Goal: Task Accomplishment & Management: Use online tool/utility

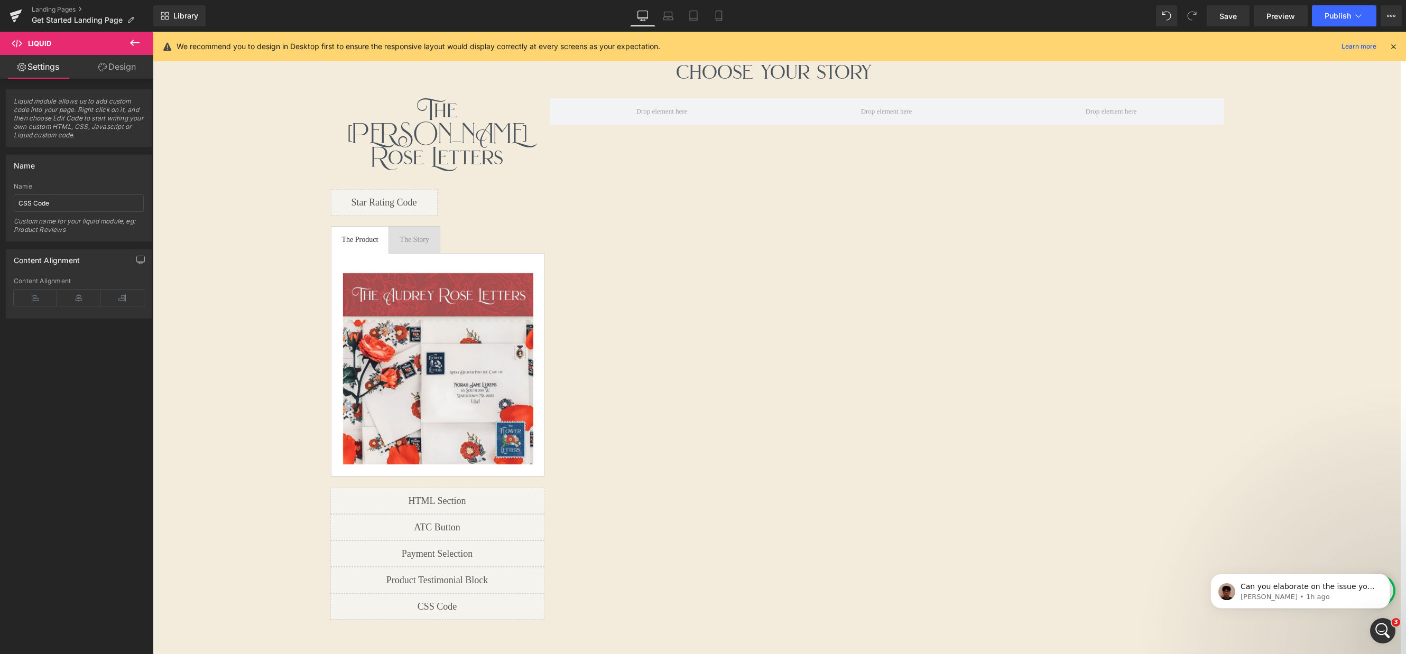
scroll to position [2952, 1253]
click at [446, 361] on span "(P) Image List" at bounding box center [438, 369] width 56 height 16
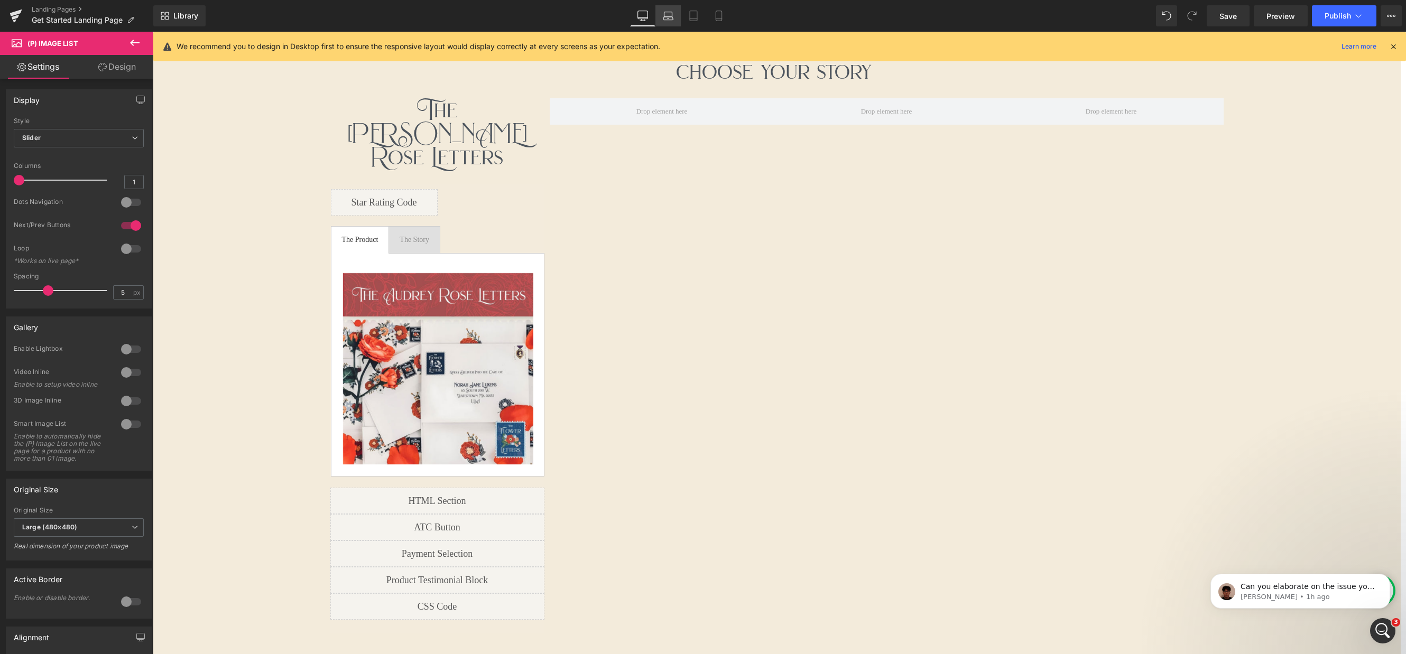
click at [662, 16] on link "Laptop" at bounding box center [667, 15] width 25 height 21
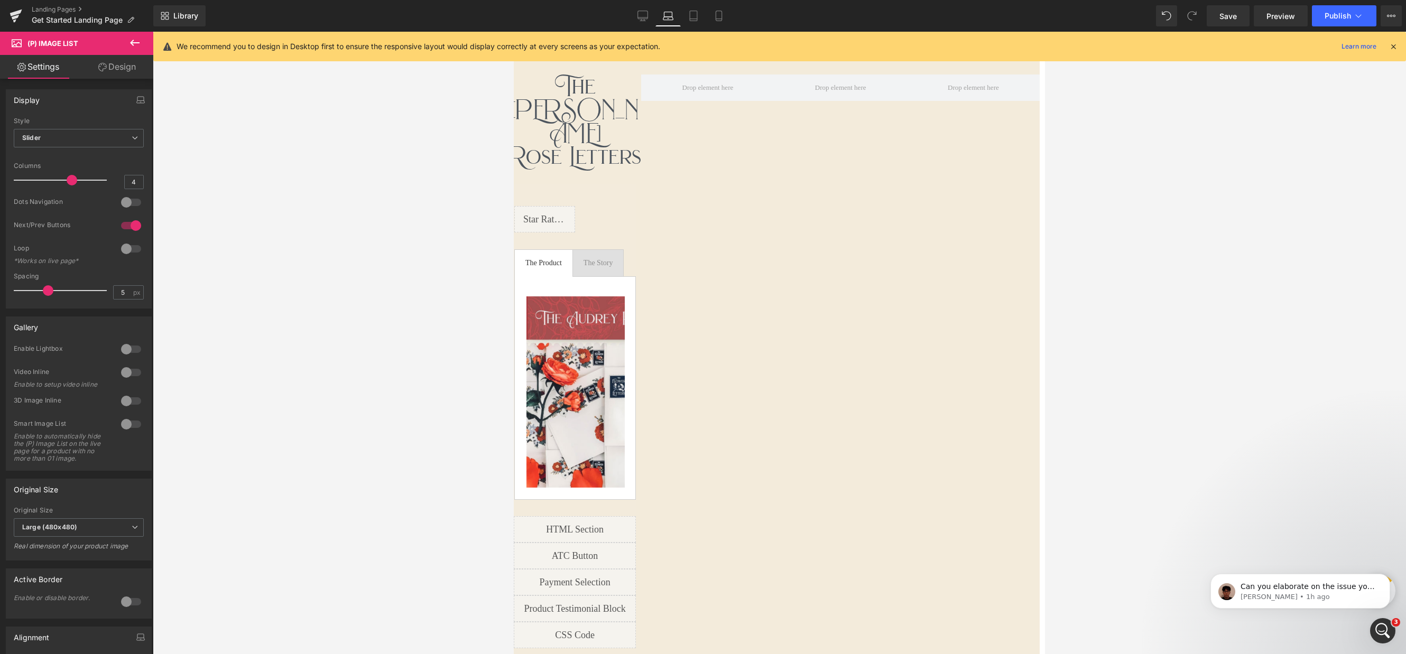
scroll to position [5, 5]
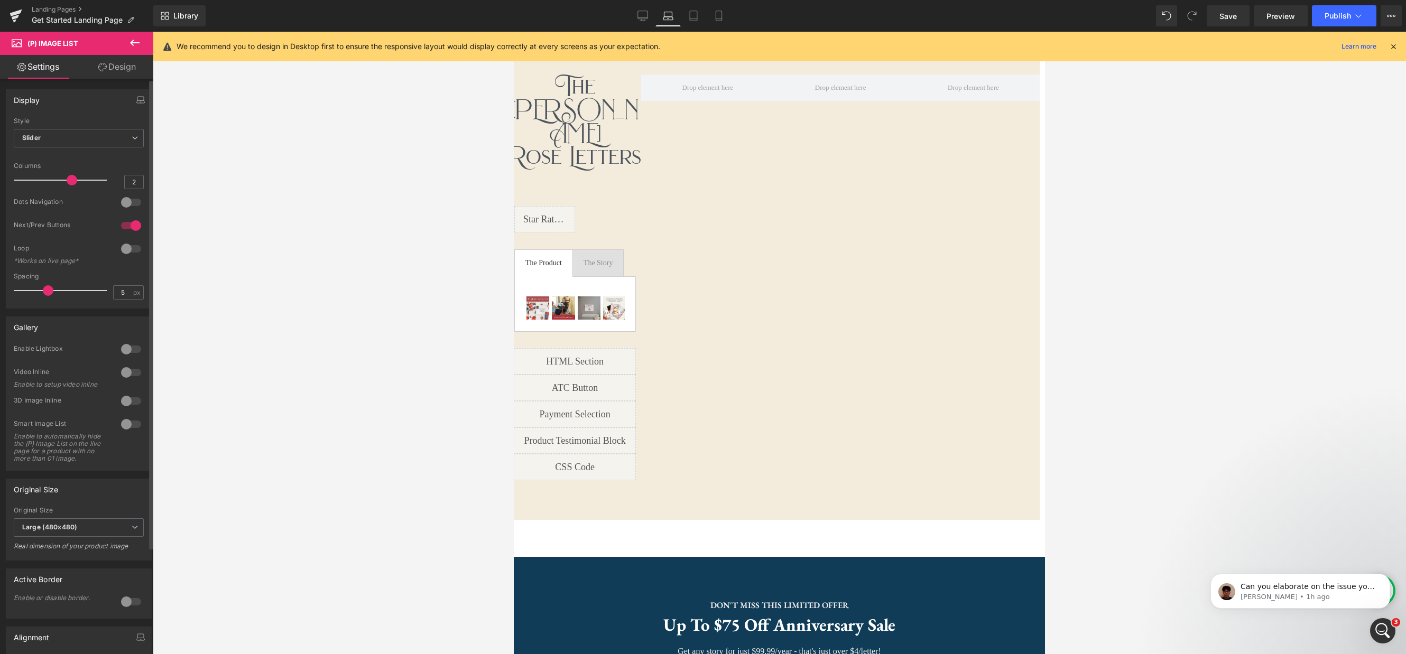
type input "1"
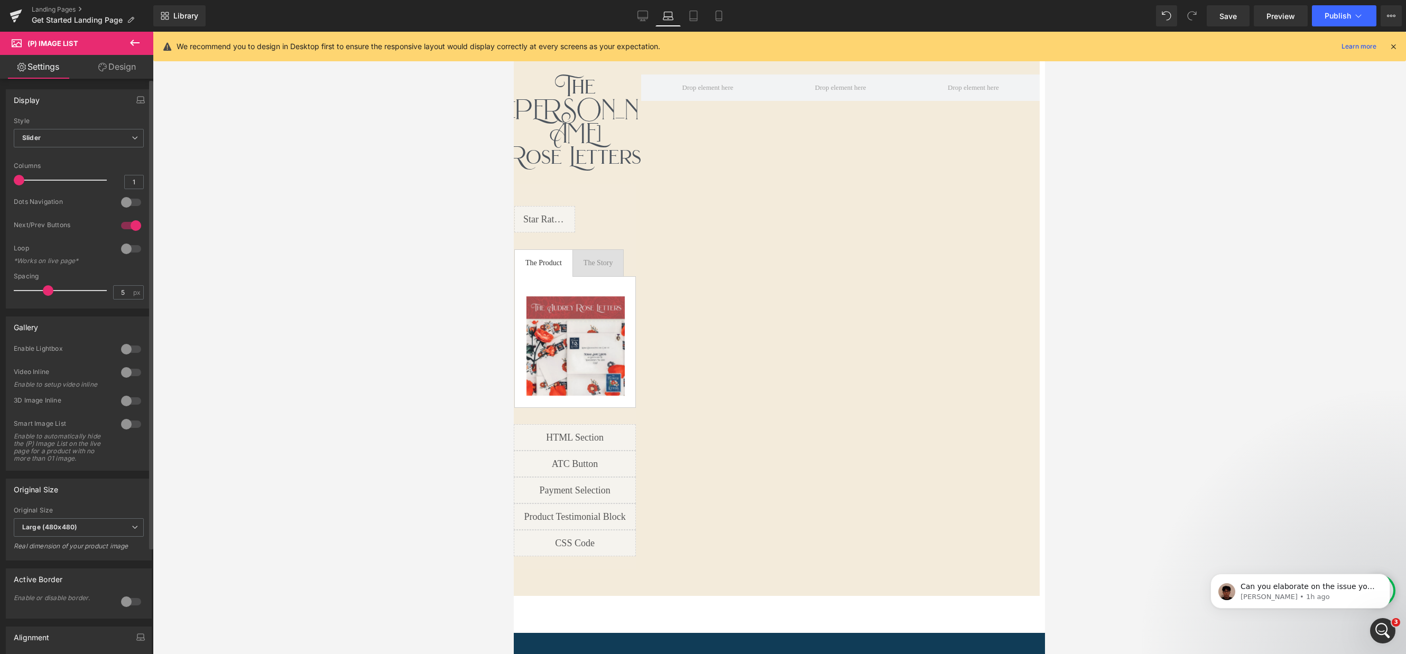
scroll to position [5, 5]
drag, startPoint x: 71, startPoint y: 179, endPoint x: 15, endPoint y: 176, distance: 56.1
click at [15, 176] on span at bounding box center [19, 180] width 11 height 11
click at [698, 14] on icon at bounding box center [693, 16] width 11 height 11
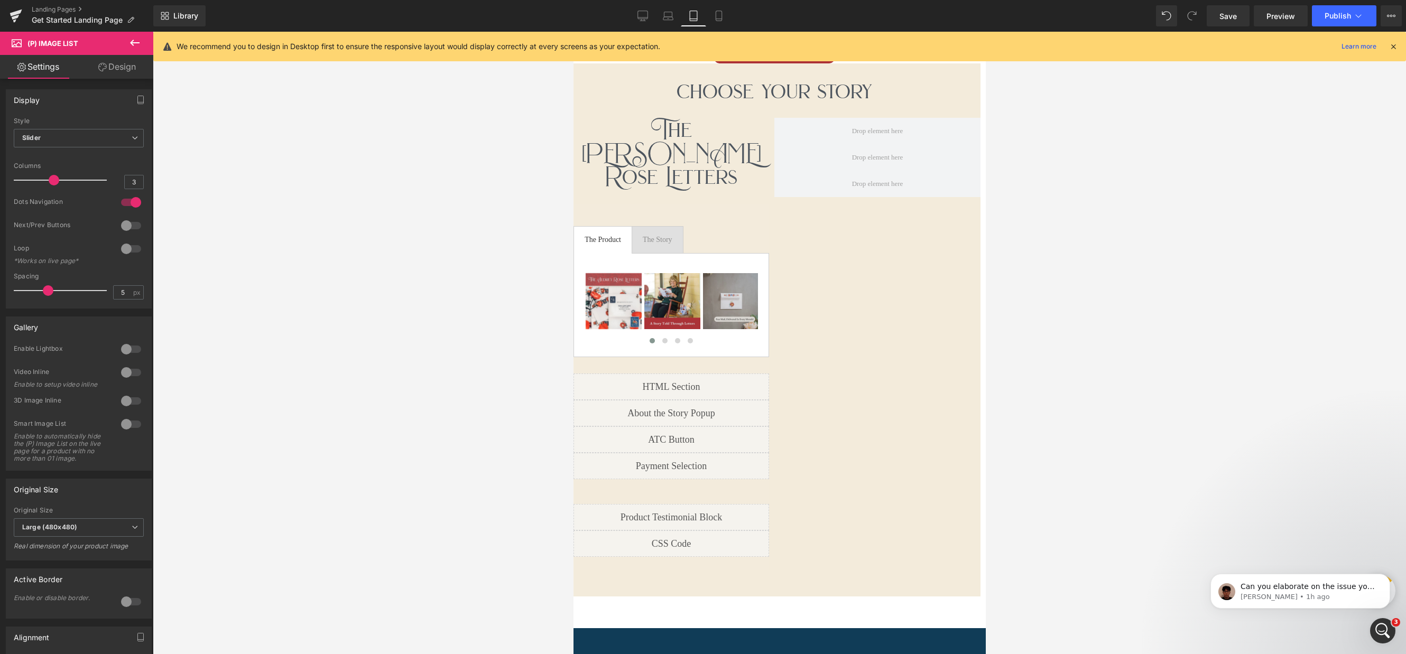
scroll to position [3750, 412]
type input "1"
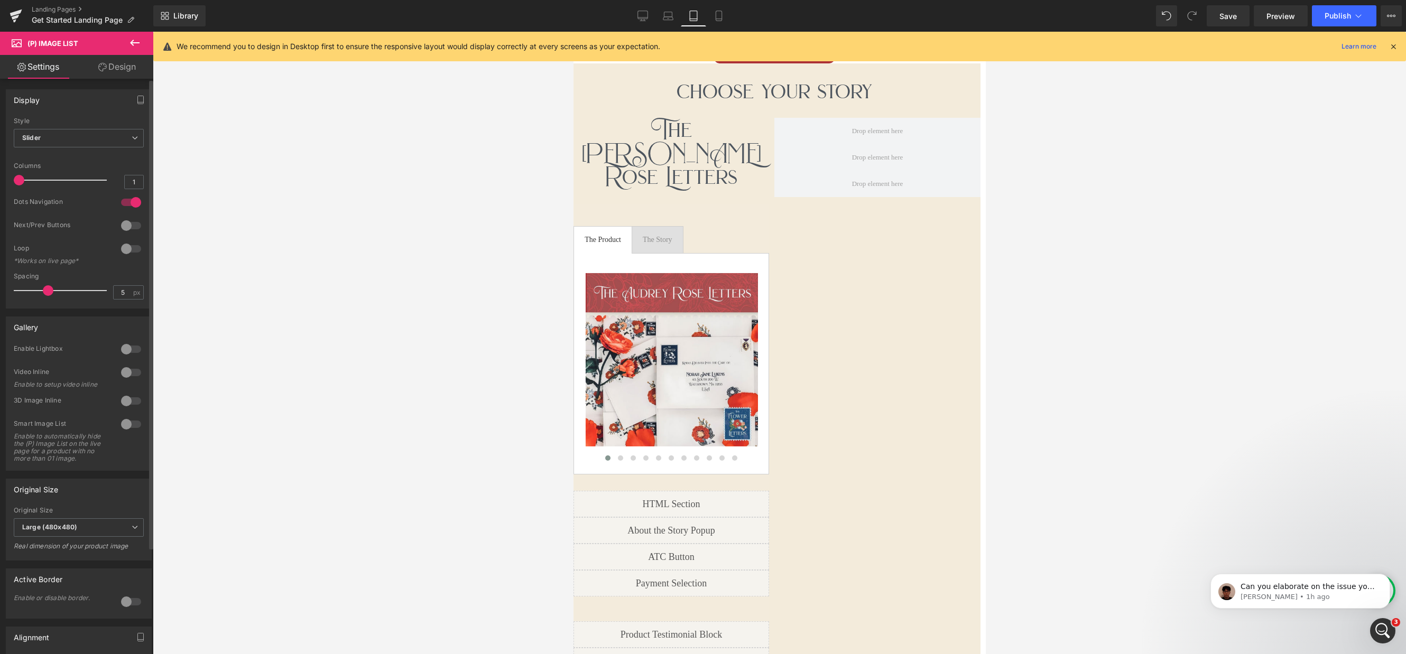
scroll to position [5, 5]
drag, startPoint x: 48, startPoint y: 179, endPoint x: 3, endPoint y: 173, distance: 44.7
click at [3, 173] on div "Display Default Slider Style Slider Default Slider 1 Columns 1 1 Columns 1 1 Co…" at bounding box center [79, 194] width 158 height 227
click at [719, 21] on icon at bounding box center [718, 16] width 6 height 10
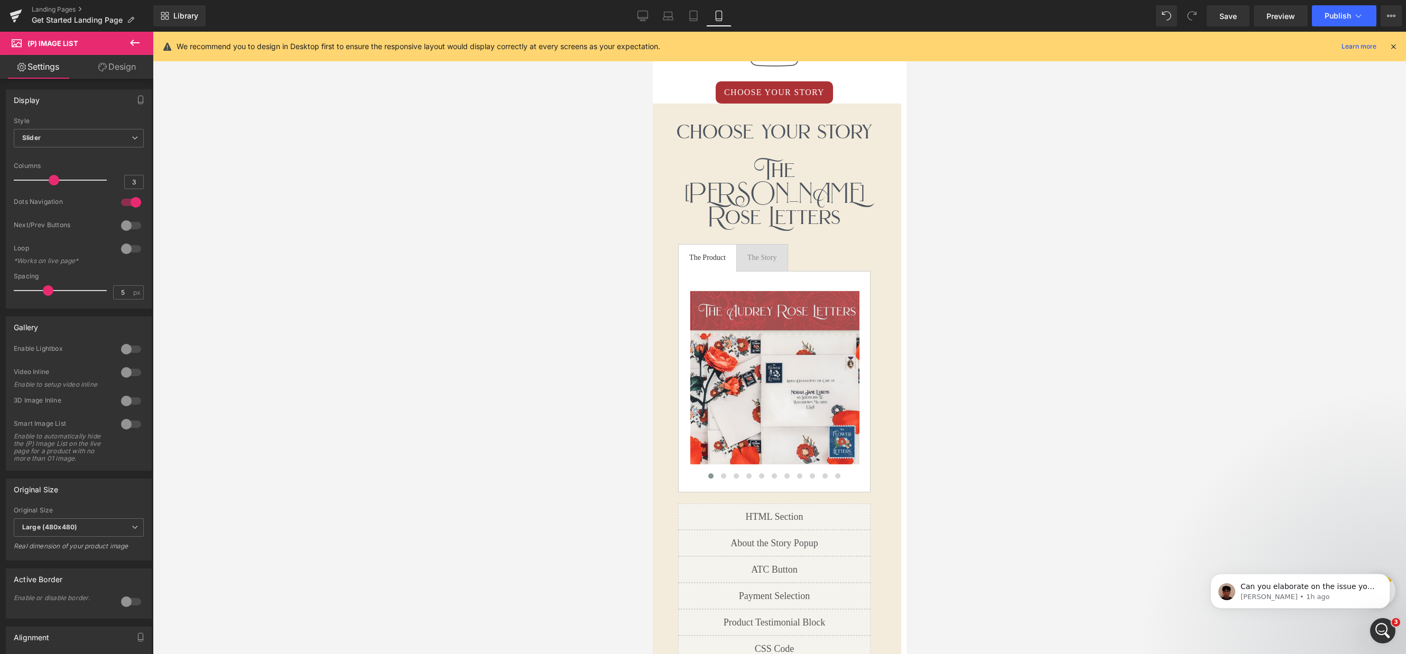
scroll to position [4623, 254]
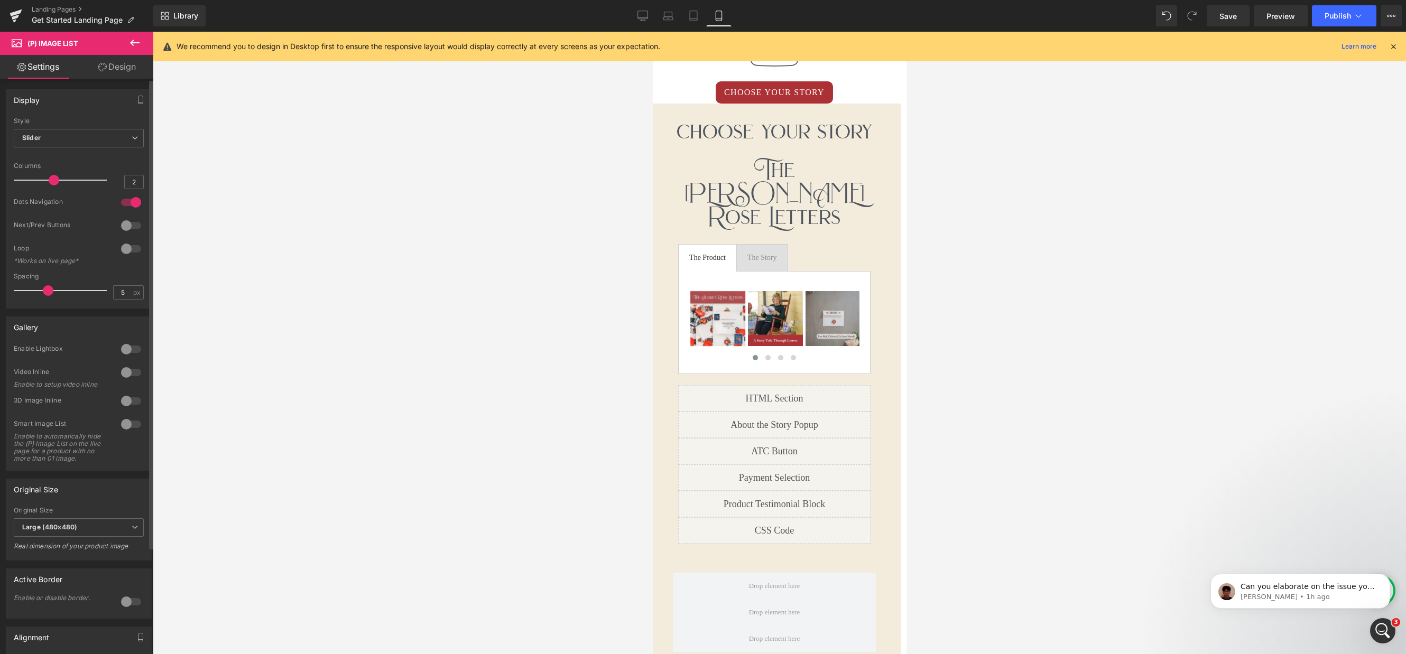
type input "1"
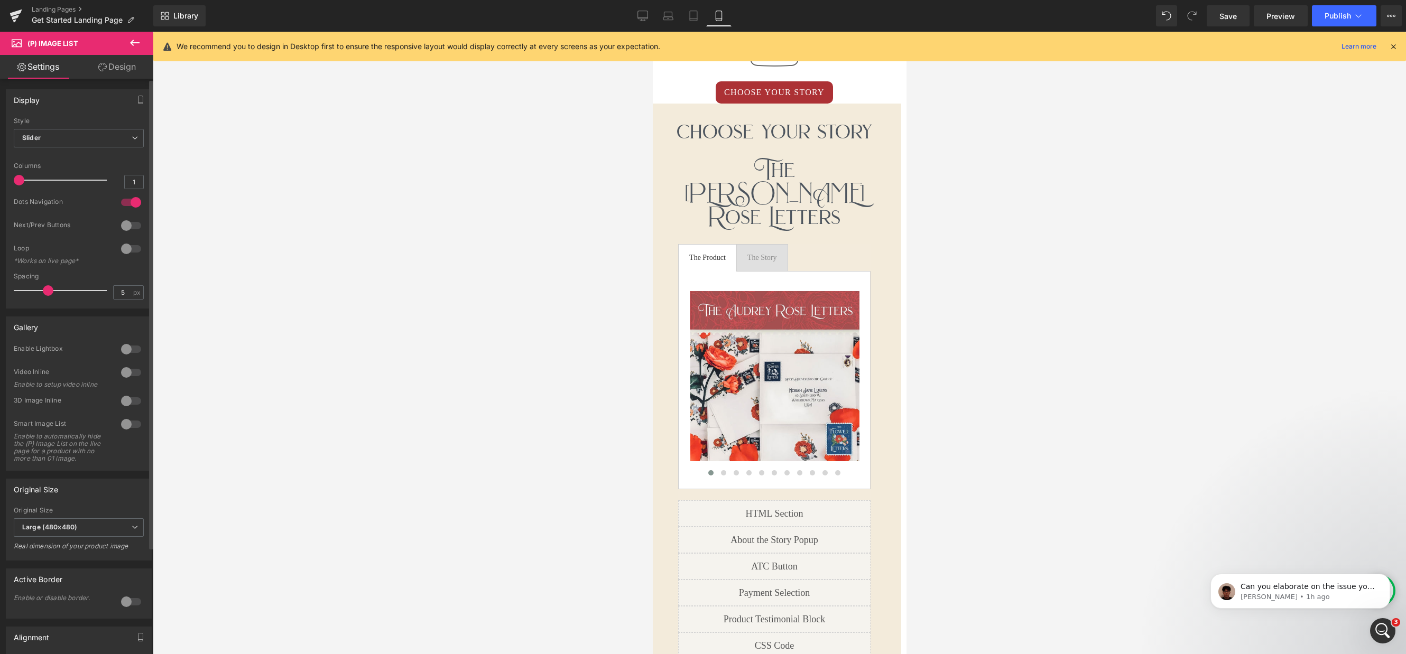
scroll to position [5, 5]
drag, startPoint x: 49, startPoint y: 179, endPoint x: 12, endPoint y: 176, distance: 37.6
click at [12, 176] on div "Default Slider Style Slider Default Slider 1 Columns 1 1 Columns 1 1 Columns 1 …" at bounding box center [78, 212] width 145 height 191
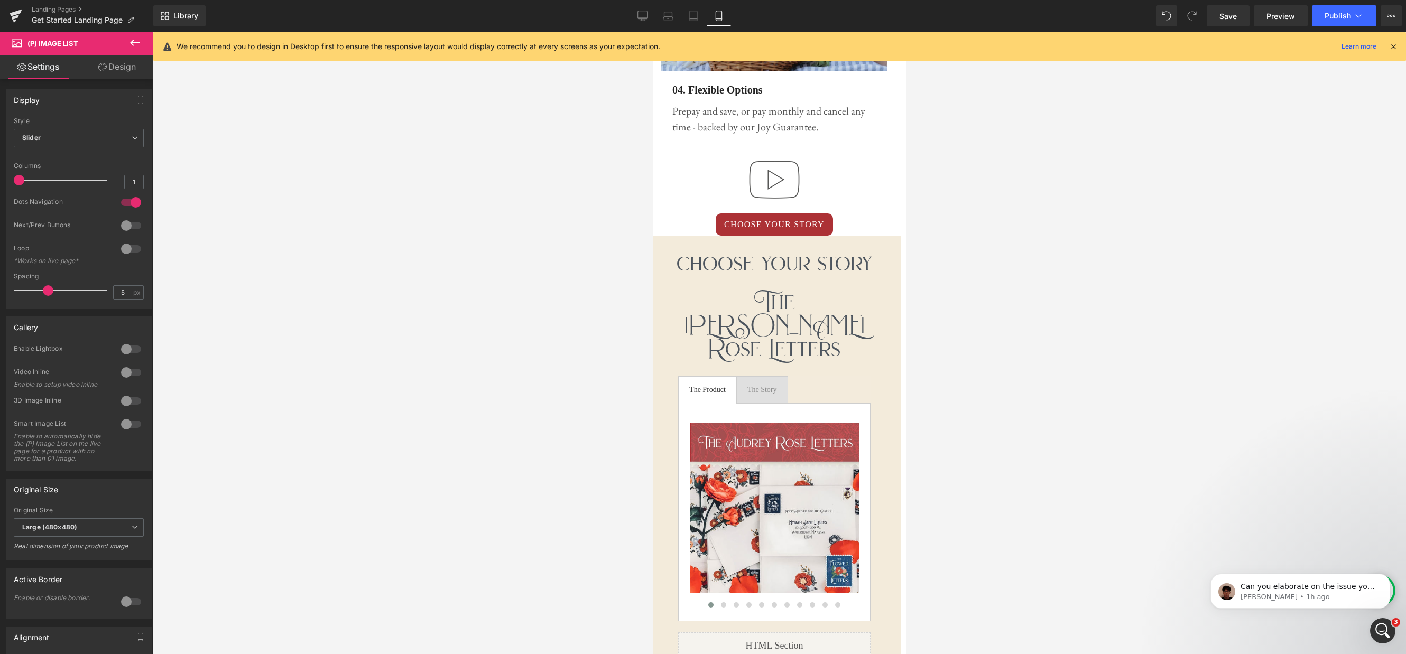
scroll to position [1968, 0]
click at [639, 17] on icon at bounding box center [642, 16] width 11 height 11
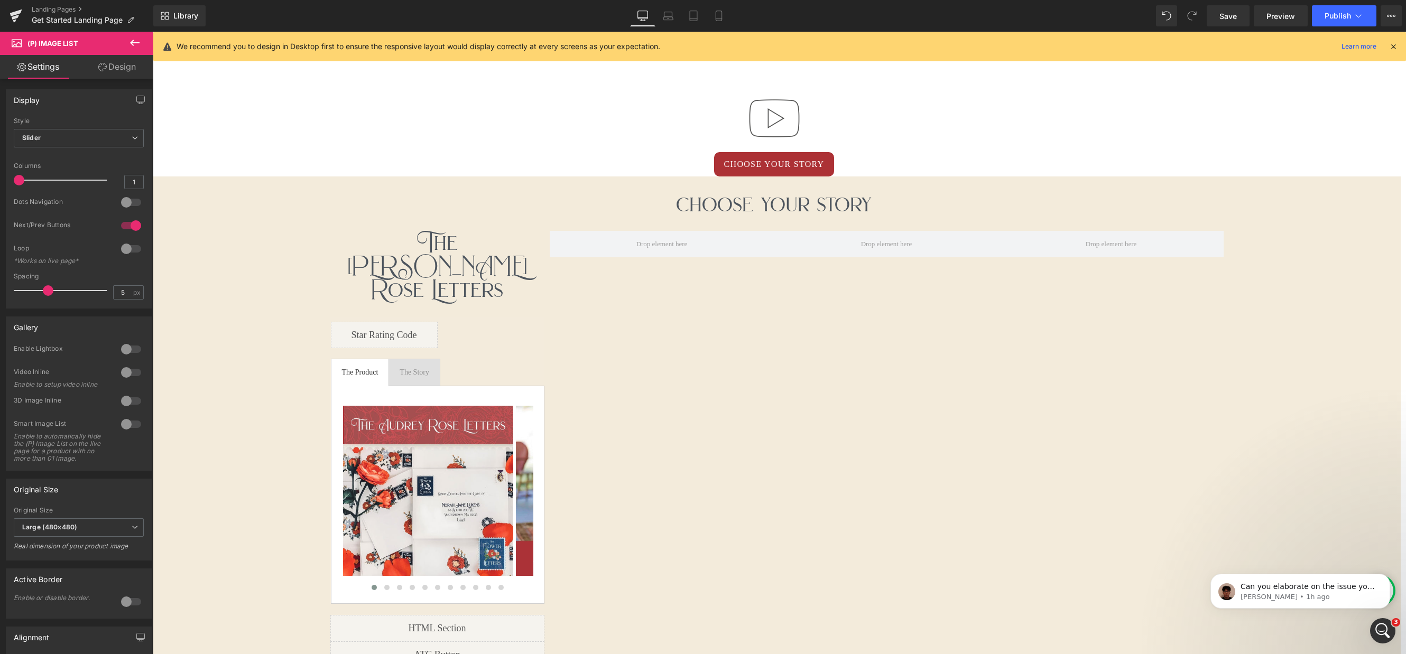
scroll to position [0, 0]
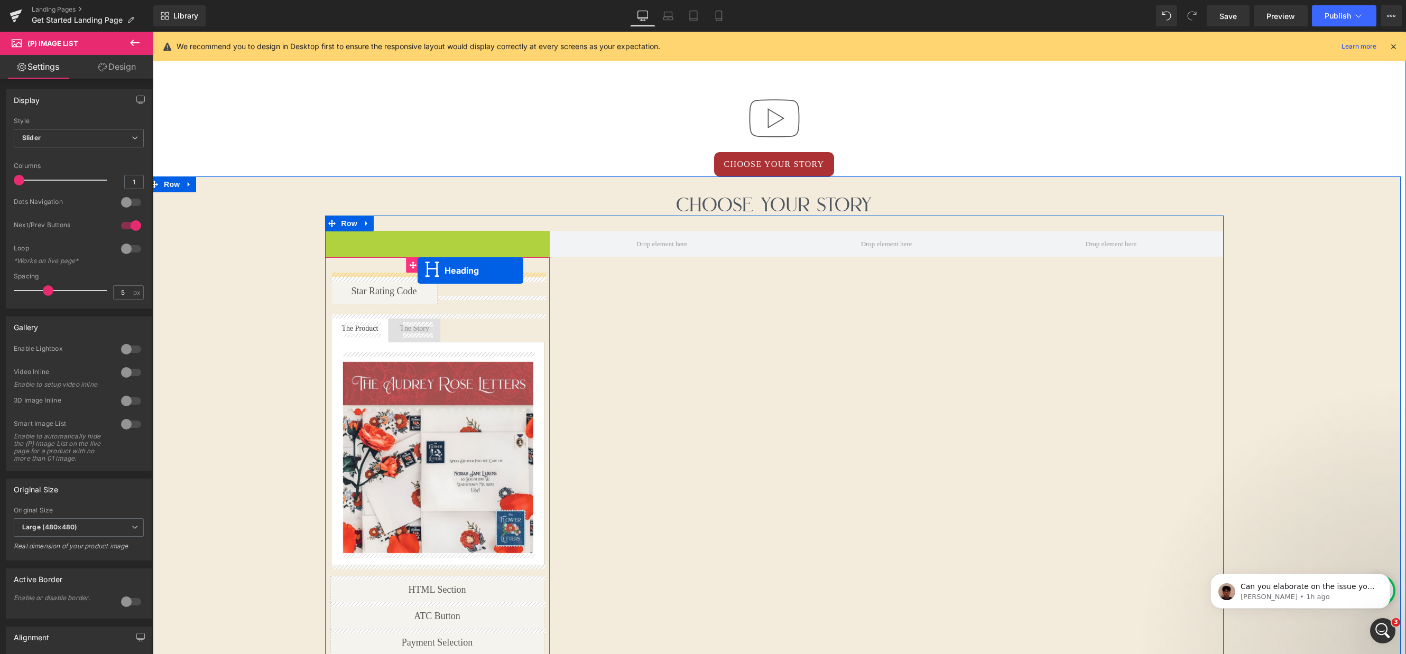
drag, startPoint x: 410, startPoint y: 253, endPoint x: 417, endPoint y: 270, distance: 18.5
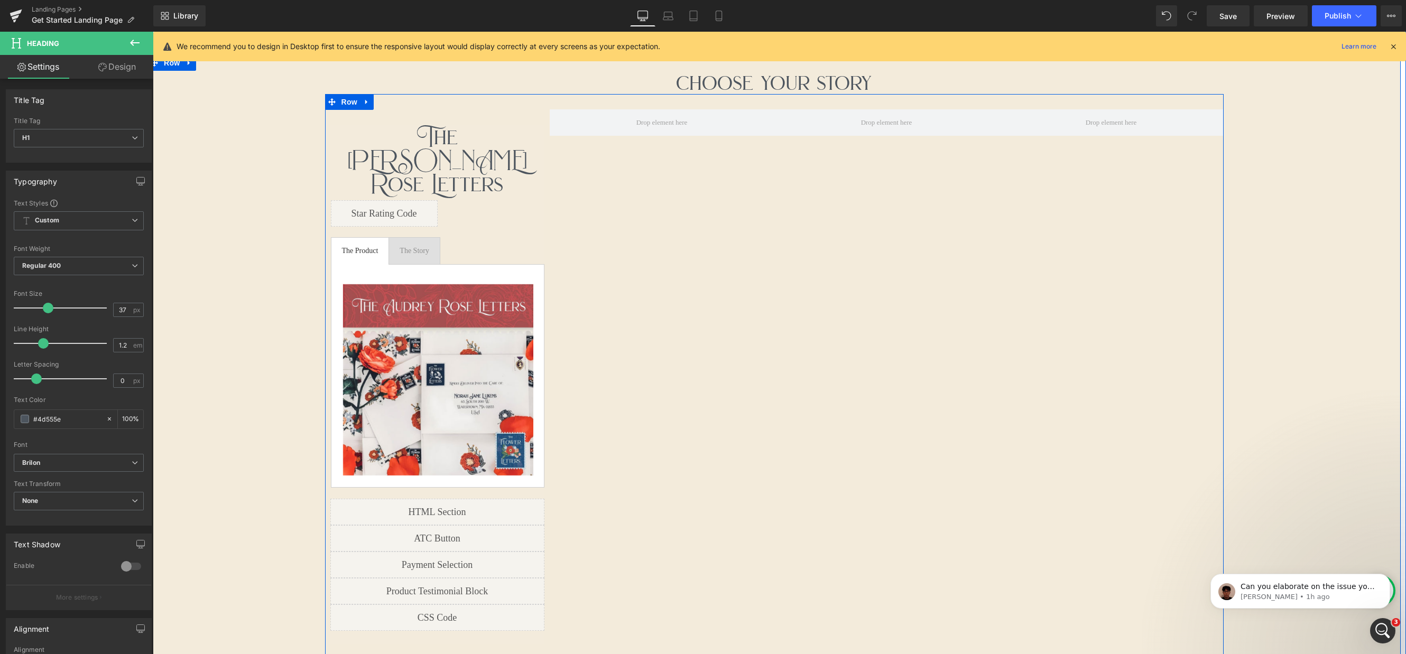
scroll to position [929, 0]
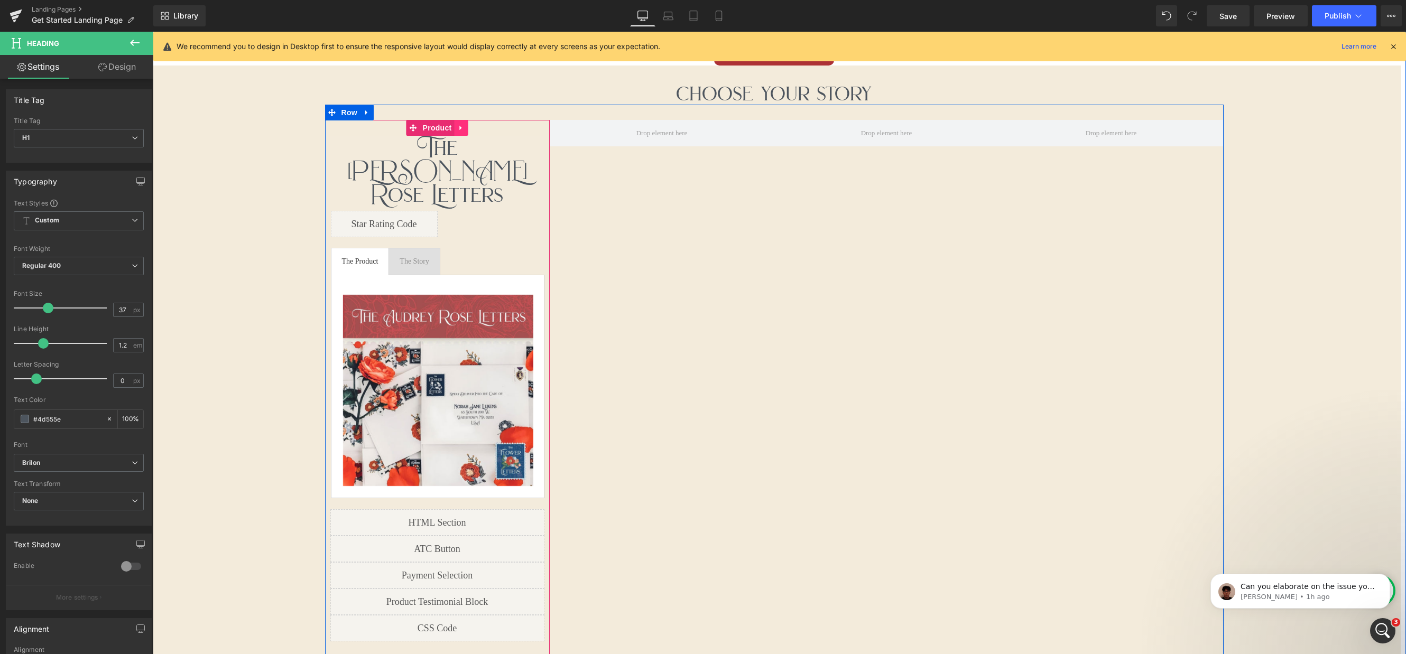
click at [464, 128] on icon at bounding box center [461, 128] width 7 height 8
click at [131, 42] on icon at bounding box center [135, 43] width 10 height 6
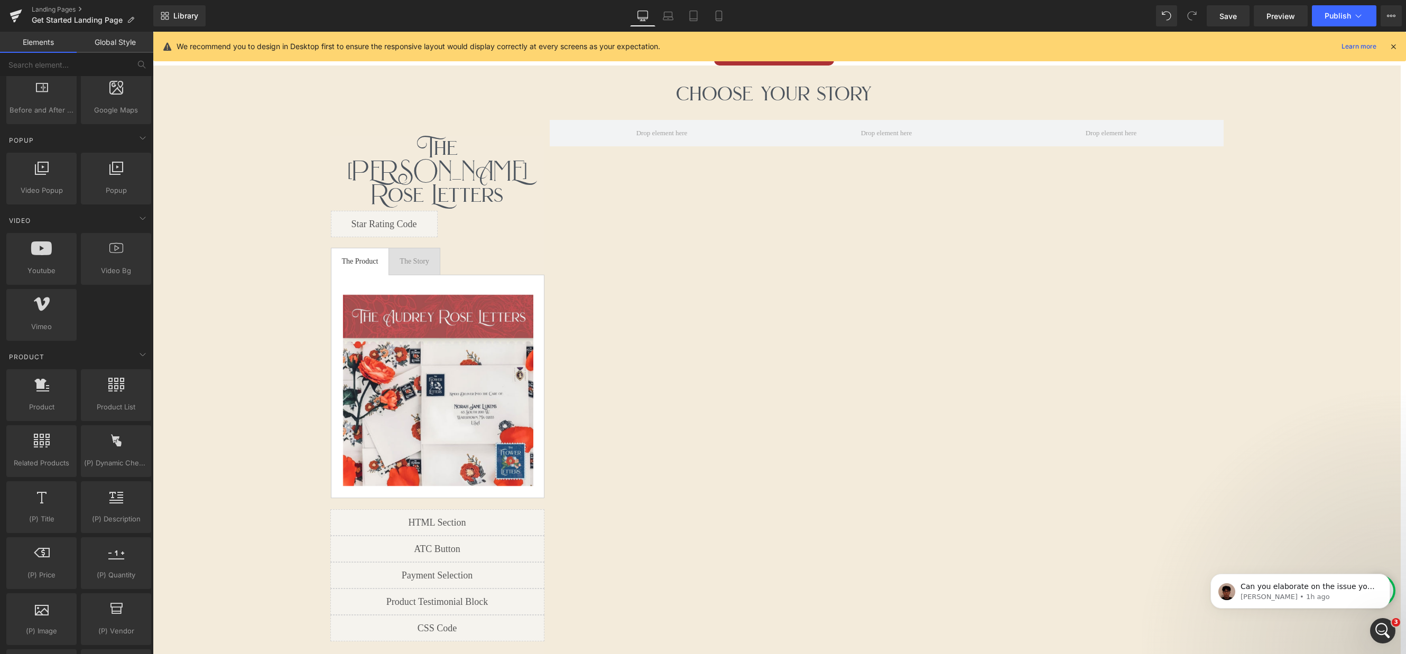
scroll to position [635, 0]
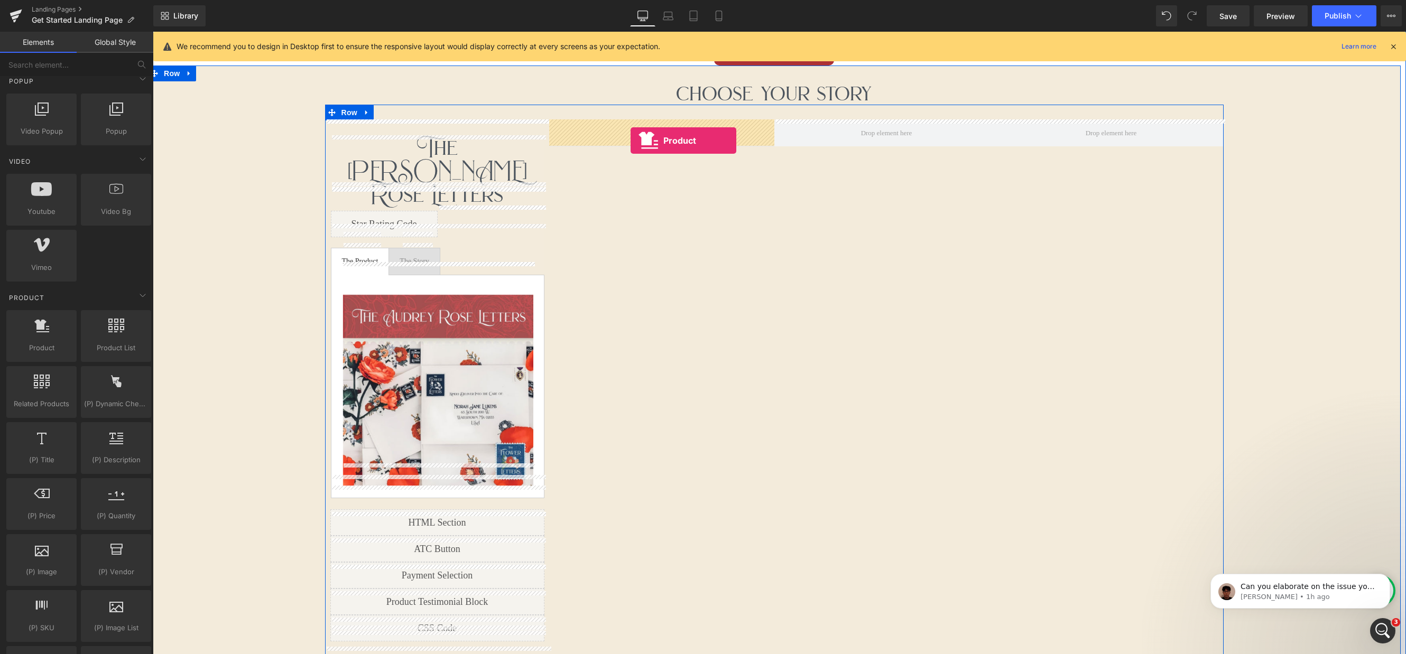
drag, startPoint x: 196, startPoint y: 377, endPoint x: 630, endPoint y: 140, distance: 494.9
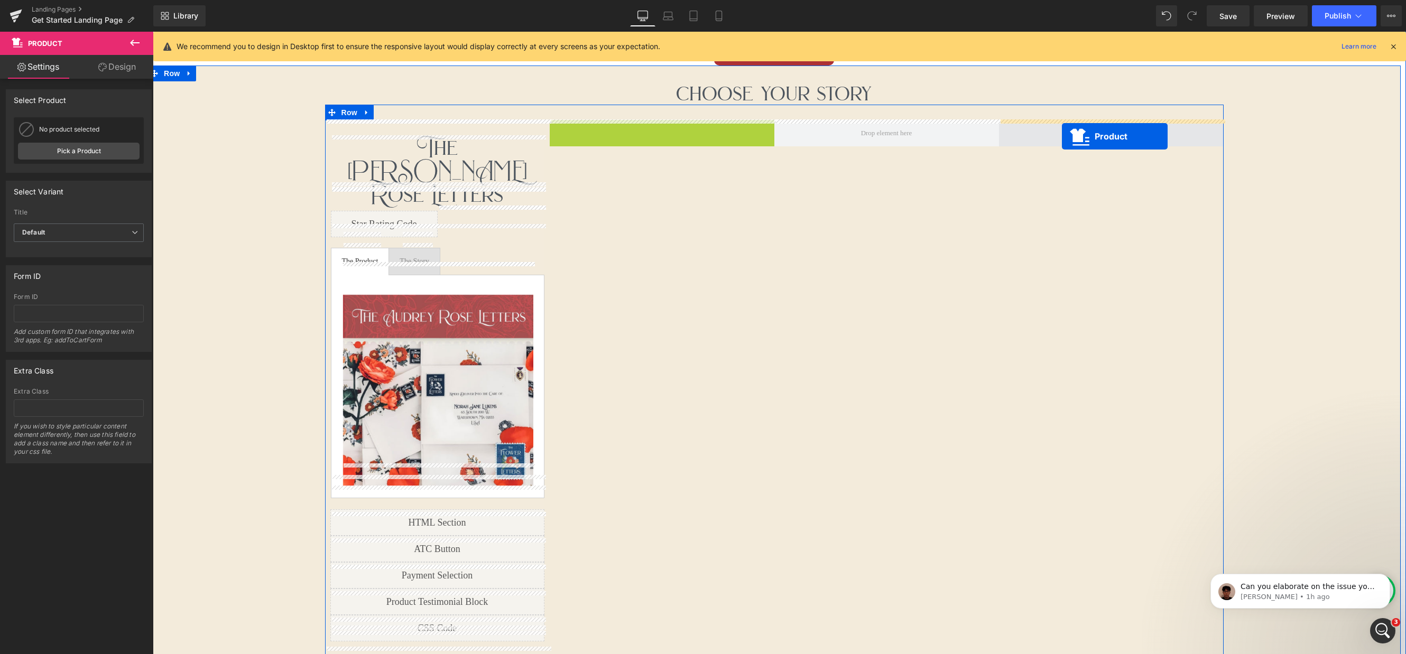
drag, startPoint x: 634, startPoint y: 126, endPoint x: 1062, endPoint y: 136, distance: 427.6
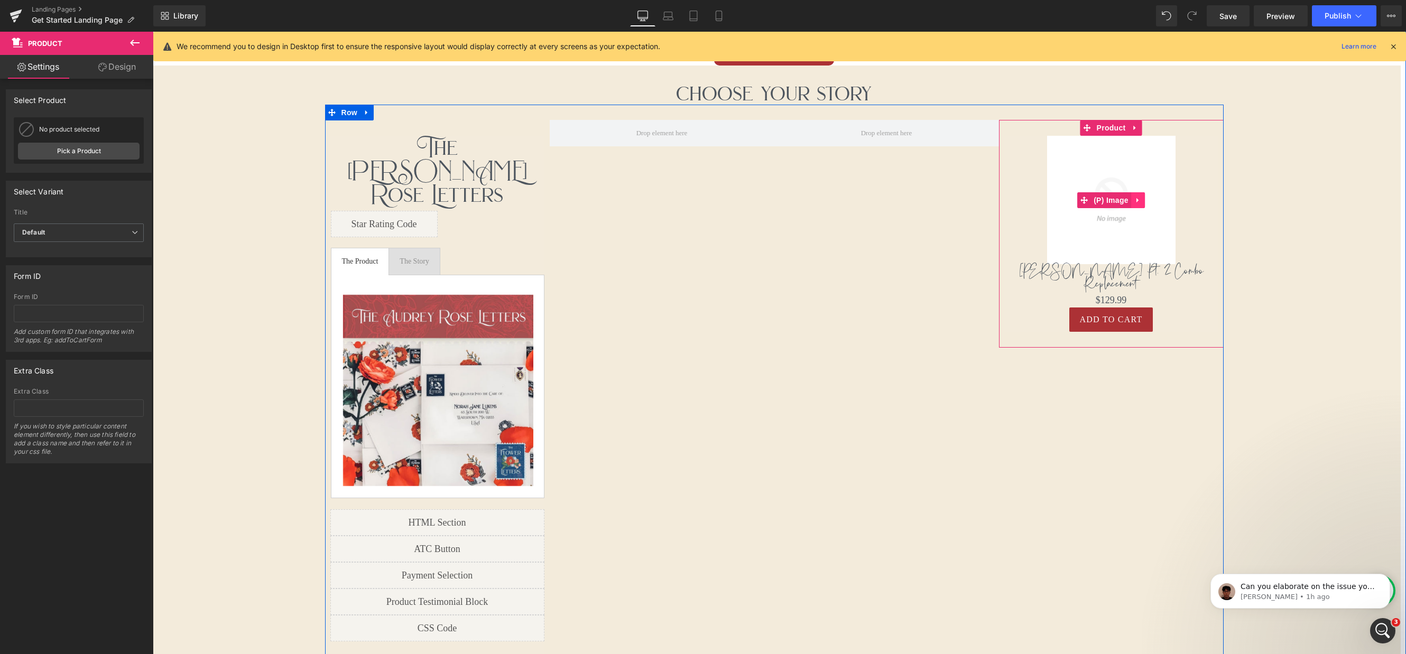
click at [1136, 198] on icon at bounding box center [1137, 200] width 7 height 8
click at [1145, 203] on icon at bounding box center [1144, 200] width 7 height 7
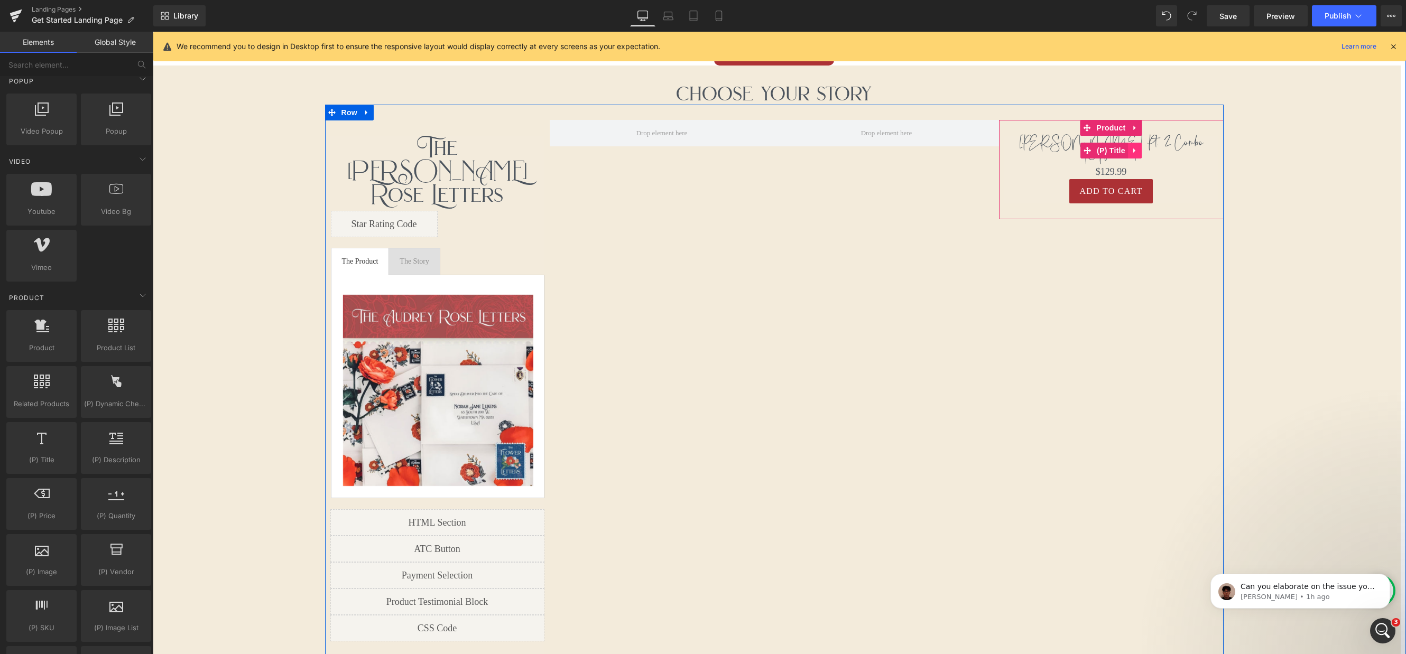
click at [1139, 147] on link at bounding box center [1135, 151] width 14 height 16
click at [1145, 147] on icon at bounding box center [1141, 150] width 7 height 7
click at [1140, 143] on icon at bounding box center [1135, 143] width 7 height 8
click at [1140, 144] on icon at bounding box center [1142, 142] width 7 height 7
click at [1149, 144] on icon at bounding box center [1147, 148] width 7 height 8
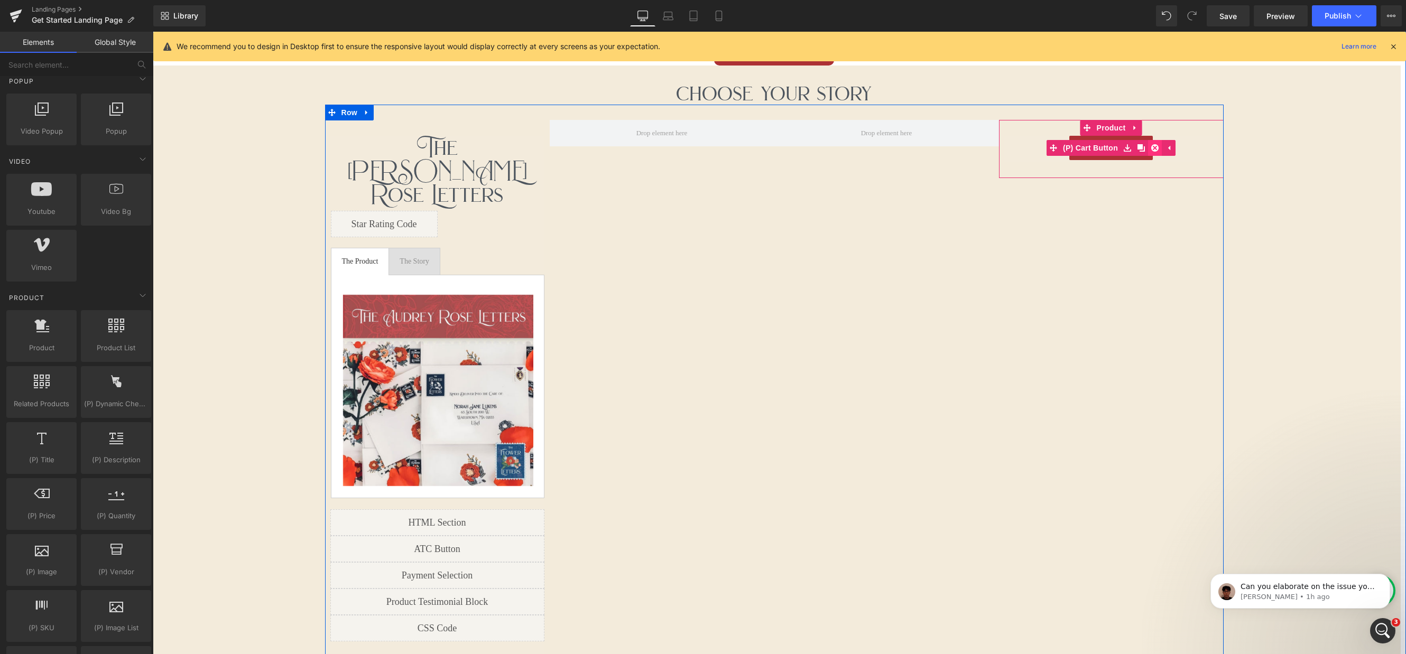
click at [1153, 148] on icon at bounding box center [1154, 147] width 7 height 7
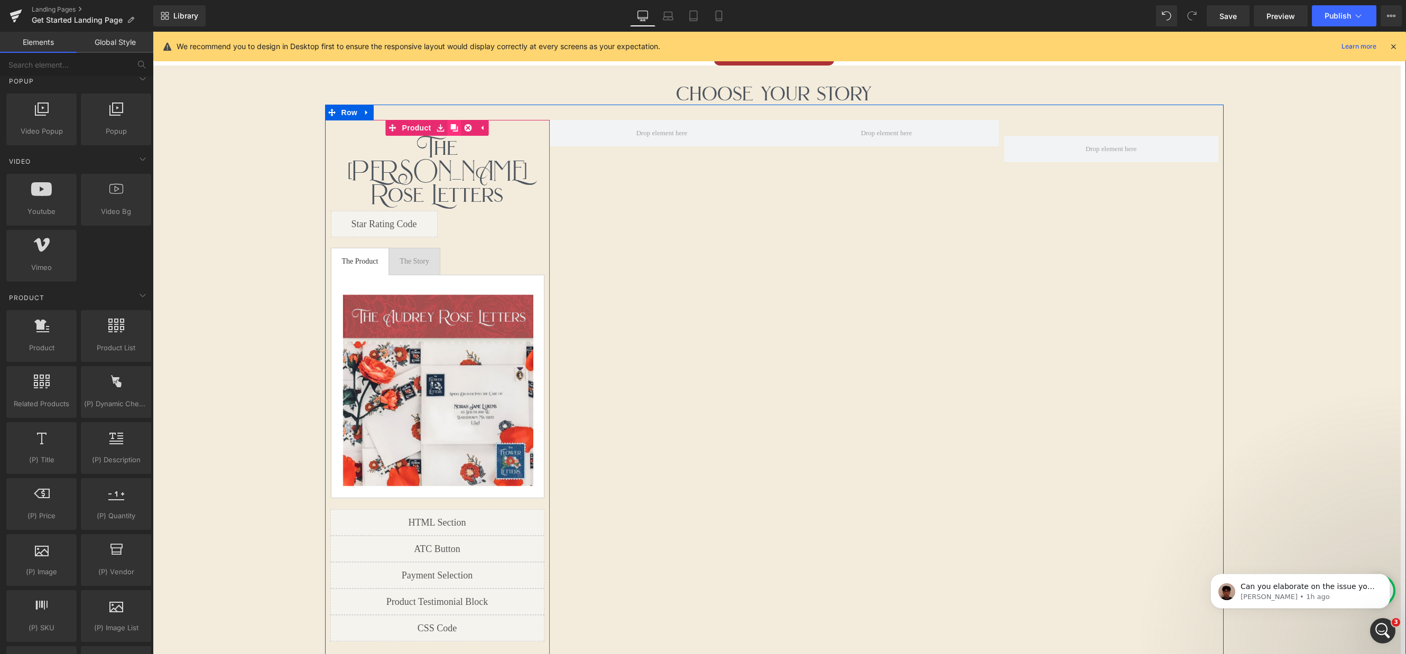
click at [457, 128] on icon at bounding box center [454, 127] width 7 height 7
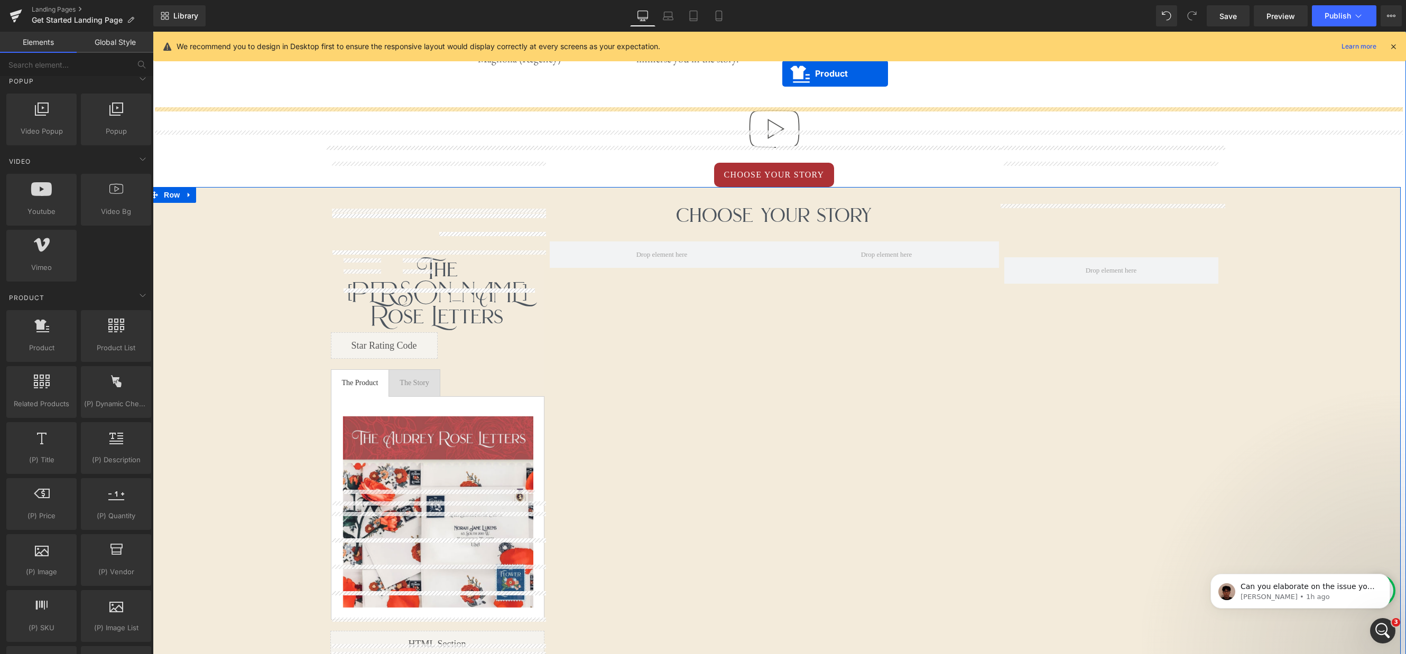
scroll to position [734, 0]
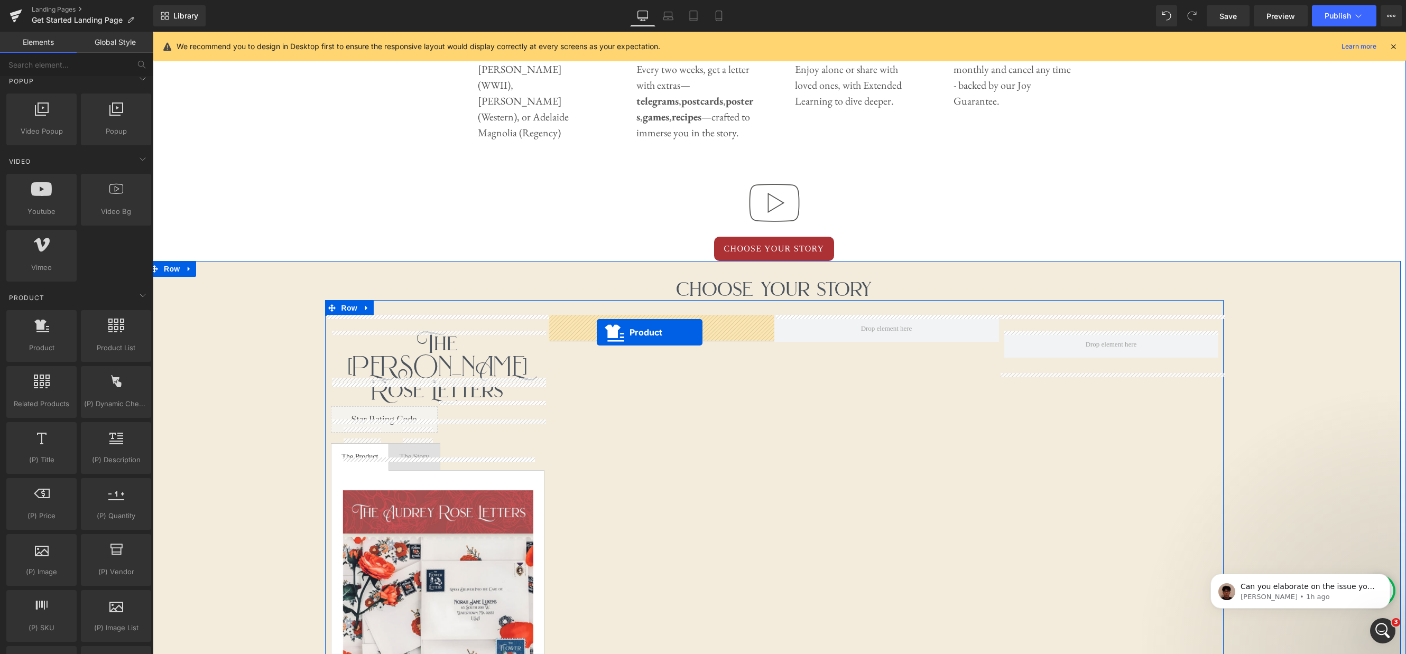
drag, startPoint x: 411, startPoint y: 280, endPoint x: 596, endPoint y: 332, distance: 191.7
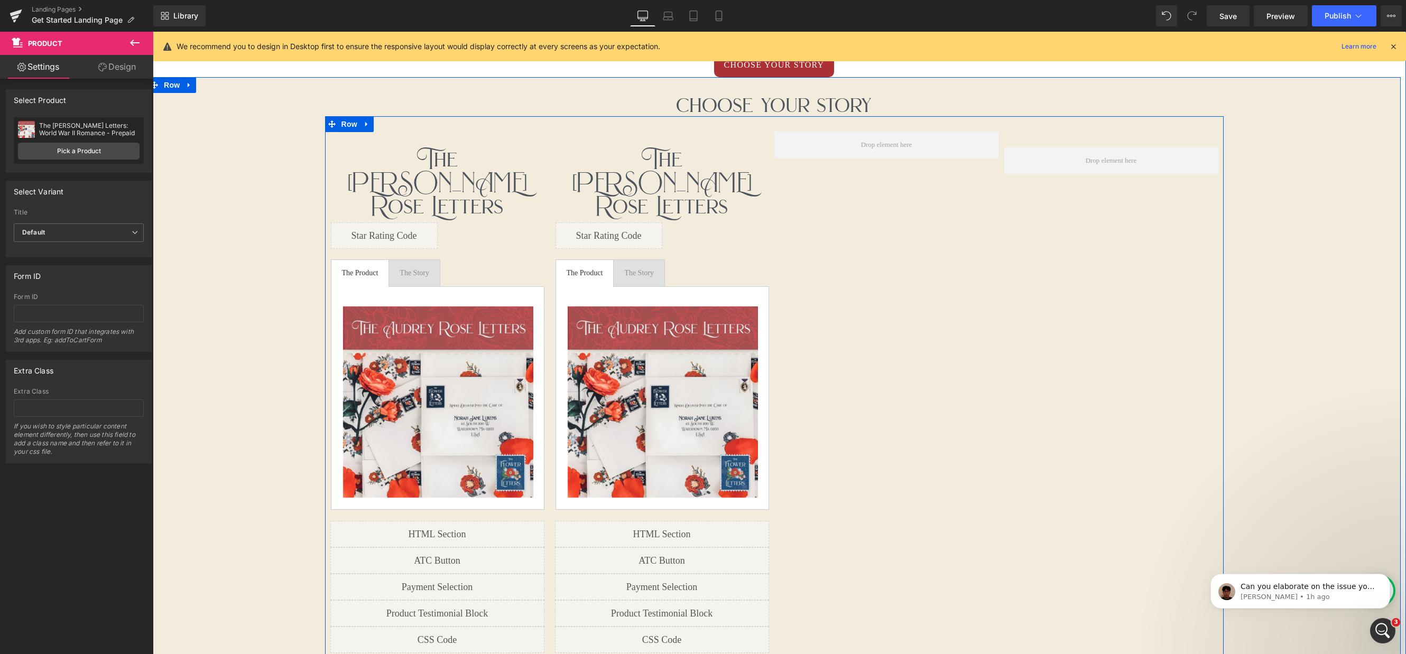
scroll to position [905, 0]
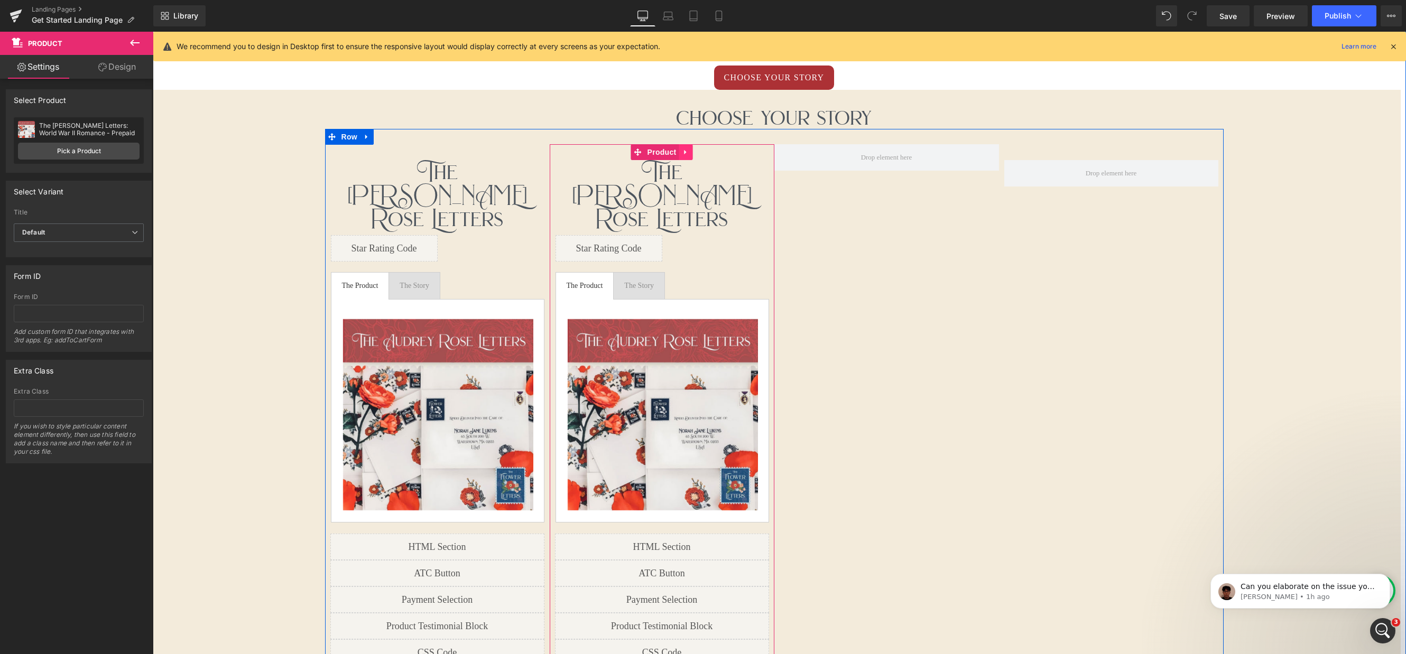
click at [682, 153] on icon at bounding box center [685, 152] width 7 height 8
click at [678, 153] on icon at bounding box center [678, 151] width 7 height 7
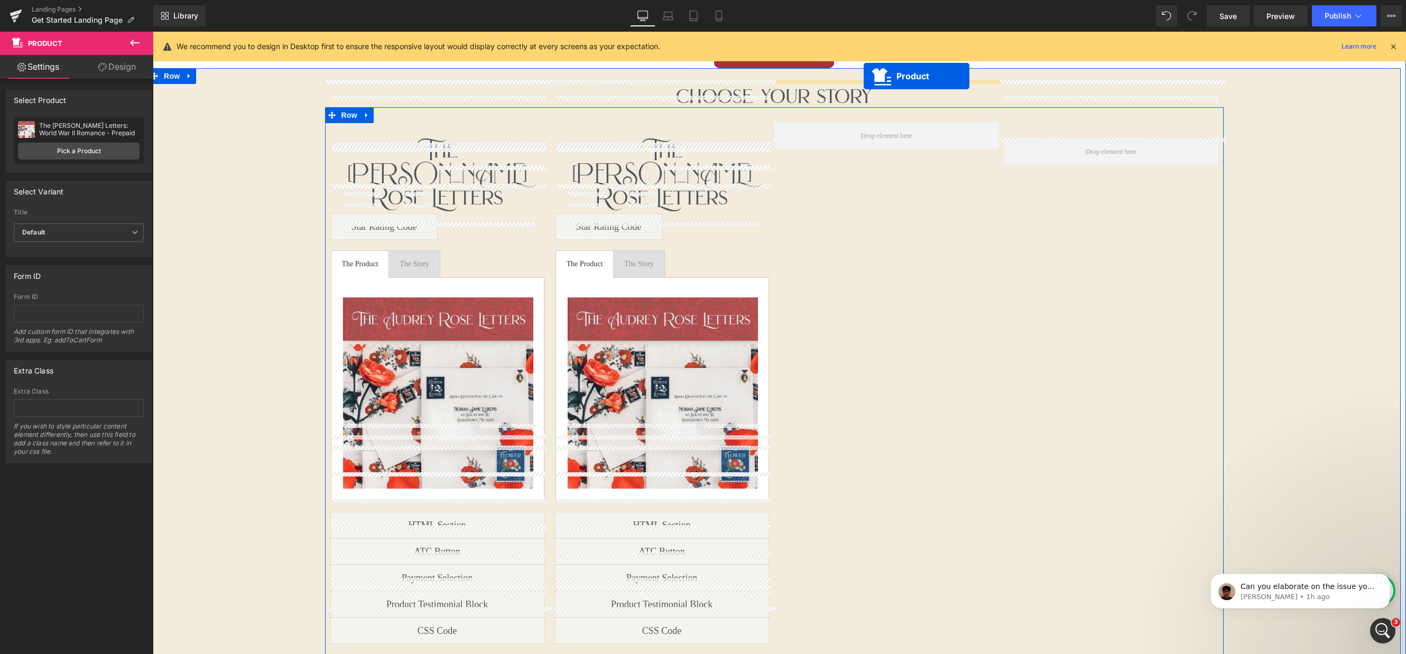
scroll to position [906, 0]
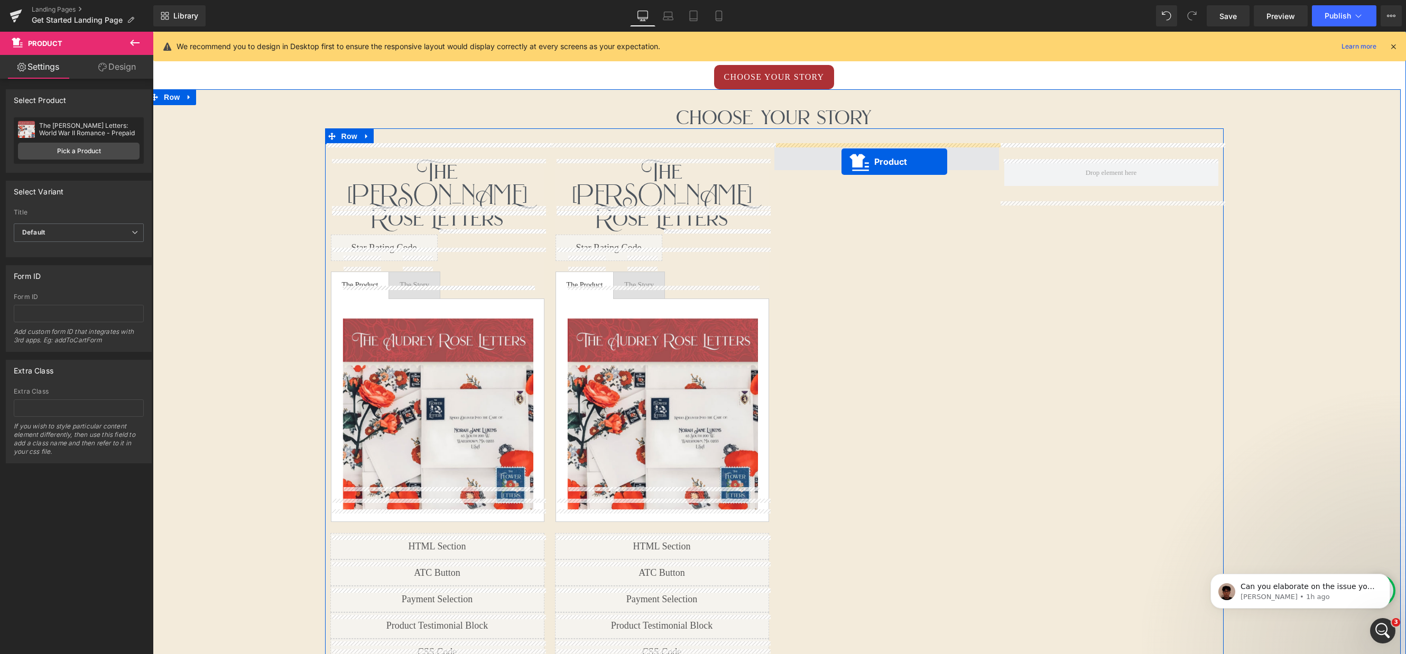
drag, startPoint x: 637, startPoint y: 393, endPoint x: 841, endPoint y: 162, distance: 308.5
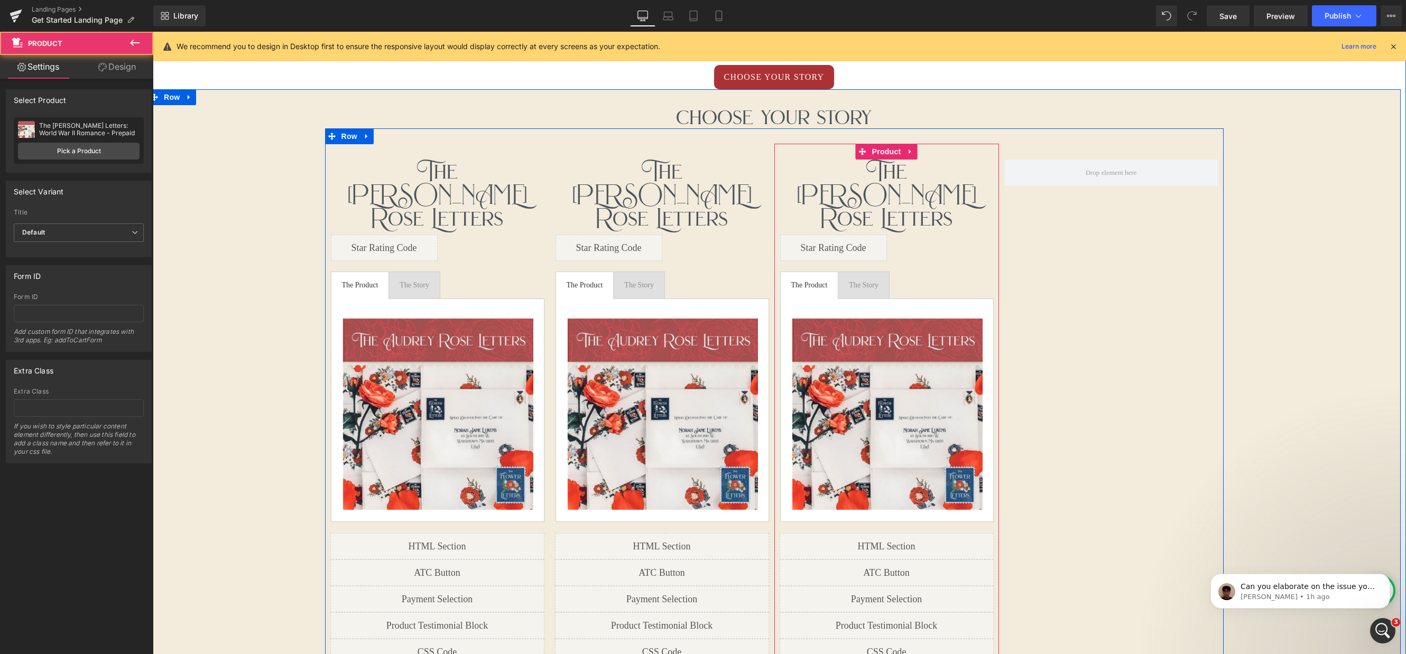
scroll to position [2952, 1253]
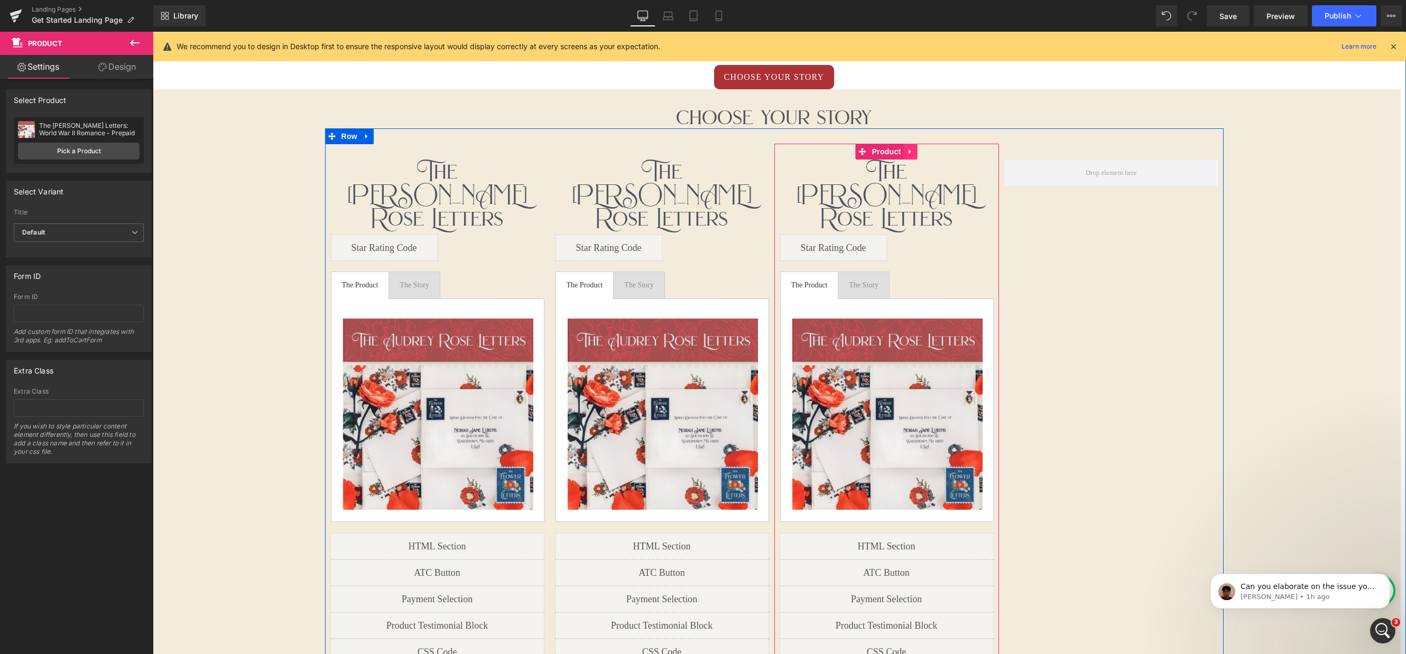
click at [915, 153] on link at bounding box center [911, 152] width 14 height 16
drag, startPoint x: 900, startPoint y: 153, endPoint x: 916, endPoint y: 247, distance: 95.8
click at [900, 153] on icon at bounding box center [903, 151] width 7 height 7
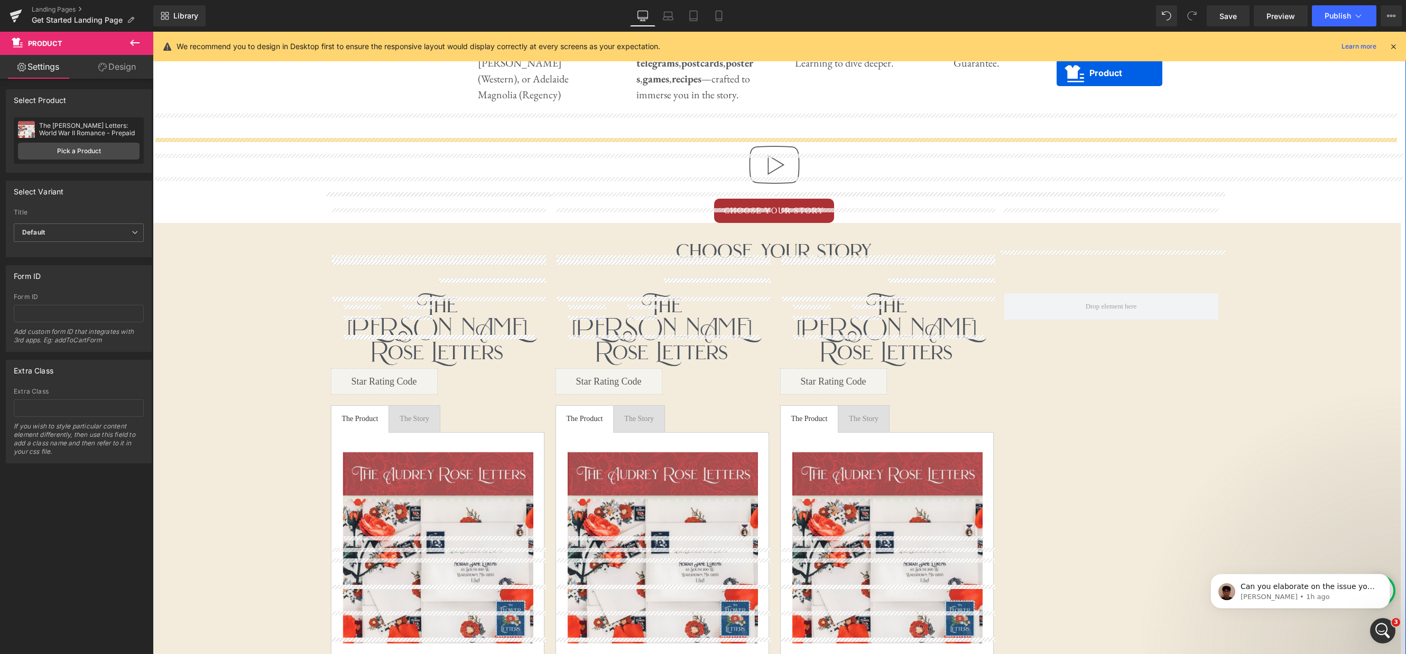
scroll to position [687, 0]
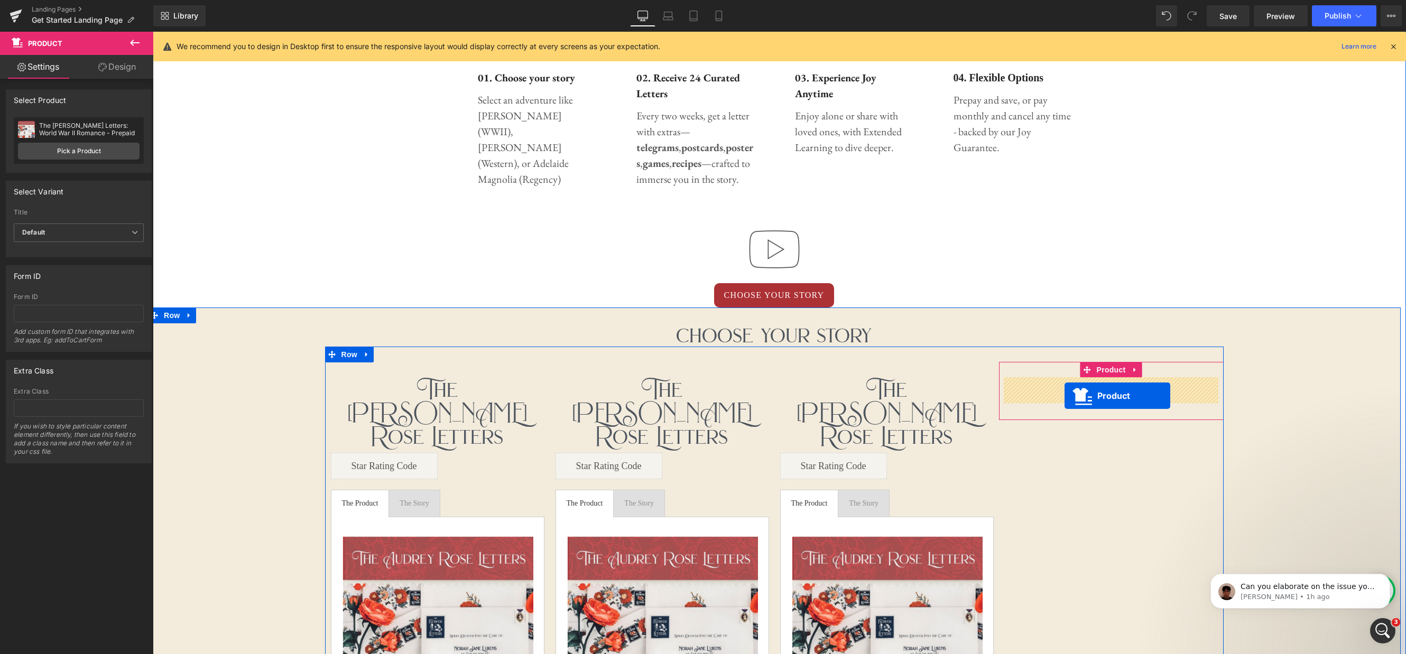
drag, startPoint x: 858, startPoint y: 221, endPoint x: 1032, endPoint y: 333, distance: 207.3
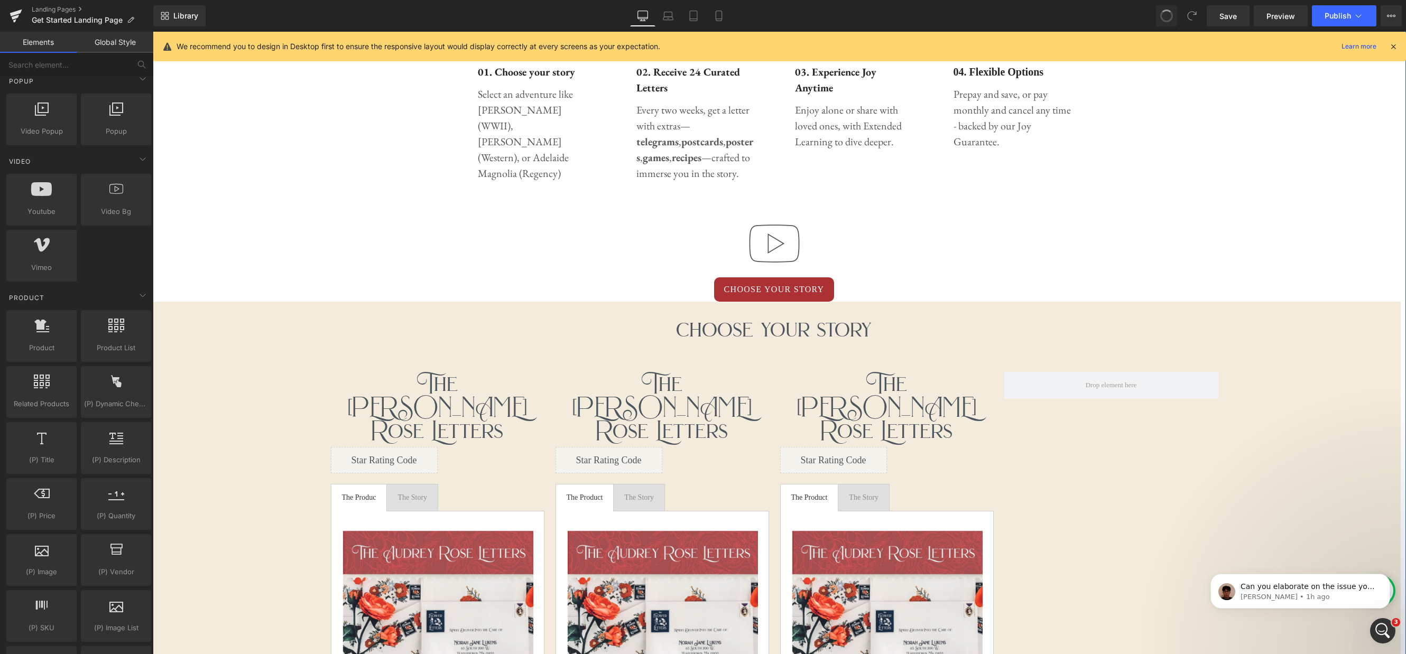
scroll to position [5, 5]
click at [1136, 367] on icon at bounding box center [1134, 364] width 7 height 8
click at [1143, 365] on icon at bounding box center [1141, 363] width 7 height 7
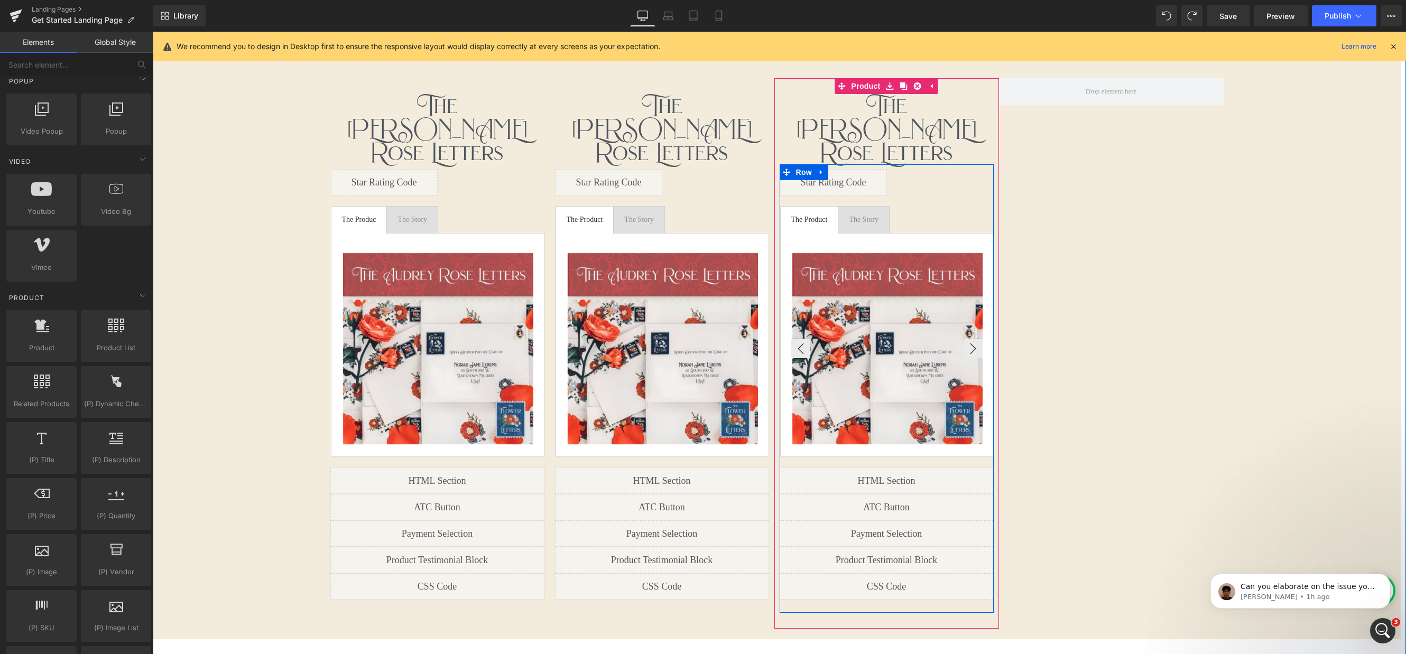
scroll to position [794, 0]
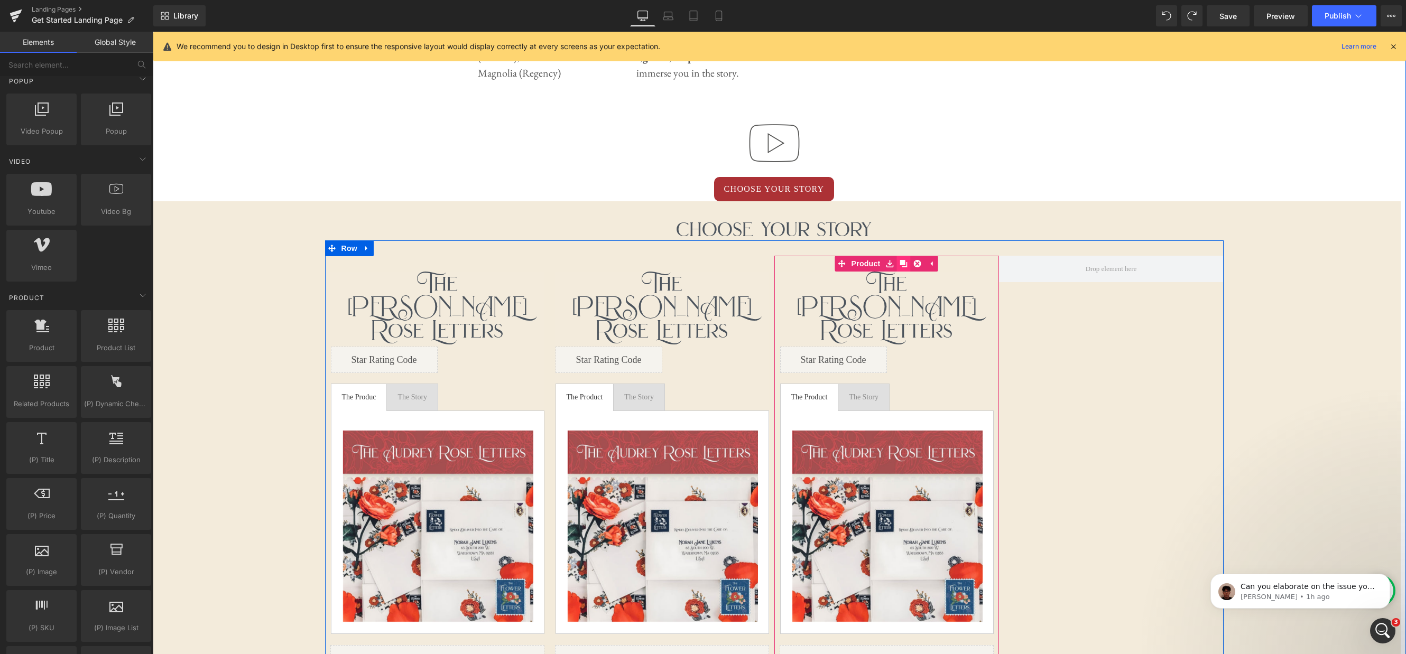
click at [907, 266] on icon at bounding box center [903, 263] width 7 height 7
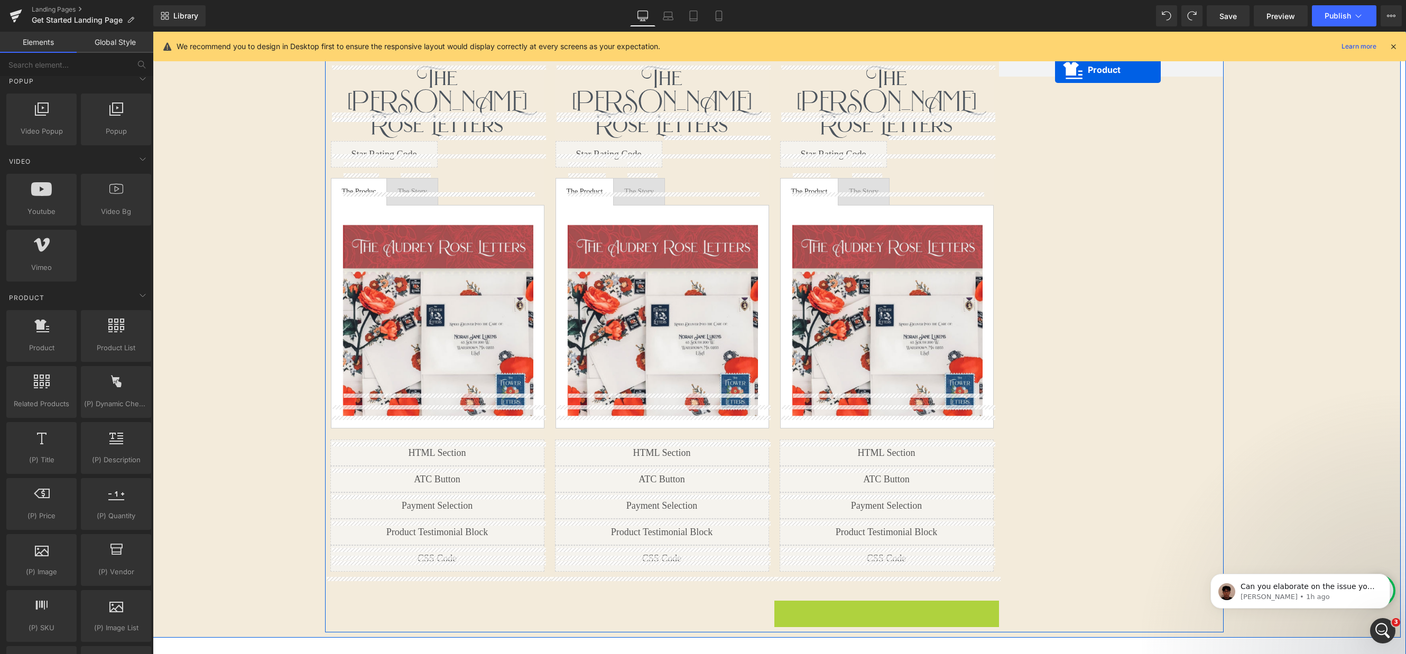
scroll to position [830, 0]
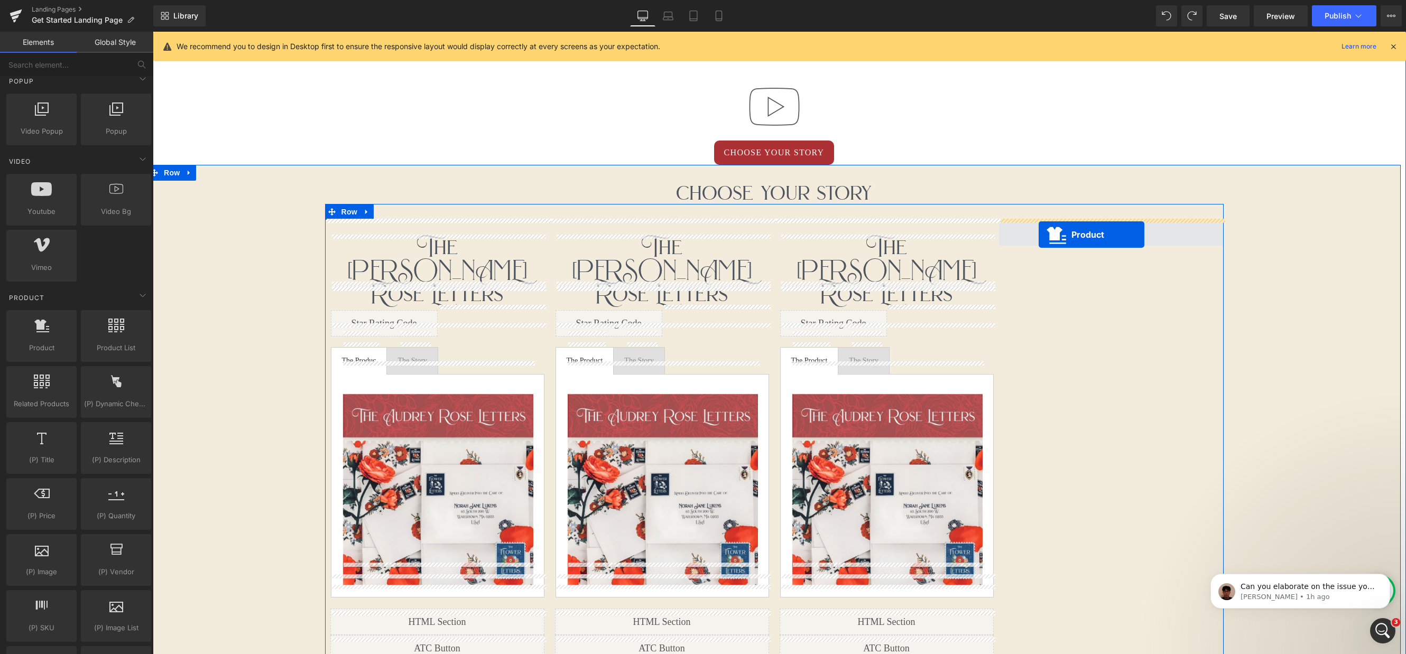
drag, startPoint x: 861, startPoint y: 201, endPoint x: 1038, endPoint y: 235, distance: 180.7
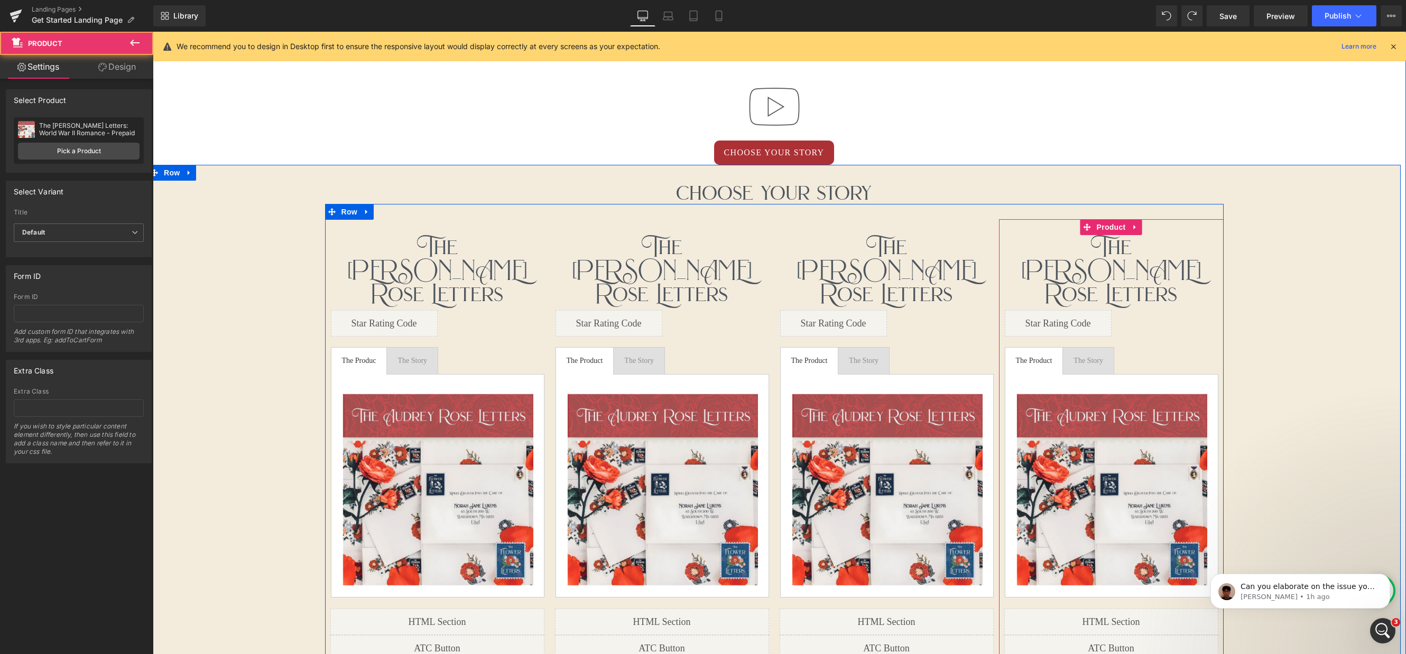
scroll to position [2952, 1253]
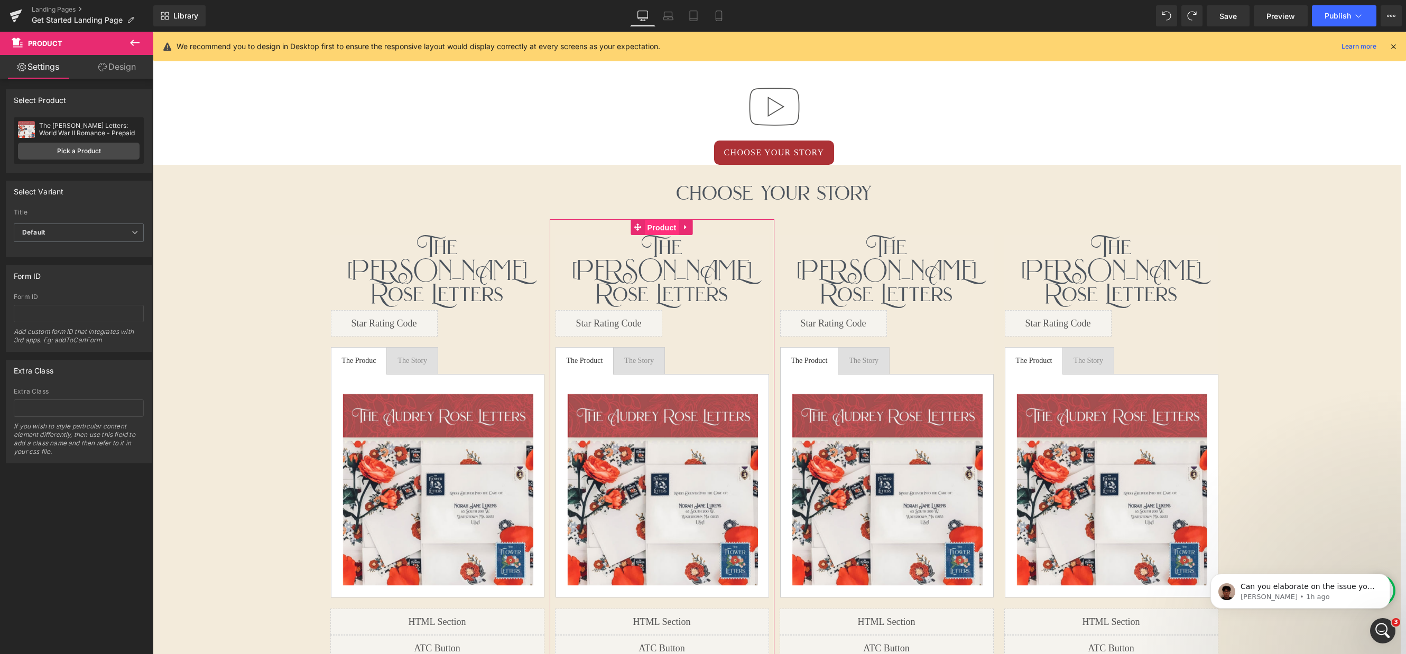
click at [637, 227] on link "Product" at bounding box center [655, 227] width 48 height 16
click at [667, 230] on span "Product" at bounding box center [662, 227] width 34 height 16
click at [112, 152] on link "Pick a Product" at bounding box center [79, 151] width 122 height 17
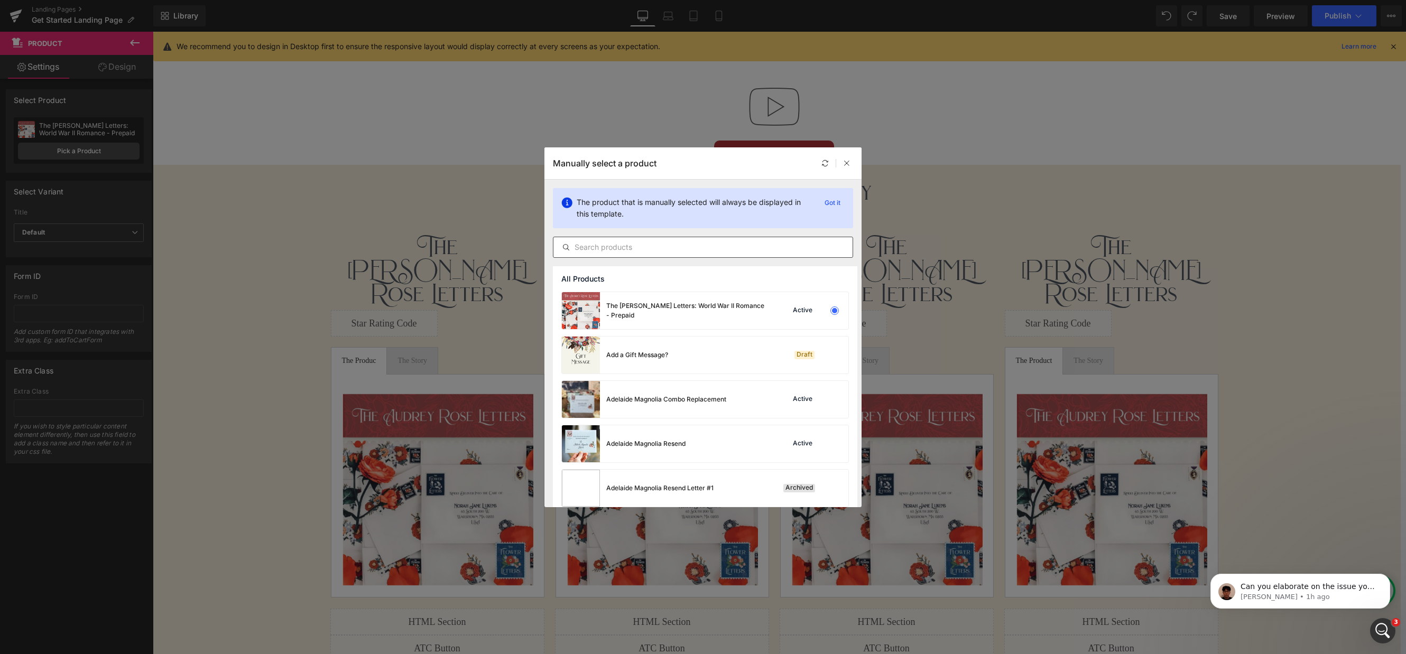
click at [671, 244] on input "text" at bounding box center [702, 247] width 299 height 13
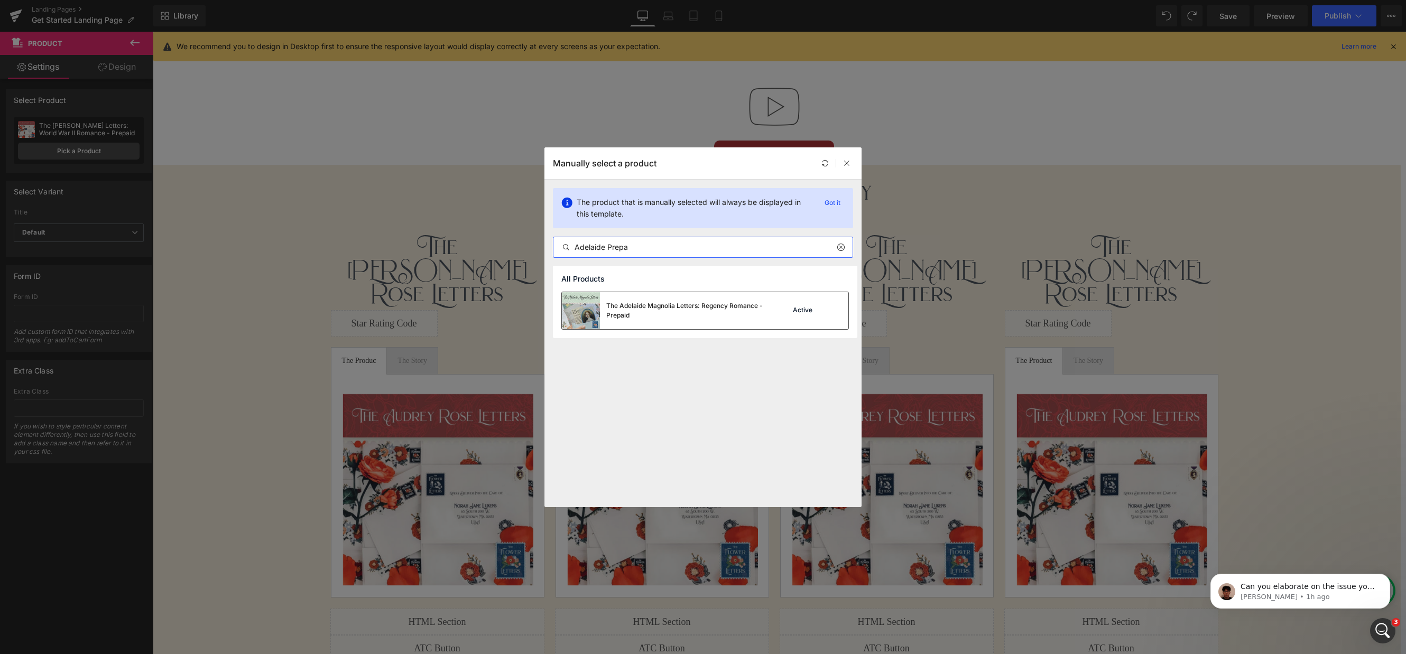
type input "Adelaide Prepa"
click at [718, 314] on div "The Adelaide Magnolia Letters: Regency Romance - Prepaid" at bounding box center [685, 310] width 159 height 19
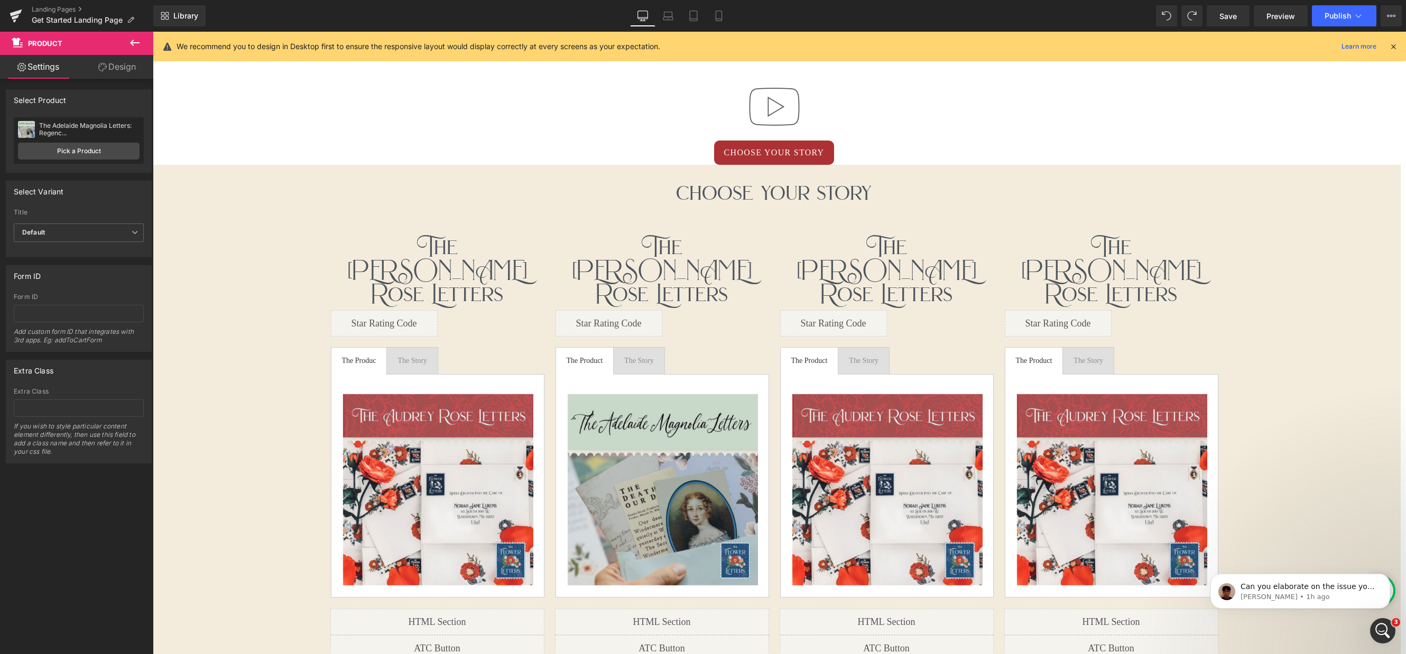
scroll to position [5, 5]
click at [680, 264] on link at bounding box center [676, 270] width 11 height 13
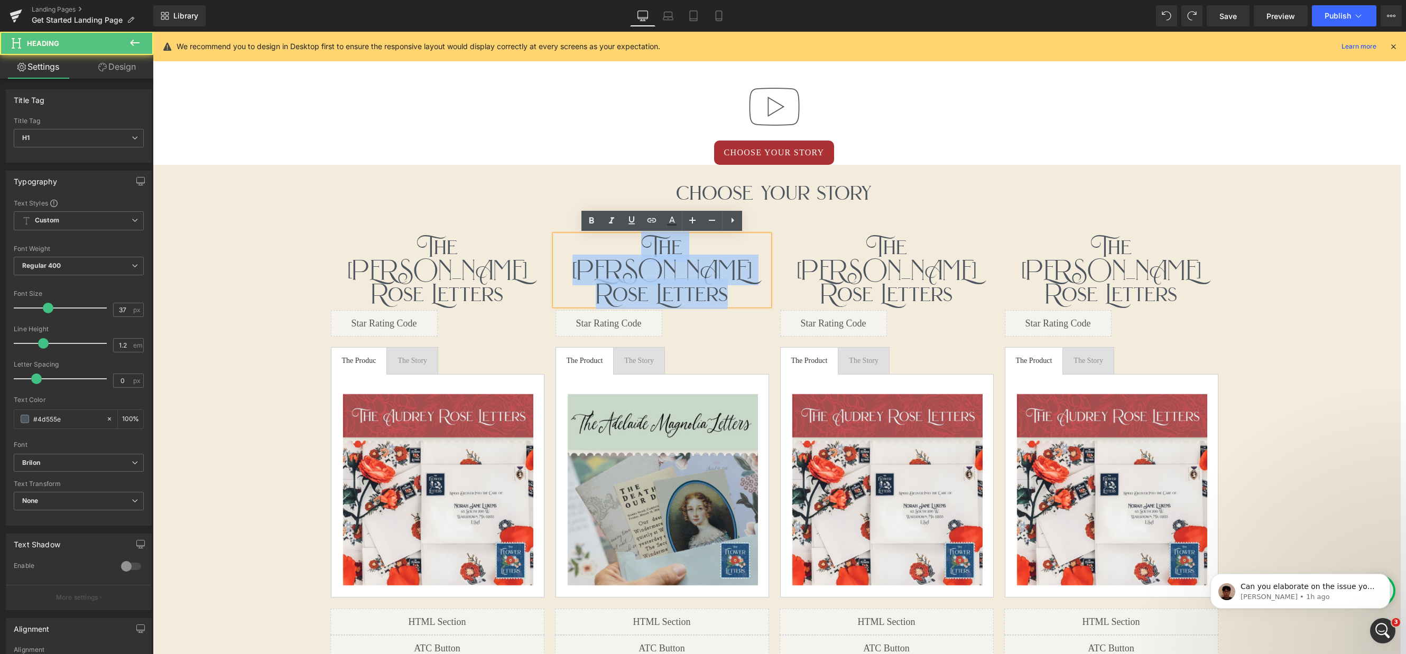
click at [590, 257] on div "The [PERSON_NAME] Letters" at bounding box center [662, 270] width 214 height 70
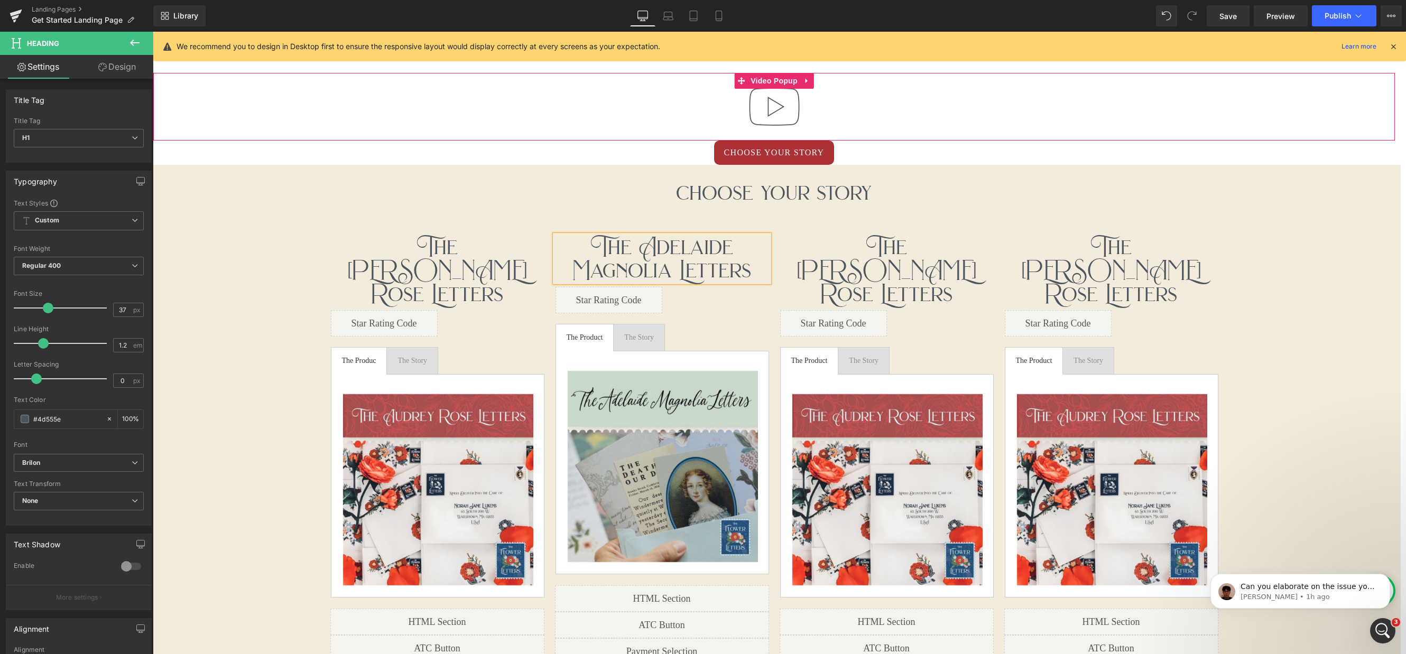
click at [1054, 136] on div at bounding box center [773, 107] width 1241 height 68
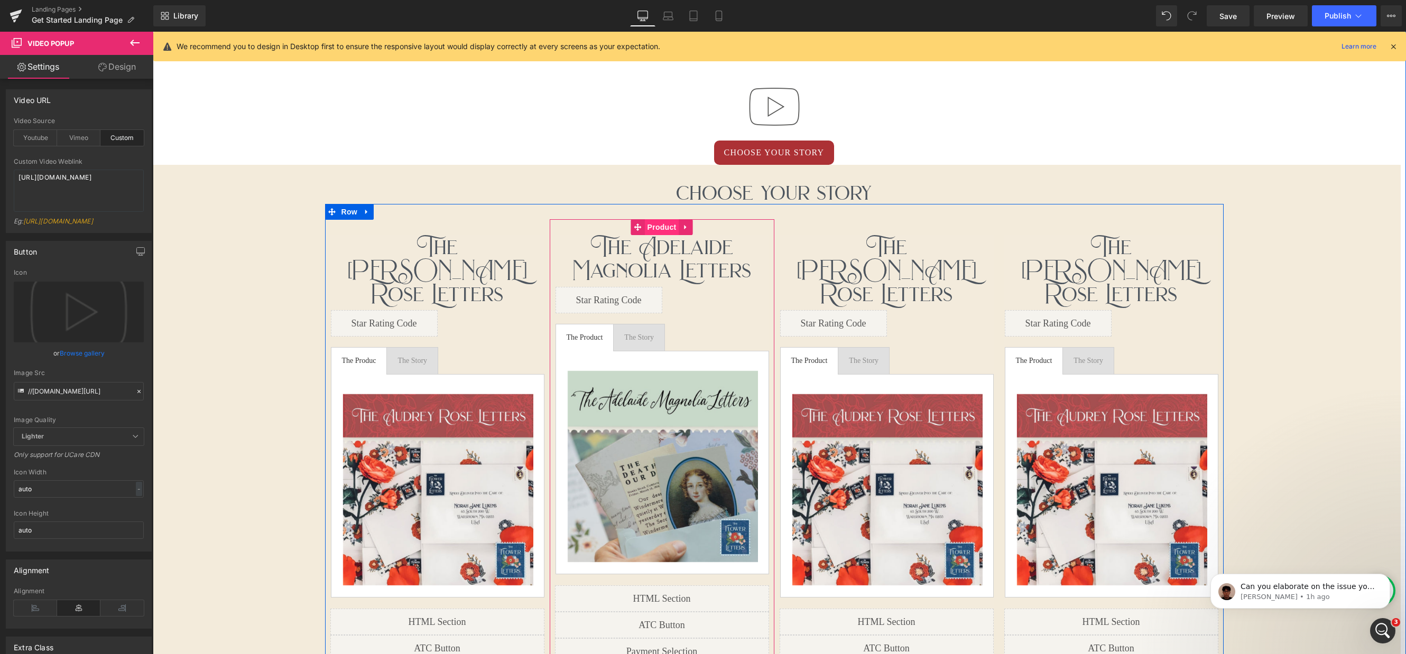
click at [663, 231] on span "Product" at bounding box center [662, 227] width 34 height 16
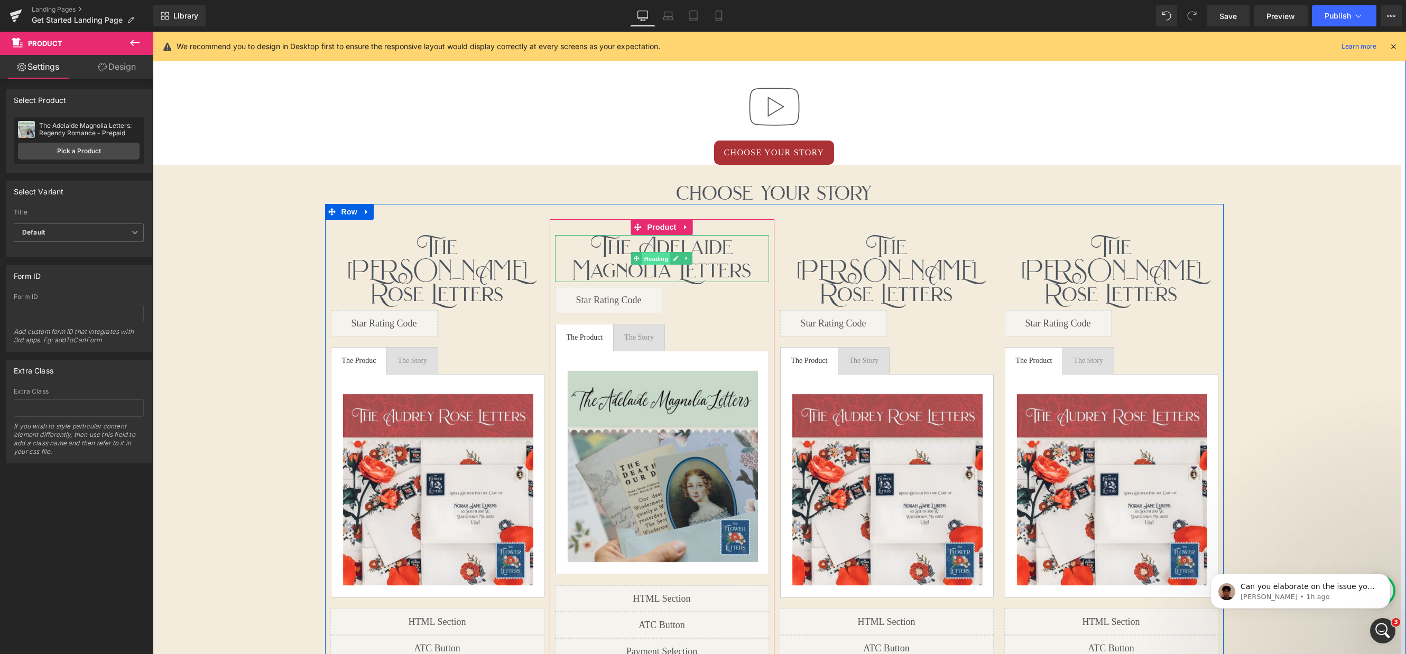
click at [663, 257] on span "Heading" at bounding box center [656, 259] width 29 height 13
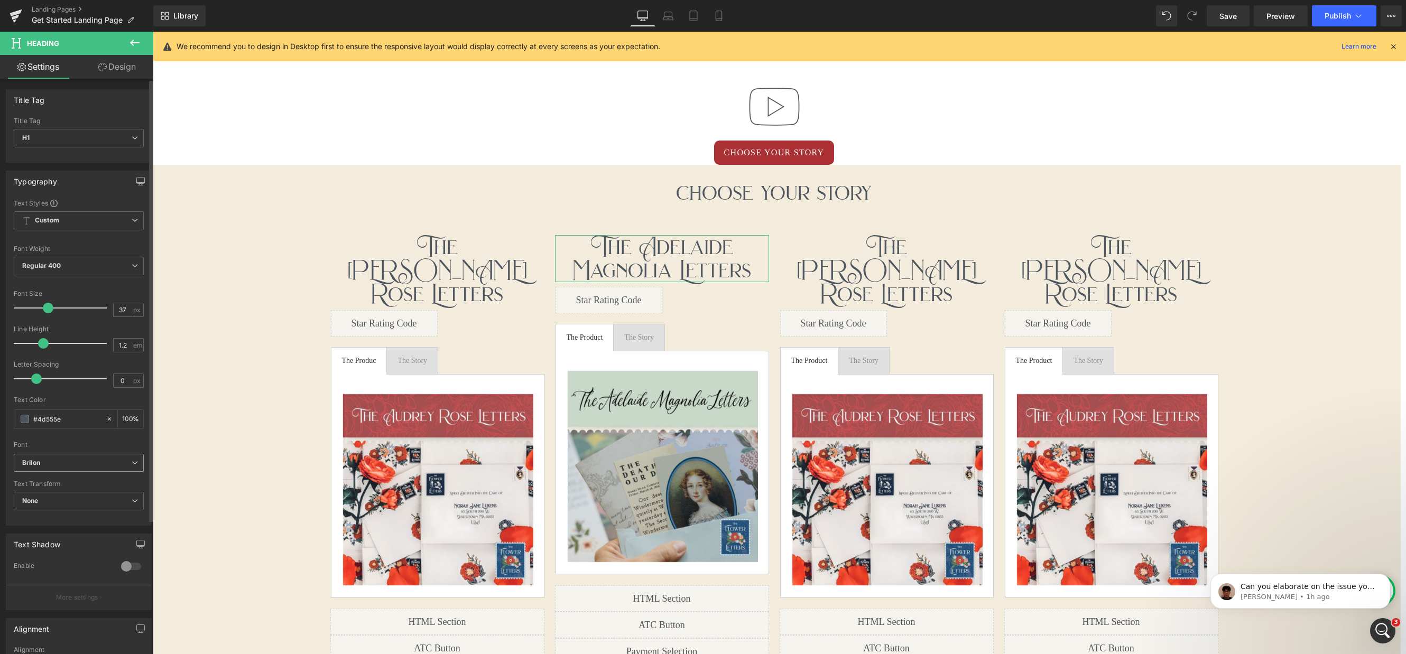
click at [132, 463] on icon at bounding box center [135, 463] width 6 height 6
click at [79, 504] on li "Poppins" at bounding box center [79, 498] width 131 height 17
click at [126, 468] on span "Poppins" at bounding box center [79, 463] width 130 height 18
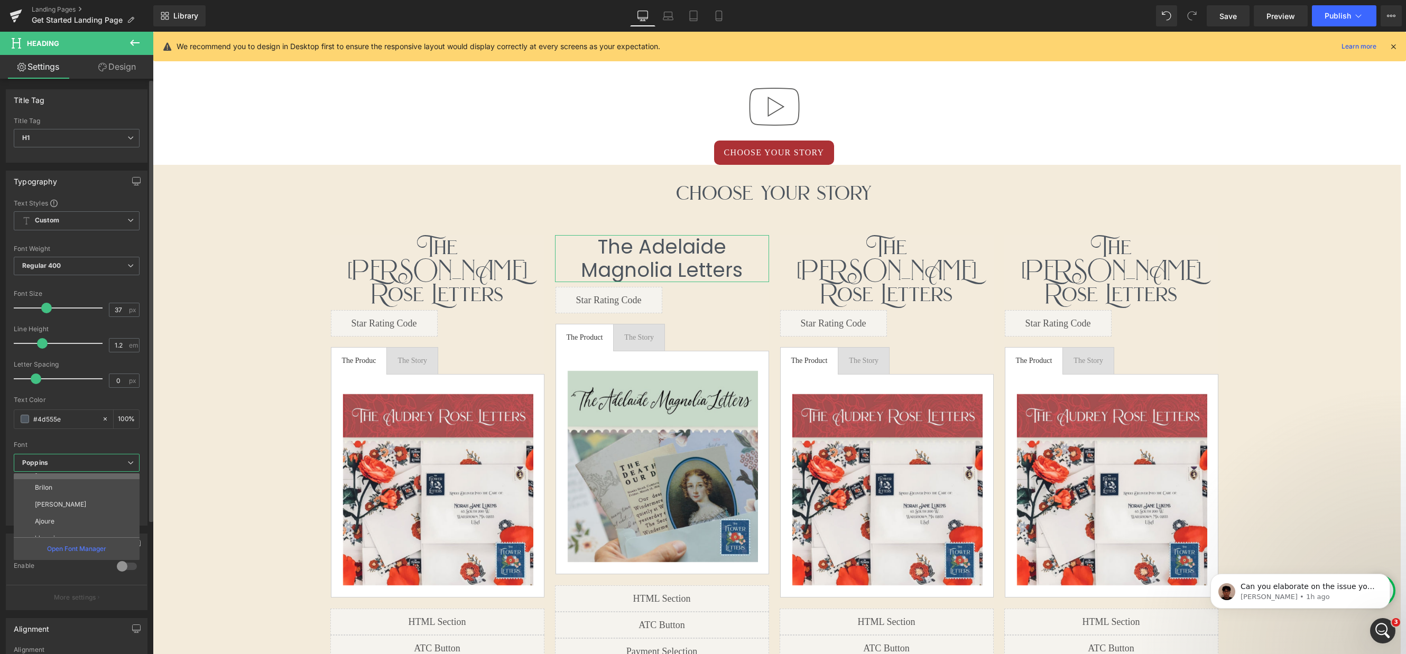
scroll to position [165, 0]
click at [78, 519] on li "Ajoure" at bounding box center [79, 519] width 131 height 17
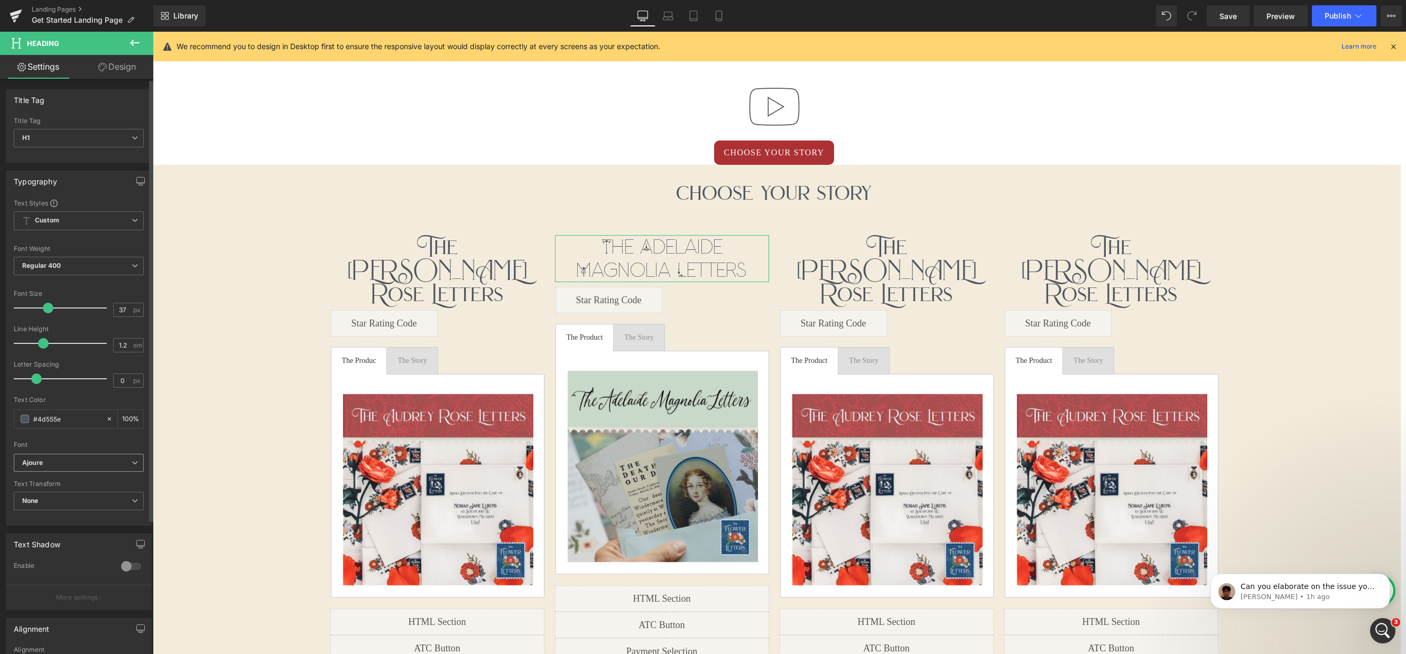
click at [132, 462] on icon at bounding box center [135, 463] width 6 height 6
click at [78, 481] on li "blooming" at bounding box center [79, 477] width 131 height 17
click at [137, 45] on icon at bounding box center [134, 42] width 13 height 13
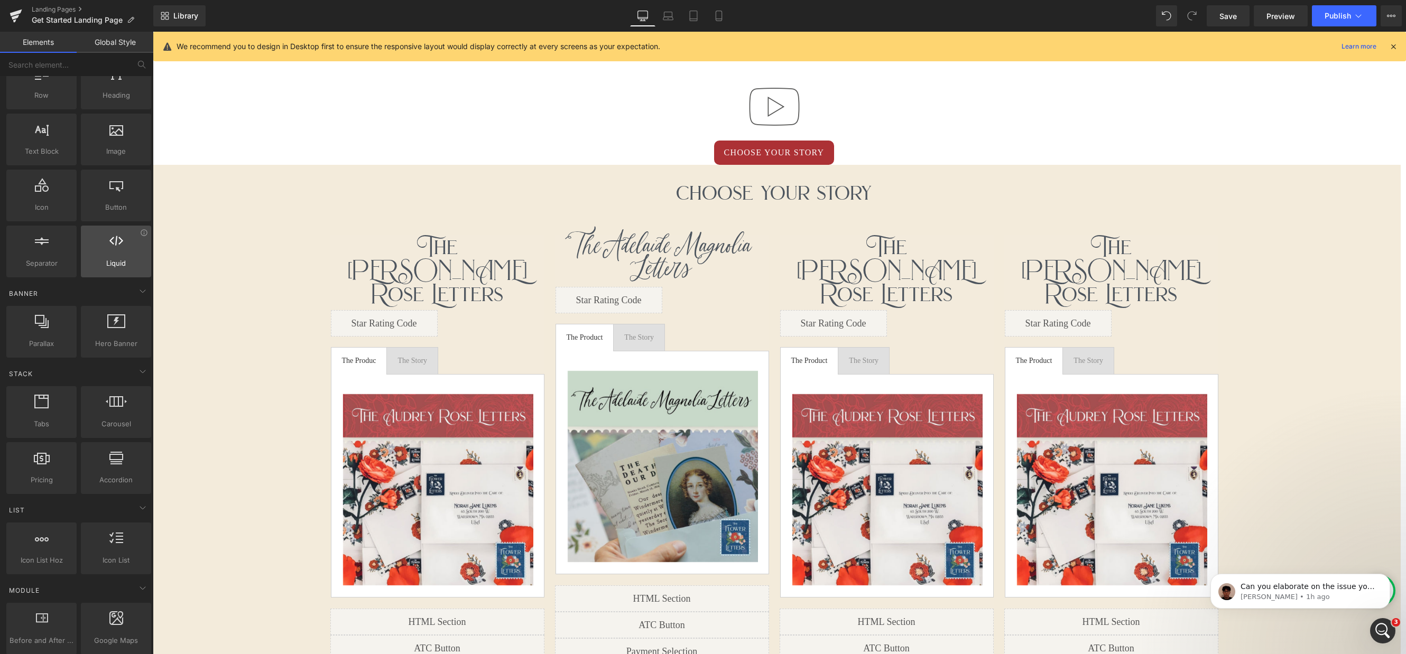
scroll to position [0, 0]
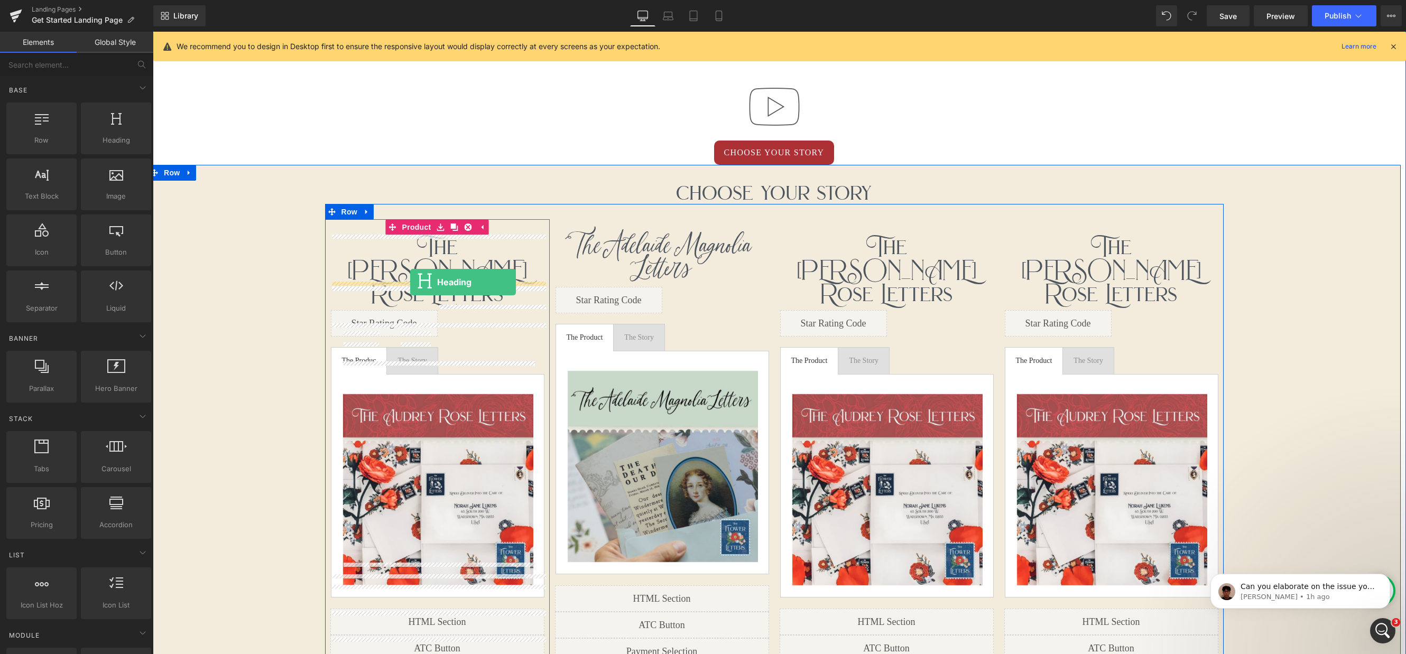
drag, startPoint x: 265, startPoint y: 164, endPoint x: 410, endPoint y: 282, distance: 187.4
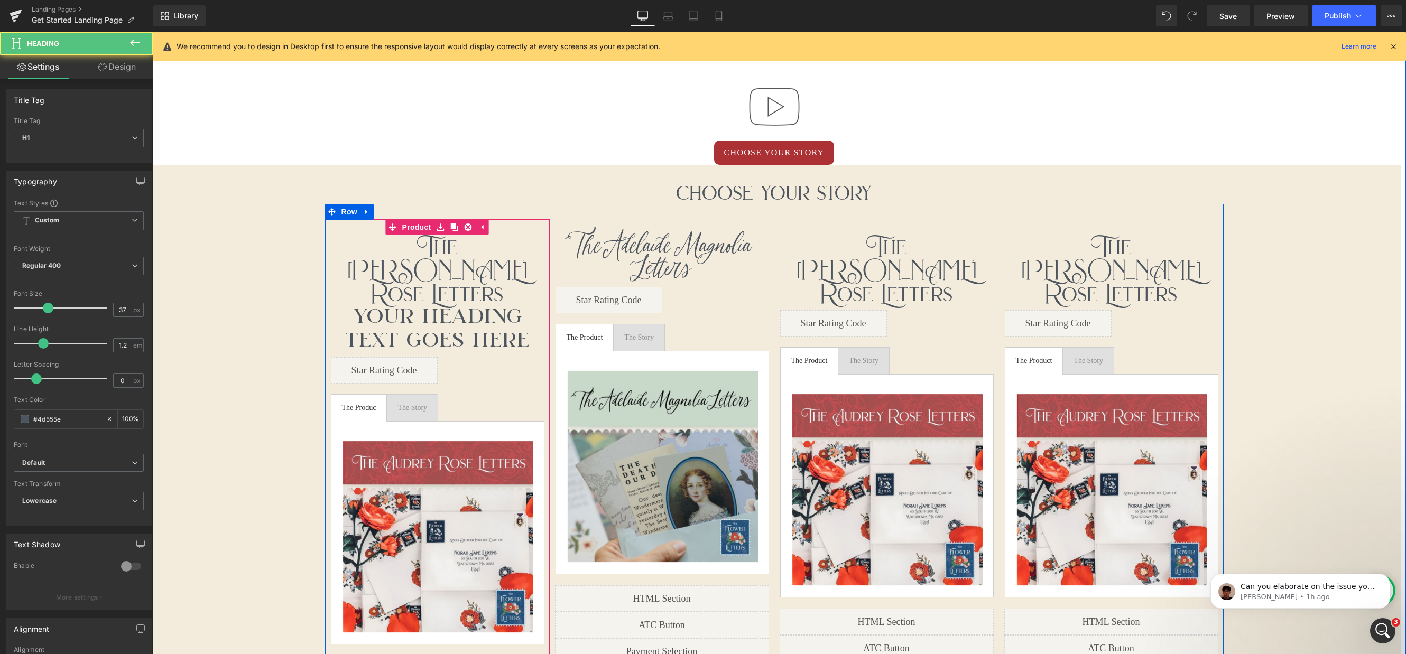
scroll to position [5, 5]
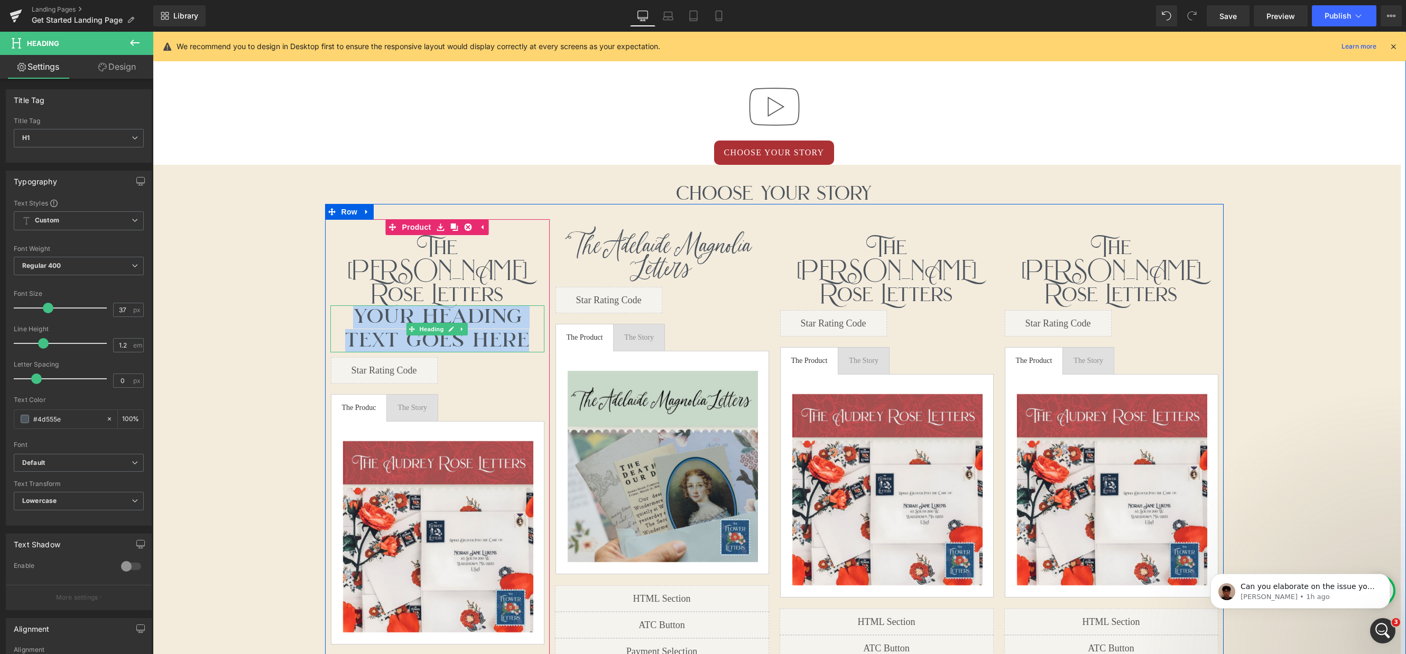
drag, startPoint x: 529, startPoint y: 314, endPoint x: 359, endPoint y: 296, distance: 170.6
click at [359, 305] on h1 "Your heading text goes here" at bounding box center [437, 328] width 214 height 47
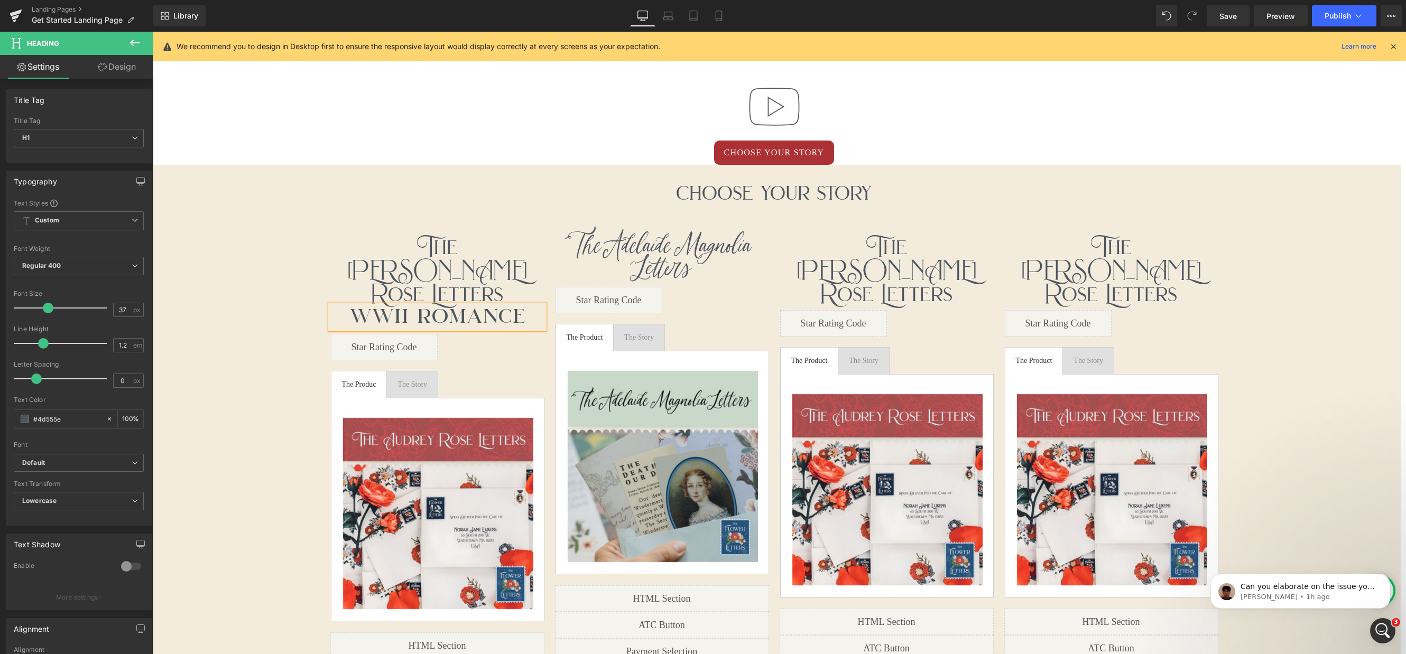
click at [527, 168] on div "Choose Your Story Heading The [PERSON_NAME] Letters Heading WWII Romance Headin…" at bounding box center [773, 484] width 1253 height 639
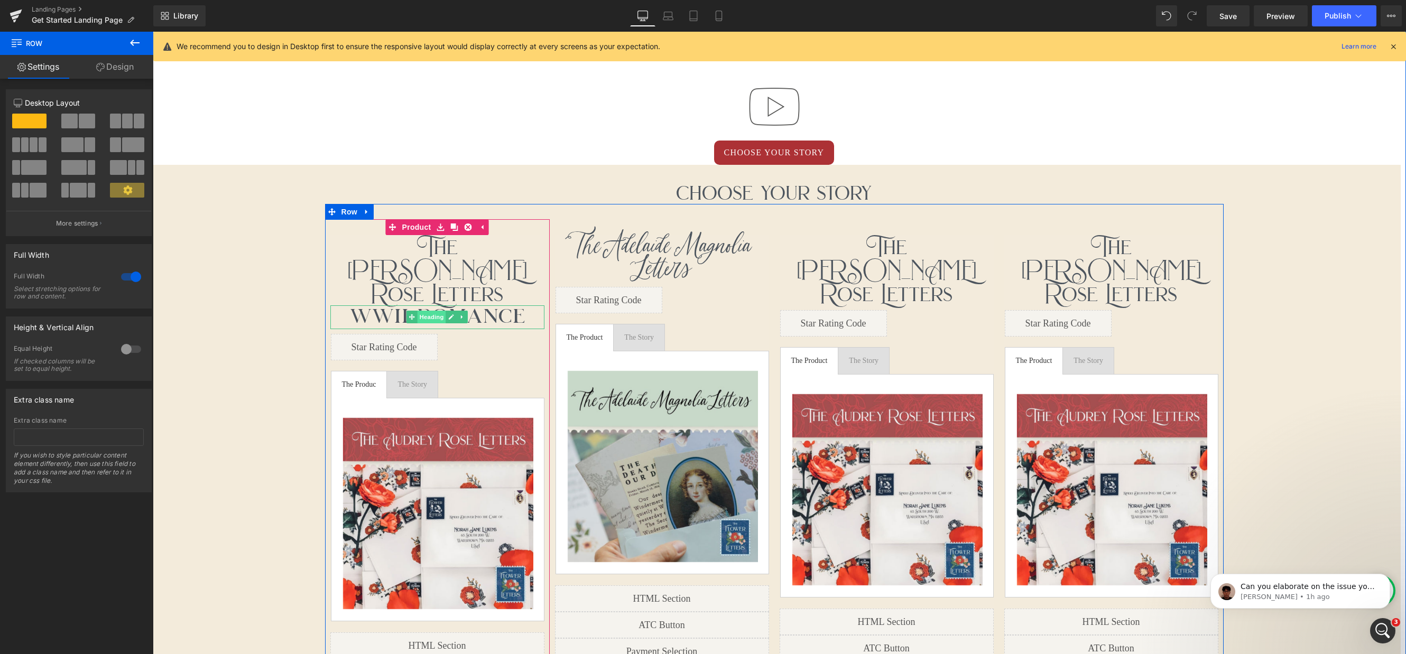
click at [435, 311] on span "Heading" at bounding box center [431, 317] width 29 height 13
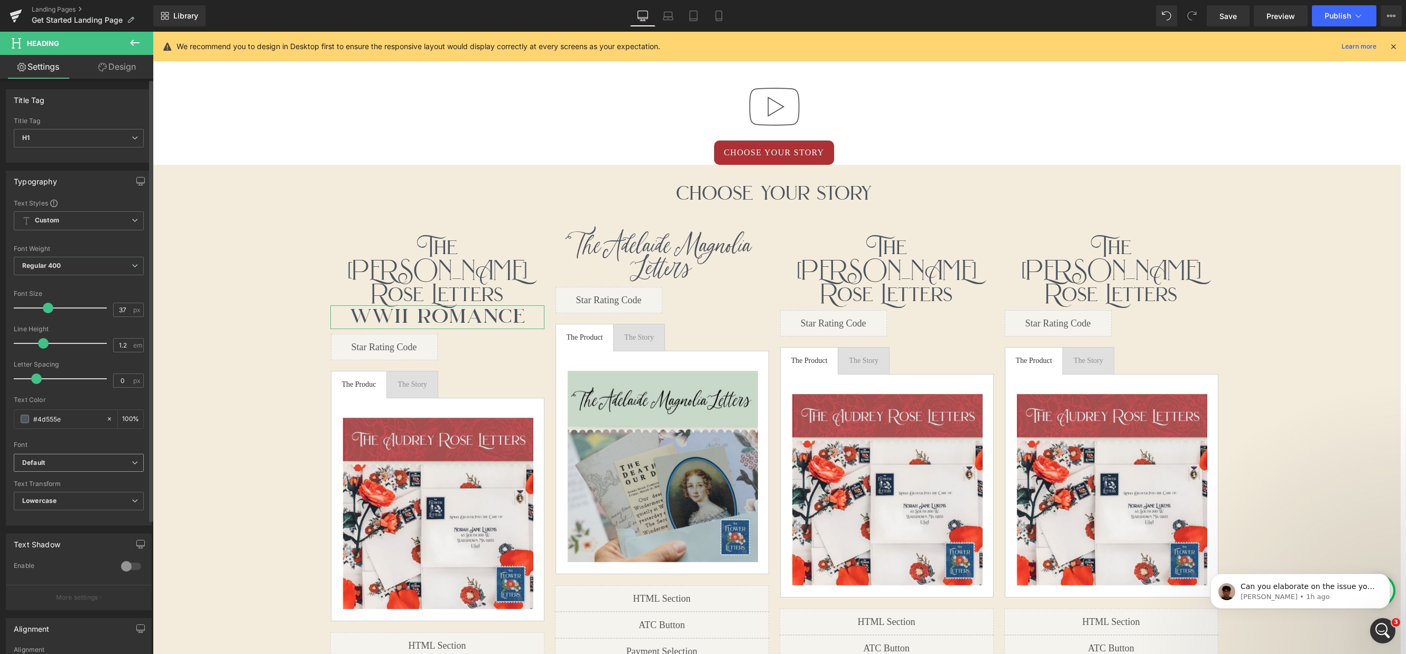
click at [120, 462] on b "Default" at bounding box center [76, 463] width 109 height 9
click at [81, 504] on li "EB Garamond" at bounding box center [79, 504] width 131 height 17
click at [88, 461] on b "EB Garamond" at bounding box center [76, 463] width 109 height 9
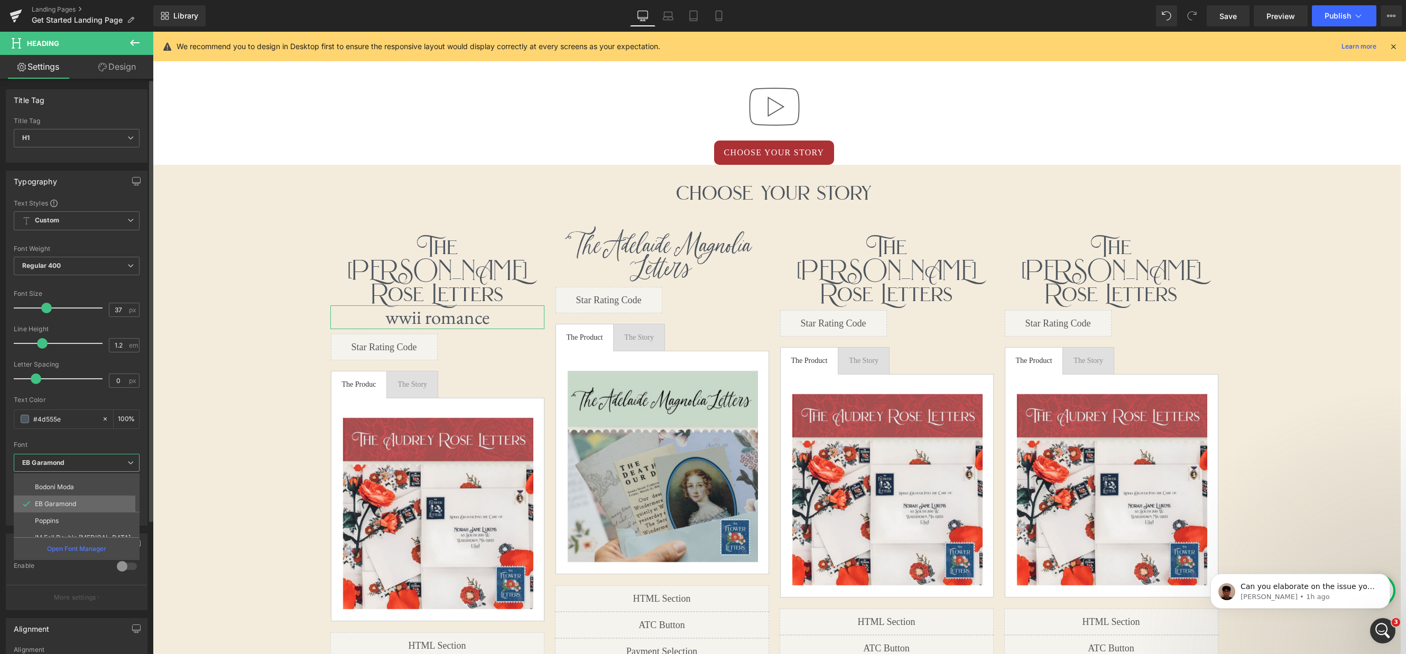
drag, startPoint x: 84, startPoint y: 494, endPoint x: 86, endPoint y: 502, distance: 8.1
click at [86, 501] on div "Default Work Sans [PERSON_NAME] Bodoni Moda EB Garamond Poppins IM Fell Double …" at bounding box center [79, 504] width 131 height 63
click at [85, 501] on li "EB Garamond" at bounding box center [79, 504] width 131 height 17
click at [84, 504] on span "Lowercase" at bounding box center [79, 501] width 130 height 18
click at [83, 520] on li "None" at bounding box center [77, 520] width 126 height 16
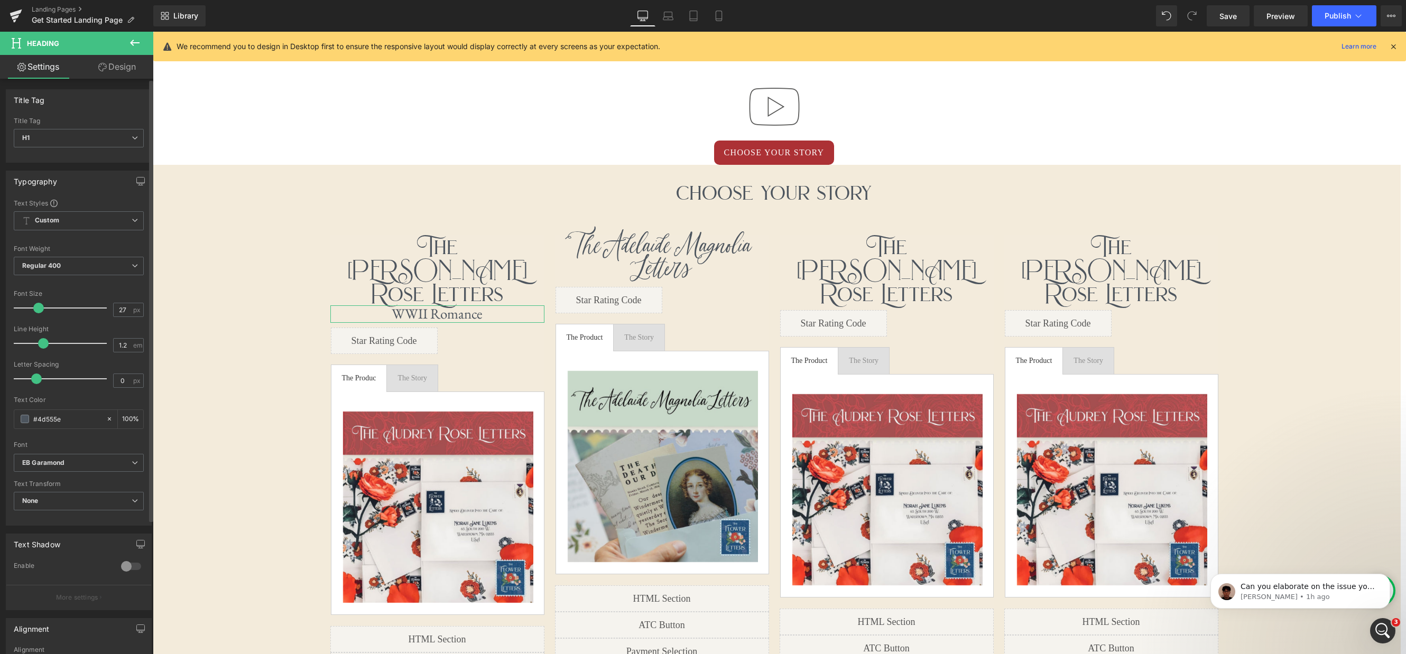
scroll to position [5, 5]
type input "26"
drag, startPoint x: 42, startPoint y: 308, endPoint x: 32, endPoint y: 307, distance: 10.1
click at [32, 307] on span at bounding box center [37, 308] width 11 height 11
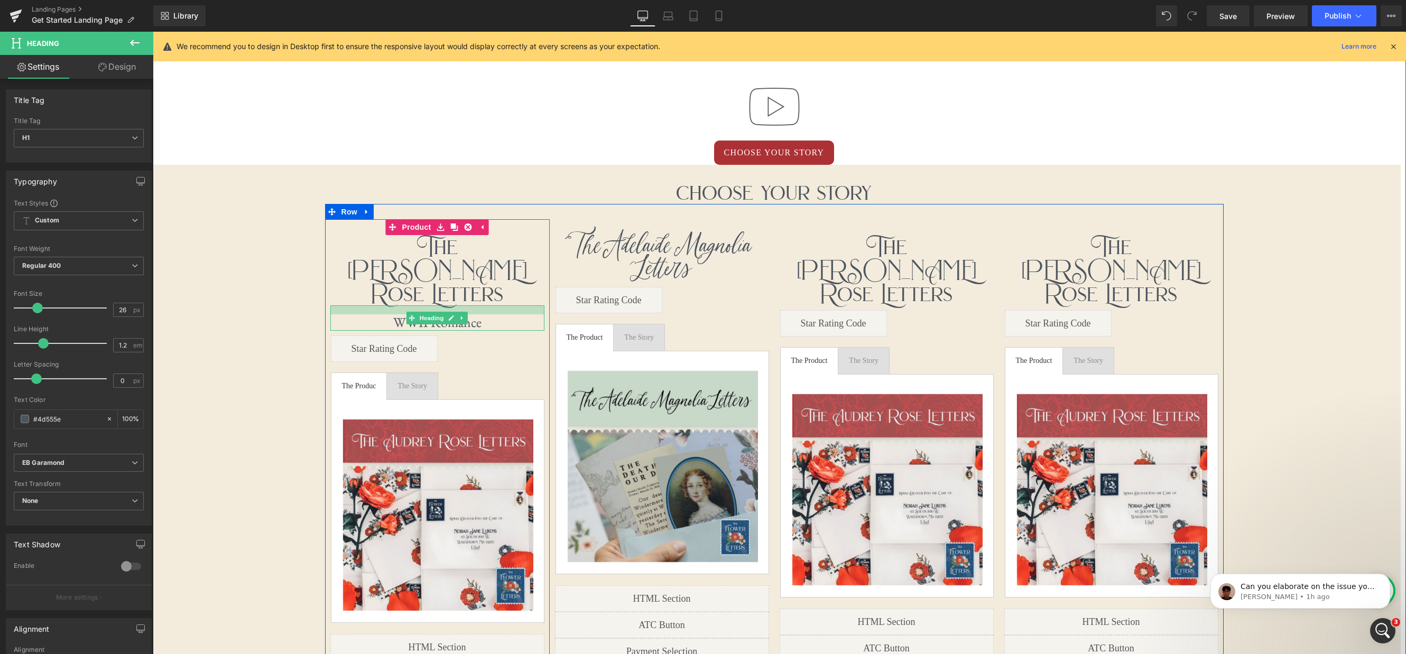
drag, startPoint x: 479, startPoint y: 283, endPoint x: 542, endPoint y: 172, distance: 127.1
click at [479, 305] on div "WWII Romance Heading" at bounding box center [437, 317] width 214 height 25
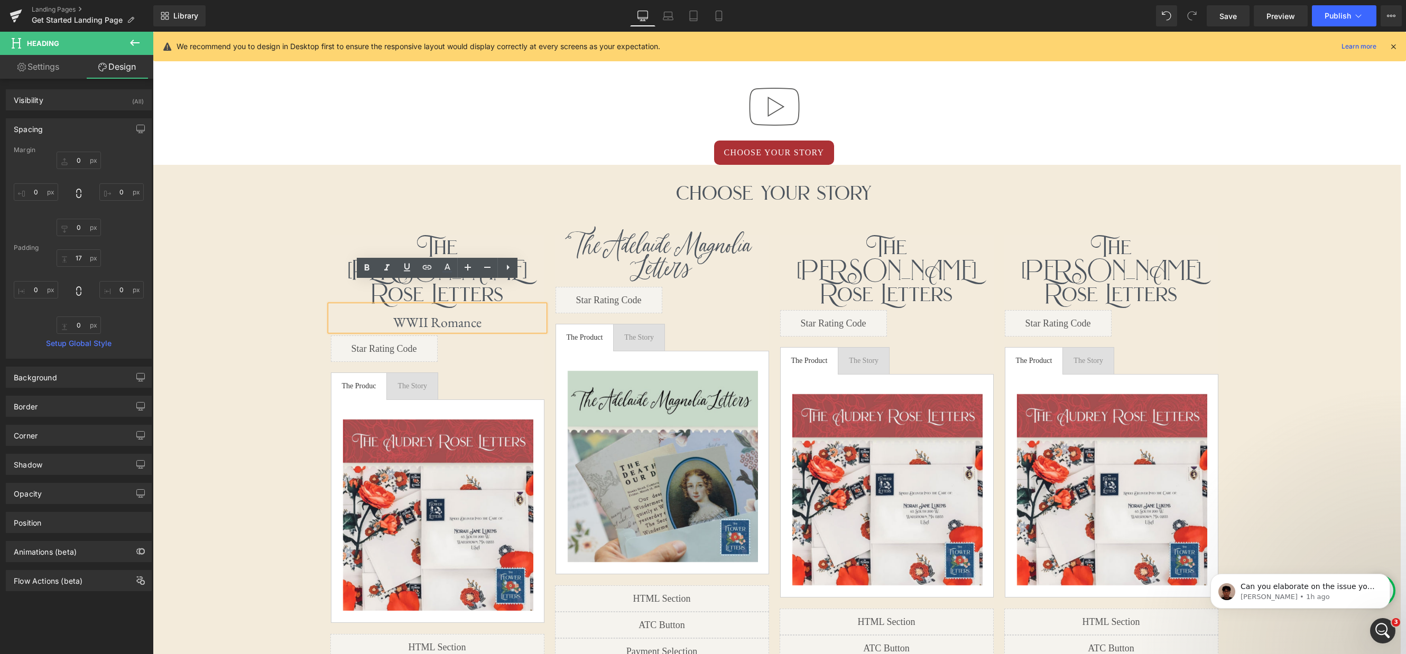
click at [558, 252] on h1 "The Adelaide Magnolia Letters" at bounding box center [662, 258] width 214 height 47
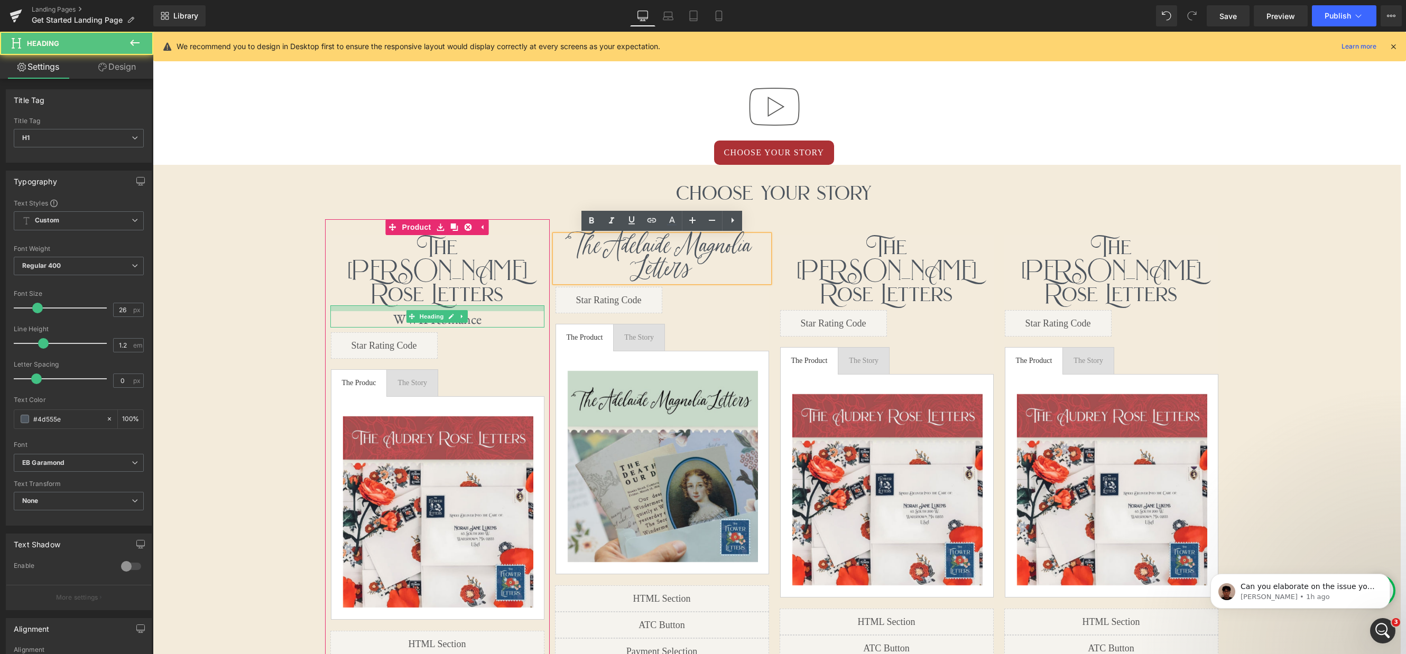
click at [478, 305] on div at bounding box center [437, 308] width 214 height 6
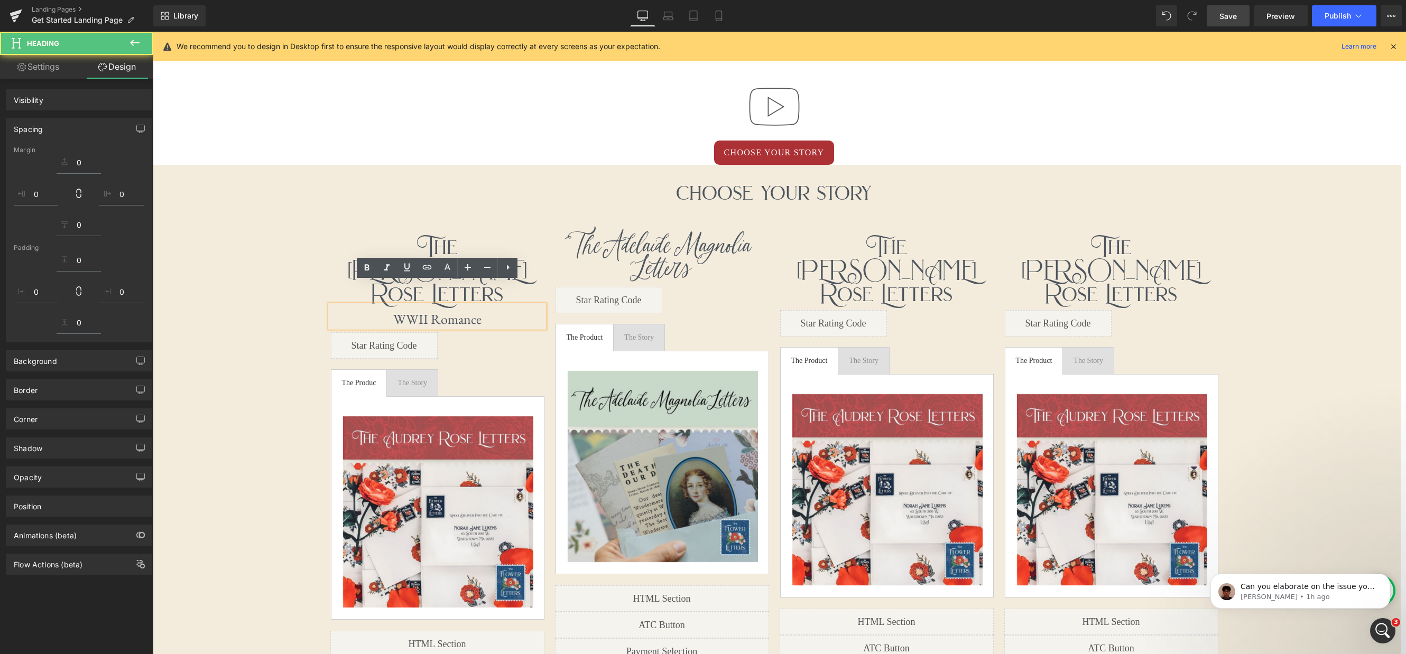
click at [1230, 20] on span "Save" at bounding box center [1227, 16] width 17 height 11
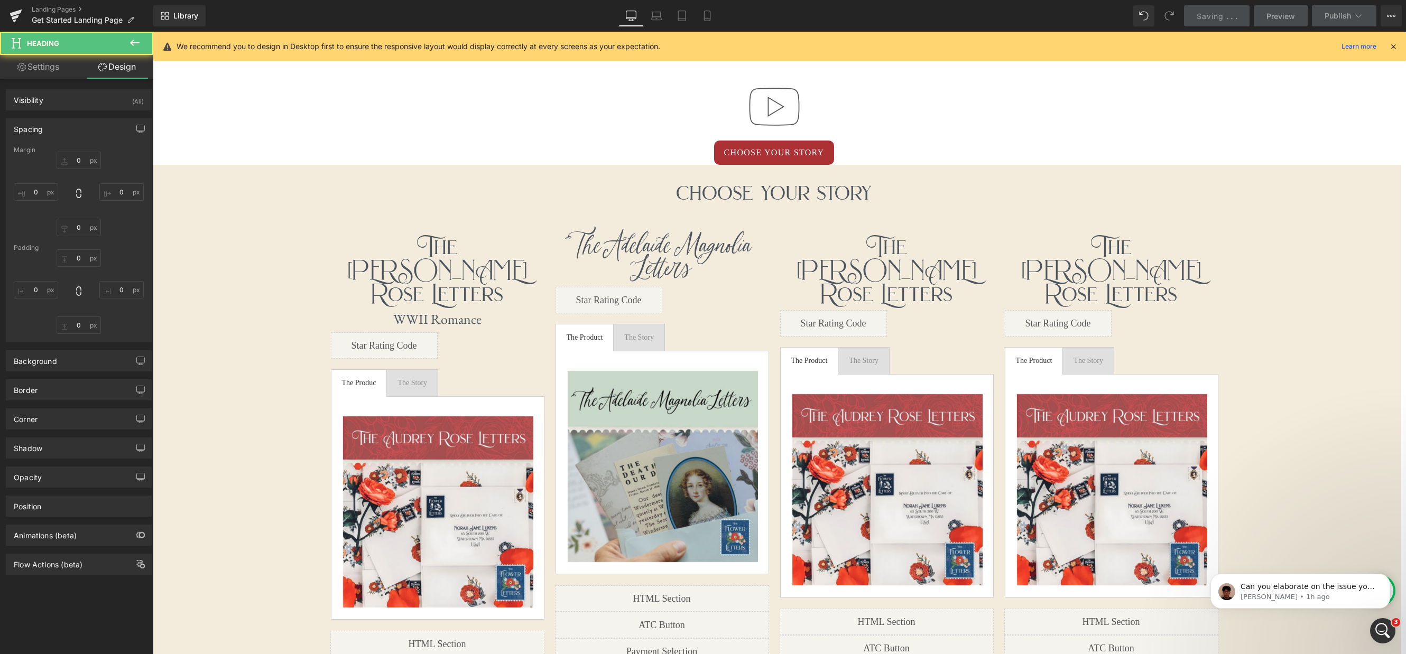
type input "0"
type input "11"
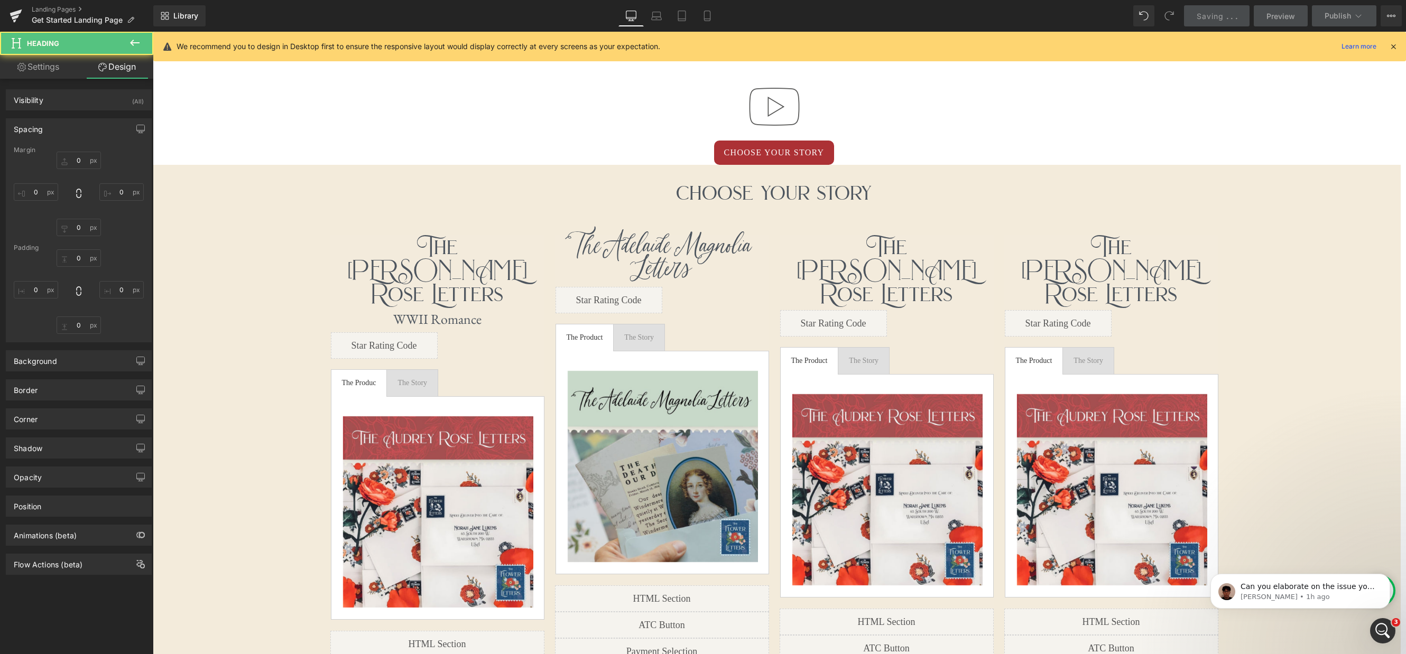
type input "0"
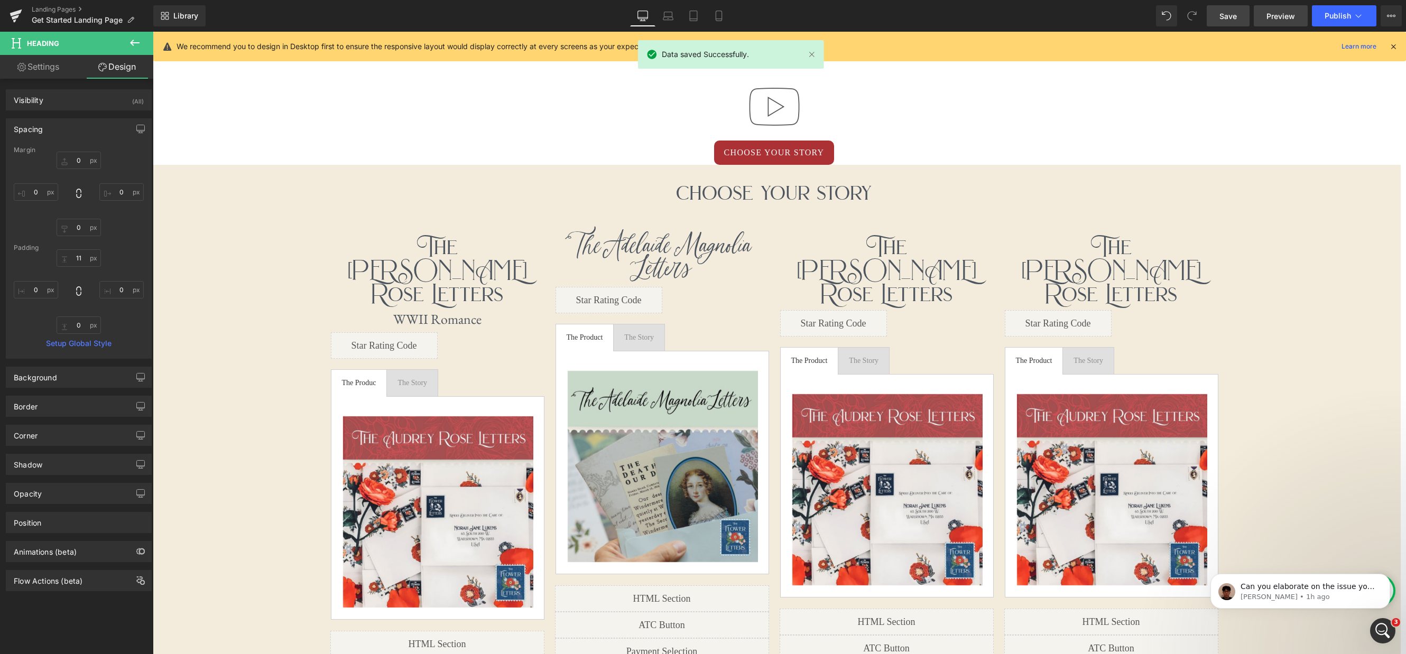
click at [1275, 17] on span "Preview" at bounding box center [1280, 16] width 29 height 11
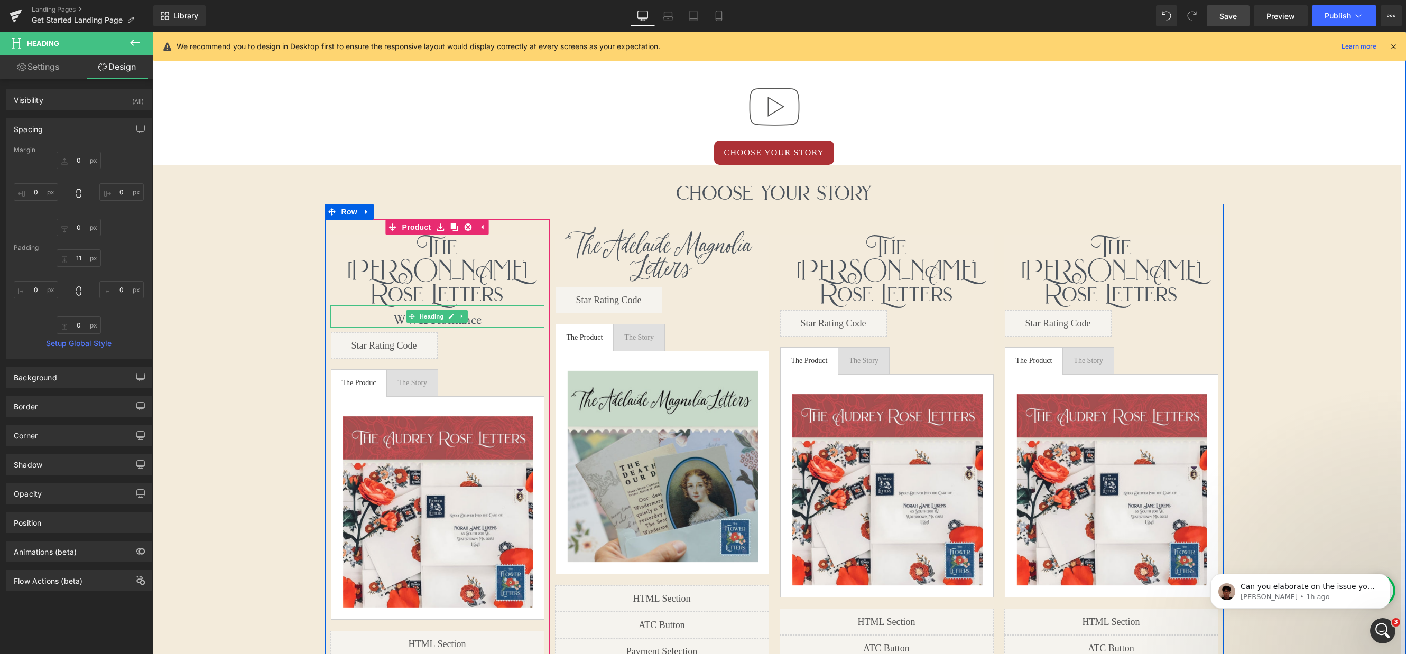
click at [465, 313] on icon at bounding box center [462, 316] width 6 height 6
click at [457, 314] on icon at bounding box center [457, 317] width 6 height 6
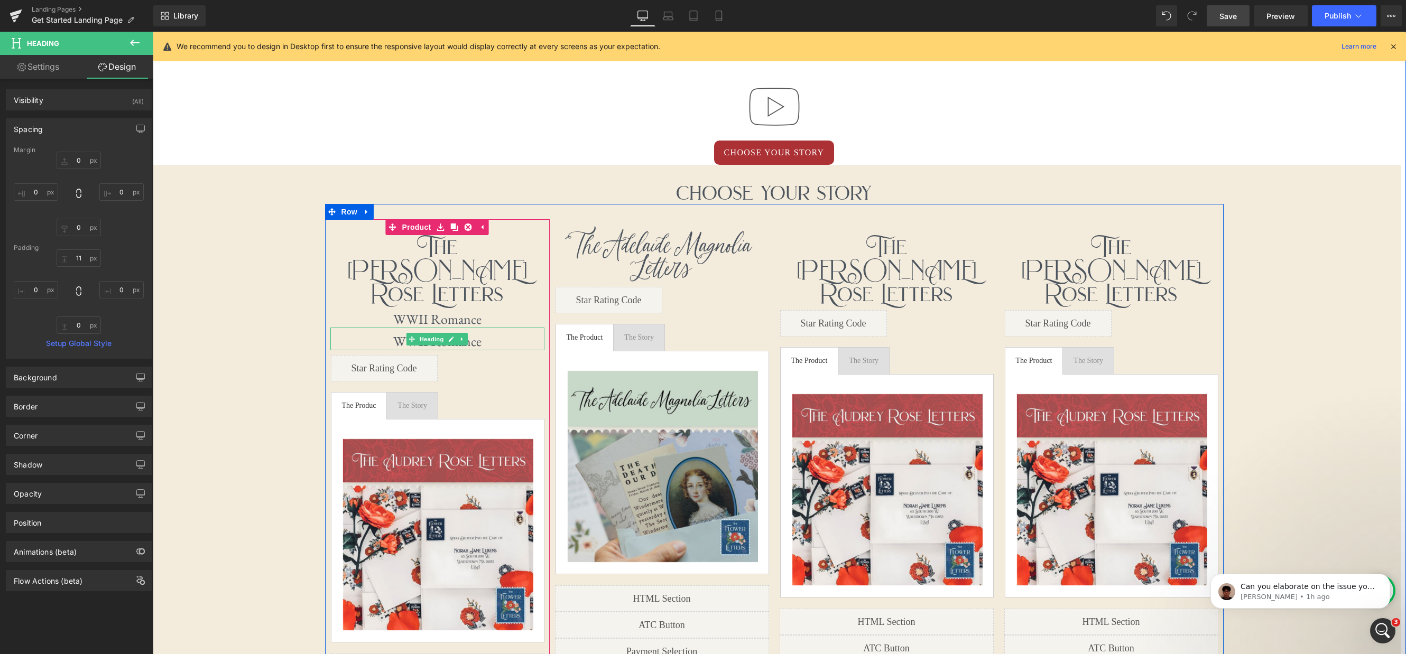
scroll to position [3001, 1253]
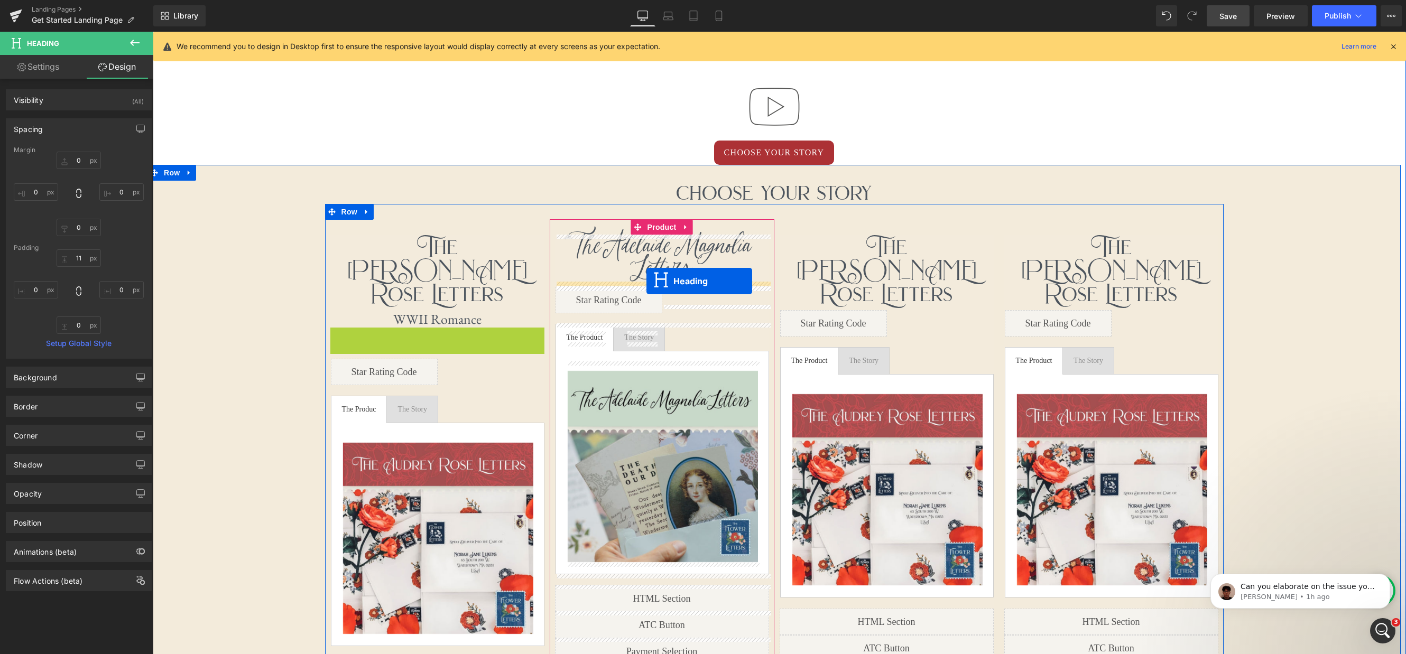
drag, startPoint x: 411, startPoint y: 315, endPoint x: 648, endPoint y: 281, distance: 239.8
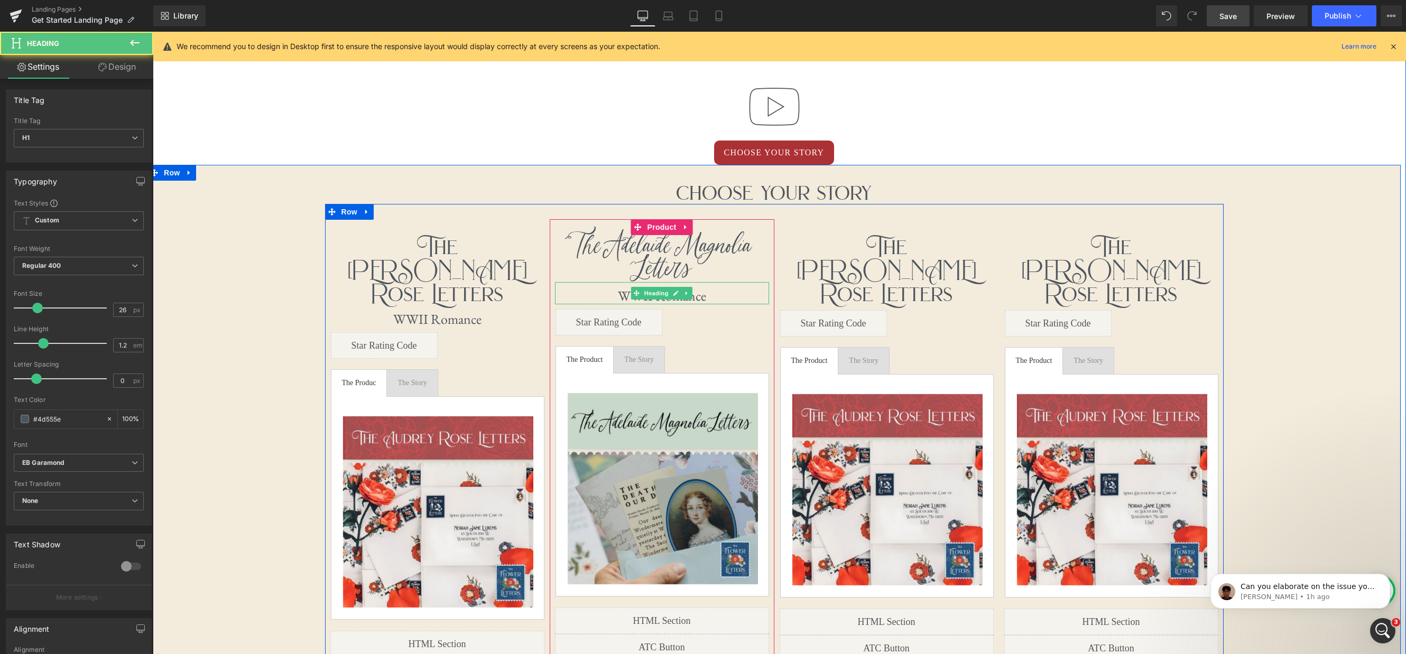
scroll to position [2974, 1253]
click at [711, 294] on h1 "WWII Romance" at bounding box center [662, 296] width 214 height 16
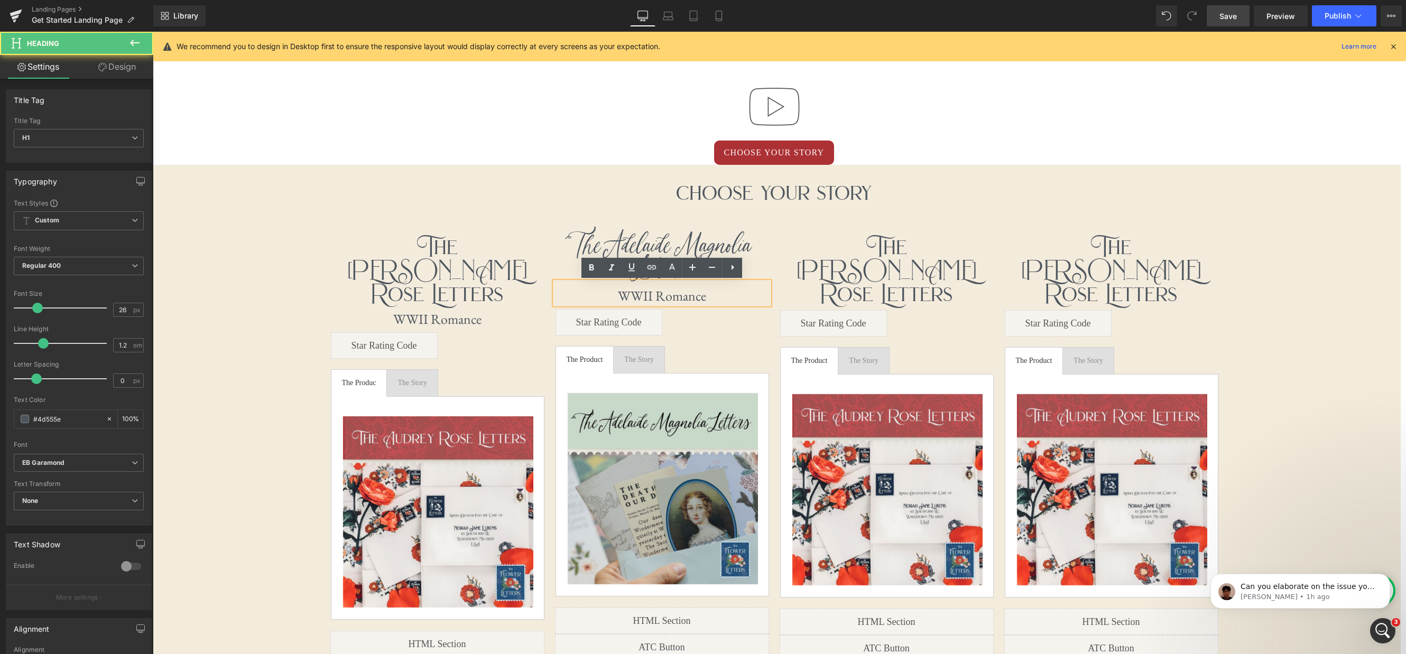
click at [629, 296] on h1 "WWII Romance" at bounding box center [662, 296] width 214 height 16
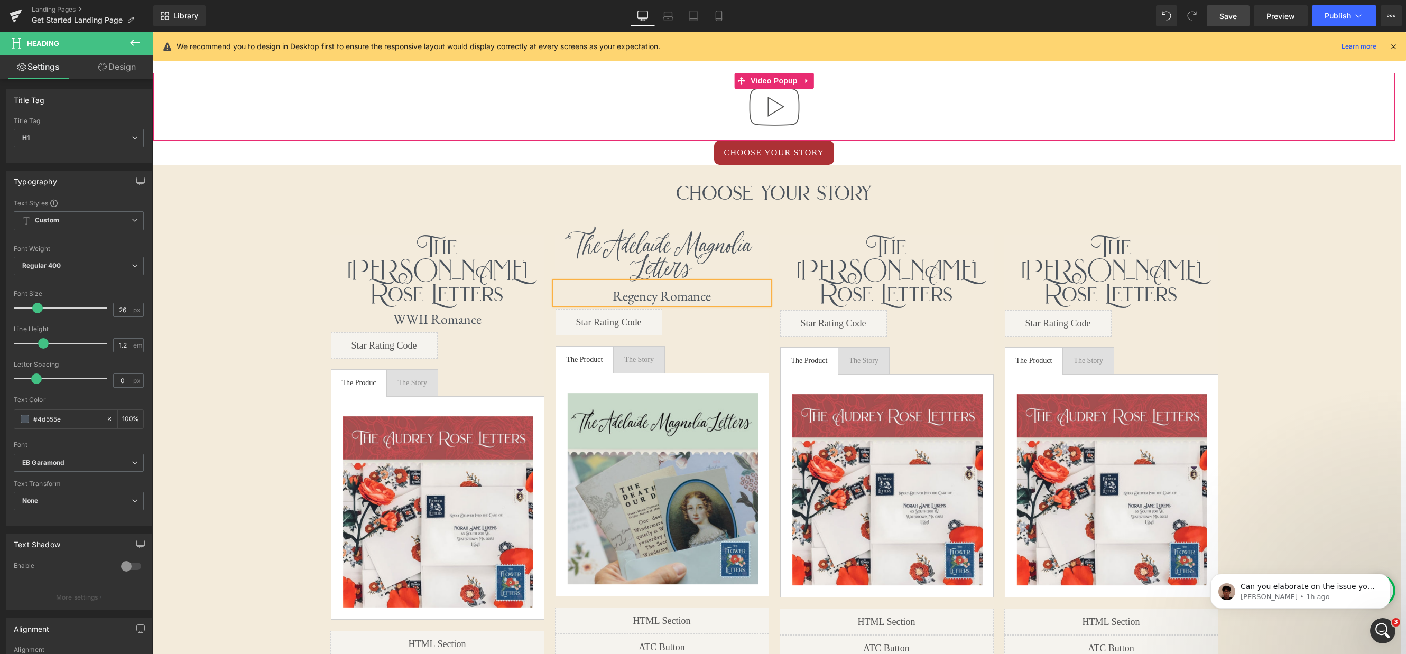
click at [1104, 129] on div at bounding box center [773, 107] width 1241 height 68
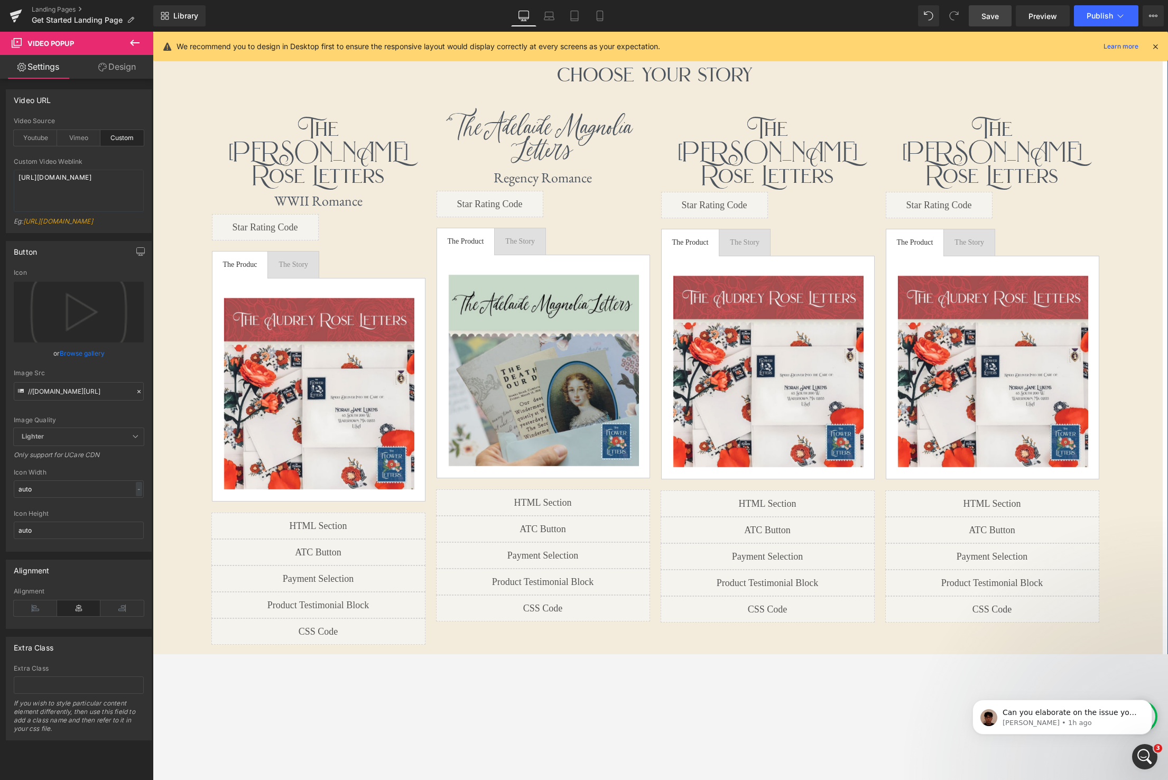
scroll to position [849, 0]
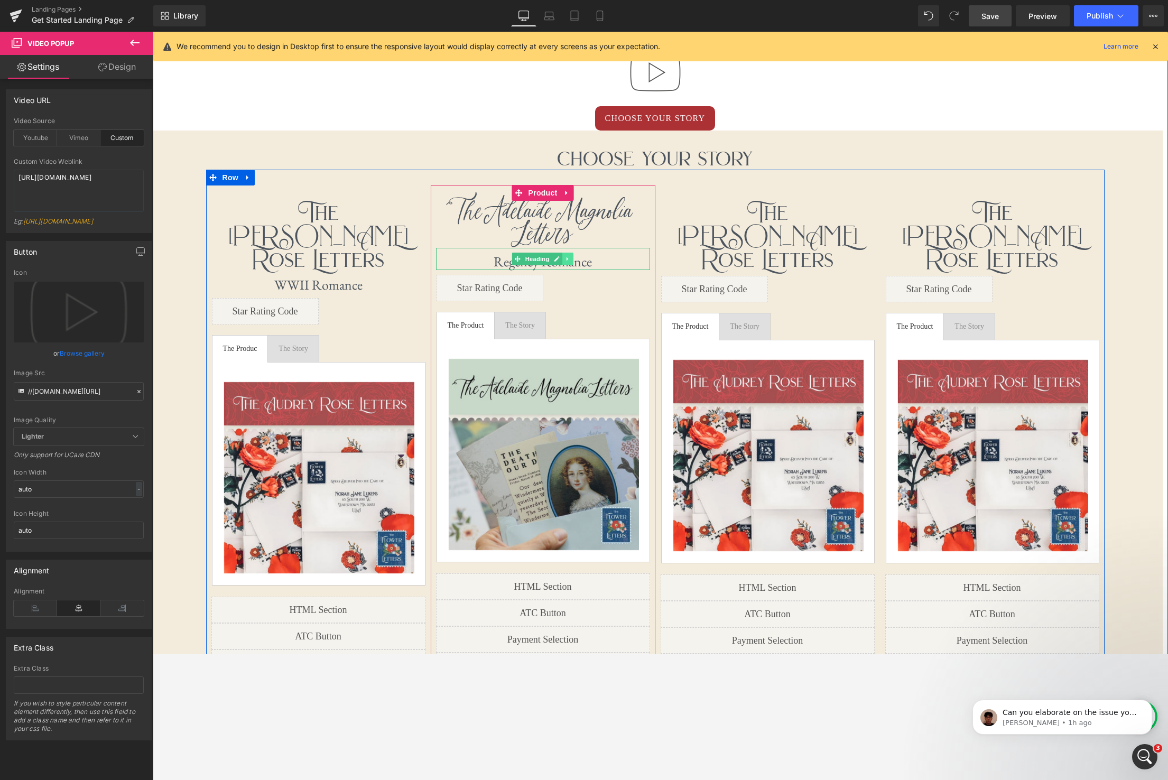
click at [572, 260] on link at bounding box center [567, 259] width 11 height 13
click at [563, 260] on icon at bounding box center [563, 259] width 6 height 6
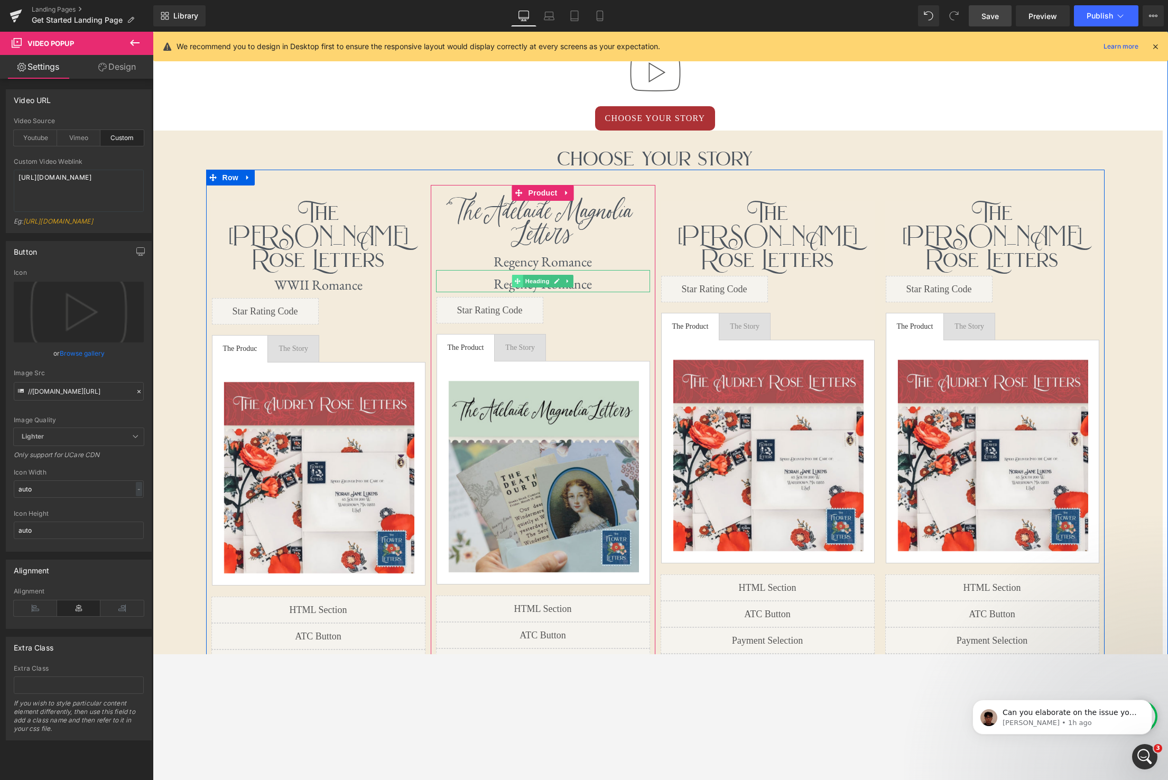
scroll to position [2985, 1015]
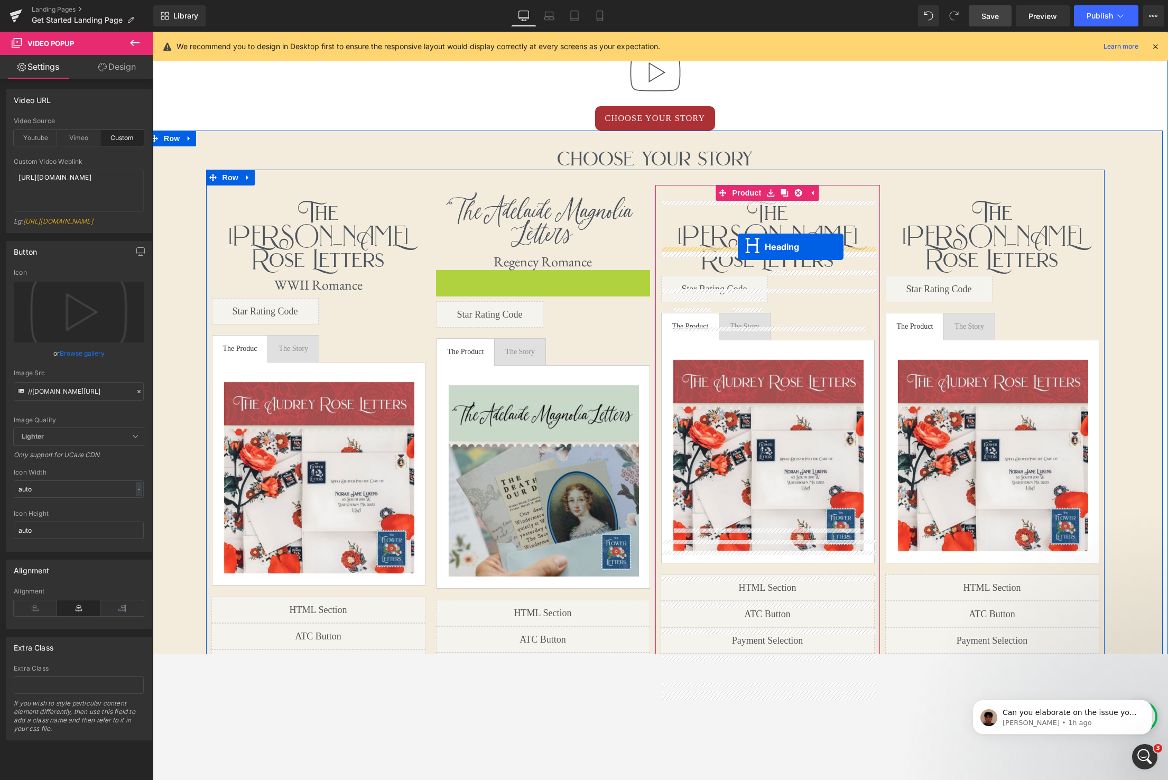
drag, startPoint x: 515, startPoint y: 280, endPoint x: 738, endPoint y: 247, distance: 225.4
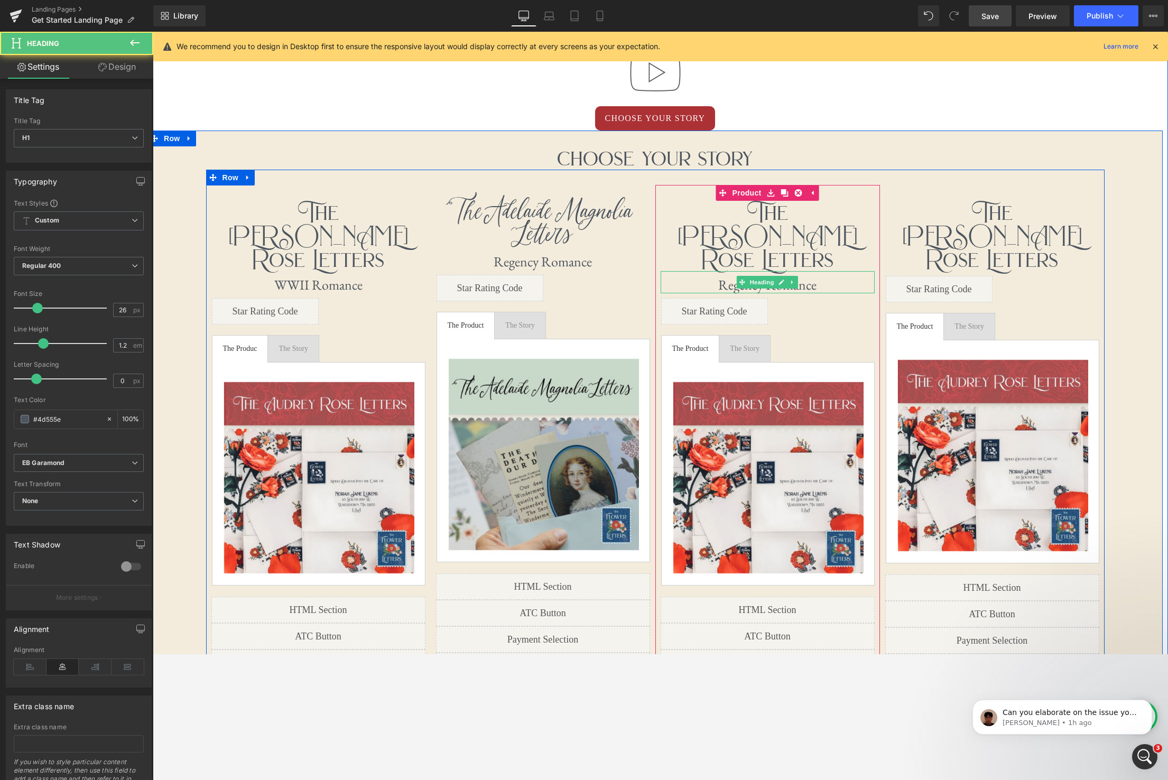
scroll to position [2959, 1015]
click at [824, 277] on h1 "Regency Romance" at bounding box center [767, 285] width 214 height 16
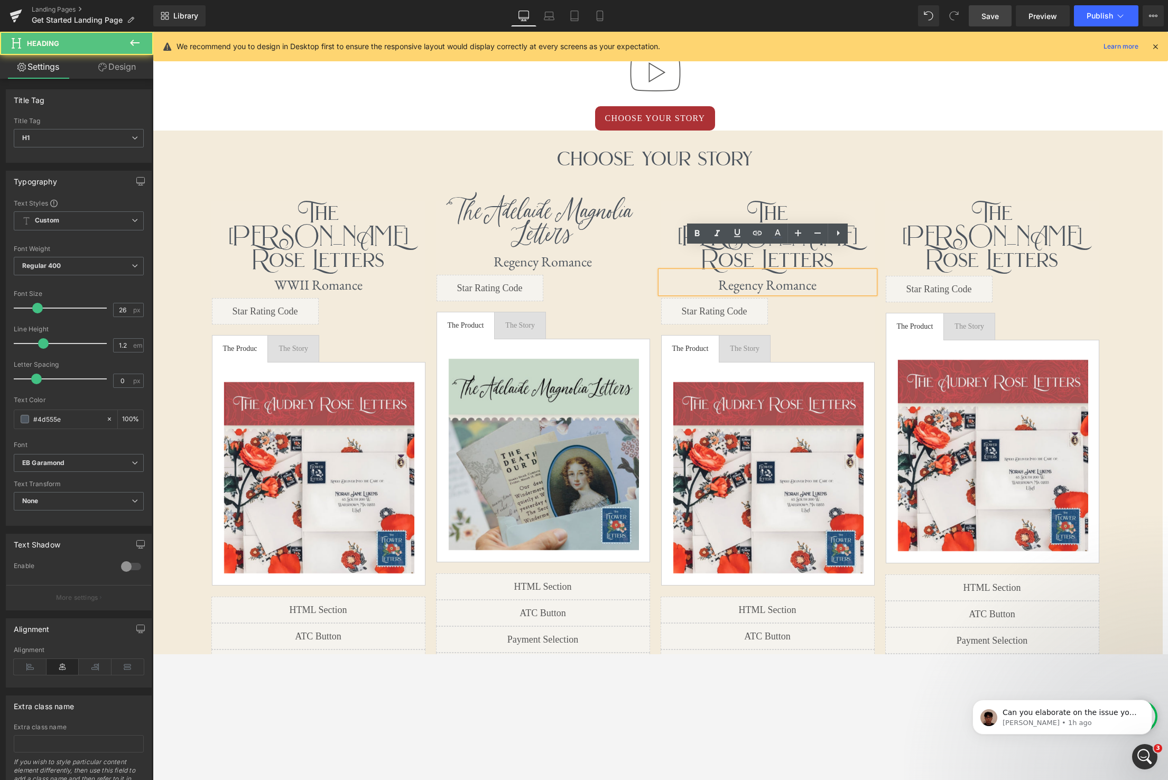
click at [821, 277] on h1 "Regency Romance" at bounding box center [767, 285] width 214 height 16
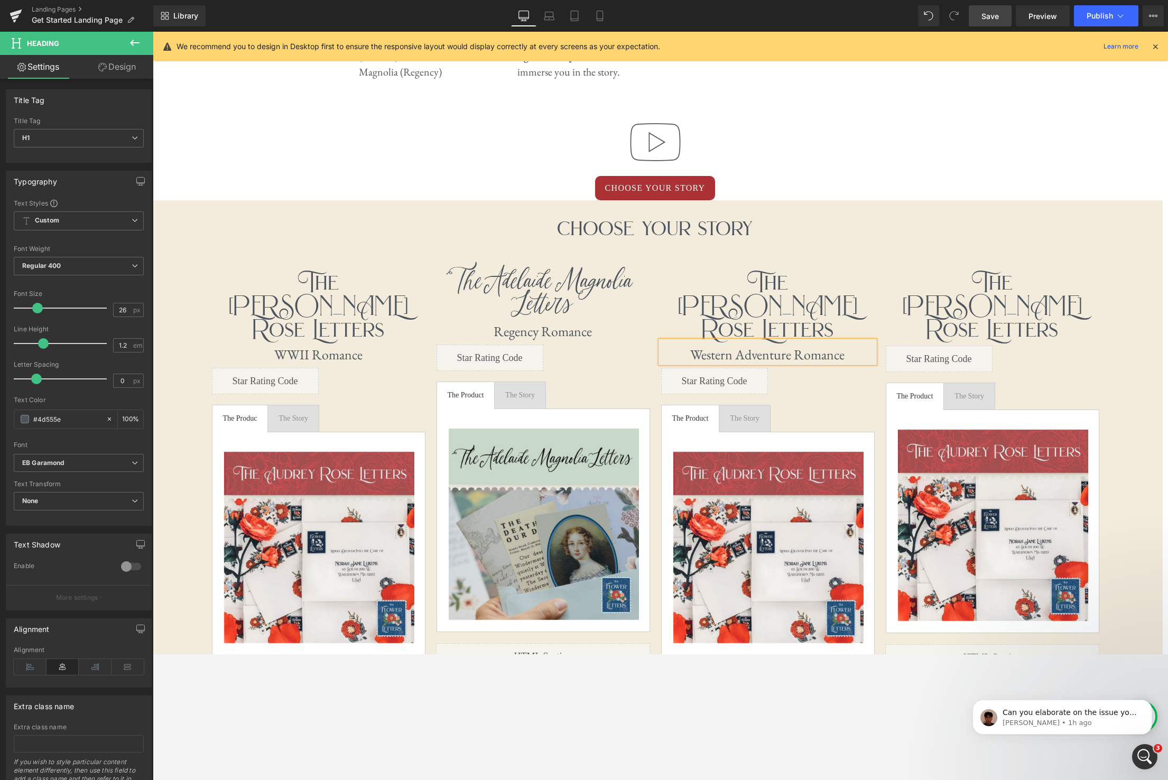
scroll to position [766, 0]
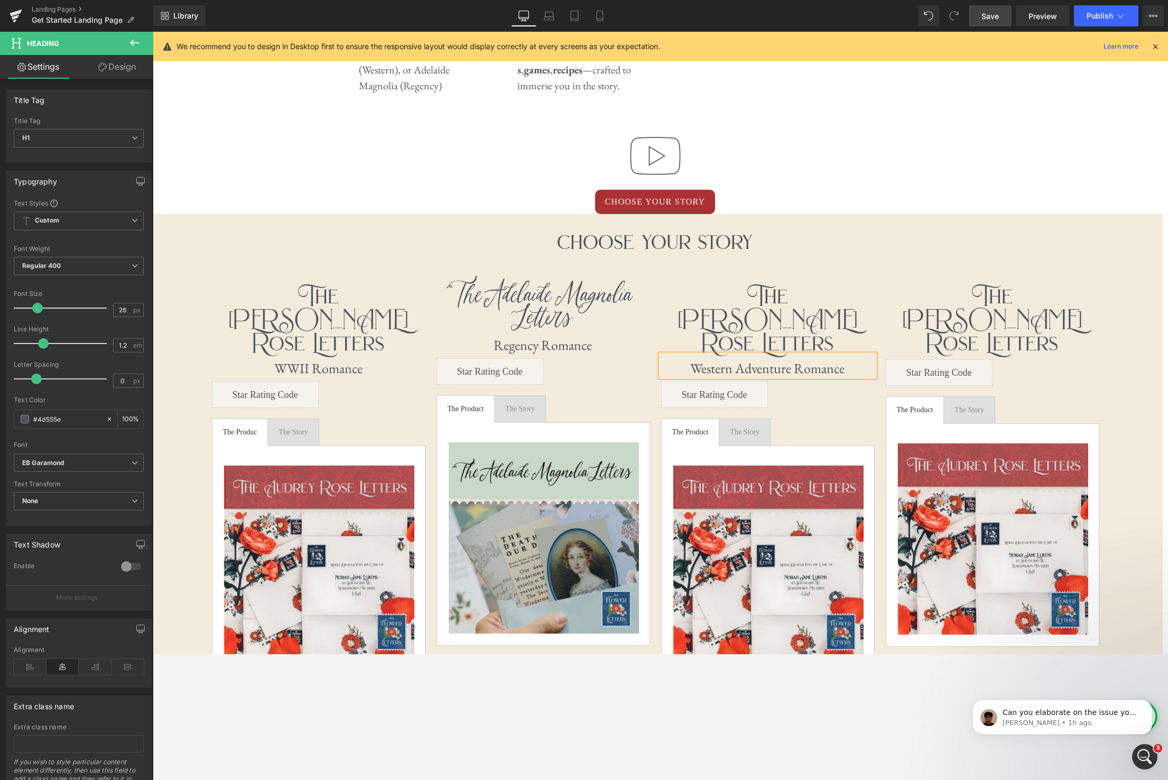
click at [809, 331] on h1 "Rose Letters" at bounding box center [767, 342] width 214 height 23
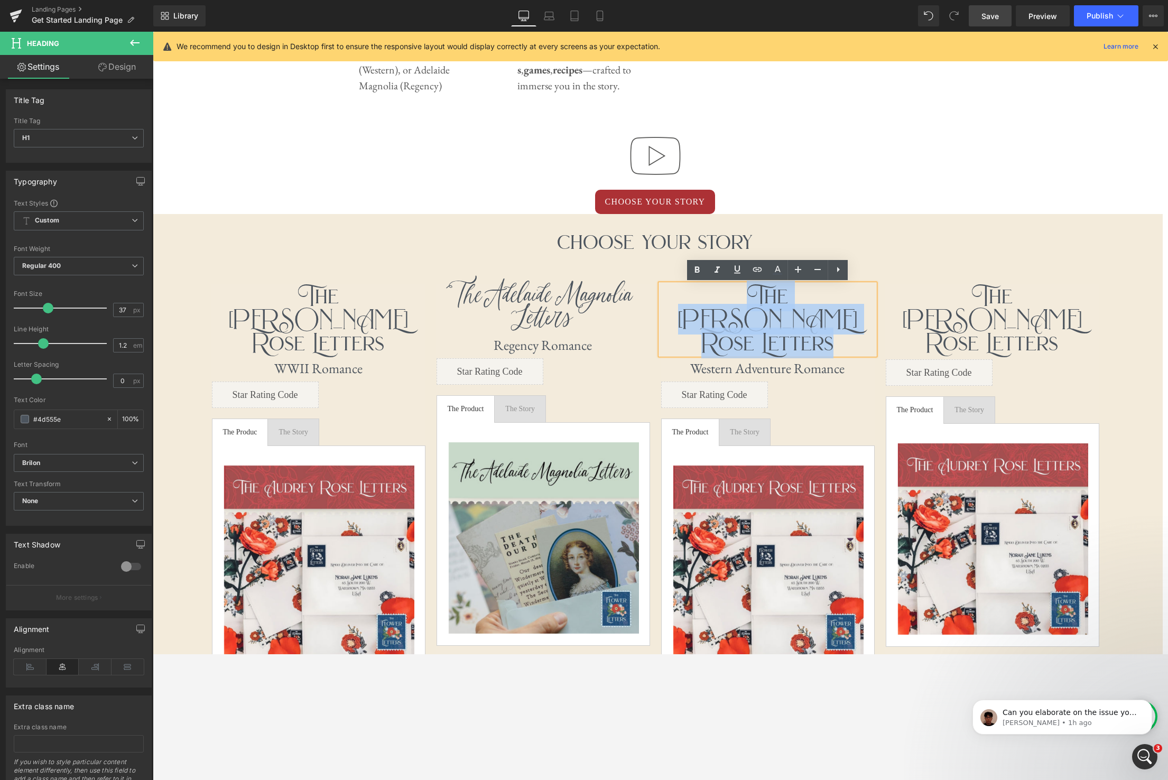
drag, startPoint x: 830, startPoint y: 317, endPoint x: 701, endPoint y: 293, distance: 130.6
click at [701, 293] on div "The [PERSON_NAME] Letters" at bounding box center [767, 319] width 214 height 70
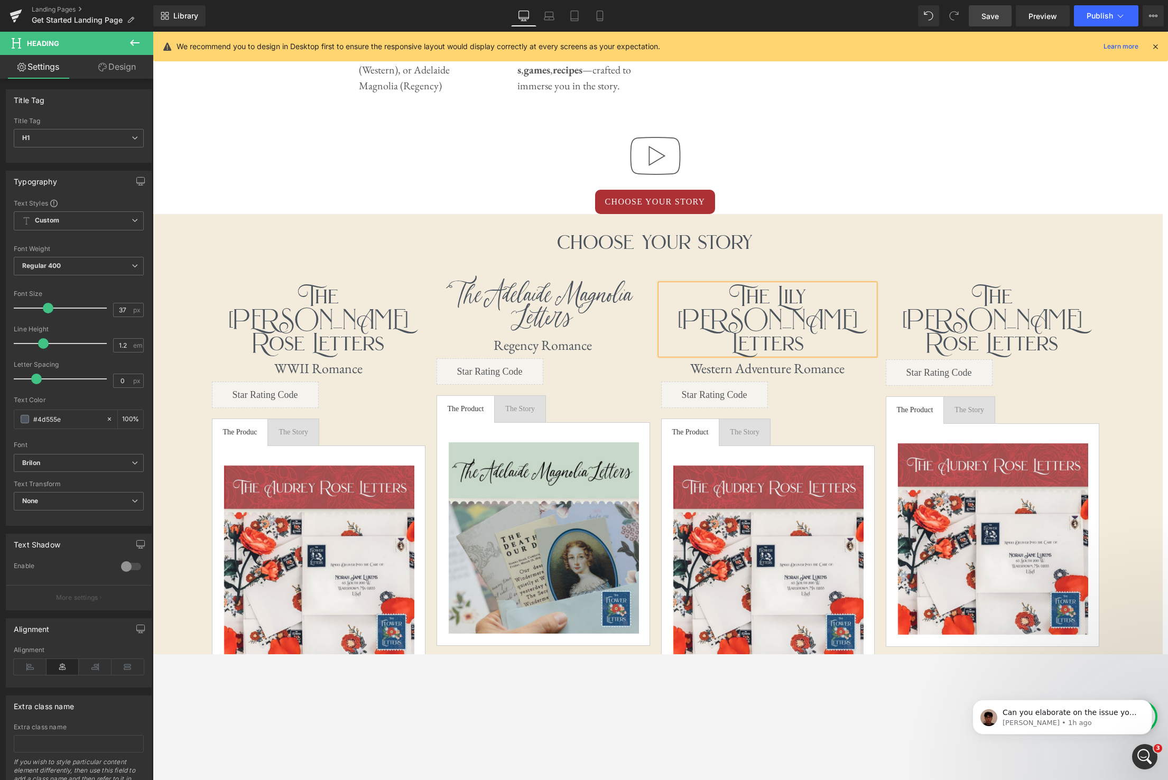
click at [839, 144] on div at bounding box center [654, 156] width 1003 height 68
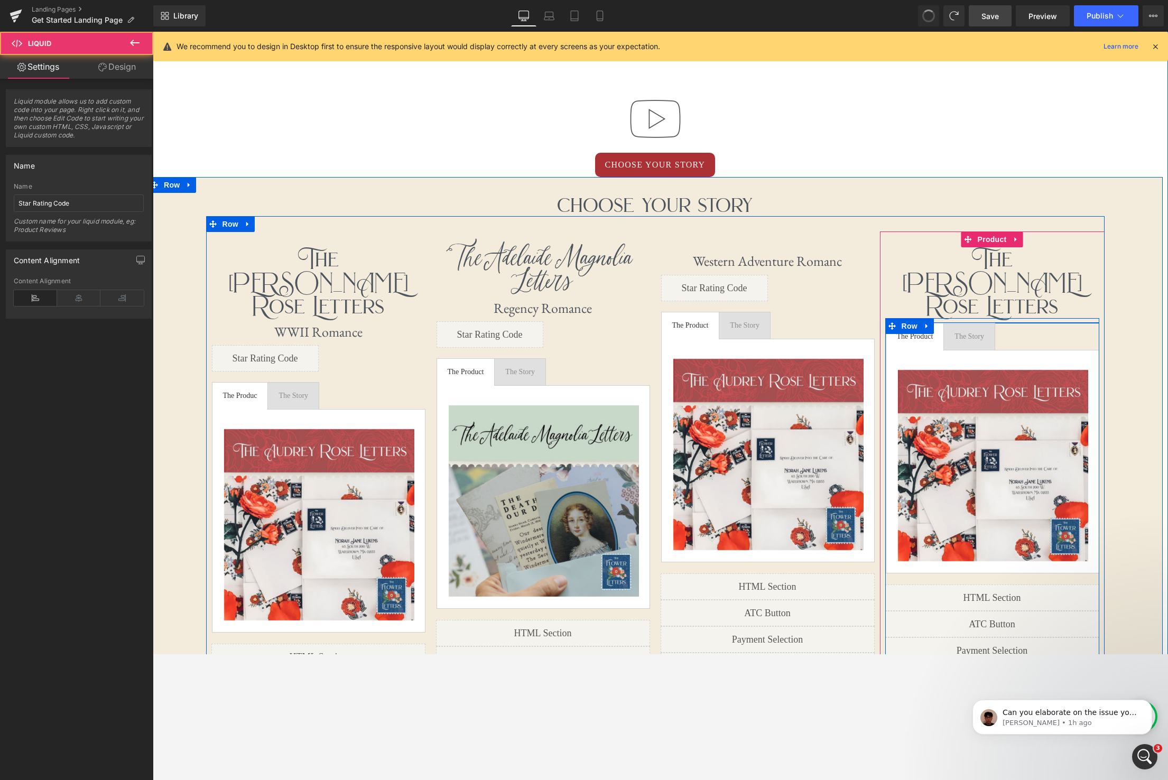
scroll to position [2983, 1015]
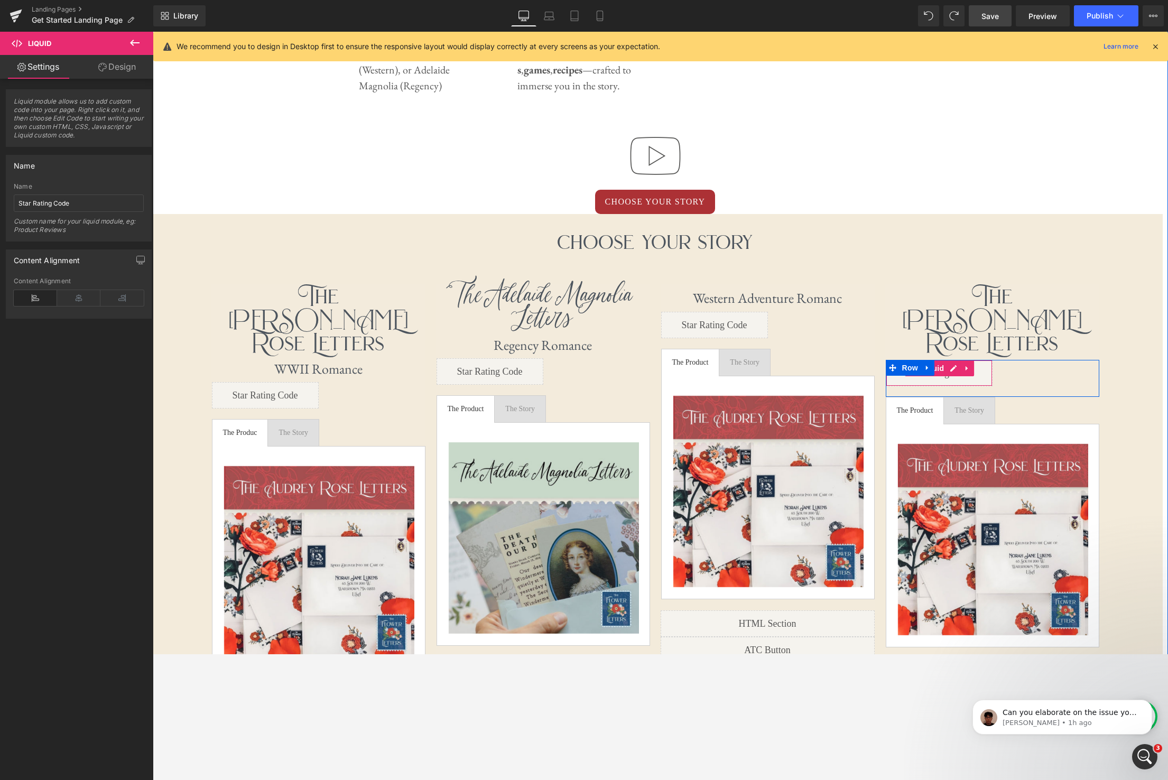
click at [898, 164] on div at bounding box center [654, 156] width 1003 height 68
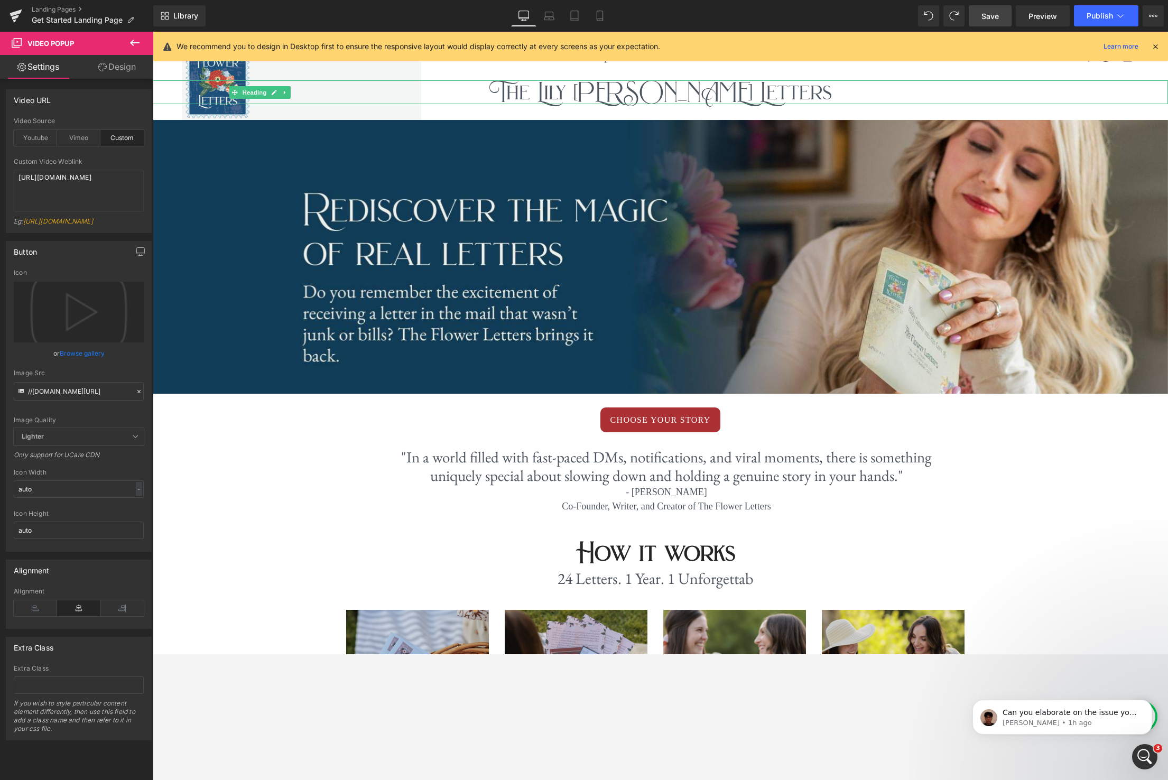
scroll to position [1, 0]
click at [153, 32] on div at bounding box center [153, 32] width 0 height 0
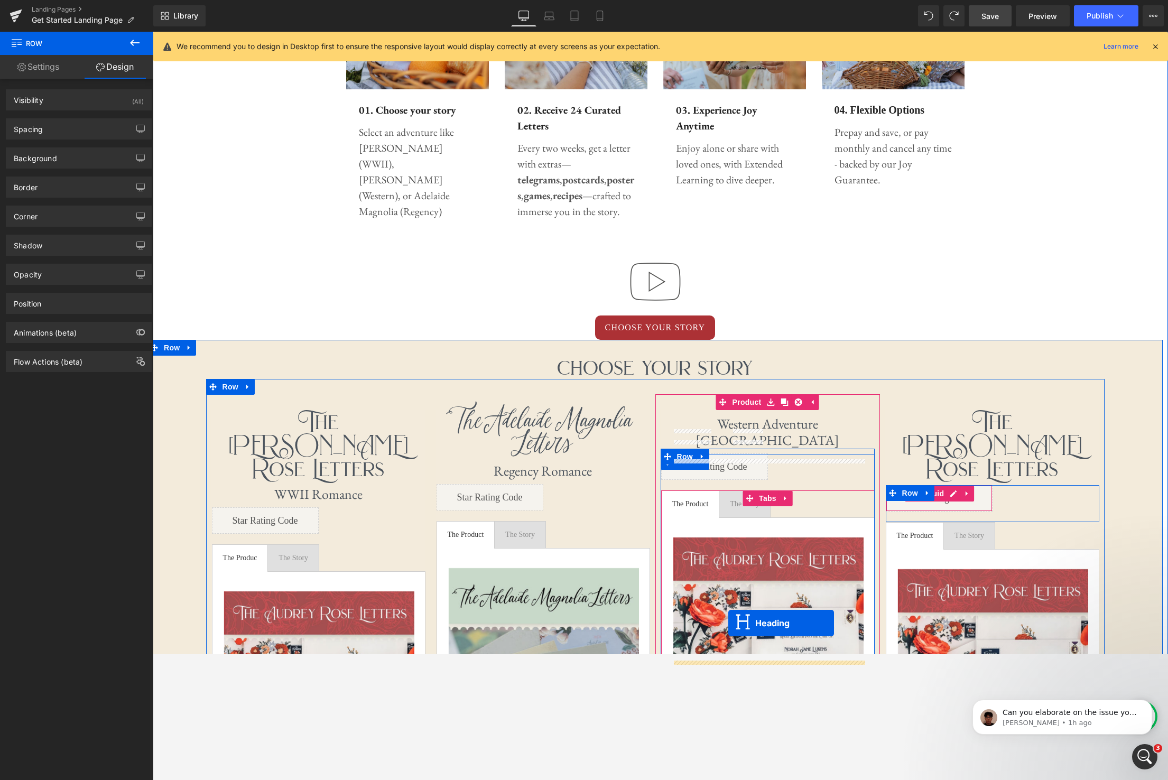
scroll to position [825, 0]
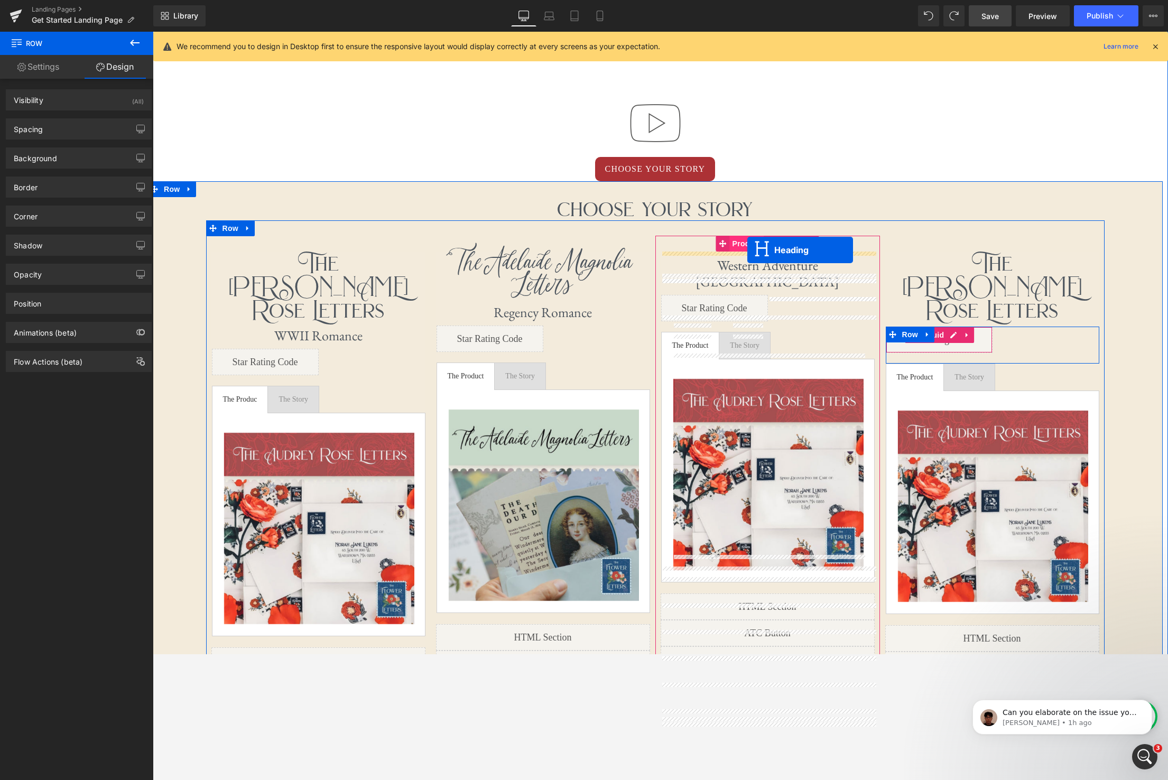
drag, startPoint x: 632, startPoint y: 89, endPoint x: 747, endPoint y: 250, distance: 197.8
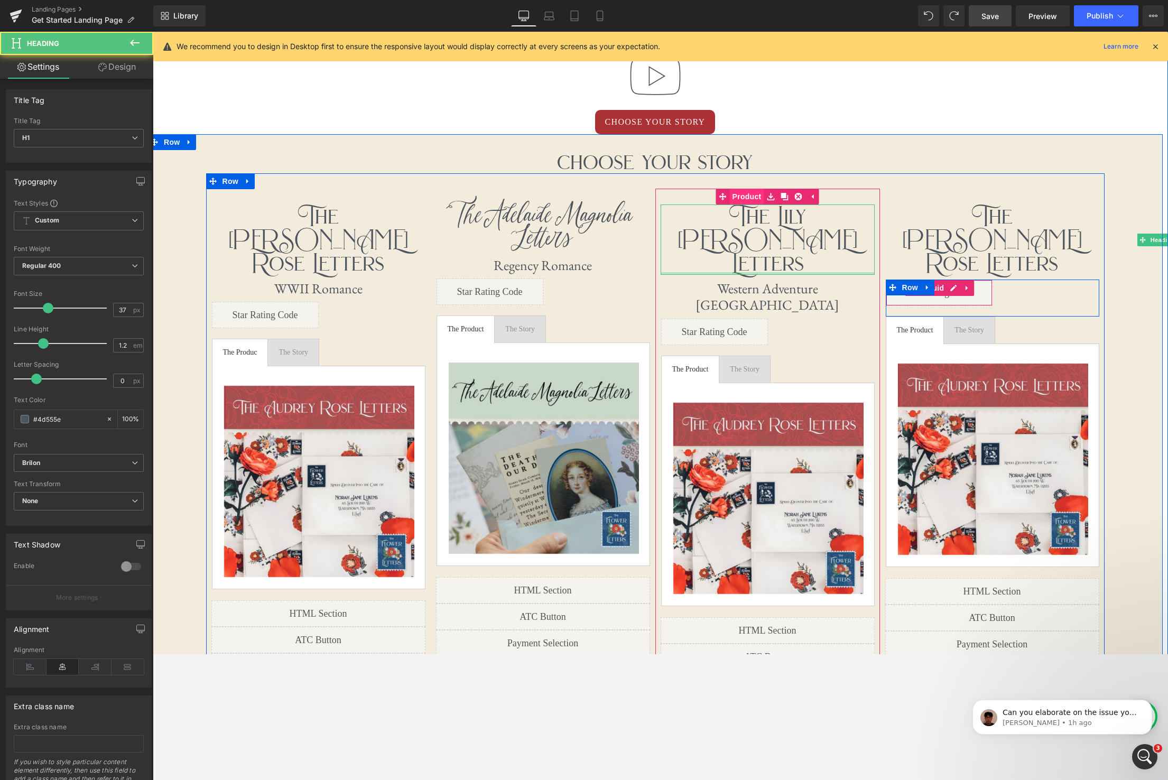
scroll to position [2959, 1015]
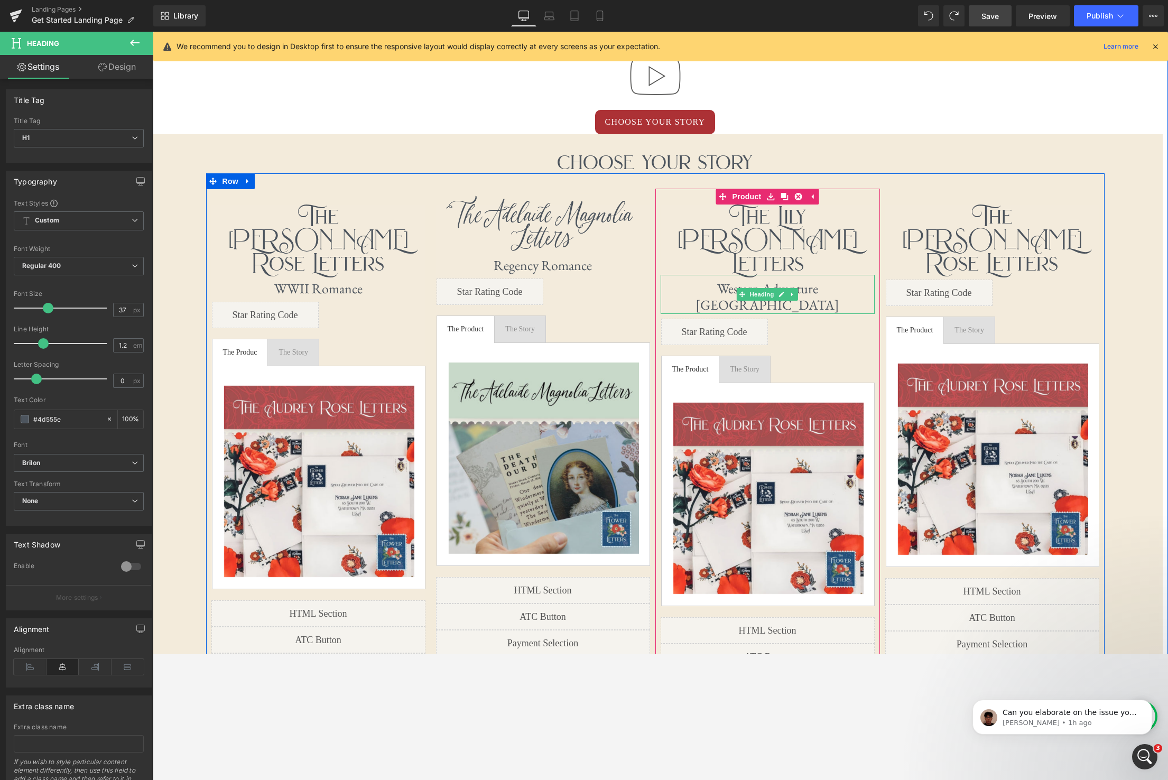
click at [836, 281] on h1 "Western Adventure [GEOGRAPHIC_DATA]" at bounding box center [767, 297] width 214 height 33
click at [838, 281] on h1 "Western Adventure [GEOGRAPHIC_DATA]" at bounding box center [767, 297] width 214 height 33
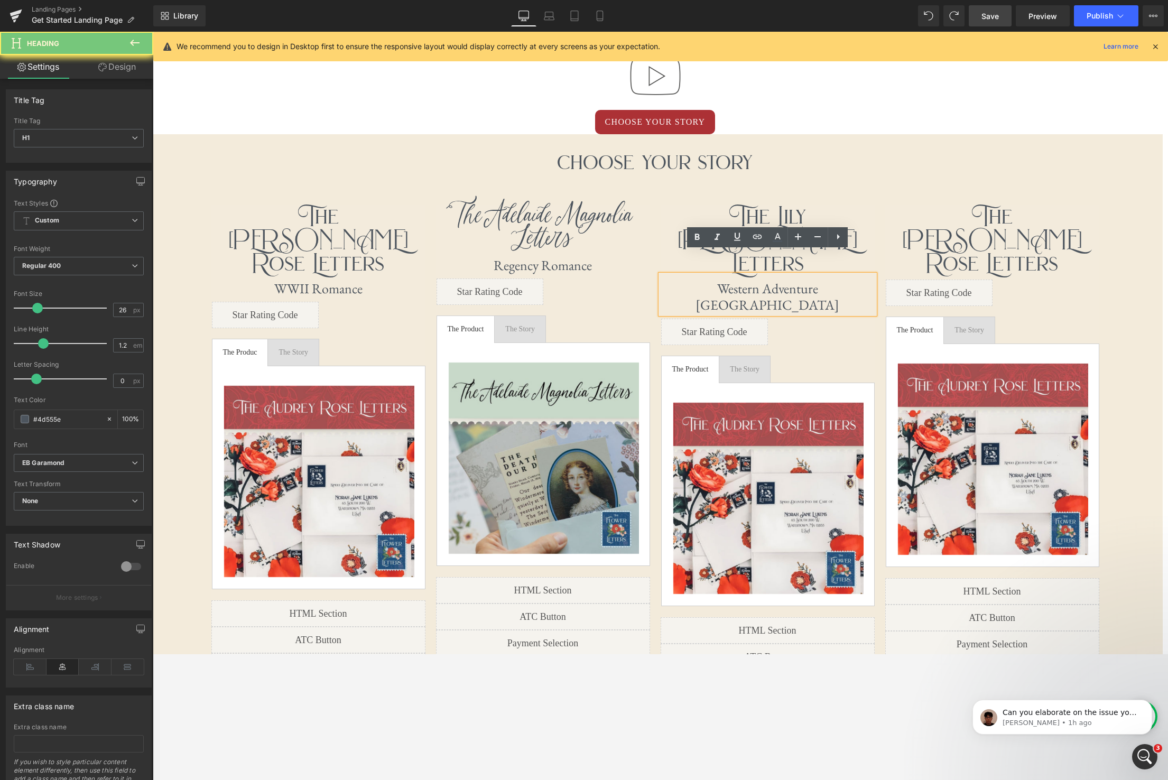
click at [838, 281] on h1 "Western Adventure [GEOGRAPHIC_DATA]" at bounding box center [767, 297] width 214 height 33
drag, startPoint x: 841, startPoint y: 269, endPoint x: 745, endPoint y: 267, distance: 95.7
click at [745, 281] on h1 "Western Adventure [GEOGRAPHIC_DATA]" at bounding box center [767, 297] width 214 height 33
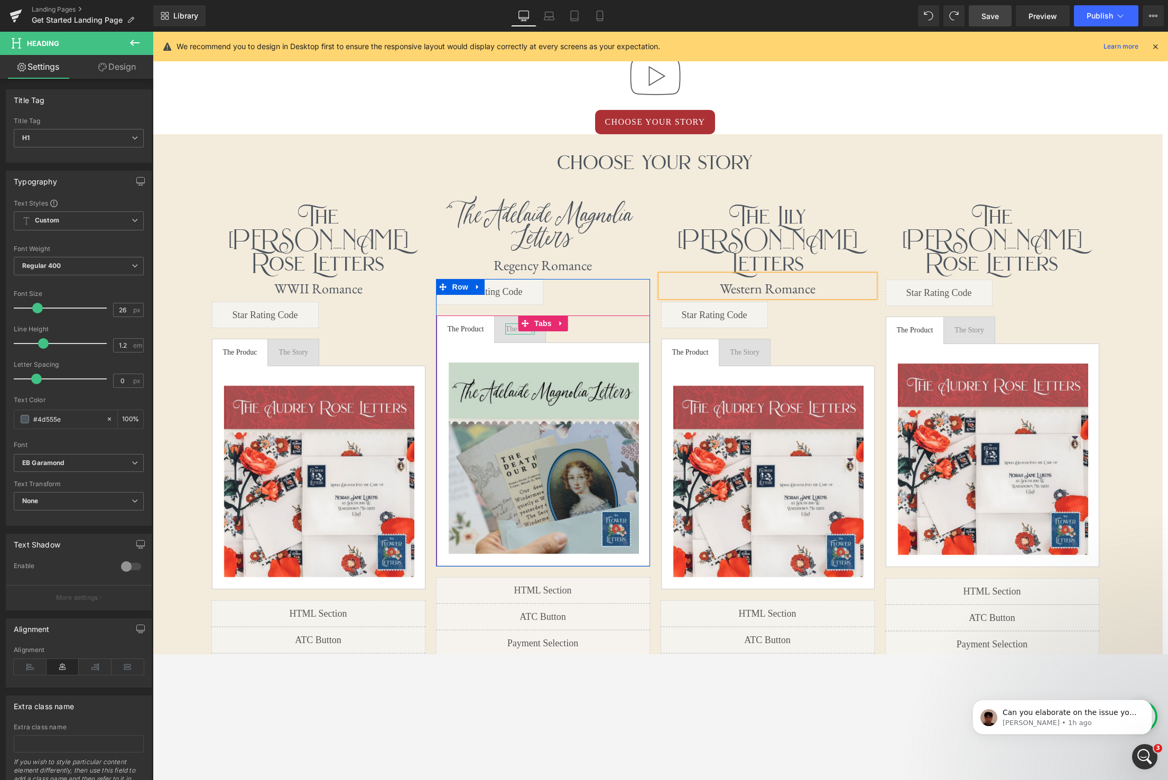
click at [515, 329] on div "The Story" at bounding box center [520, 328] width 30 height 11
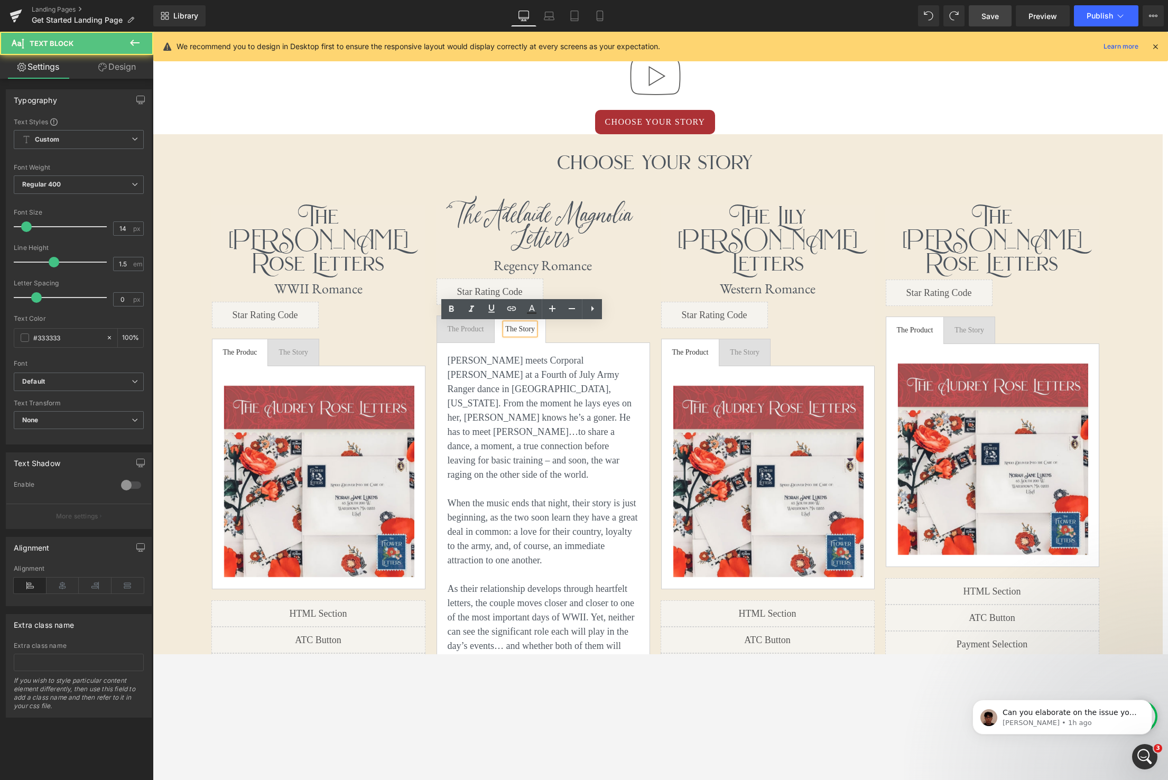
scroll to position [3057, 1015]
click at [453, 361] on p "[PERSON_NAME] meets Corporal [PERSON_NAME] at a Fourth of July Army Ranger danc…" at bounding box center [543, 417] width 191 height 128
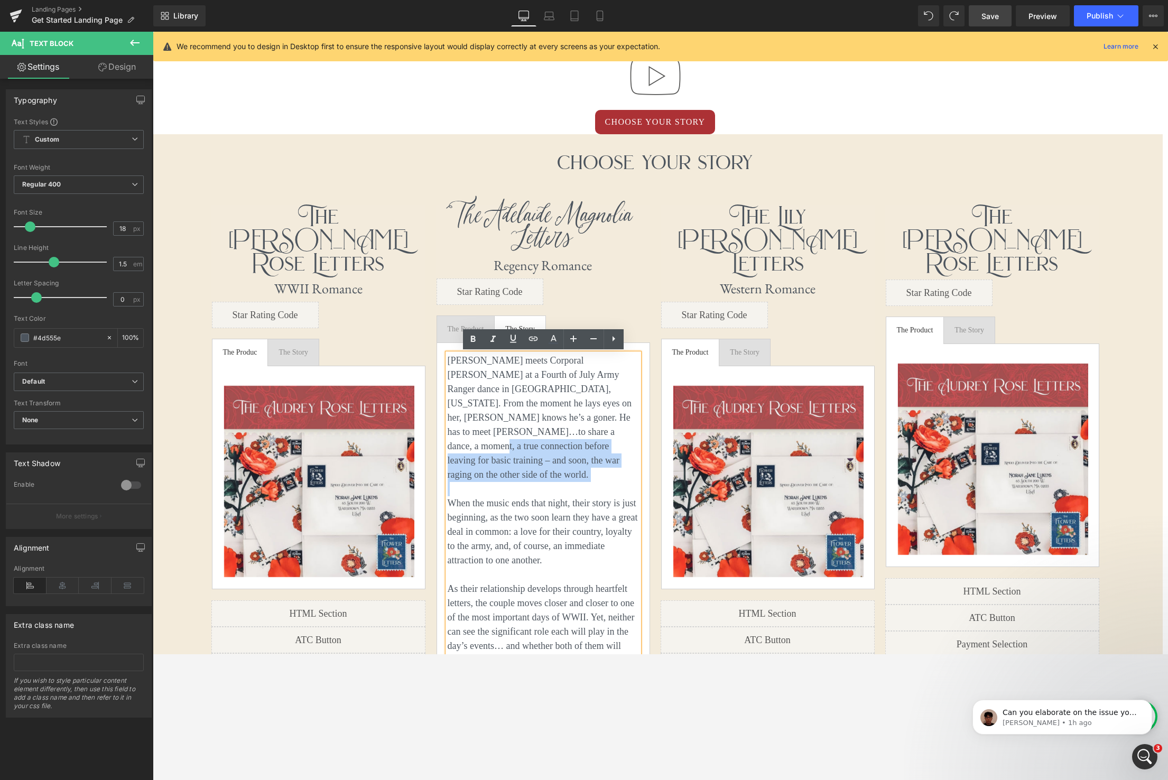
click at [498, 429] on p "[PERSON_NAME] meets Corporal [PERSON_NAME] at a Fourth of July Army Ranger danc…" at bounding box center [543, 417] width 191 height 128
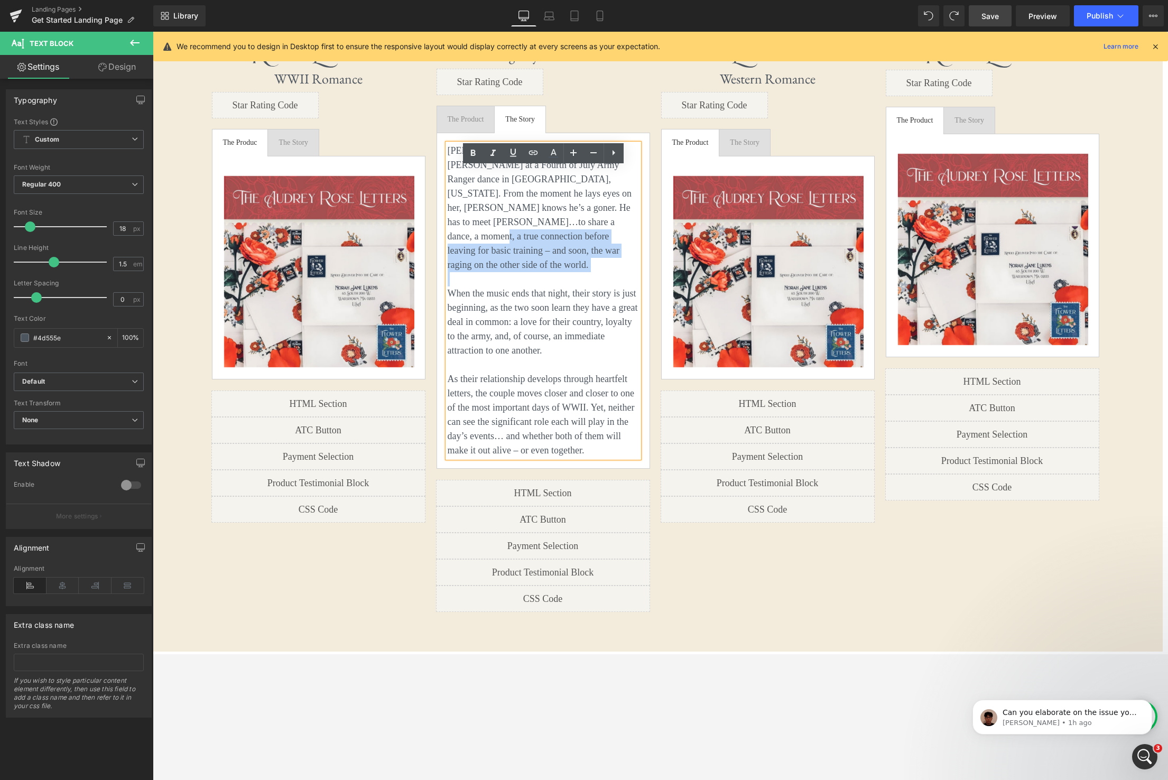
scroll to position [1066, 0]
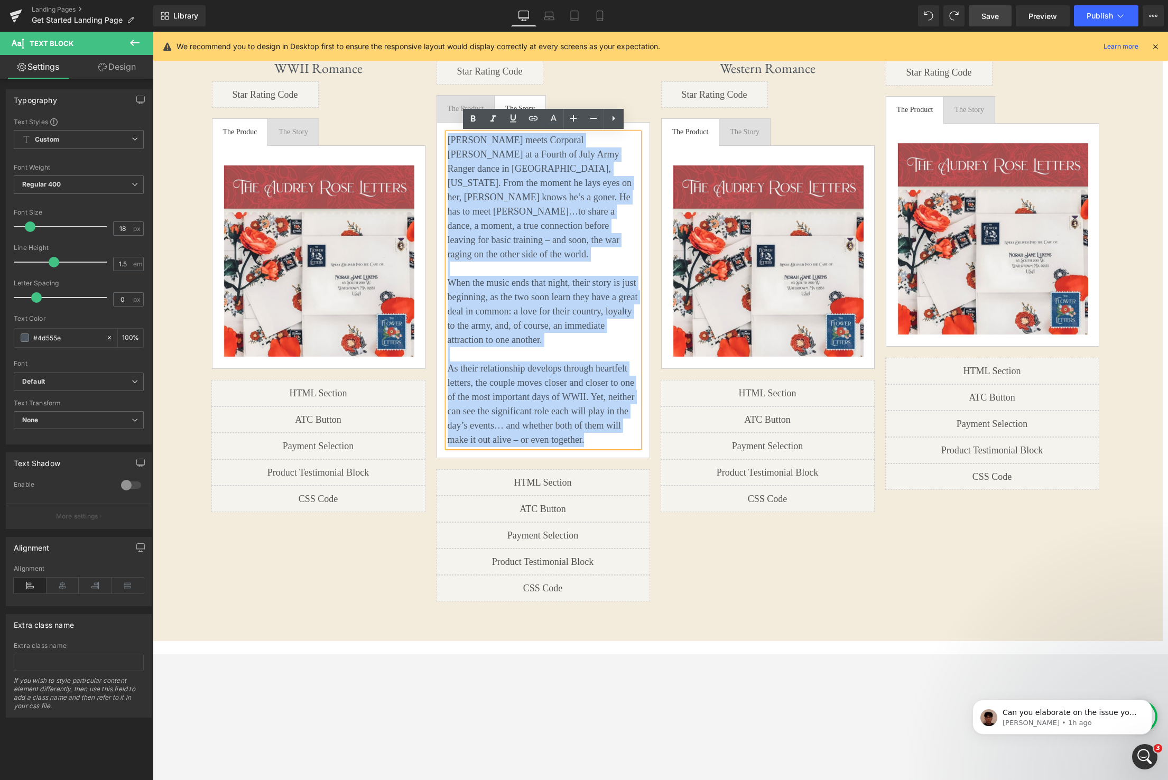
drag, startPoint x: 594, startPoint y: 430, endPoint x: 450, endPoint y: 144, distance: 320.4
click at [450, 144] on div "[PERSON_NAME] meets Corporal [PERSON_NAME] at a Fourth of July Army Ranger danc…" at bounding box center [543, 290] width 191 height 314
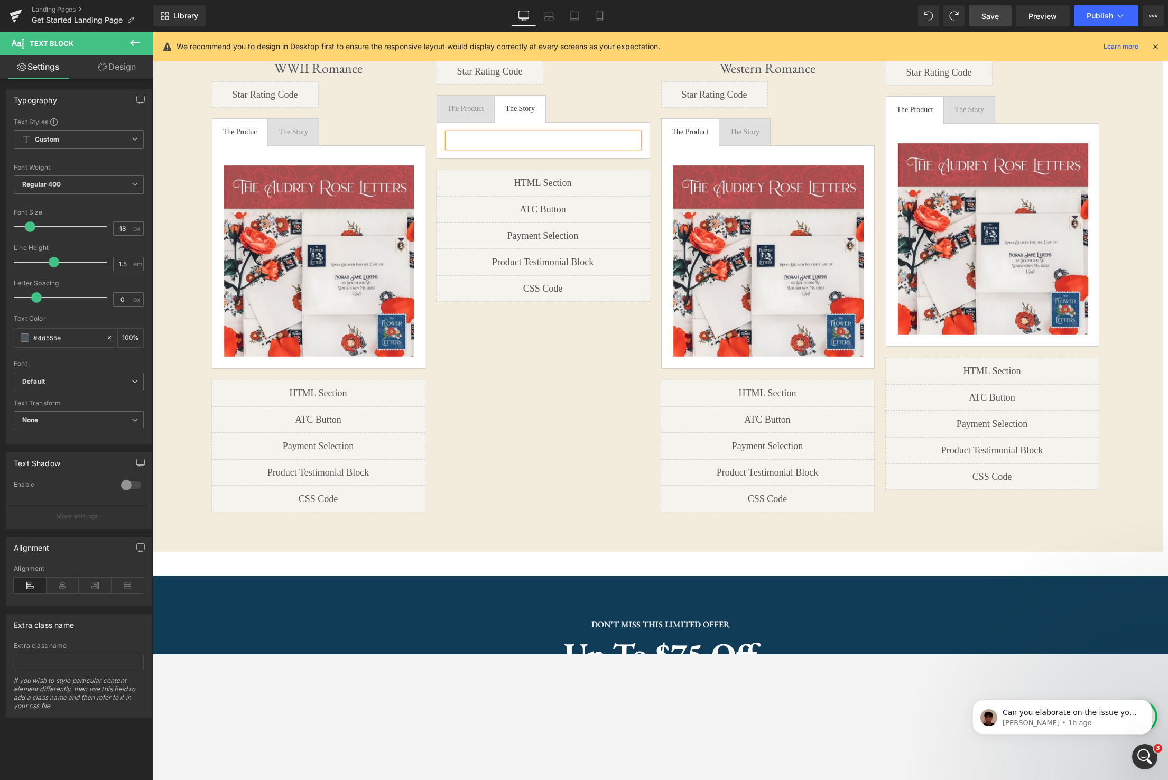
scroll to position [1070, 0]
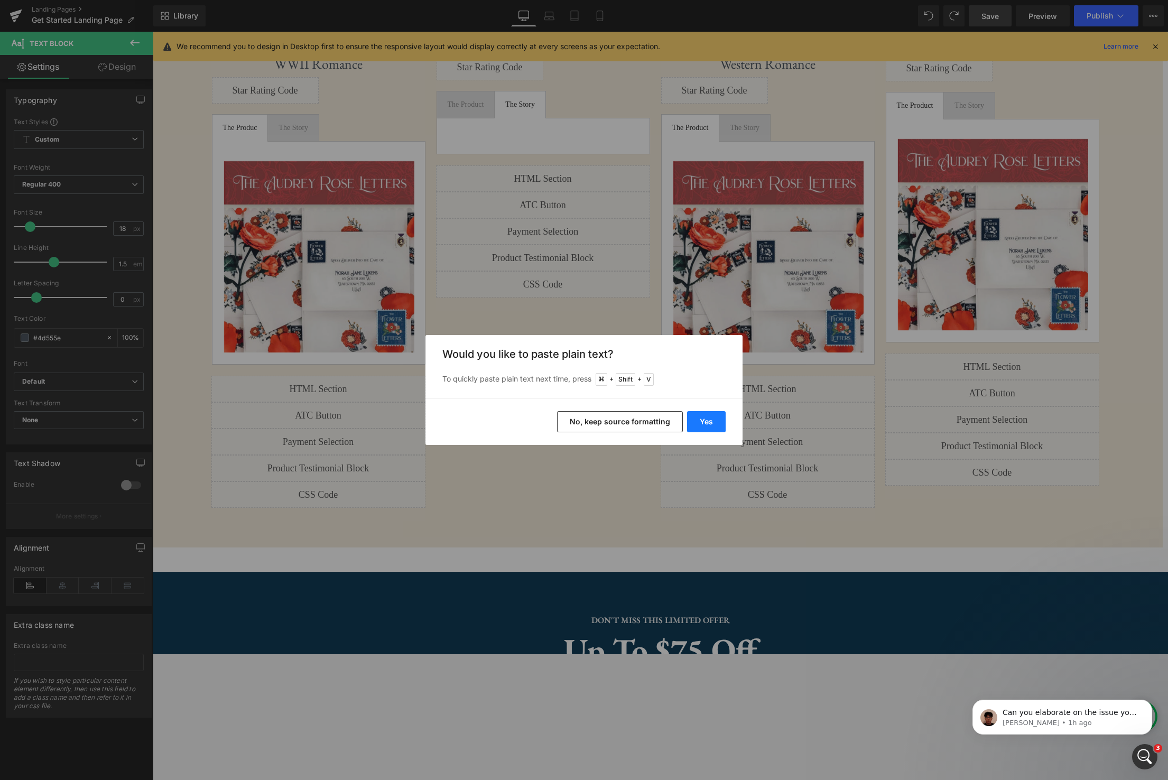
click at [714, 427] on button "Yes" at bounding box center [706, 421] width 39 height 21
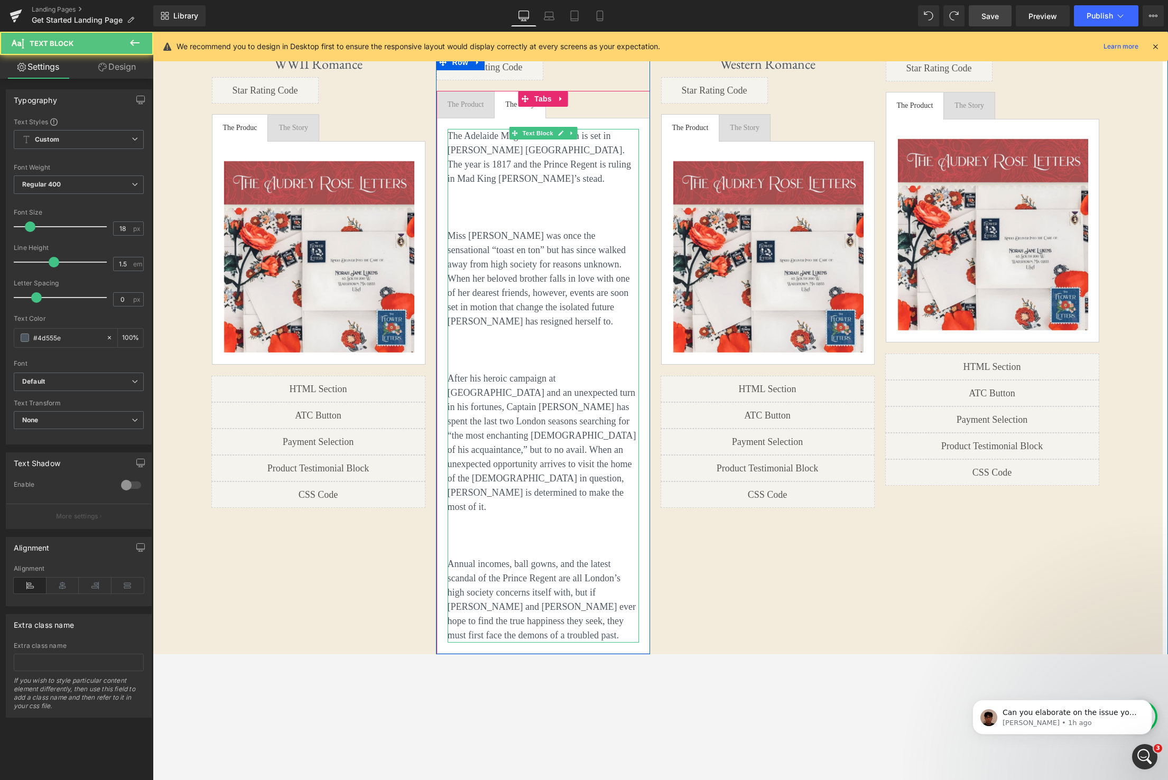
click at [490, 219] on p at bounding box center [543, 222] width 191 height 14
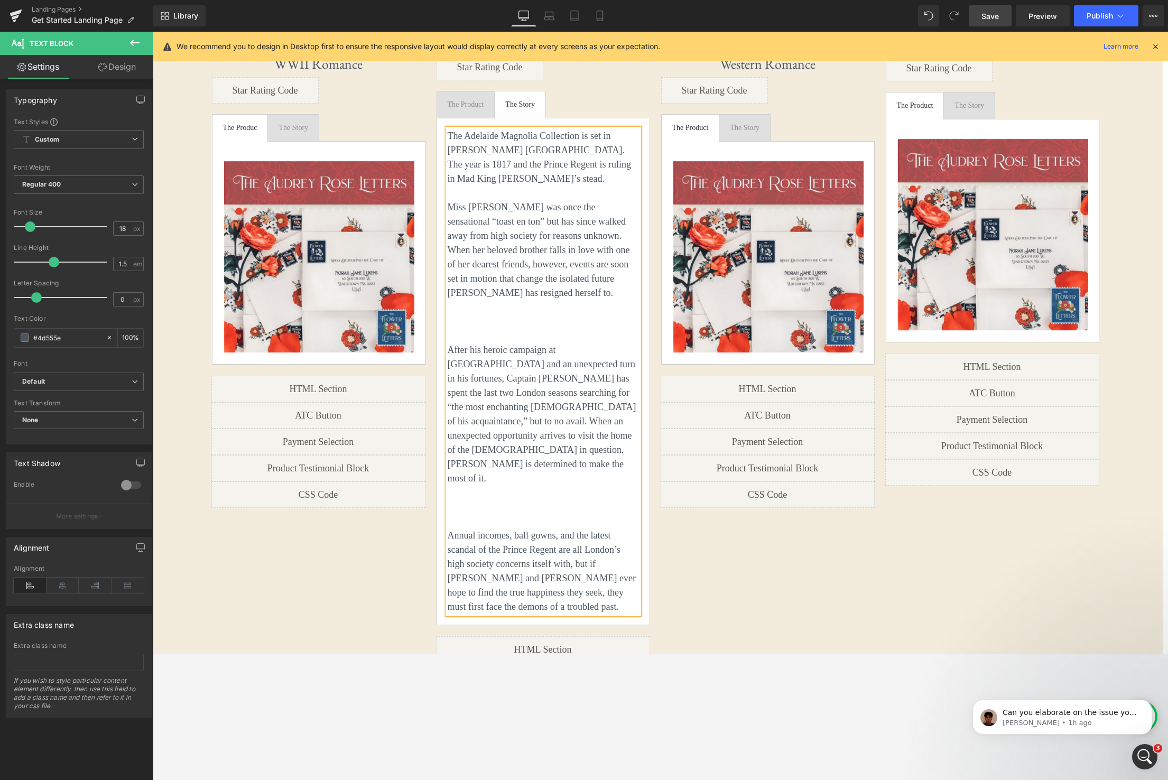
scroll to position [3214, 1015]
click at [501, 337] on p at bounding box center [543, 336] width 191 height 14
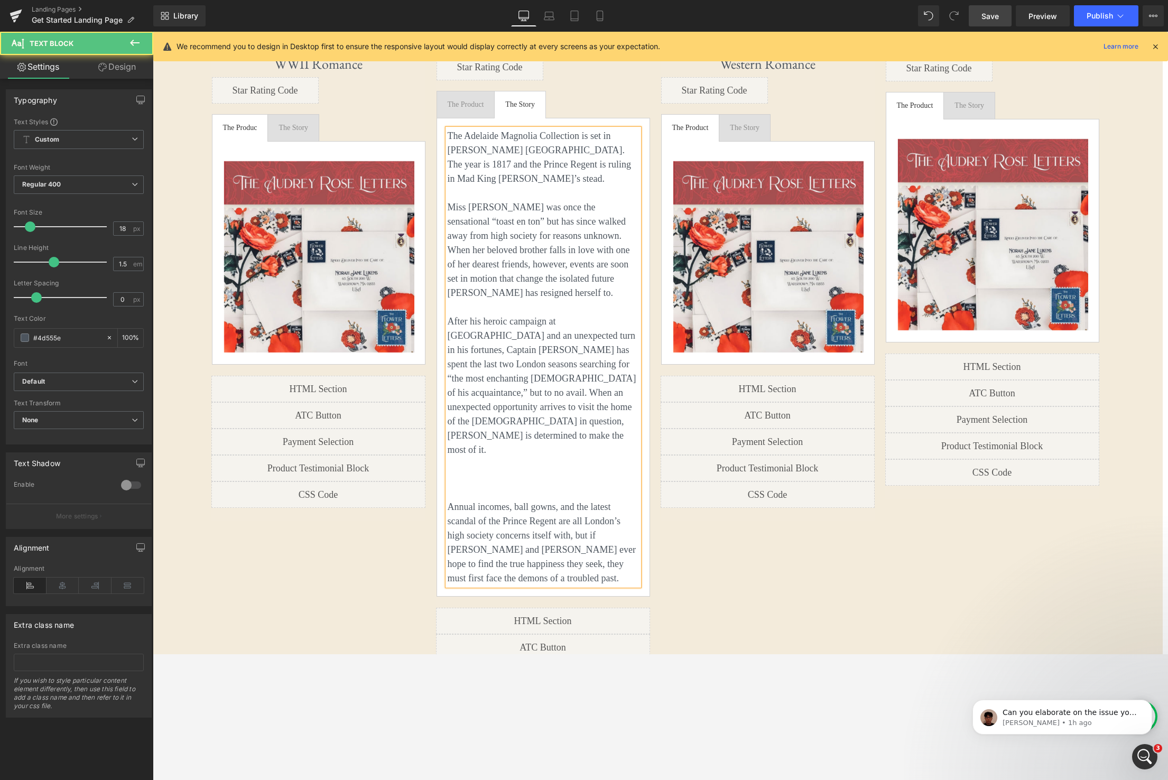
scroll to position [3186, 1015]
click at [520, 486] on p at bounding box center [543, 493] width 191 height 14
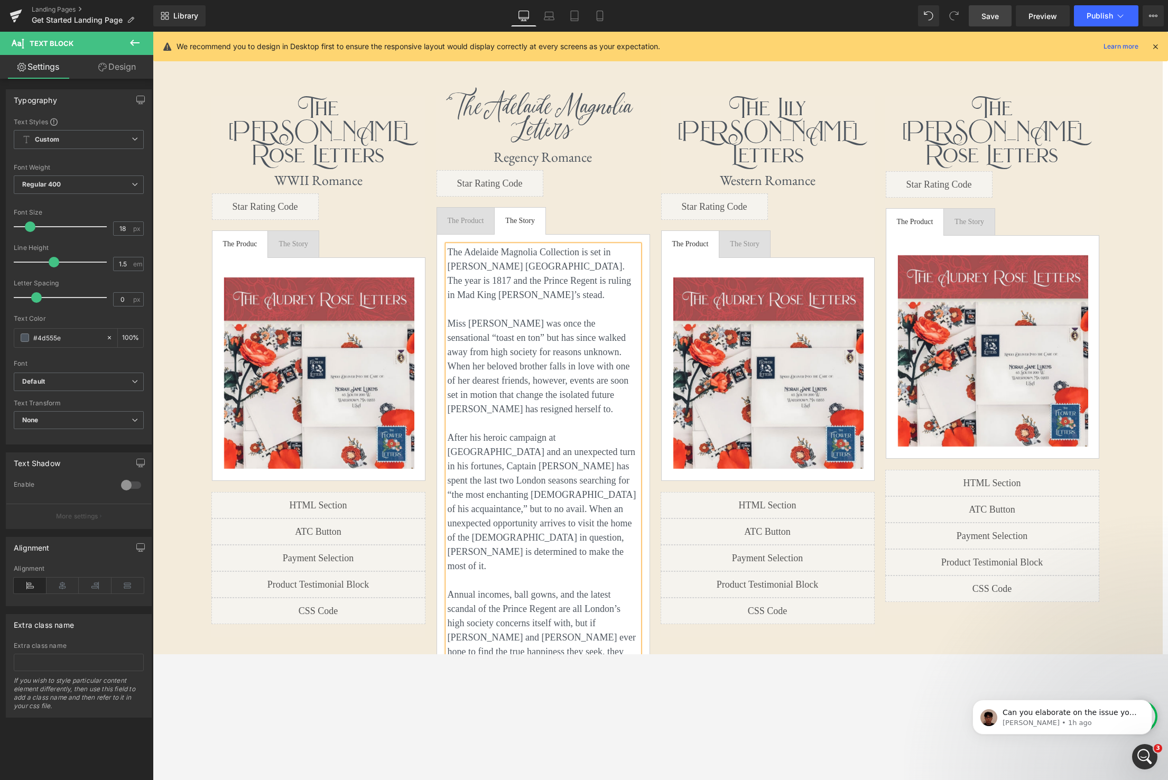
scroll to position [945, 0]
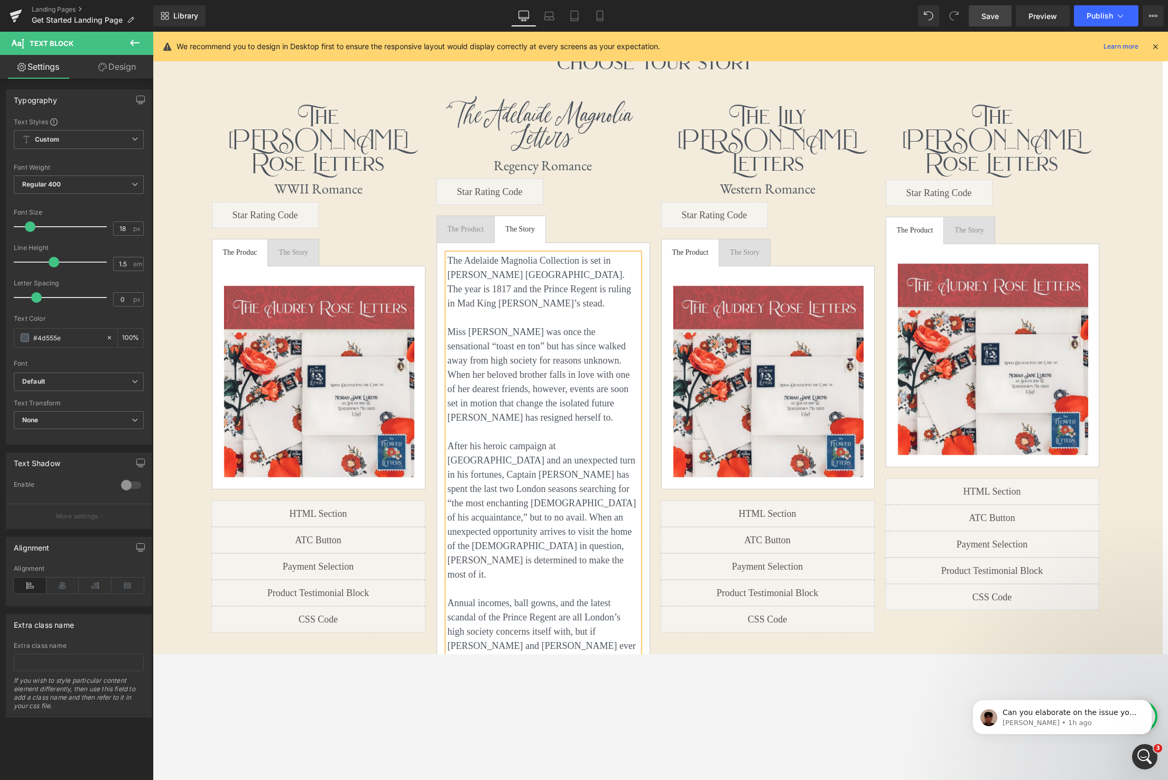
click at [462, 231] on div "The Product" at bounding box center [466, 229] width 36 height 11
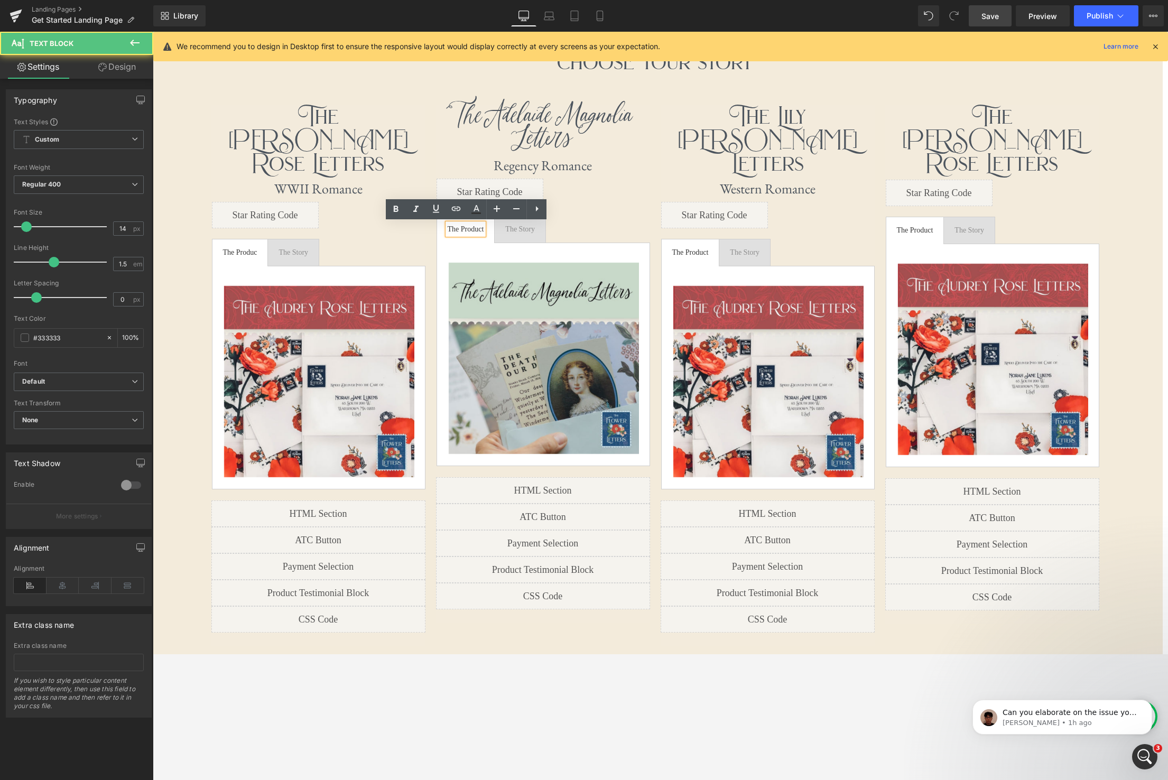
scroll to position [5, 5]
click at [988, 12] on span "Save" at bounding box center [989, 16] width 17 height 11
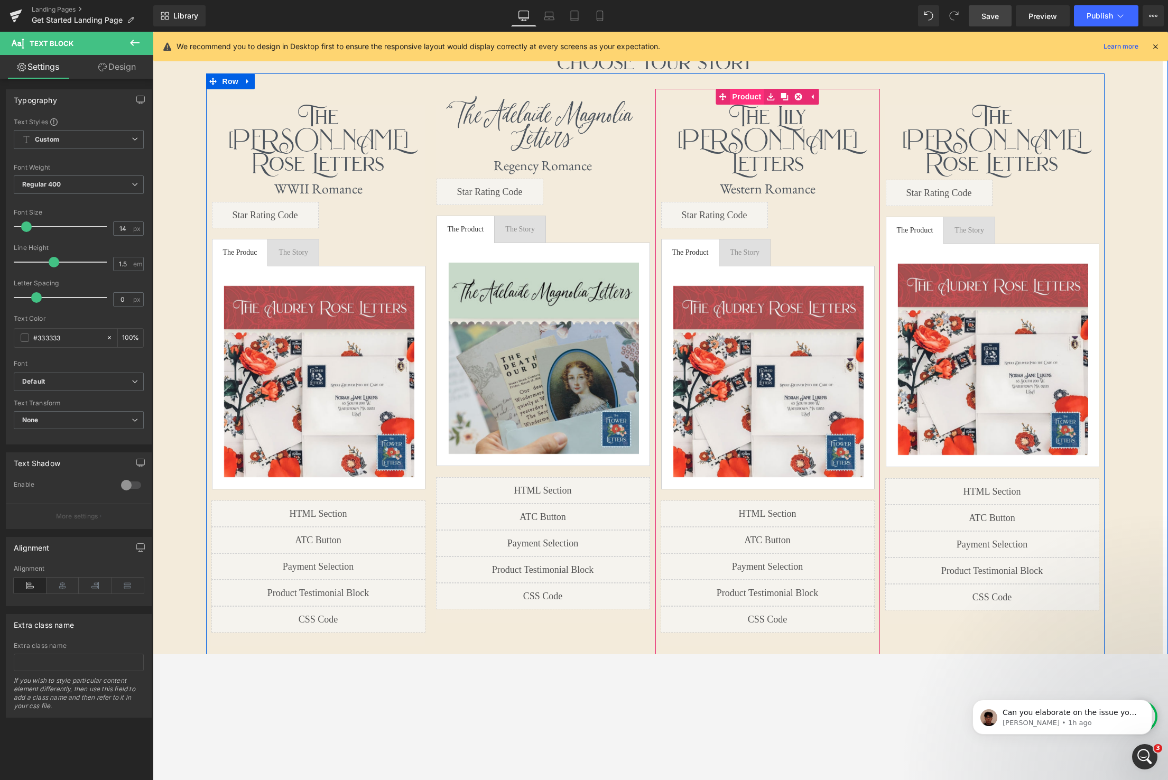
click at [750, 96] on span "Product" at bounding box center [747, 97] width 34 height 16
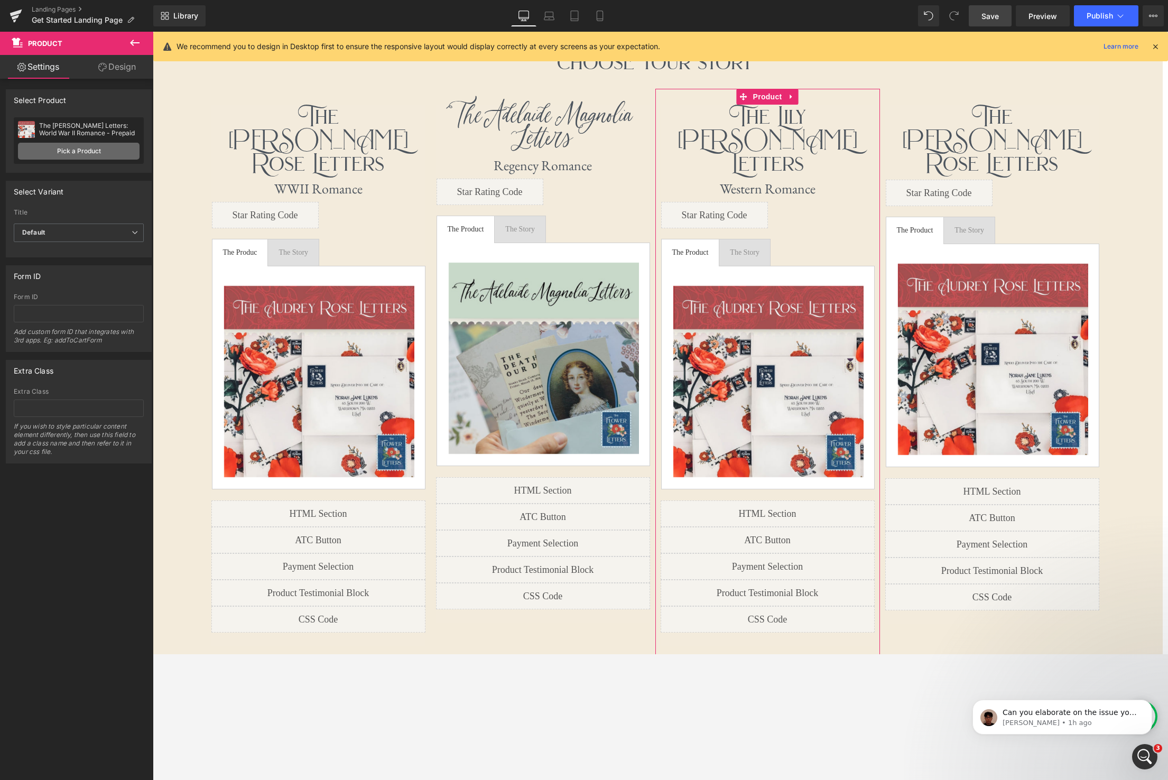
click at [88, 151] on link "Pick a Product" at bounding box center [79, 151] width 122 height 17
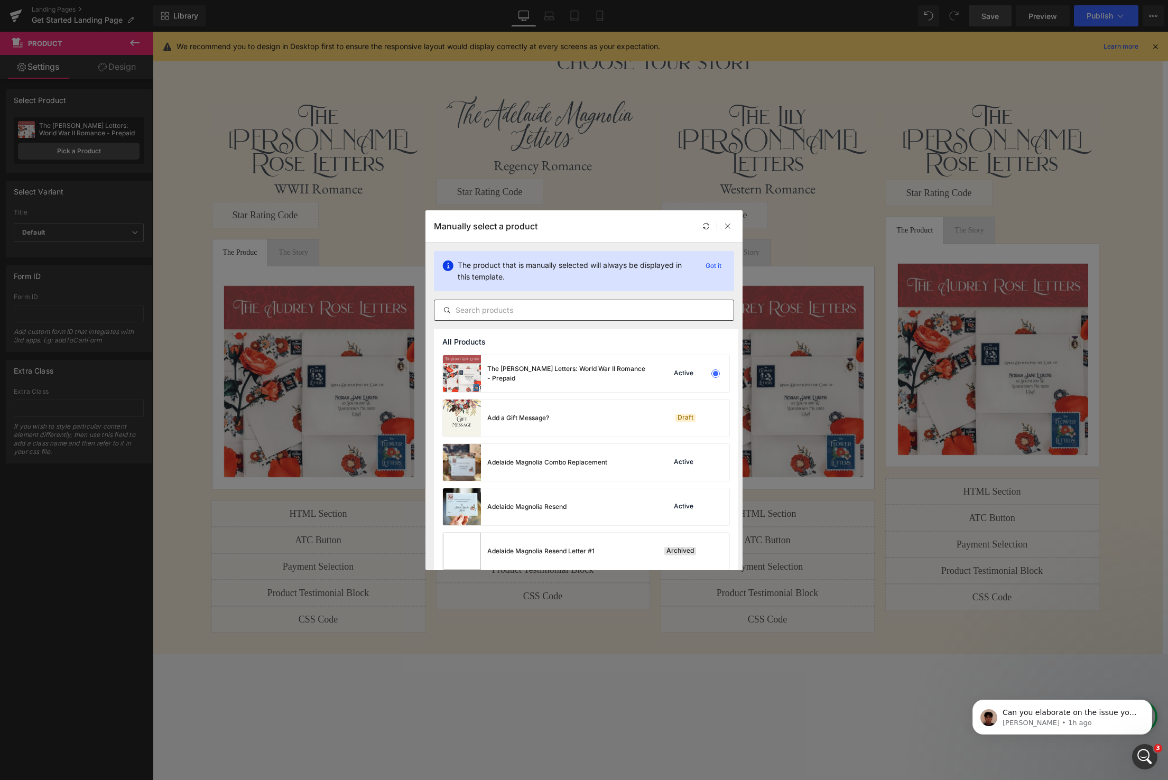
click at [513, 311] on input "text" at bounding box center [583, 310] width 299 height 13
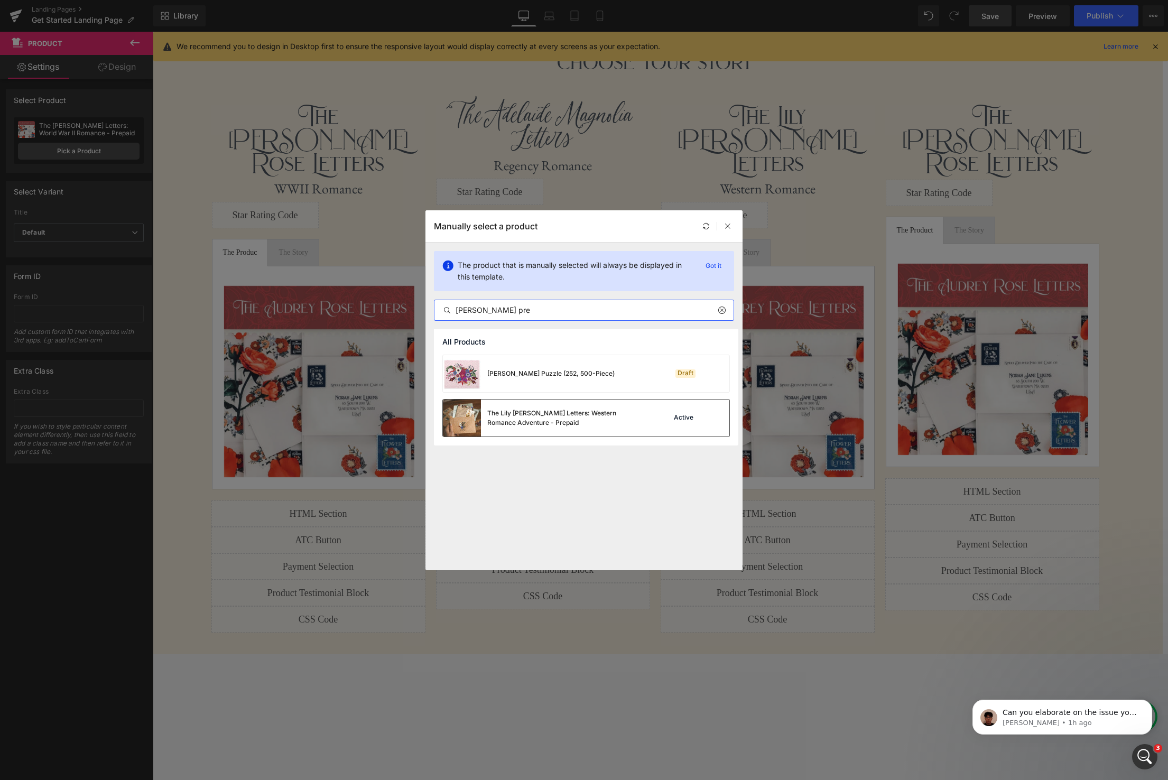
type input "[PERSON_NAME] pre"
click at [528, 416] on div "The Lily [PERSON_NAME] Letters: Western Romance Adventure - Prepaid" at bounding box center [566, 417] width 159 height 19
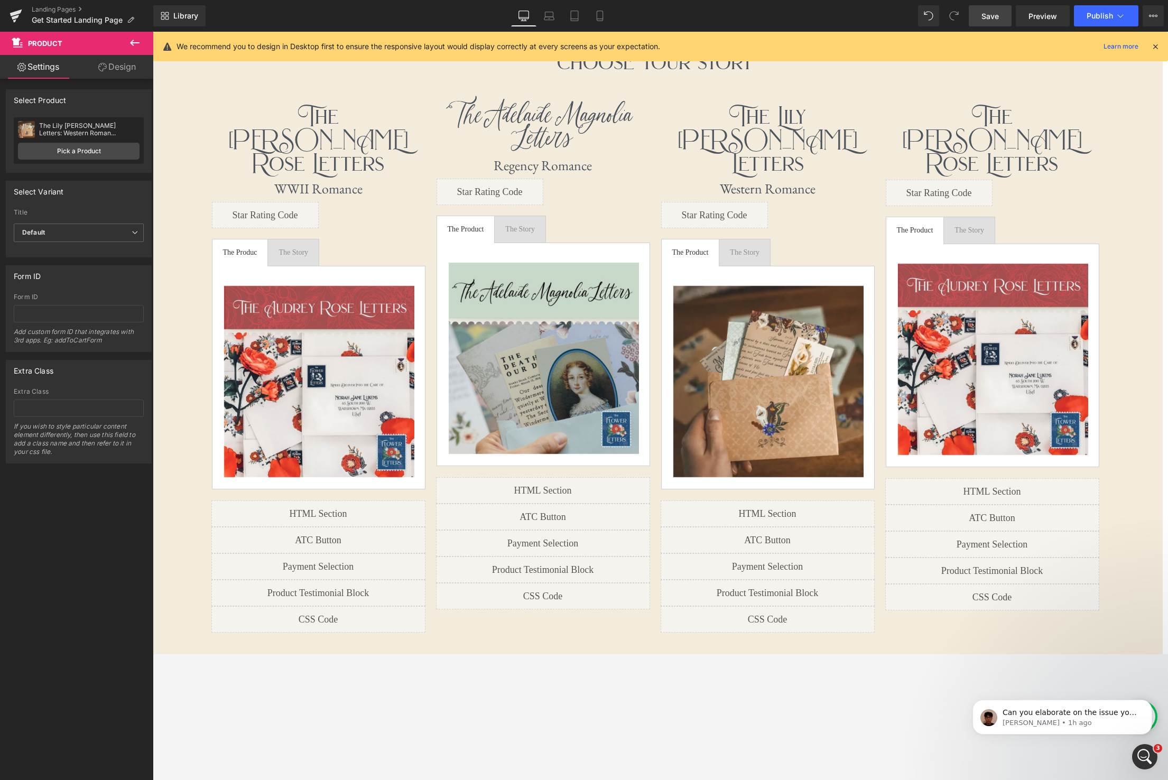
click at [983, 17] on span "Save" at bounding box center [989, 16] width 17 height 11
click at [129, 42] on icon at bounding box center [134, 42] width 13 height 13
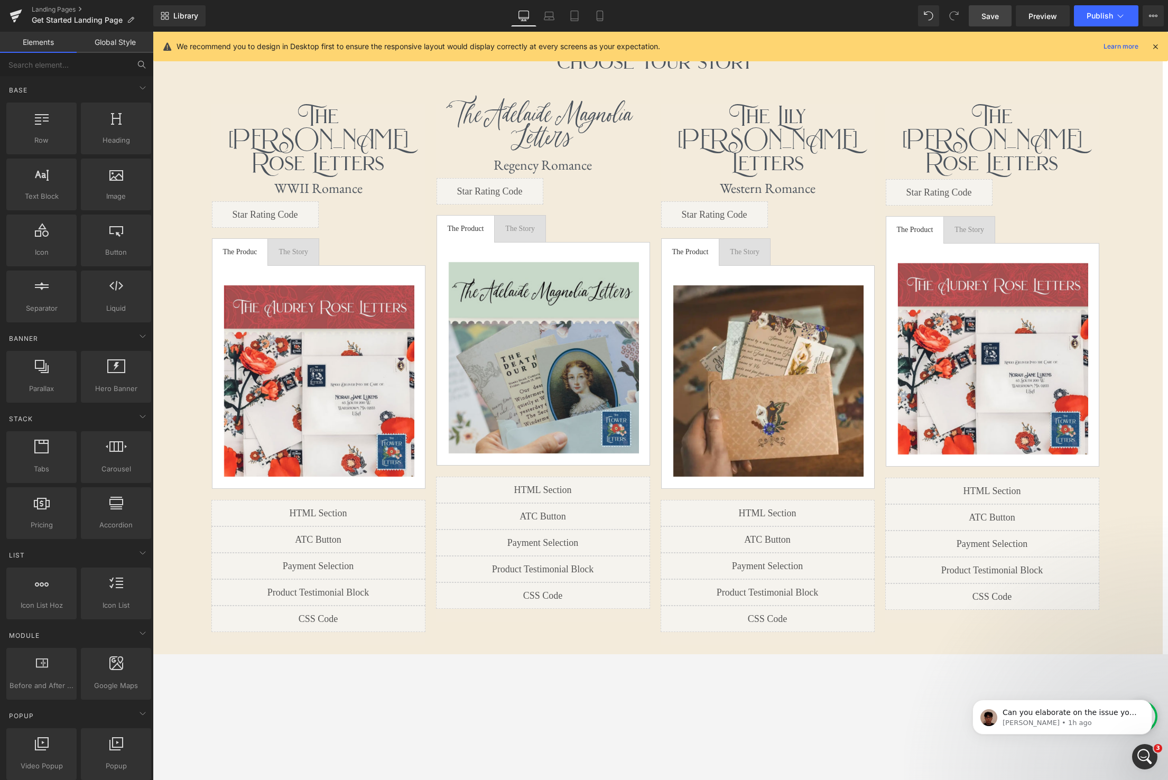
click at [145, 66] on icon at bounding box center [142, 65] width 10 height 10
click at [130, 63] on button at bounding box center [141, 64] width 23 height 23
click at [88, 66] on input "text" at bounding box center [65, 64] width 130 height 23
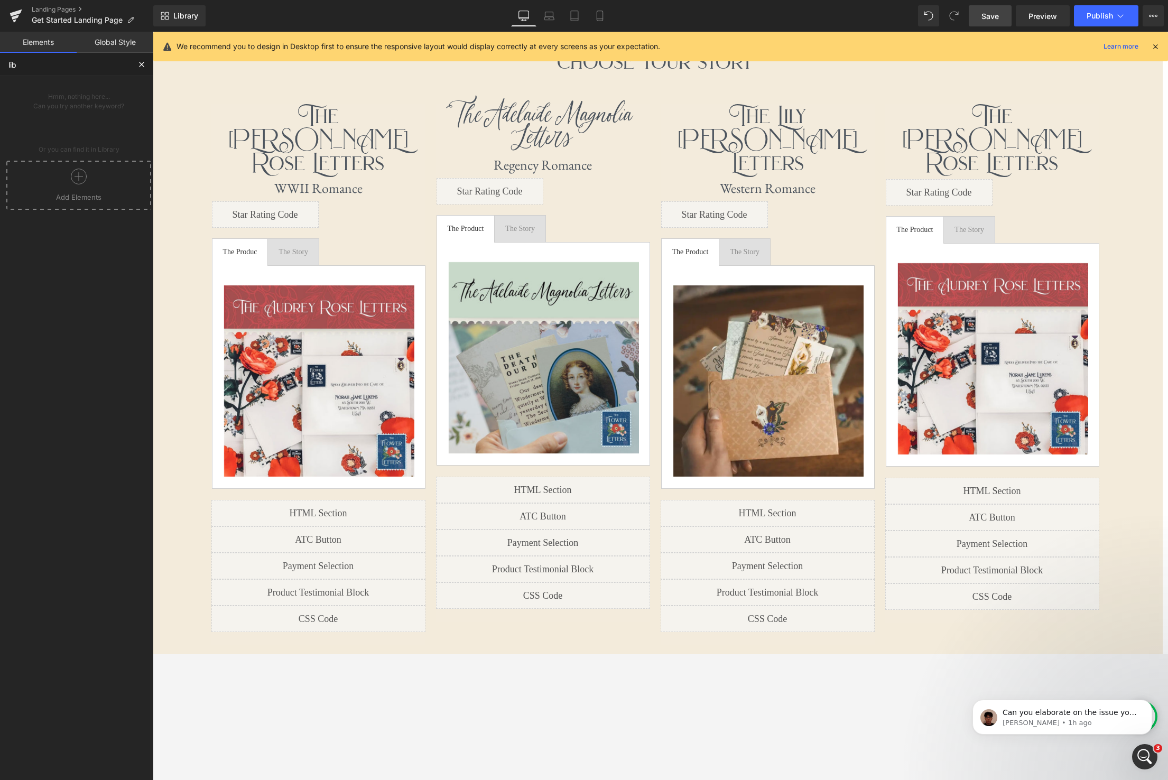
click at [82, 180] on icon at bounding box center [79, 177] width 16 height 16
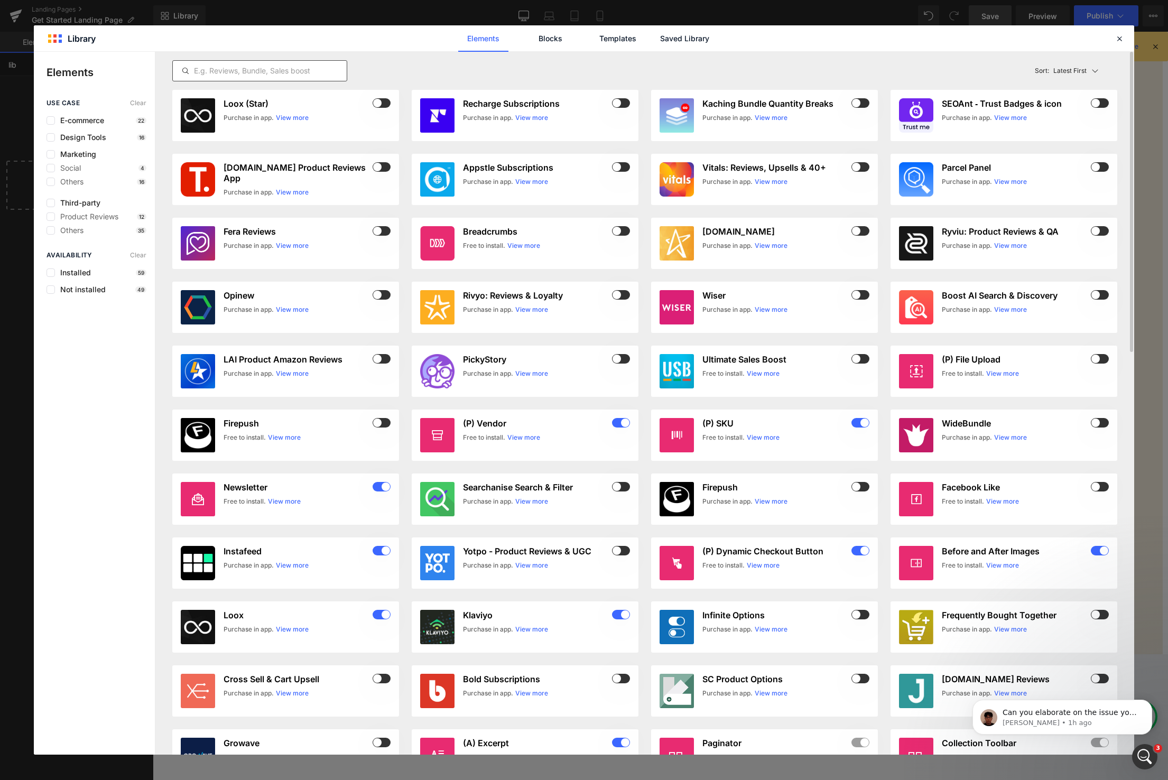
type input "lib"
click at [302, 73] on input "text" at bounding box center [260, 70] width 174 height 13
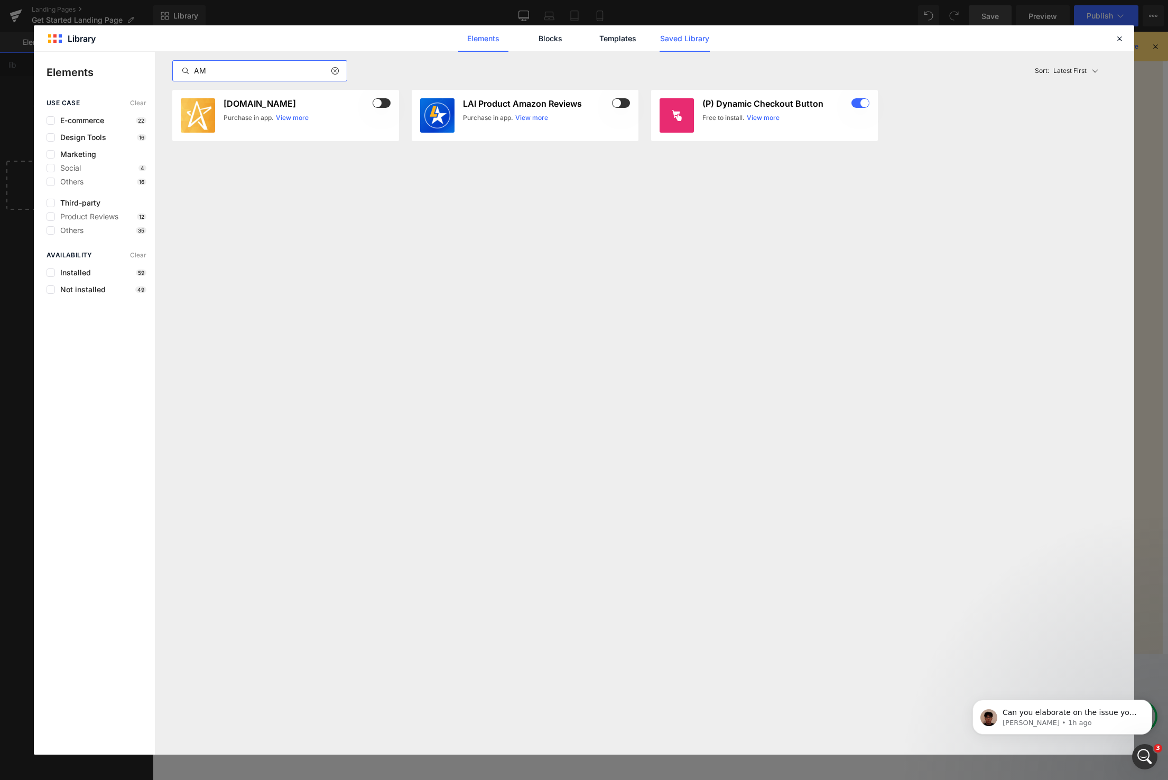
type input "AM"
click at [704, 40] on link "Saved Library" at bounding box center [684, 38] width 50 height 26
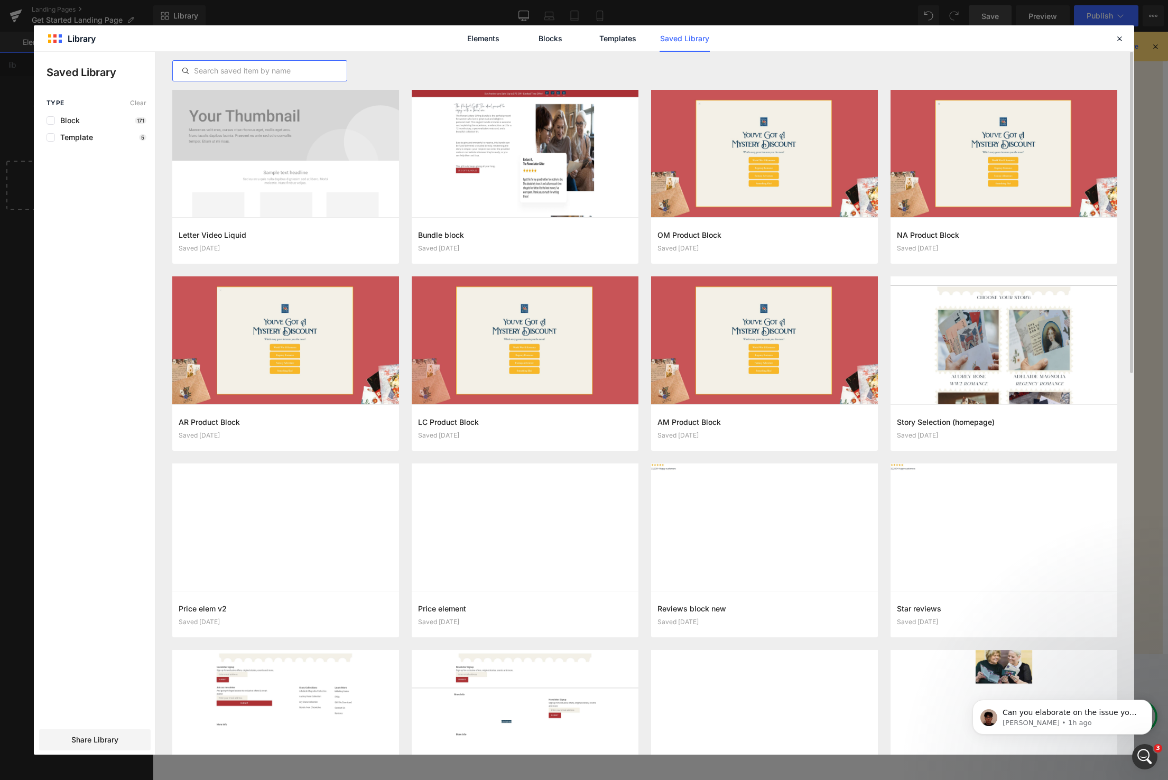
click at [256, 68] on input "text" at bounding box center [260, 70] width 174 height 13
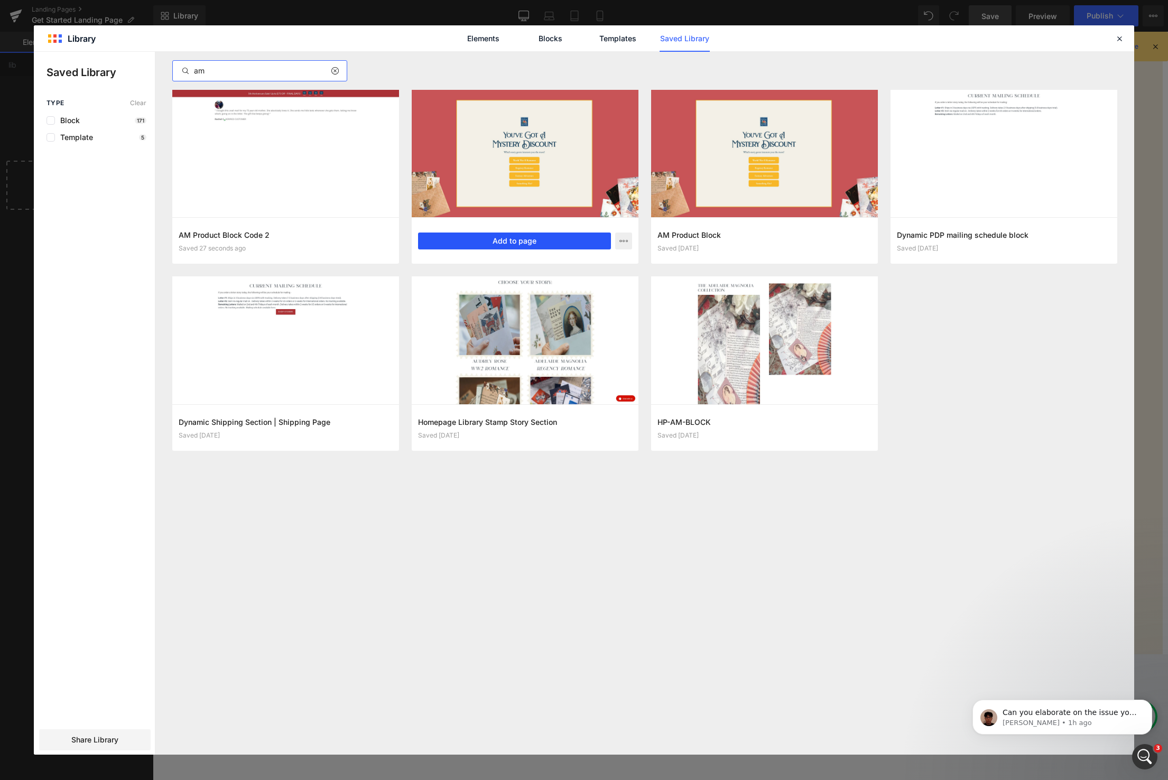
type input "am"
drag, startPoint x: 520, startPoint y: 239, endPoint x: 370, endPoint y: 207, distance: 153.9
click at [520, 239] on button "Add to page" at bounding box center [514, 240] width 193 height 17
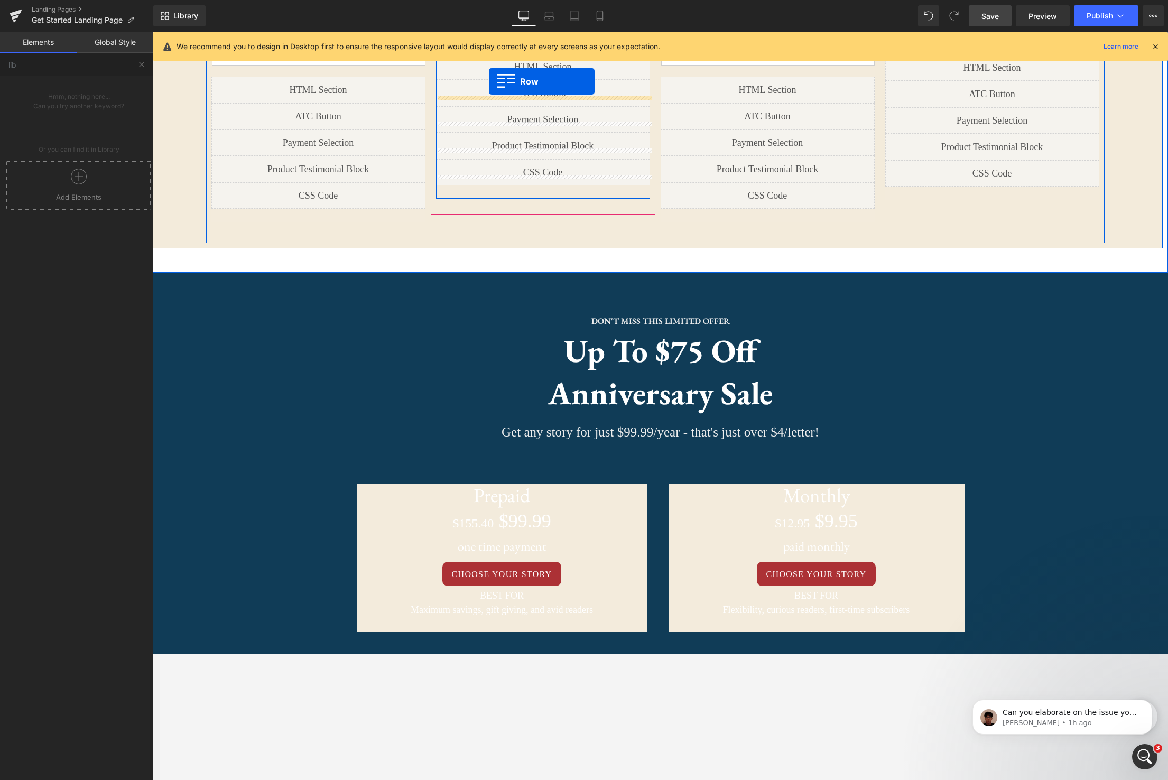
scroll to position [1274, 0]
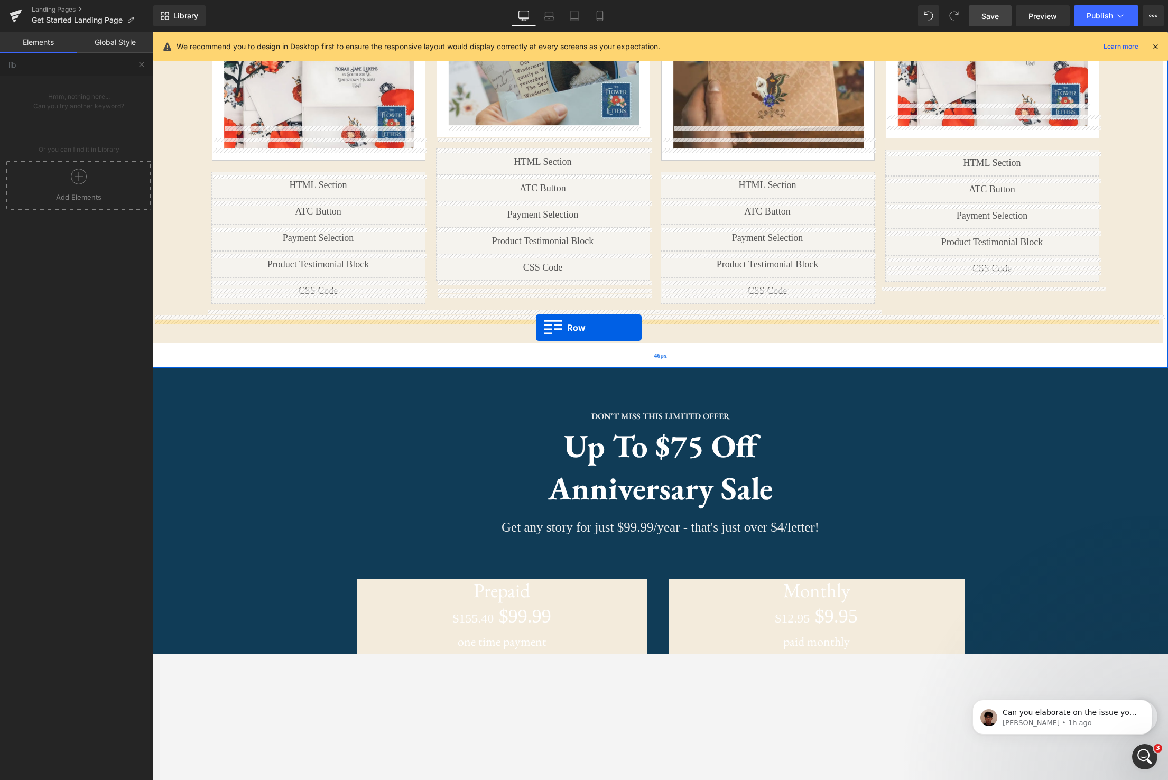
drag, startPoint x: 347, startPoint y: 382, endPoint x: 535, endPoint y: 327, distance: 196.0
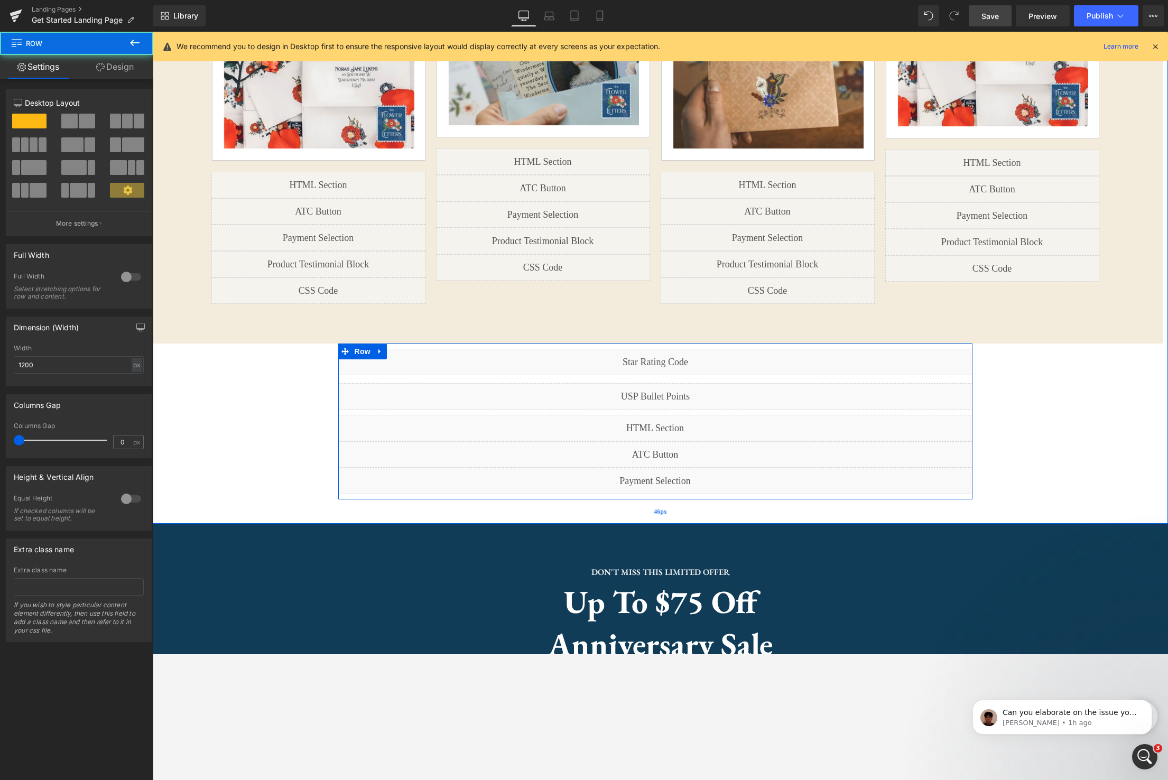
scroll to position [3115, 1015]
click at [628, 420] on icon at bounding box center [627, 423] width 7 height 7
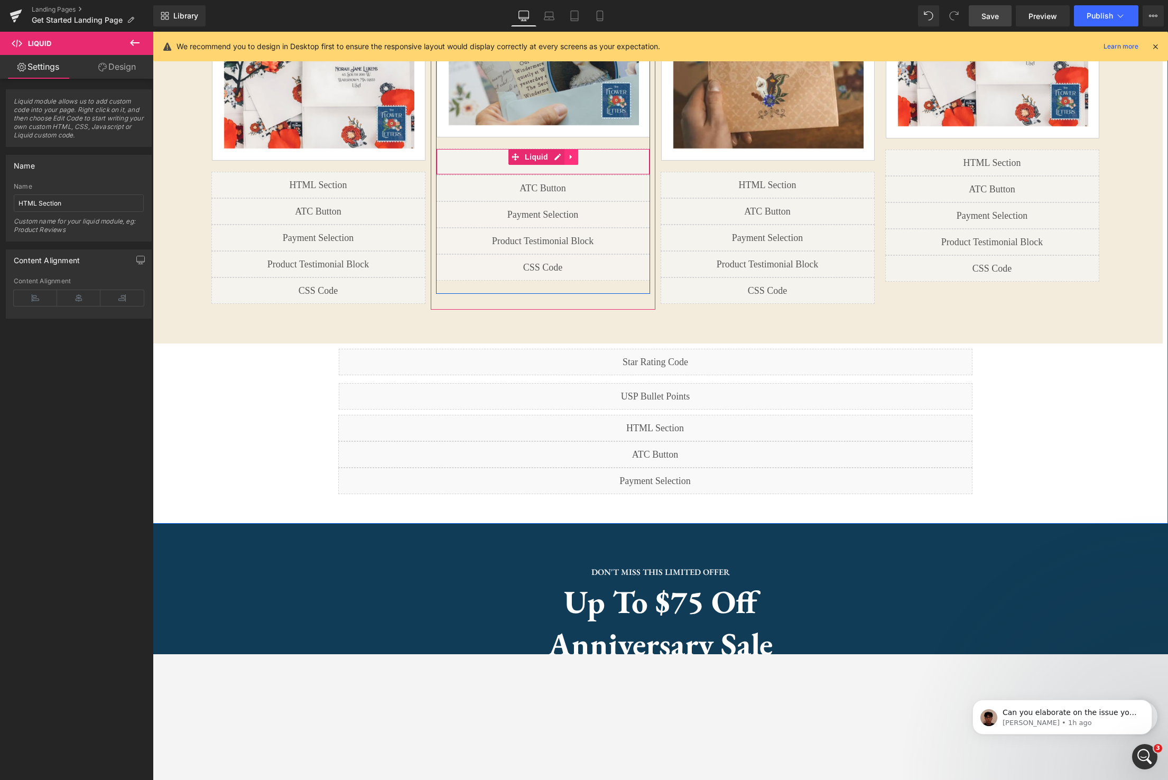
click at [570, 159] on icon at bounding box center [570, 157] width 7 height 8
click at [579, 157] on icon at bounding box center [577, 157] width 7 height 8
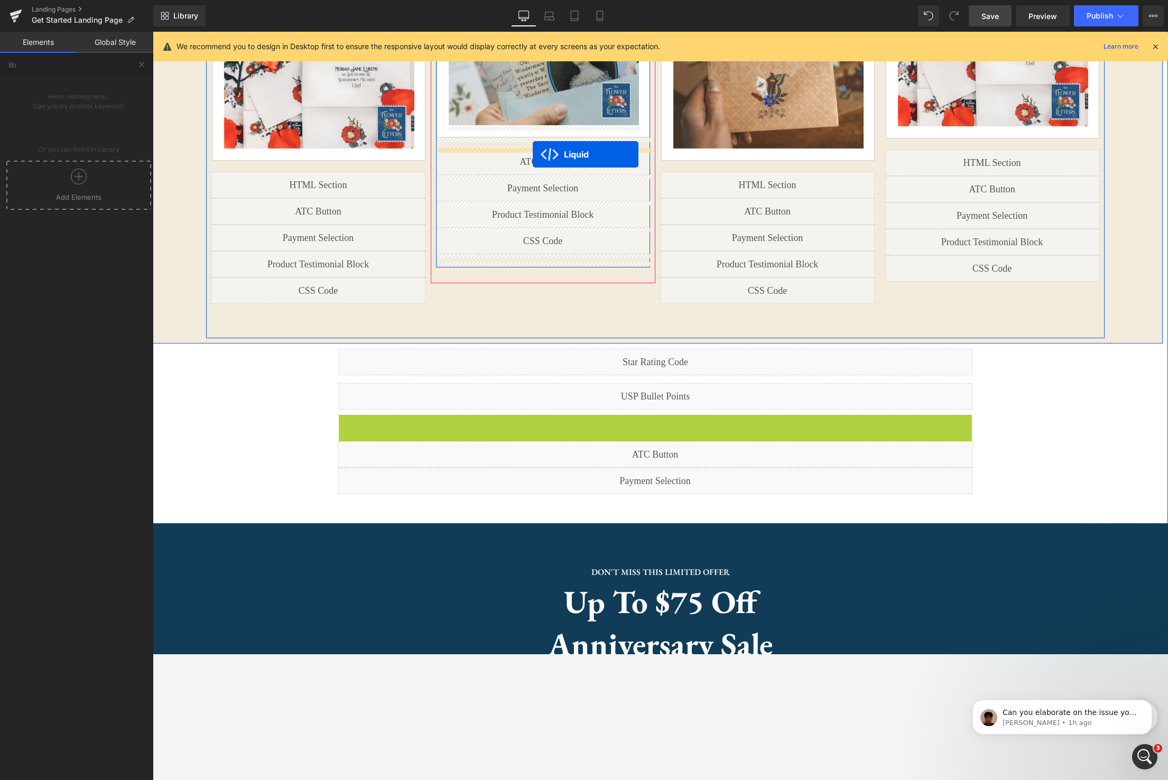
drag, startPoint x: 626, startPoint y: 402, endPoint x: 533, endPoint y: 154, distance: 264.9
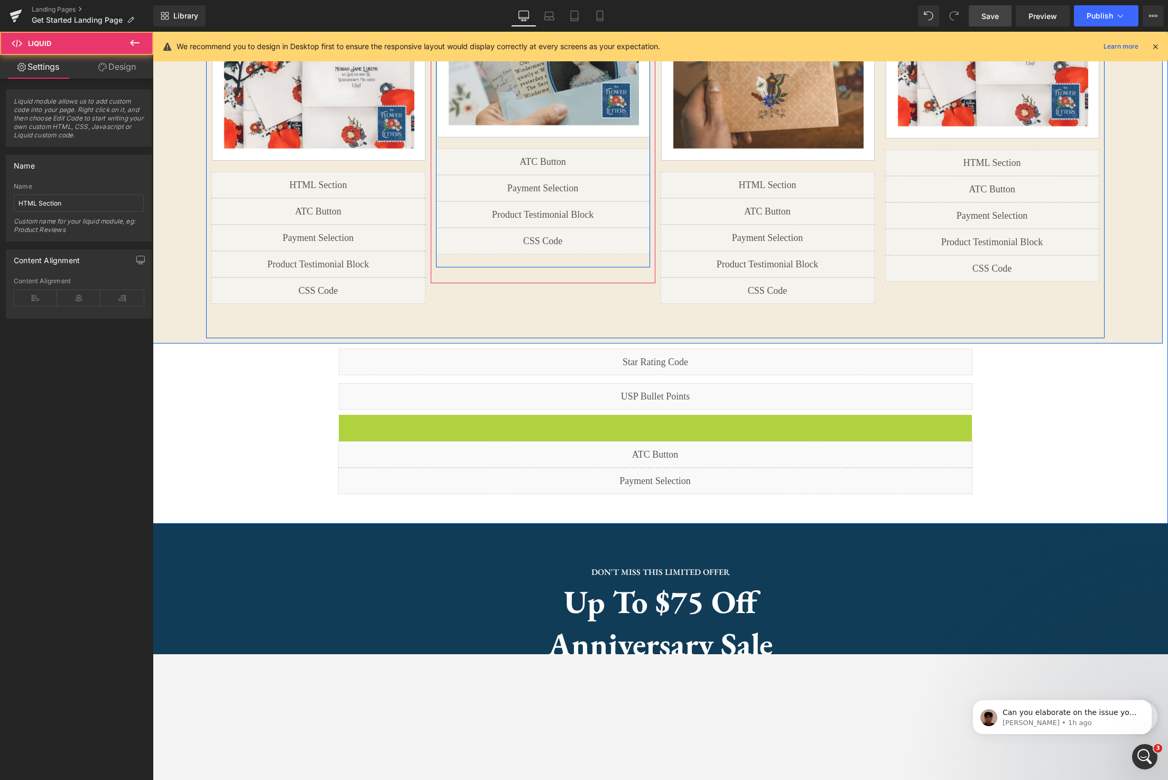
scroll to position [3088, 1015]
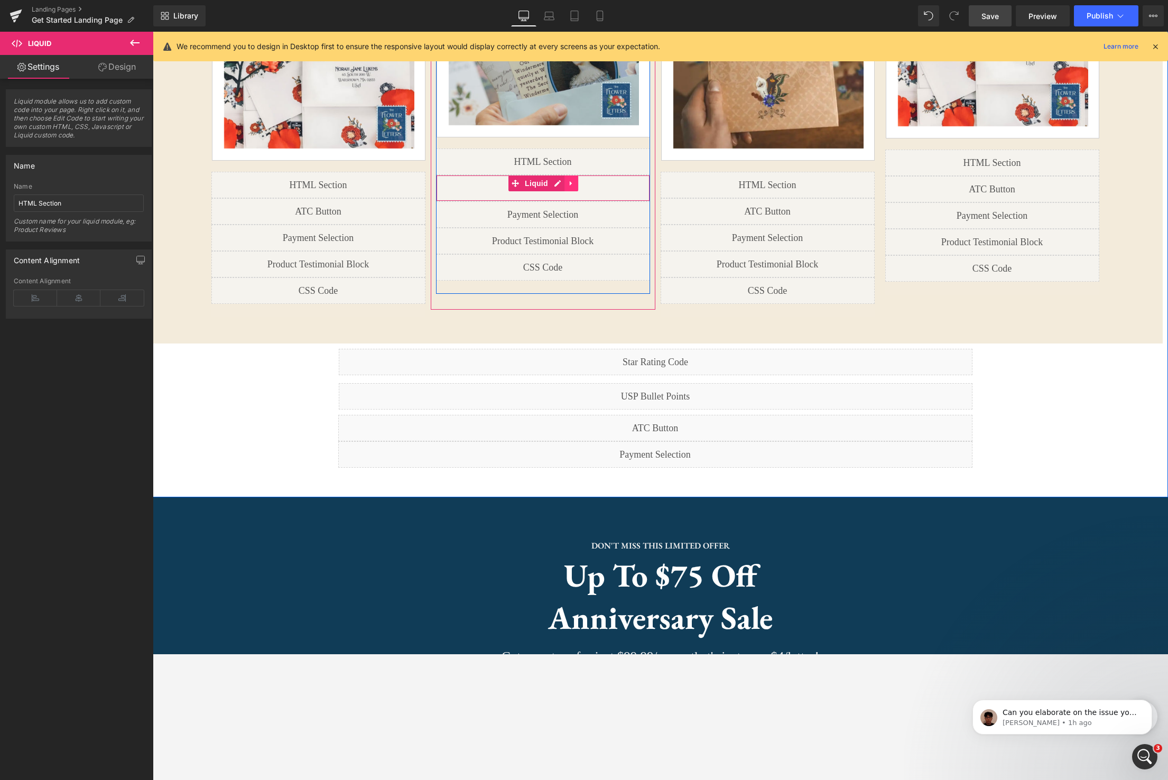
click at [567, 183] on icon at bounding box center [570, 184] width 7 height 8
click at [574, 183] on icon at bounding box center [577, 183] width 7 height 7
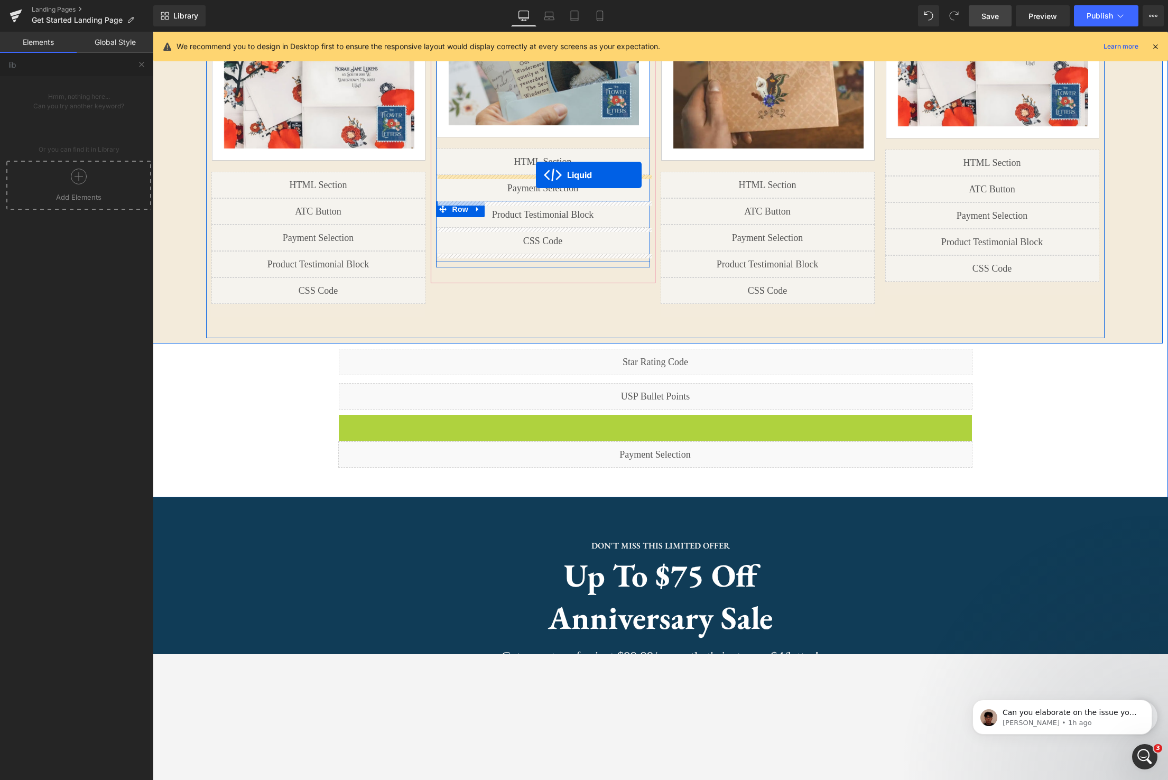
drag, startPoint x: 627, startPoint y: 398, endPoint x: 536, endPoint y: 175, distance: 241.3
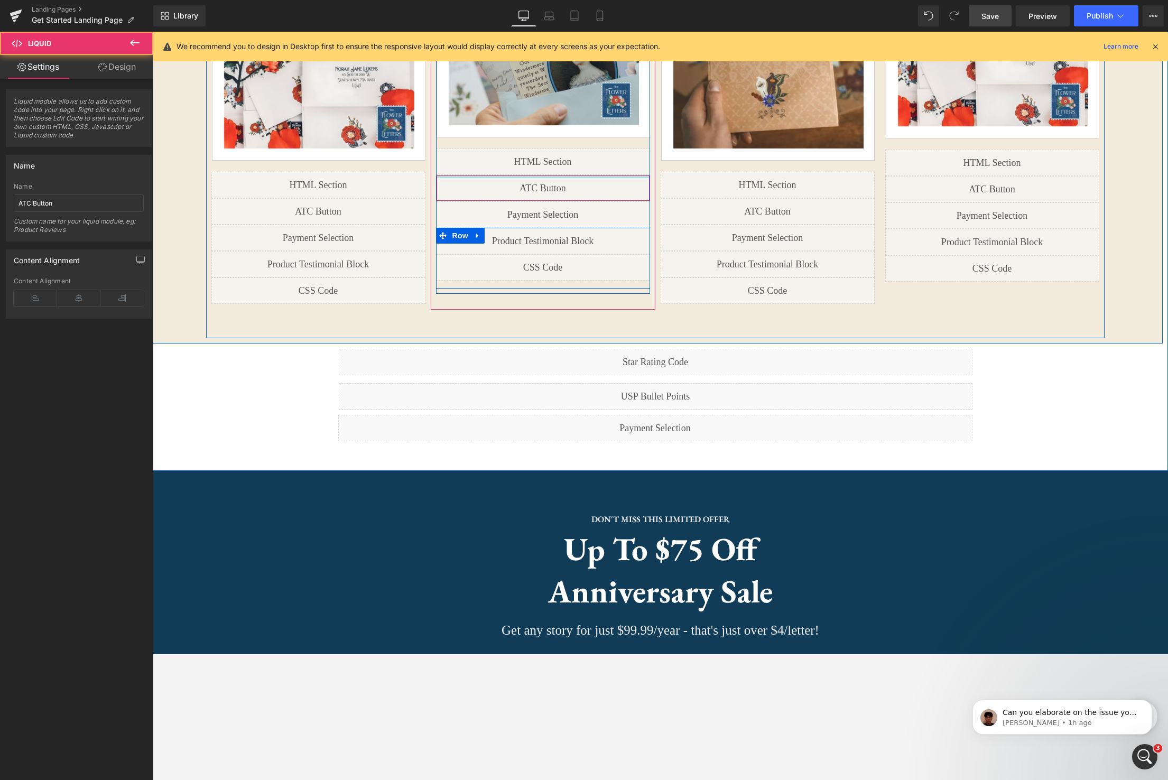
scroll to position [3062, 1015]
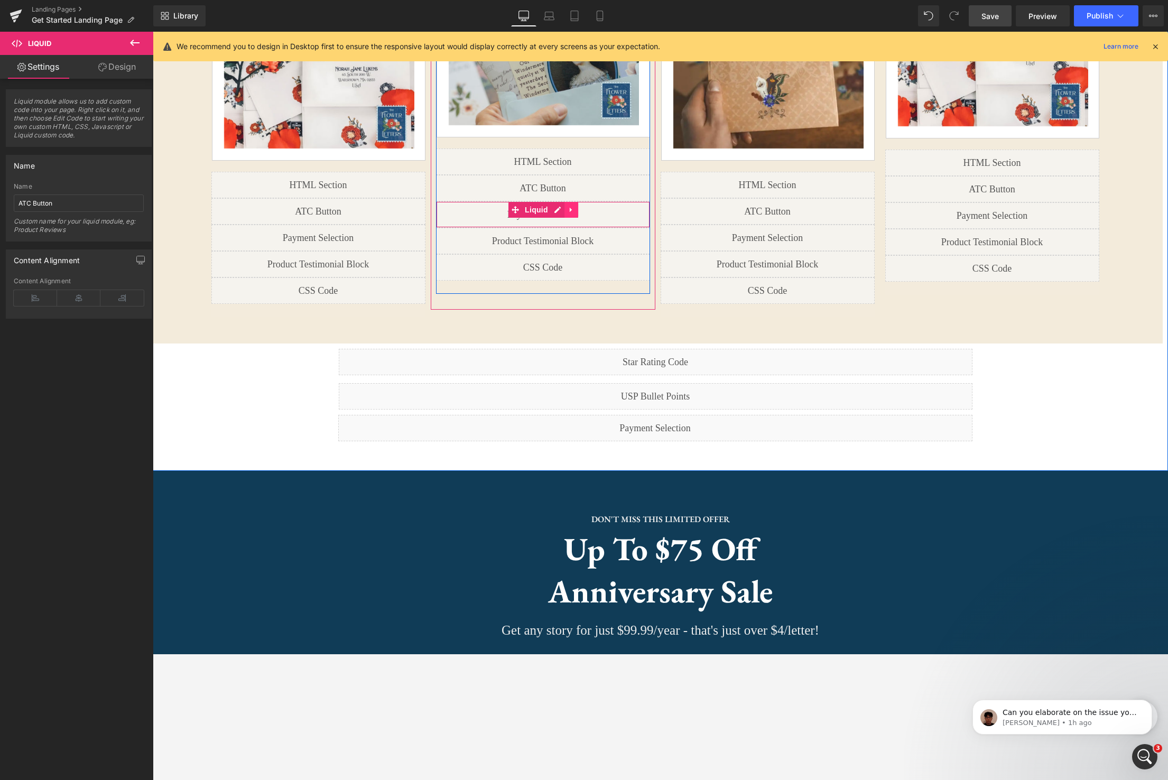
click at [573, 211] on icon at bounding box center [570, 210] width 7 height 8
click at [581, 210] on icon at bounding box center [577, 209] width 7 height 7
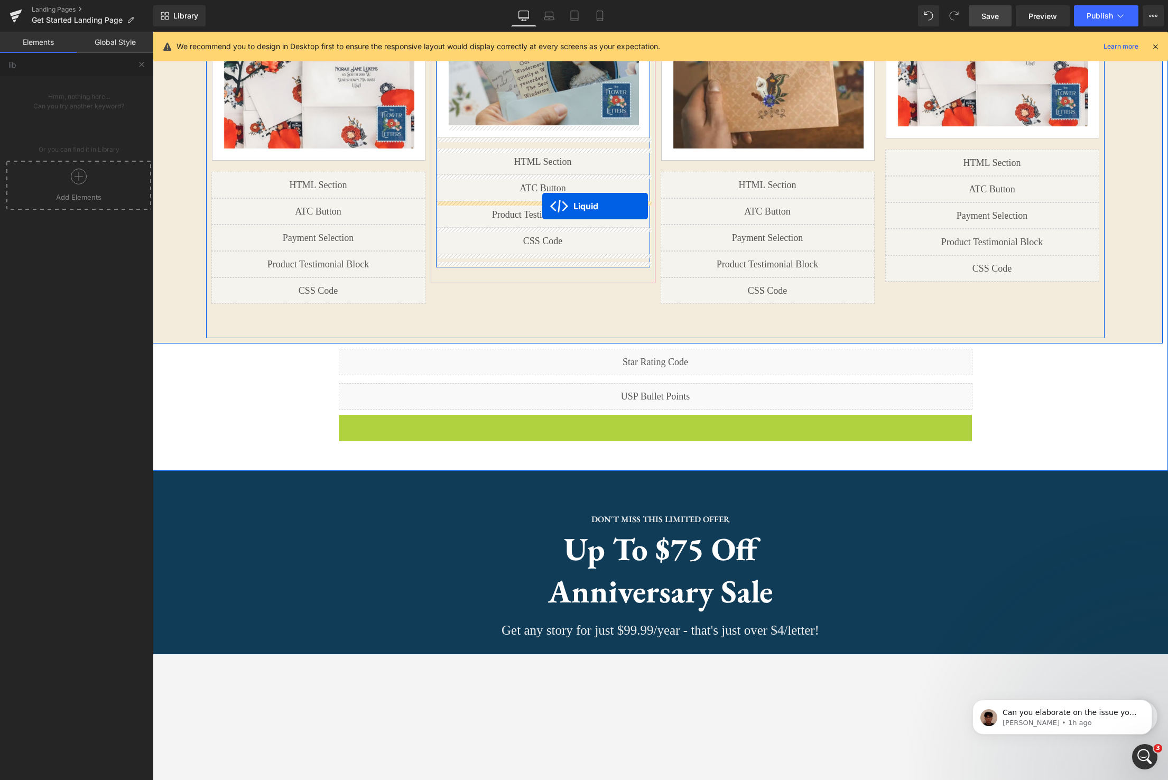
drag, startPoint x: 627, startPoint y: 398, endPoint x: 542, endPoint y: 206, distance: 210.8
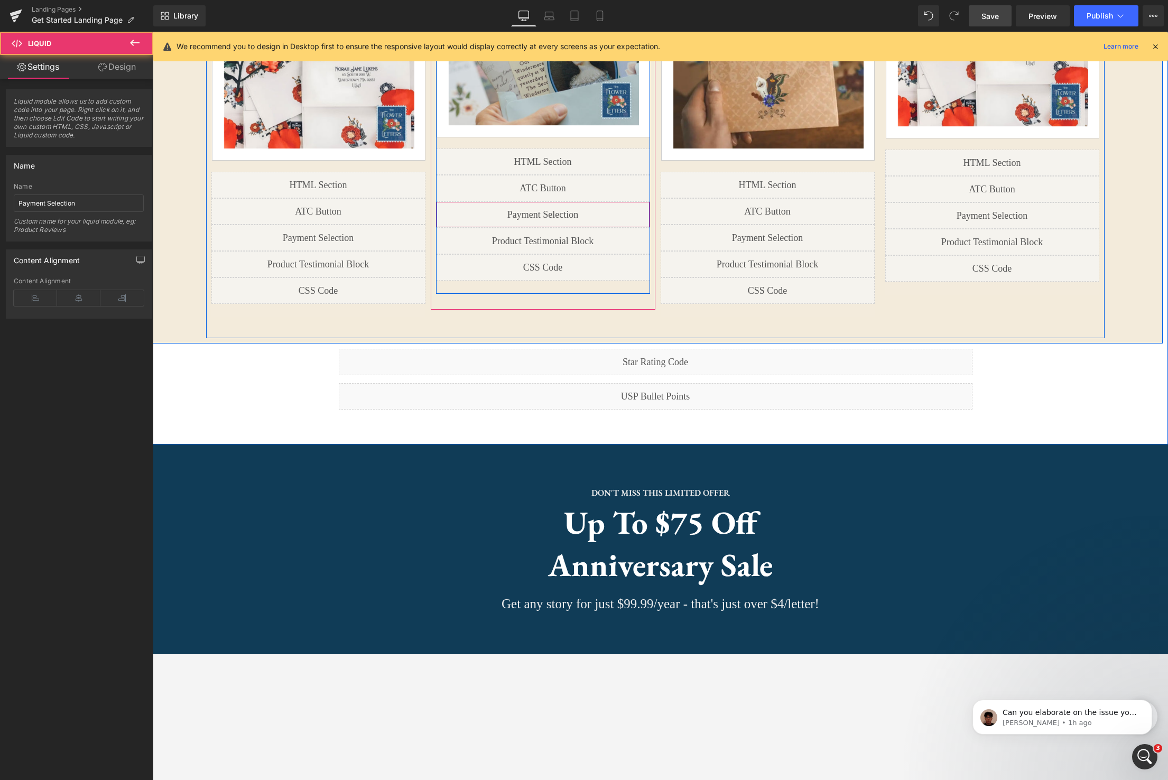
scroll to position [3036, 1015]
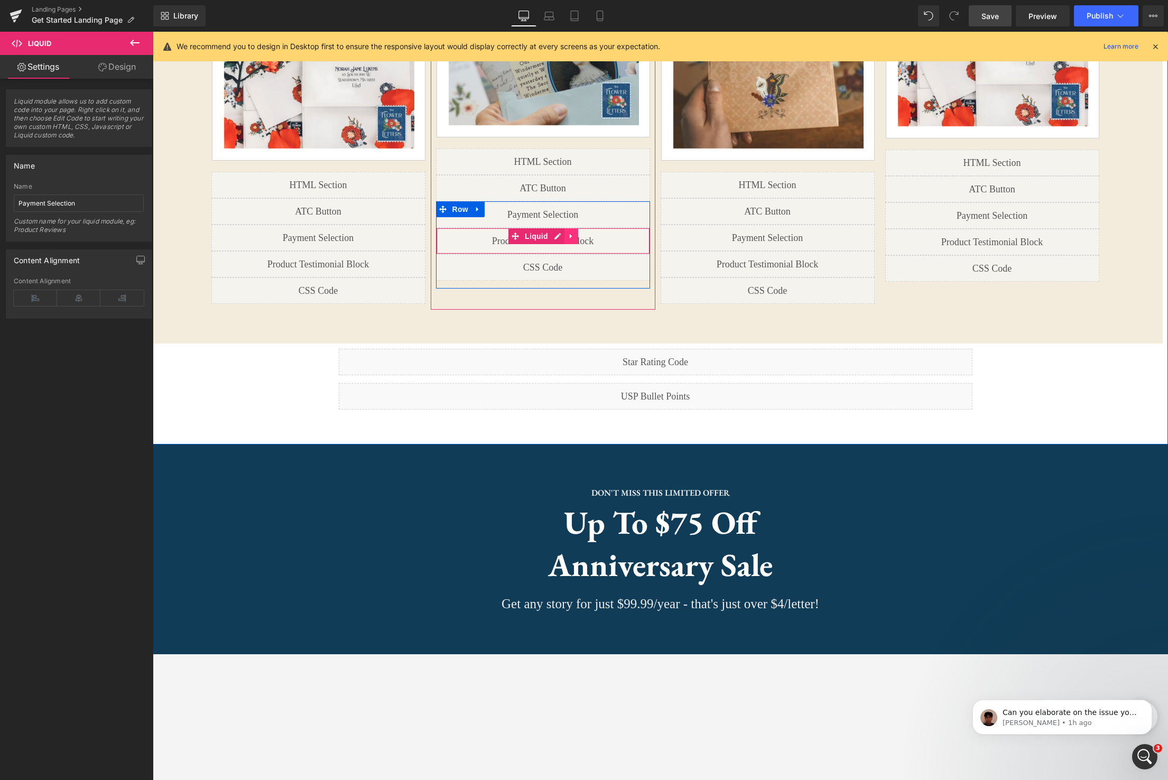
click at [576, 239] on link at bounding box center [571, 236] width 14 height 16
click at [578, 239] on icon at bounding box center [577, 235] width 7 height 7
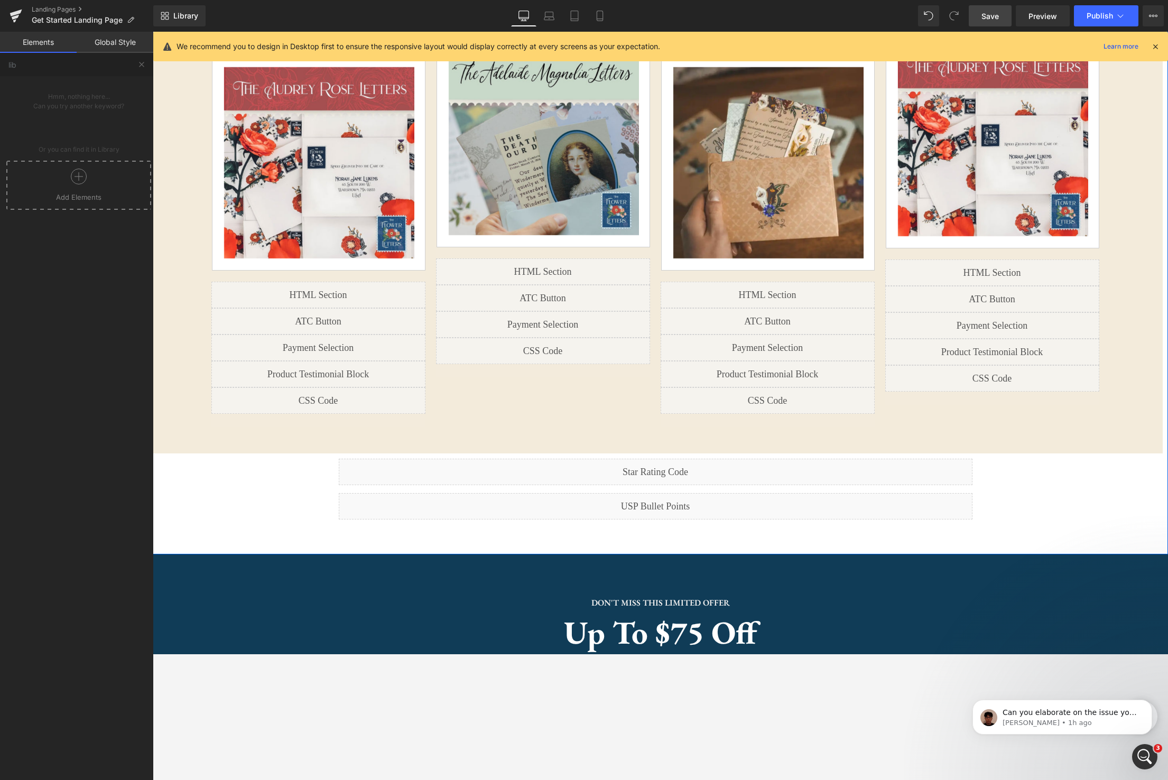
scroll to position [1213, 0]
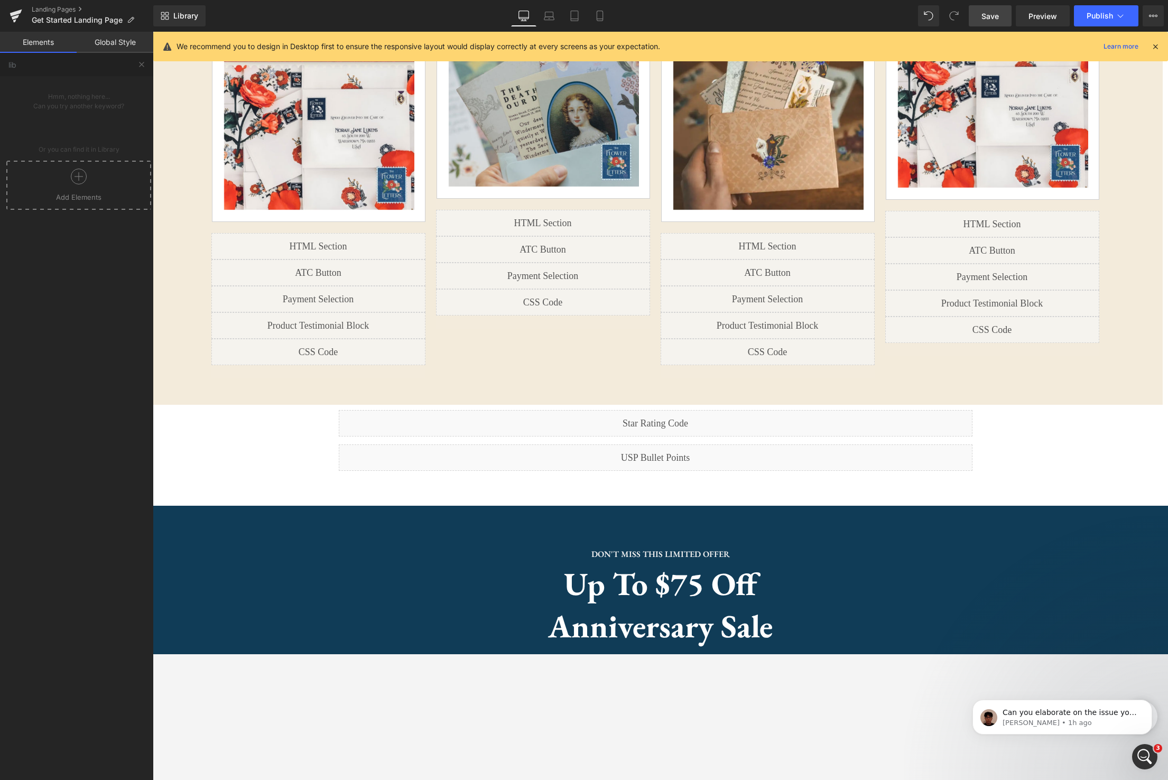
click at [91, 183] on div at bounding box center [78, 181] width 139 height 24
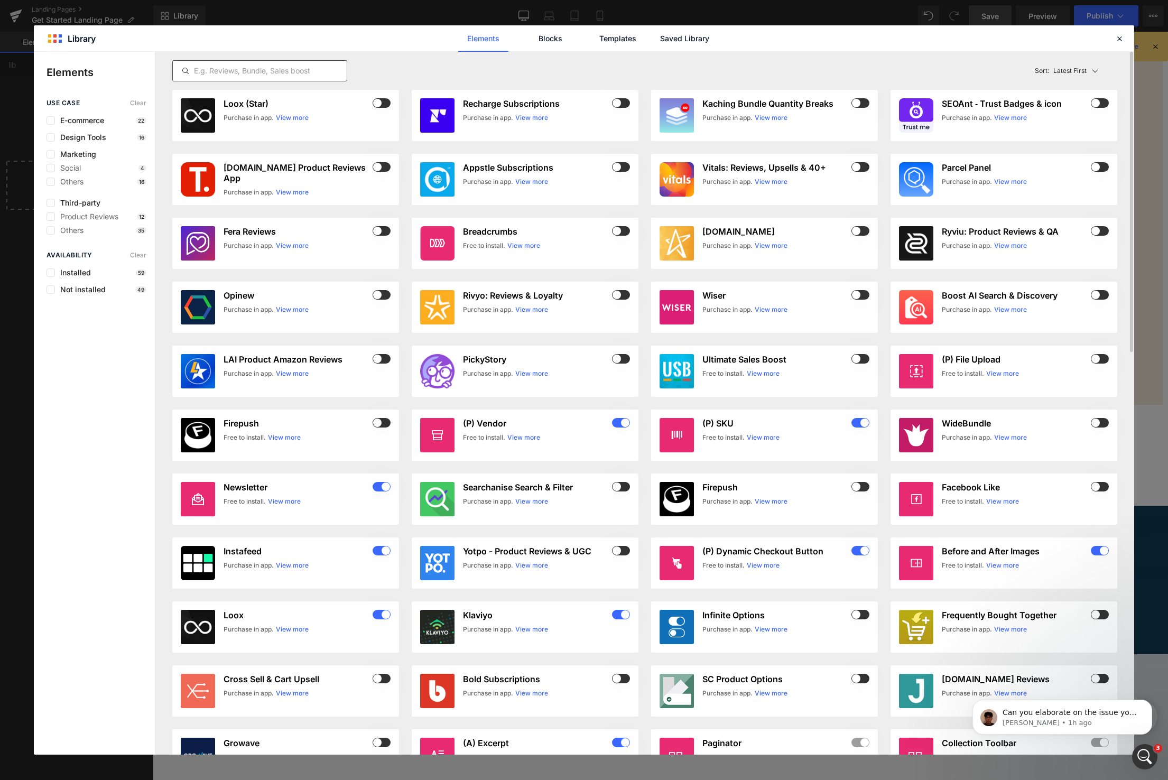
click at [231, 78] on div at bounding box center [259, 70] width 175 height 21
click at [236, 73] on input "text" at bounding box center [260, 70] width 174 height 13
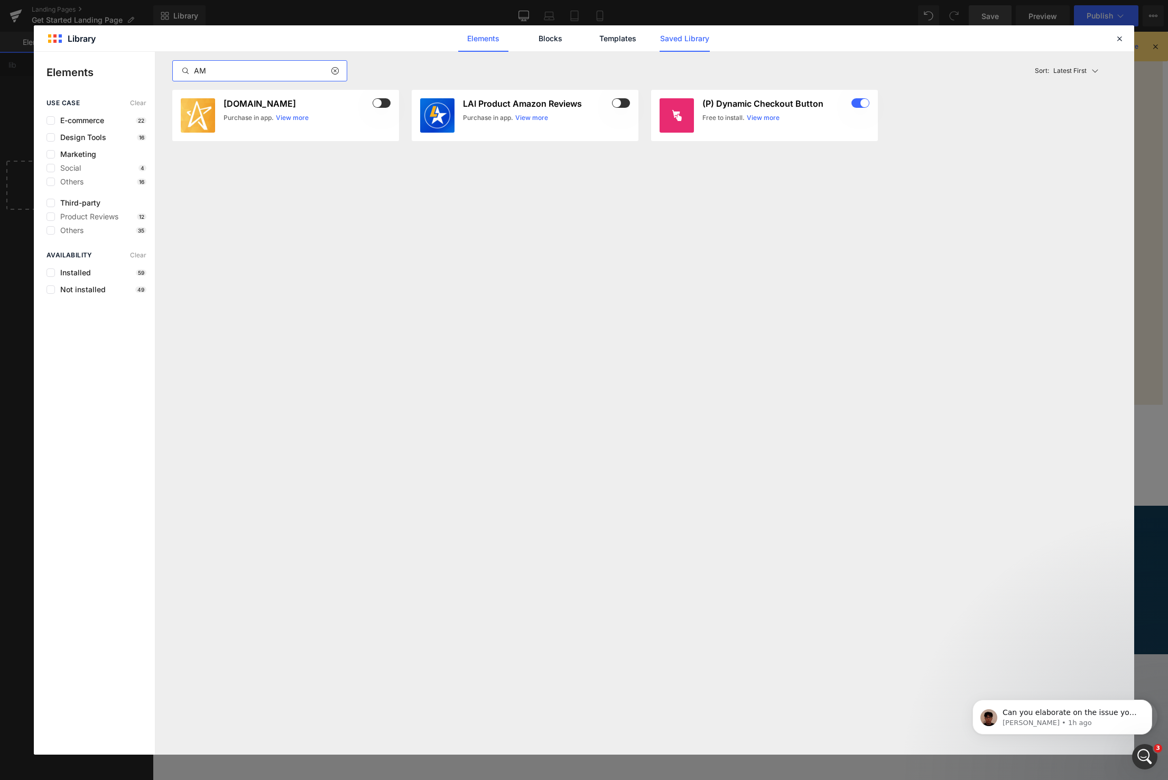
type input "AM"
click at [689, 40] on link "Saved Library" at bounding box center [684, 38] width 50 height 26
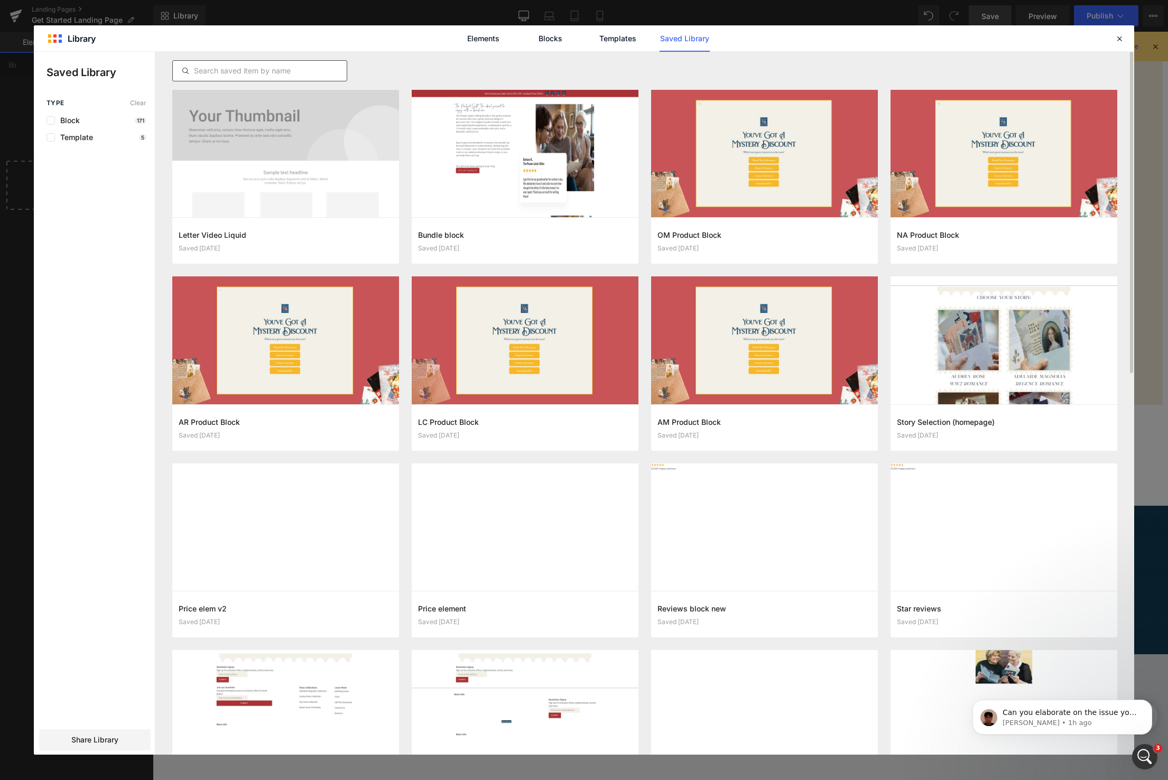
click at [305, 75] on input "text" at bounding box center [260, 70] width 174 height 13
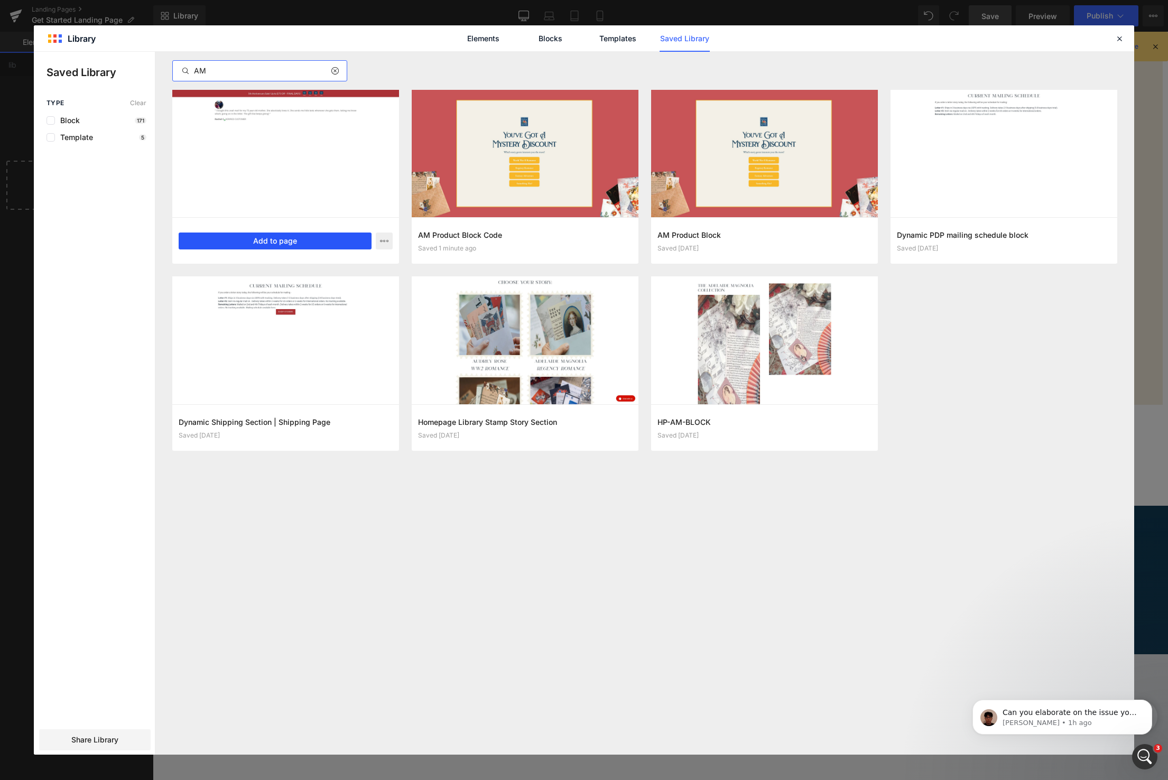
type input "AM"
click at [270, 238] on button "Add to page" at bounding box center [275, 240] width 193 height 17
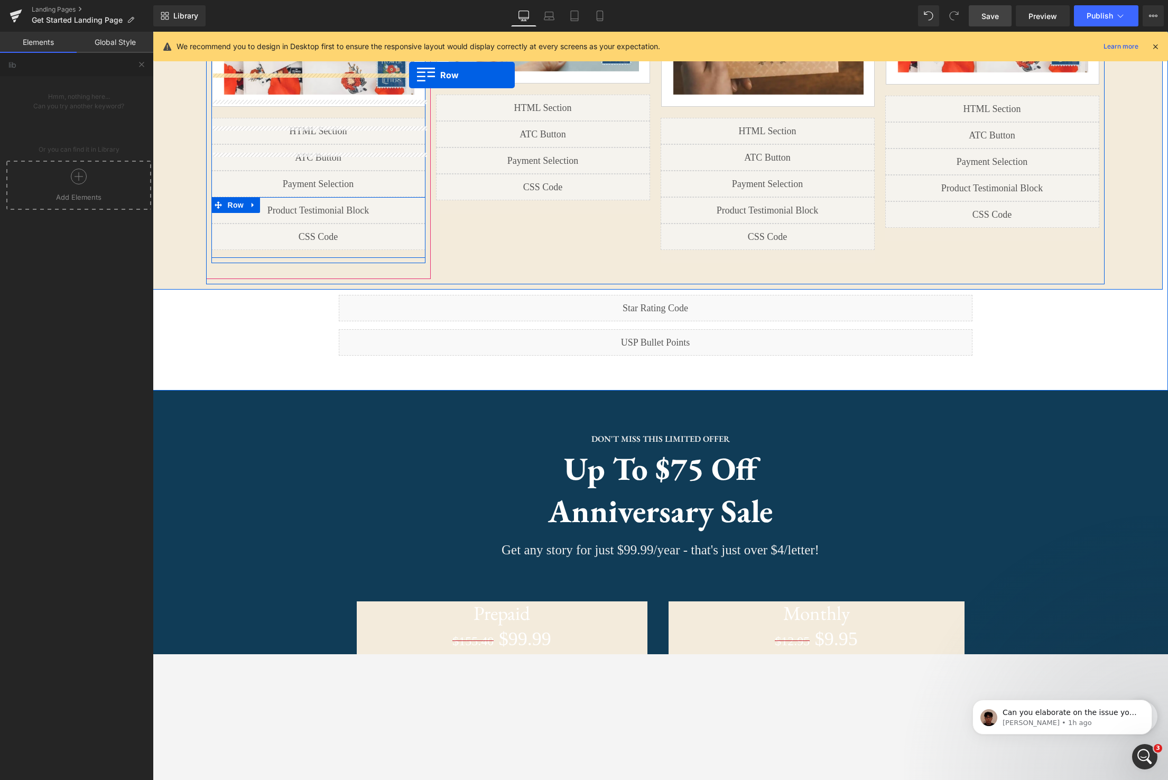
scroll to position [1317, 0]
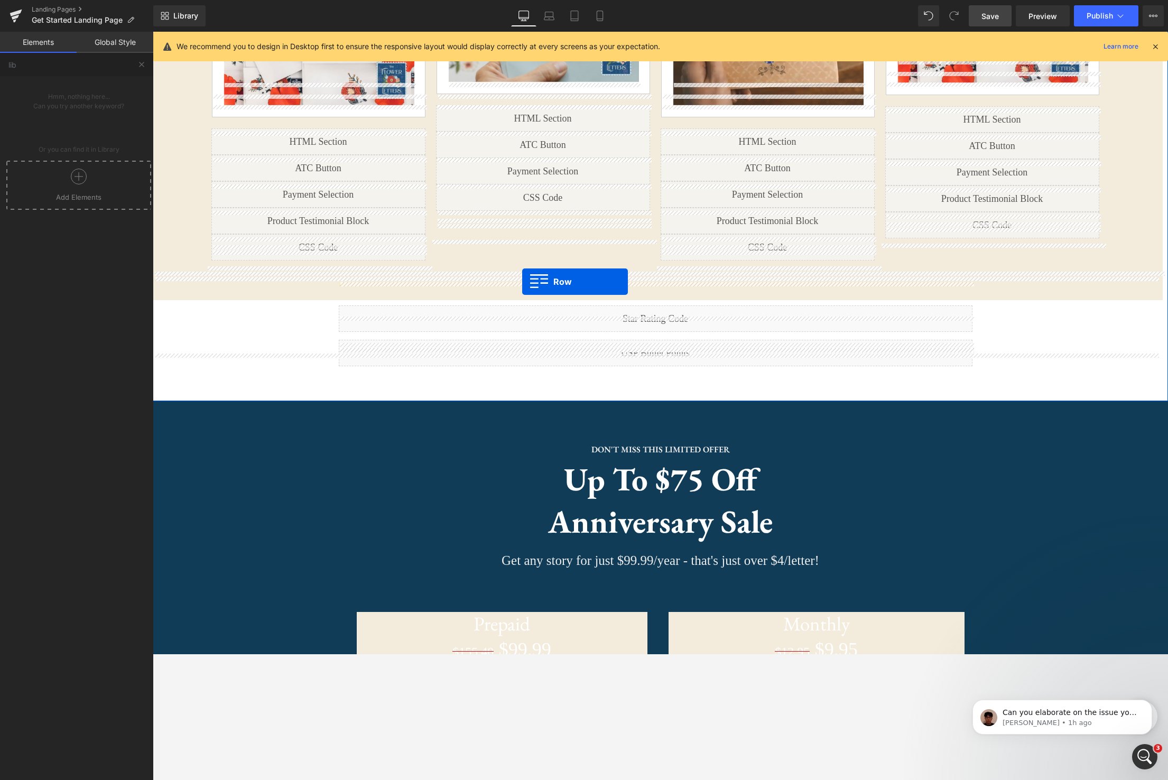
drag, startPoint x: 350, startPoint y: 382, endPoint x: 522, endPoint y: 281, distance: 199.2
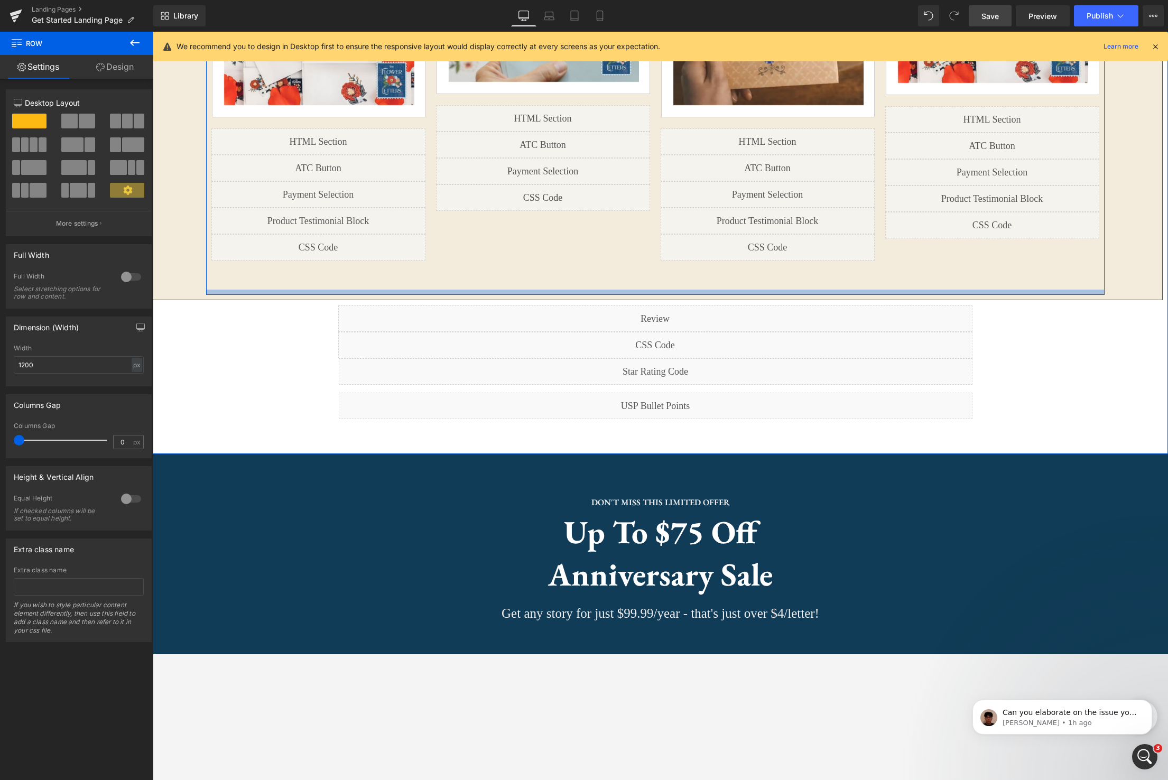
scroll to position [1260, 0]
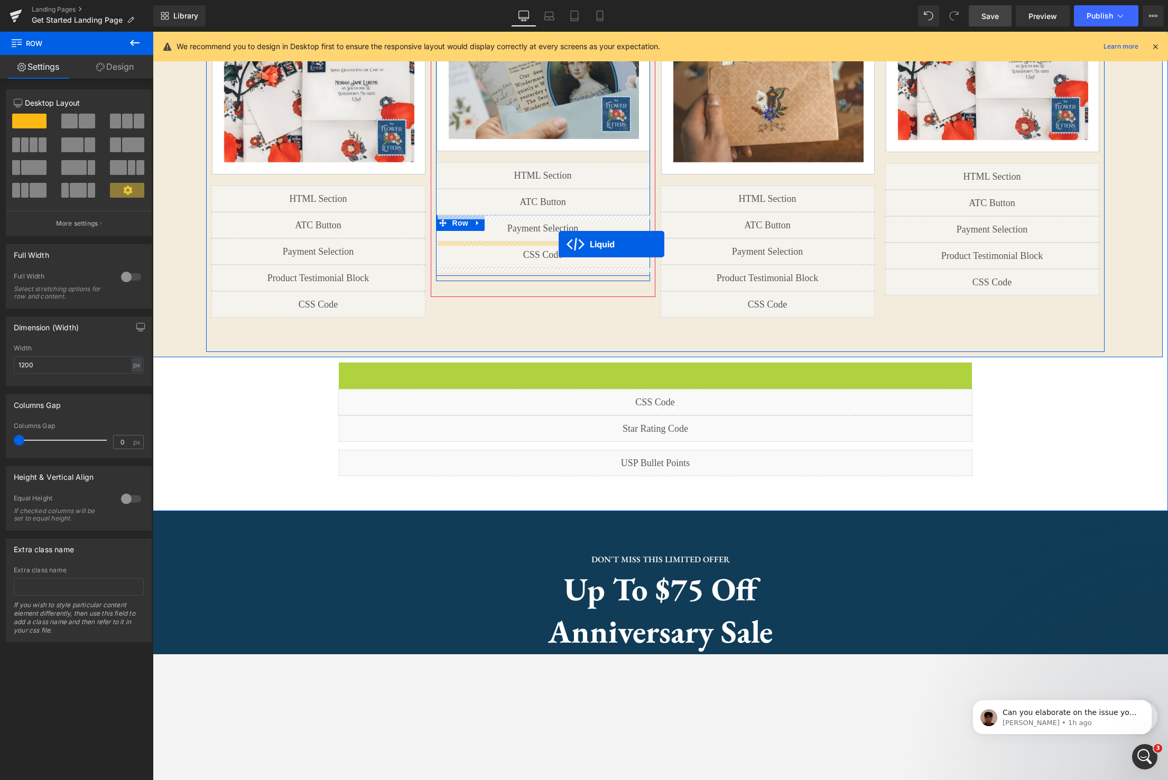
drag, startPoint x: 628, startPoint y: 347, endPoint x: 559, endPoint y: 244, distance: 124.1
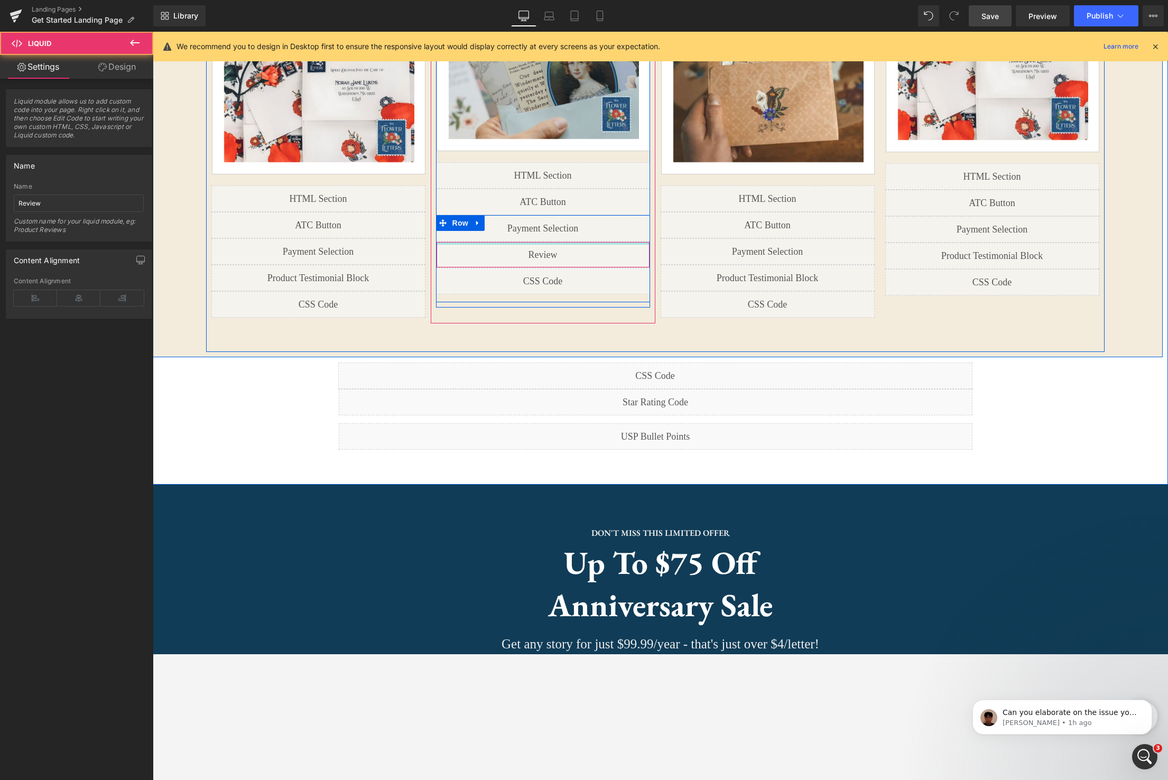
scroll to position [3062, 1015]
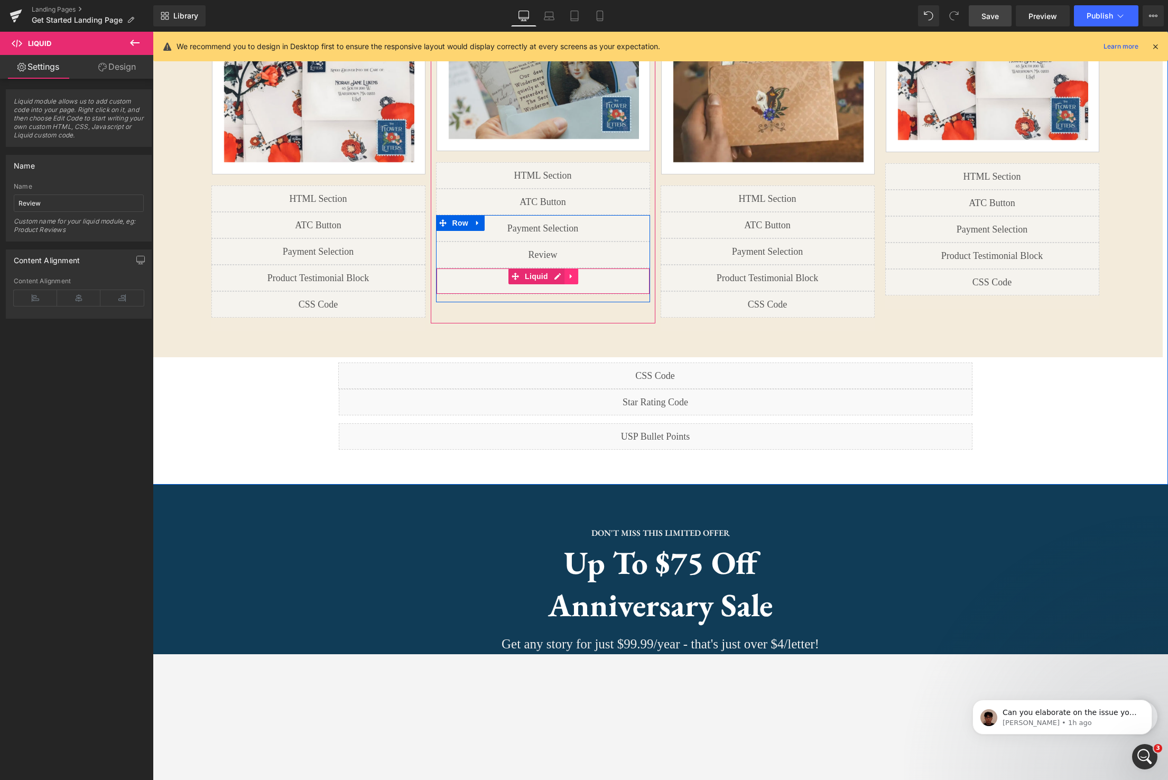
click at [575, 277] on link at bounding box center [571, 276] width 14 height 16
click at [580, 276] on icon at bounding box center [577, 276] width 7 height 7
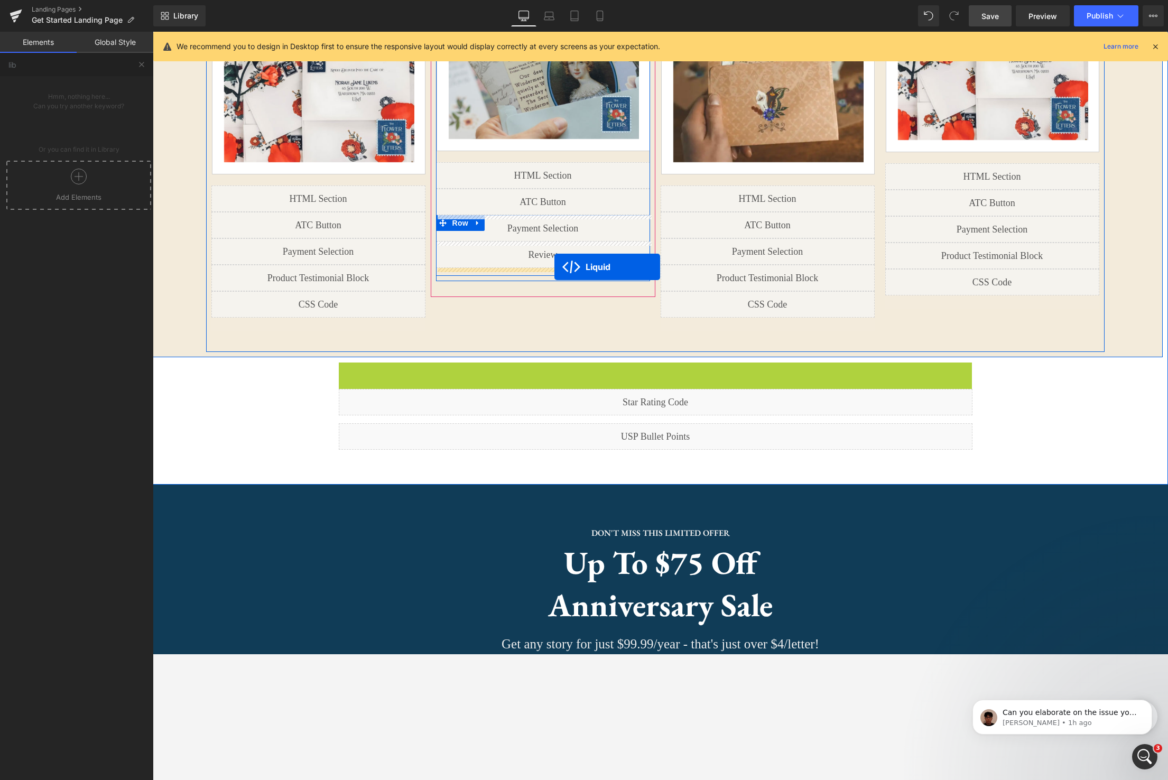
drag, startPoint x: 626, startPoint y: 346, endPoint x: 554, endPoint y: 267, distance: 106.6
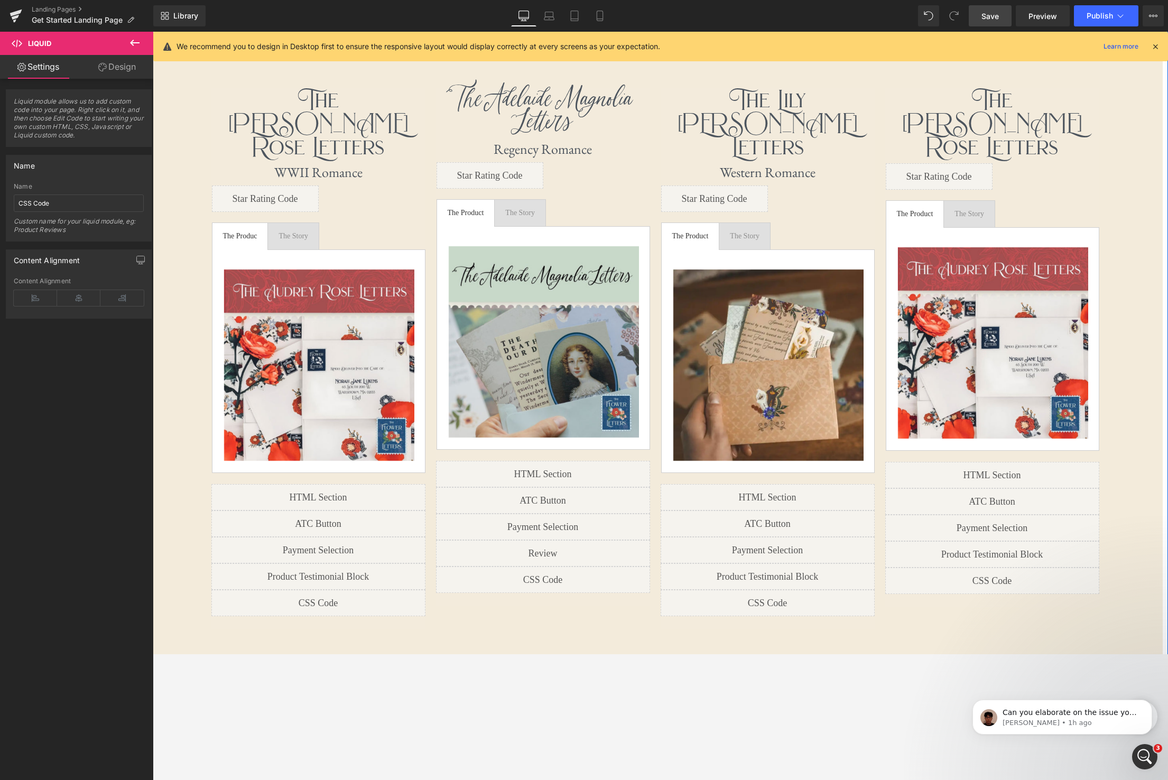
scroll to position [919, 0]
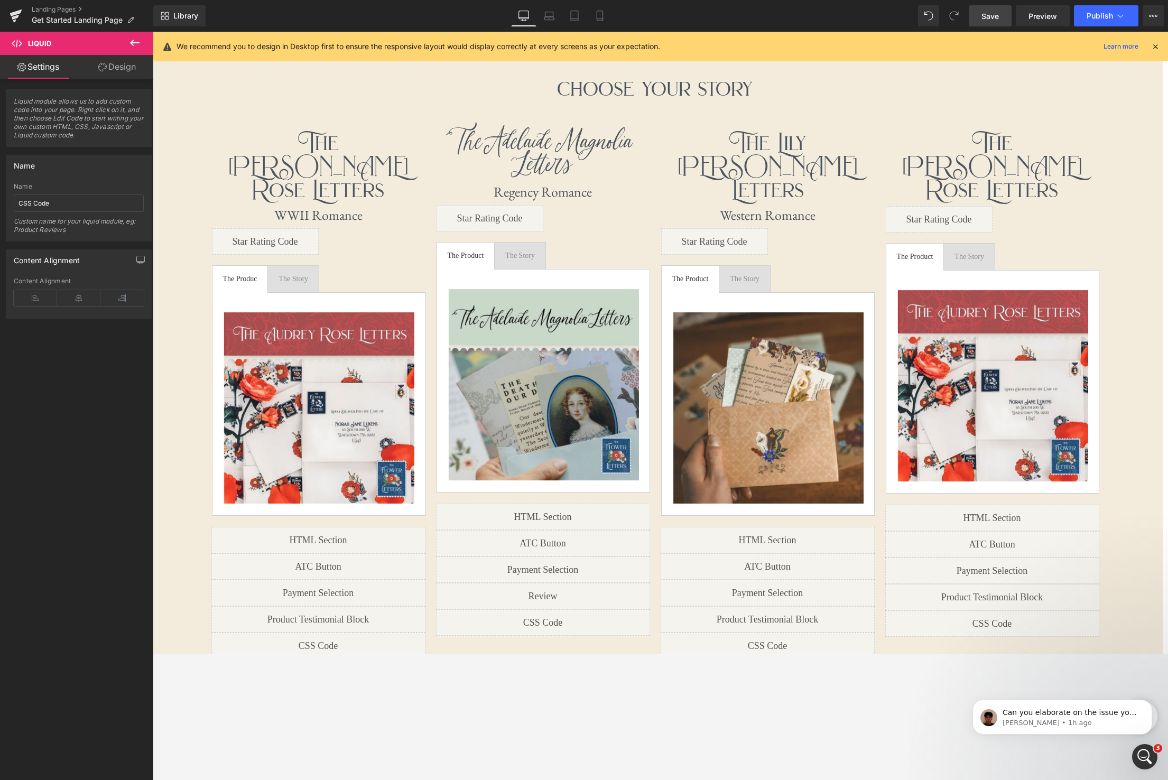
click at [999, 17] on span "Save" at bounding box center [989, 16] width 17 height 11
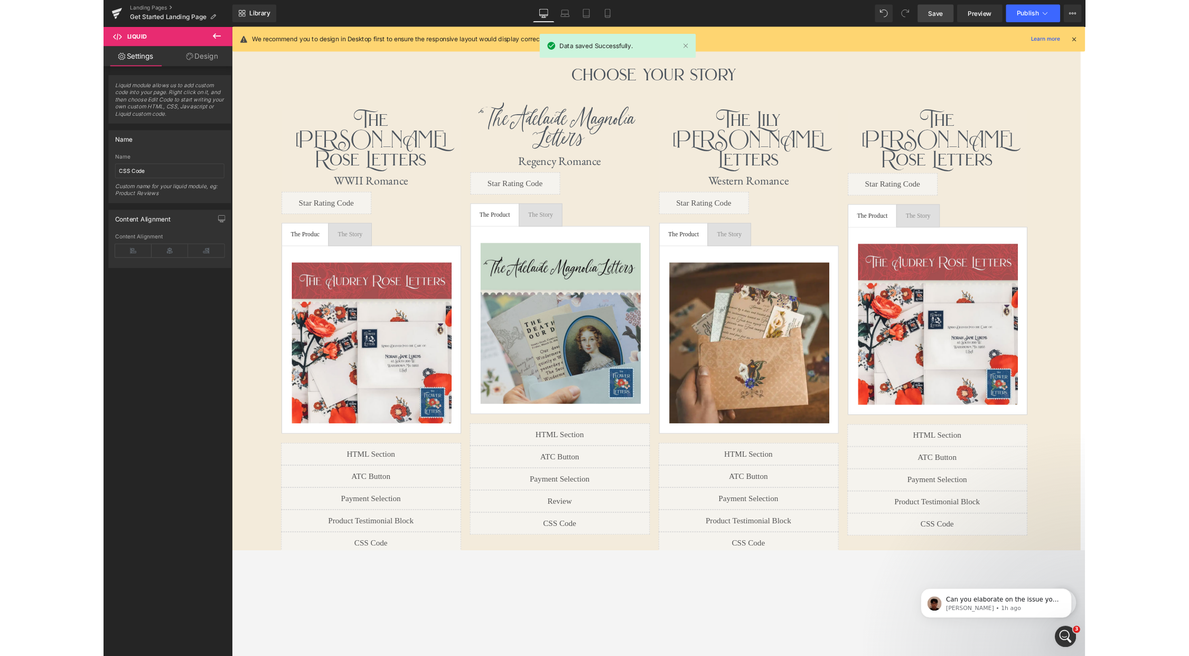
scroll to position [919, 0]
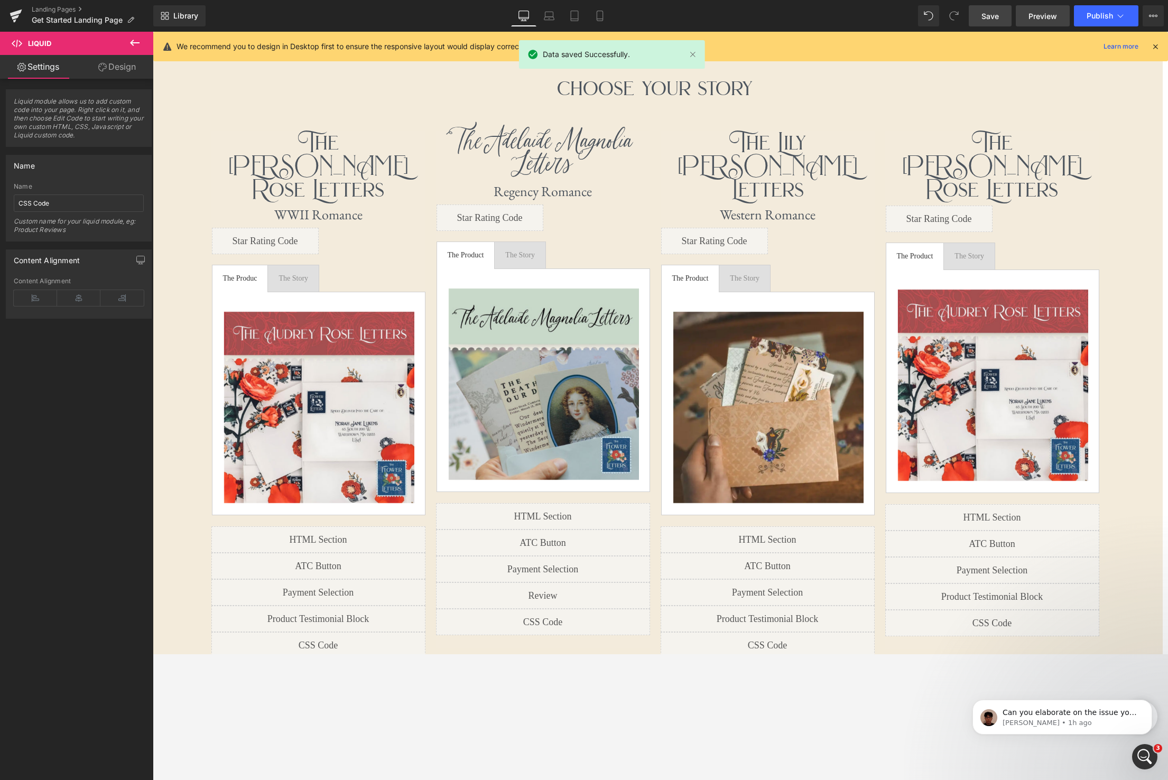
click at [1043, 20] on span "Preview" at bounding box center [1042, 16] width 29 height 11
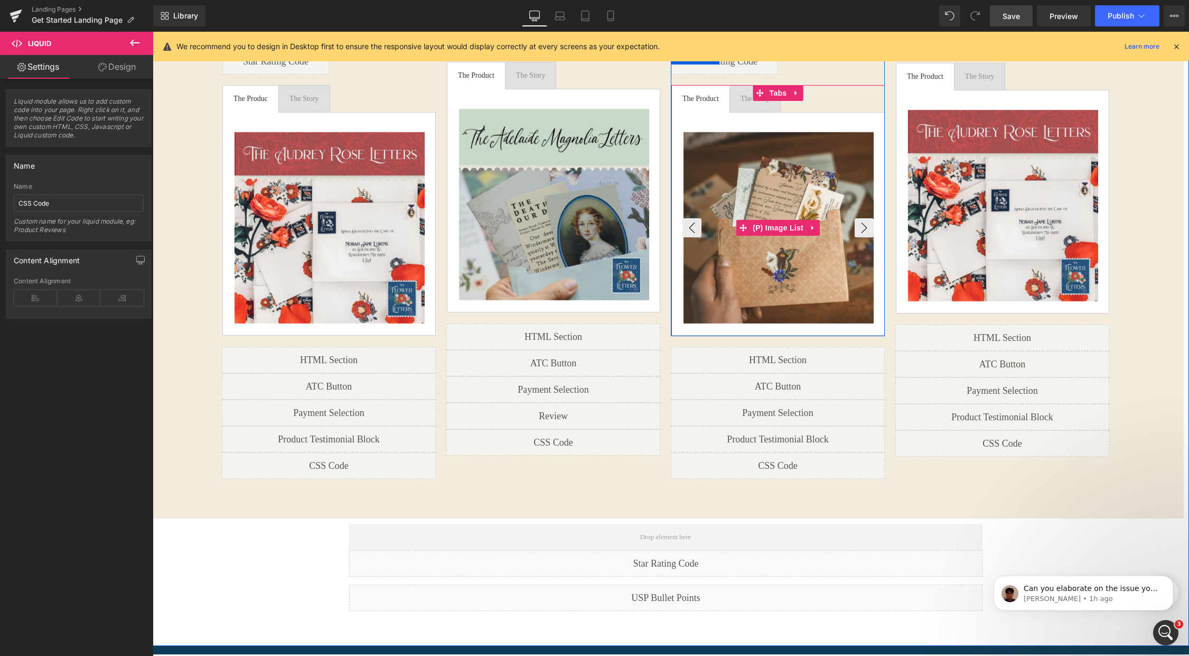
scroll to position [1114, 0]
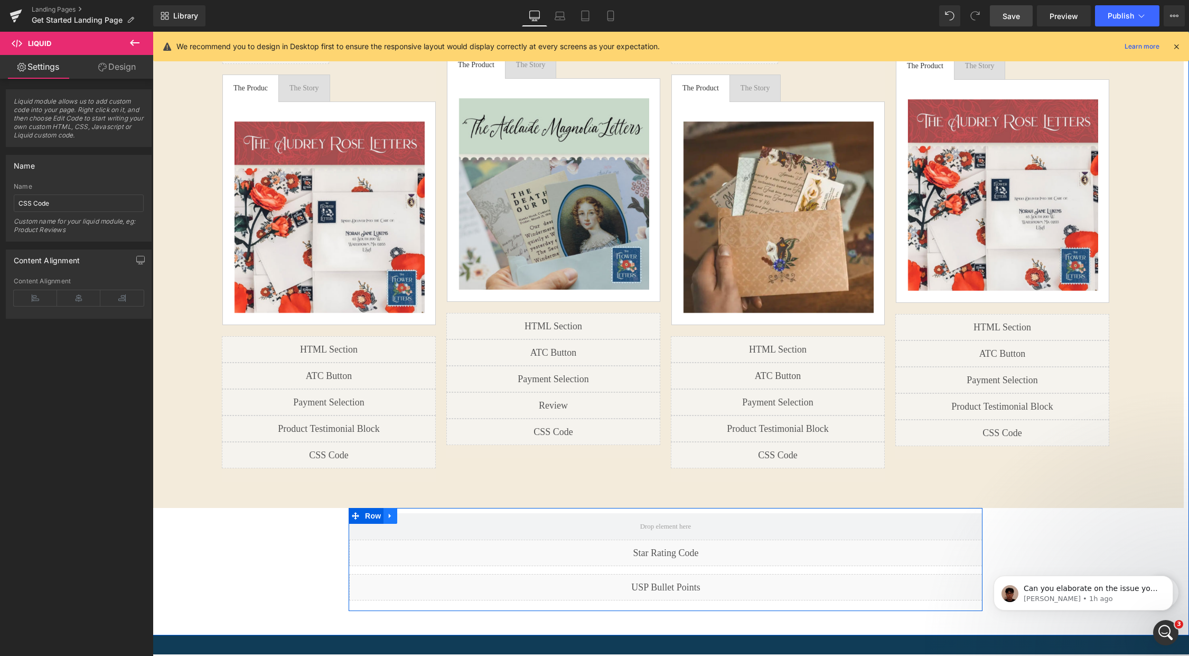
click at [396, 508] on link at bounding box center [391, 516] width 14 height 16
click at [416, 512] on icon at bounding box center [417, 515] width 7 height 7
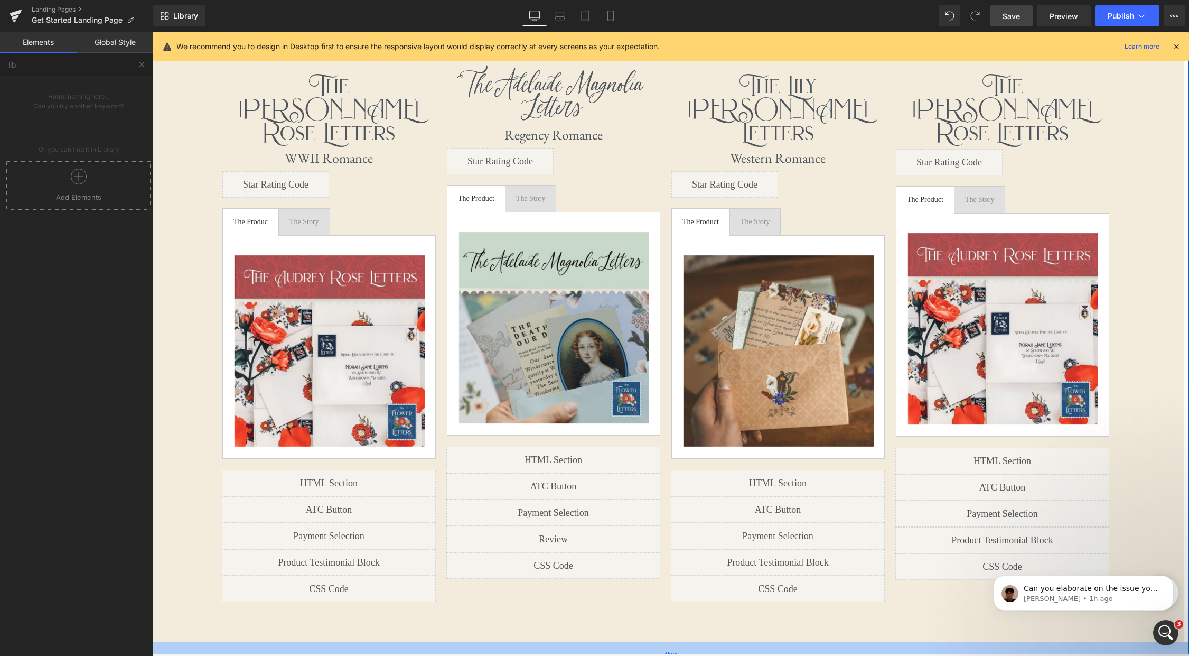
scroll to position [956, 0]
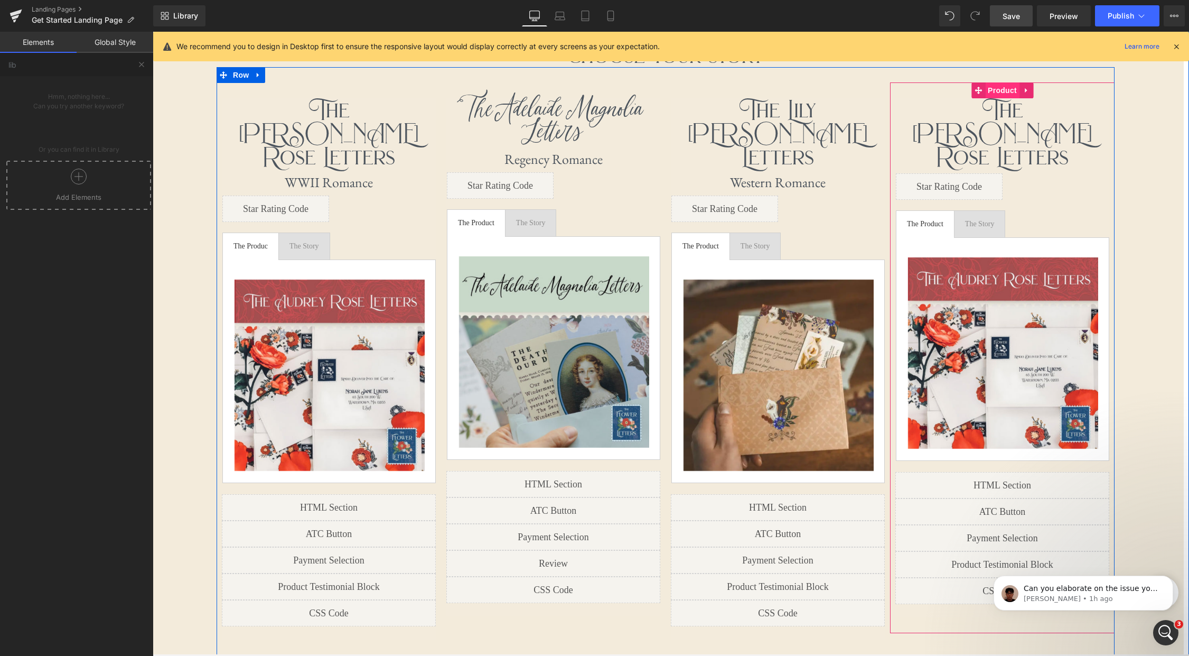
click at [1013, 88] on span "Product" at bounding box center [1002, 90] width 34 height 16
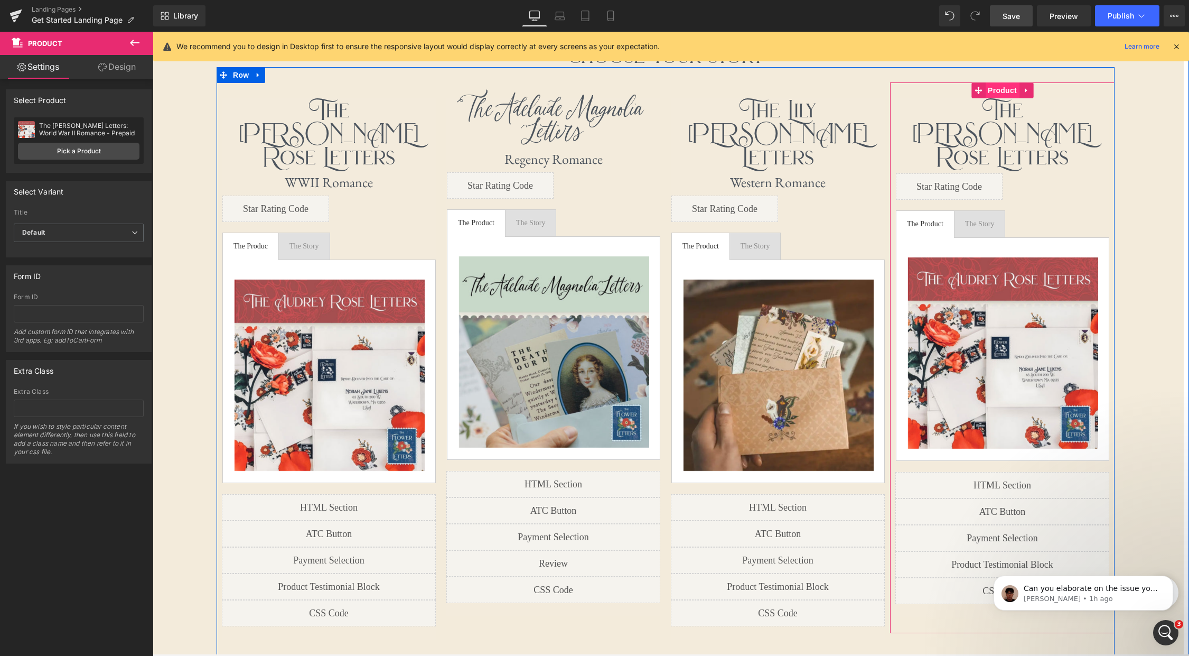
click at [1007, 93] on span "Product" at bounding box center [1002, 90] width 34 height 16
drag, startPoint x: 786, startPoint y: 121, endPoint x: 615, endPoint y: 216, distance: 195.4
click at [786, 127] on span "Heading" at bounding box center [772, 133] width 29 height 13
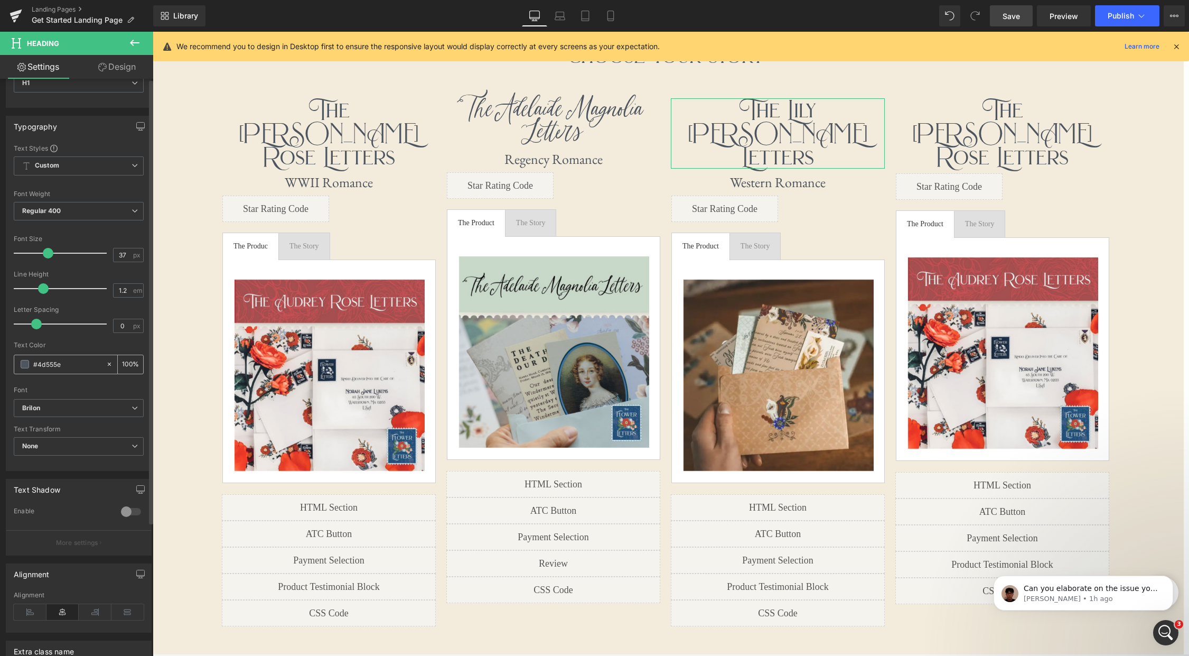
scroll to position [64, 0]
click at [120, 402] on b "Brilon" at bounding box center [76, 399] width 109 height 9
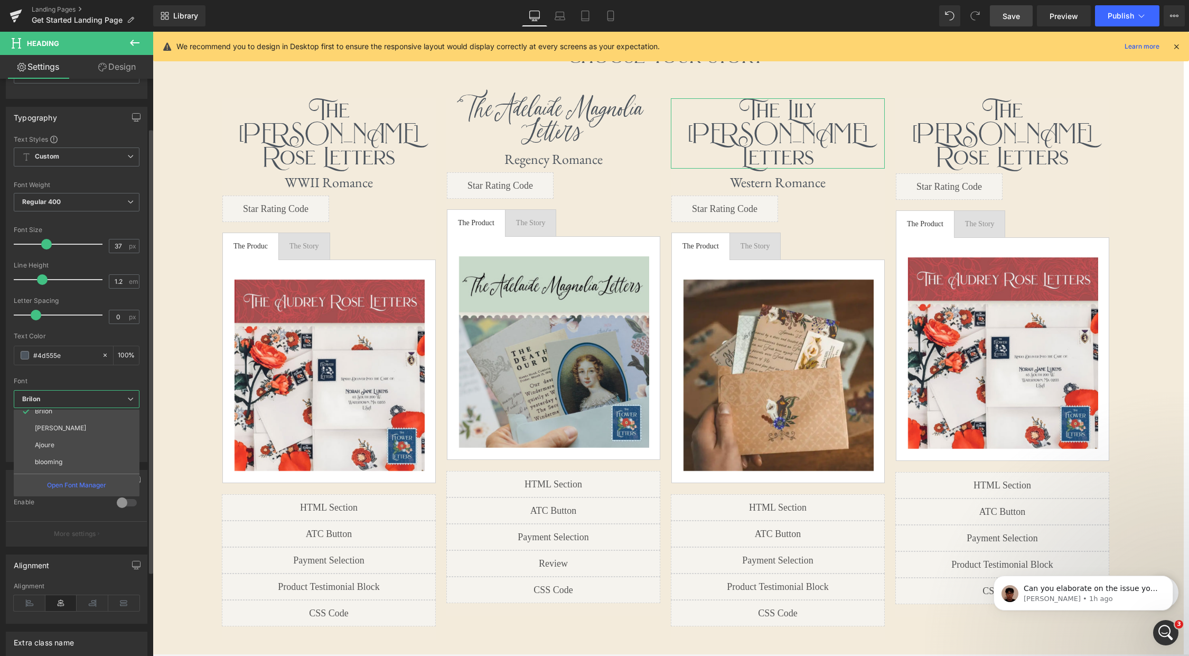
scroll to position [183, 0]
click at [87, 421] on li "[PERSON_NAME]" at bounding box center [79, 421] width 131 height 17
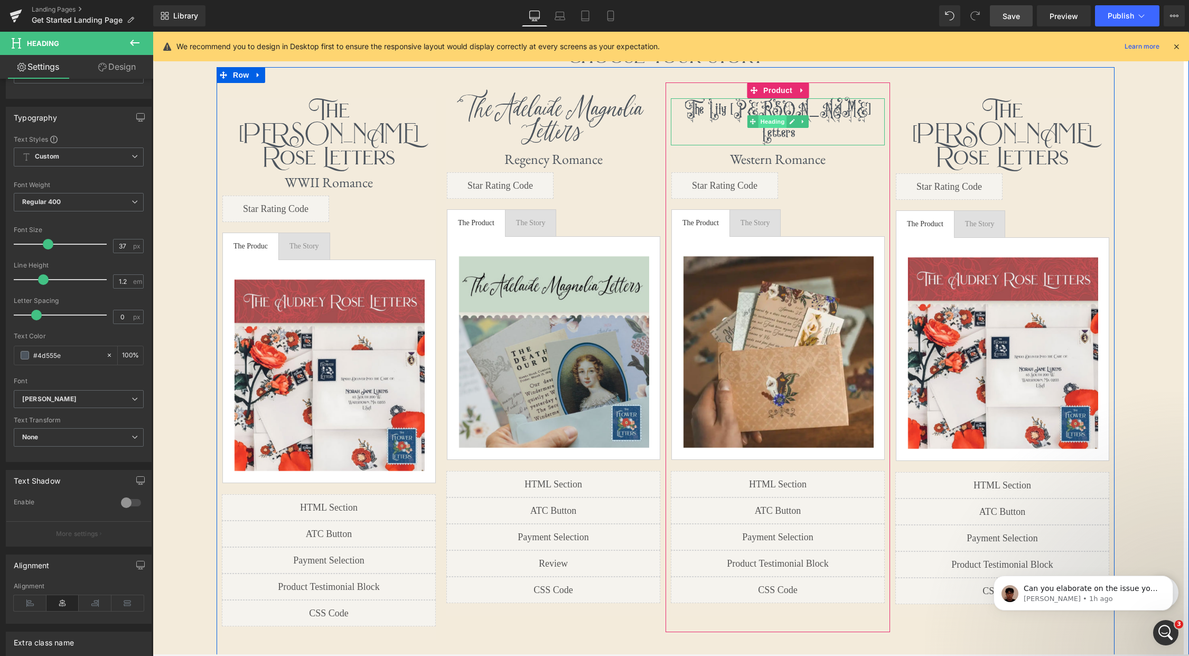
click at [779, 115] on span "Heading" at bounding box center [772, 121] width 29 height 13
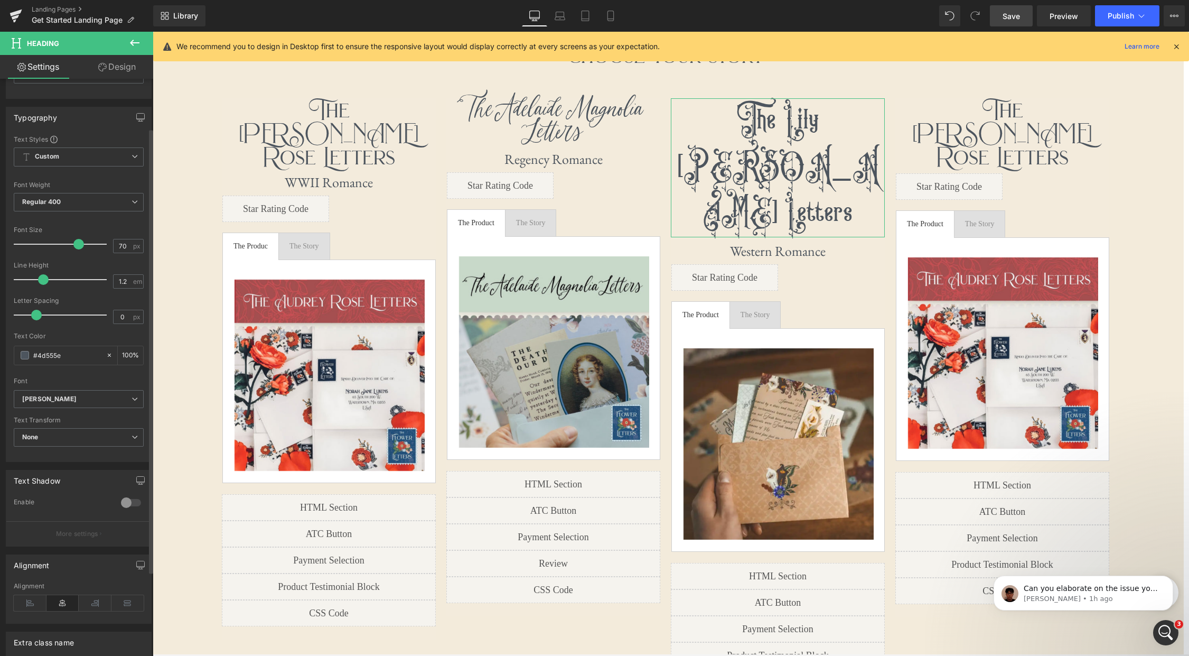
scroll to position [5, 5]
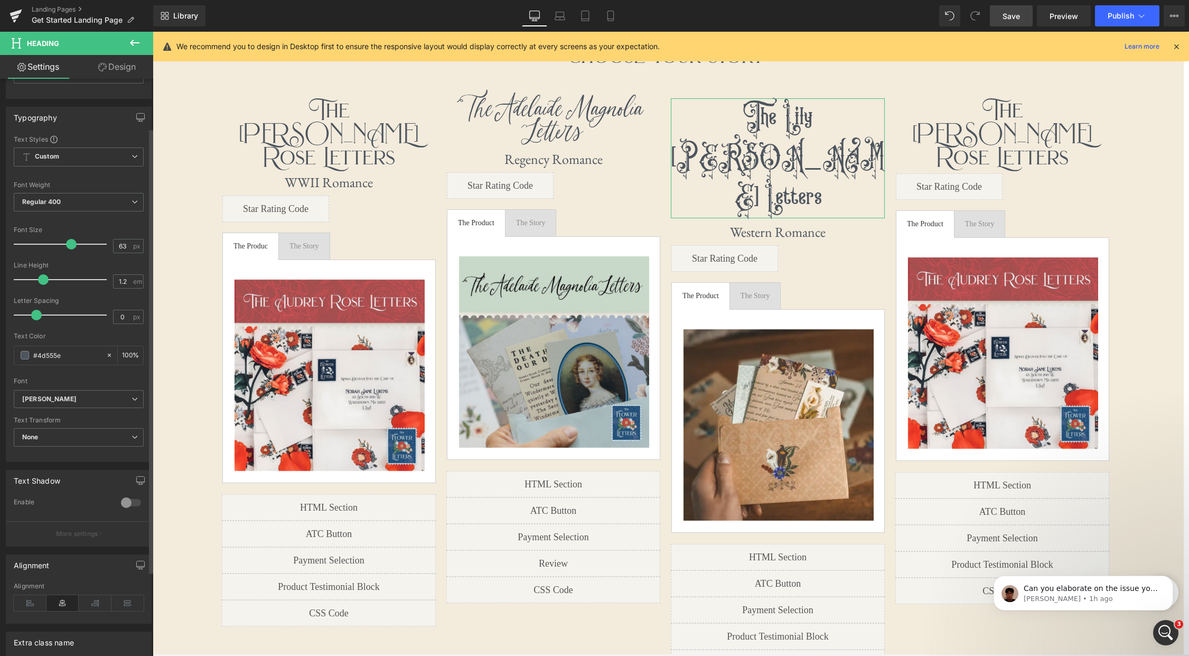
type input "62"
drag, startPoint x: 49, startPoint y: 244, endPoint x: 71, endPoint y: 243, distance: 22.2
click at [71, 243] on span at bounding box center [71, 244] width 11 height 11
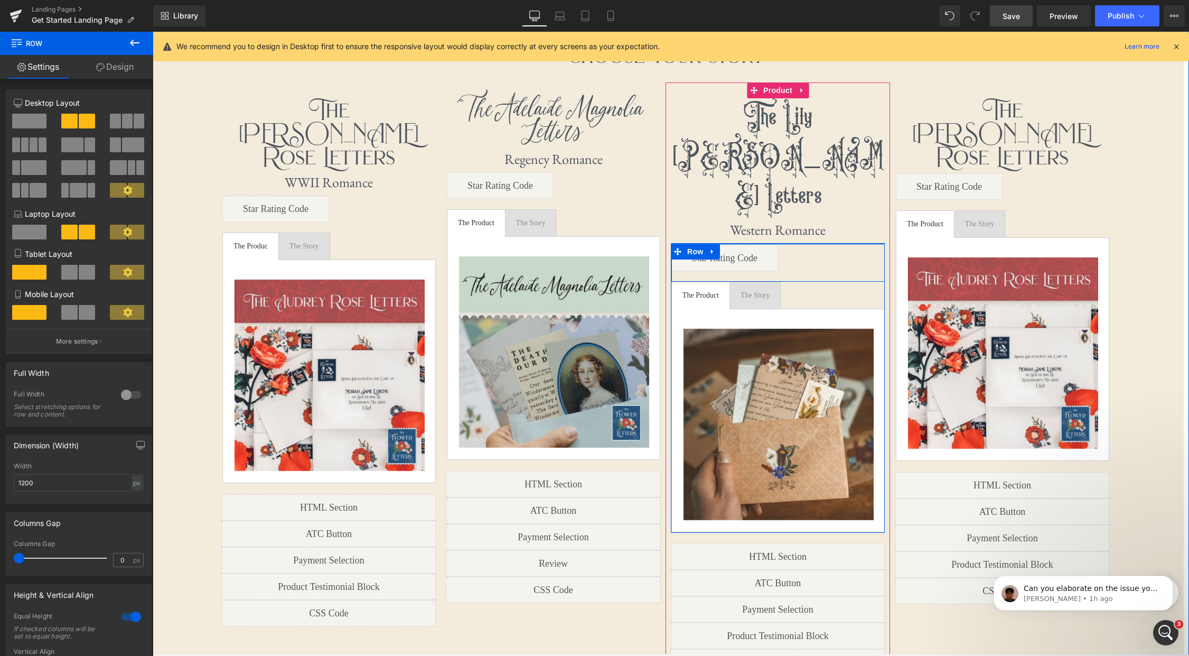
click at [806, 244] on div "First letter mails in 1-3 business days! Text Block Row Liquid Image Sold out T…" at bounding box center [778, 388] width 214 height 289
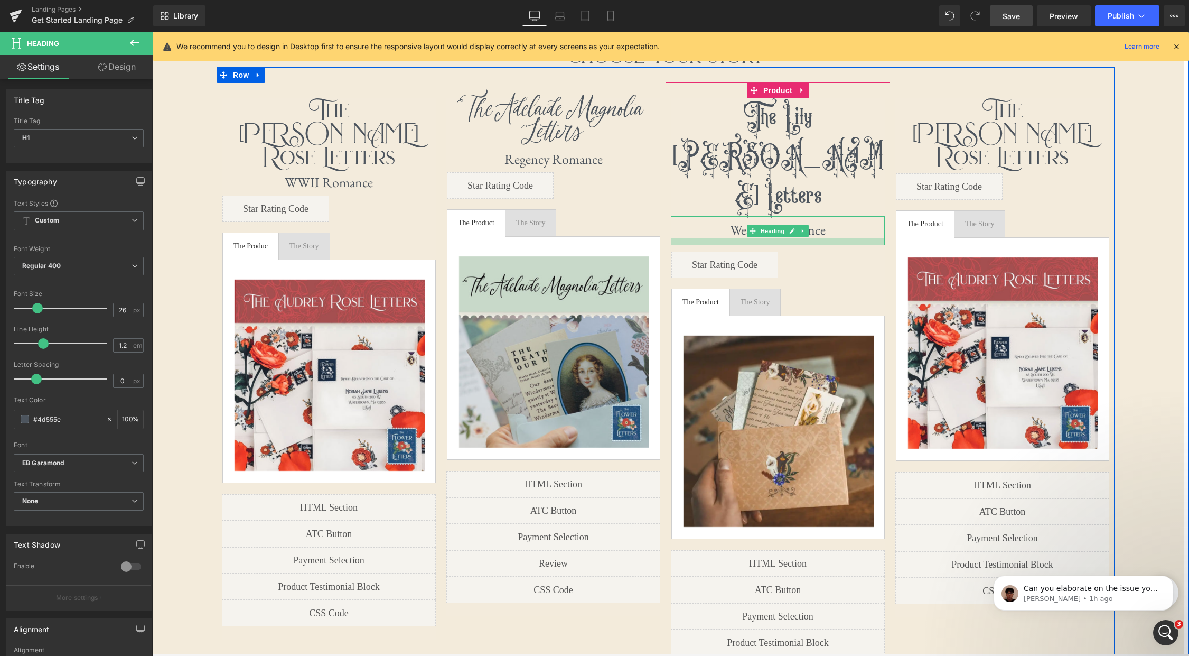
scroll to position [2964, 1037]
drag, startPoint x: 827, startPoint y: 157, endPoint x: 827, endPoint y: 164, distance: 6.4
click at [827, 238] on div at bounding box center [778, 241] width 214 height 6
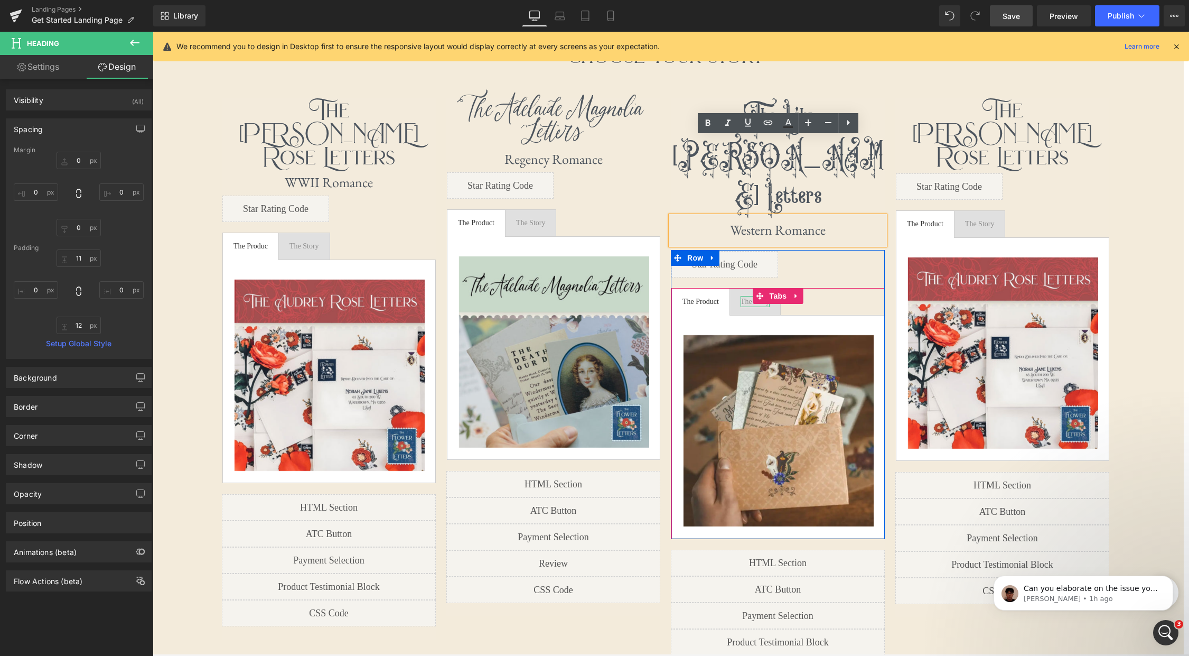
click at [749, 296] on div "The Story" at bounding box center [756, 301] width 30 height 11
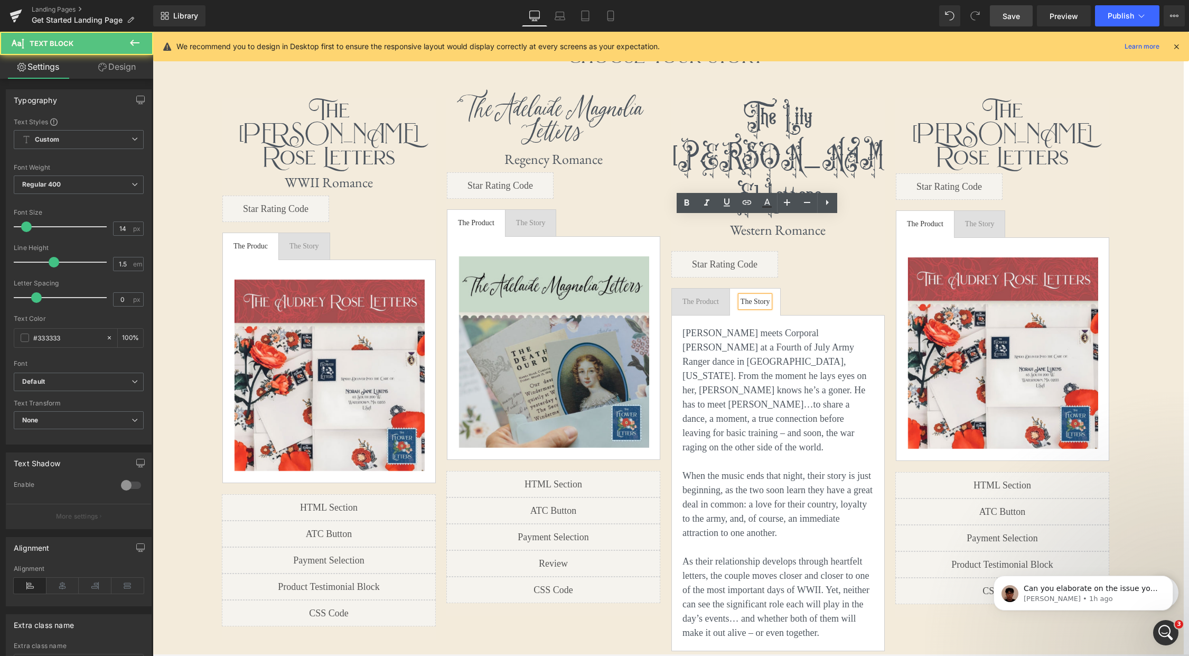
scroll to position [3063, 1037]
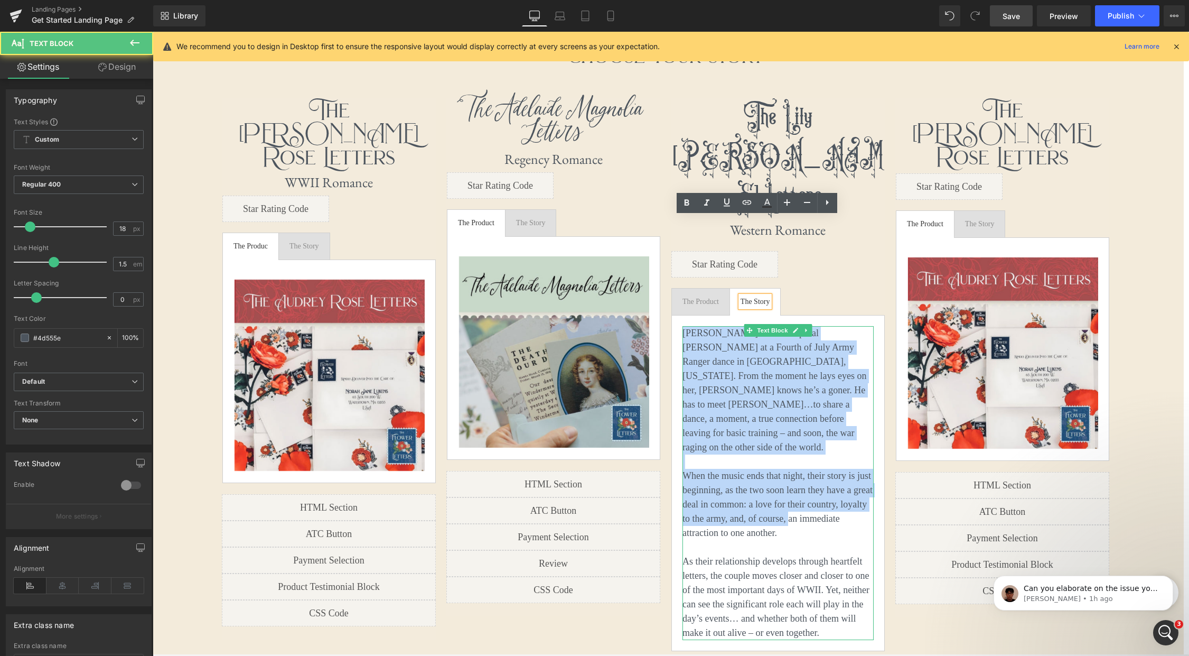
drag, startPoint x: 685, startPoint y: 255, endPoint x: 791, endPoint y: 423, distance: 198.5
click at [790, 424] on div "[PERSON_NAME] meets Corporal [PERSON_NAME] at a Fourth of July Army Ranger danc…" at bounding box center [778, 483] width 191 height 314
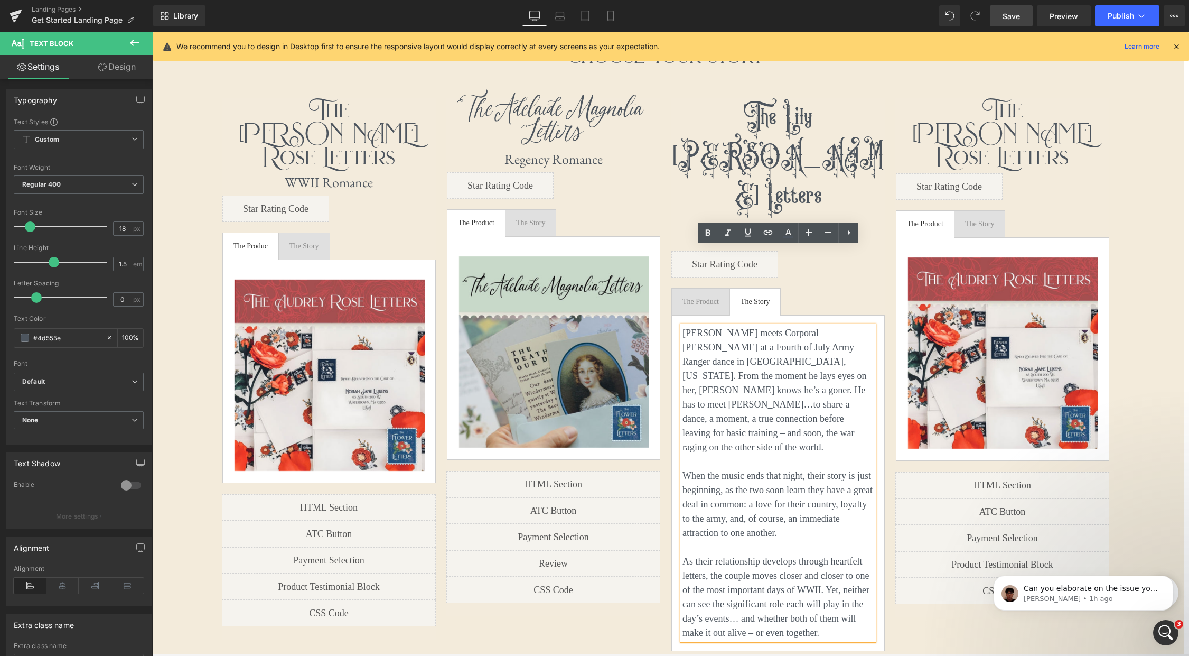
drag, startPoint x: 847, startPoint y: 547, endPoint x: 840, endPoint y: 543, distance: 8.3
click at [847, 554] on p "As their relationship develops through heartfelt letters, the couple moves clos…" at bounding box center [778, 597] width 191 height 86
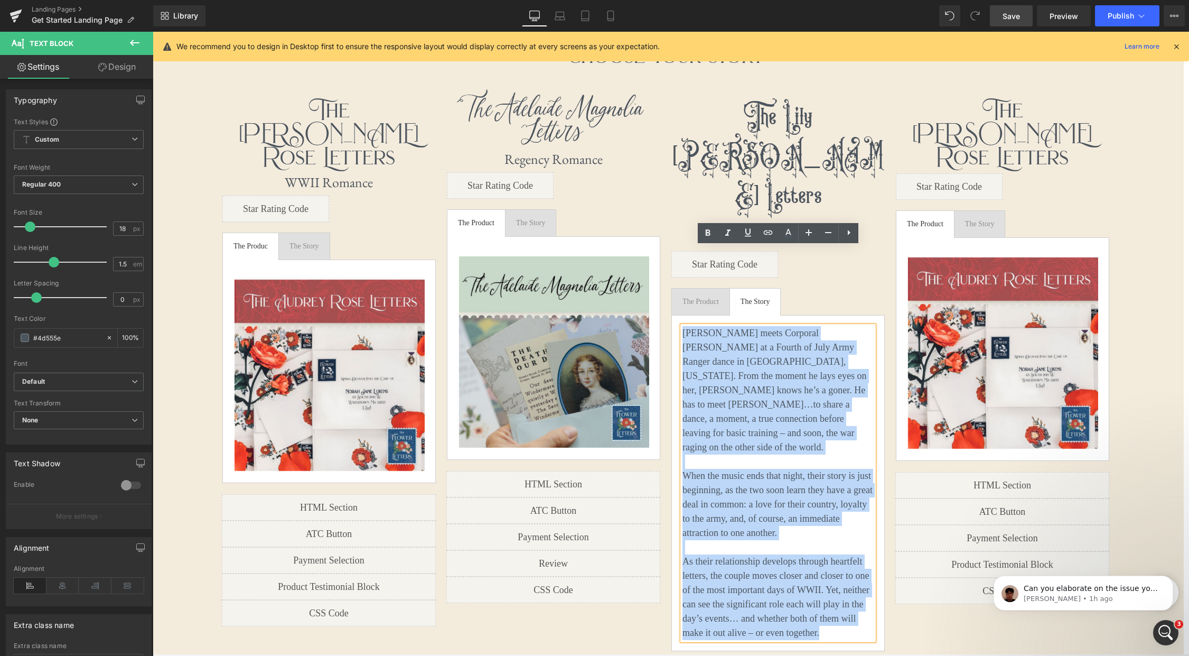
drag, startPoint x: 835, startPoint y: 541, endPoint x: 676, endPoint y: 257, distance: 325.3
click at [676, 315] on div "[PERSON_NAME] meets Corporal [PERSON_NAME] at a Fourth of July Army Ranger danc…" at bounding box center [778, 483] width 213 height 336
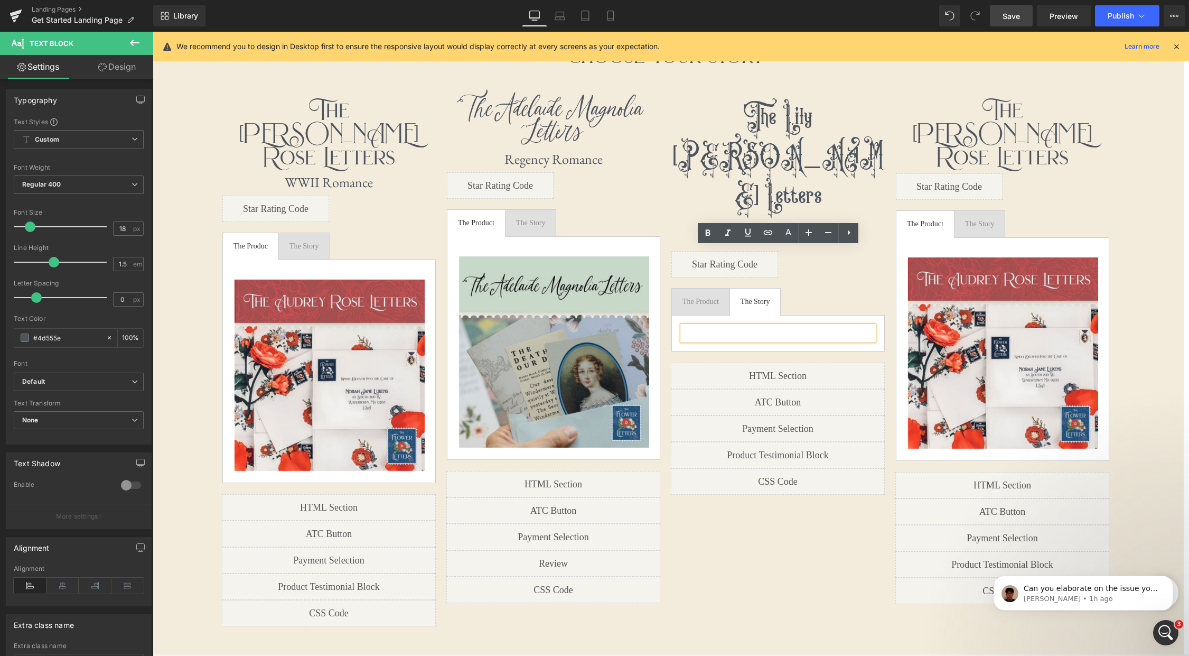
scroll to position [5, 5]
click at [755, 326] on p at bounding box center [778, 333] width 191 height 14
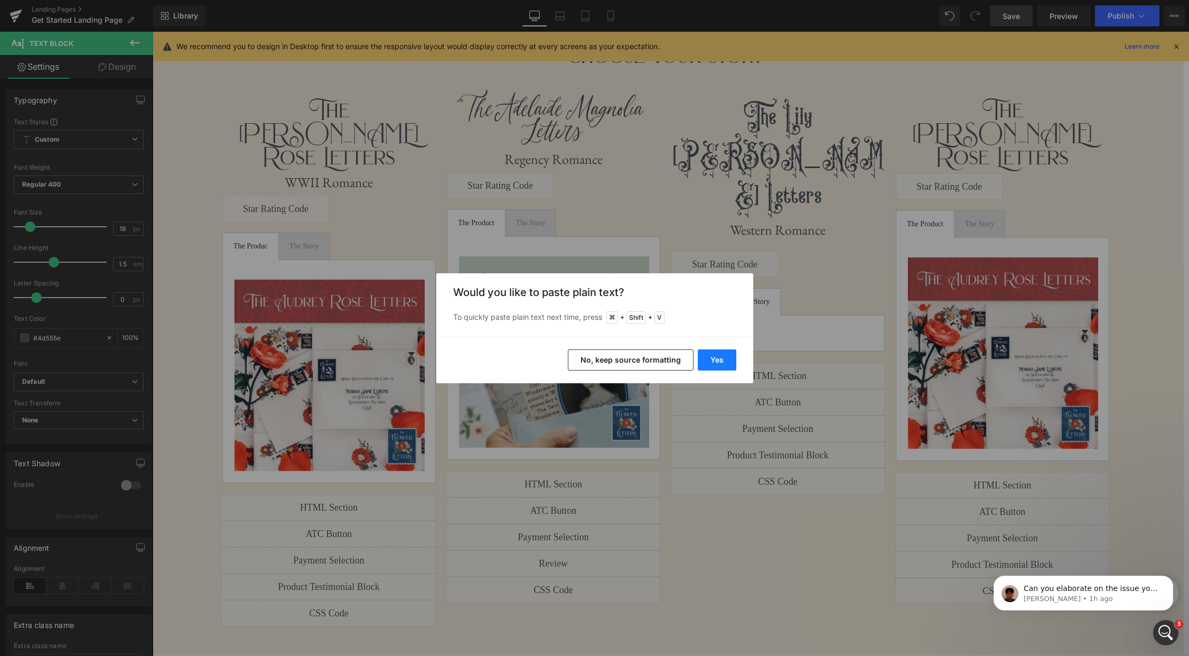
click at [717, 360] on button "Yes" at bounding box center [717, 359] width 39 height 21
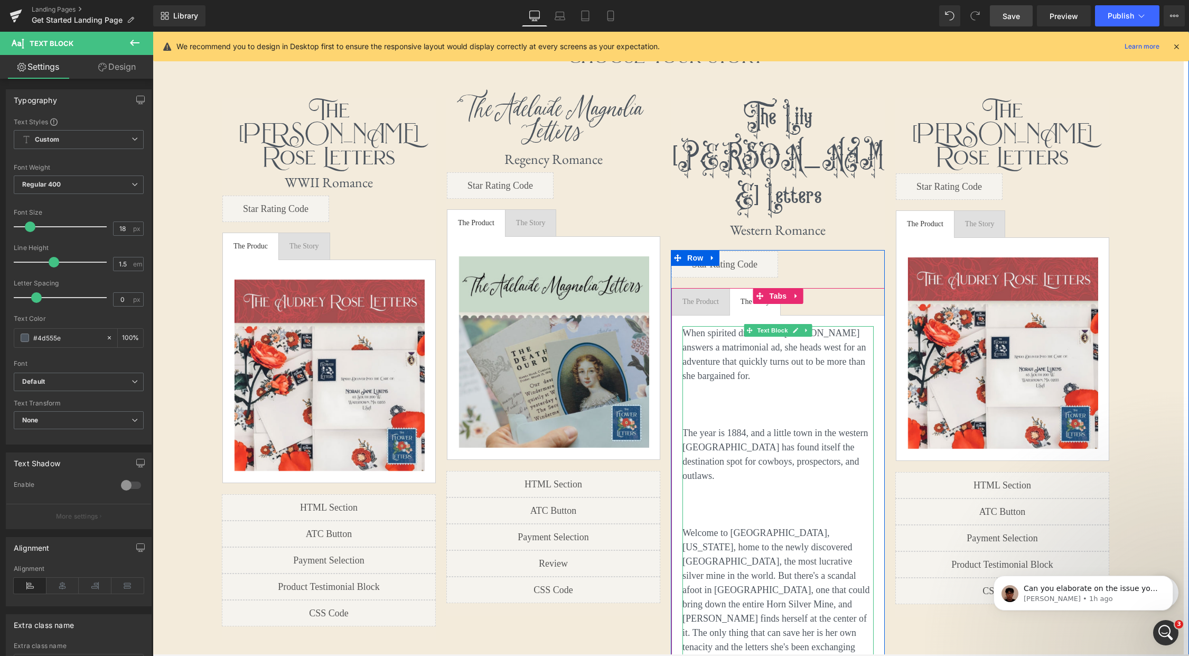
click at [739, 412] on p at bounding box center [778, 419] width 191 height 14
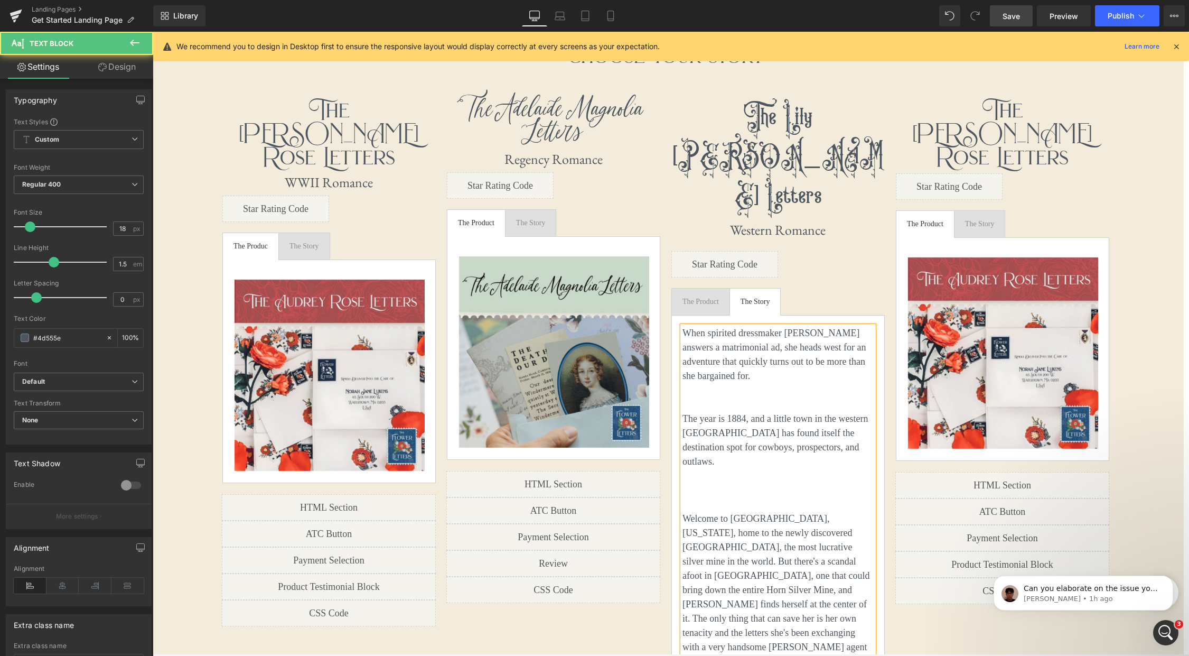
scroll to position [3177, 1037]
click at [737, 483] on p at bounding box center [778, 490] width 191 height 14
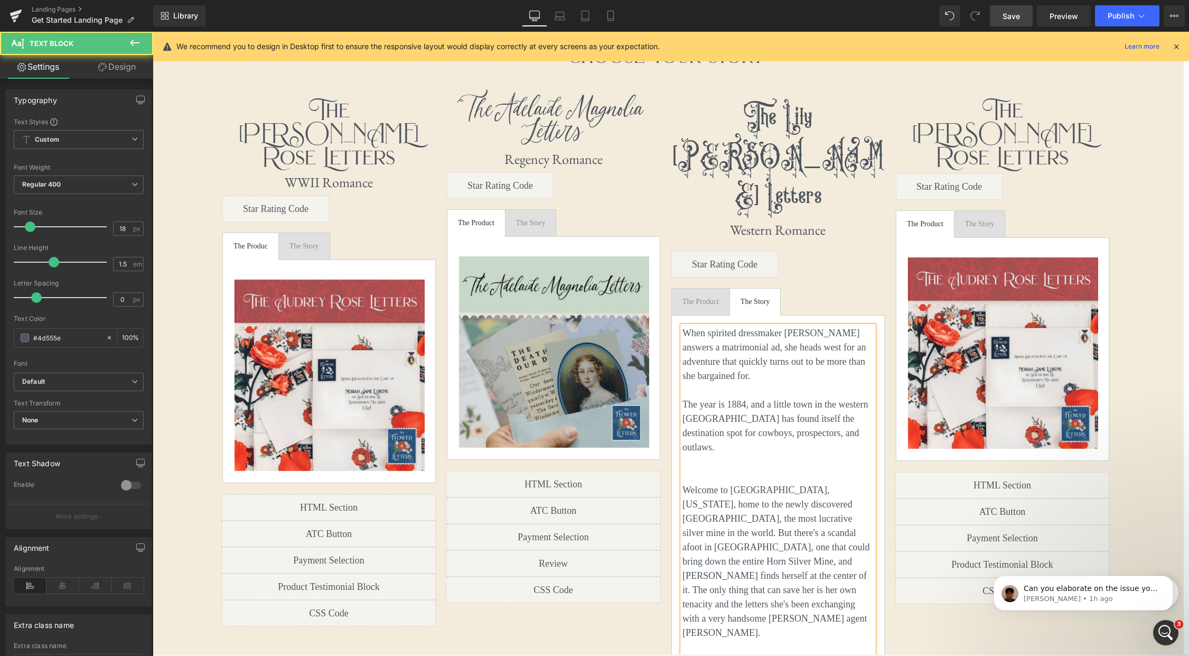
scroll to position [3148, 1037]
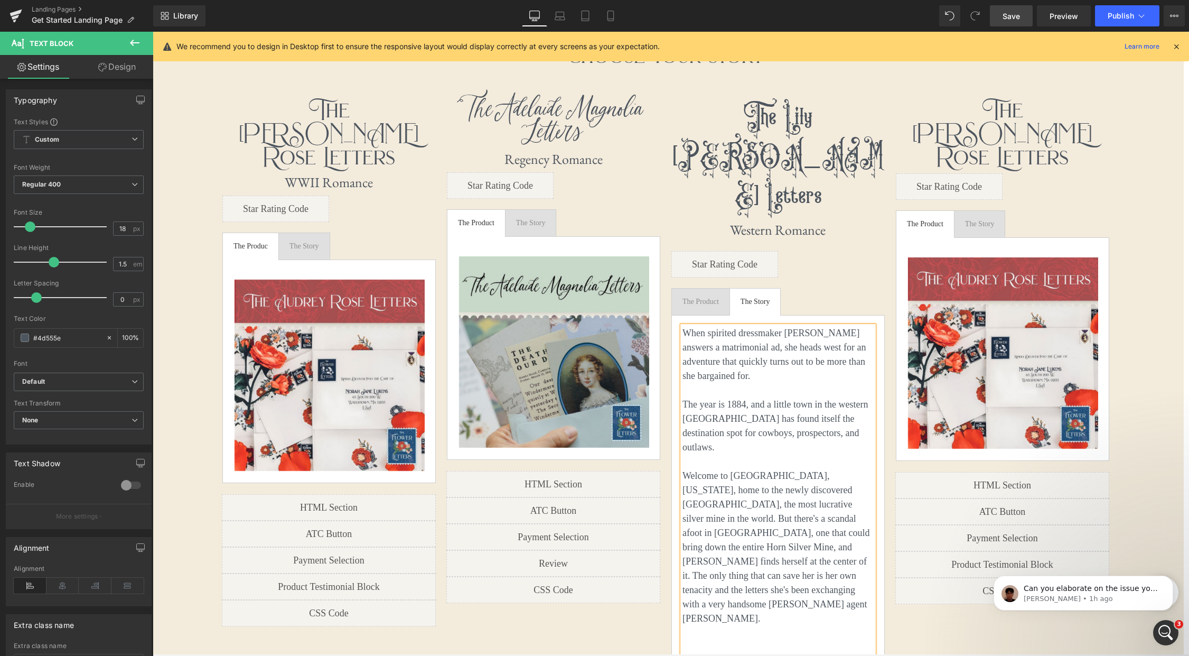
click at [746, 654] on p at bounding box center [778, 661] width 191 height 14
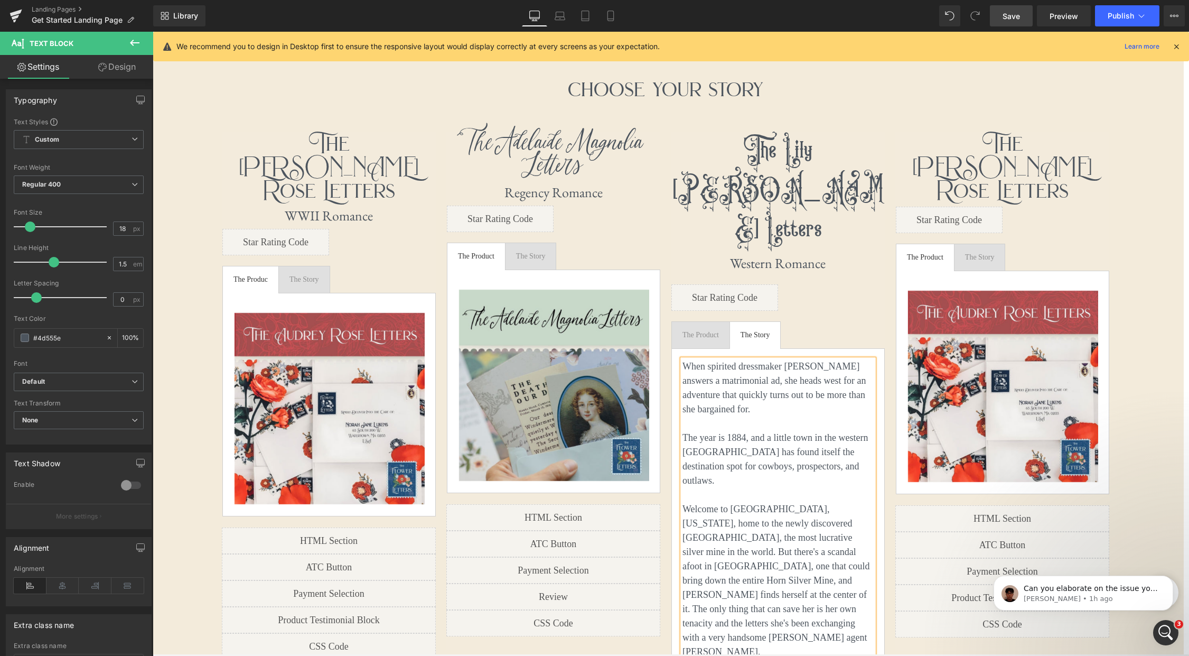
scroll to position [885, 0]
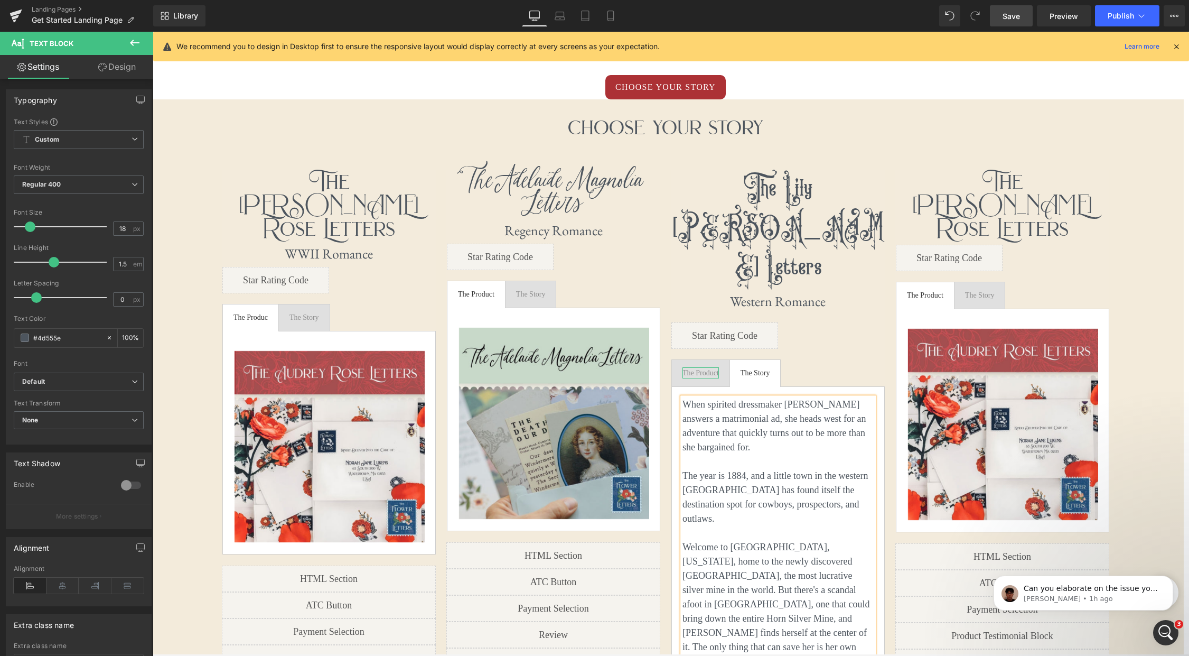
click at [702, 367] on div "The Product" at bounding box center [701, 372] width 36 height 11
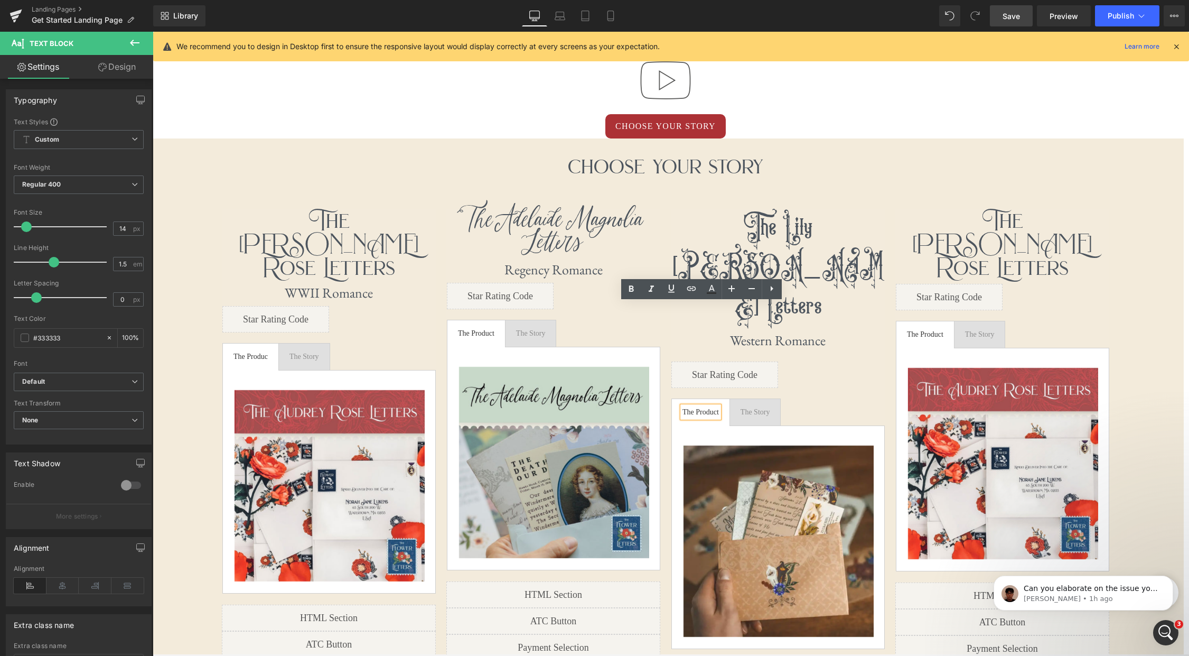
scroll to position [836, 0]
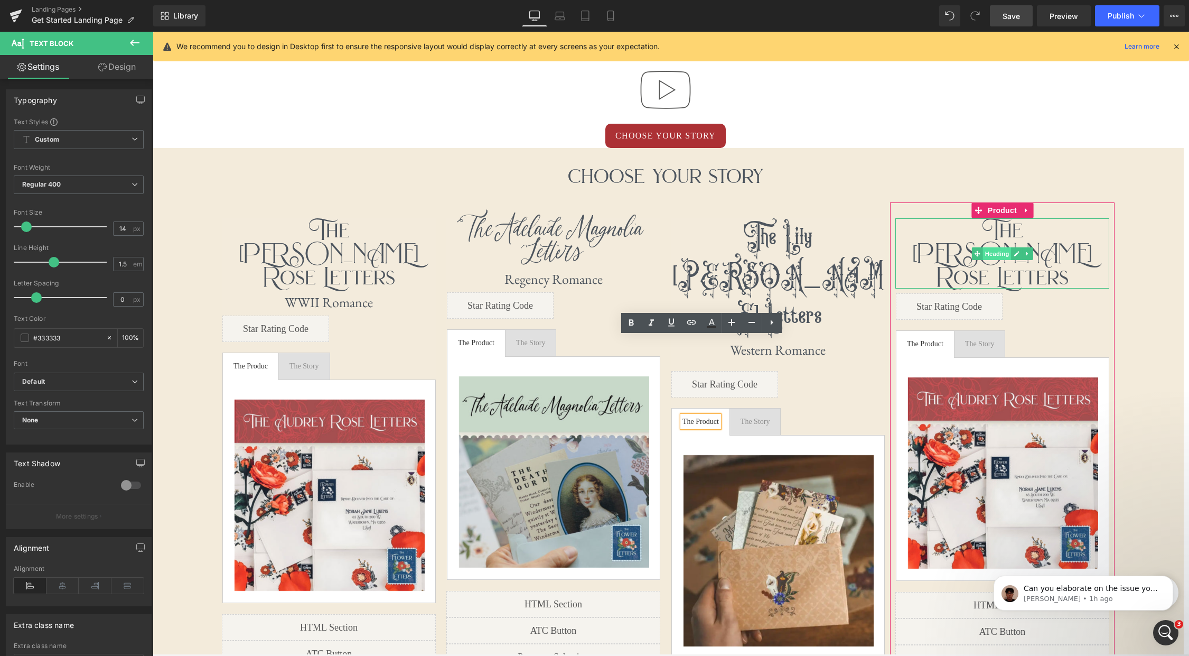
click at [999, 247] on span "Heading" at bounding box center [997, 253] width 29 height 13
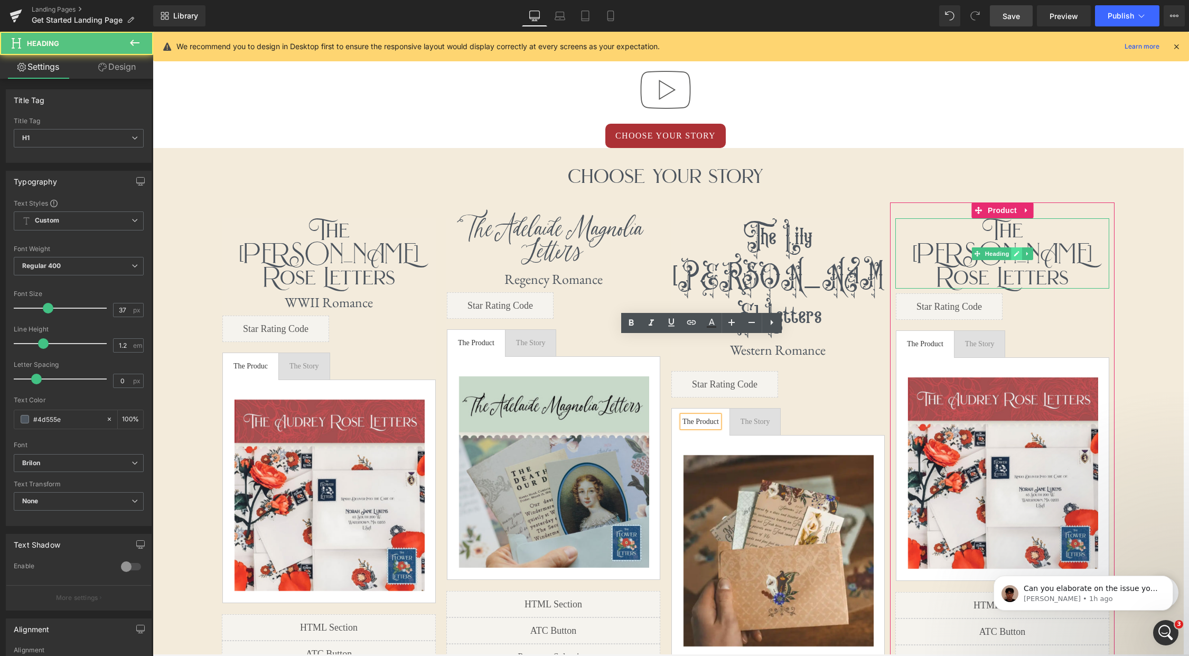
click at [1019, 250] on icon at bounding box center [1017, 253] width 6 height 6
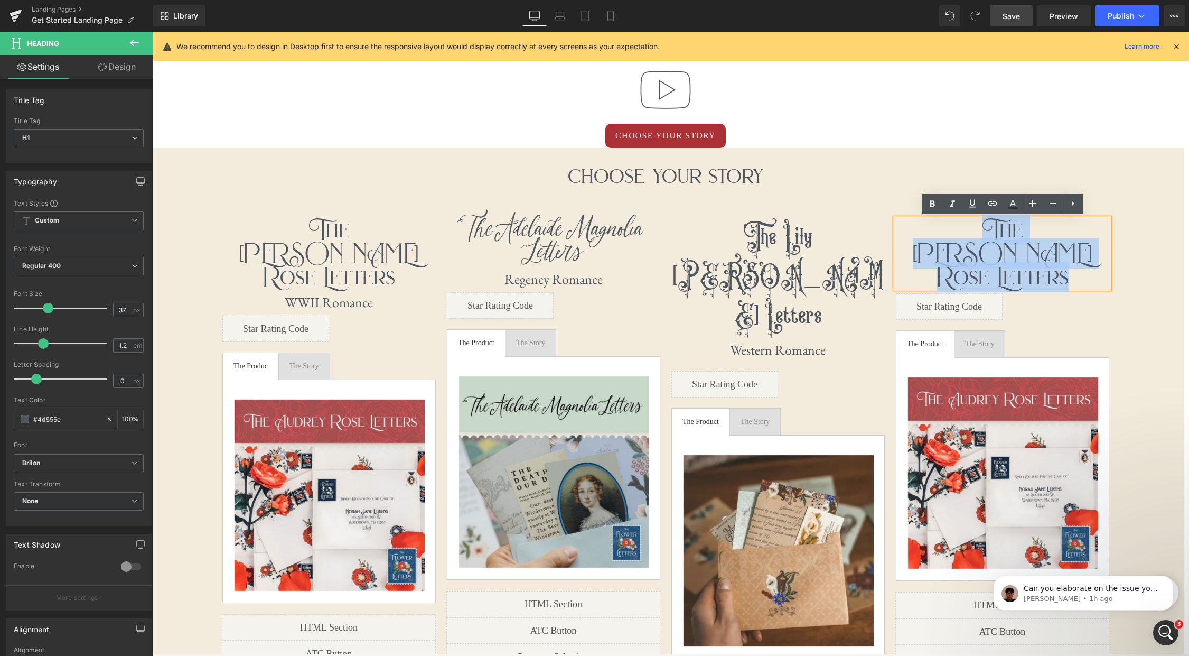
drag, startPoint x: 1068, startPoint y: 256, endPoint x: 943, endPoint y: 230, distance: 128.3
click at [943, 230] on div "The [PERSON_NAME] Letters" at bounding box center [1003, 253] width 214 height 70
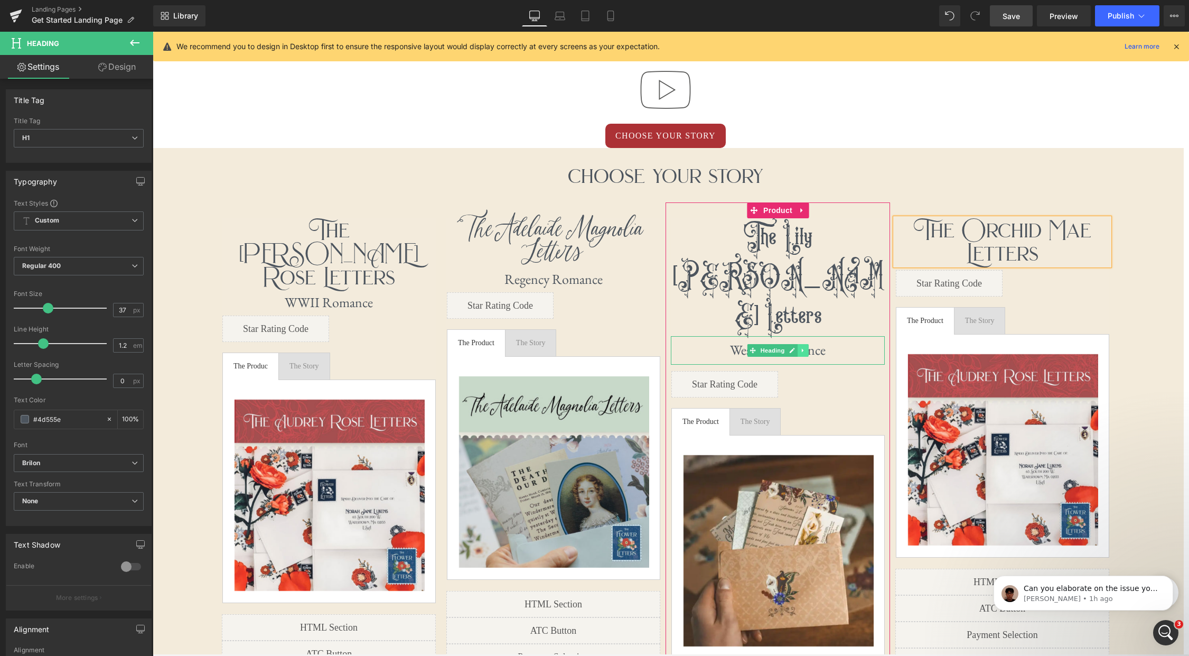
click at [804, 347] on icon at bounding box center [804, 350] width 6 height 6
click at [796, 348] on icon at bounding box center [798, 351] width 6 height 6
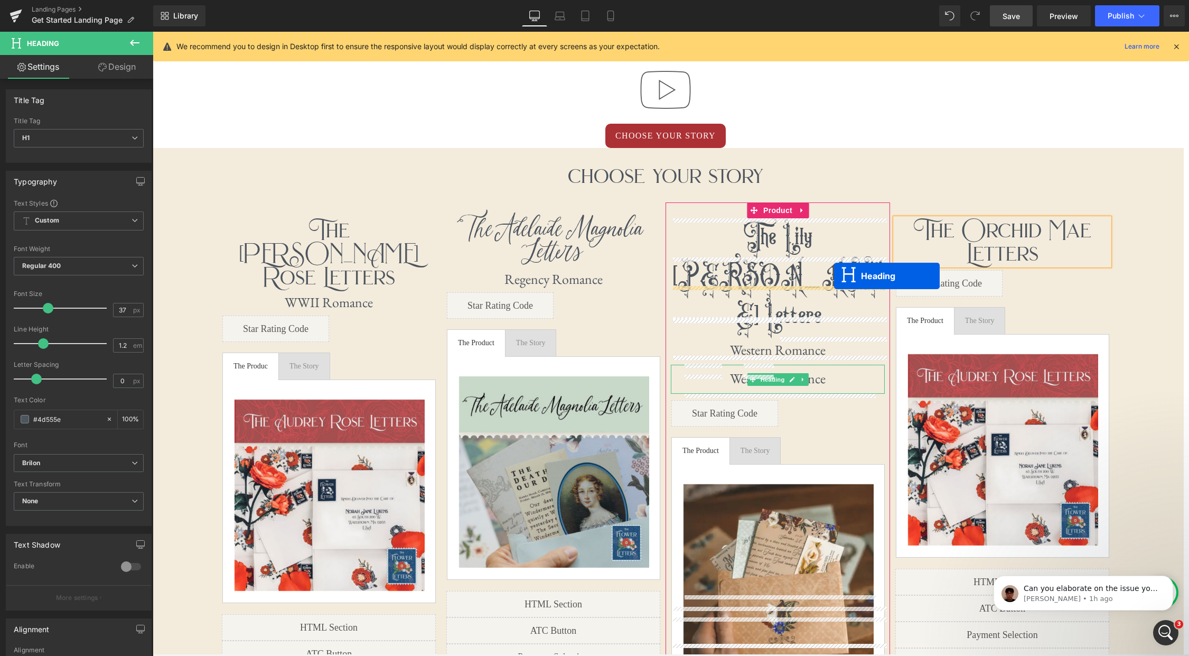
scroll to position [5, 5]
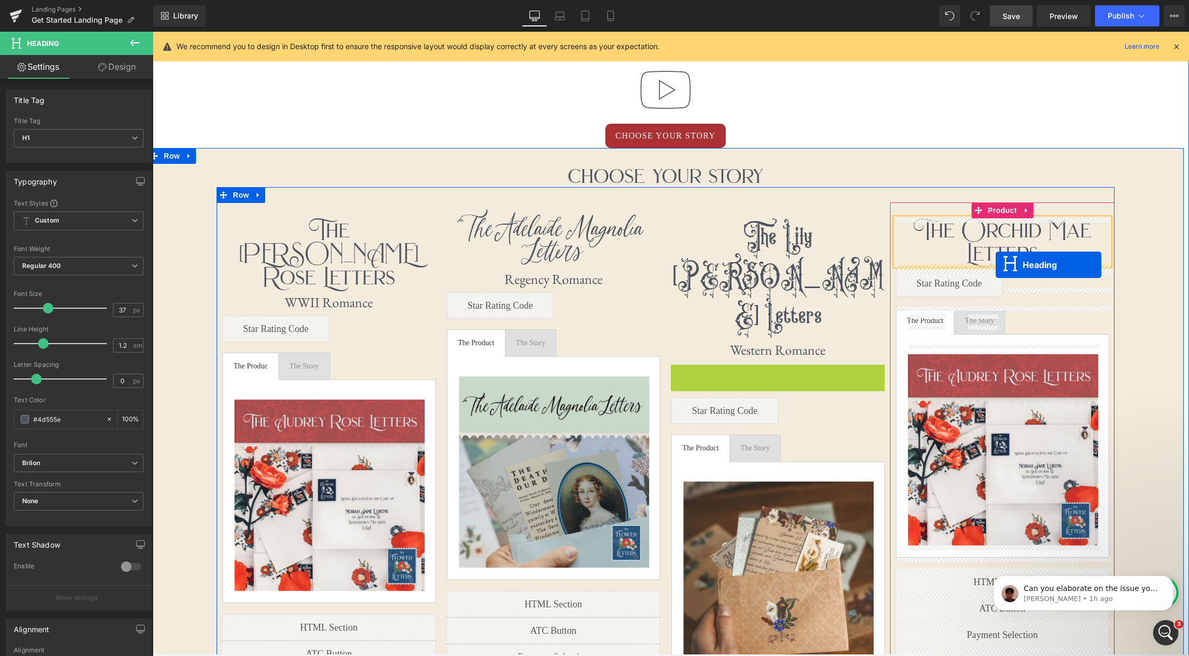
drag, startPoint x: 749, startPoint y: 300, endPoint x: 996, endPoint y: 265, distance: 249.3
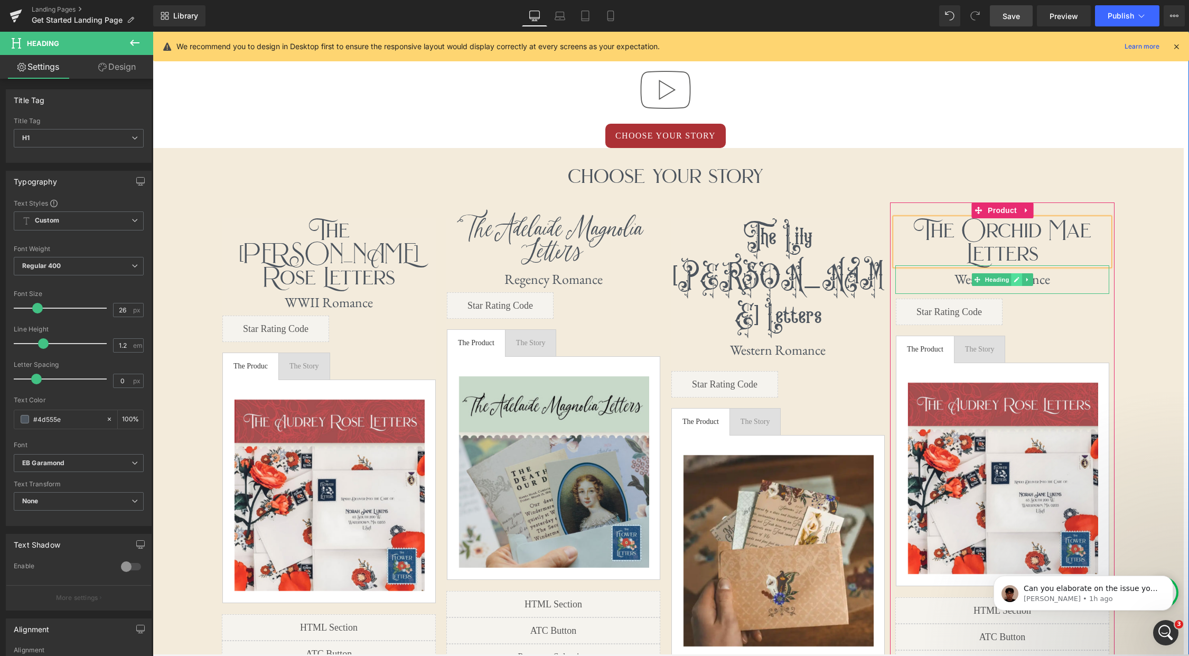
click at [1015, 280] on icon at bounding box center [1017, 279] width 6 height 6
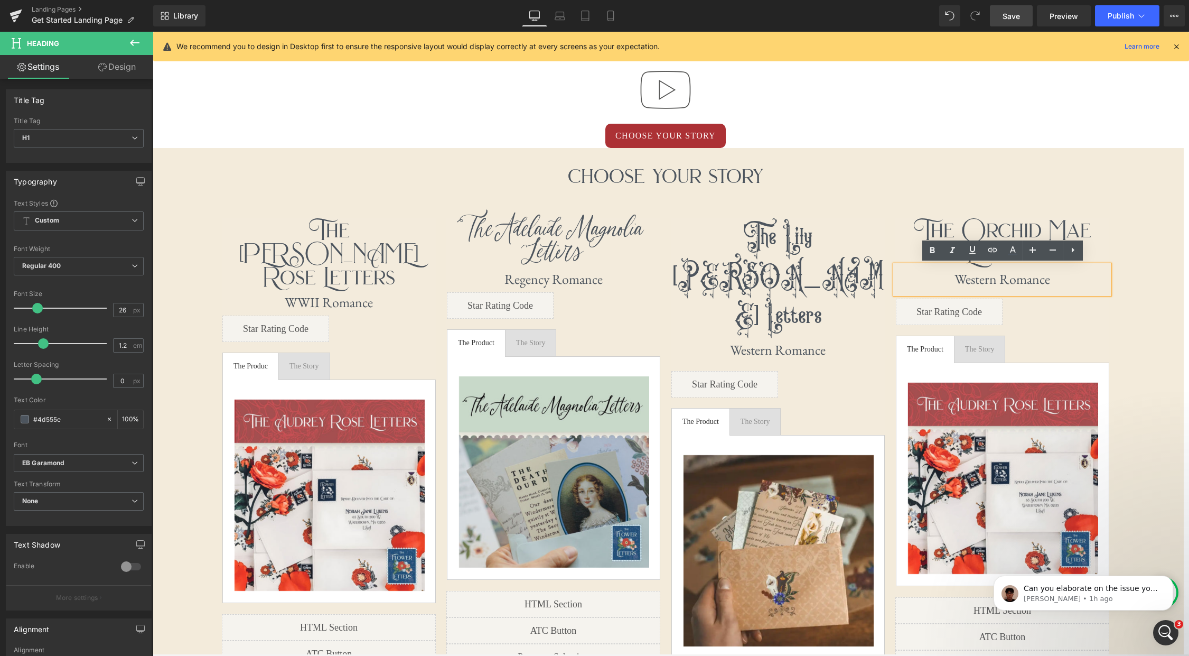
click at [1048, 280] on h1 "Western Romance" at bounding box center [1003, 279] width 214 height 16
click at [1011, 99] on div at bounding box center [665, 90] width 1025 height 68
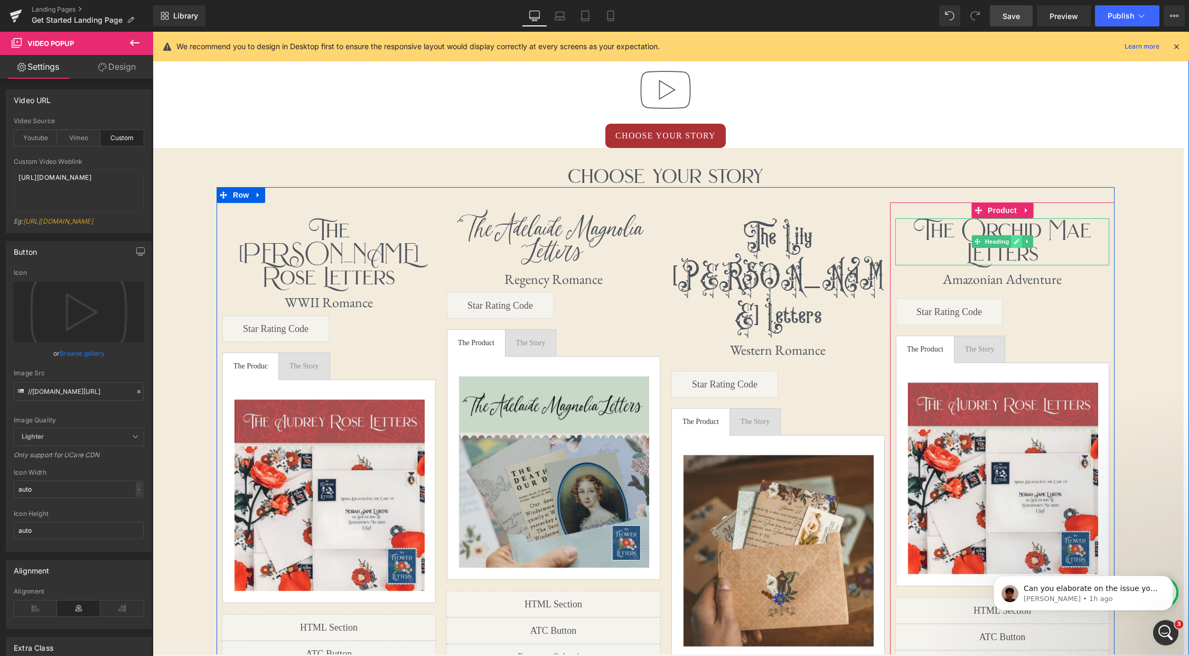
click at [1017, 242] on icon at bounding box center [1017, 241] width 5 height 5
click at [995, 243] on span "Heading" at bounding box center [997, 241] width 29 height 13
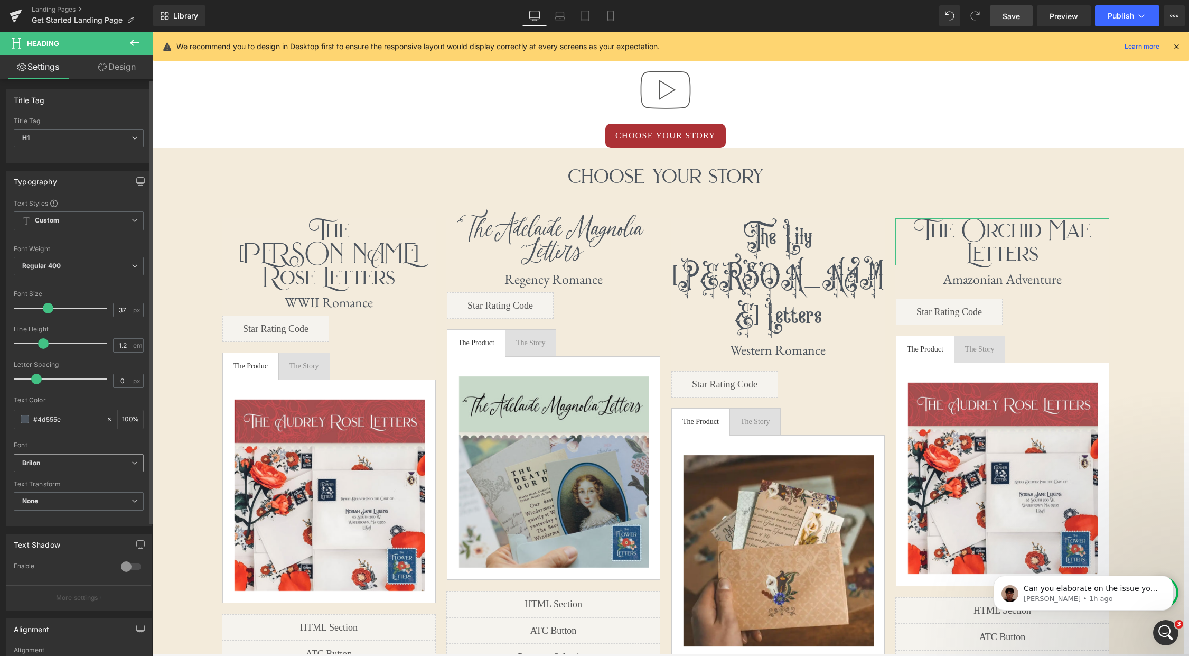
click at [127, 462] on b "Brilon" at bounding box center [76, 463] width 109 height 9
drag, startPoint x: 87, startPoint y: 505, endPoint x: 88, endPoint y: 497, distance: 7.4
click at [88, 497] on div "Default Work Sans [PERSON_NAME] Bodoni Moda EB Garamond Poppins IM Fell Double …" at bounding box center [79, 504] width 131 height 63
click at [88, 497] on li "PMOrchid" at bounding box center [79, 494] width 131 height 17
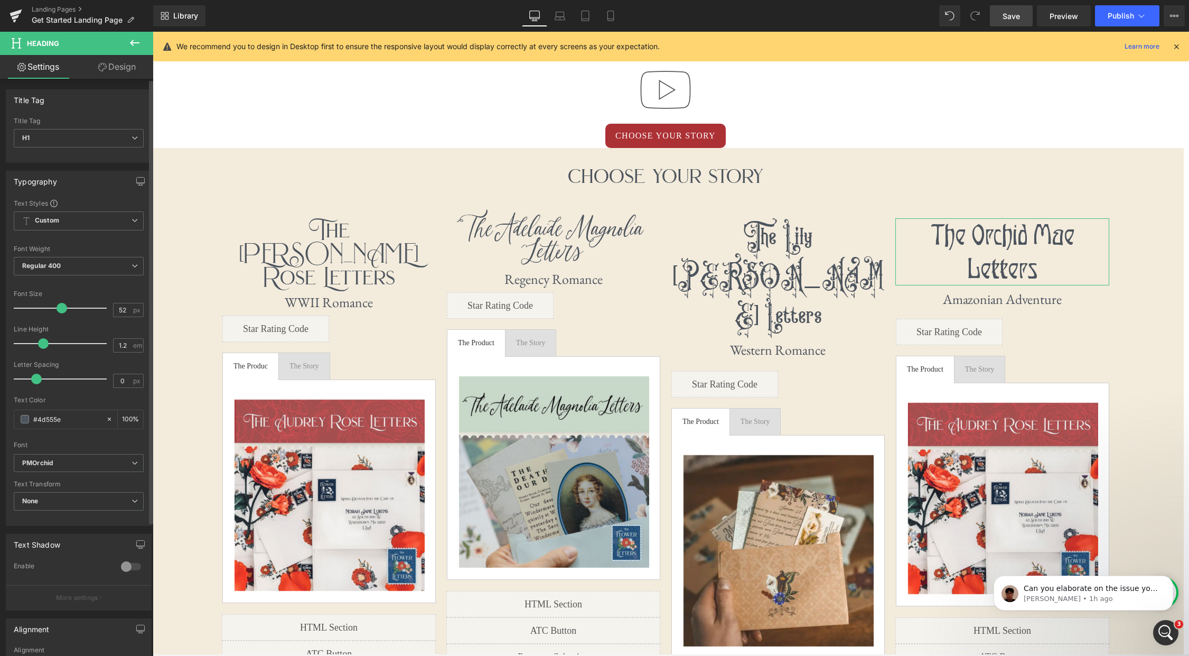
scroll to position [5, 5]
type input "51"
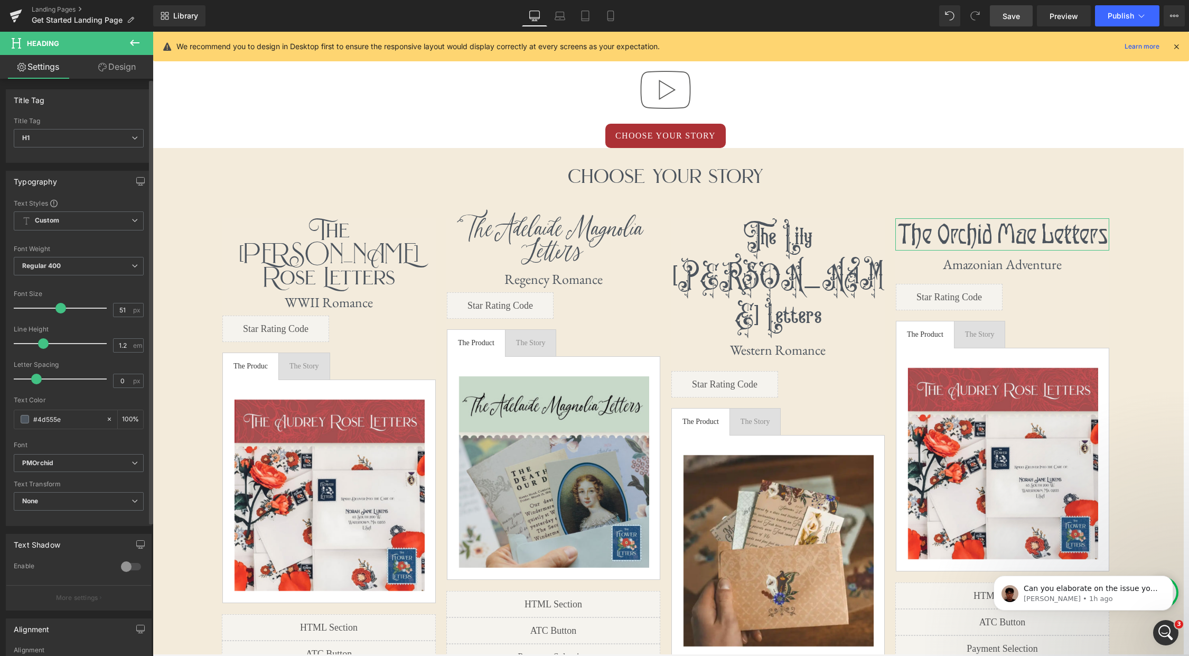
drag, startPoint x: 48, startPoint y: 306, endPoint x: 60, endPoint y: 305, distance: 12.3
click at [60, 305] on span at bounding box center [60, 308] width 11 height 11
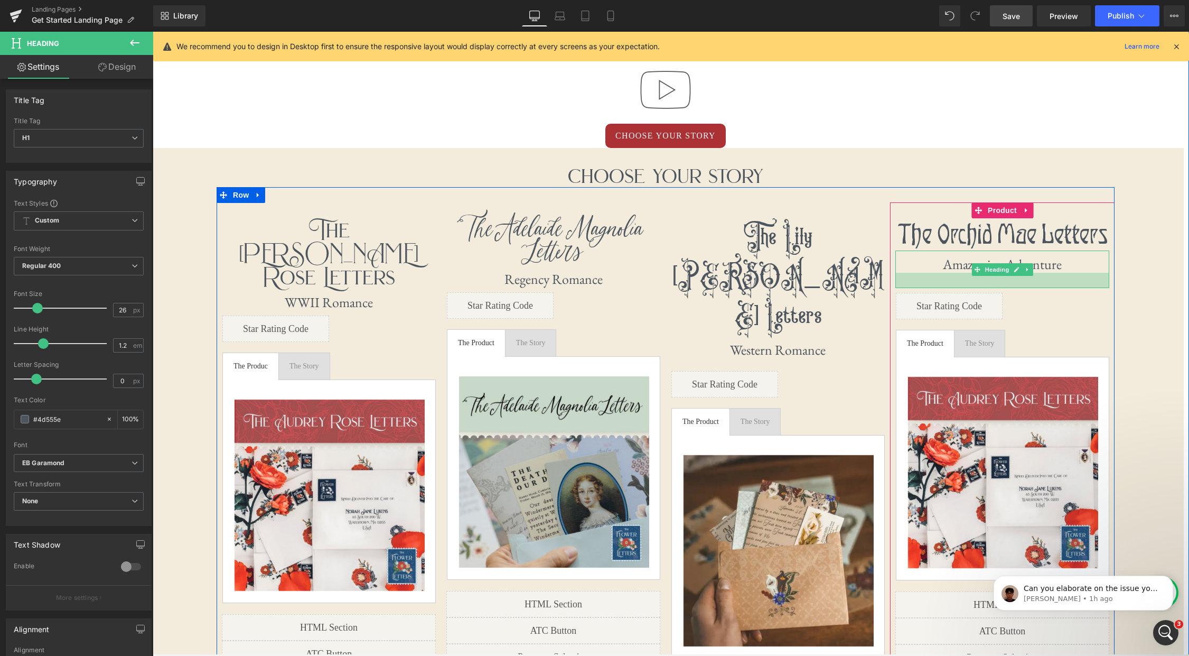
scroll to position [2965, 1037]
drag, startPoint x: 1060, startPoint y: 277, endPoint x: 1059, endPoint y: 286, distance: 8.5
click at [1059, 286] on div at bounding box center [1003, 280] width 214 height 15
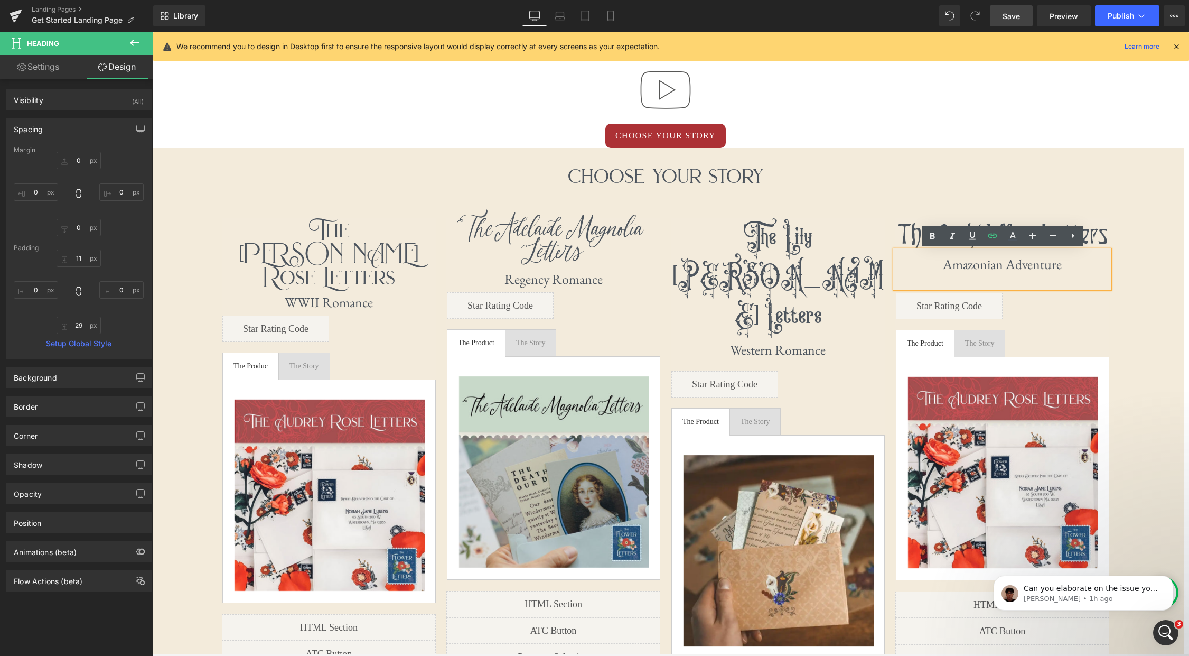
click at [1158, 284] on div "Choose Your Story Heading The [PERSON_NAME] Letters Heading WWII Romance Headin…" at bounding box center [665, 500] width 1037 height 673
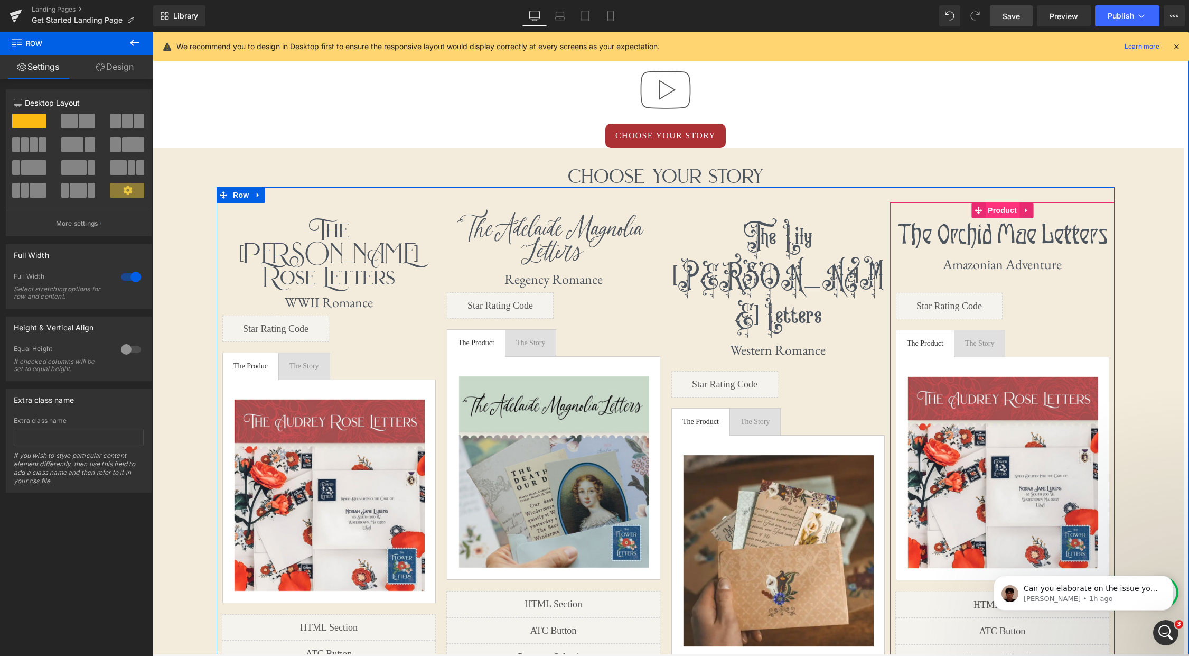
click at [995, 209] on span "Product" at bounding box center [1002, 210] width 34 height 16
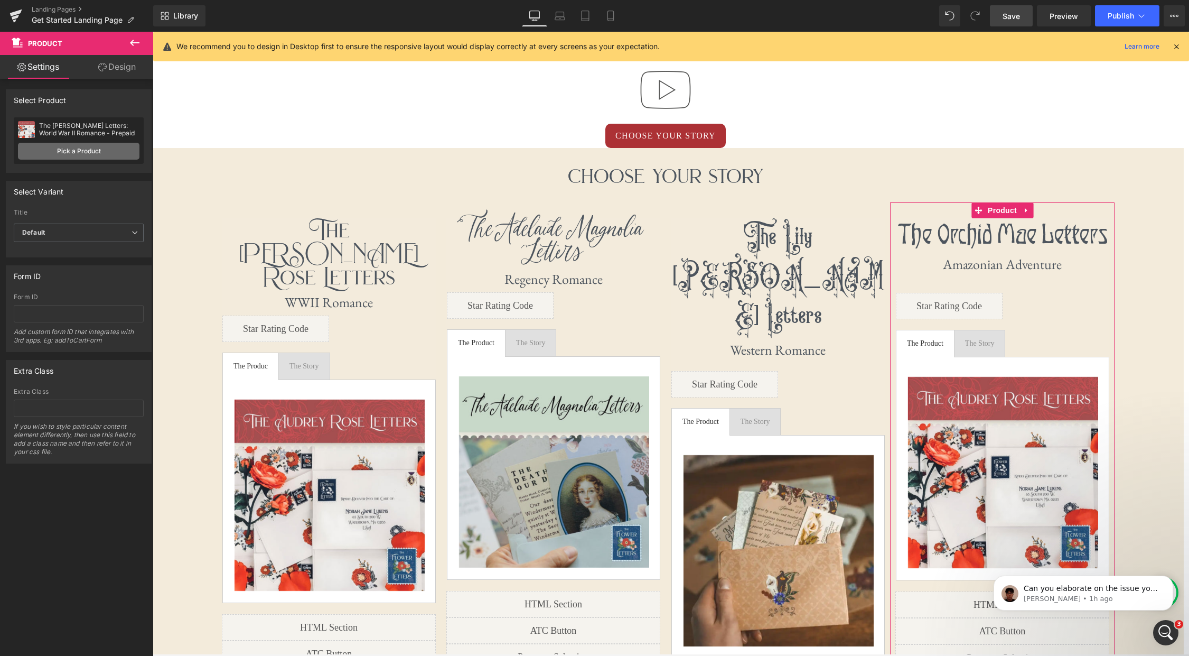
click at [64, 156] on link "Pick a Product" at bounding box center [79, 151] width 122 height 17
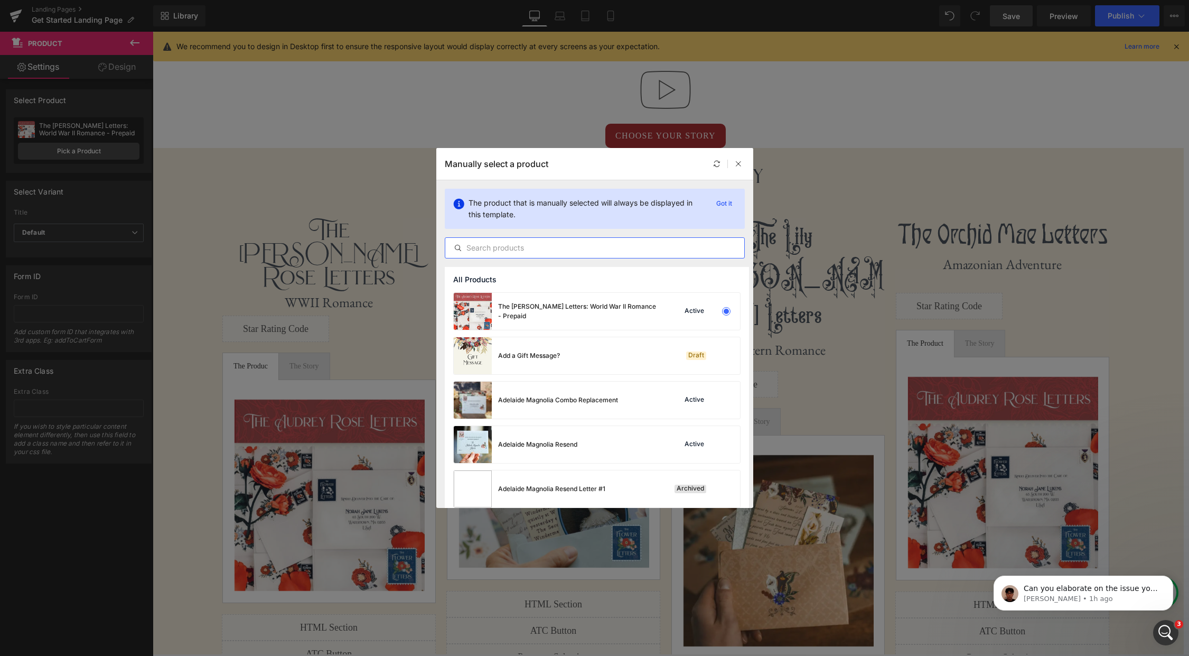
click at [545, 245] on input "text" at bounding box center [594, 247] width 299 height 13
type input "orchid mae"
click at [558, 318] on div "The Orchid Mae Letters: Archeology Adventure - Prepaid" at bounding box center [577, 311] width 159 height 19
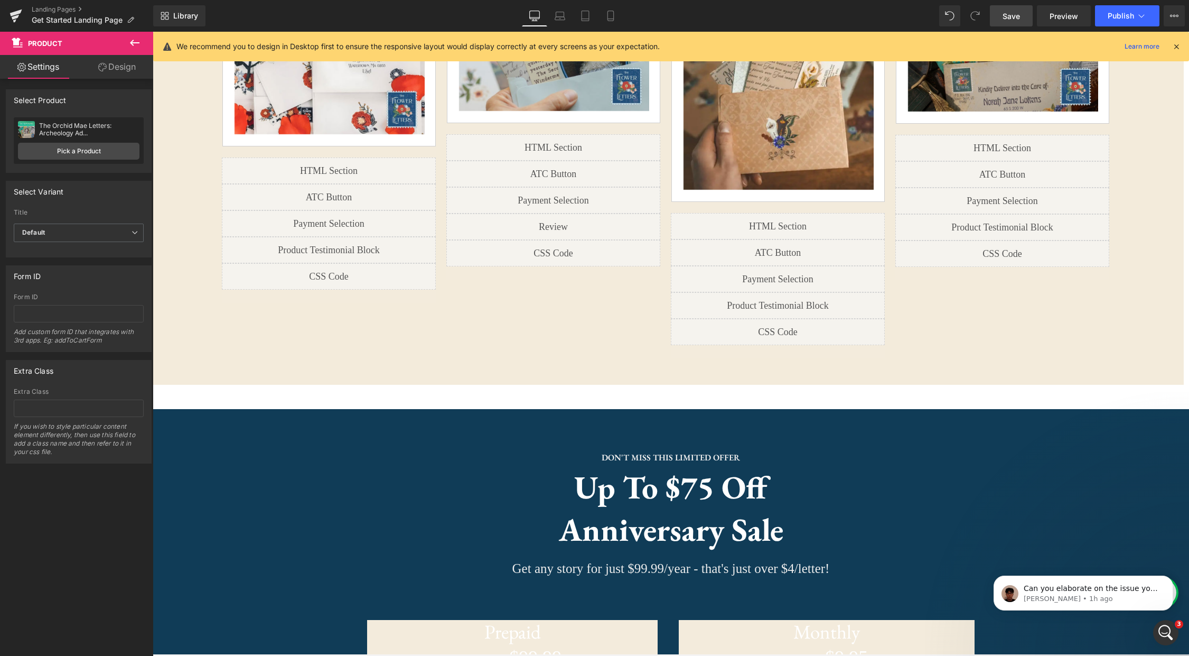
scroll to position [1283, 0]
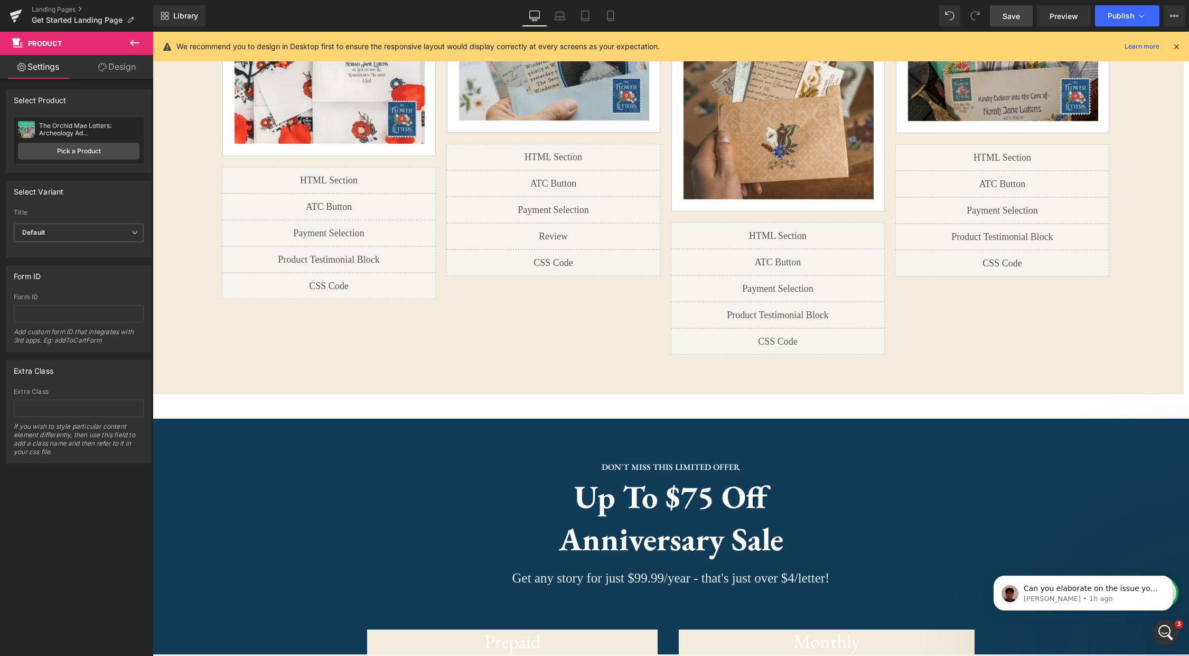
click at [1004, 13] on span "Save" at bounding box center [1011, 16] width 17 height 11
click at [136, 42] on icon at bounding box center [134, 42] width 13 height 13
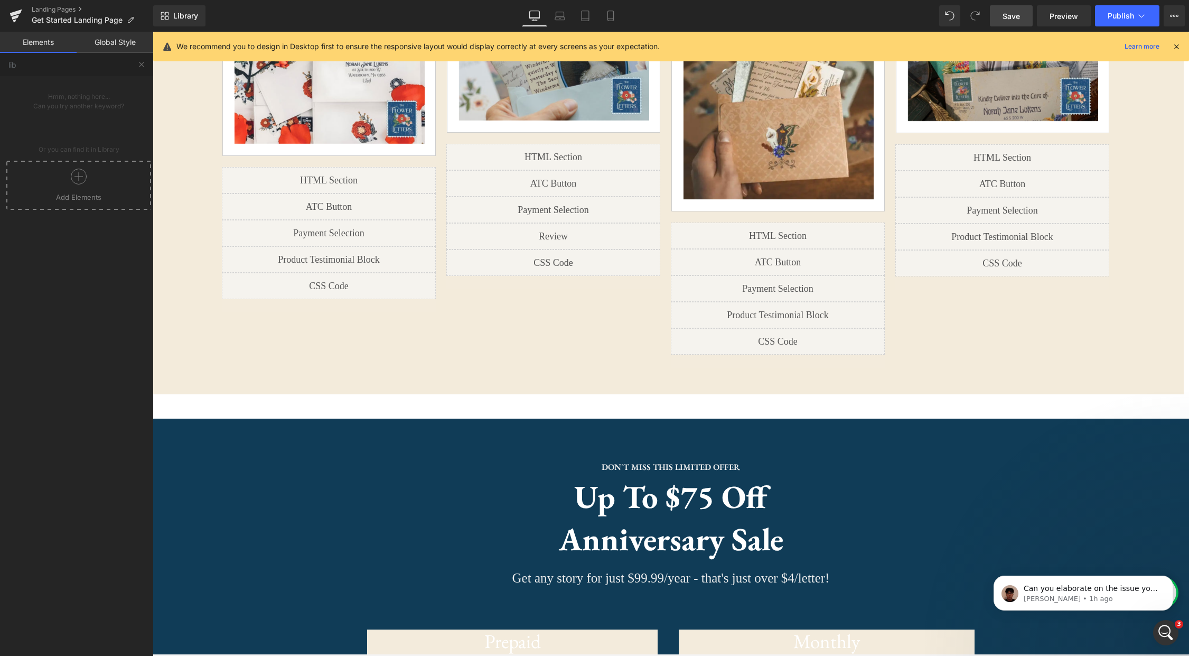
click at [85, 181] on div at bounding box center [78, 181] width 139 height 24
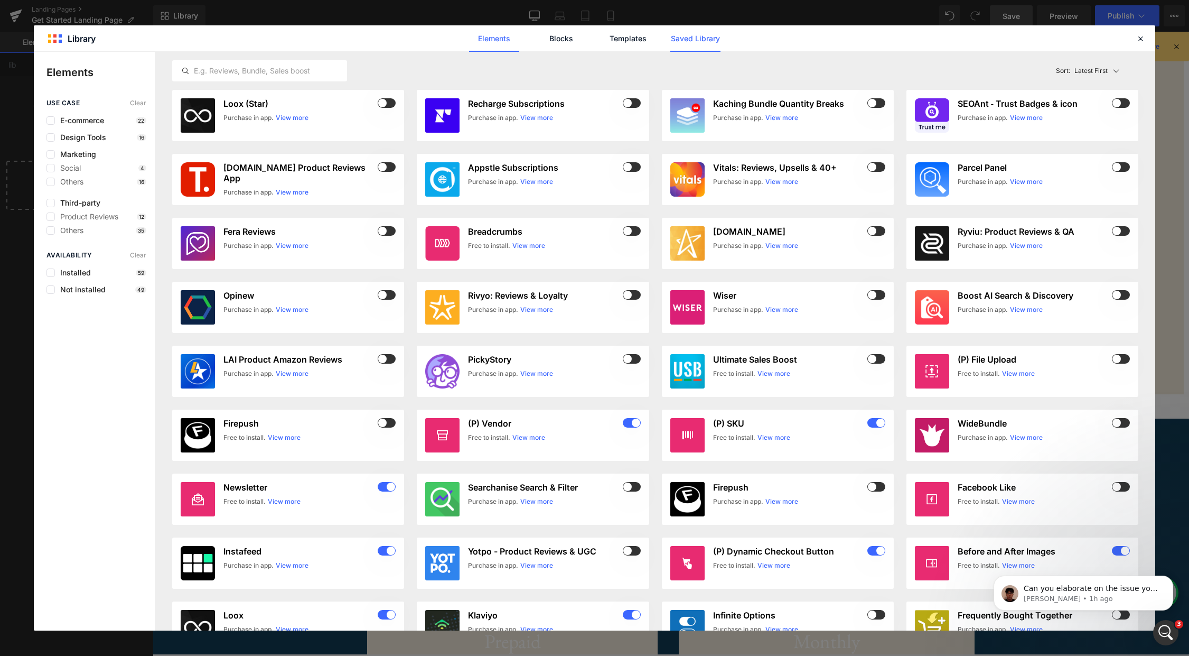
click at [702, 42] on link "Saved Library" at bounding box center [696, 38] width 50 height 26
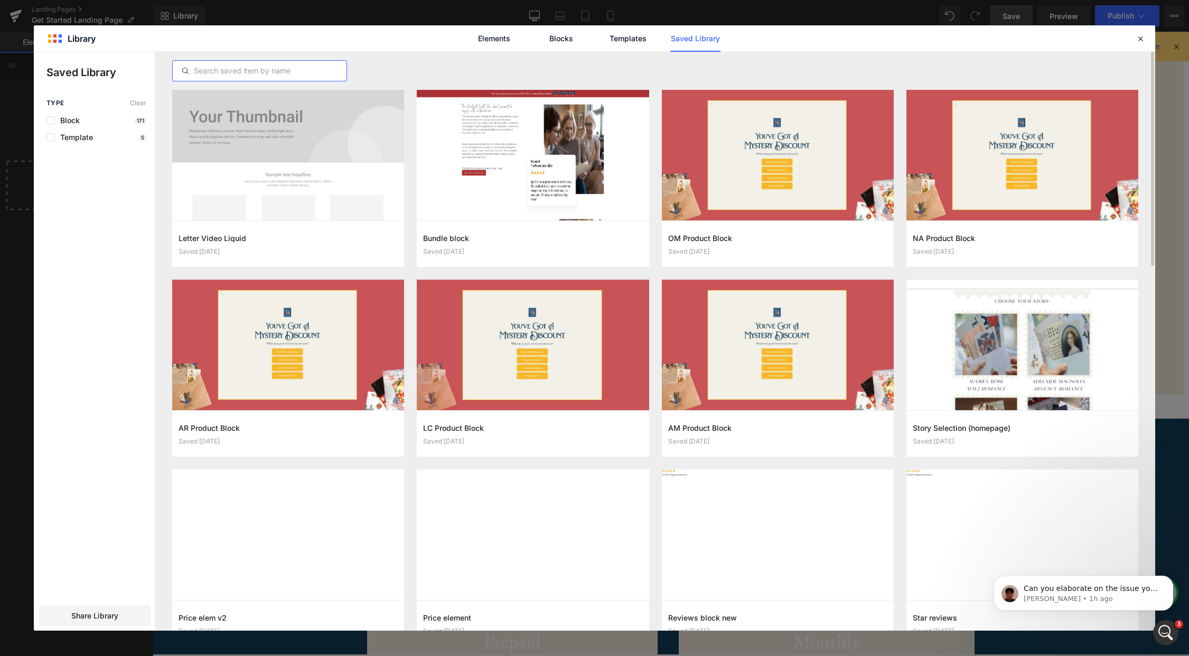
click at [317, 67] on input "text" at bounding box center [260, 70] width 174 height 13
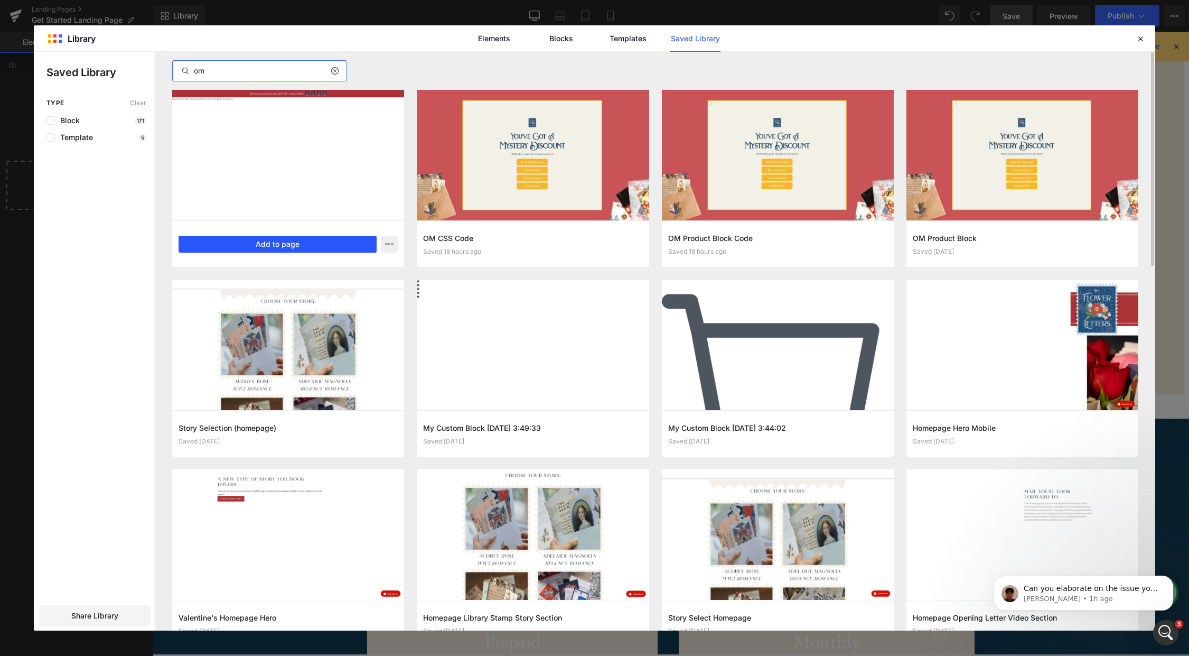
type input "om"
click at [293, 244] on button "Add to page" at bounding box center [278, 244] width 198 height 17
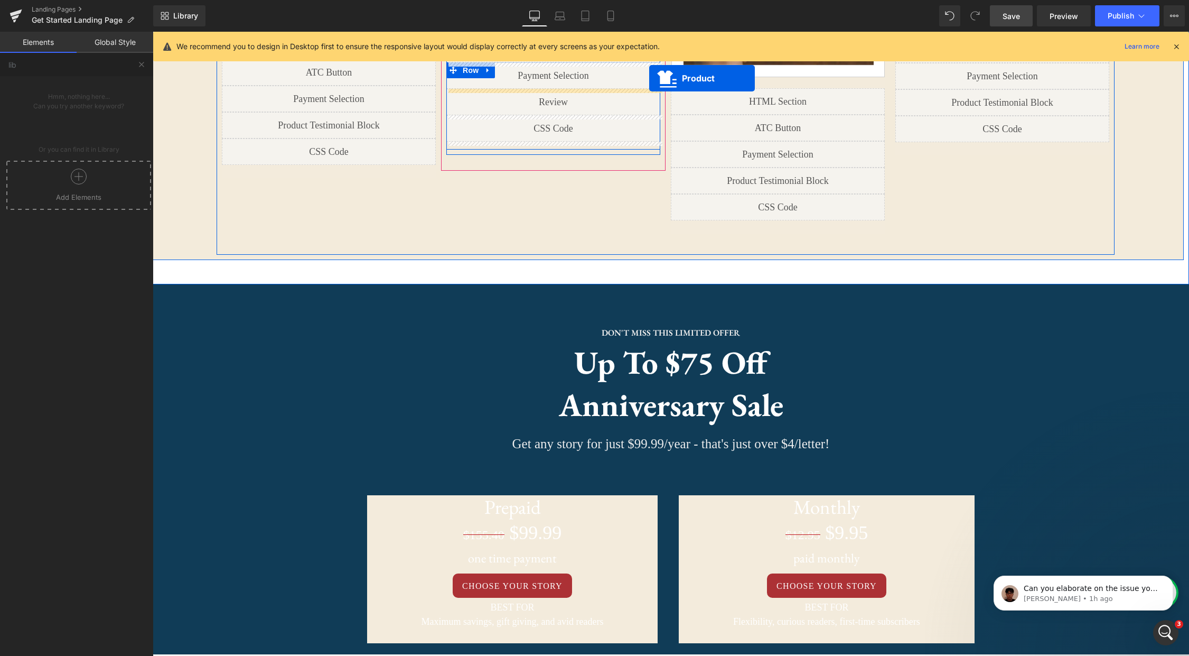
scroll to position [1365, 0]
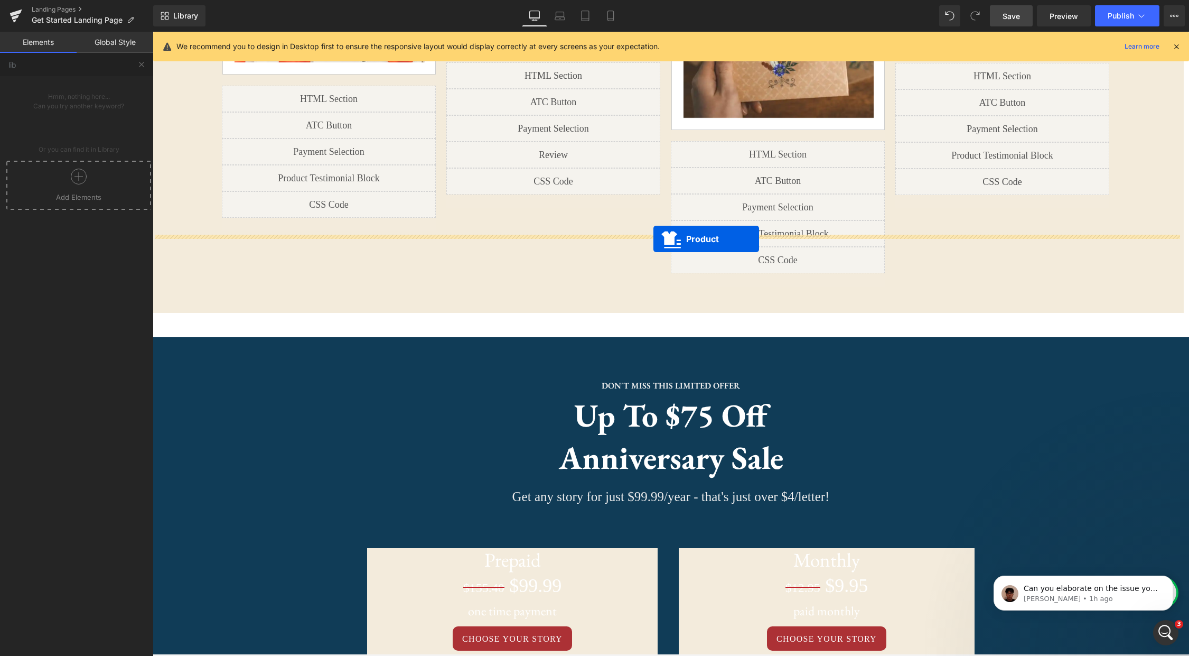
drag, startPoint x: 646, startPoint y: 185, endPoint x: 654, endPoint y: 239, distance: 53.9
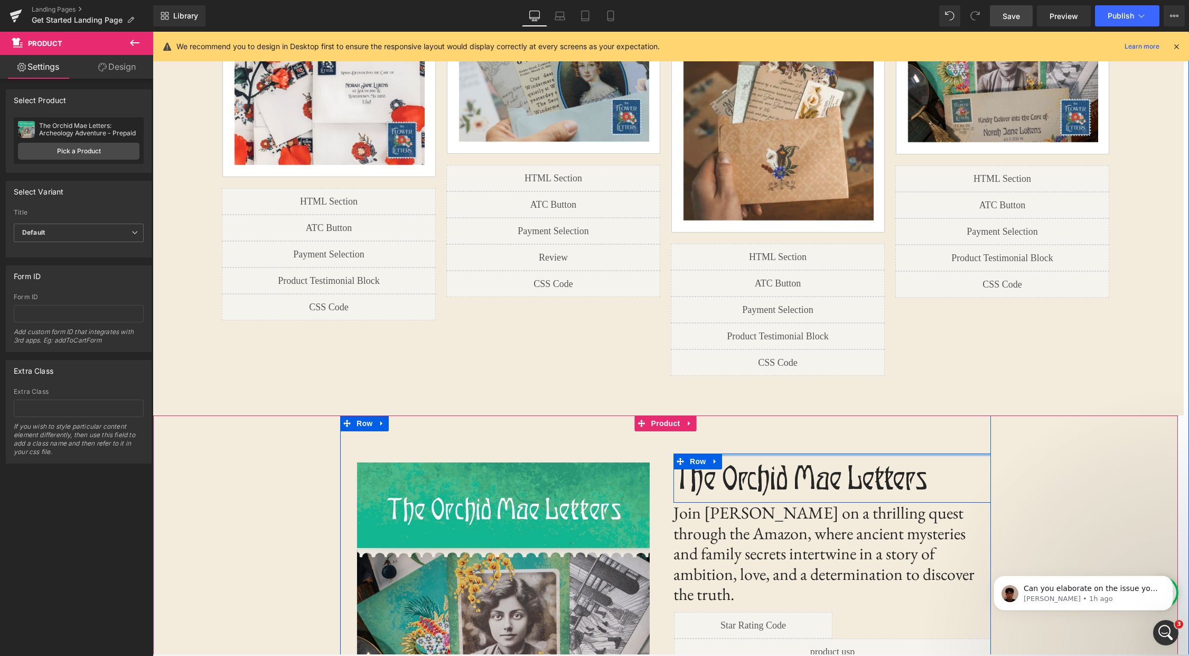
scroll to position [1202, 0]
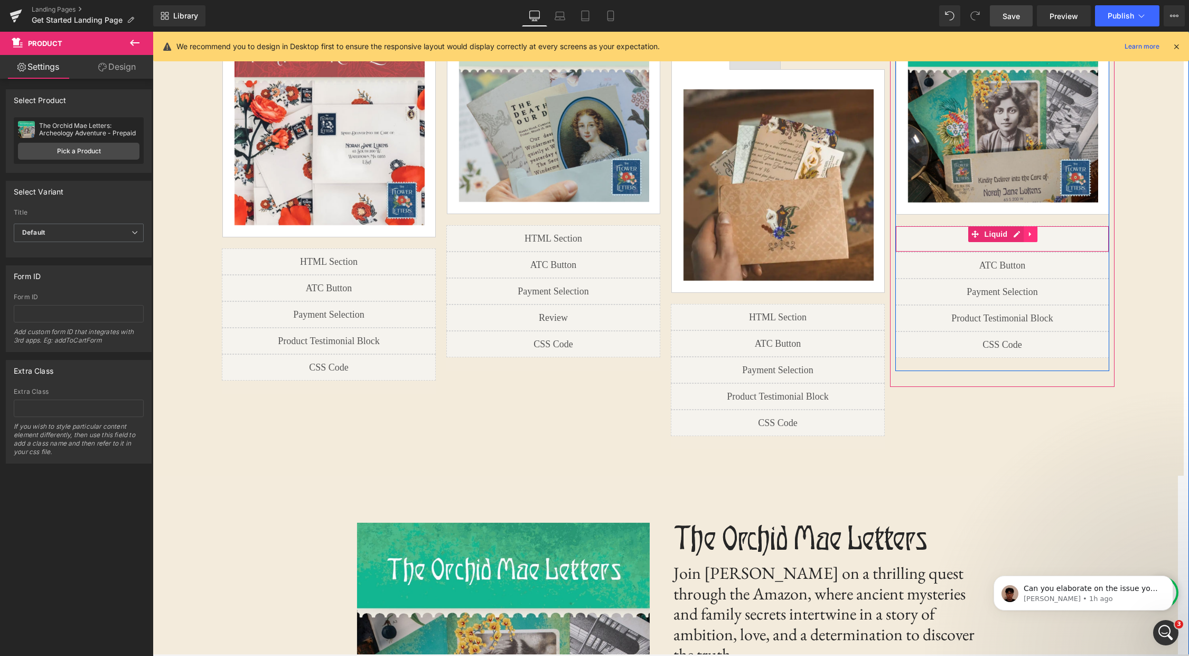
click at [1035, 236] on link at bounding box center [1031, 234] width 14 height 16
click at [1036, 235] on icon at bounding box center [1037, 233] width 7 height 7
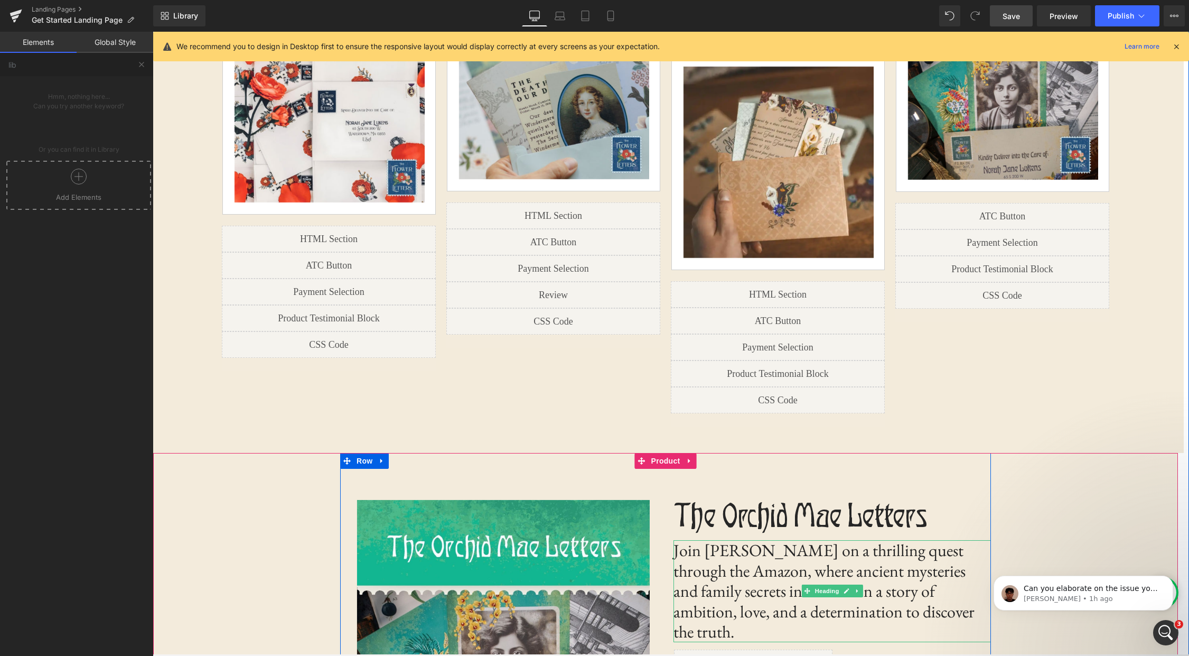
scroll to position [1226, 0]
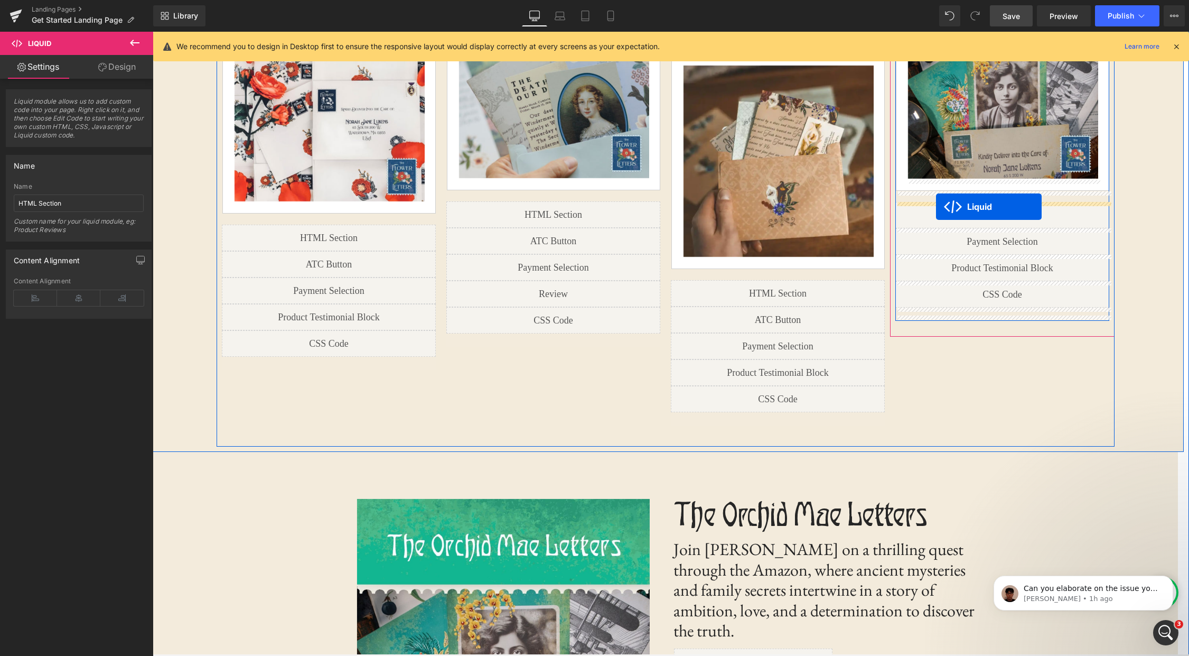
drag, startPoint x: 806, startPoint y: 612, endPoint x: 936, endPoint y: 207, distance: 425.6
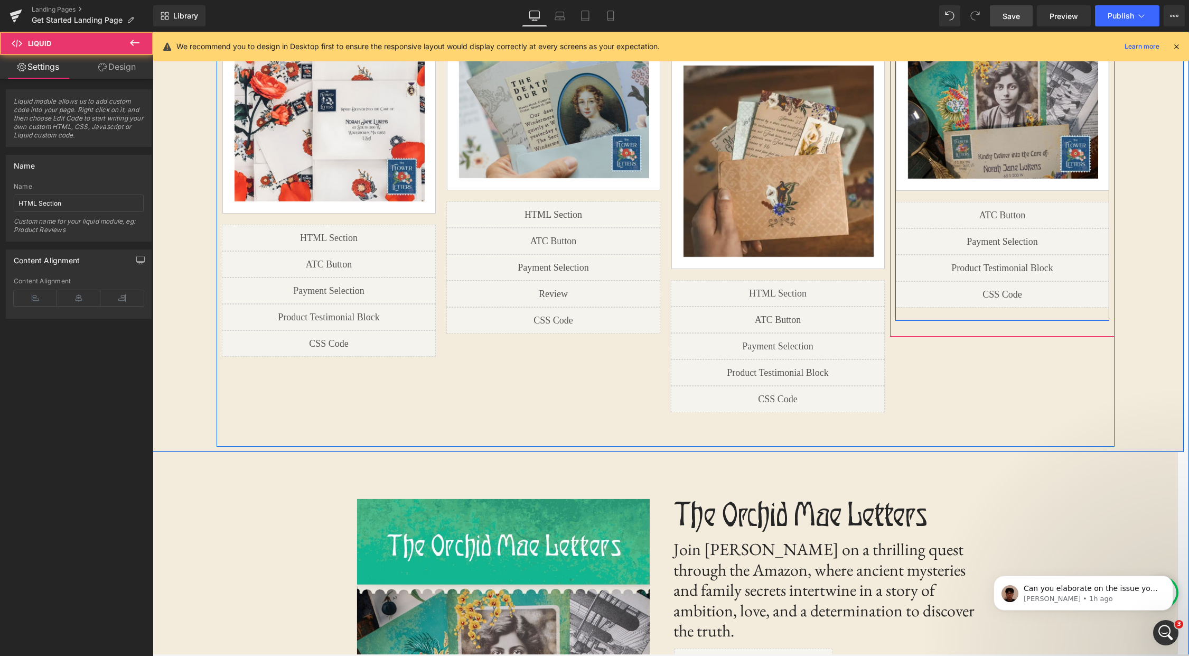
scroll to position [3421, 1037]
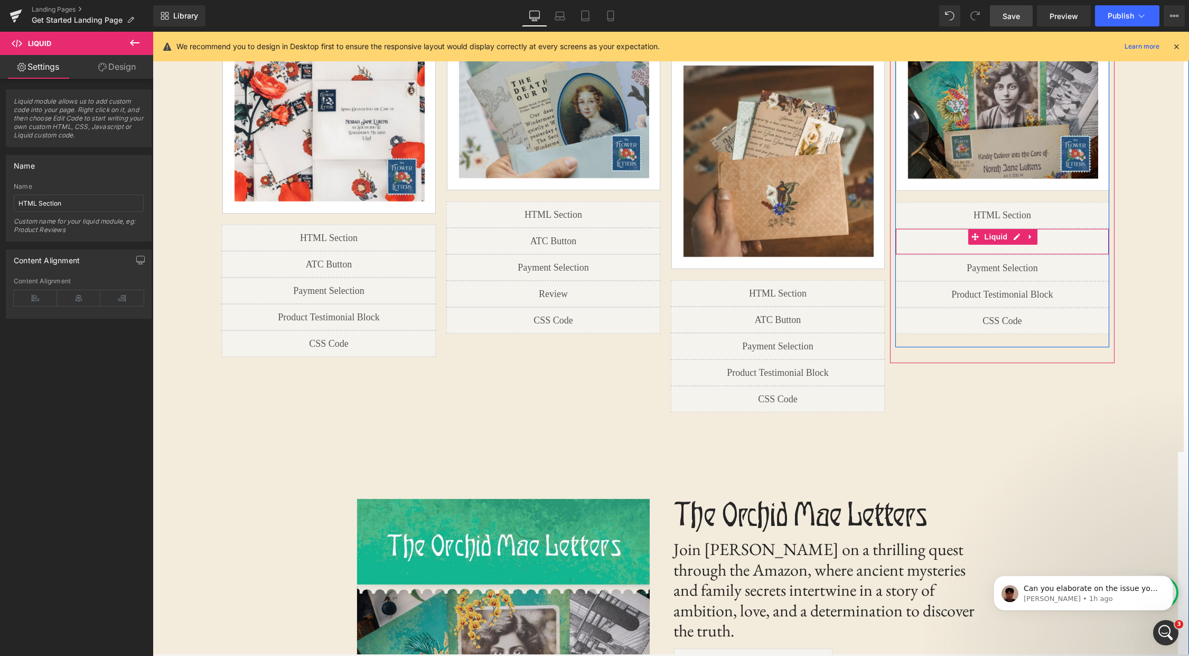
click at [1029, 237] on icon at bounding box center [1030, 237] width 7 height 8
click at [1036, 238] on icon at bounding box center [1037, 236] width 7 height 7
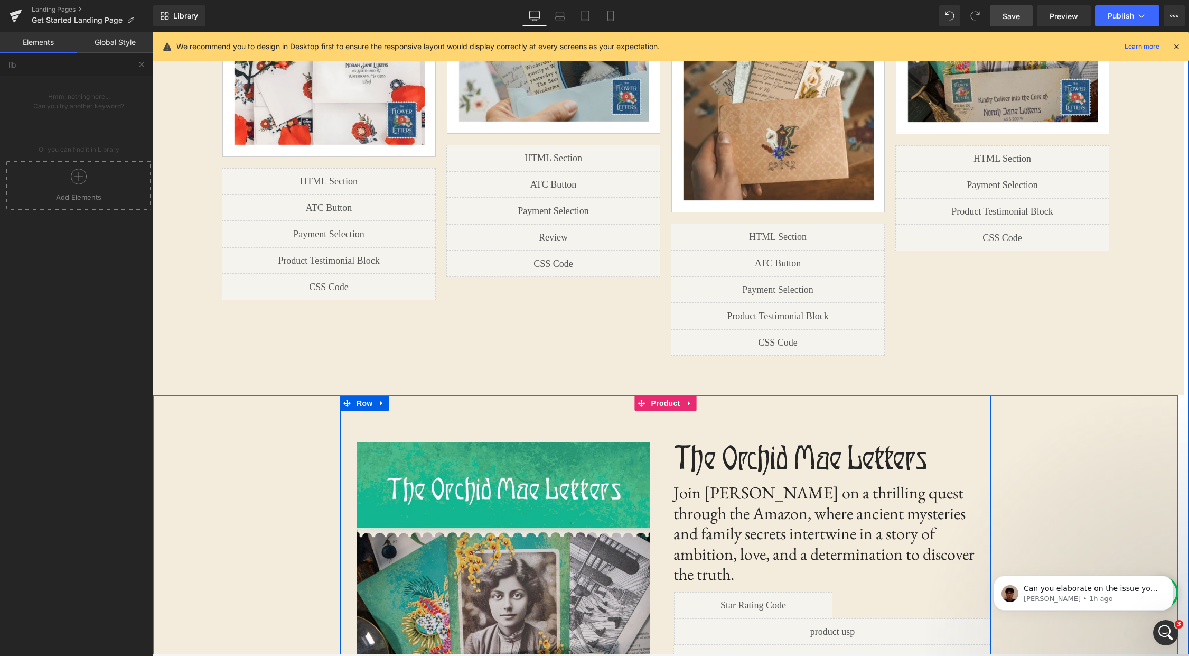
scroll to position [1285, 0]
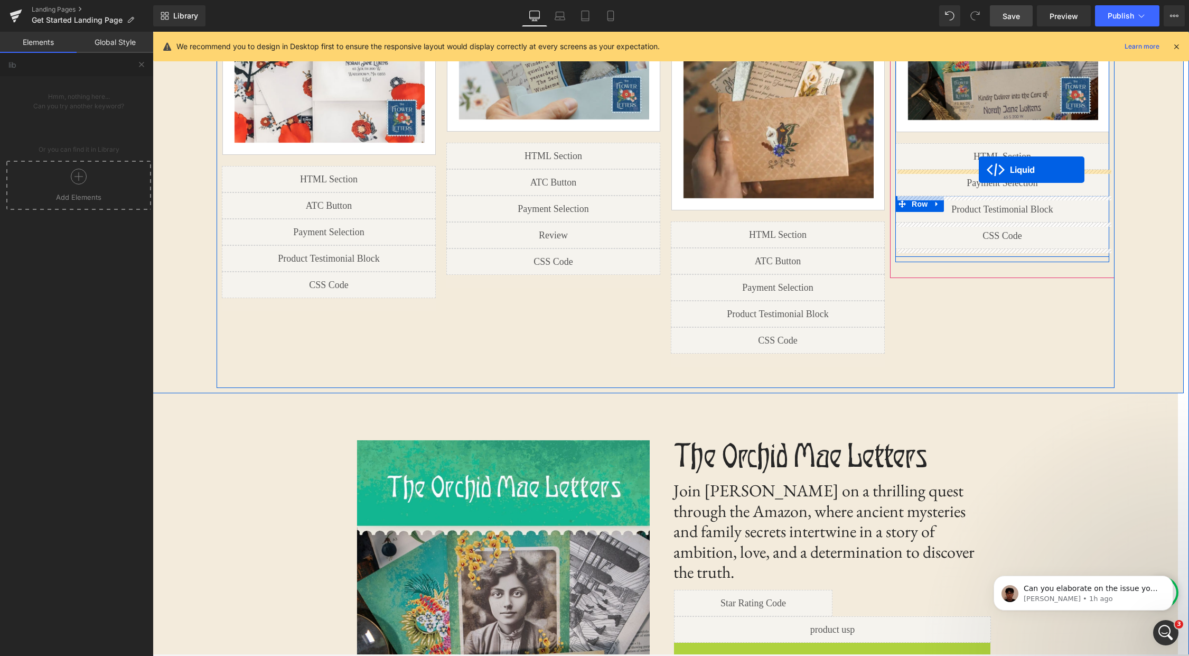
drag, startPoint x: 807, startPoint y: 551, endPoint x: 979, endPoint y: 170, distance: 418.1
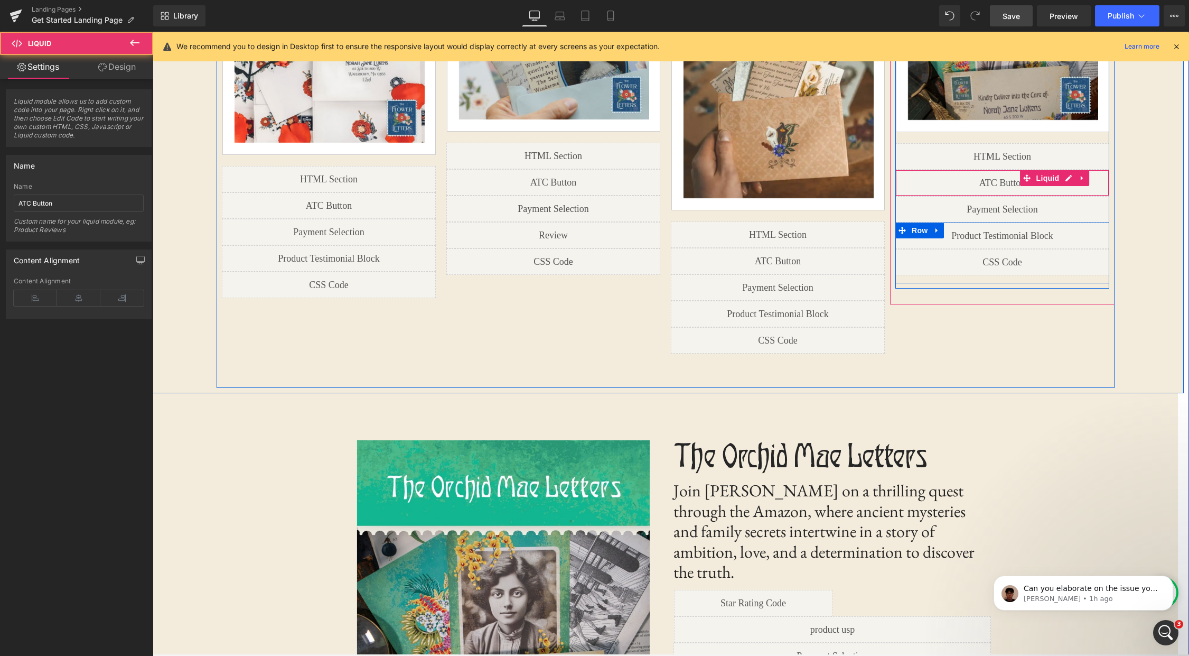
scroll to position [3421, 1037]
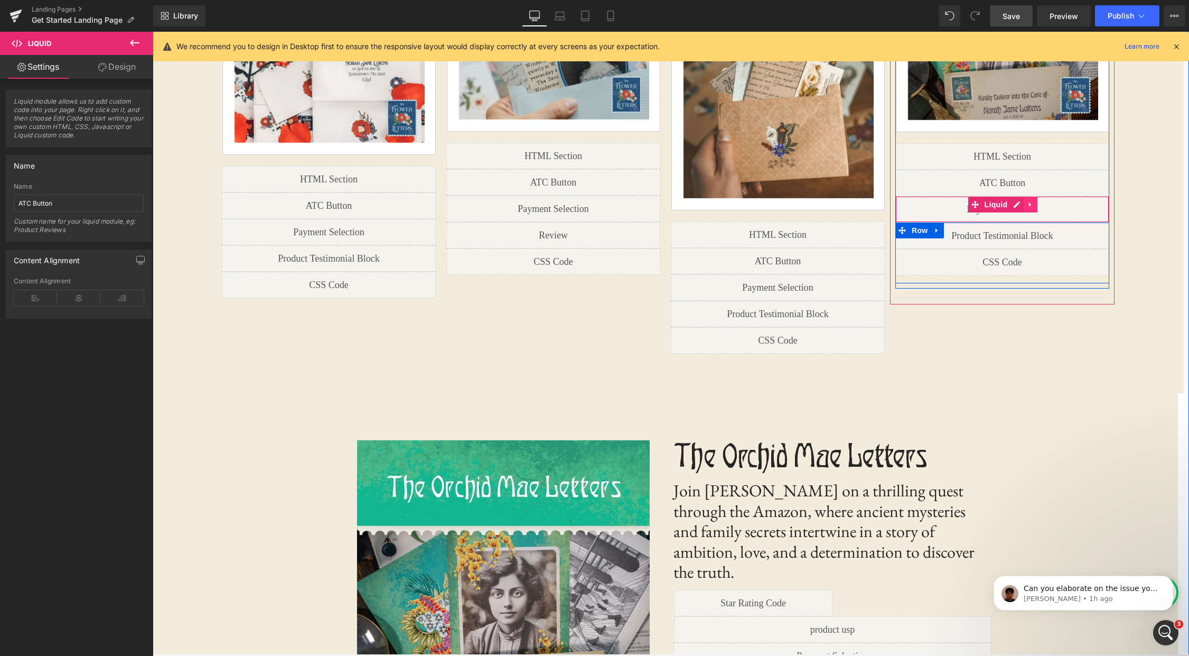
click at [1031, 204] on icon at bounding box center [1030, 204] width 2 height 5
click at [1038, 206] on icon at bounding box center [1037, 204] width 7 height 7
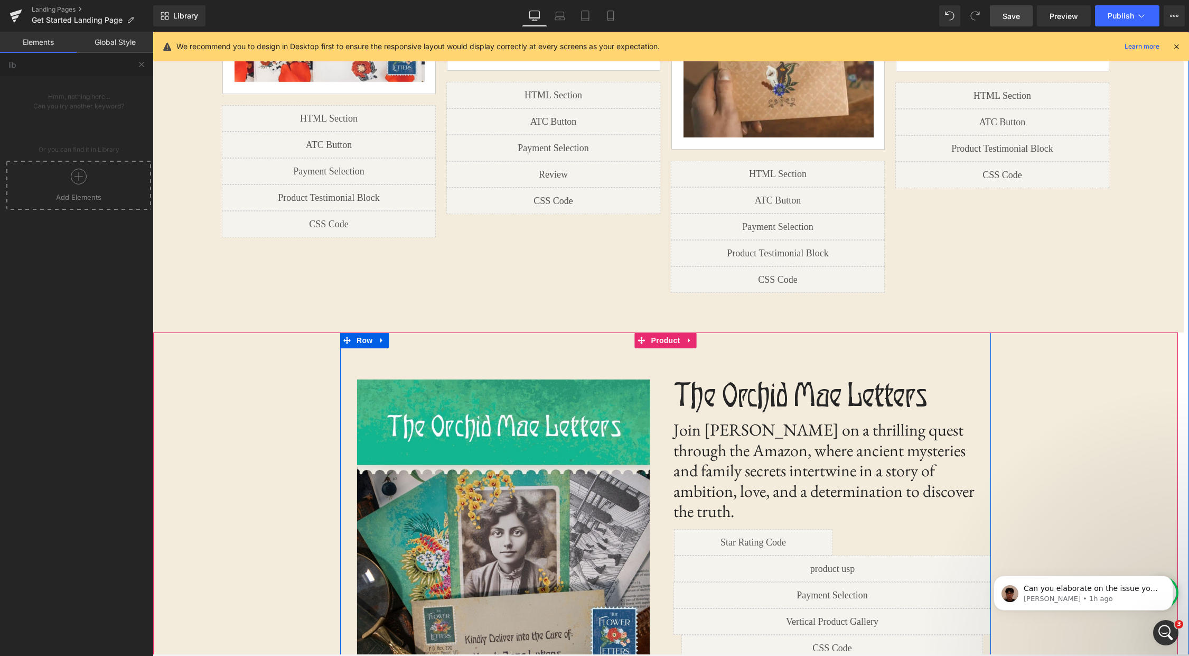
scroll to position [1346, 0]
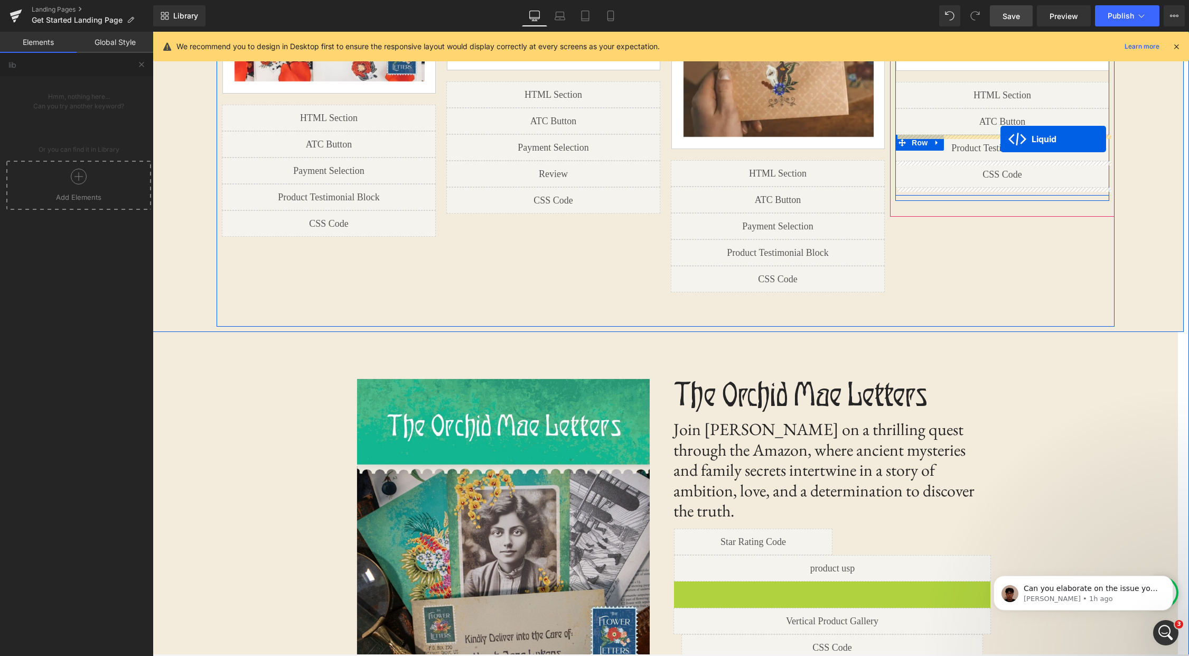
drag, startPoint x: 805, startPoint y: 490, endPoint x: 1001, endPoint y: 139, distance: 401.9
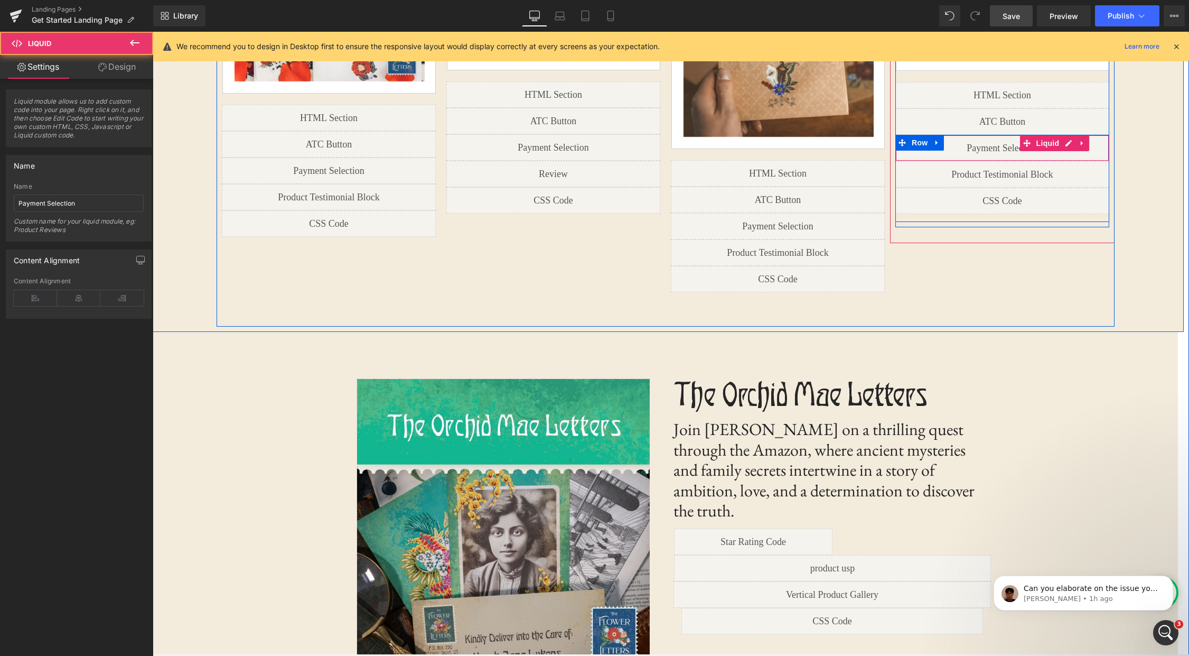
scroll to position [3421, 1037]
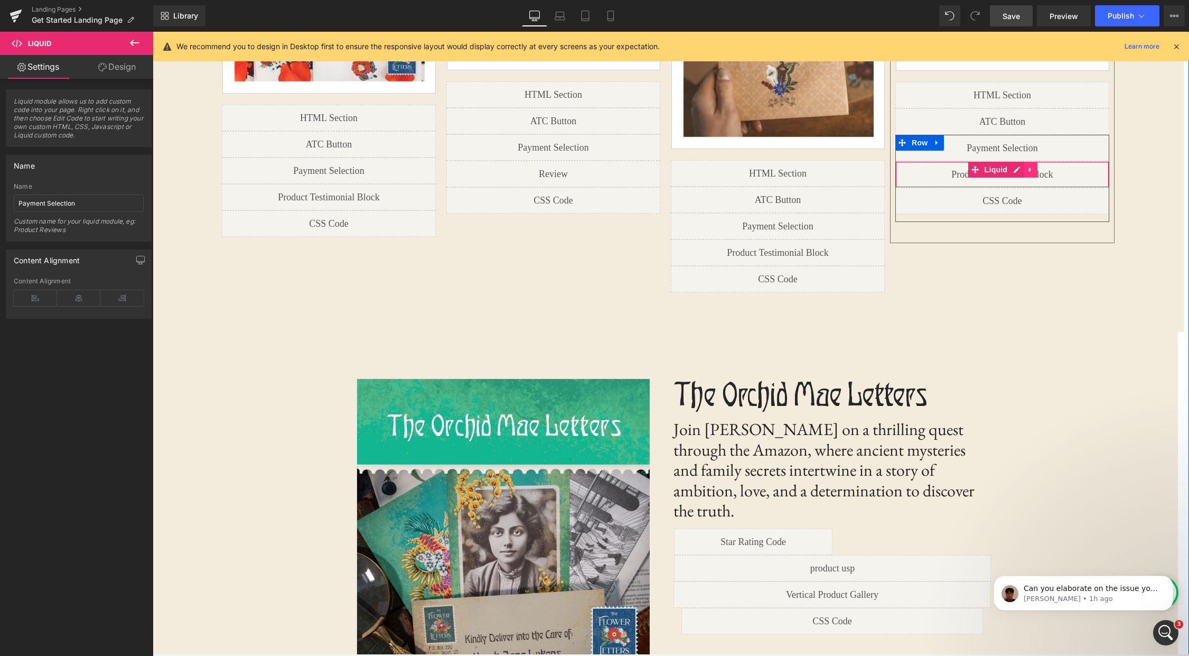
click at [1034, 166] on icon at bounding box center [1030, 170] width 7 height 8
click at [1036, 170] on icon at bounding box center [1037, 169] width 7 height 7
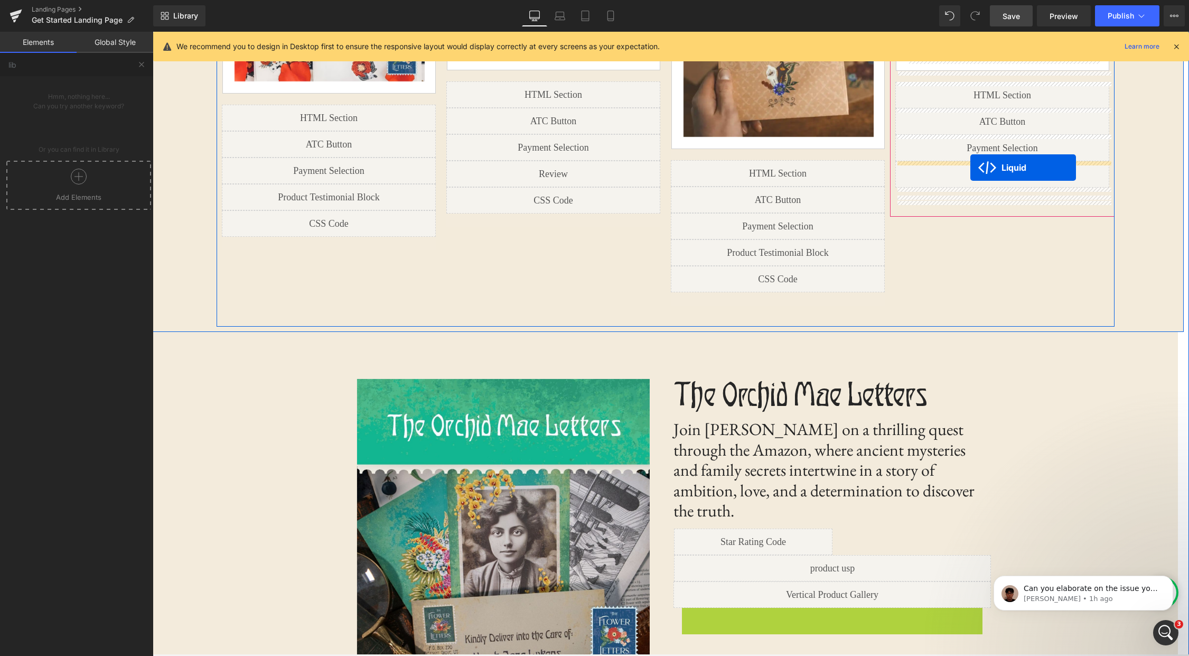
drag, startPoint x: 804, startPoint y: 515, endPoint x: 971, endPoint y: 168, distance: 385.5
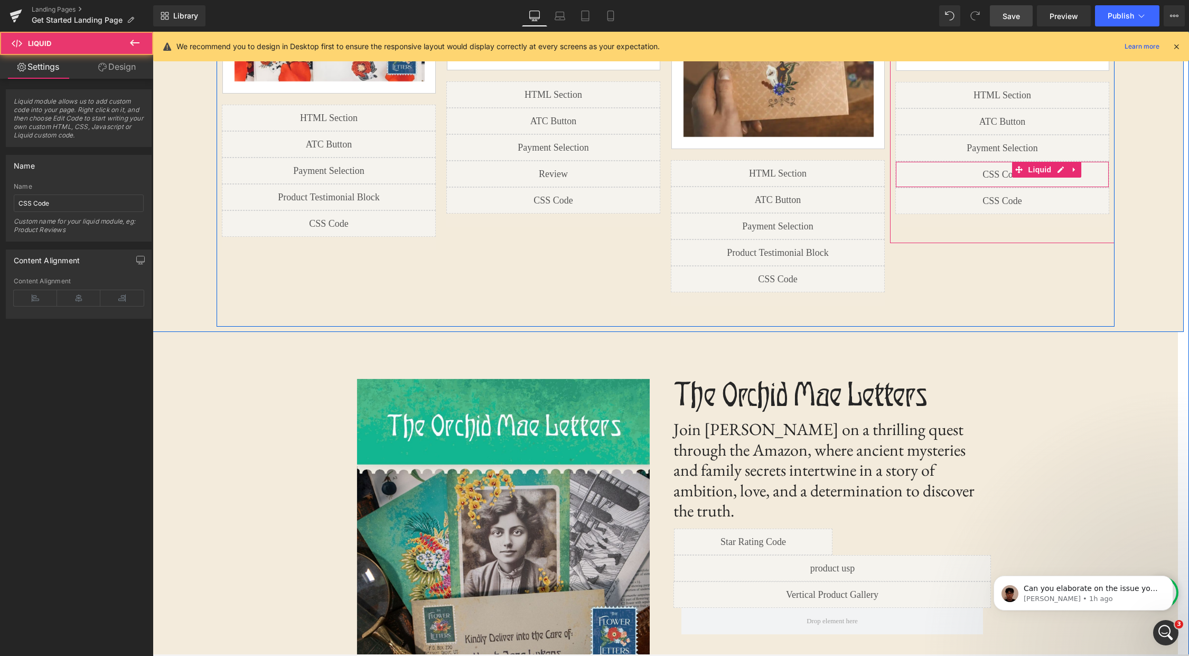
scroll to position [3421, 1037]
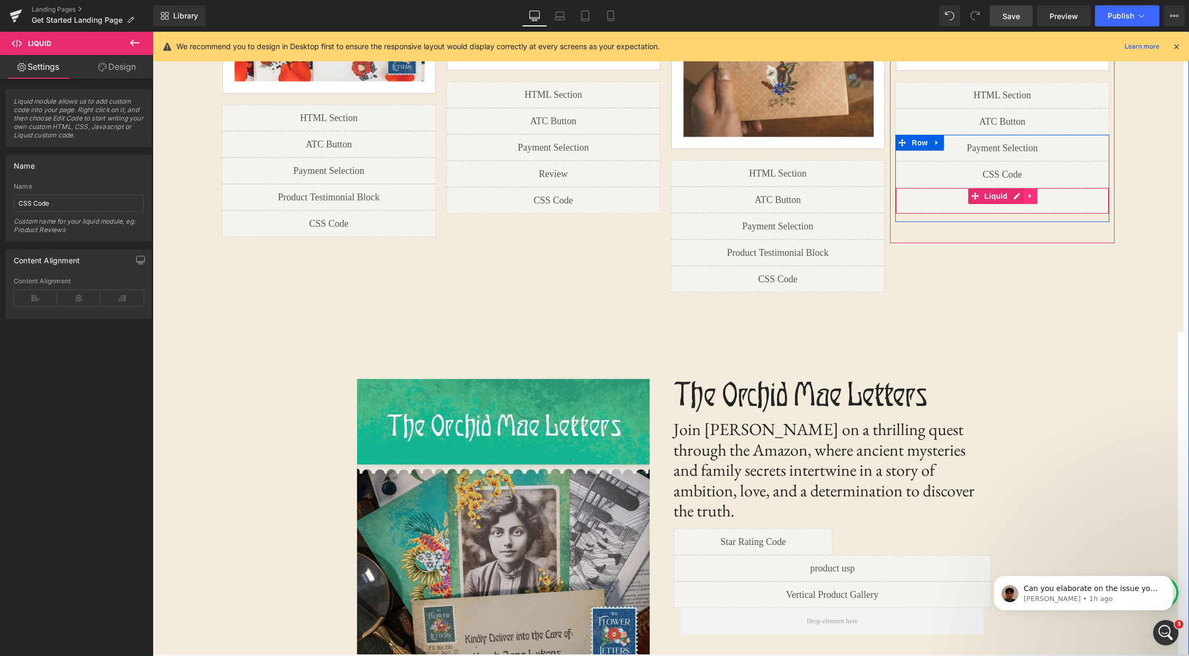
click at [1035, 200] on link at bounding box center [1031, 196] width 14 height 16
click at [1040, 199] on icon at bounding box center [1037, 195] width 7 height 7
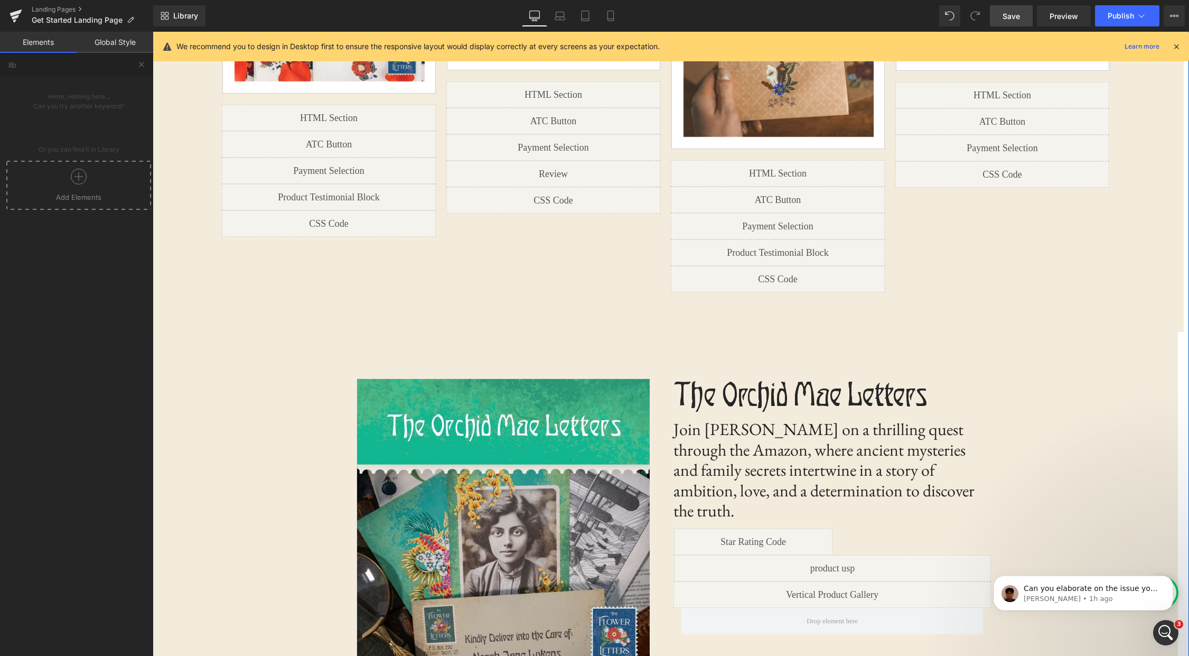
scroll to position [3420, 1037]
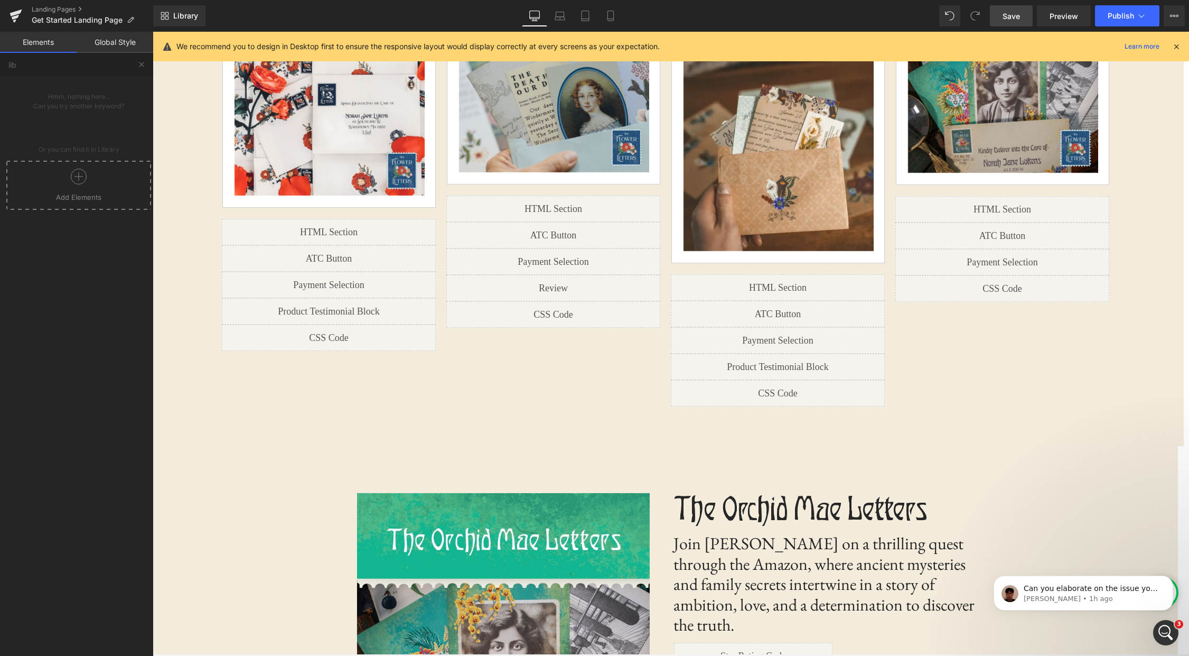
drag, startPoint x: 1020, startPoint y: 14, endPoint x: 750, endPoint y: 76, distance: 277.6
click at [1020, 14] on span "Save" at bounding box center [1011, 16] width 17 height 11
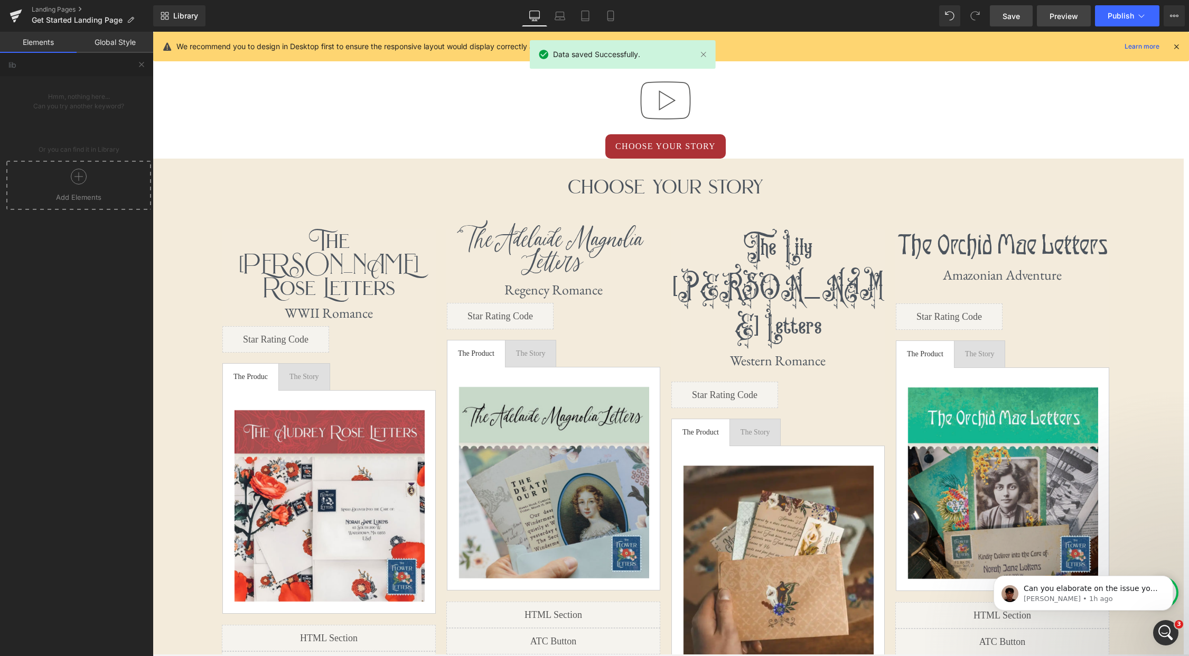
click at [1060, 22] on link "Preview" at bounding box center [1064, 15] width 54 height 21
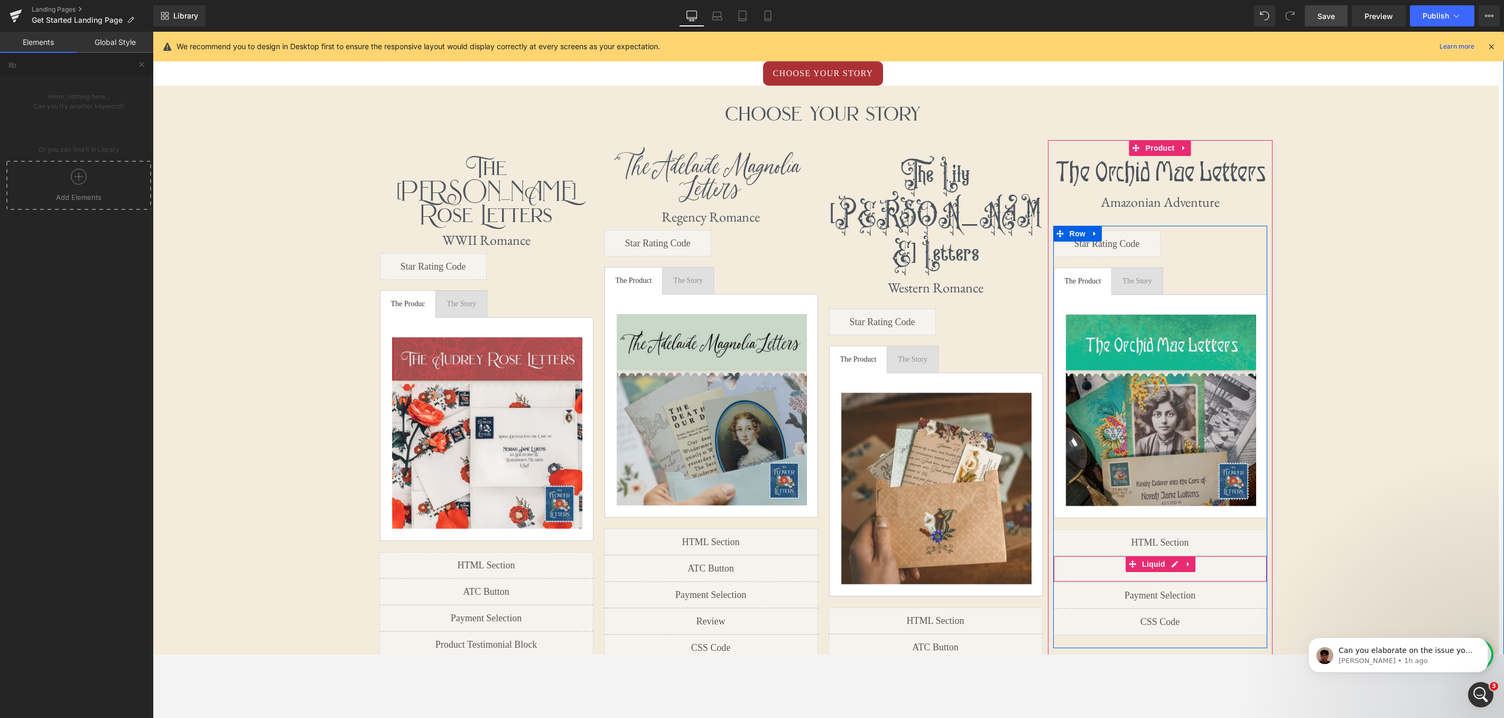
scroll to position [896, 0]
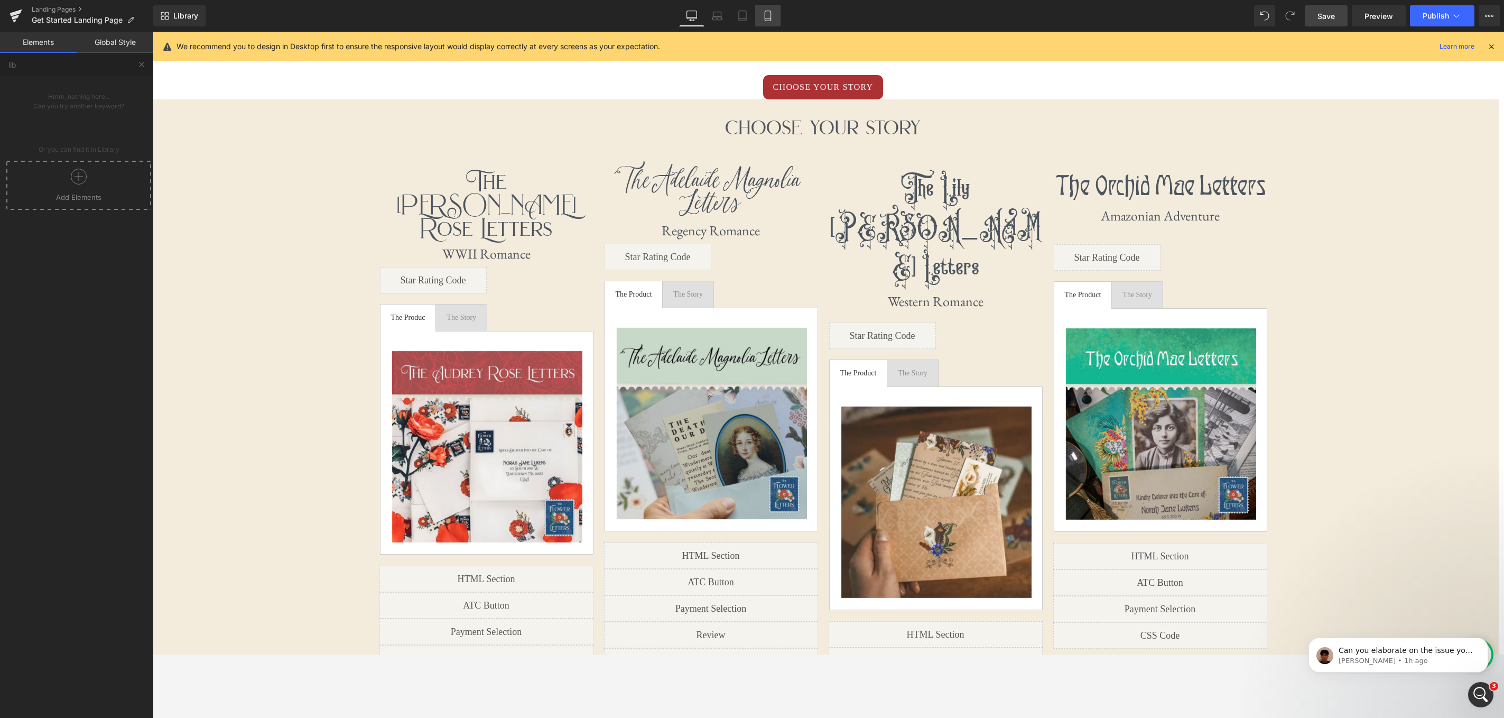
click at [776, 8] on link "Mobile" at bounding box center [767, 15] width 25 height 21
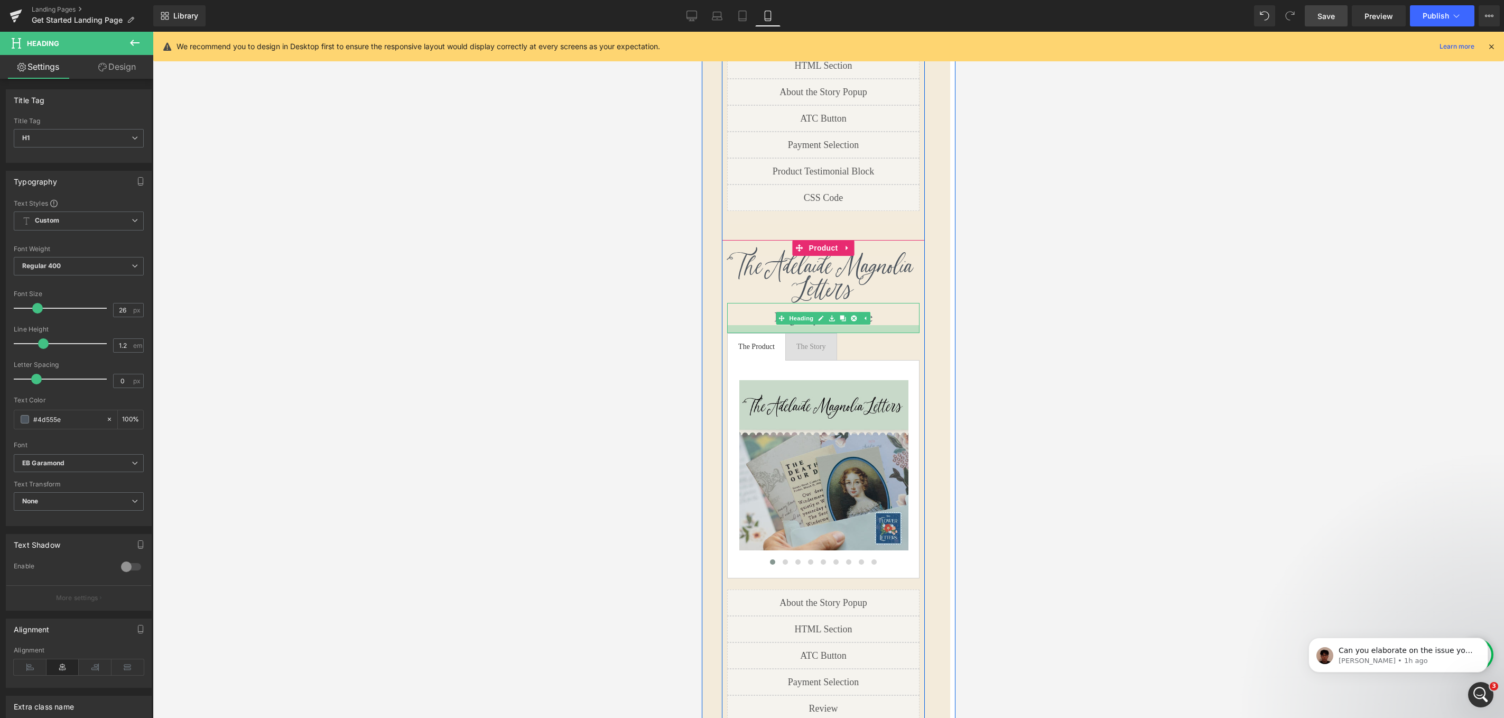
scroll to position [6816, 254]
drag, startPoint x: 857, startPoint y: 281, endPoint x: 857, endPoint y: 289, distance: 8.5
click at [857, 325] on div at bounding box center [823, 329] width 192 height 8
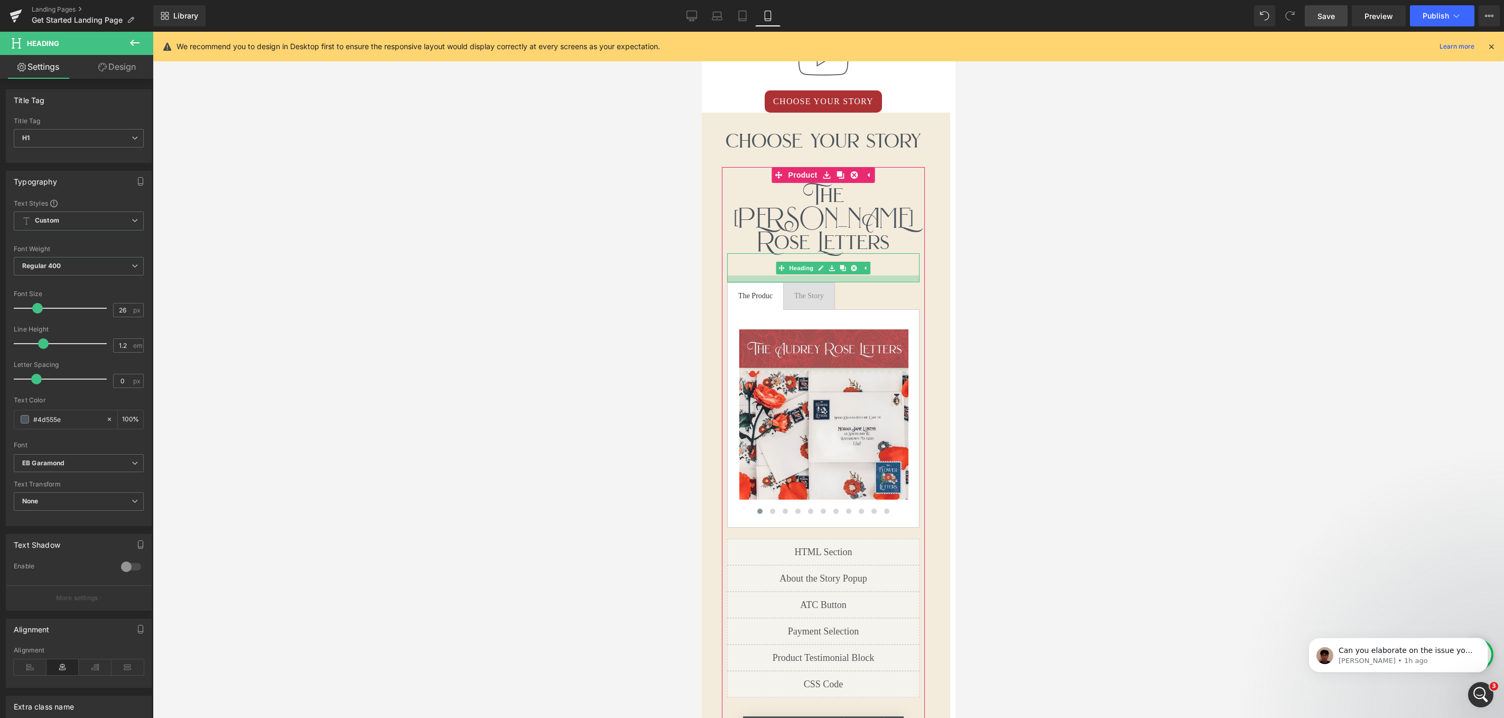
scroll to position [5, 5]
drag, startPoint x: 870, startPoint y: 231, endPoint x: 869, endPoint y: 239, distance: 7.9
click at [869, 275] on div at bounding box center [823, 279] width 192 height 8
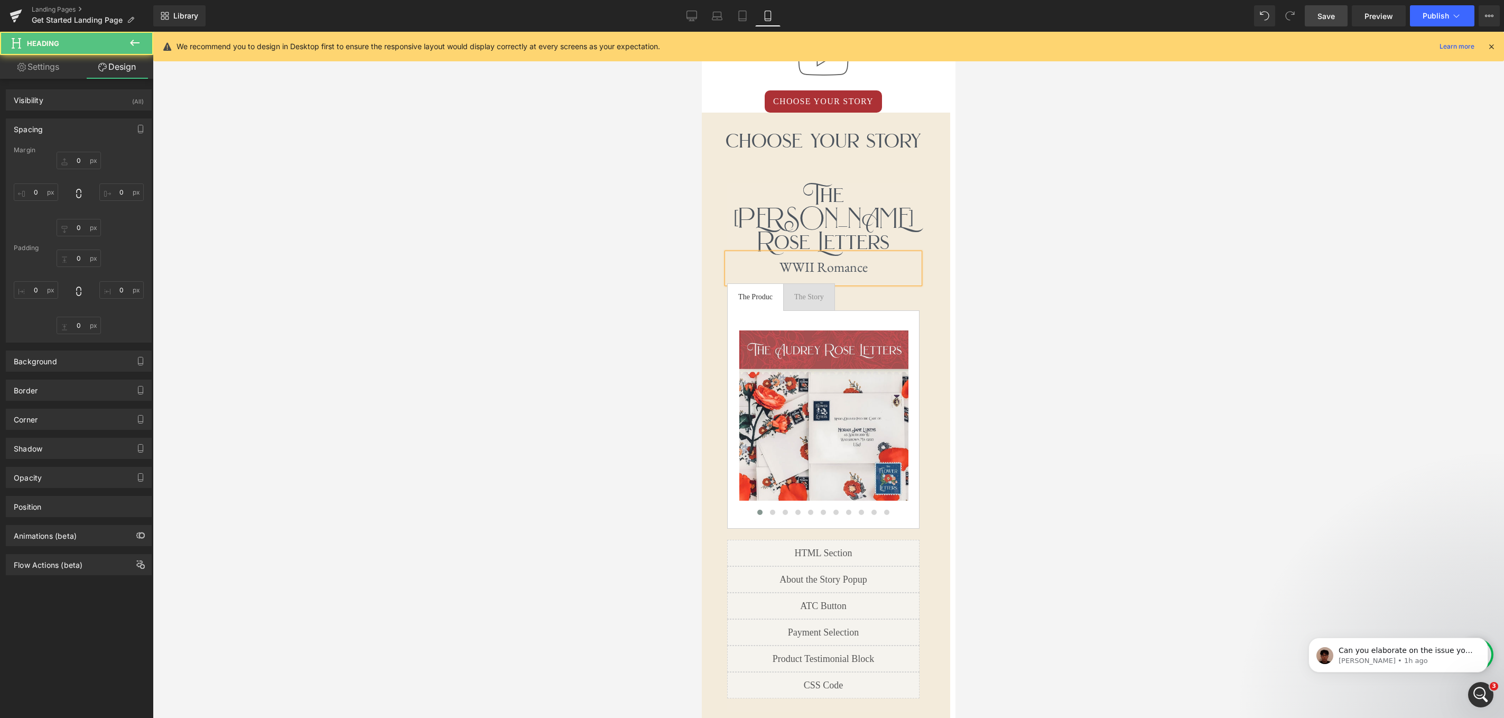
type input "0"
type input "11"
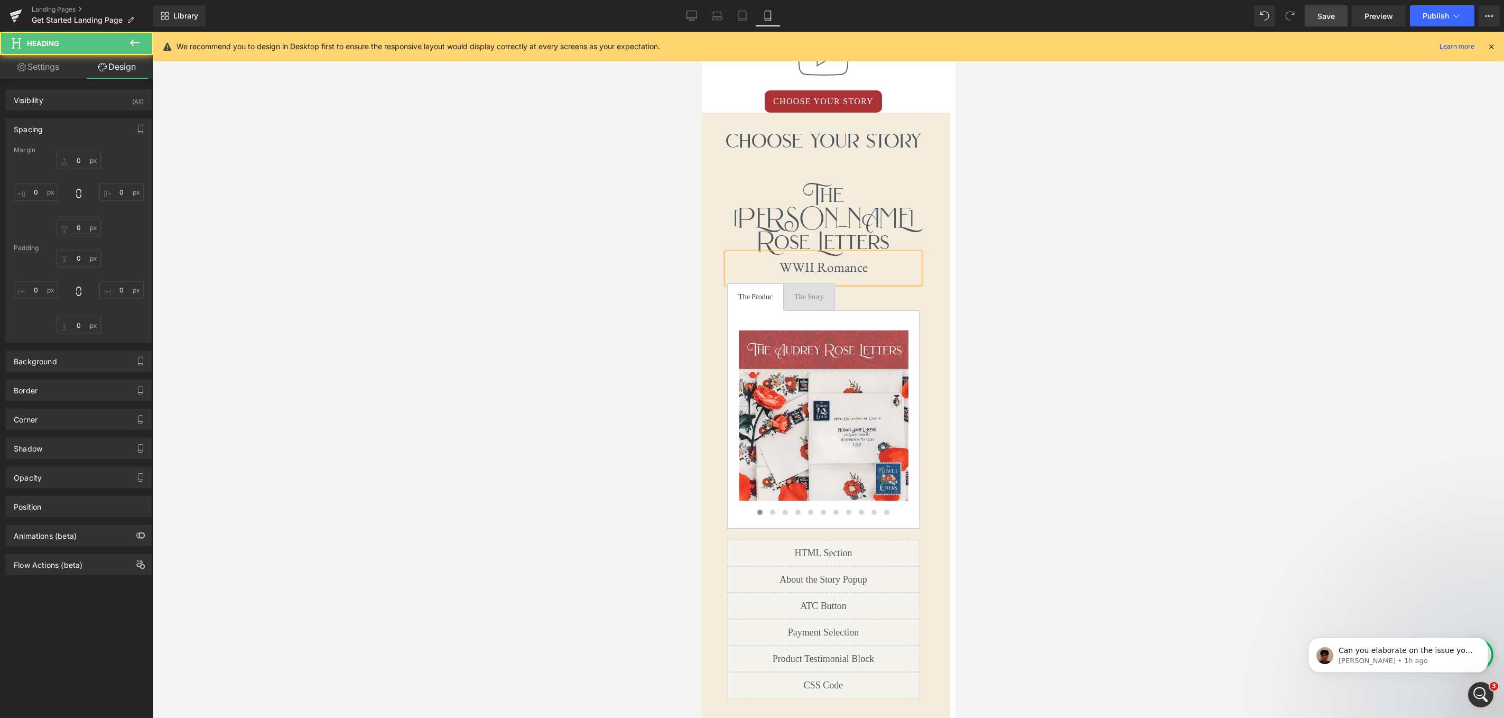
type input "0"
type input "15"
type input "0"
click at [132, 42] on icon at bounding box center [135, 43] width 10 height 6
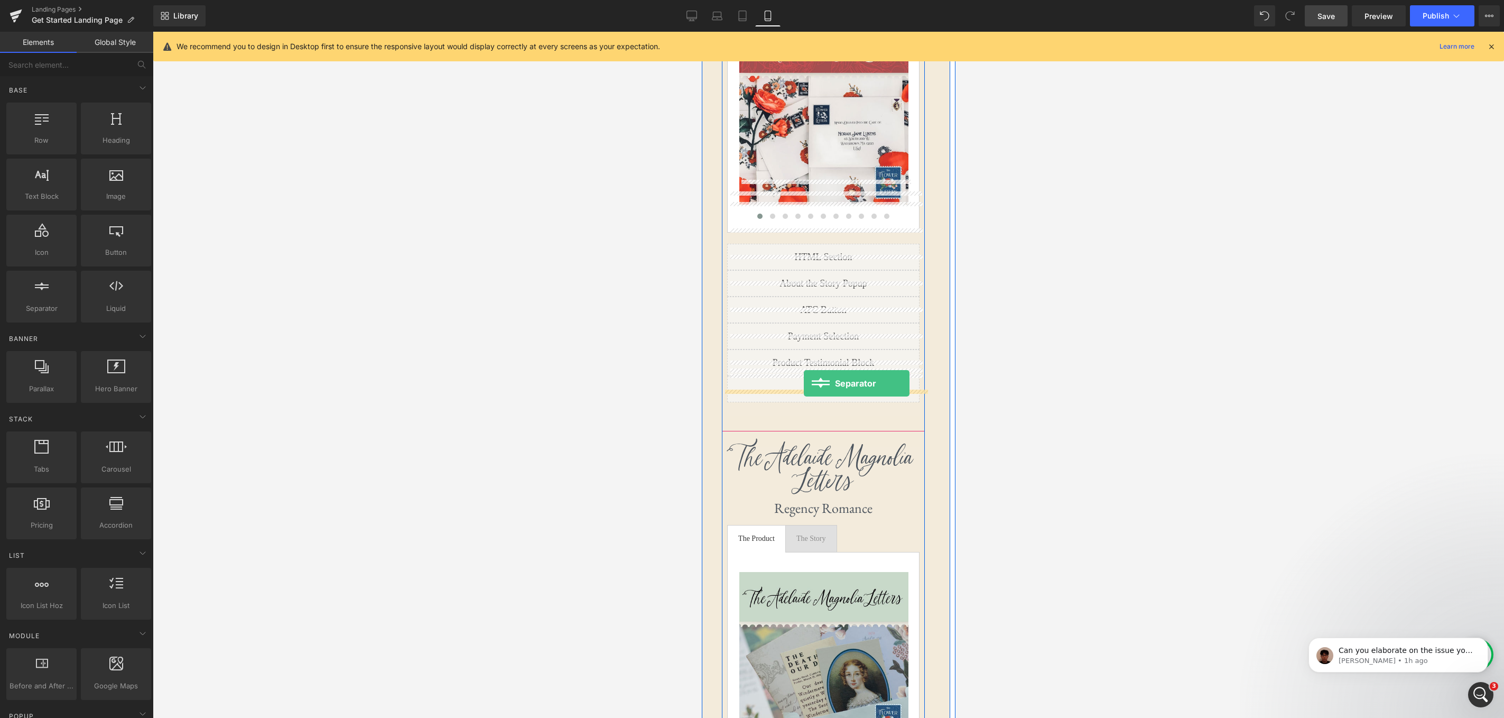
drag, startPoint x: 739, startPoint y: 333, endPoint x: 803, endPoint y: 383, distance: 81.3
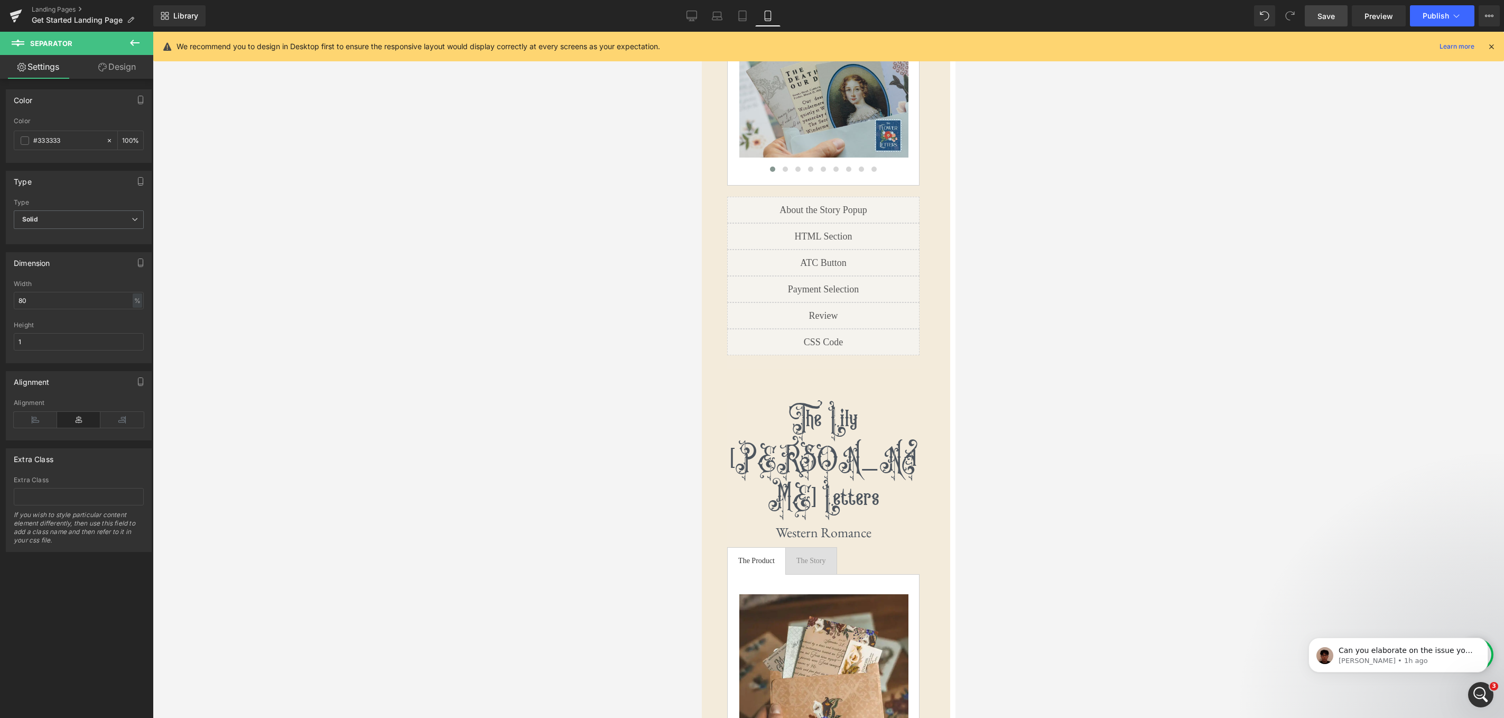
click at [133, 41] on icon at bounding box center [135, 43] width 10 height 6
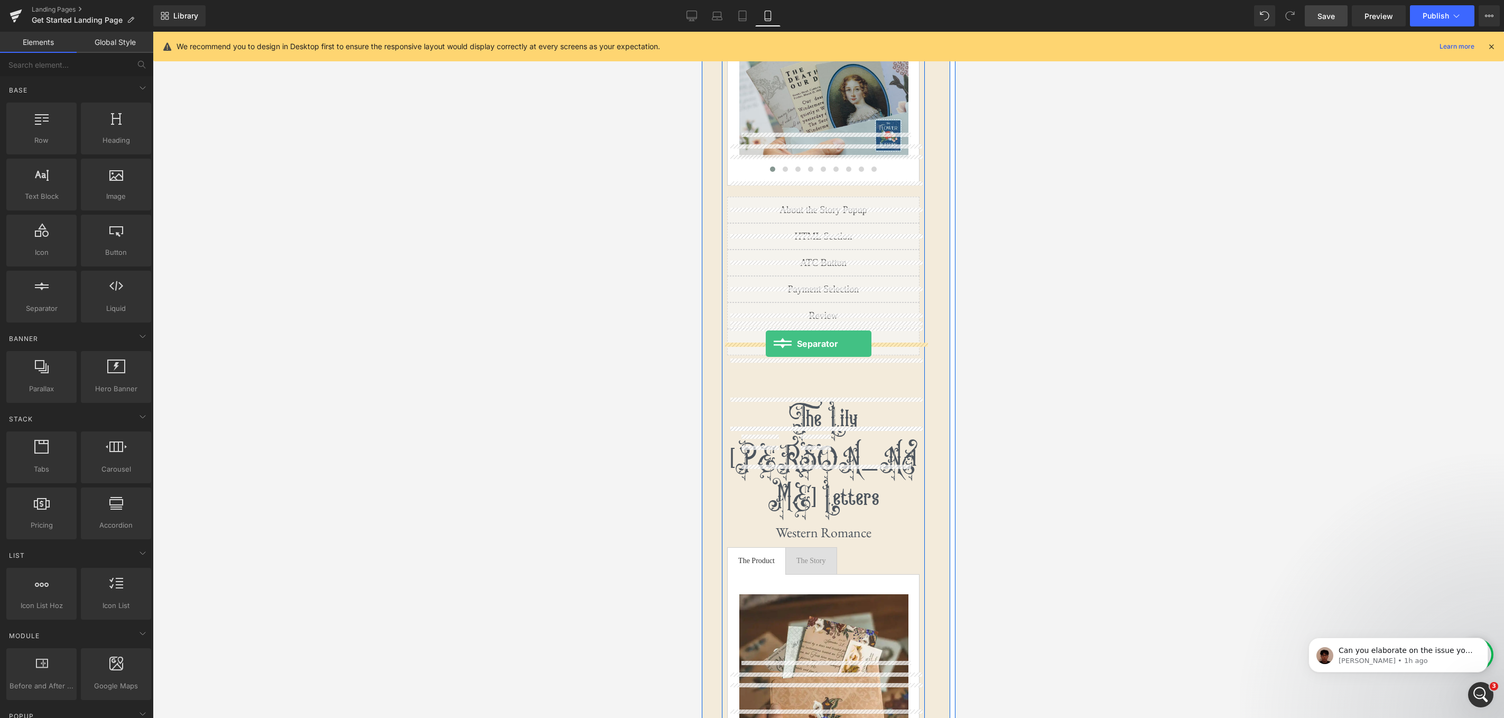
drag, startPoint x: 747, startPoint y: 327, endPoint x: 765, endPoint y: 343, distance: 24.7
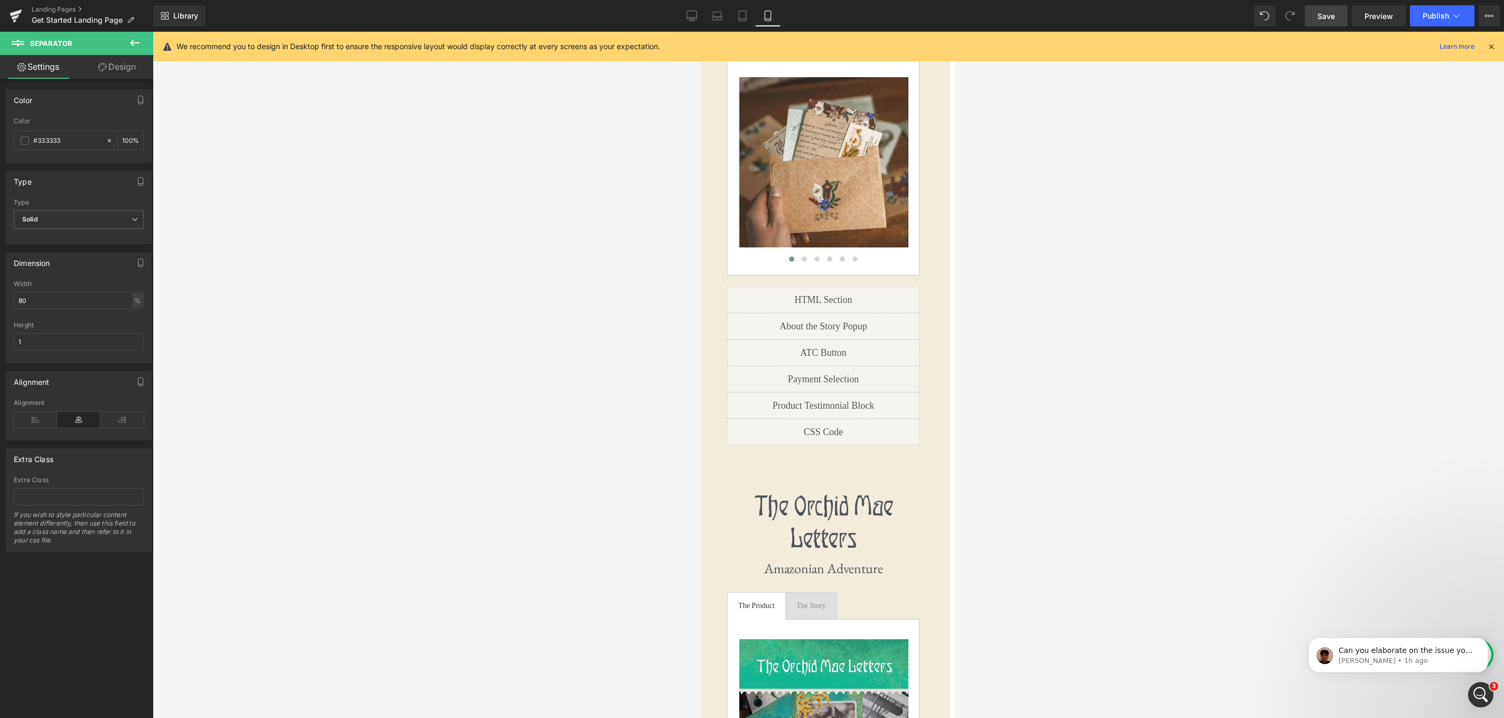
click at [131, 44] on icon at bounding box center [134, 42] width 13 height 13
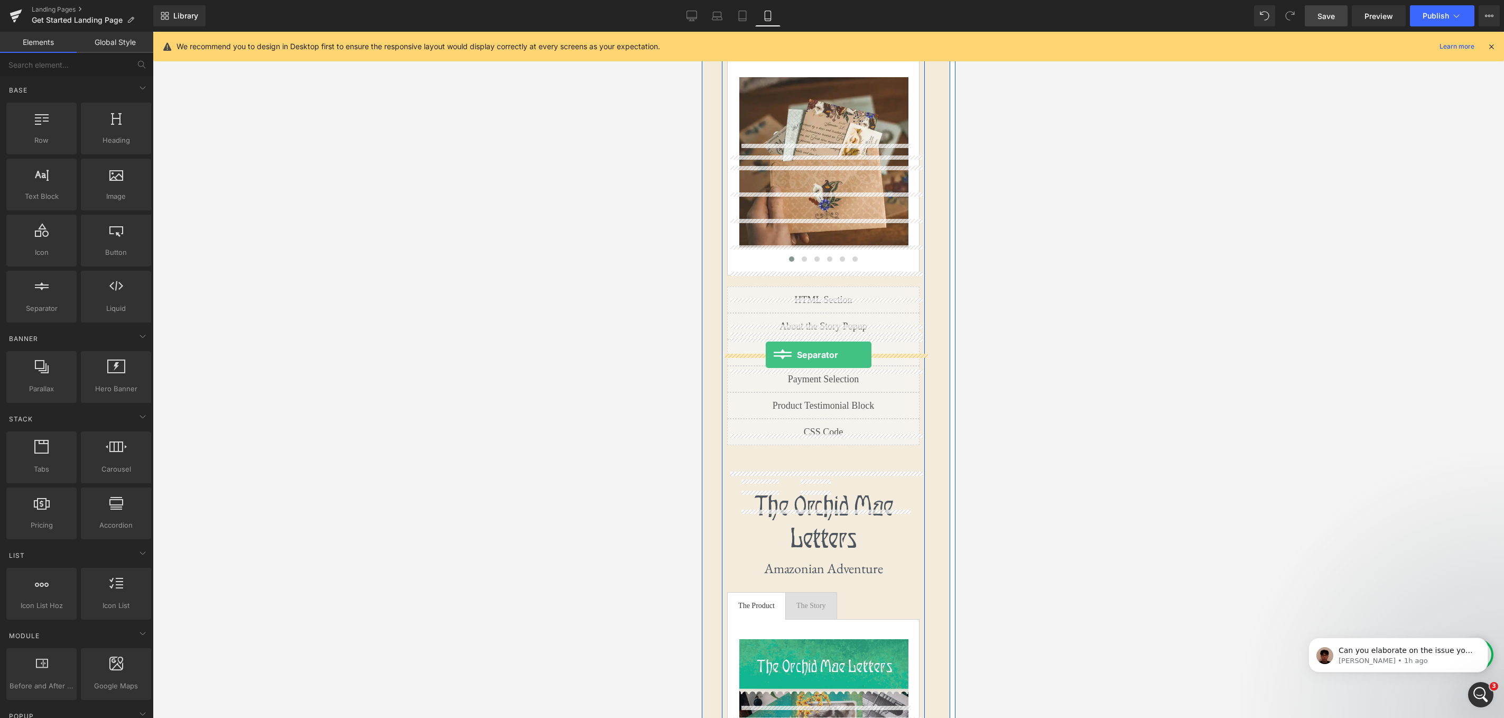
drag, startPoint x: 747, startPoint y: 322, endPoint x: 765, endPoint y: 355, distance: 37.4
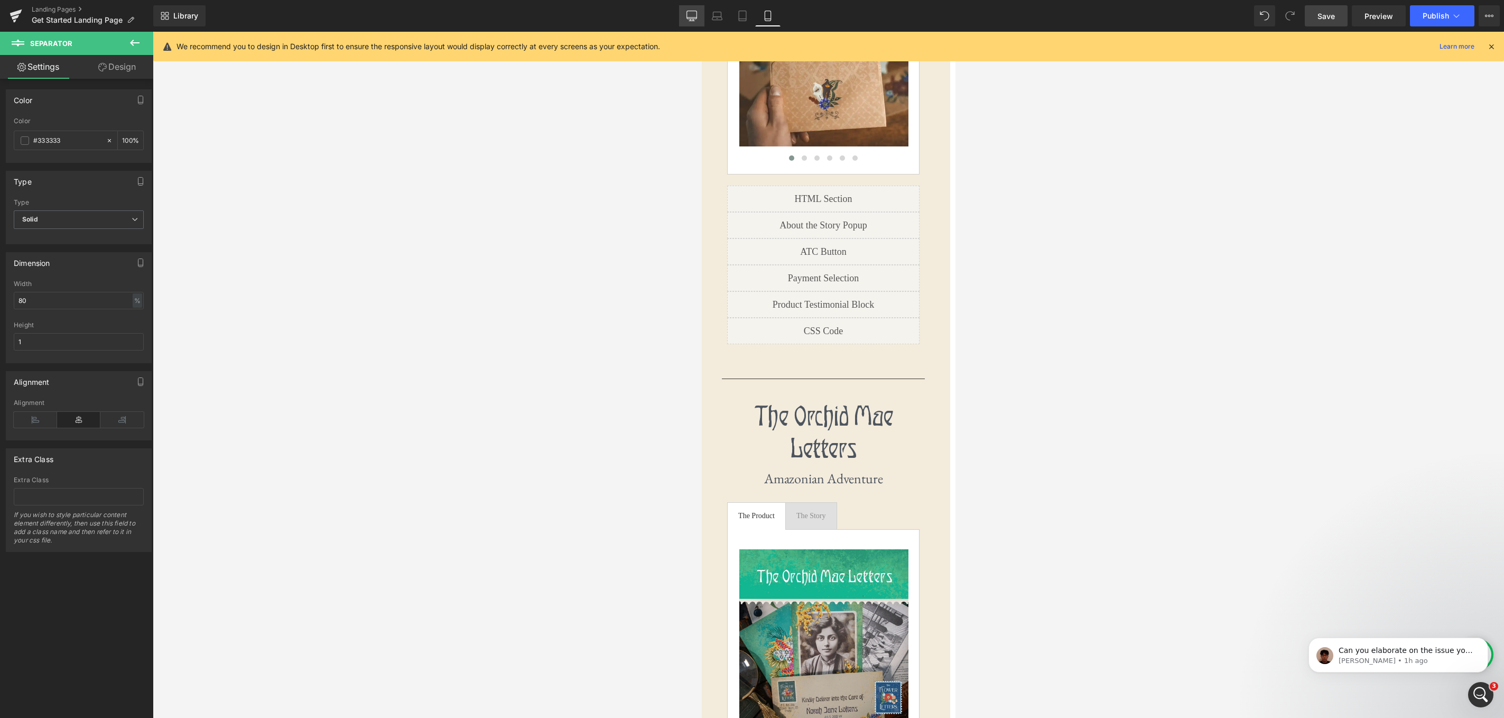
click at [691, 17] on icon at bounding box center [691, 16] width 11 height 11
type input "100"
type input "16.62"
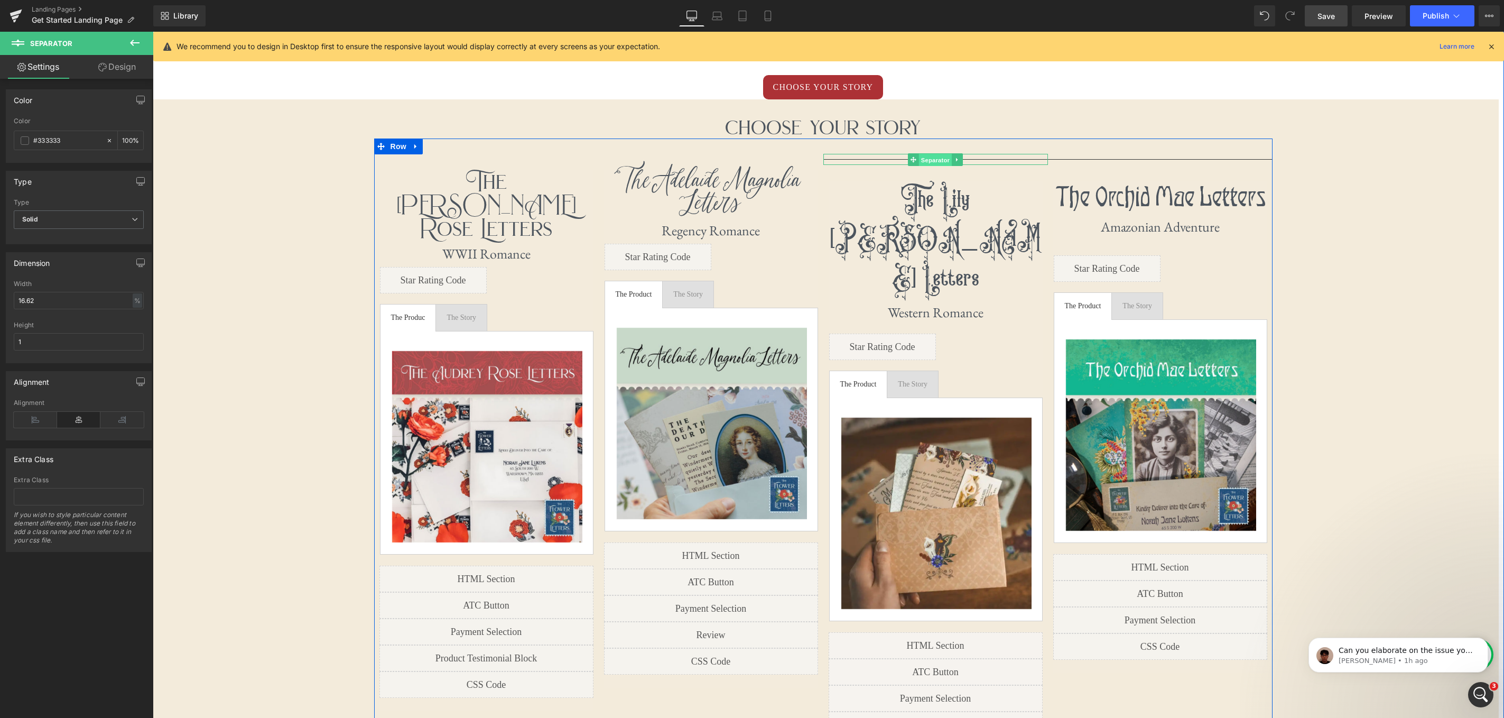
click at [936, 160] on span "Separator" at bounding box center [935, 159] width 33 height 13
click at [123, 67] on link "Design" at bounding box center [117, 67] width 77 height 24
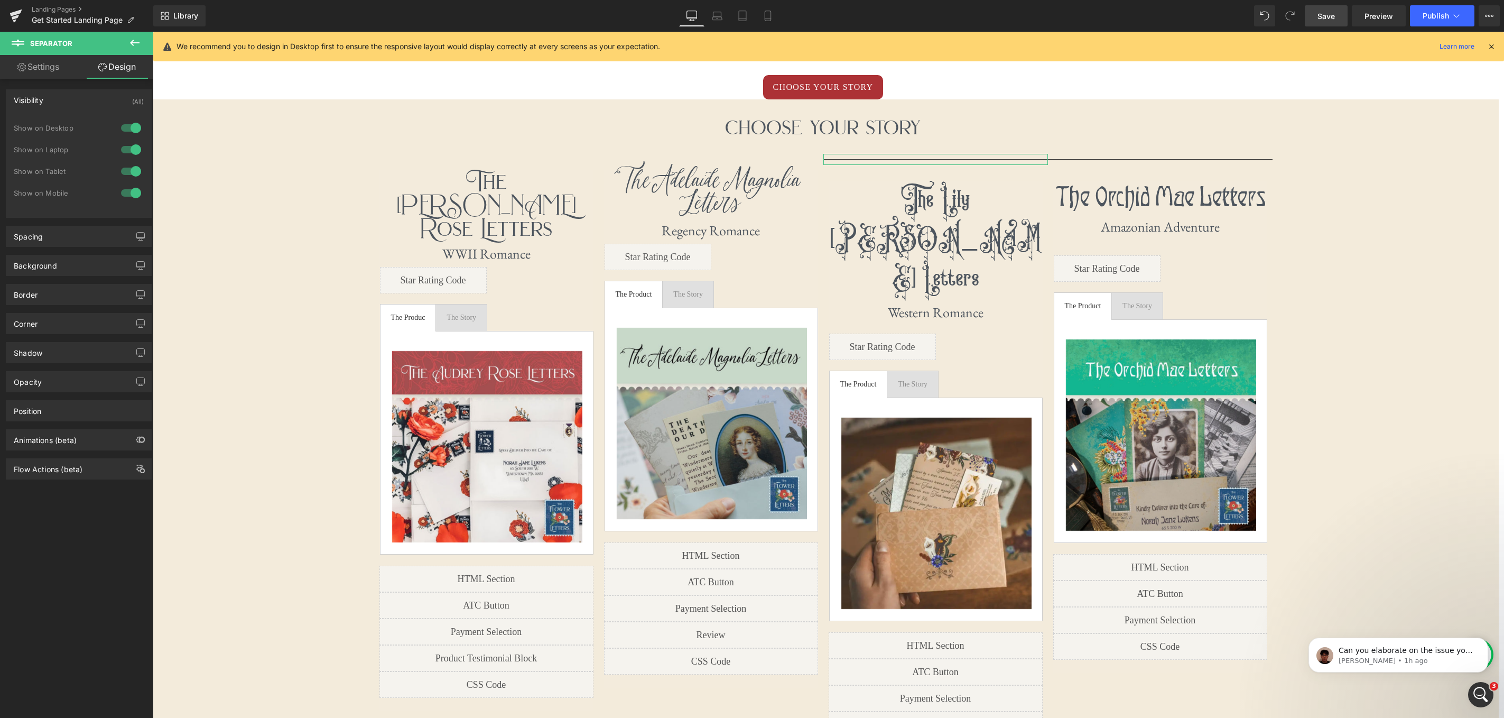
click at [128, 127] on div at bounding box center [130, 127] width 25 height 17
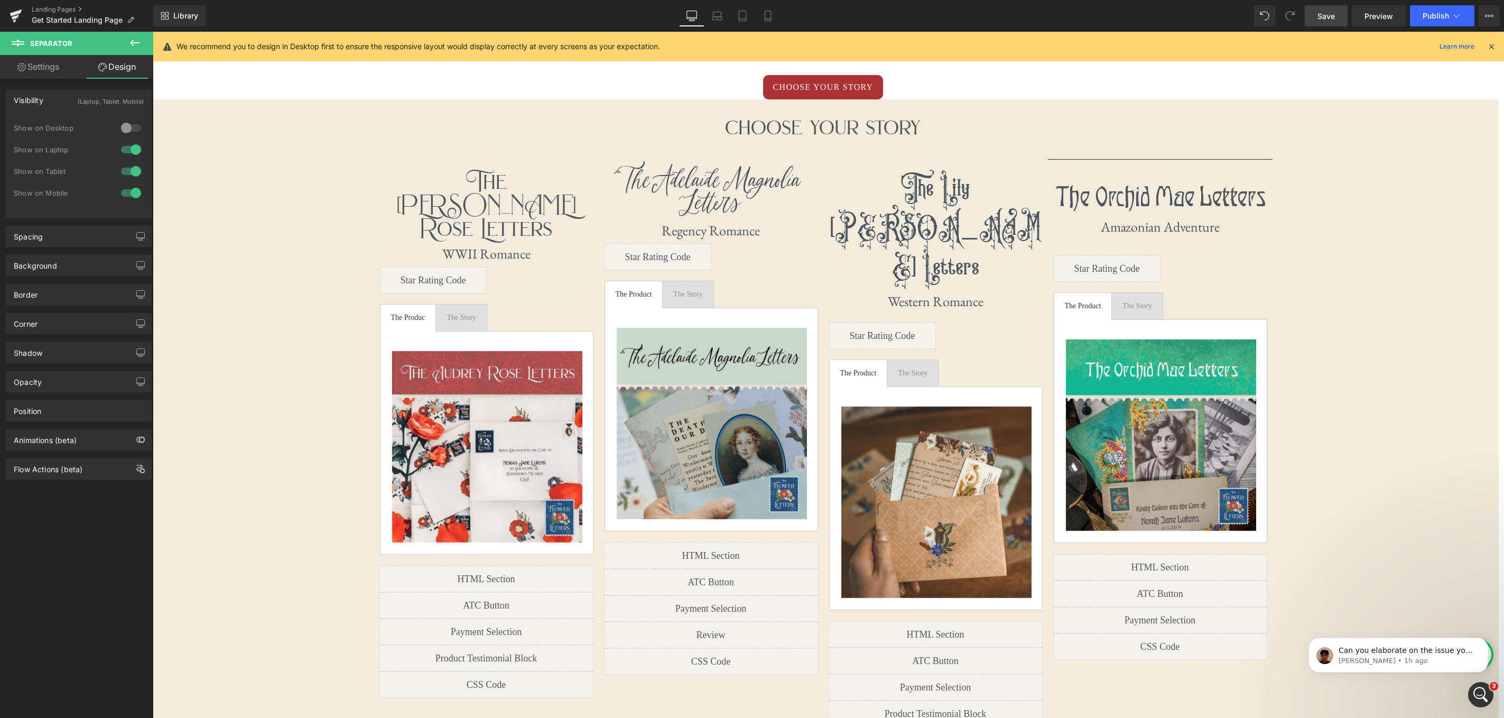
scroll to position [3441, 1351]
click at [128, 152] on div at bounding box center [130, 149] width 25 height 17
click at [124, 166] on div at bounding box center [130, 171] width 25 height 17
click at [127, 170] on div at bounding box center [130, 171] width 25 height 17
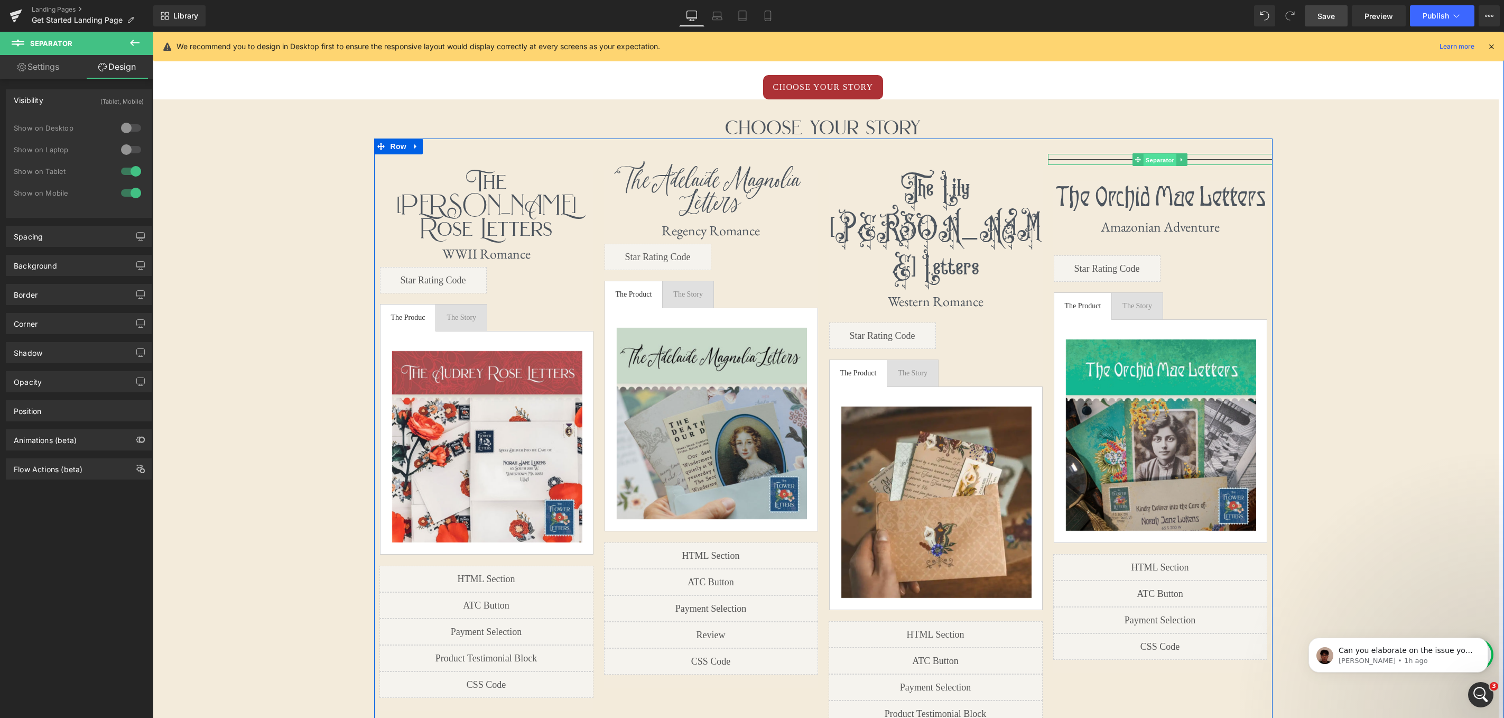
click at [1165, 159] on span "Separator" at bounding box center [1159, 159] width 33 height 13
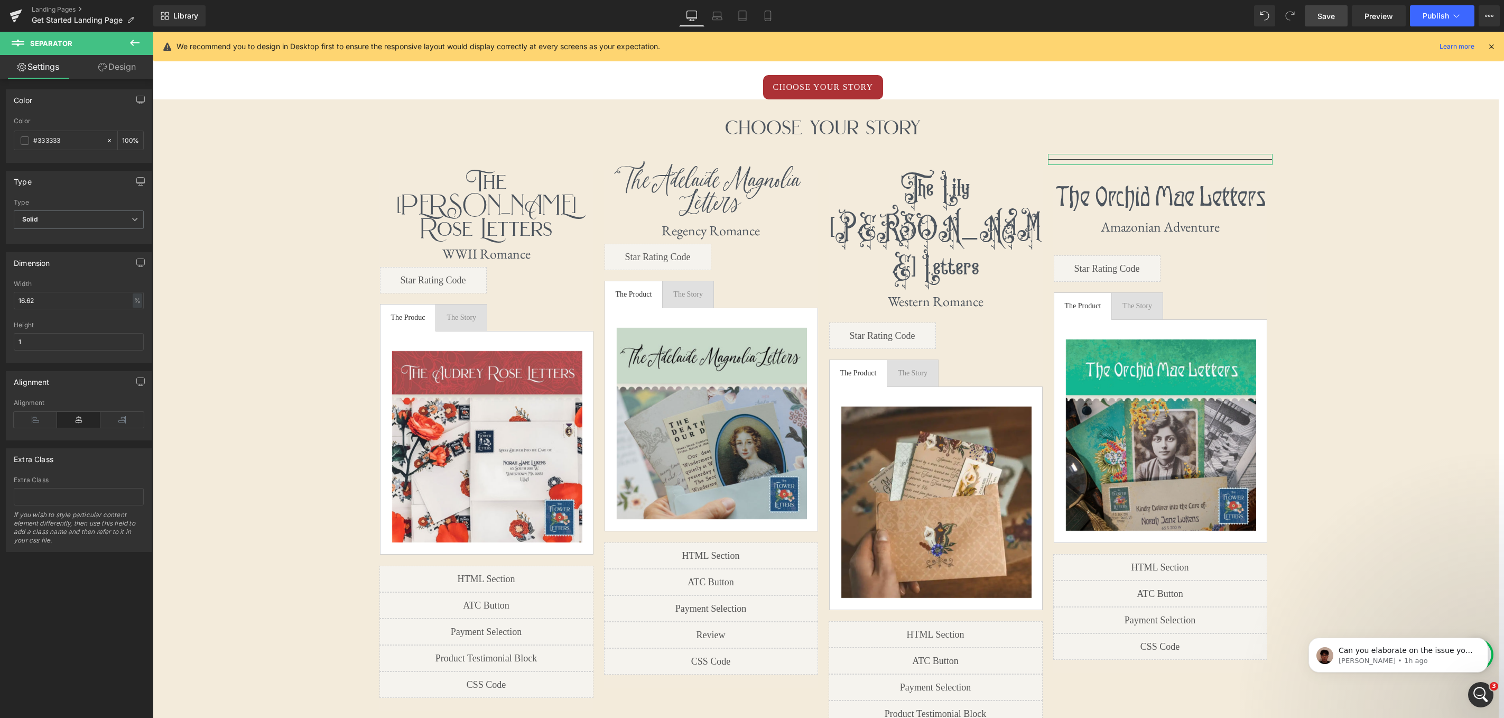
click at [114, 72] on link "Design" at bounding box center [117, 67] width 77 height 24
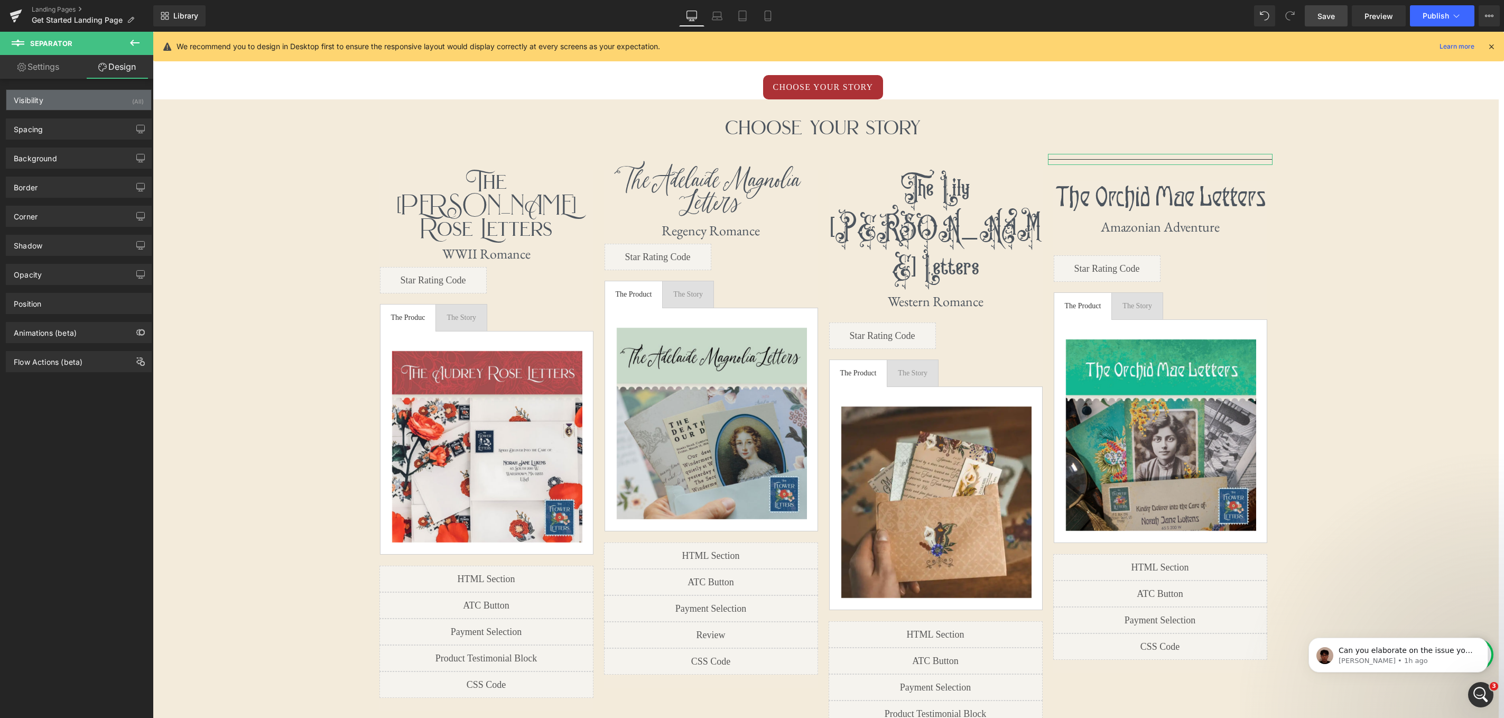
click at [117, 98] on div "Visibility (All)" at bounding box center [78, 100] width 145 height 20
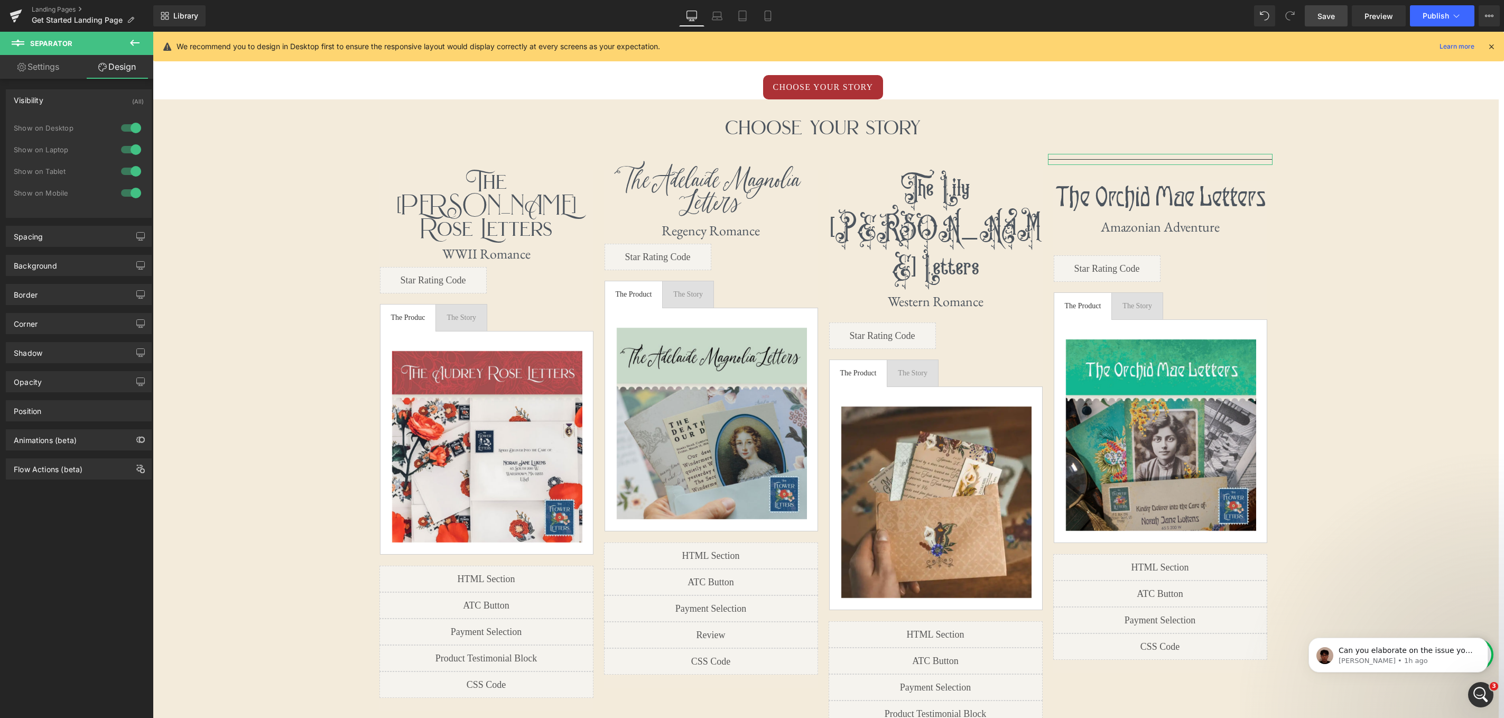
click at [130, 127] on div at bounding box center [130, 127] width 25 height 17
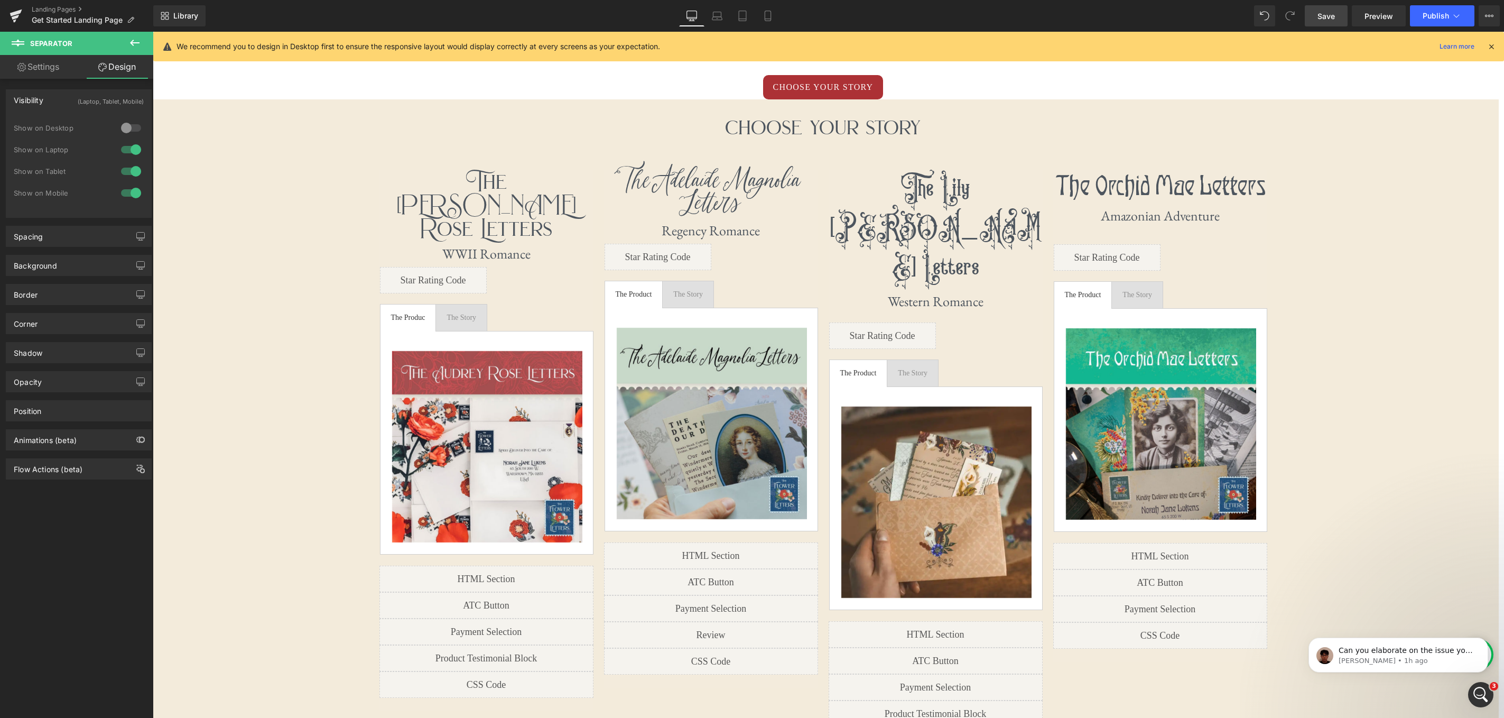
click at [129, 152] on div at bounding box center [130, 149] width 25 height 17
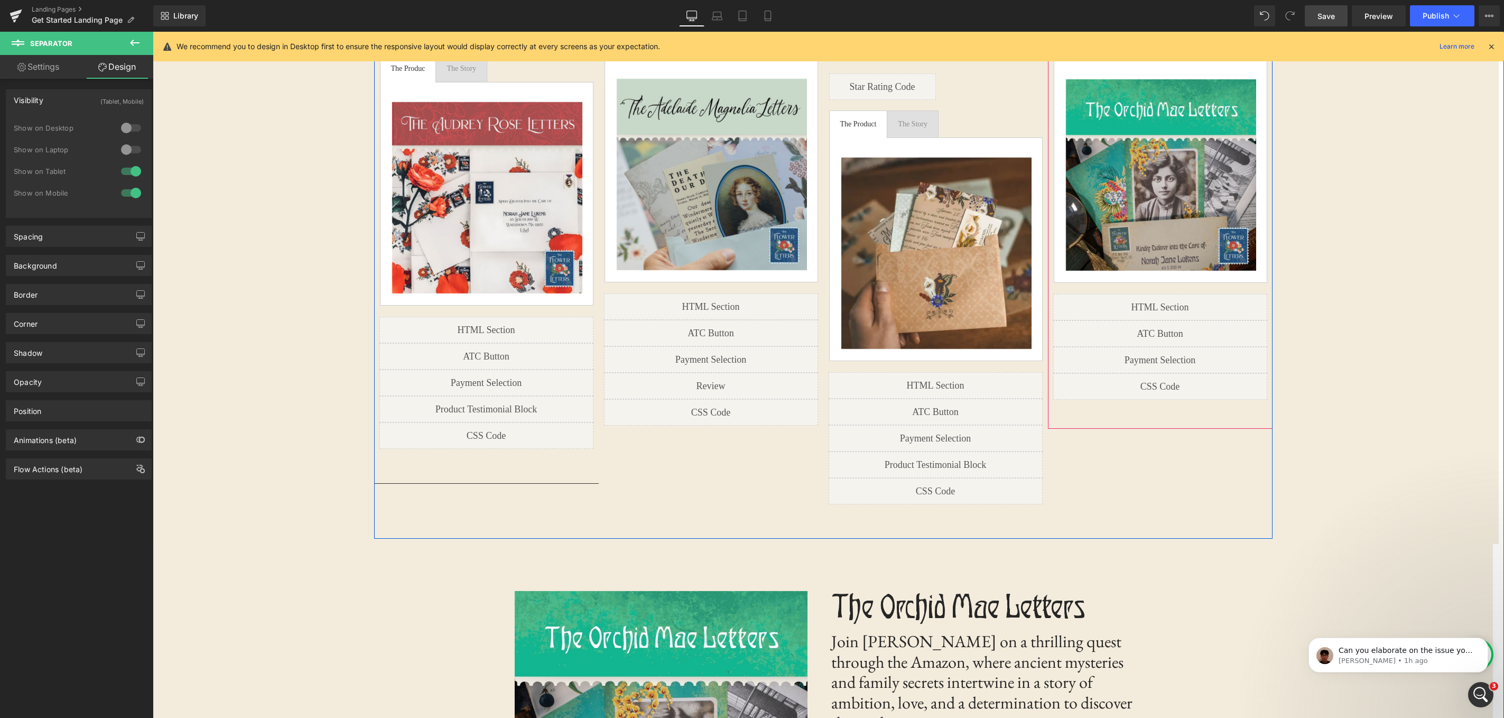
scroll to position [1179, 0]
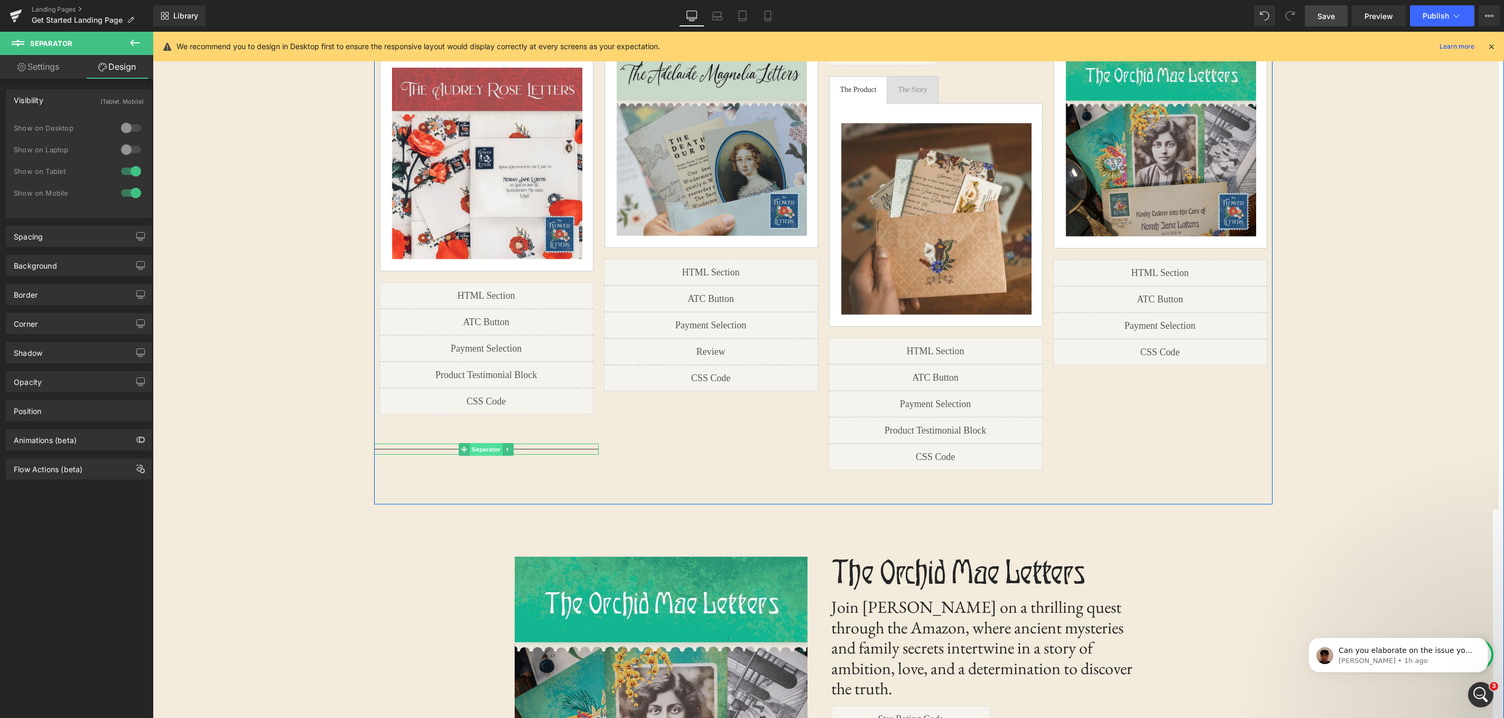
click at [495, 443] on span "Separator" at bounding box center [486, 449] width 33 height 13
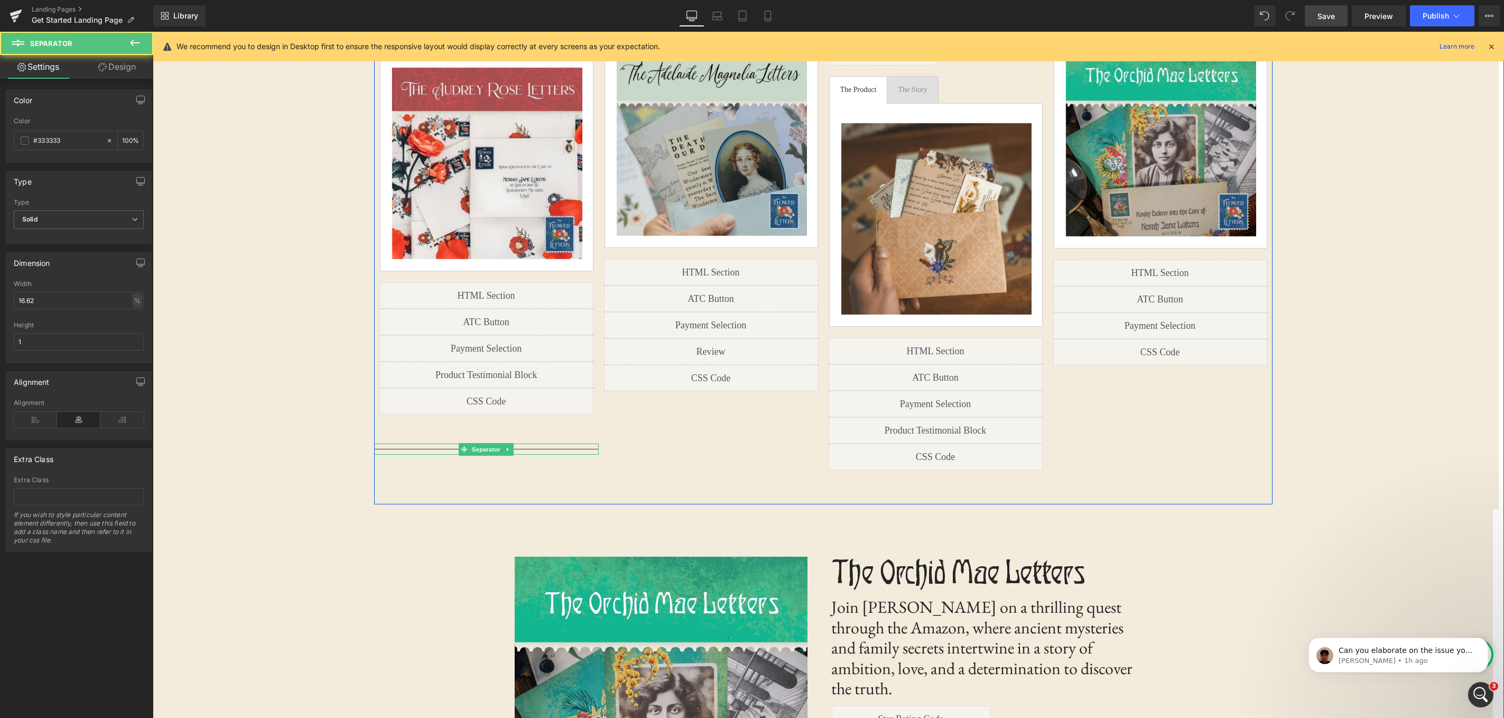
scroll to position [1181, 0]
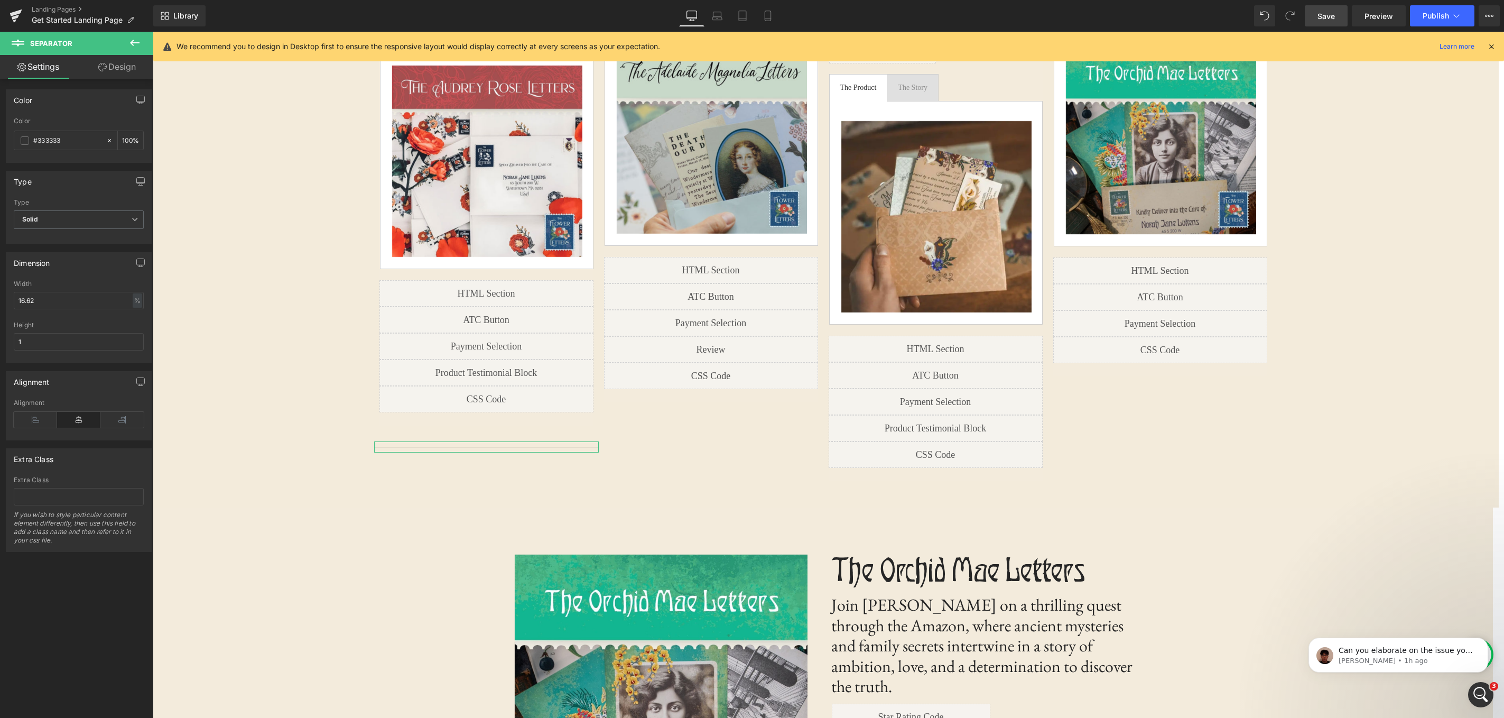
click at [127, 65] on link "Design" at bounding box center [117, 67] width 77 height 24
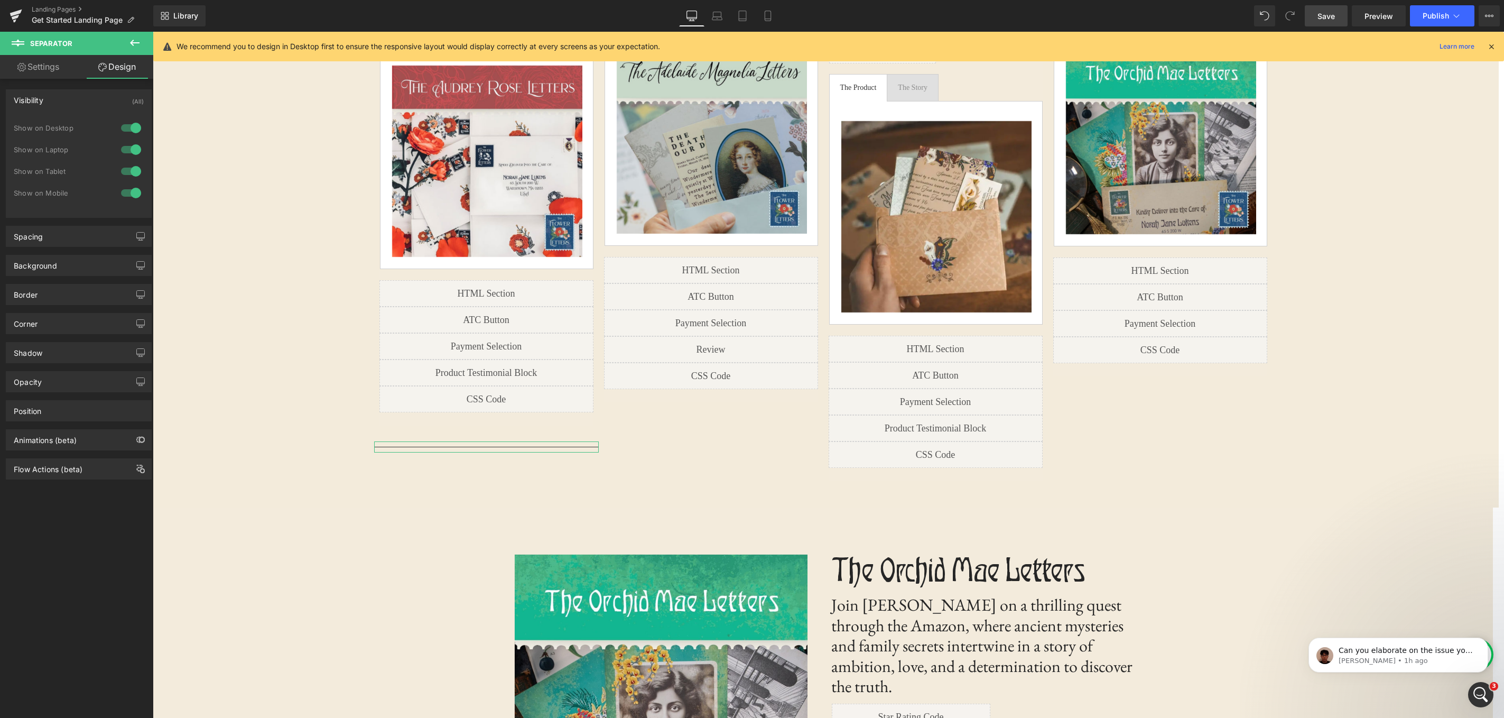
click at [128, 127] on div at bounding box center [130, 127] width 25 height 17
click at [128, 150] on div at bounding box center [130, 149] width 25 height 17
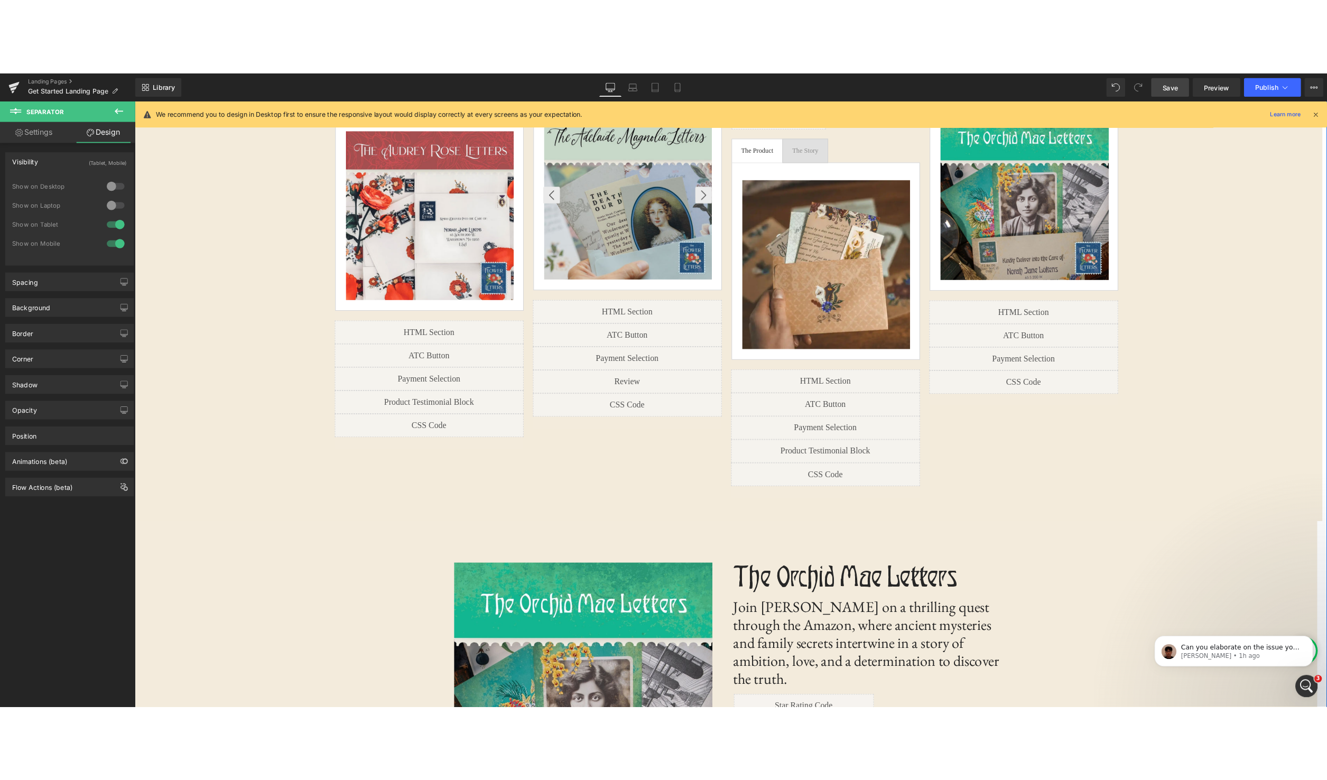
scroll to position [1000, 0]
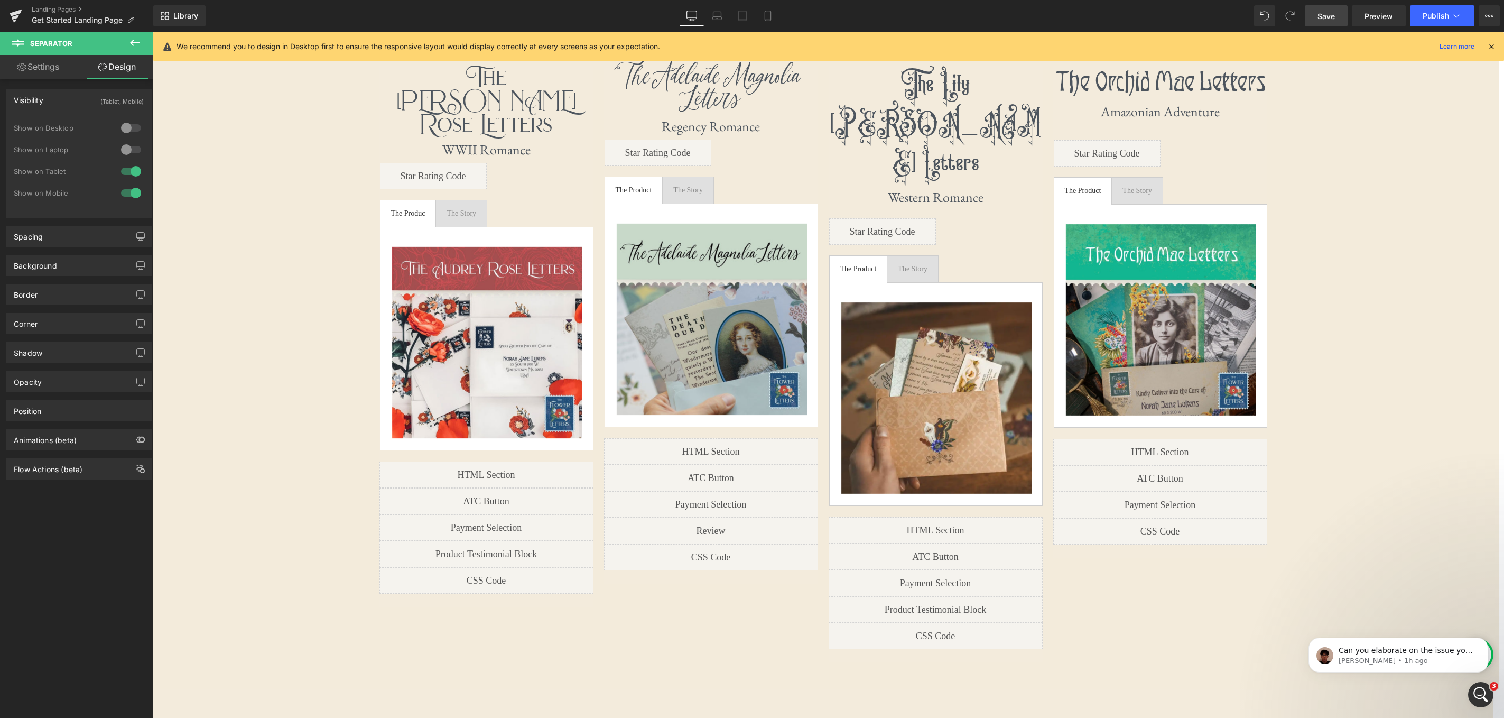
click at [1275, 13] on span "Save" at bounding box center [1325, 16] width 17 height 11
click at [1275, 20] on span "Preview" at bounding box center [1378, 16] width 29 height 11
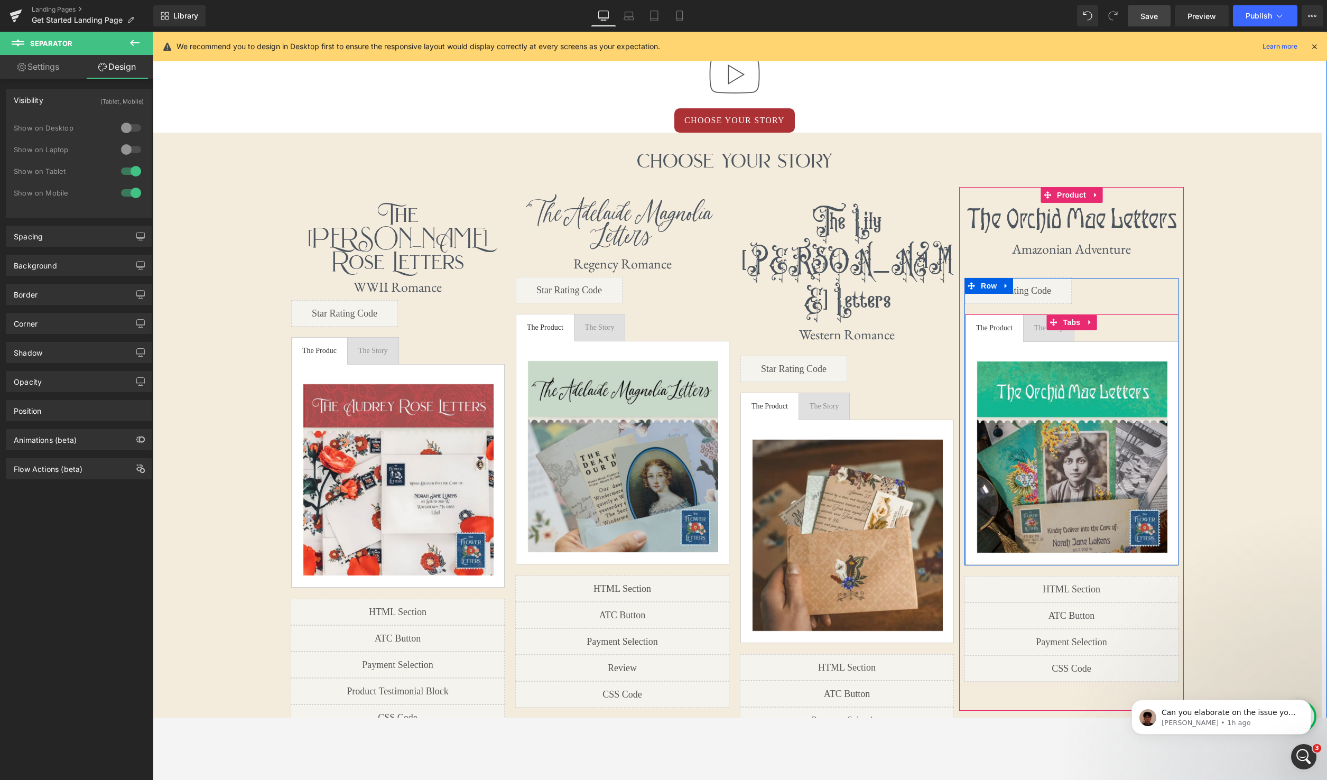
scroll to position [862, 0]
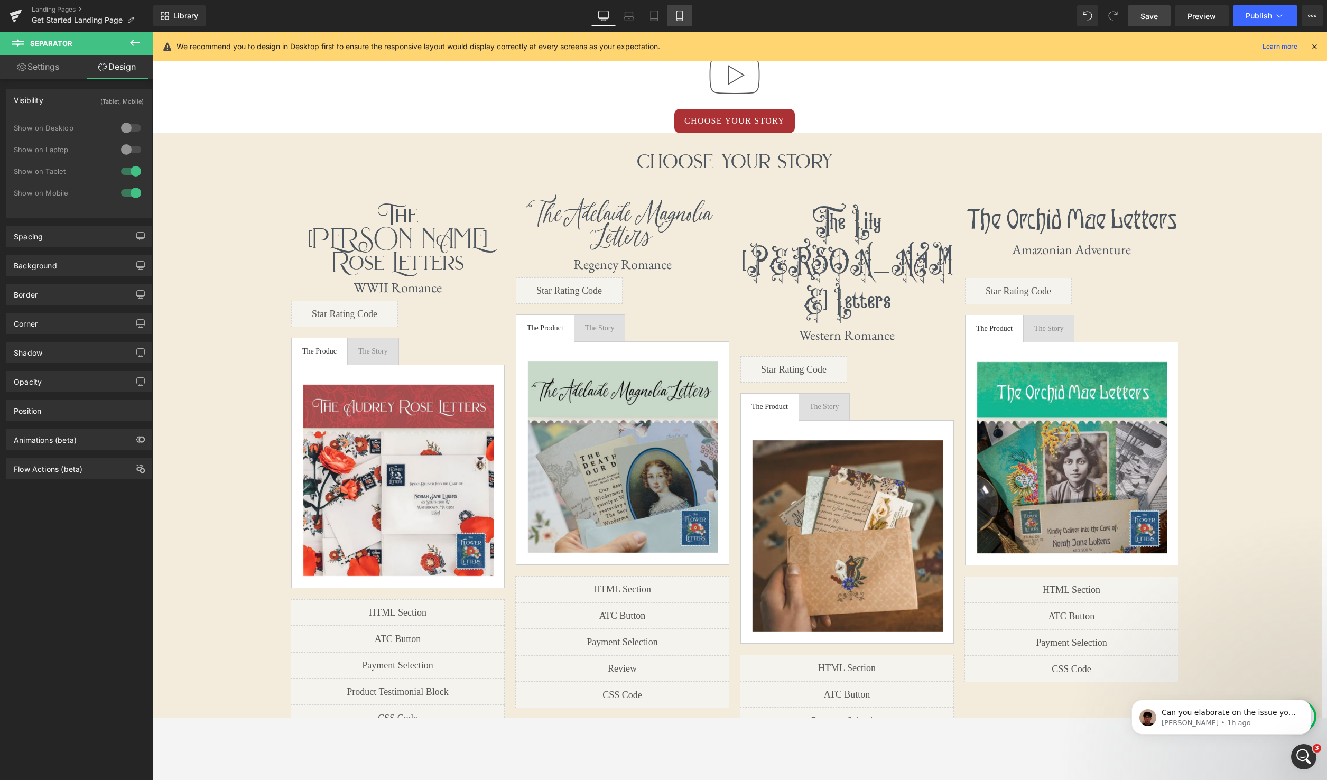
click at [686, 15] on link "Mobile" at bounding box center [679, 15] width 25 height 21
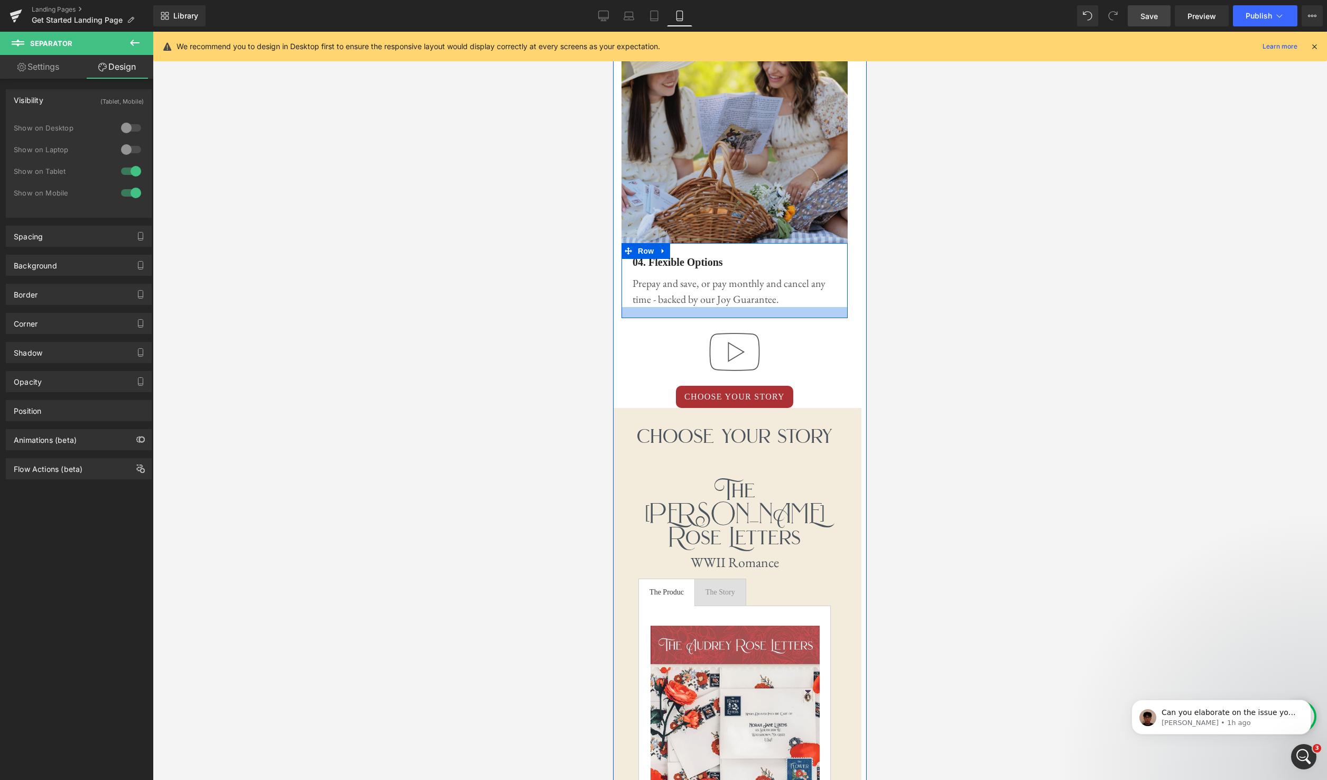
scroll to position [1797, 0]
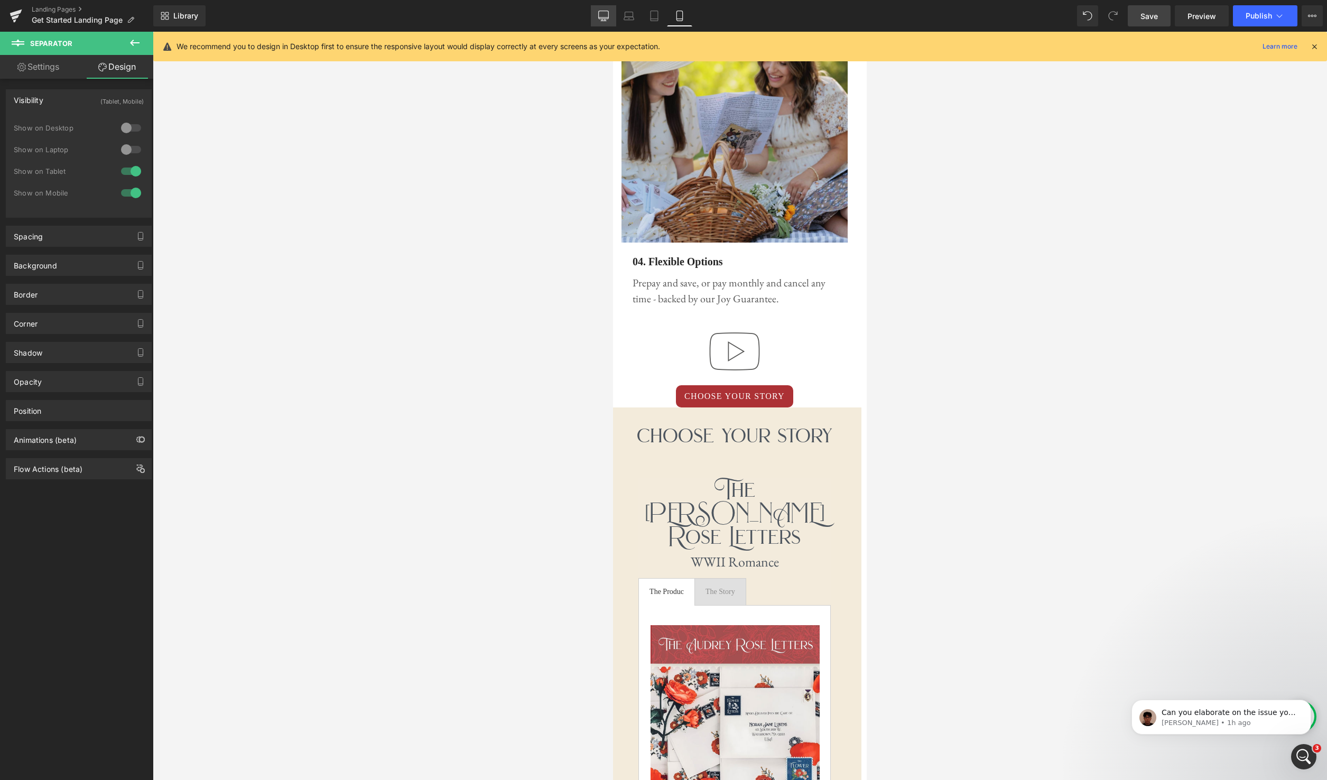
click at [598, 14] on icon at bounding box center [603, 16] width 11 height 11
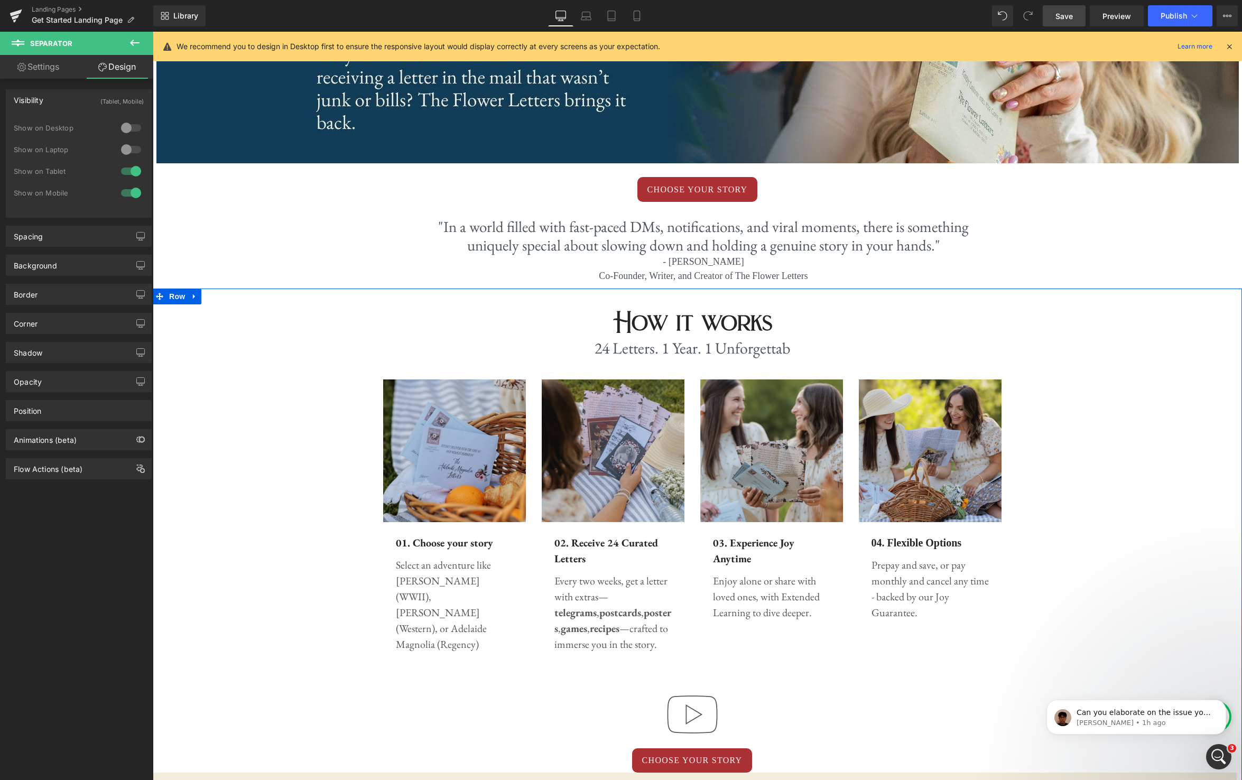
scroll to position [0, 0]
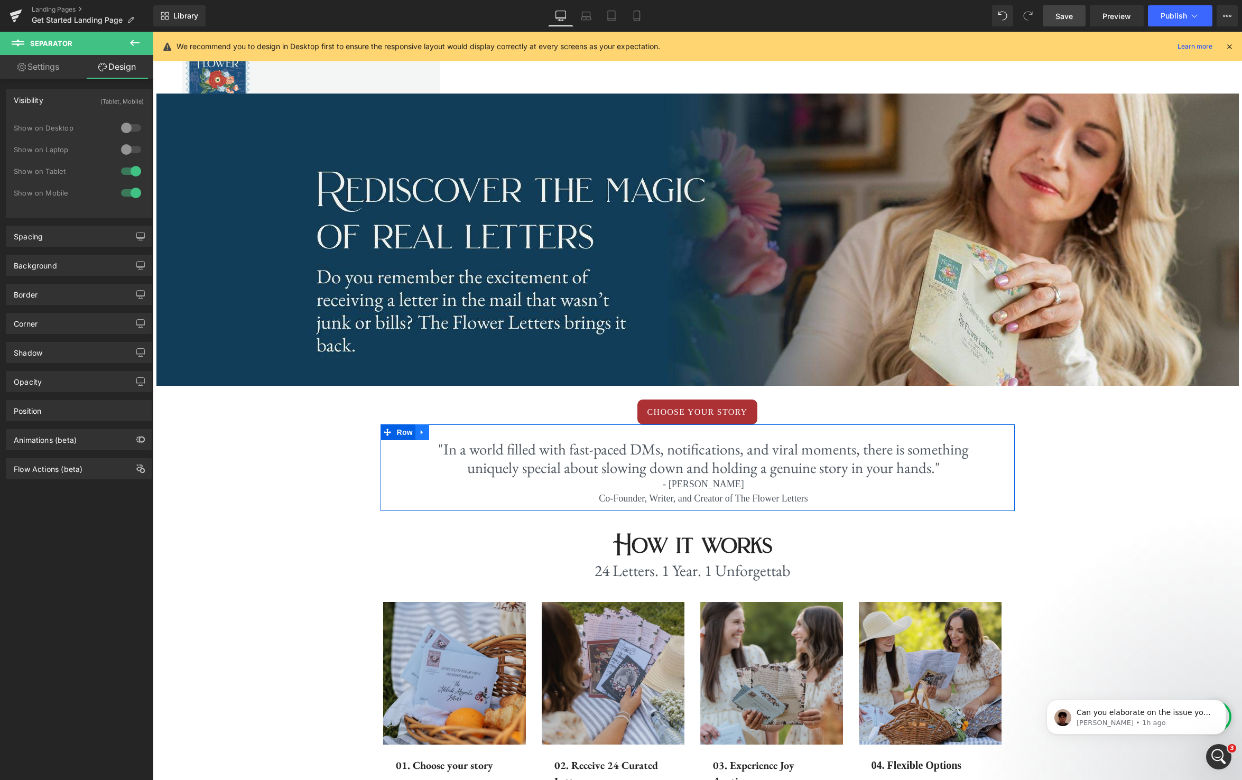
click at [425, 433] on icon at bounding box center [421, 433] width 7 height 8
drag, startPoint x: 436, startPoint y: 431, endPoint x: 730, endPoint y: 453, distance: 294.1
click at [436, 432] on icon at bounding box center [435, 432] width 7 height 7
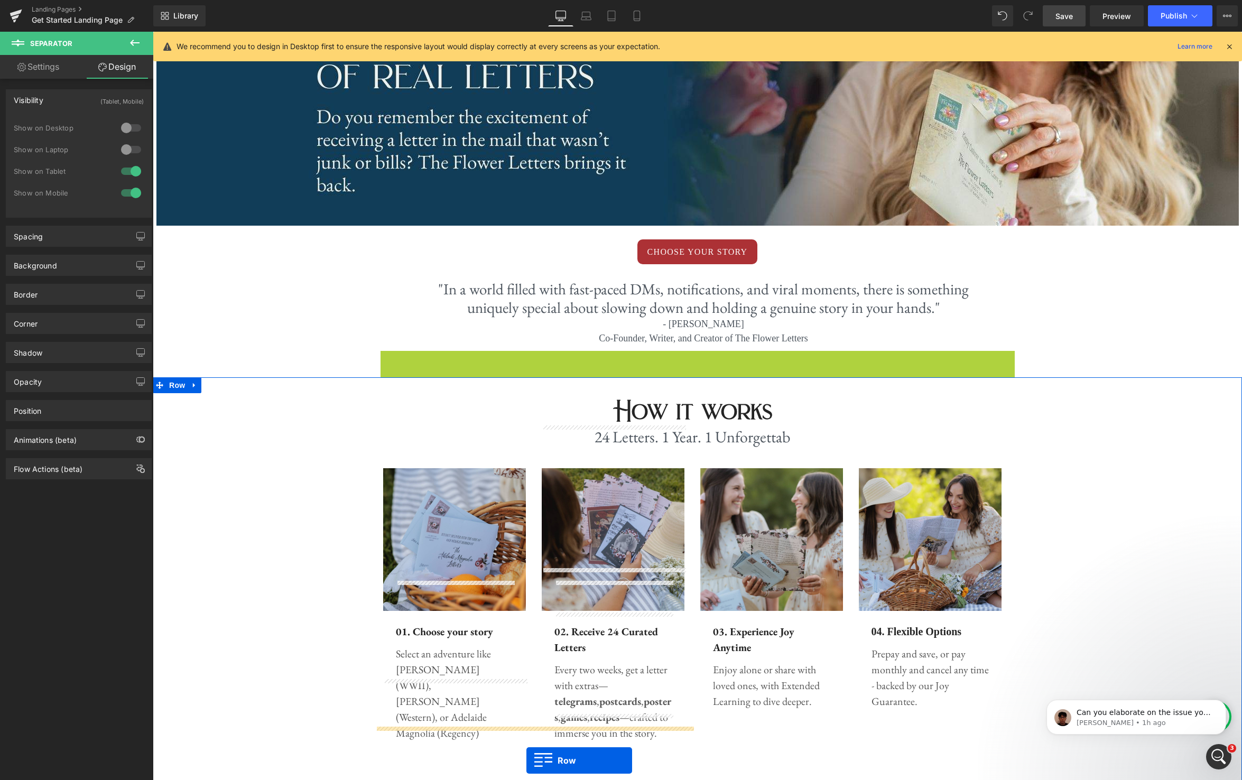
scroll to position [456, 0]
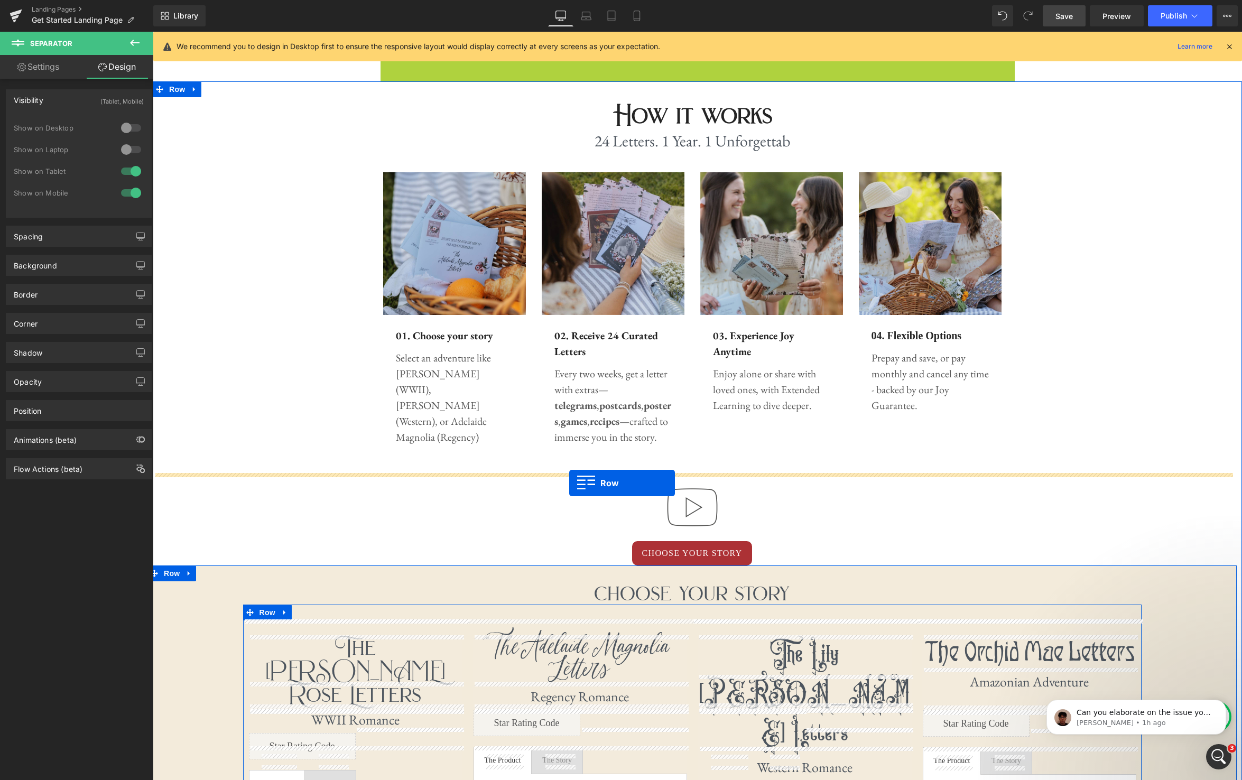
drag, startPoint x: 387, startPoint y: 403, endPoint x: 569, endPoint y: 483, distance: 199.0
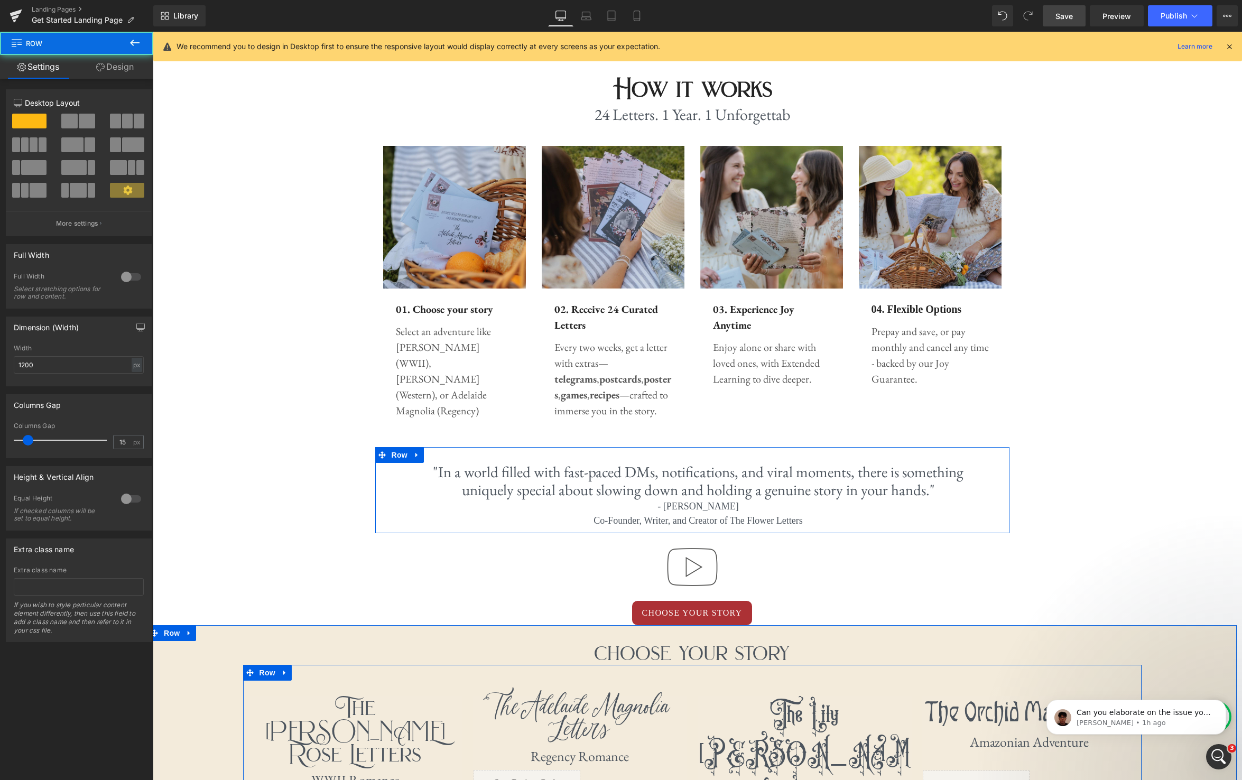
scroll to position [3518, 1089]
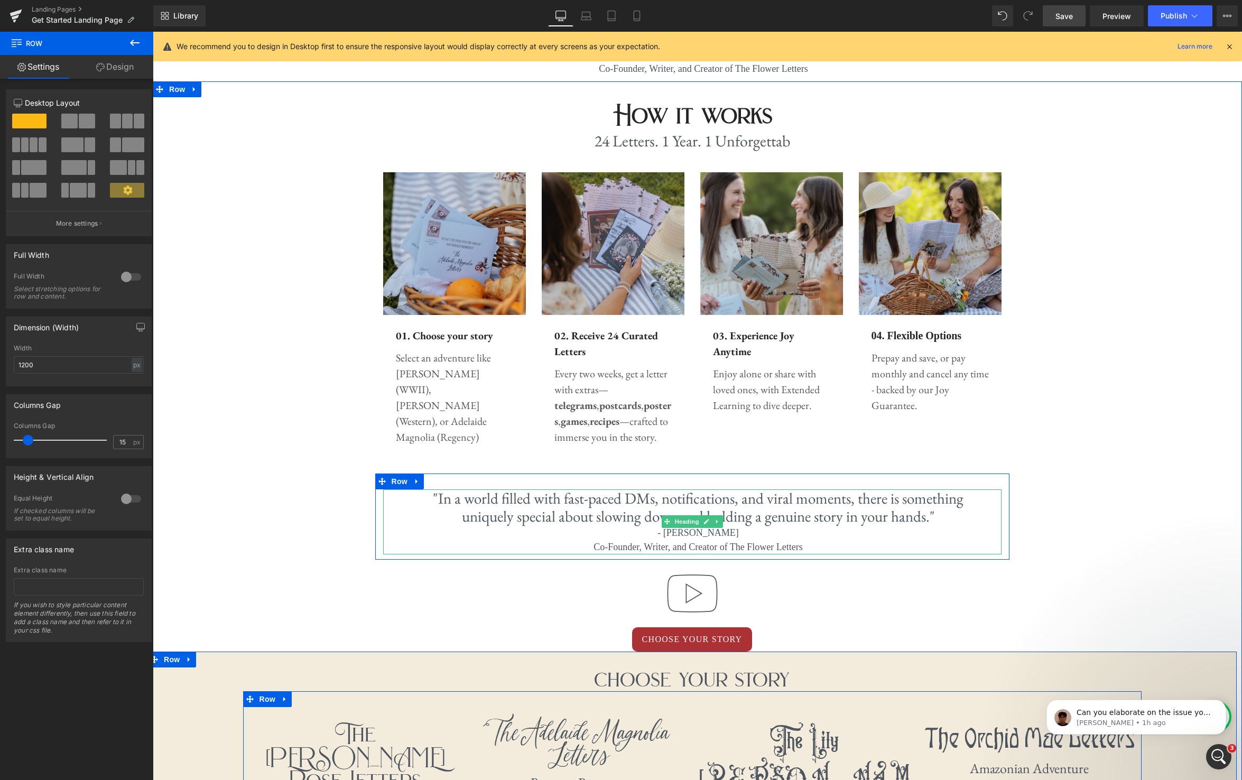
drag, startPoint x: 769, startPoint y: 526, endPoint x: 925, endPoint y: 522, distance: 155.9
click at [769, 526] on div "- [PERSON_NAME]" at bounding box center [698, 533] width 535 height 14
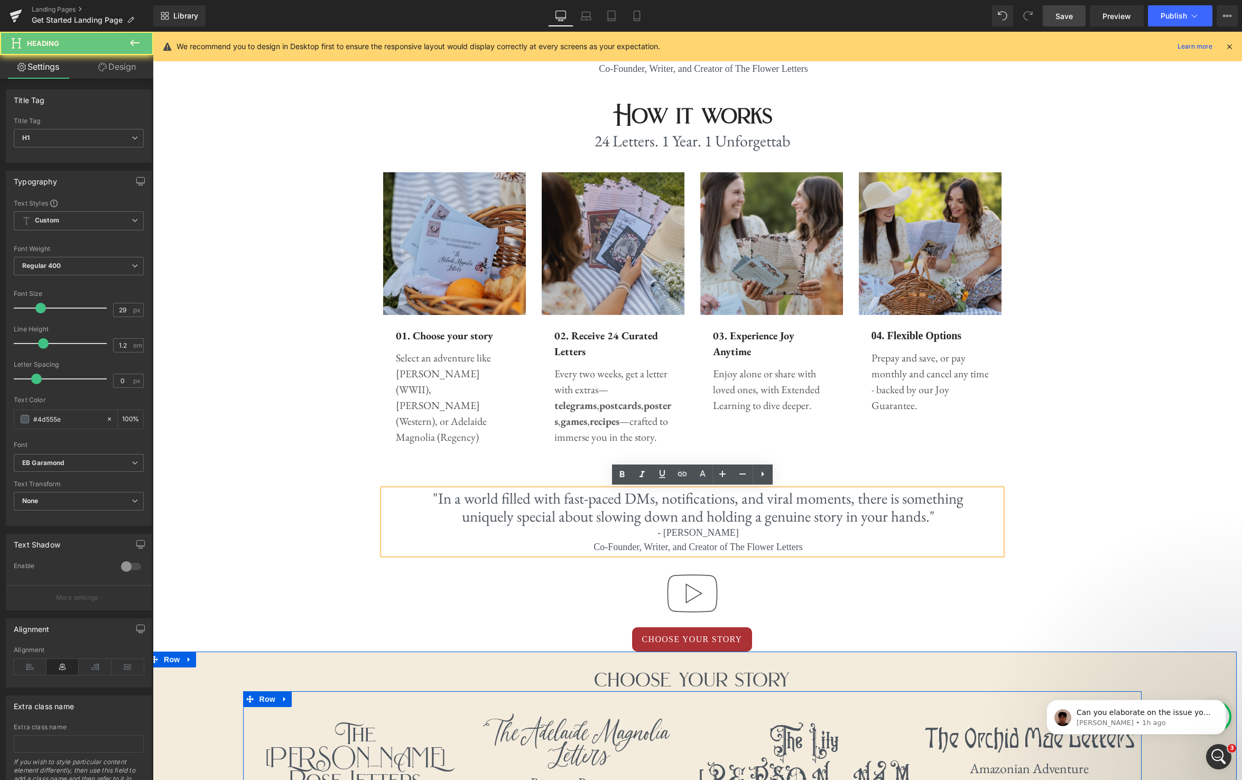
click at [925, 522] on h1 ""In a world filled with fast-paced DMs, notifications, and viral moments, there…" at bounding box center [698, 507] width 535 height 37
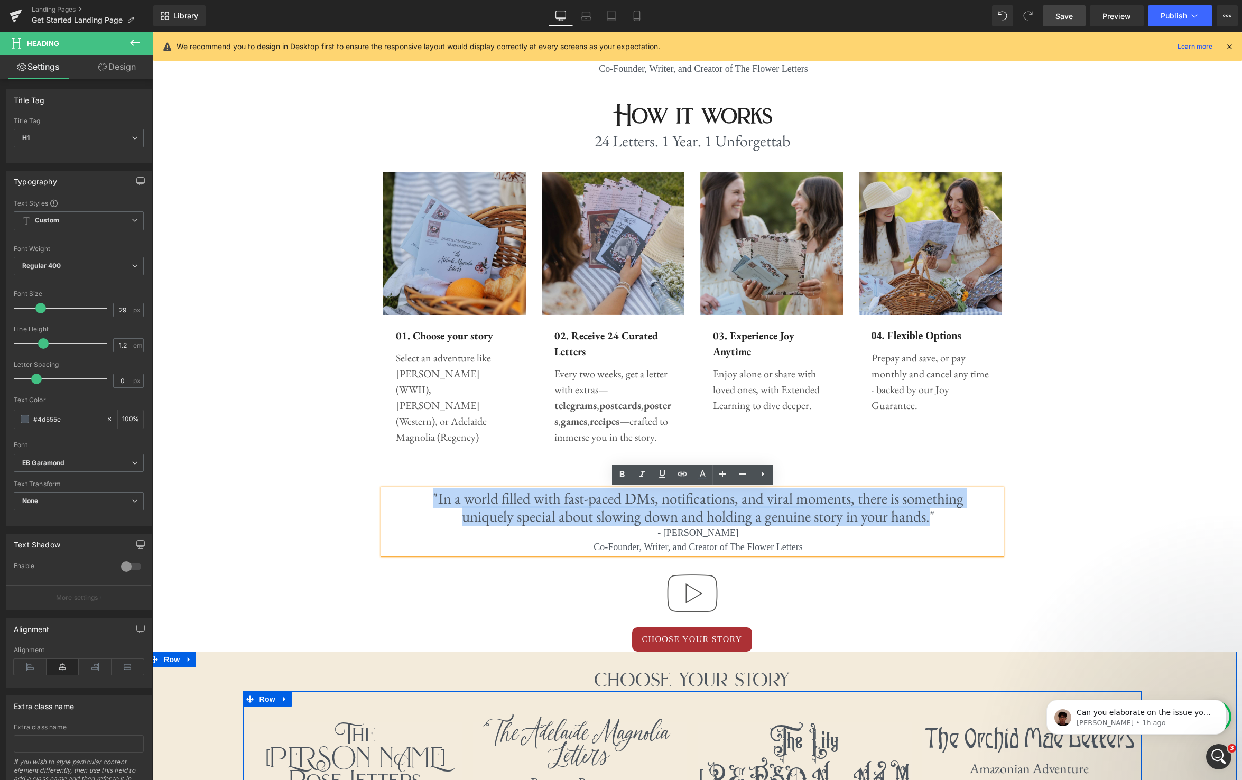
drag, startPoint x: 805, startPoint y: 516, endPoint x: 433, endPoint y: 491, distance: 372.8
click at [433, 491] on h1 ""In a world filled with fast-paced DMs, notifications, and viral moments, there…" at bounding box center [698, 507] width 535 height 37
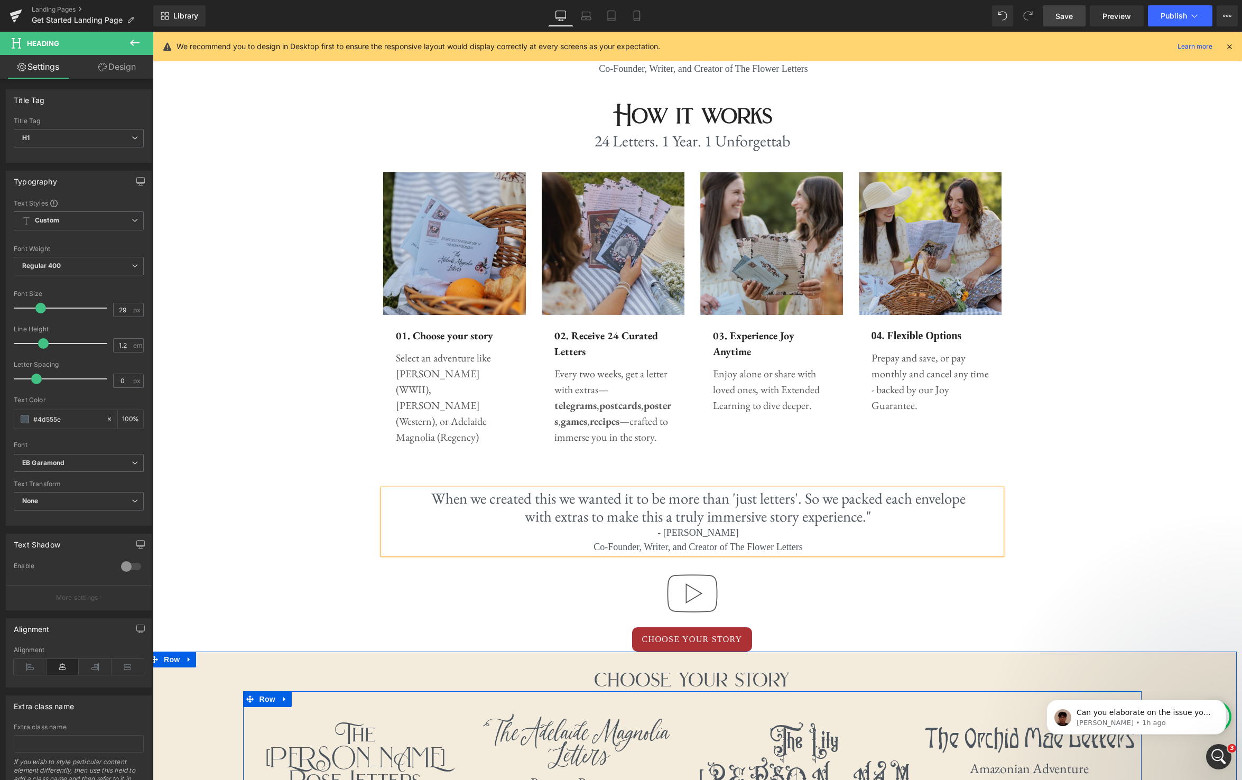
click at [434, 500] on h1 "When we created this we wanted it to be more than 'just letters'. So we packed …" at bounding box center [698, 507] width 535 height 37
click at [741, 535] on div "- [PERSON_NAME]" at bounding box center [698, 533] width 535 height 14
drag, startPoint x: 730, startPoint y: 532, endPoint x: 675, endPoint y: 532, distance: 54.4
click at [675, 532] on div "- [PERSON_NAME]" at bounding box center [698, 533] width 535 height 14
click at [805, 542] on div "Co-Founder, Writer, and Creator of The Flower Letters" at bounding box center [698, 547] width 535 height 14
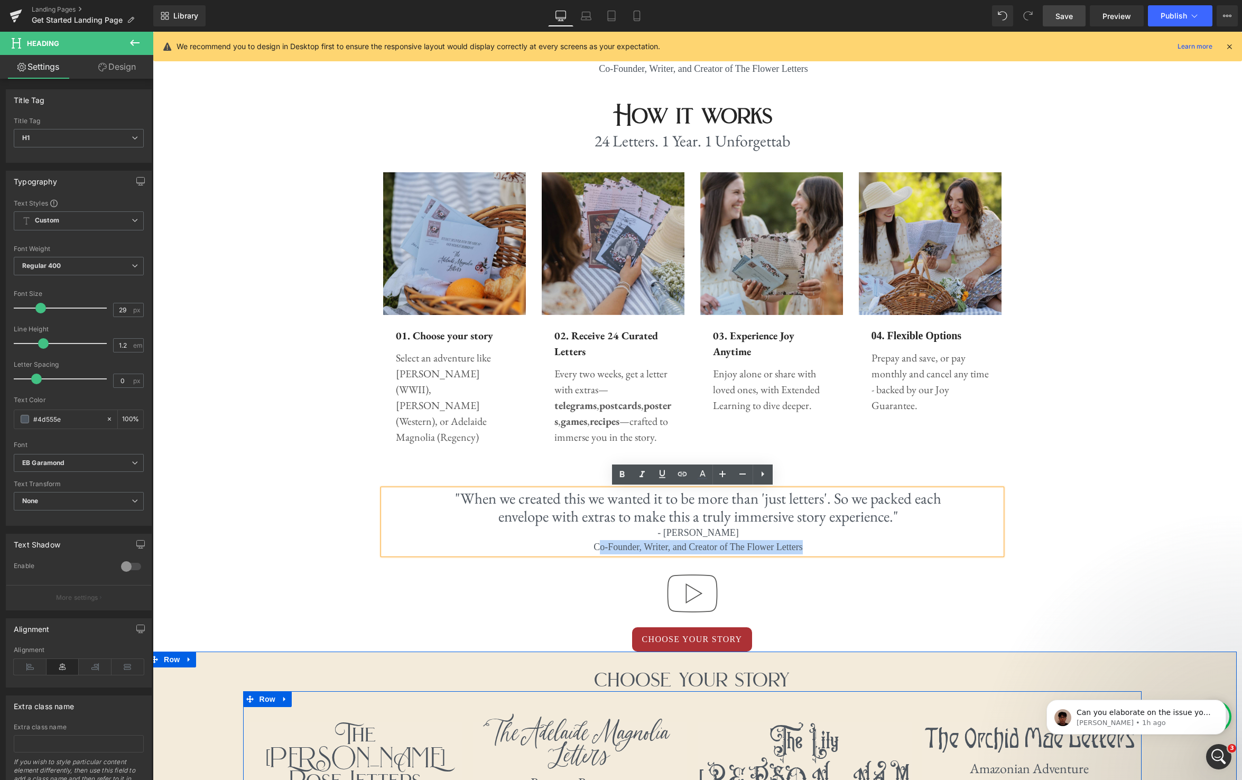
drag, startPoint x: 711, startPoint y: 549, endPoint x: 598, endPoint y: 549, distance: 113.1
click at [598, 549] on div "Co-Founder, Writer, and Creator of The Flower Letters" at bounding box center [698, 547] width 535 height 14
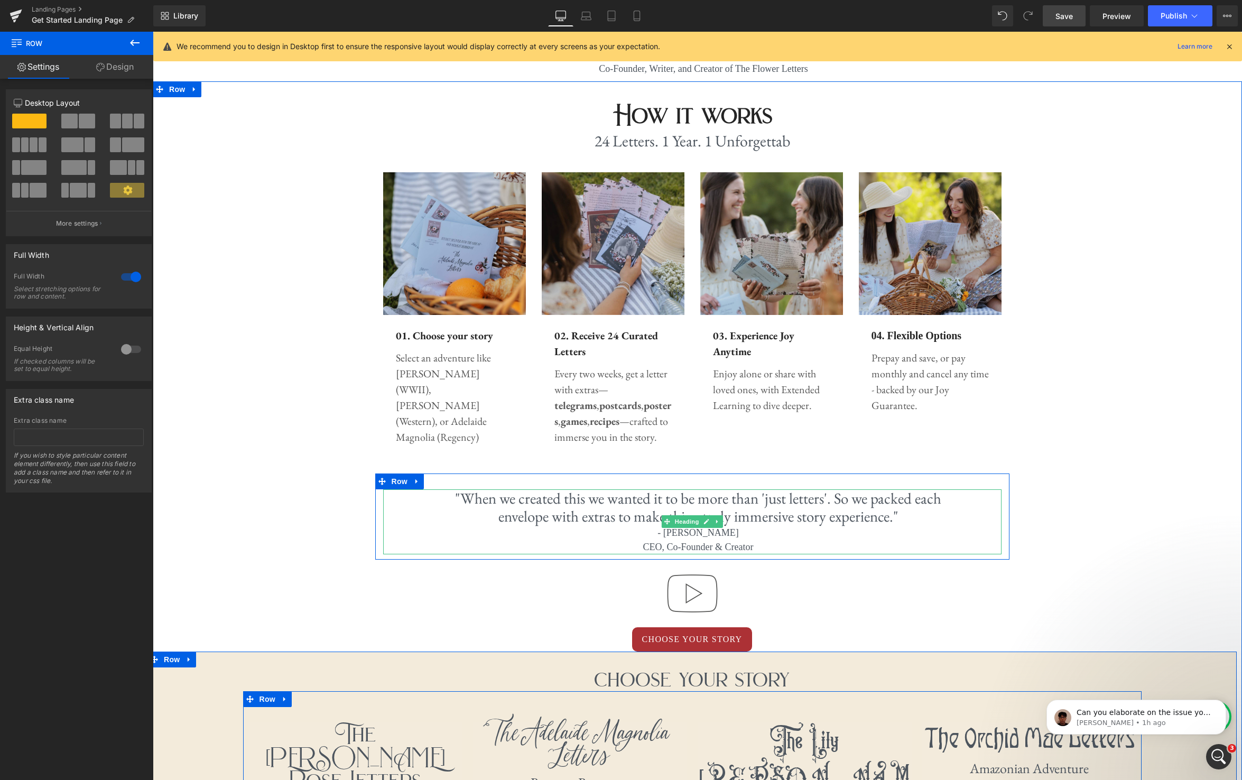
click at [893, 518] on h1 ""When we created this we wanted it to be more than 'just letters'. So we packed…" at bounding box center [698, 507] width 535 height 37
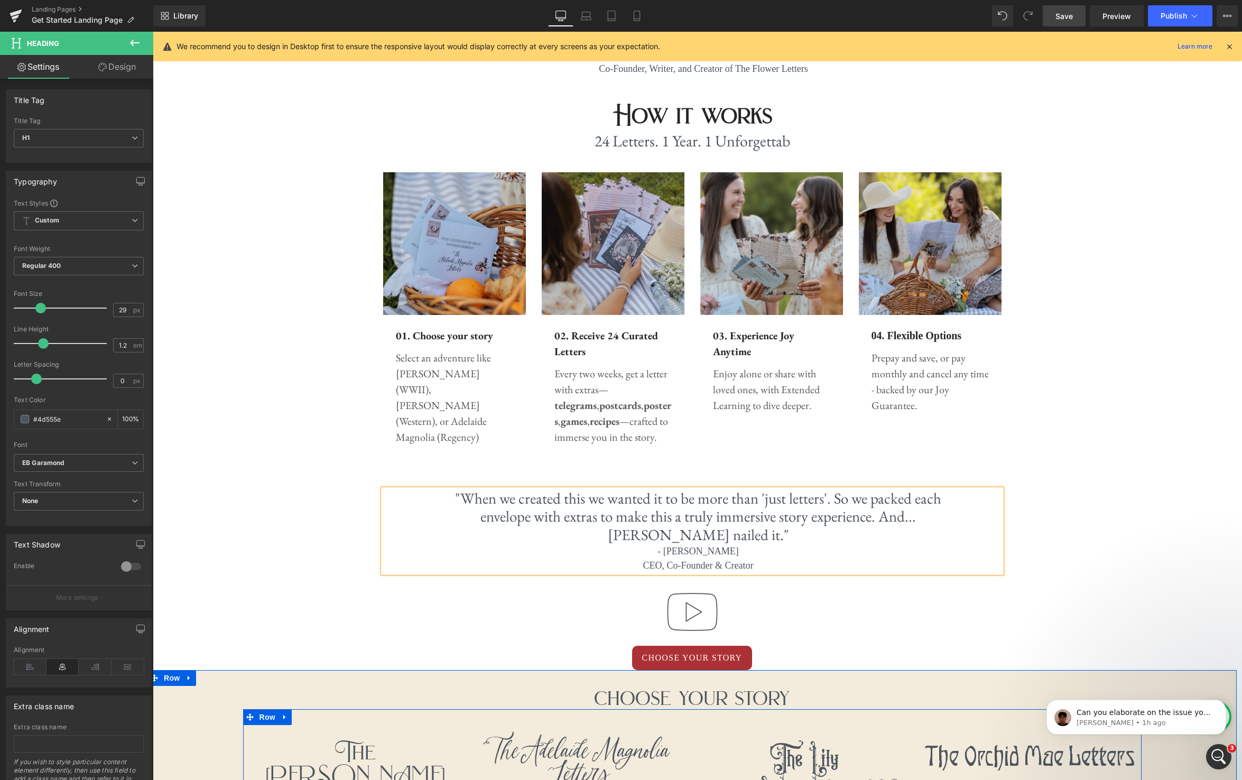
scroll to position [3536, 1089]
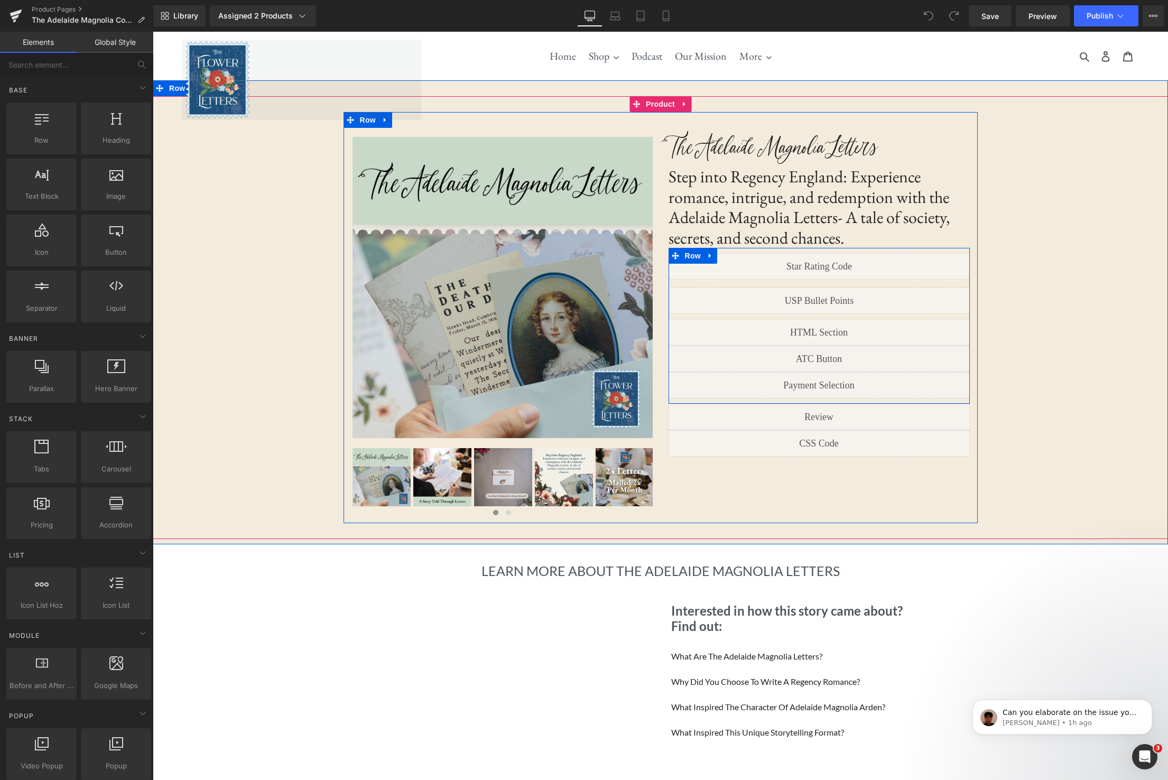
click at [713, 256] on icon at bounding box center [709, 256] width 7 height 8
click at [711, 257] on icon at bounding box center [709, 256] width 7 height 8
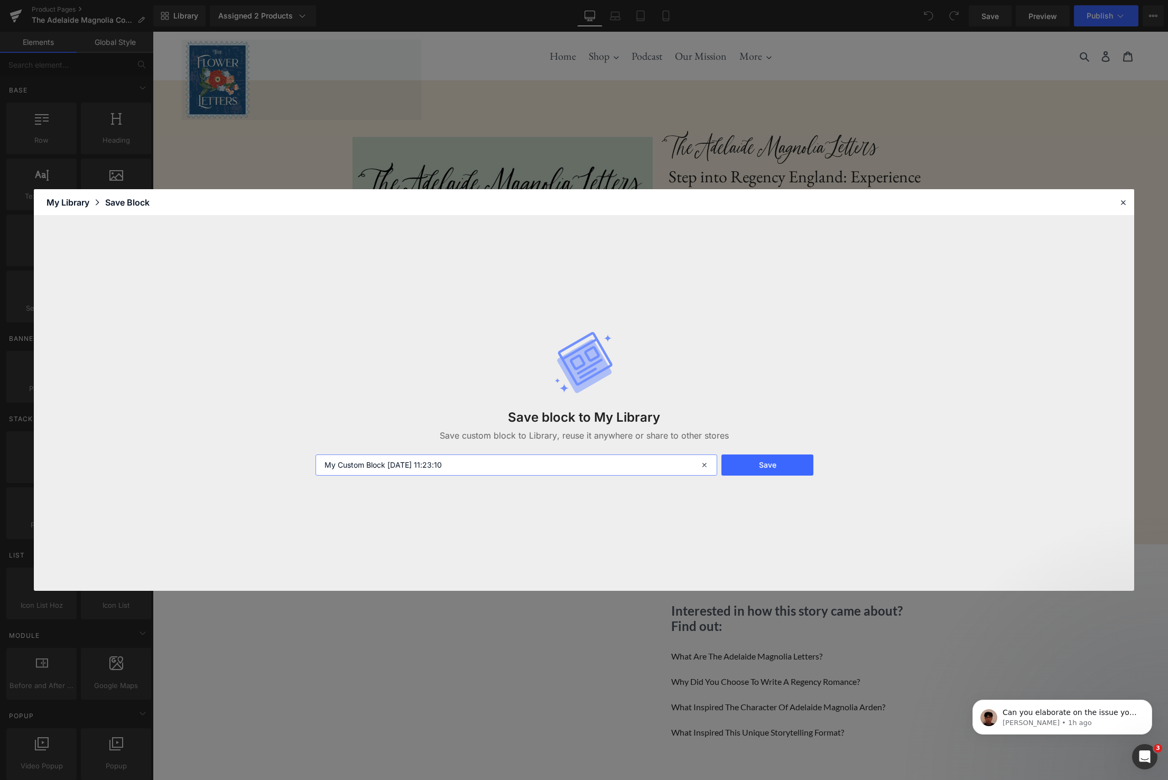
click at [533, 470] on input "My Custom Block 2025-08-29 11:23:10" at bounding box center [516, 464] width 402 height 21
type input "AM Product Block Code"
click at [747, 468] on button "Save" at bounding box center [767, 464] width 92 height 21
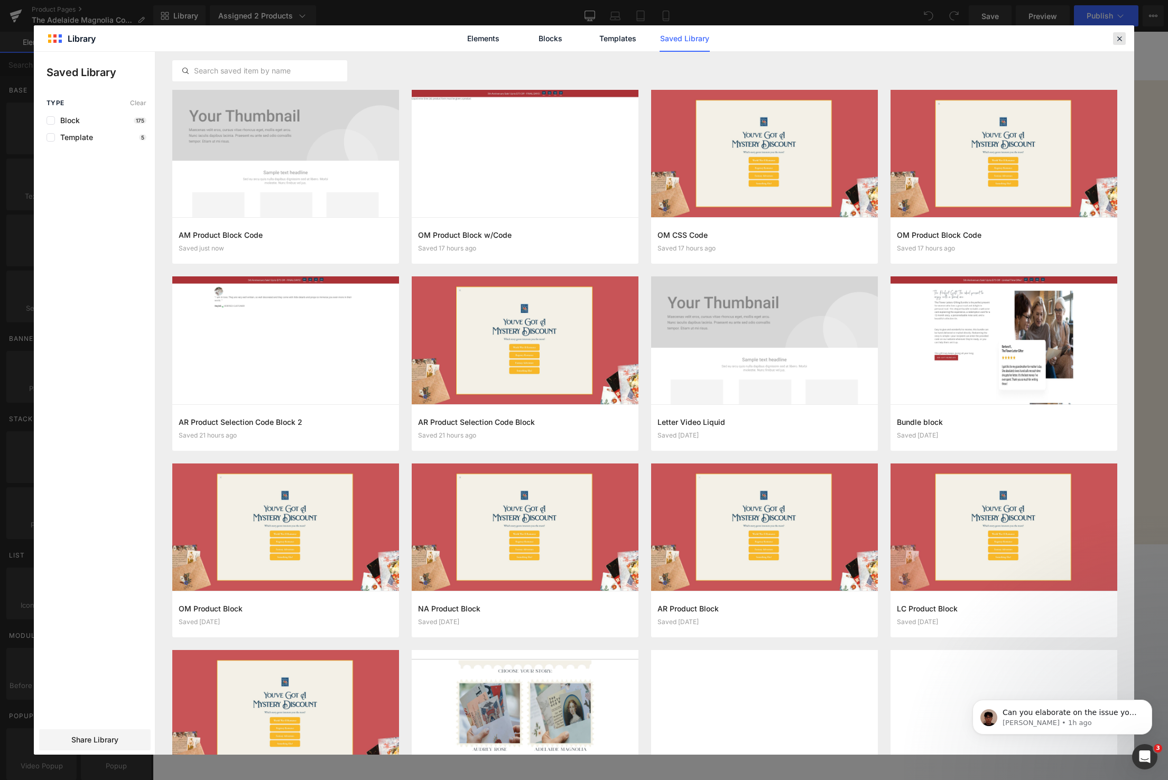
click at [1118, 39] on icon at bounding box center [1119, 39] width 10 height 10
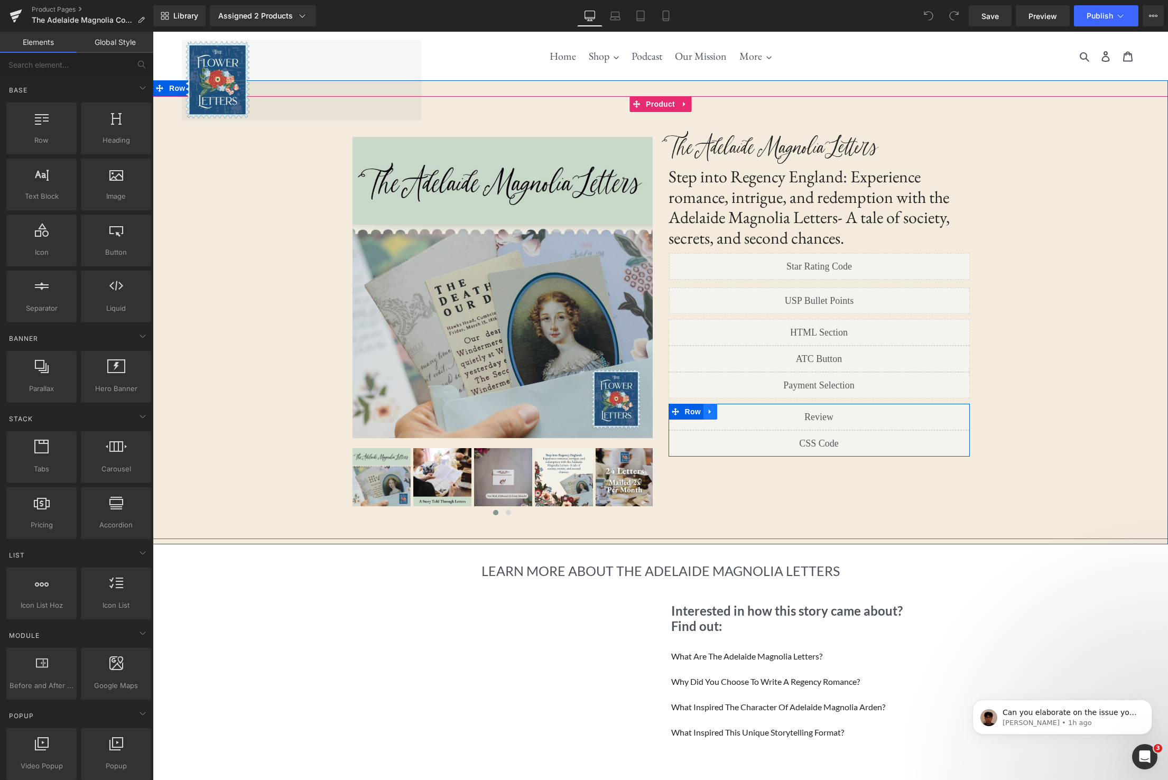
click at [711, 414] on icon at bounding box center [709, 411] width 7 height 8
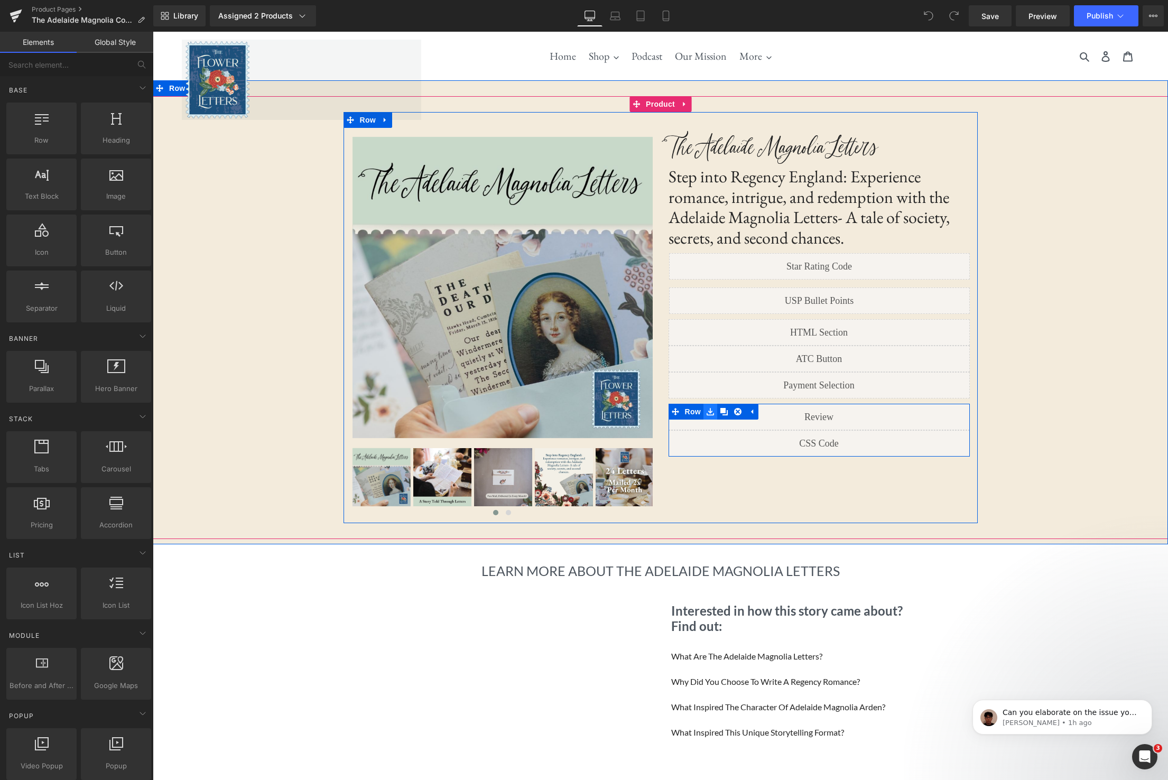
click at [712, 414] on icon at bounding box center [709, 411] width 7 height 8
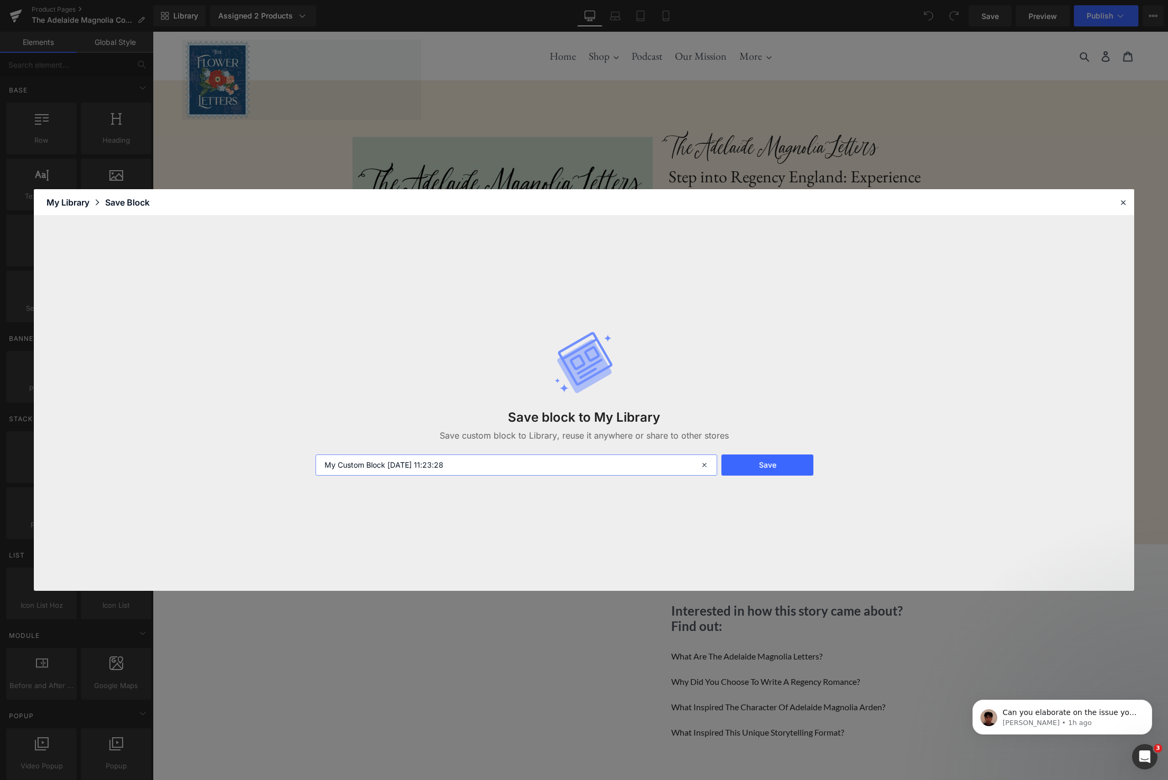
drag, startPoint x: 556, startPoint y: 464, endPoint x: 603, endPoint y: 475, distance: 47.6
click at [554, 464] on input "My Custom Block 2025-08-29 11:23:28" at bounding box center [516, 464] width 402 height 21
click at [704, 467] on icon at bounding box center [705, 464] width 23 height 21
type input "AM Product Block Code 2"
click at [780, 472] on button "Save" at bounding box center [767, 464] width 92 height 21
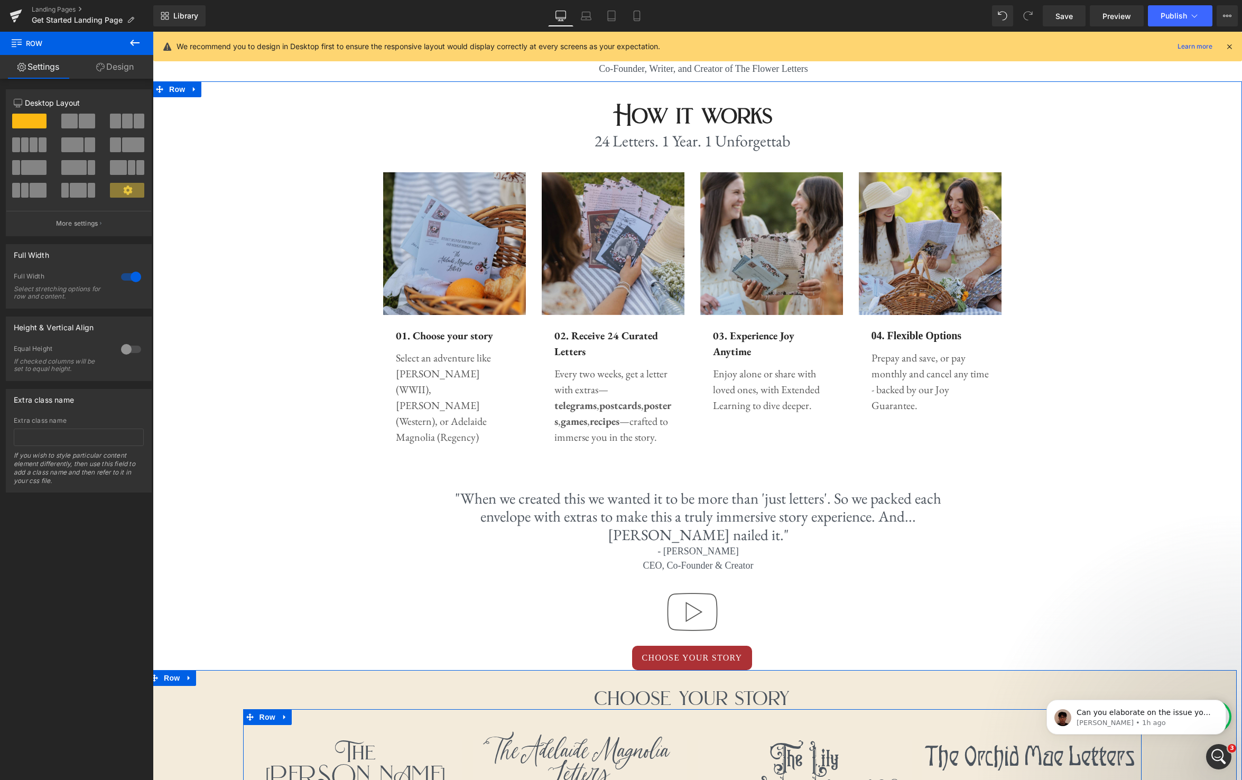
scroll to position [238, 0]
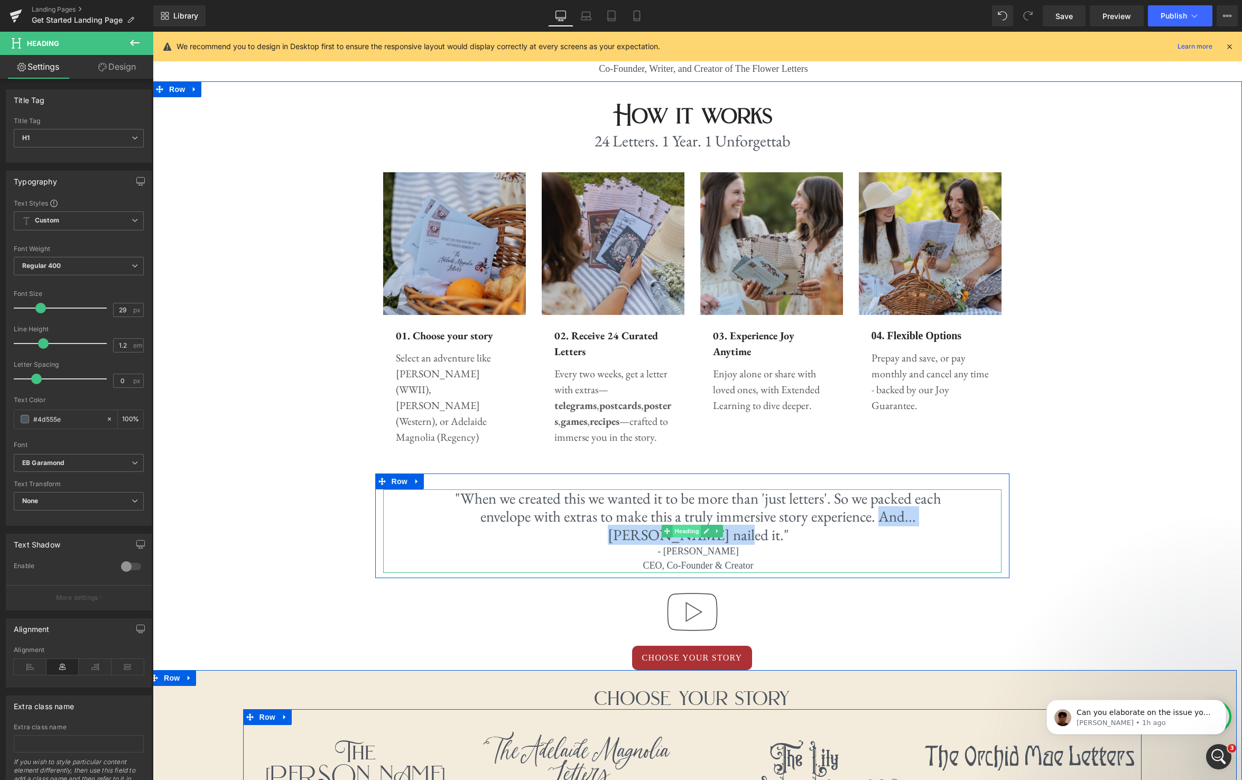
drag, startPoint x: 840, startPoint y: 520, endPoint x: 689, endPoint y: 535, distance: 151.8
click at [689, 535] on div ""When we created this we wanted it to be more than 'just letters'. So we packed…" at bounding box center [692, 530] width 618 height 83
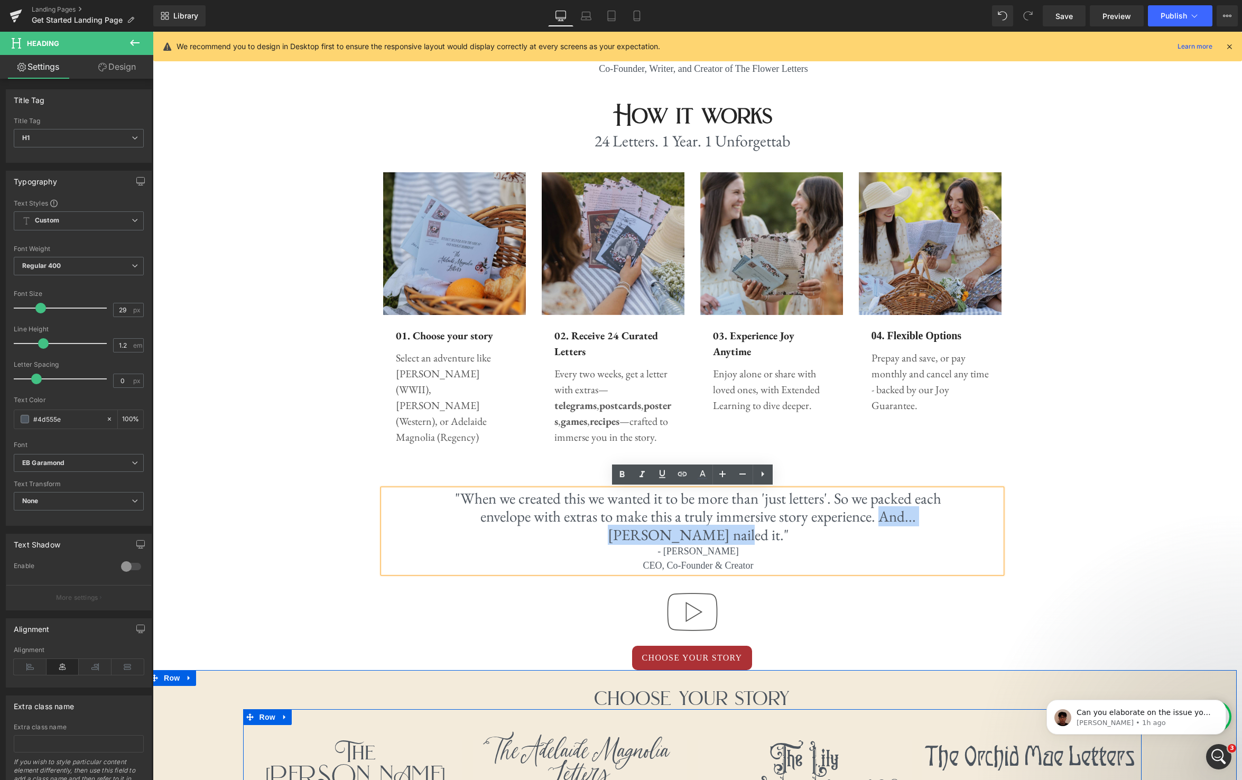
click at [845, 525] on h1 ""When we created this we wanted it to be more than 'just letters'. So we packed…" at bounding box center [698, 516] width 535 height 55
drag, startPoint x: 839, startPoint y: 520, endPoint x: 699, endPoint y: 534, distance: 140.8
click at [699, 534] on h1 ""When we created this we wanted it to be more than 'just letters'. So we packed…" at bounding box center [698, 516] width 535 height 55
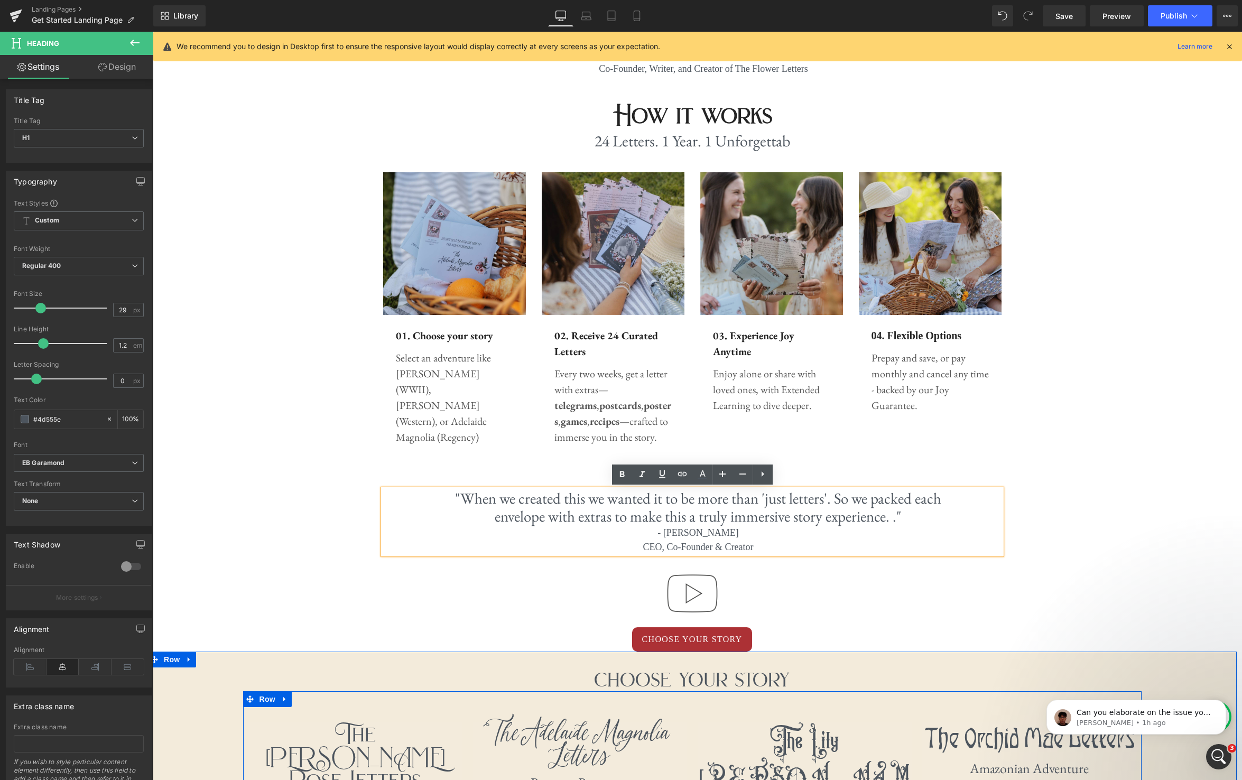
scroll to position [5, 5]
click at [791, 520] on h1 ""When we created this we wanted it to be more than 'just letters'. So we packed…" at bounding box center [698, 507] width 535 height 37
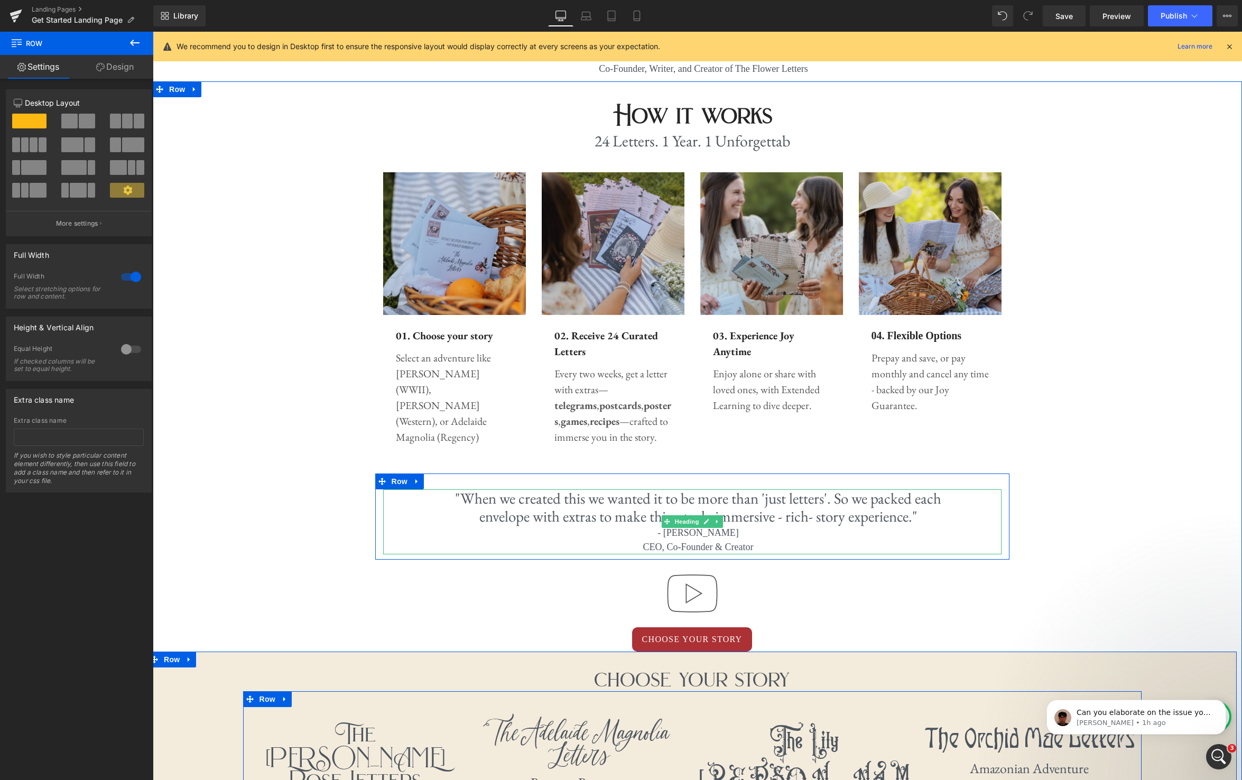
click at [810, 519] on h1 ""When we created this we wanted it to be more than 'just letters'. So we packed…" at bounding box center [698, 507] width 535 height 37
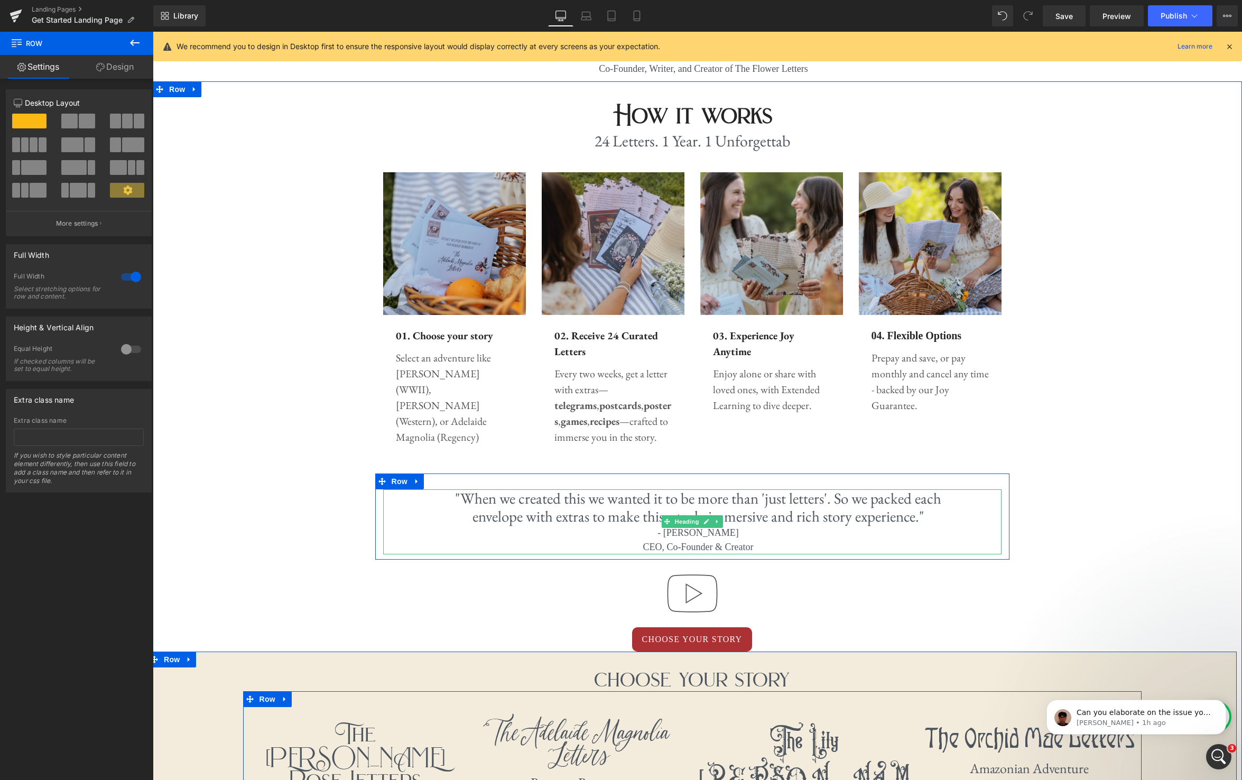
click at [733, 532] on div "- [PERSON_NAME]" at bounding box center [698, 533] width 535 height 14
click at [664, 536] on div "- [PERSON_NAME]" at bounding box center [698, 533] width 535 height 14
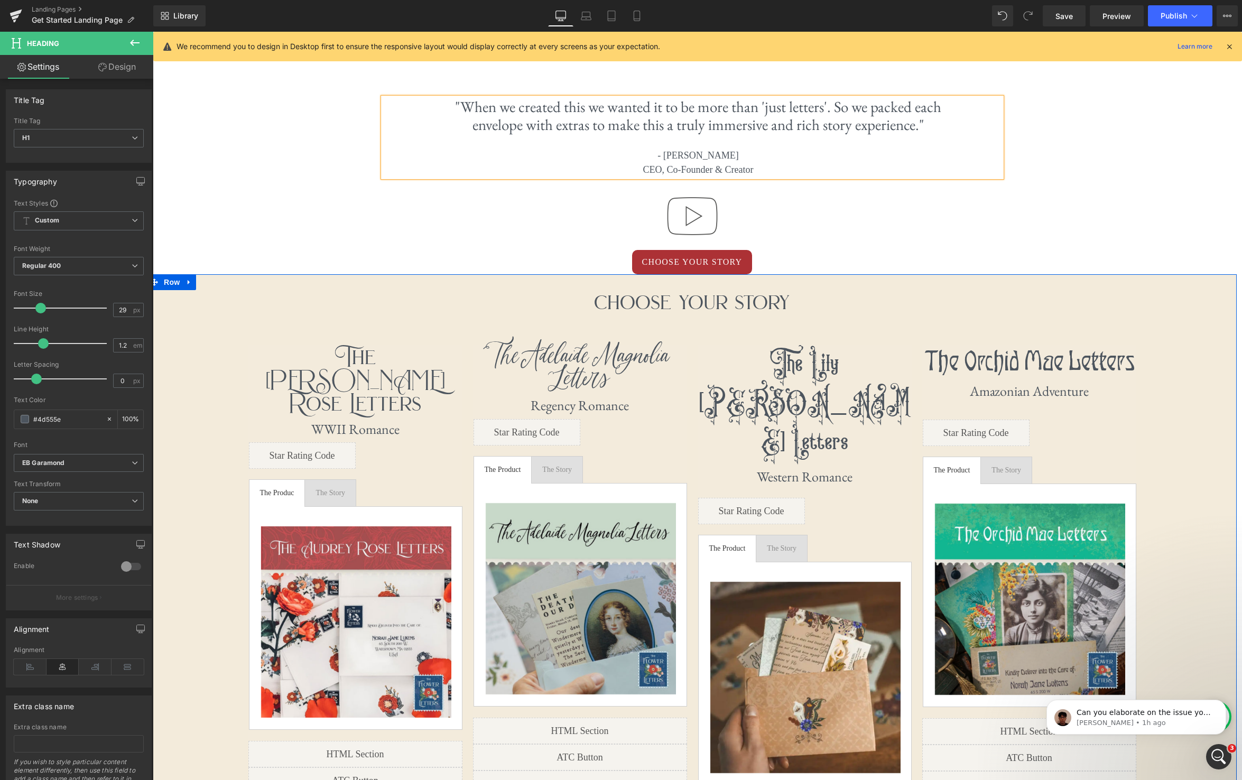
scroll to position [937, 0]
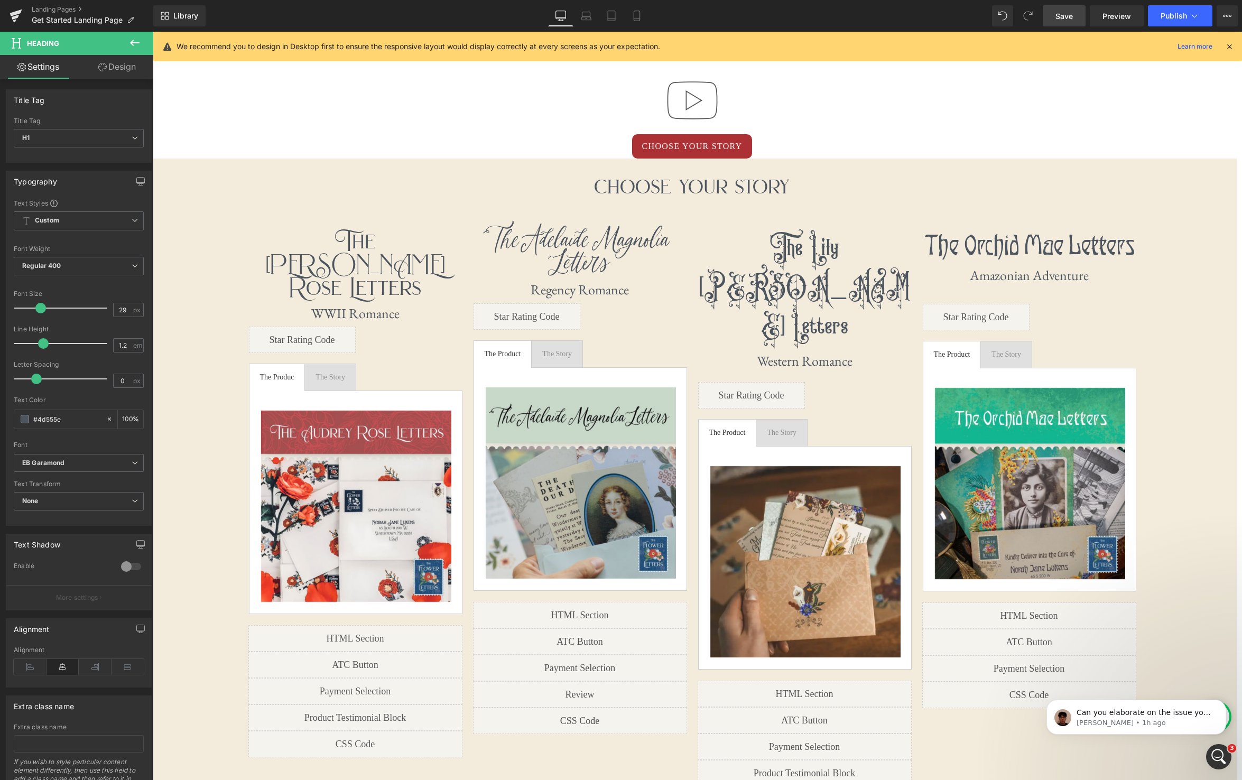
click at [1069, 15] on span "Save" at bounding box center [1063, 16] width 17 height 11
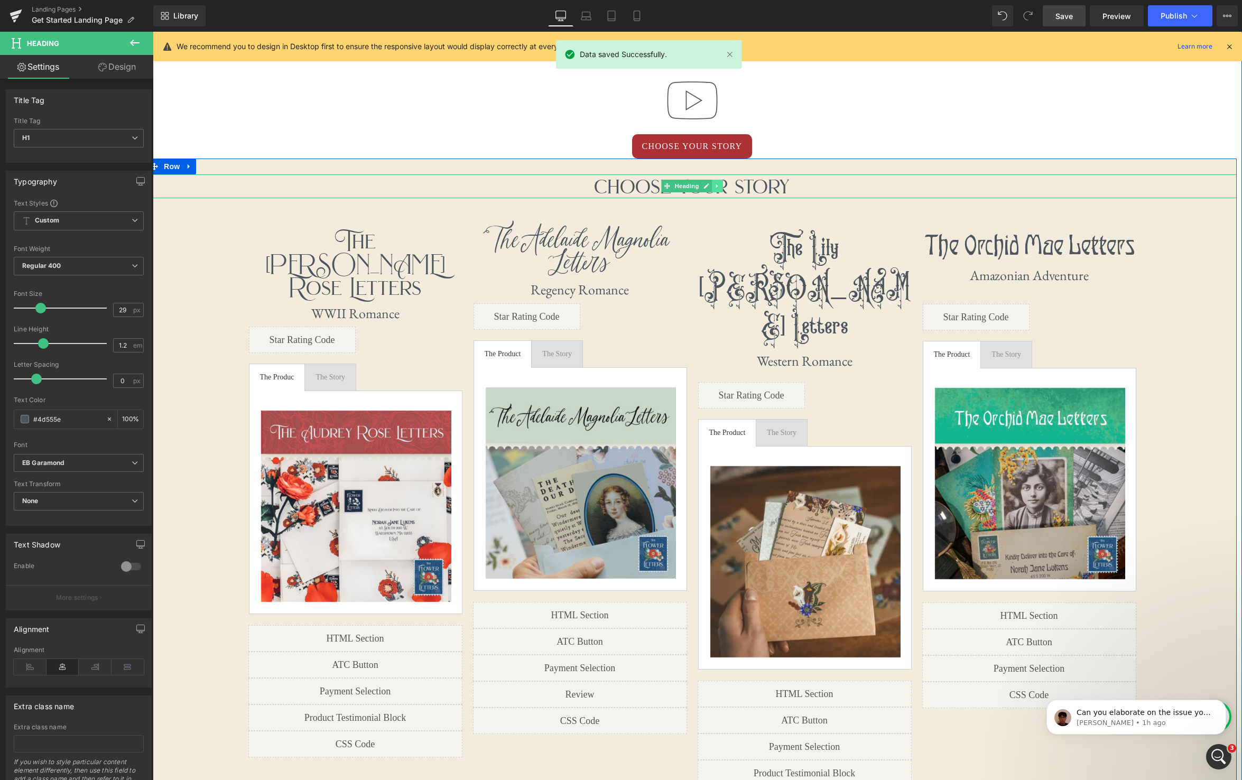
click at [716, 186] on icon at bounding box center [717, 186] width 2 height 4
click at [721, 188] on icon at bounding box center [723, 186] width 6 height 6
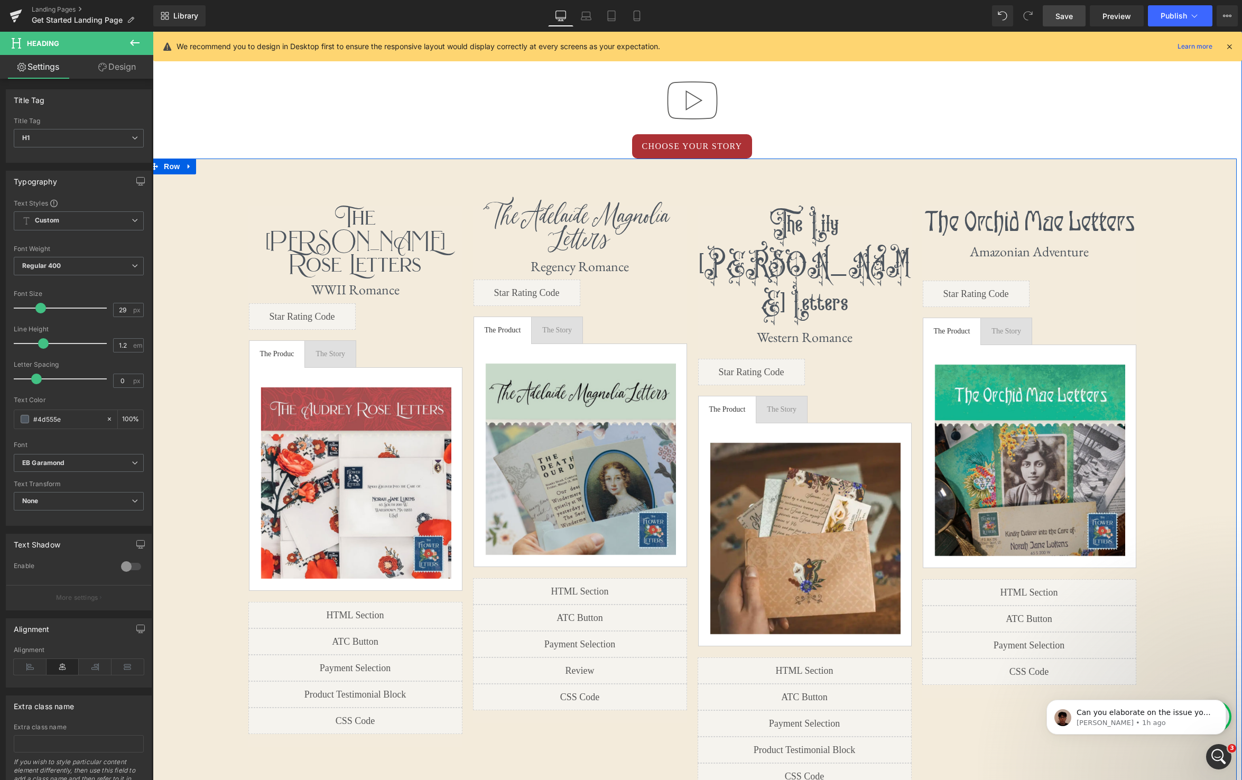
scroll to position [5, 5]
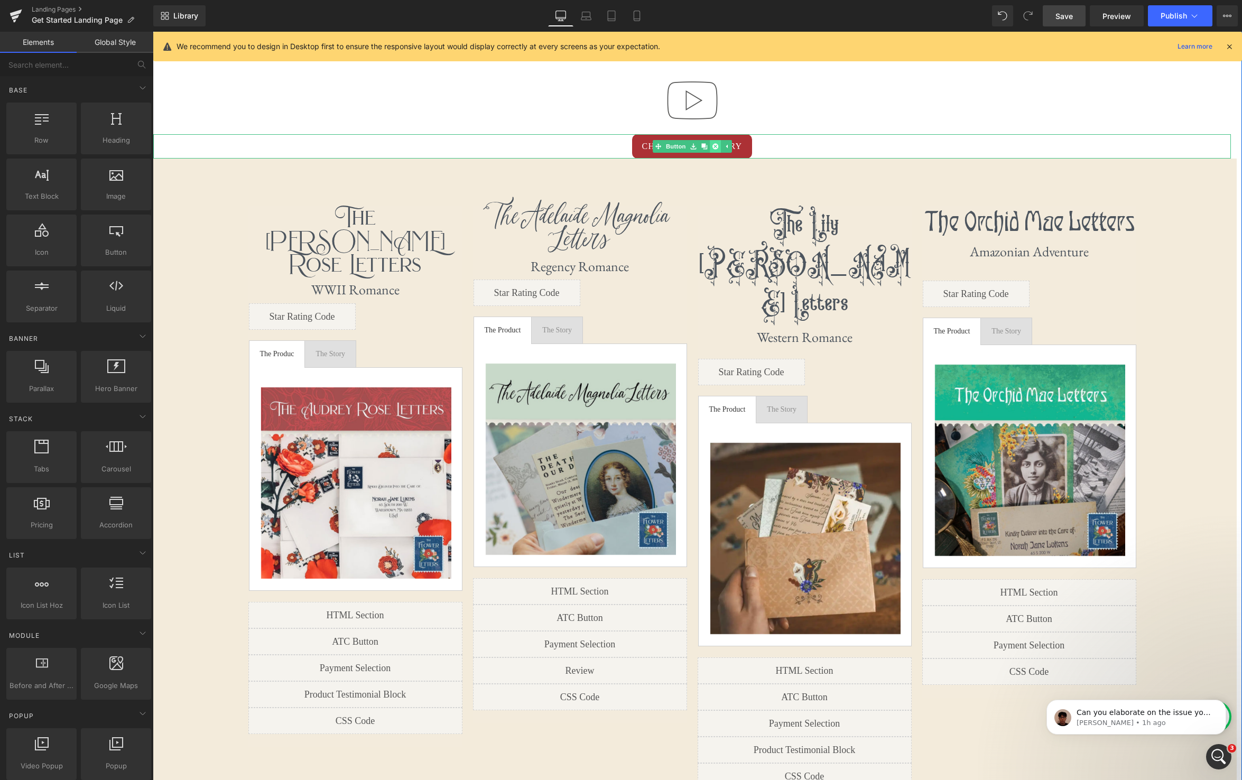
click at [718, 146] on link at bounding box center [715, 146] width 11 height 13
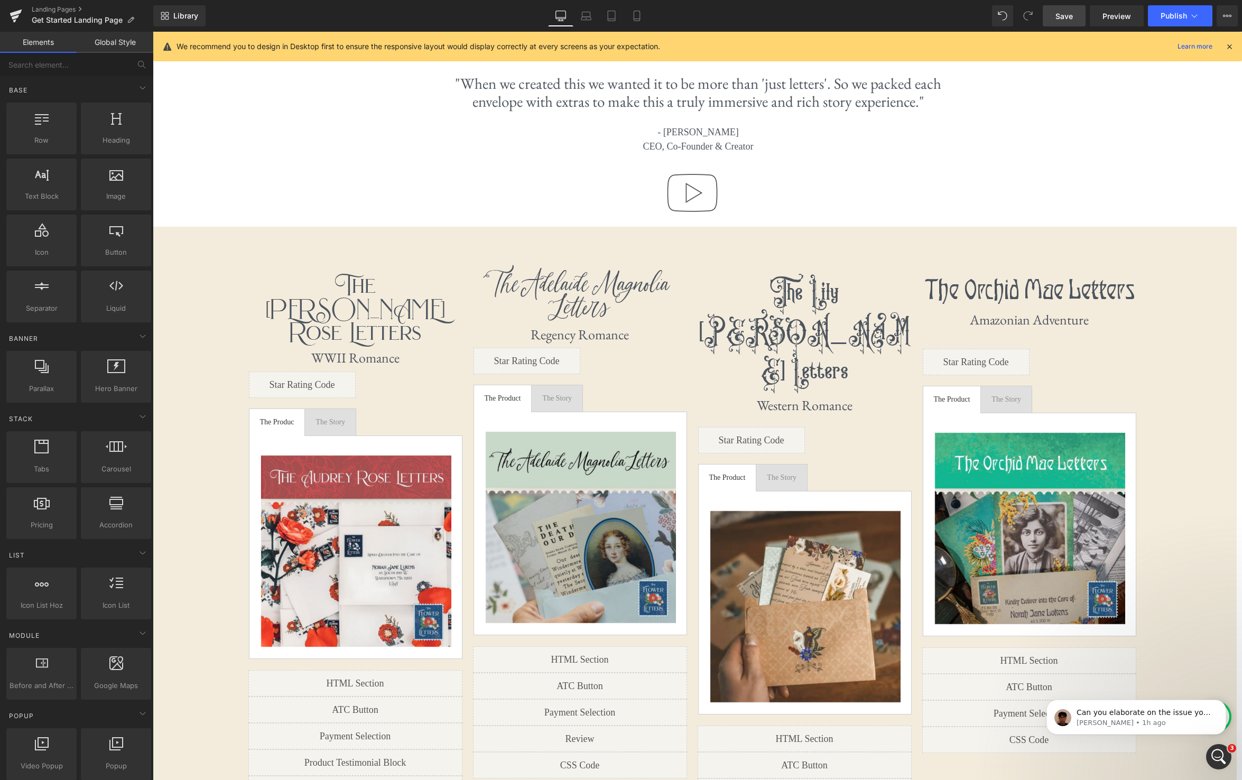
scroll to position [852, 0]
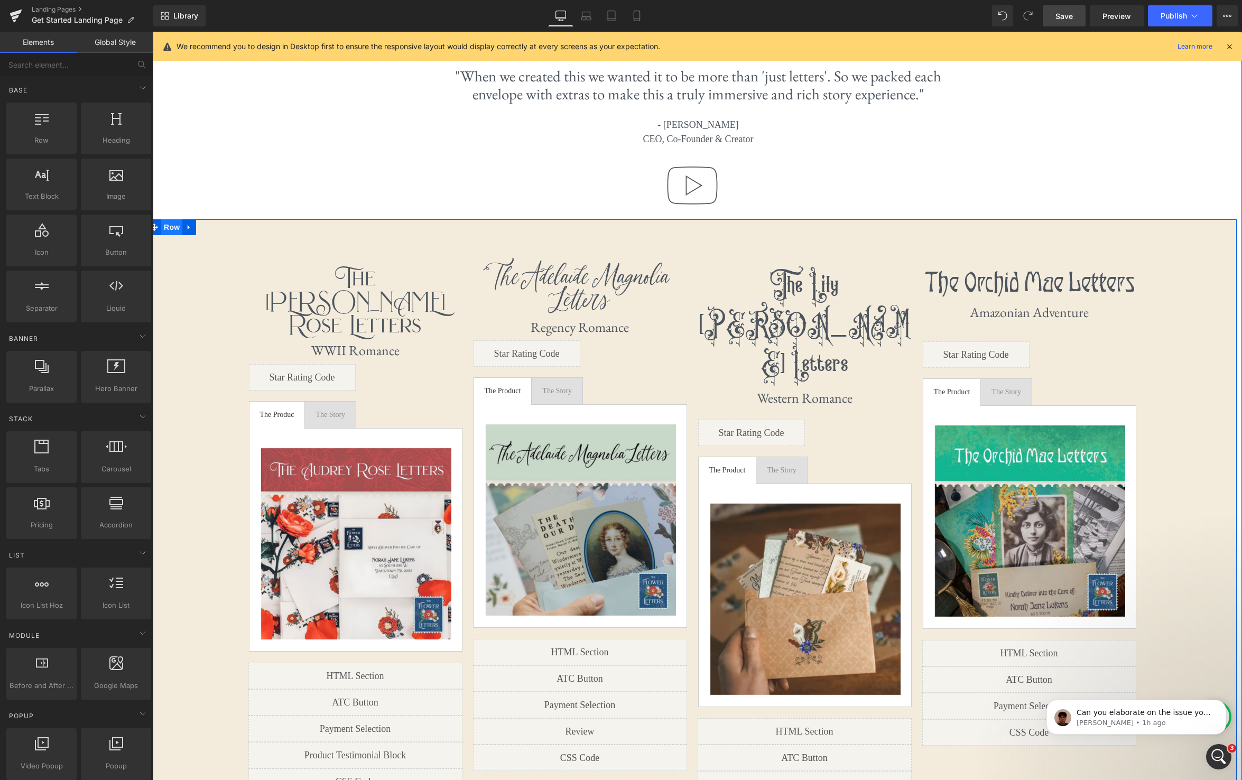
click at [173, 229] on span "Row" at bounding box center [171, 227] width 21 height 16
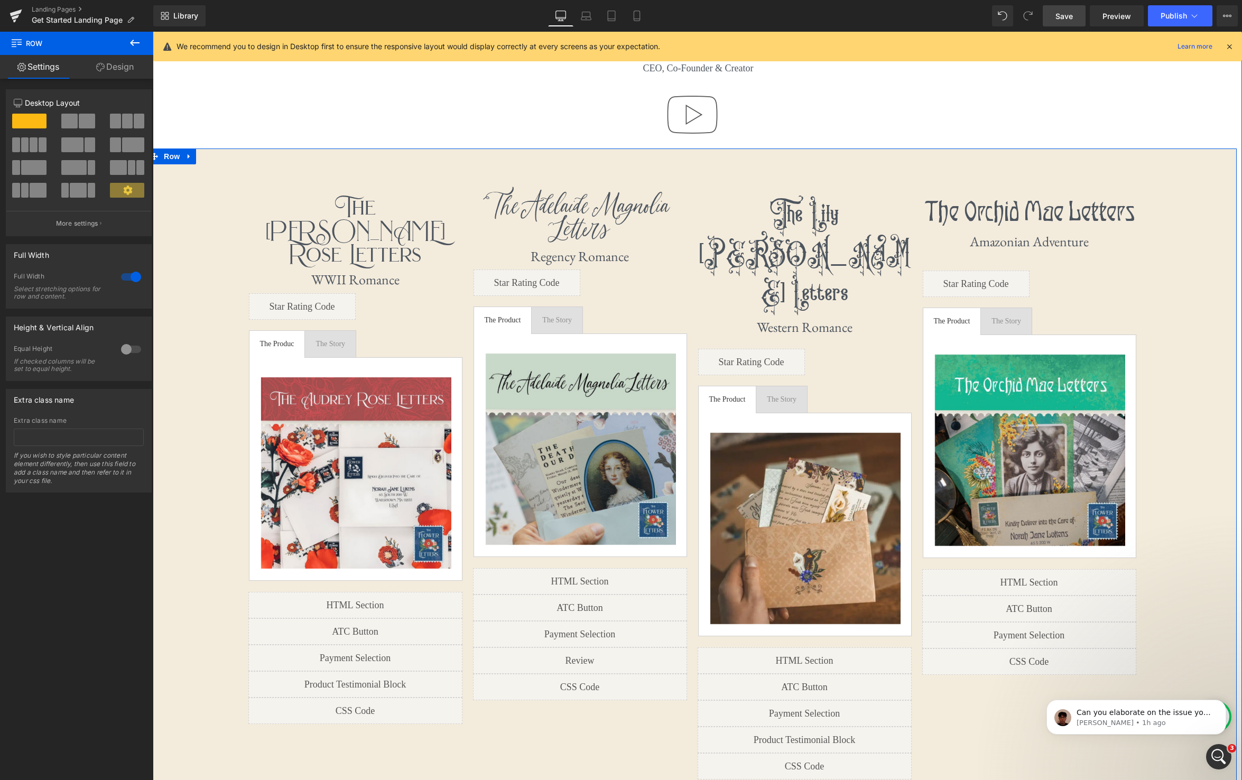
scroll to position [921, 0]
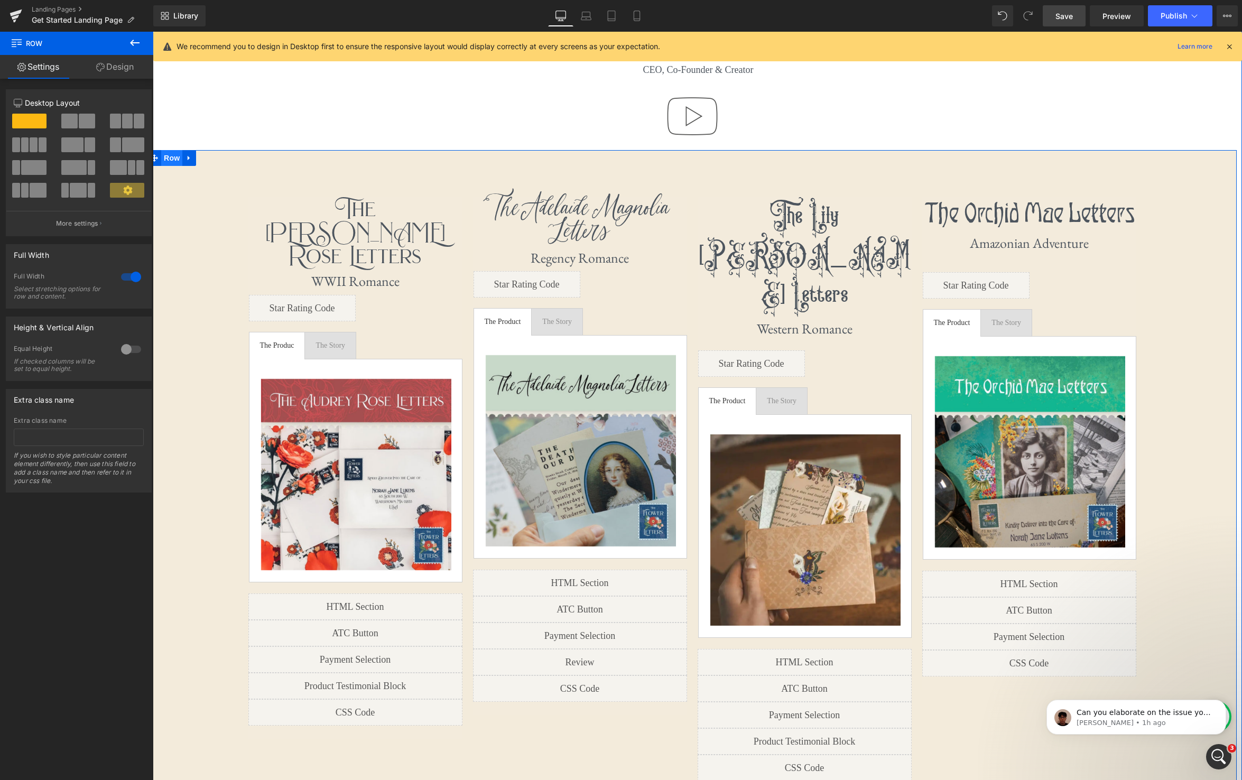
click at [170, 161] on span "Row" at bounding box center [171, 158] width 21 height 16
click at [120, 66] on link "Design" at bounding box center [115, 67] width 77 height 24
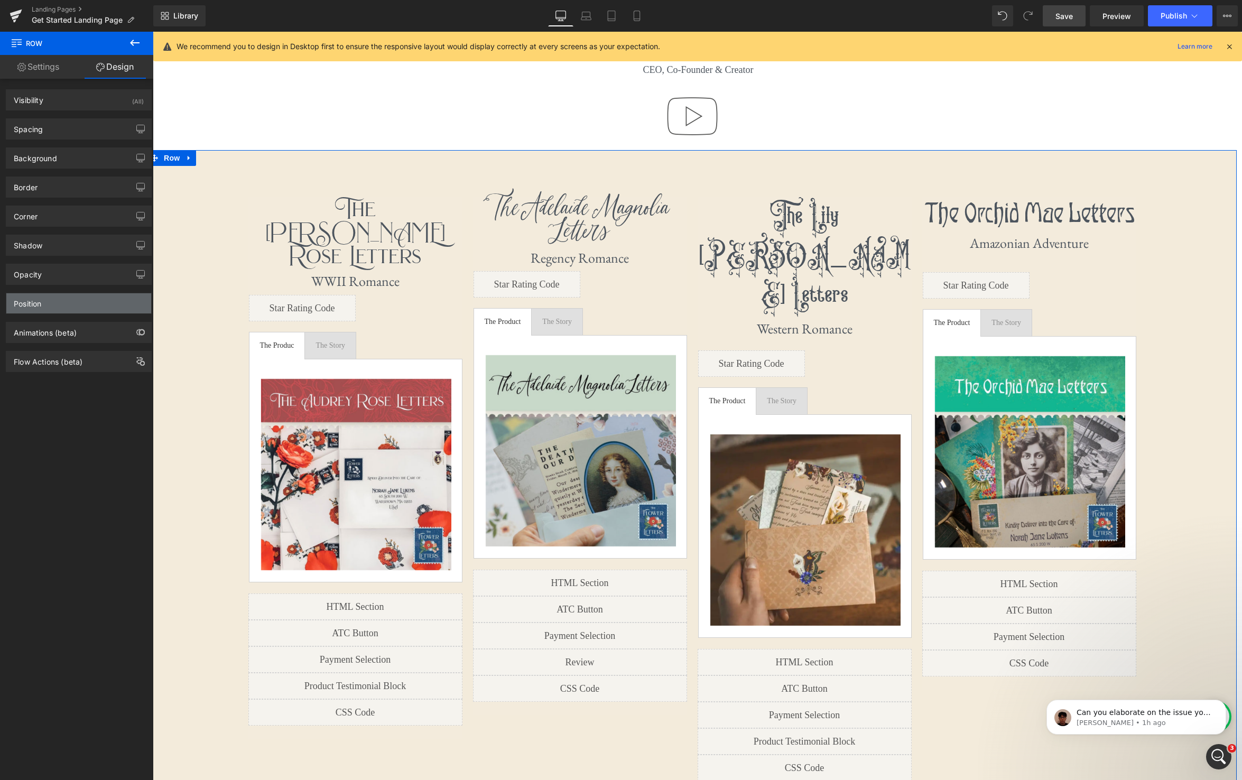
type input "1"
click at [52, 302] on div "Position" at bounding box center [78, 303] width 145 height 20
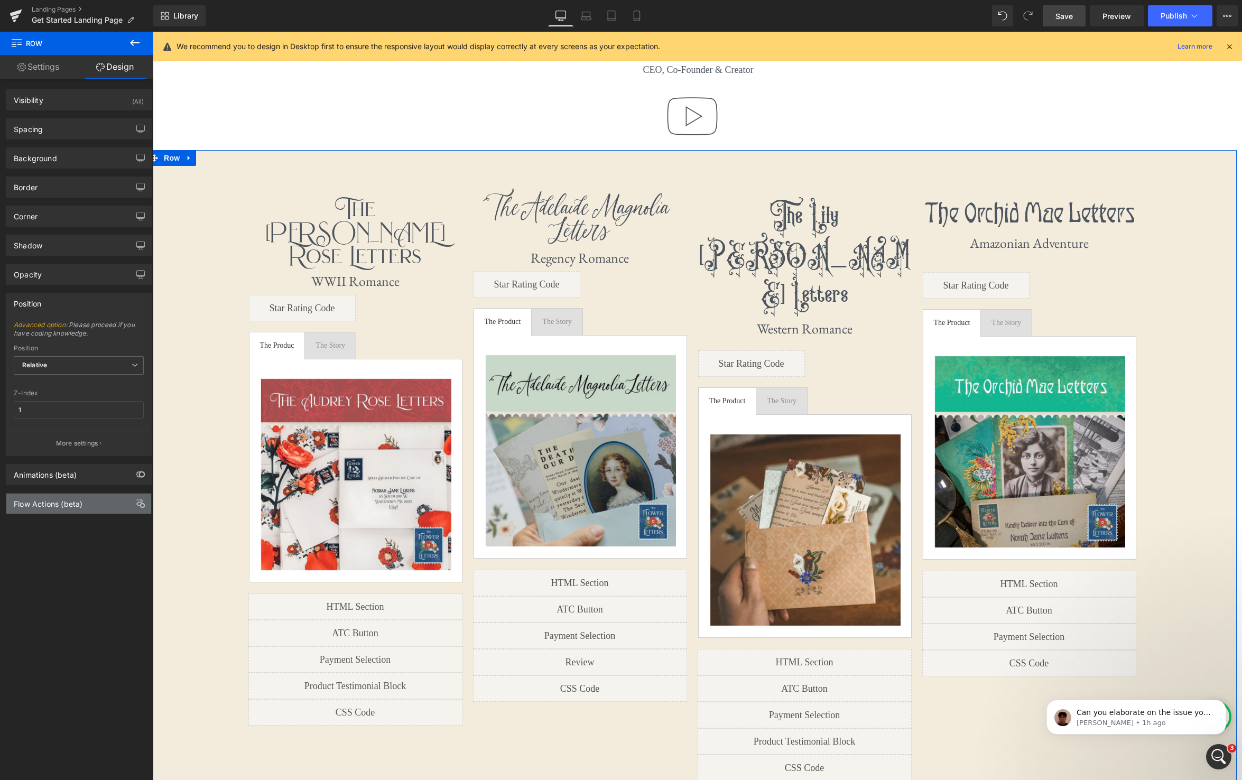
click at [57, 509] on div "Flow Actions (beta)" at bounding box center [78, 504] width 145 height 20
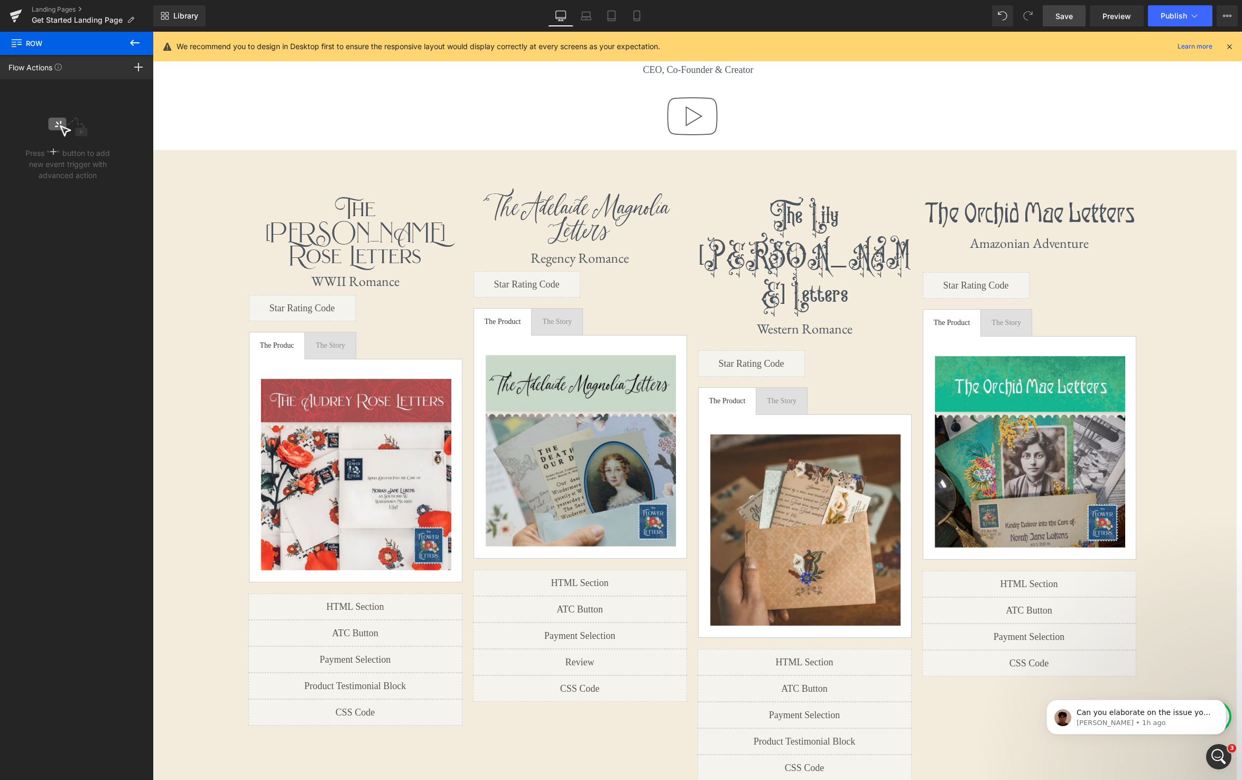
click at [136, 45] on icon at bounding box center [134, 42] width 13 height 13
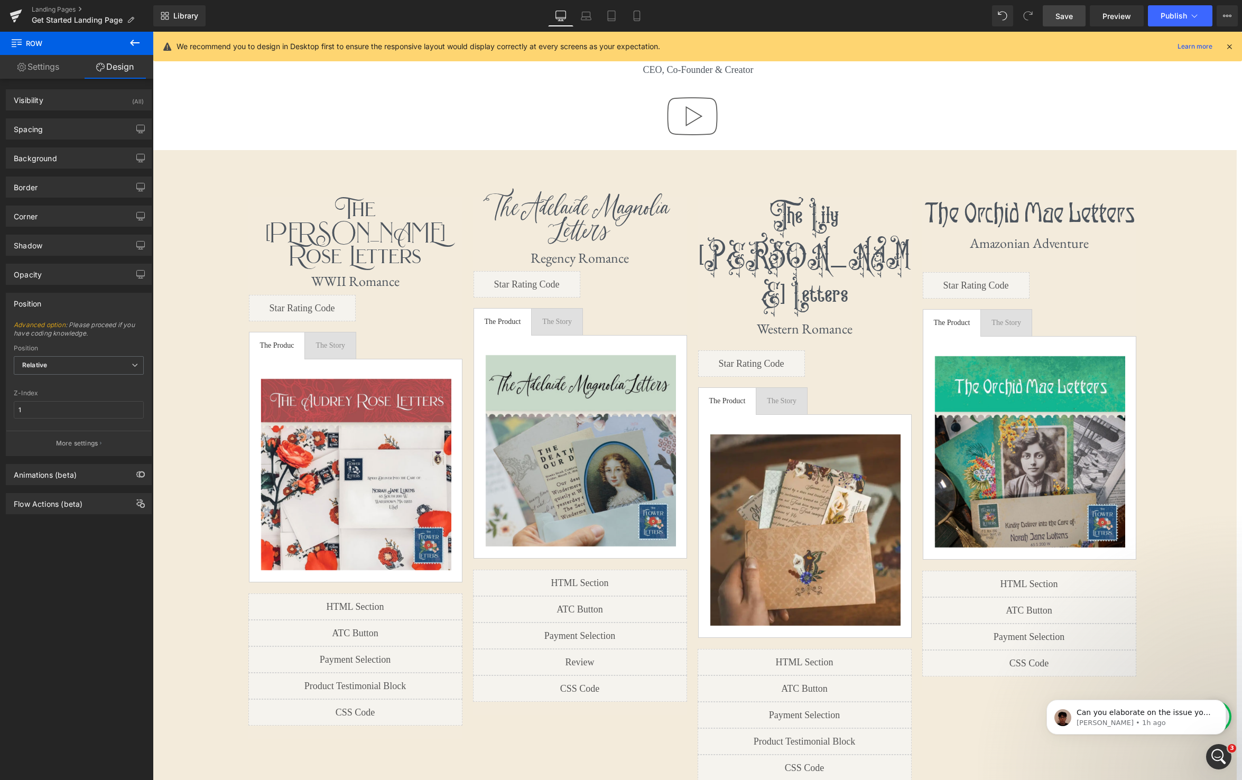
click at [137, 42] on icon at bounding box center [135, 43] width 10 height 6
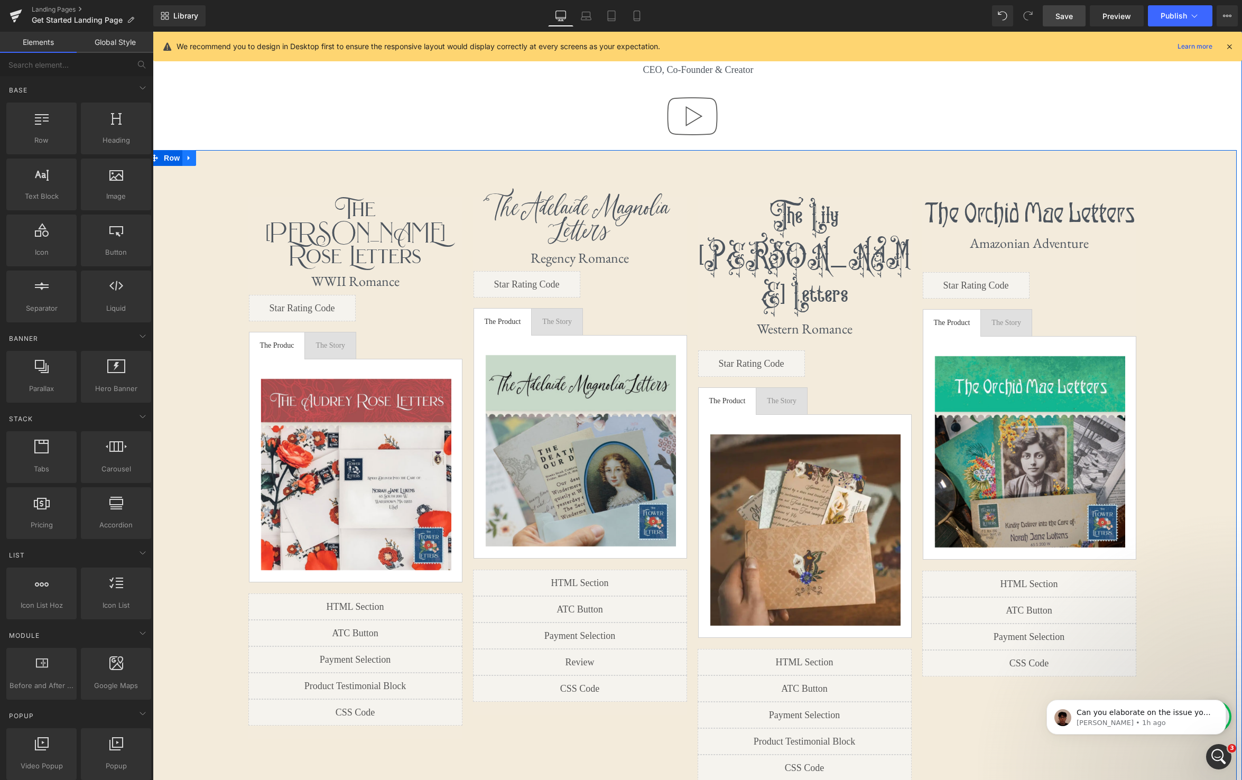
click at [188, 157] on icon at bounding box center [189, 158] width 2 height 5
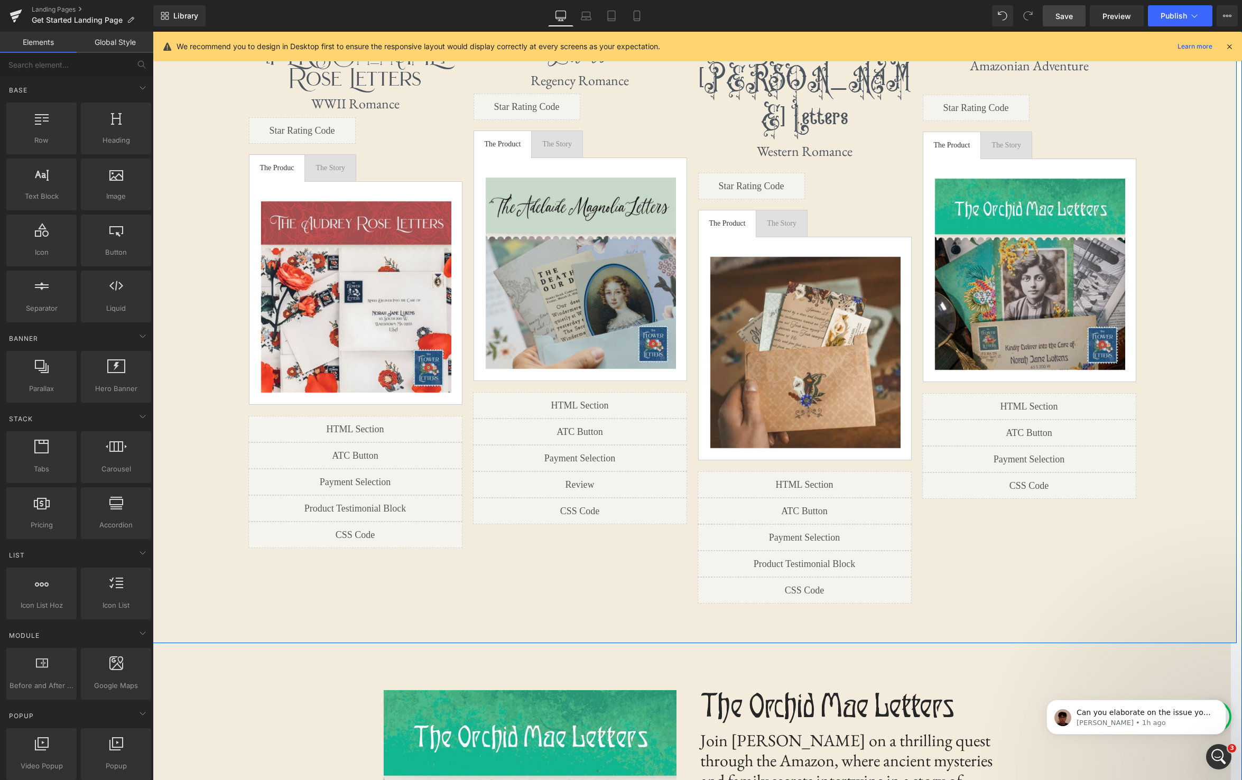
scroll to position [1141, 0]
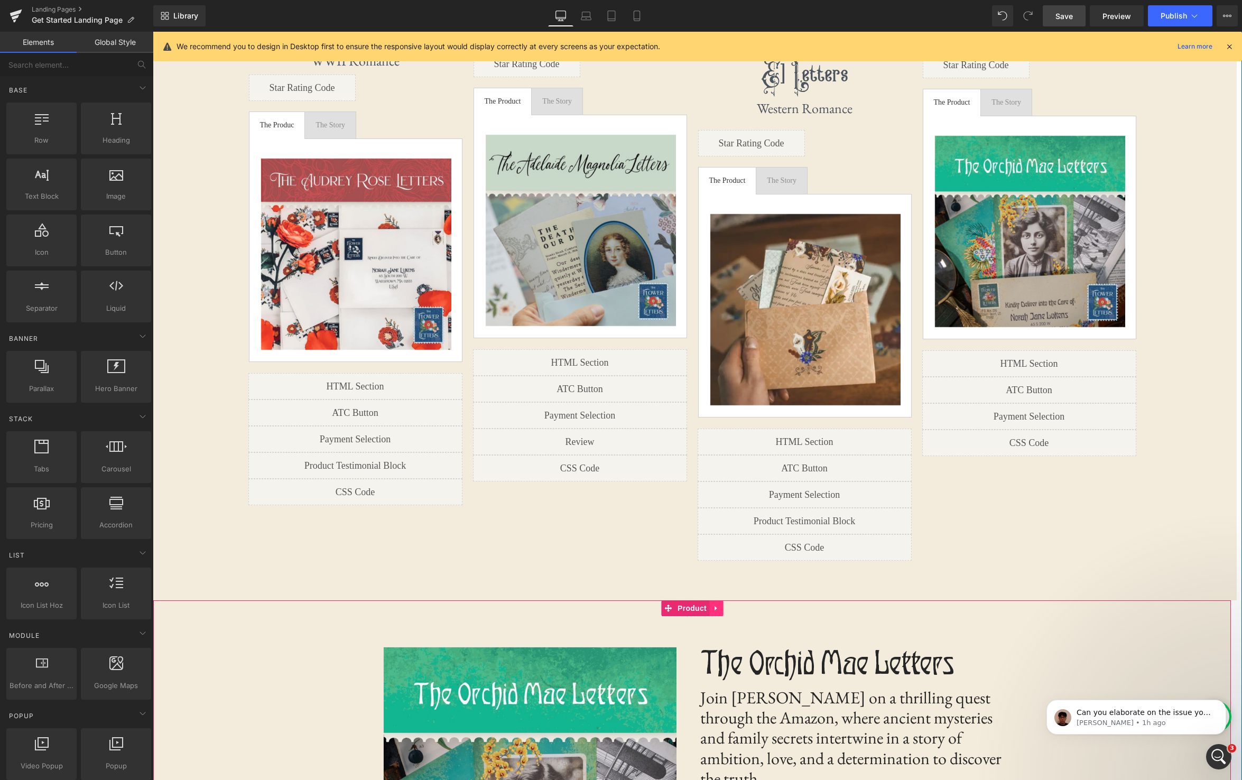
click at [722, 600] on link at bounding box center [716, 608] width 14 height 16
click at [725, 604] on icon at bounding box center [722, 607] width 7 height 7
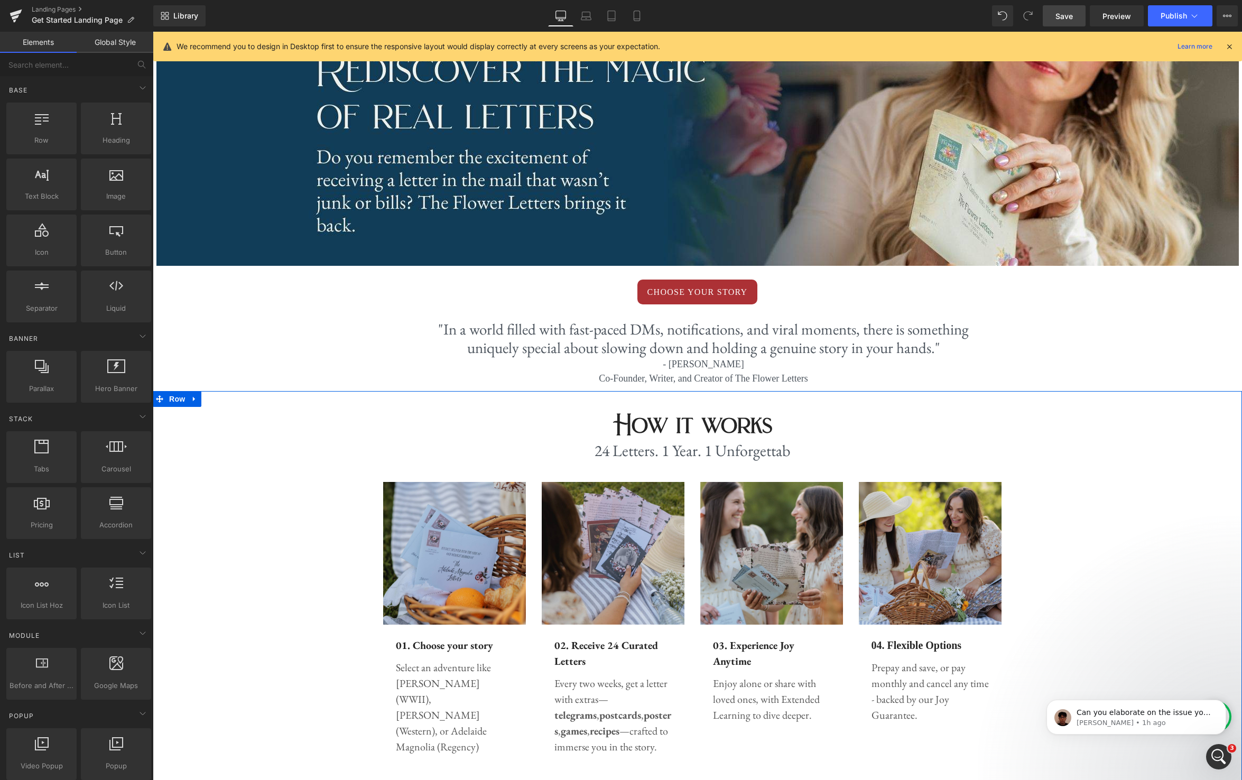
scroll to position [102, 0]
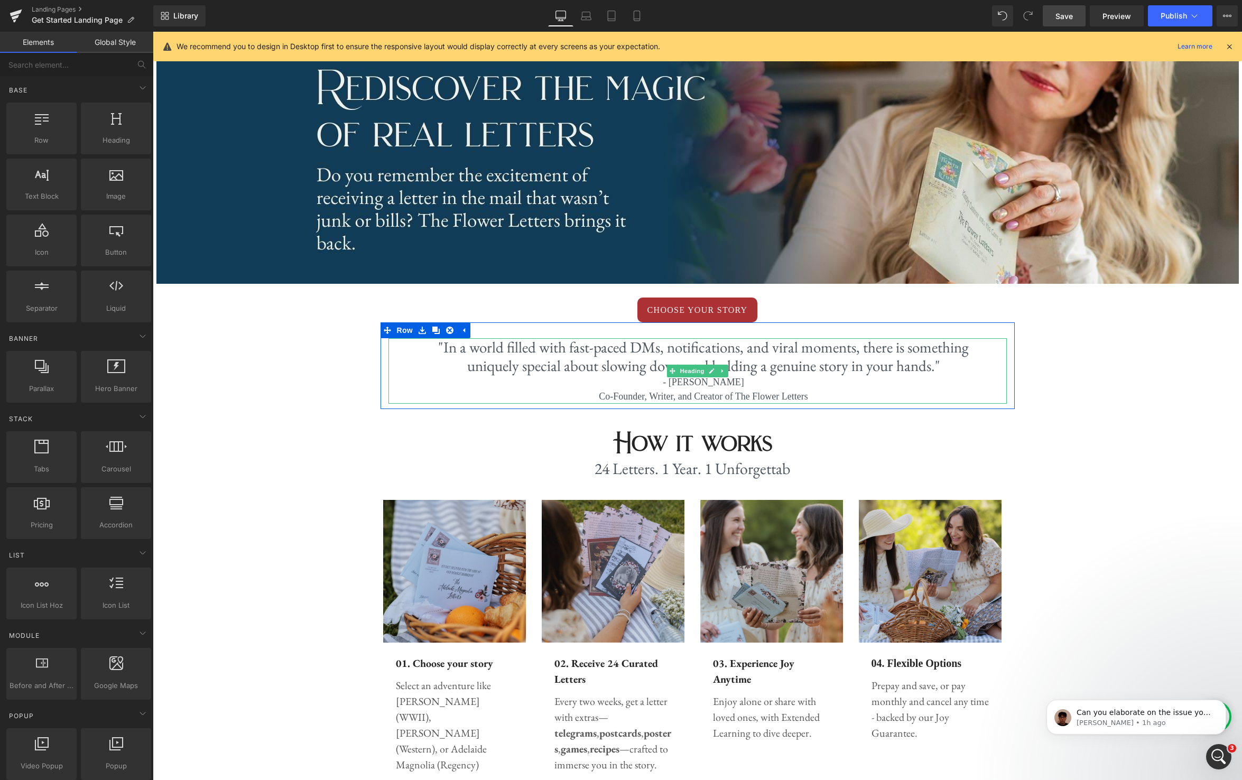
drag, startPoint x: 932, startPoint y: 368, endPoint x: 635, endPoint y: 352, distance: 296.8
click at [629, 353] on h1 ""In a world filled with fast-paced DMs, notifications, and viral moments, there…" at bounding box center [703, 356] width 535 height 37
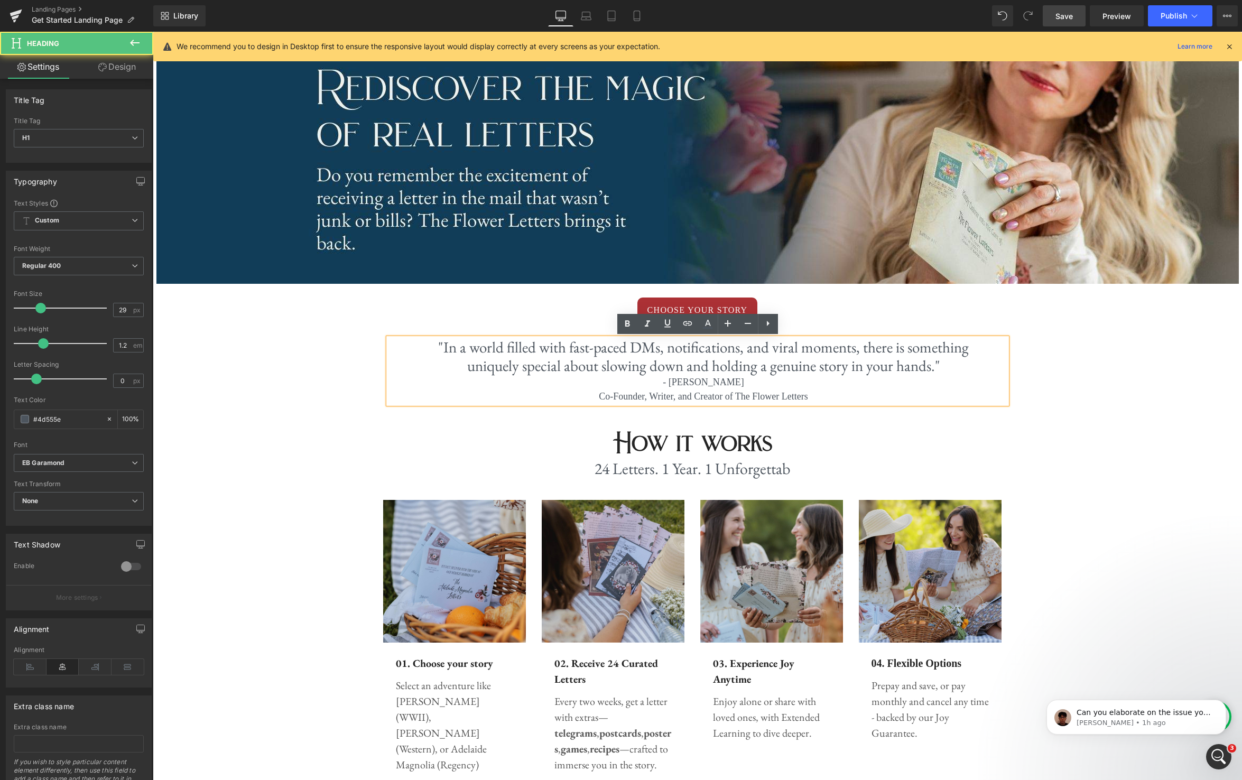
click at [522, 360] on h1 ""In a world filled with fast-paced DMs, notifications, and viral moments, there…" at bounding box center [703, 356] width 535 height 37
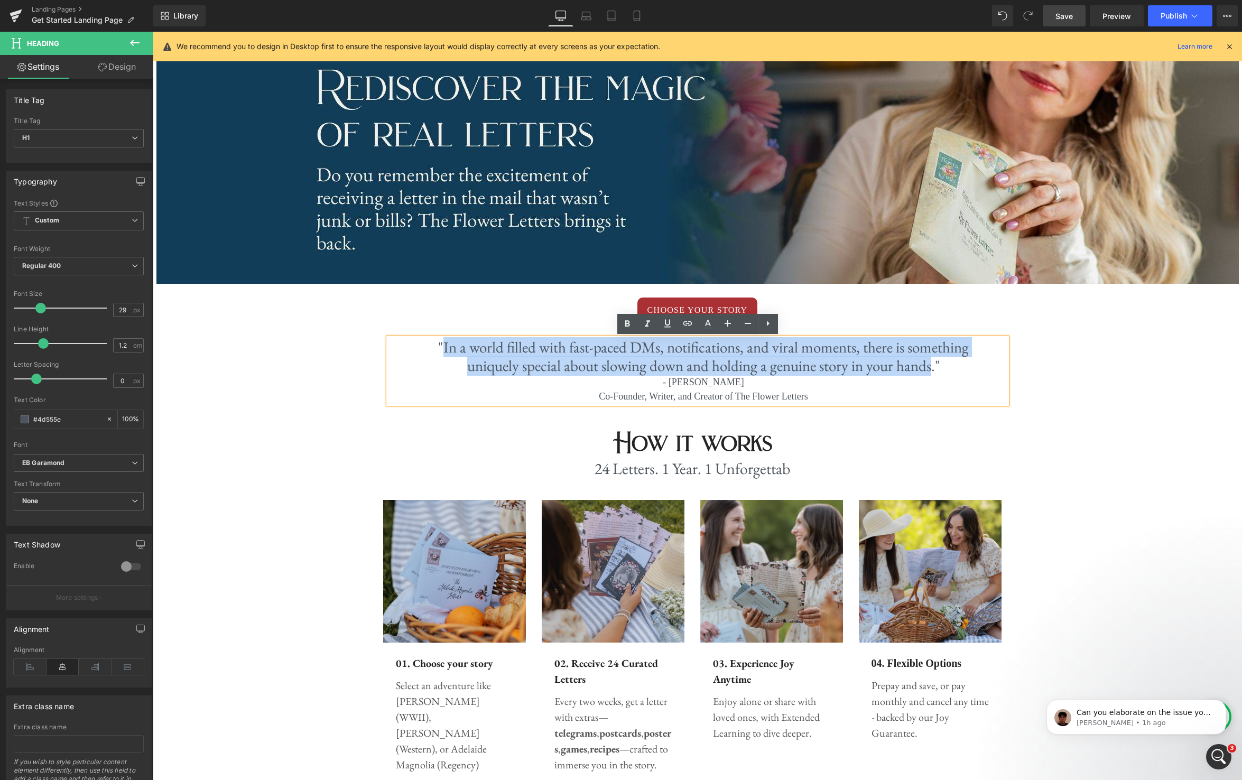
drag, startPoint x: 445, startPoint y: 349, endPoint x: 929, endPoint y: 365, distance: 483.7
click at [929, 365] on h1 ""In a world filled with fast-paced DMs, notifications, and viral moments, there…" at bounding box center [703, 356] width 535 height 37
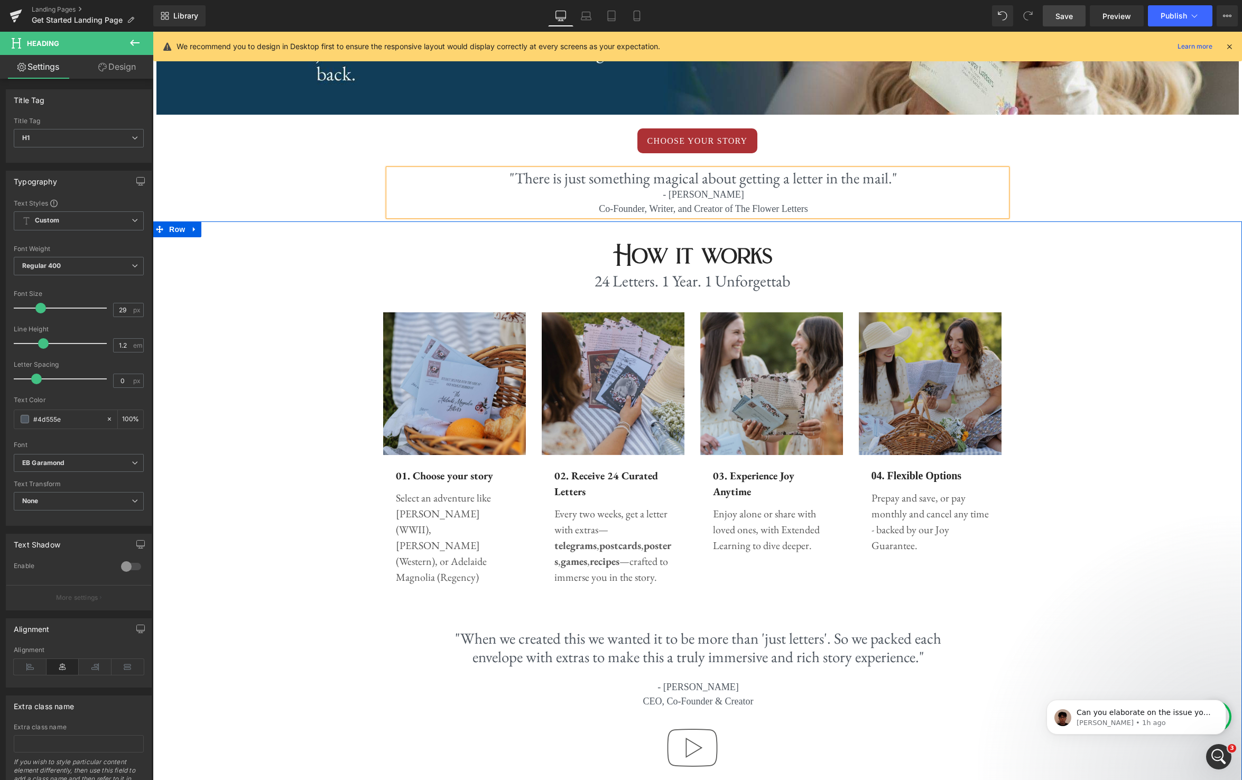
scroll to position [301, 0]
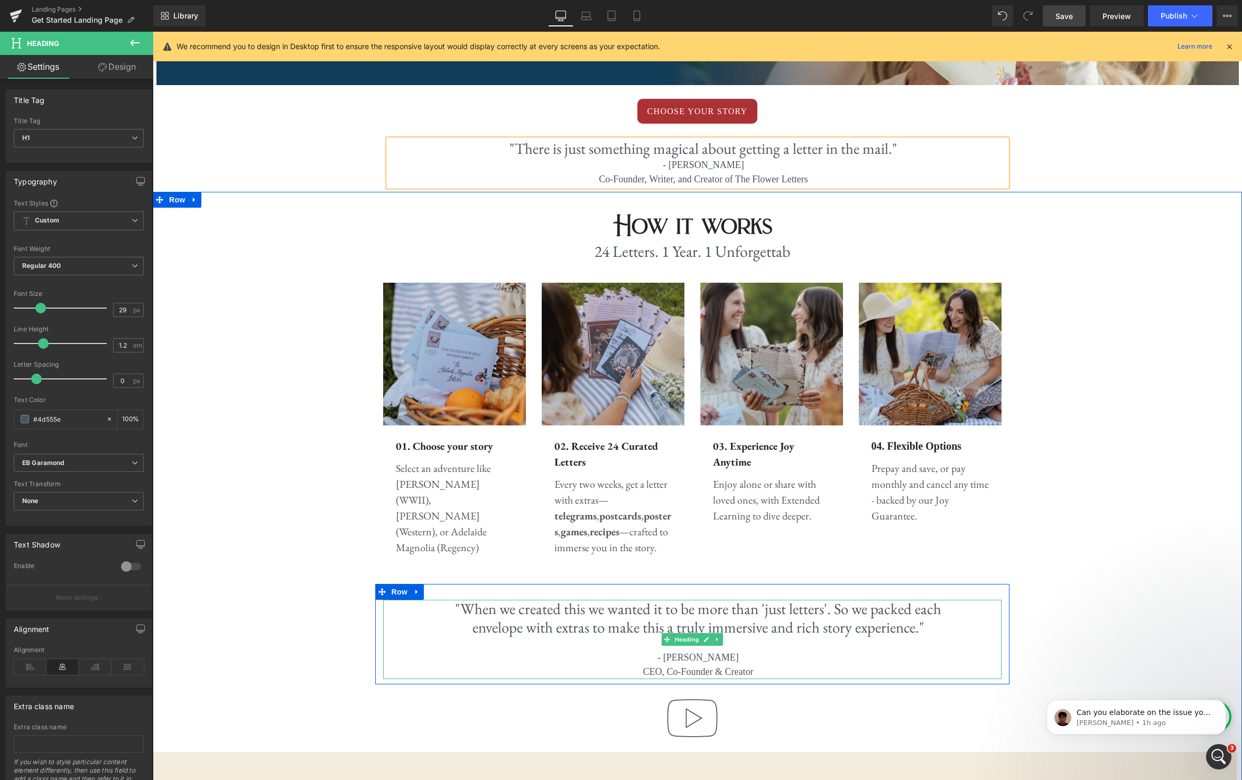
click at [915, 627] on h1 ""When we created this we wanted it to be more than 'just letters'. So we packed…" at bounding box center [698, 618] width 535 height 37
click at [918, 630] on h1 ""When we created this we wanted it to be more than 'just letters'. So we packed…" at bounding box center [698, 618] width 535 height 37
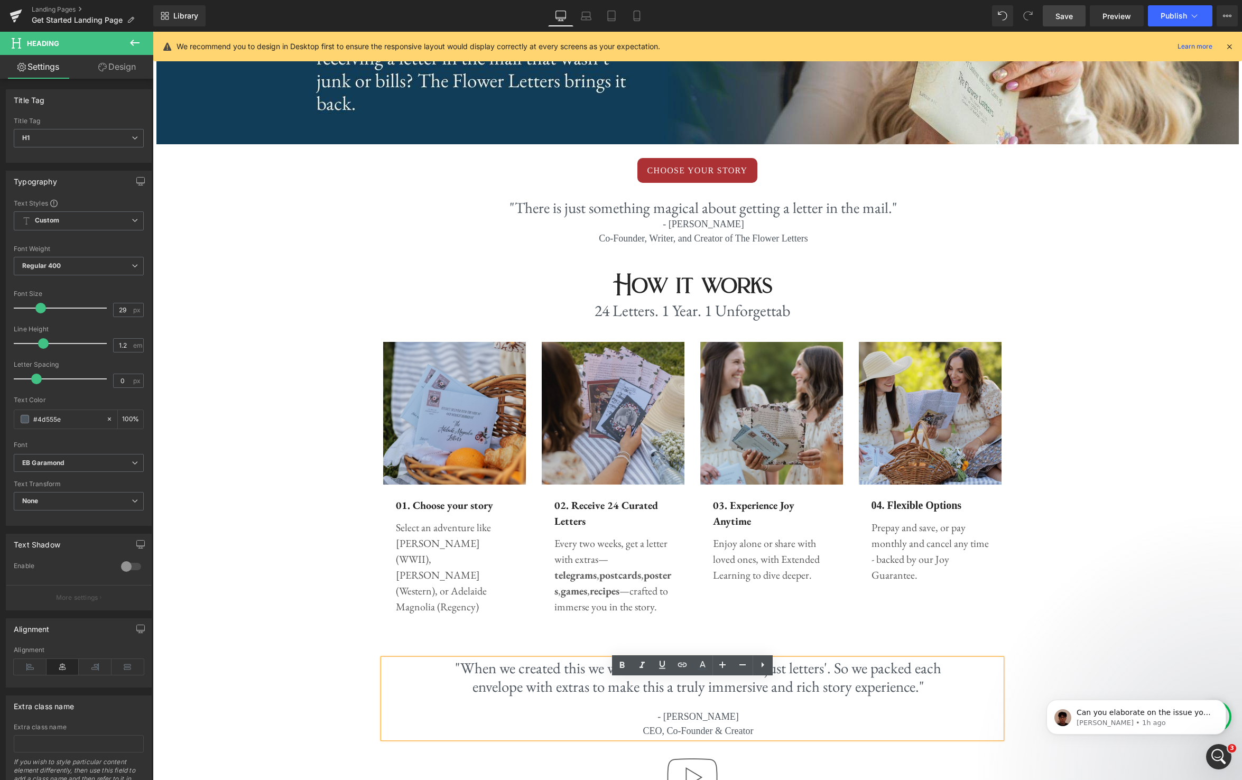
scroll to position [167, 0]
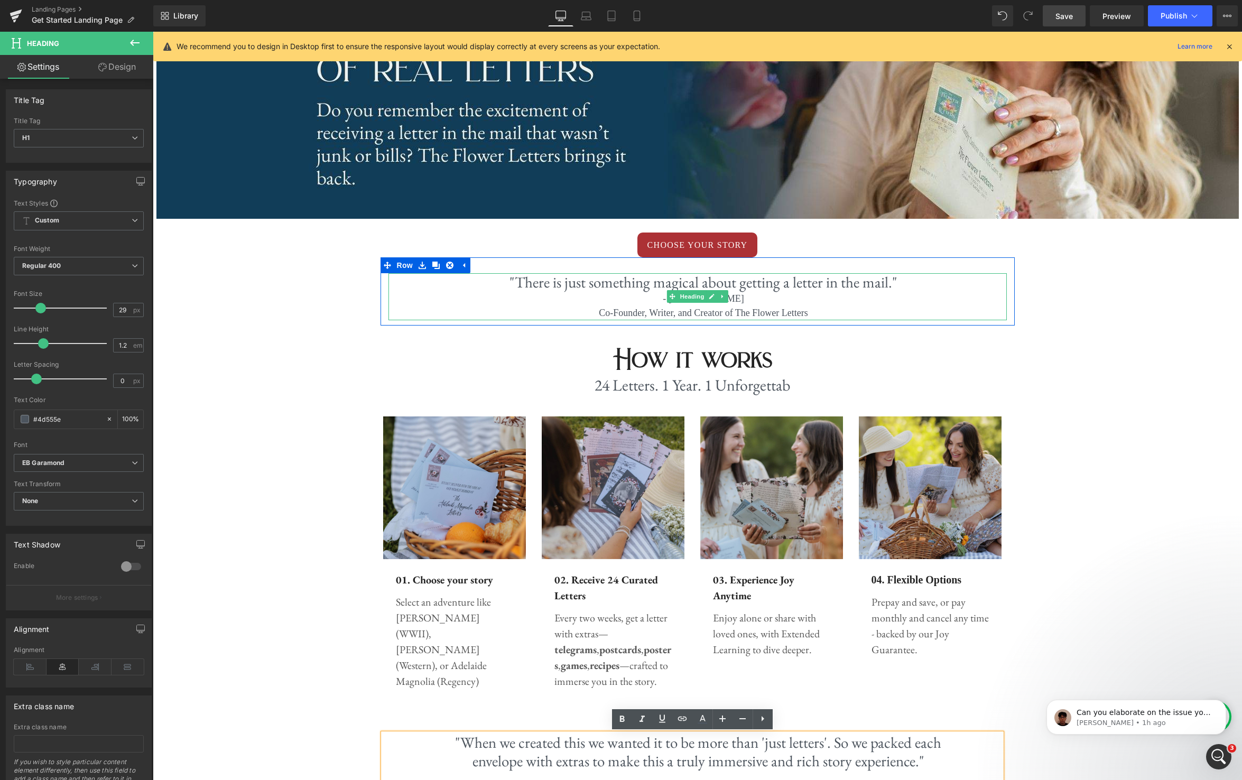
click at [674, 314] on div "Co-Founder, Writer, and Creator of The Flower Letters" at bounding box center [703, 313] width 535 height 14
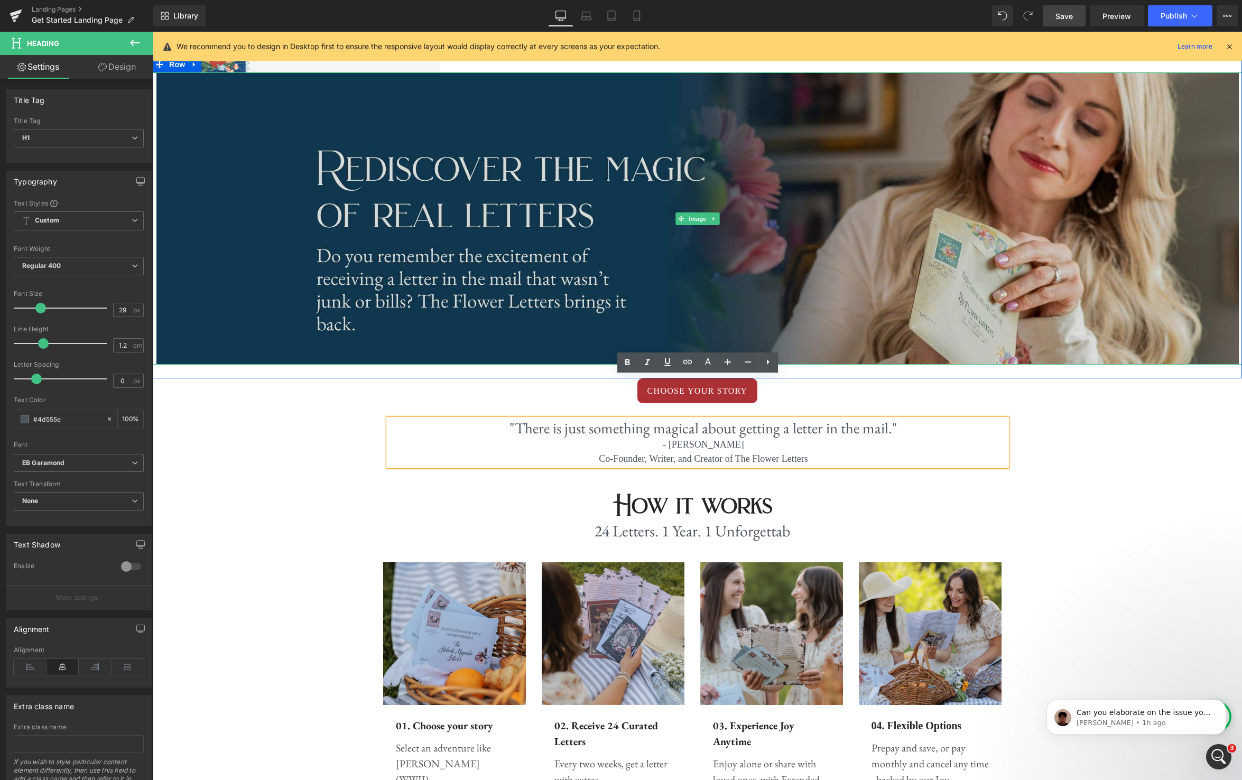
scroll to position [0, 0]
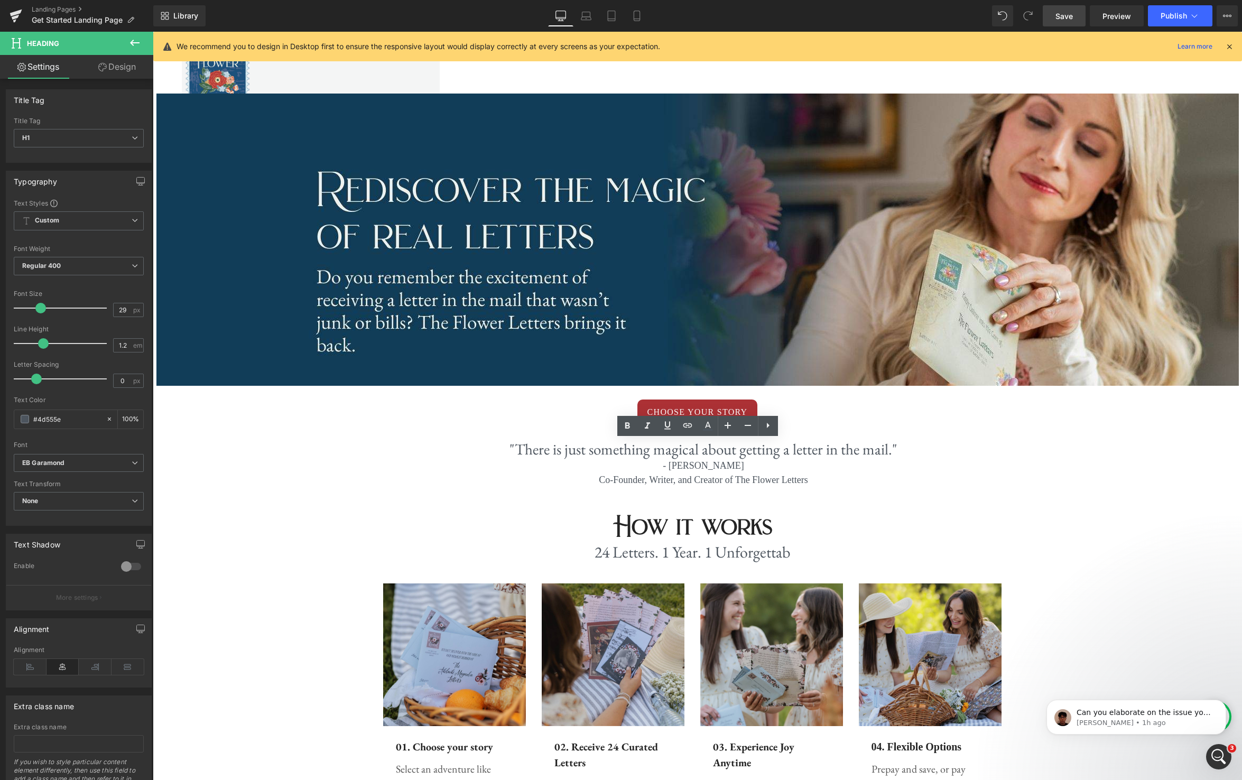
click at [1060, 16] on span "Save" at bounding box center [1063, 16] width 17 height 11
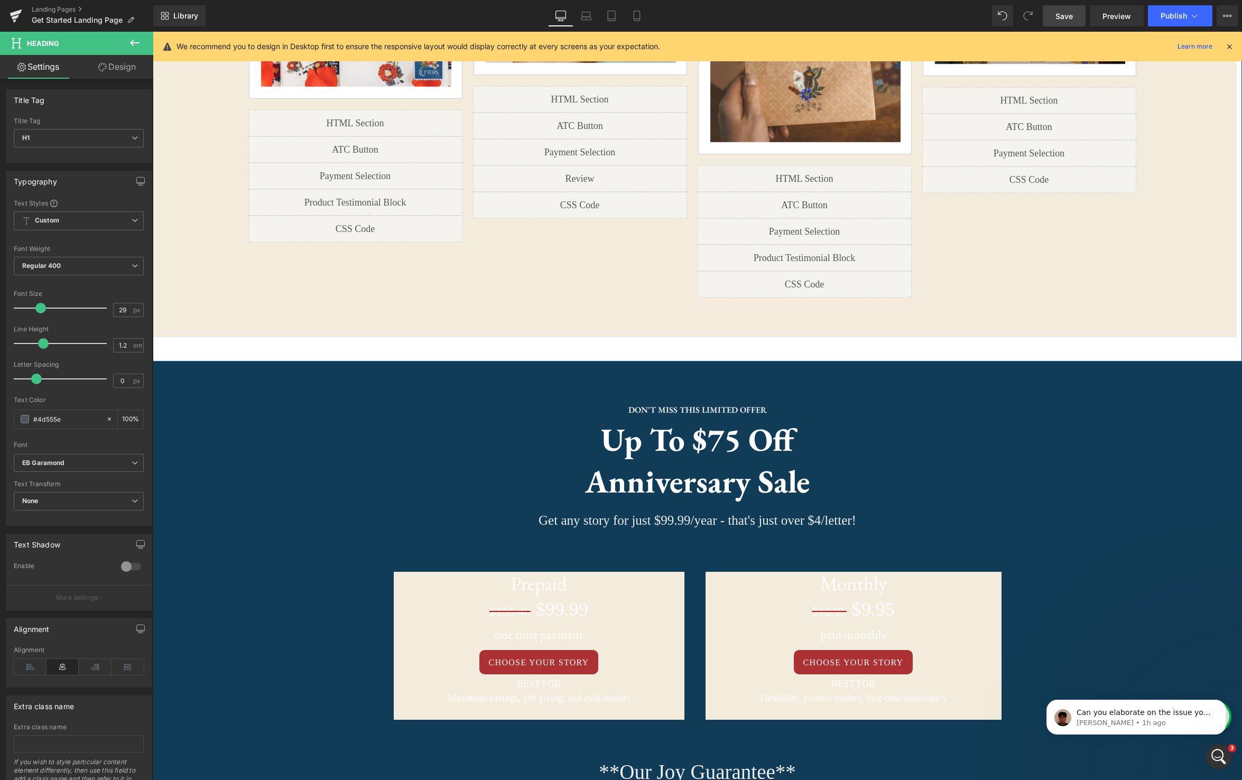
scroll to position [1420, 0]
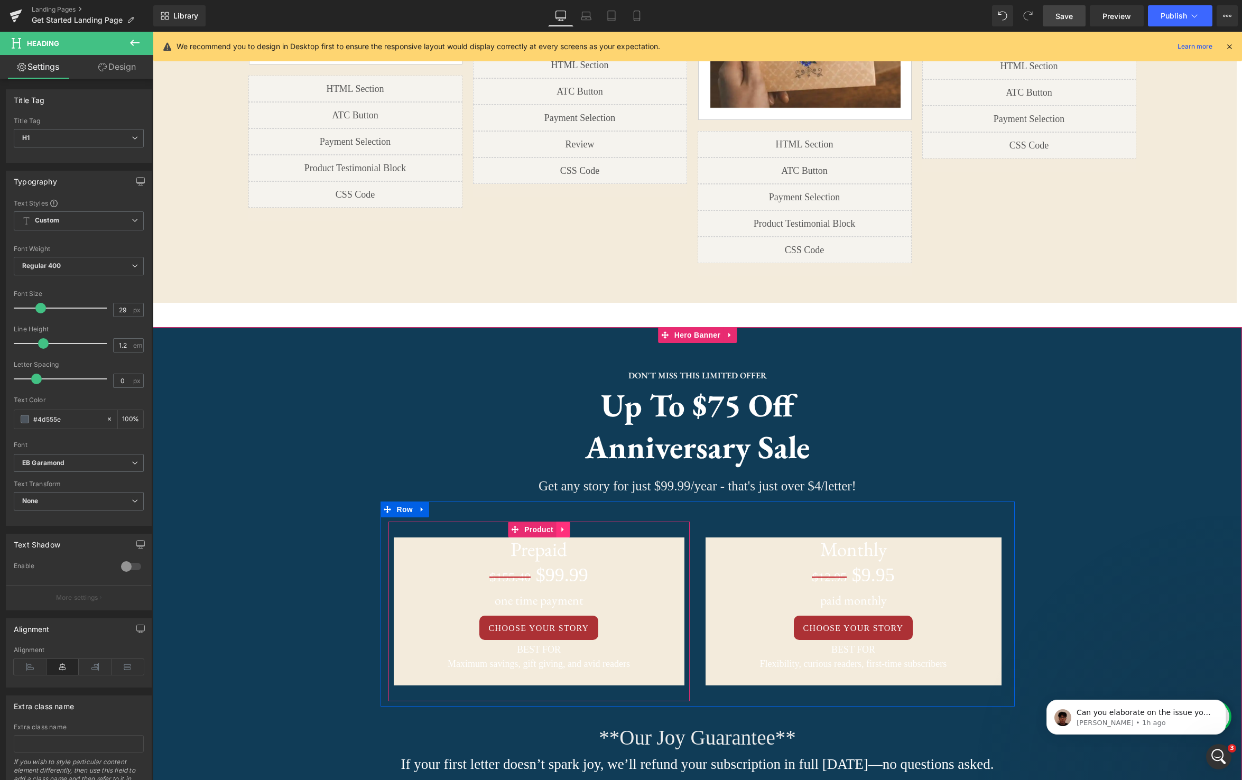
click at [564, 525] on icon at bounding box center [562, 529] width 7 height 8
click at [570, 525] on icon at bounding box center [569, 529] width 7 height 8
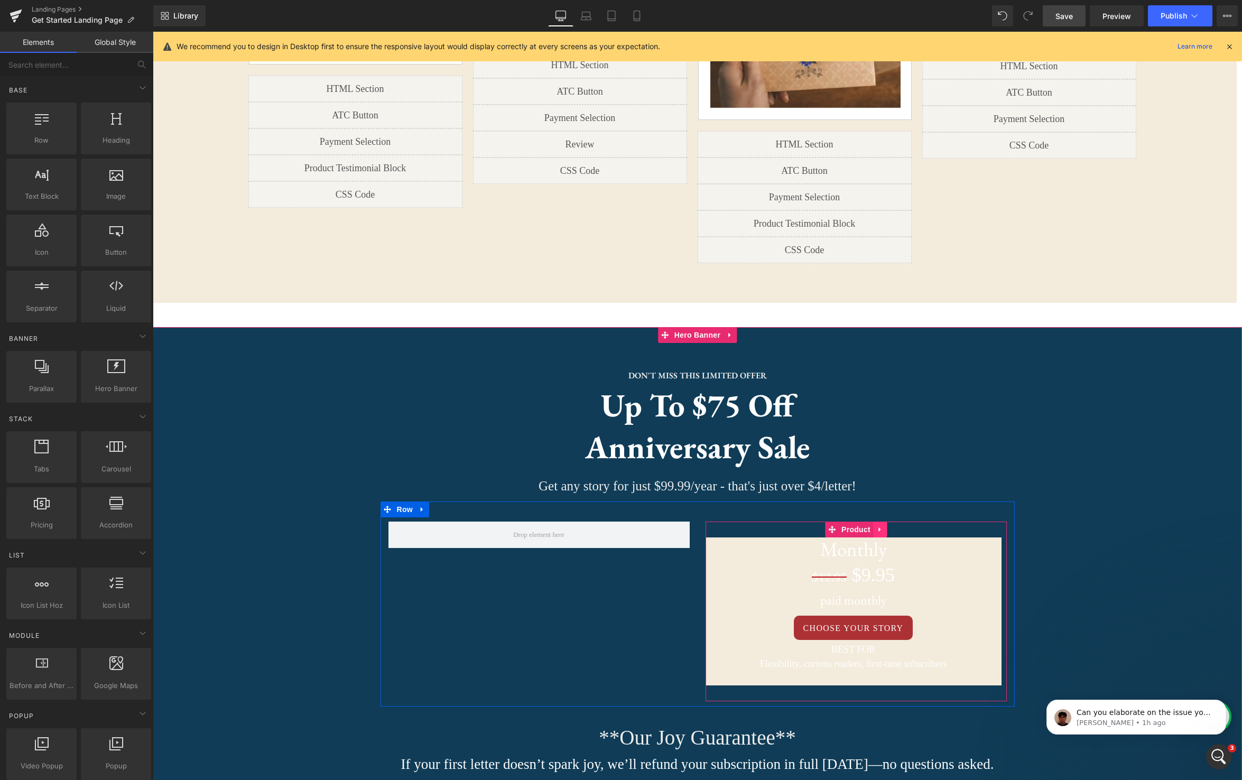
click at [881, 525] on icon at bounding box center [879, 529] width 7 height 8
click at [889, 526] on icon at bounding box center [886, 529] width 7 height 7
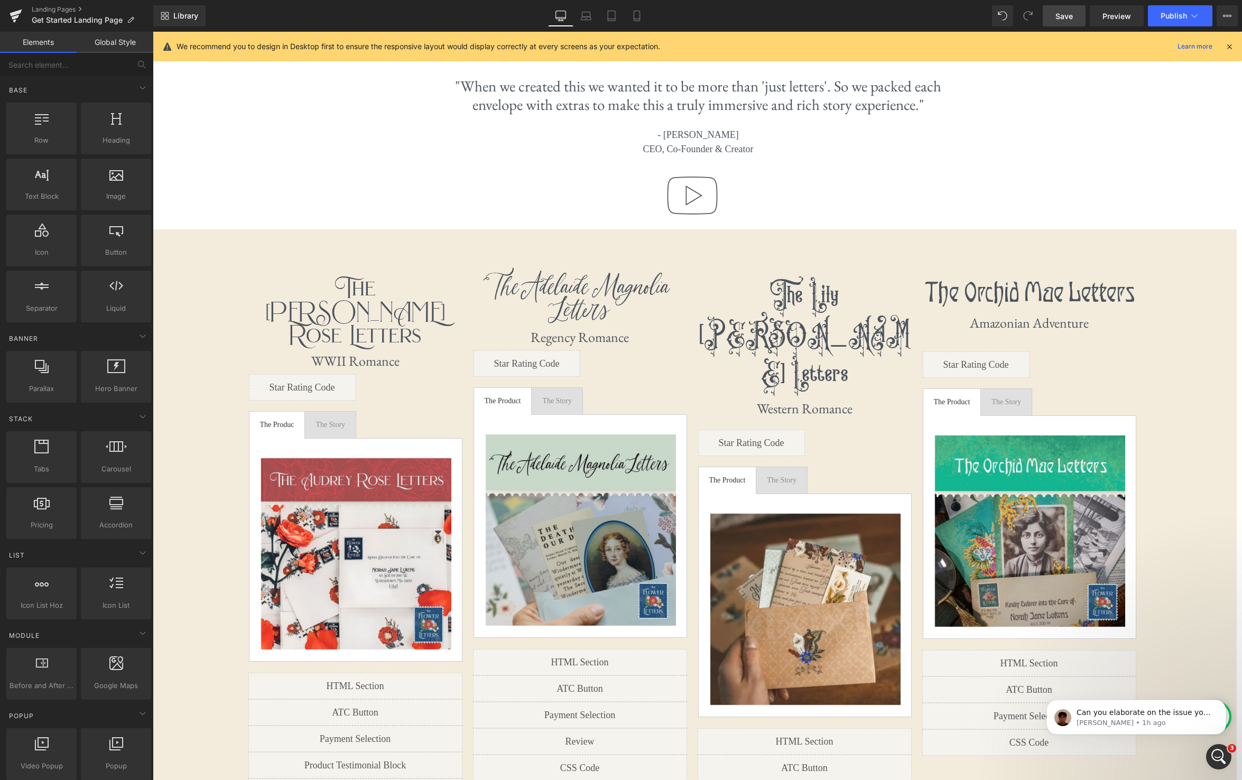
scroll to position [835, 0]
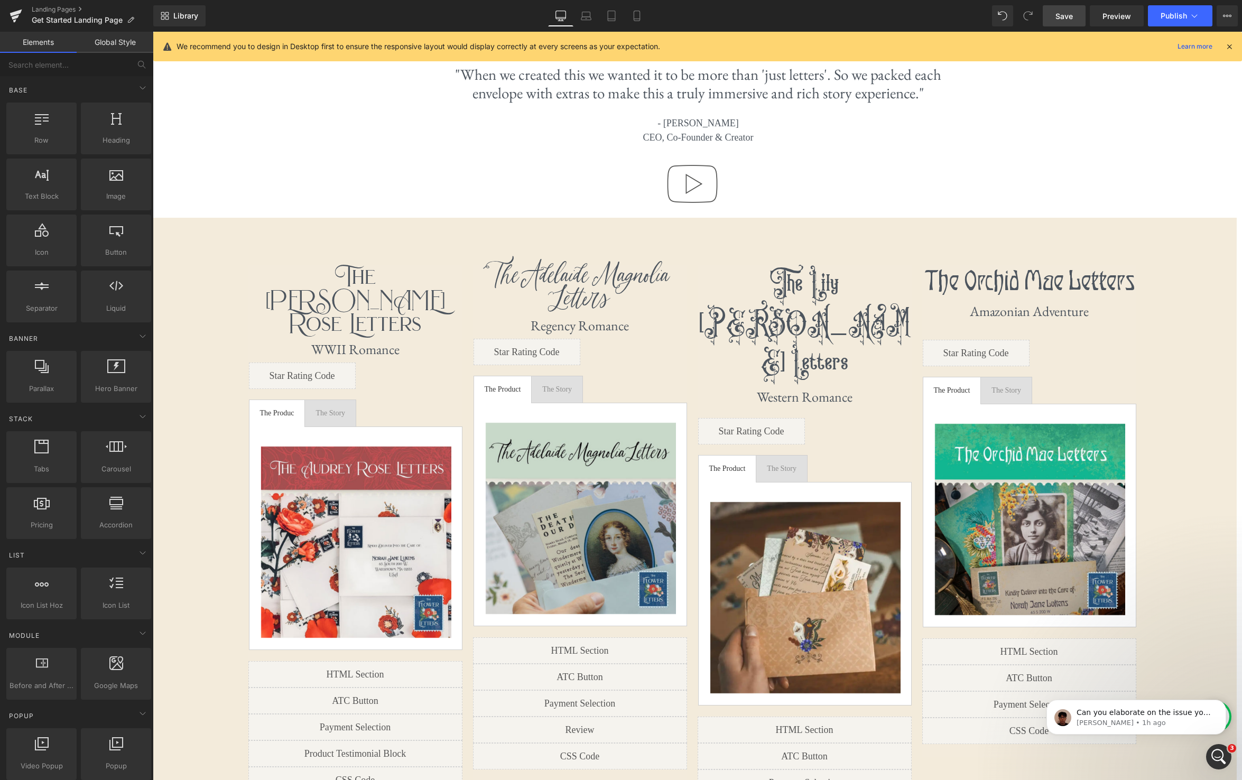
click at [1063, 19] on span "Save" at bounding box center [1063, 16] width 17 height 11
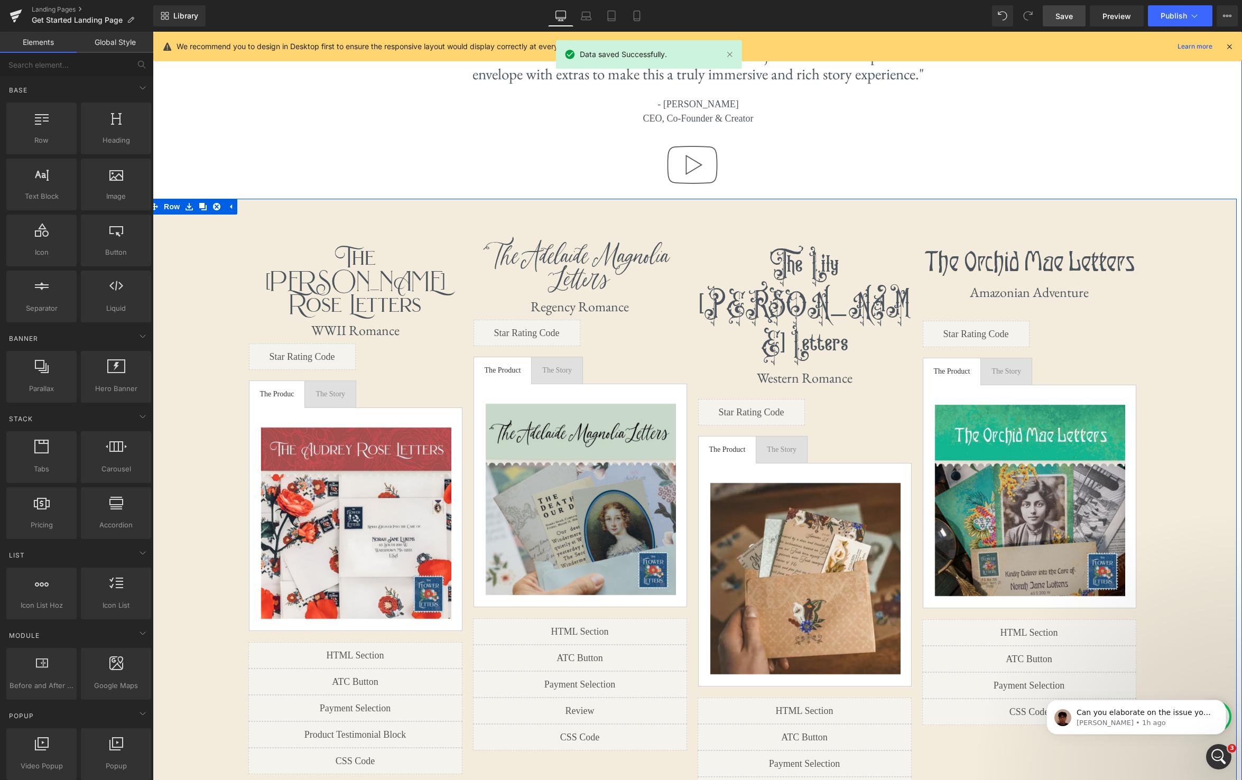
scroll to position [867, 0]
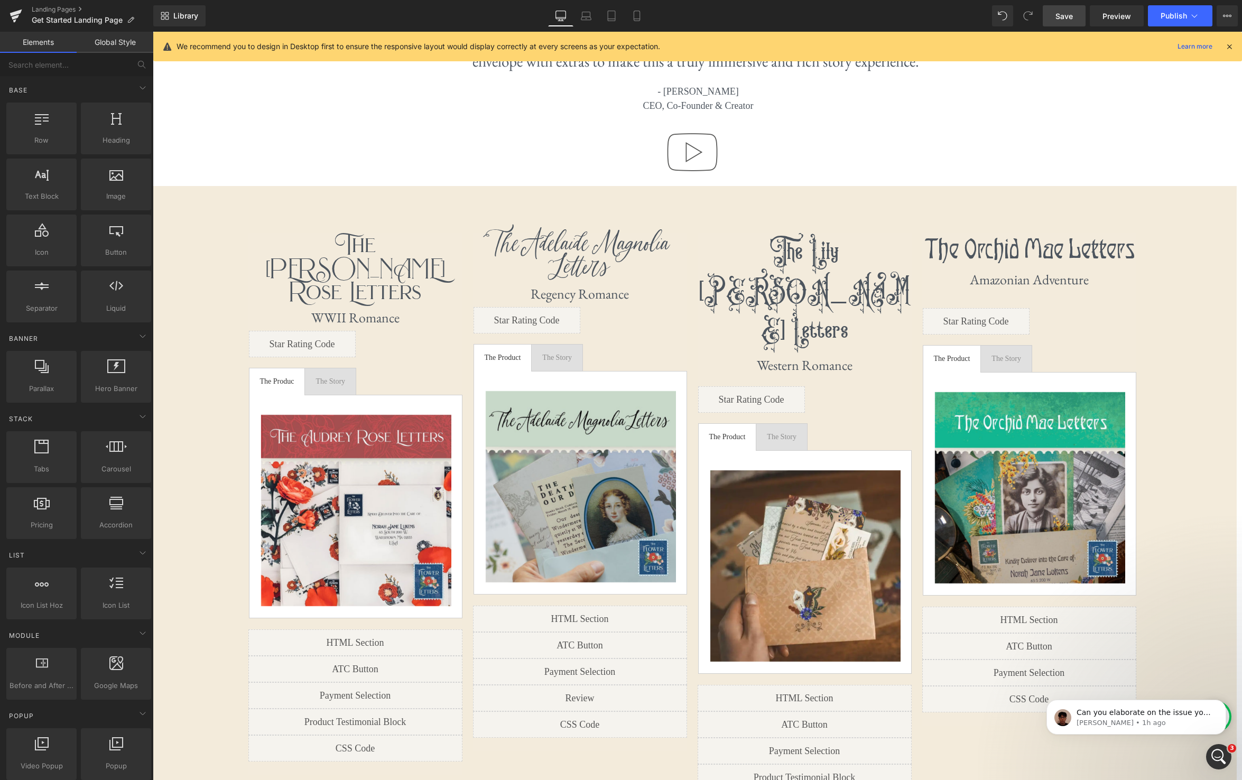
drag, startPoint x: 1074, startPoint y: 21, endPoint x: 891, endPoint y: 107, distance: 202.4
click at [1074, 21] on link "Save" at bounding box center [1064, 15] width 43 height 21
click at [1123, 22] on link "Preview" at bounding box center [1117, 15] width 54 height 21
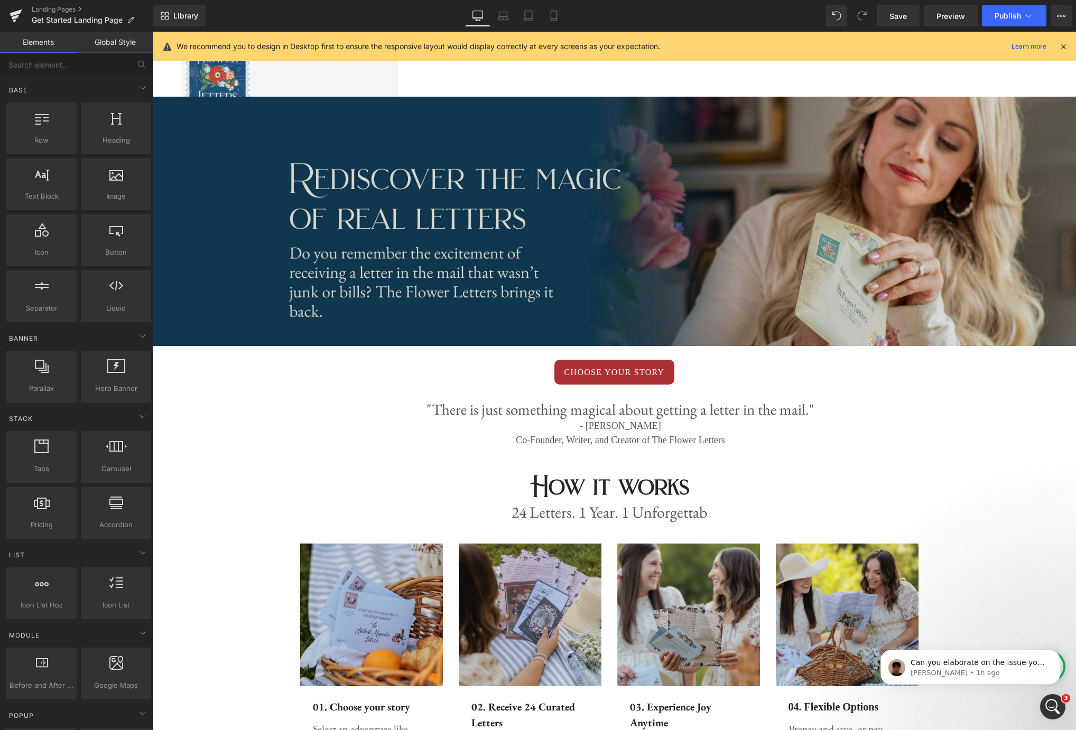
scroll to position [0, 0]
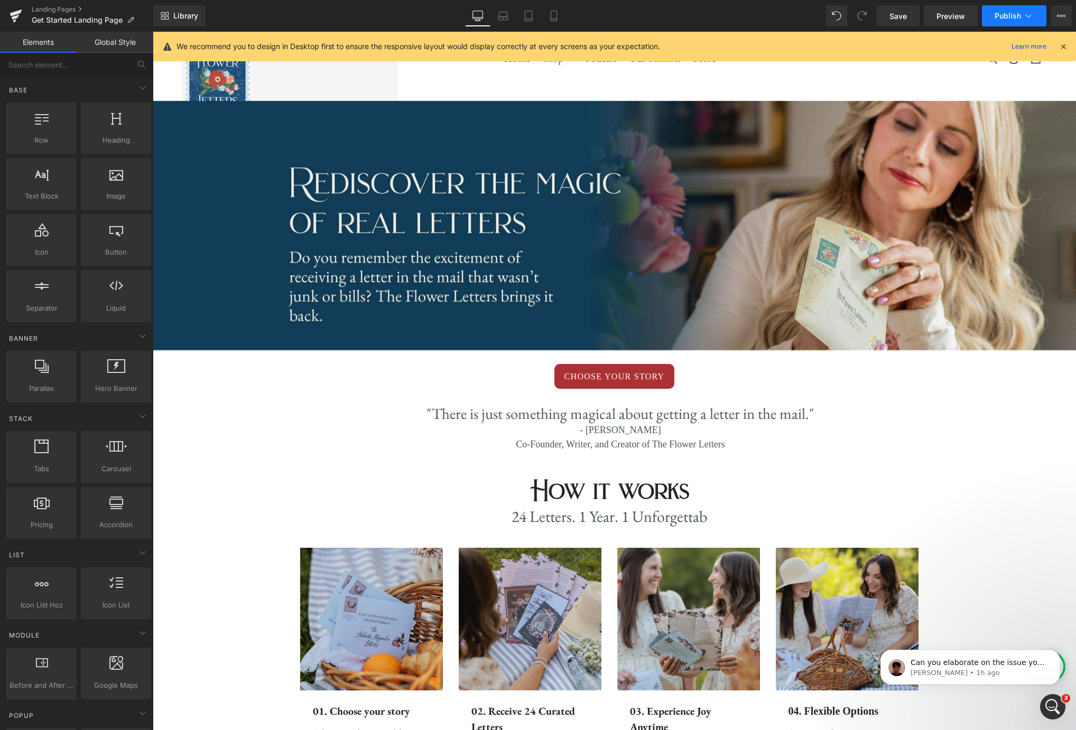
click at [1028, 18] on icon at bounding box center [1028, 16] width 11 height 11
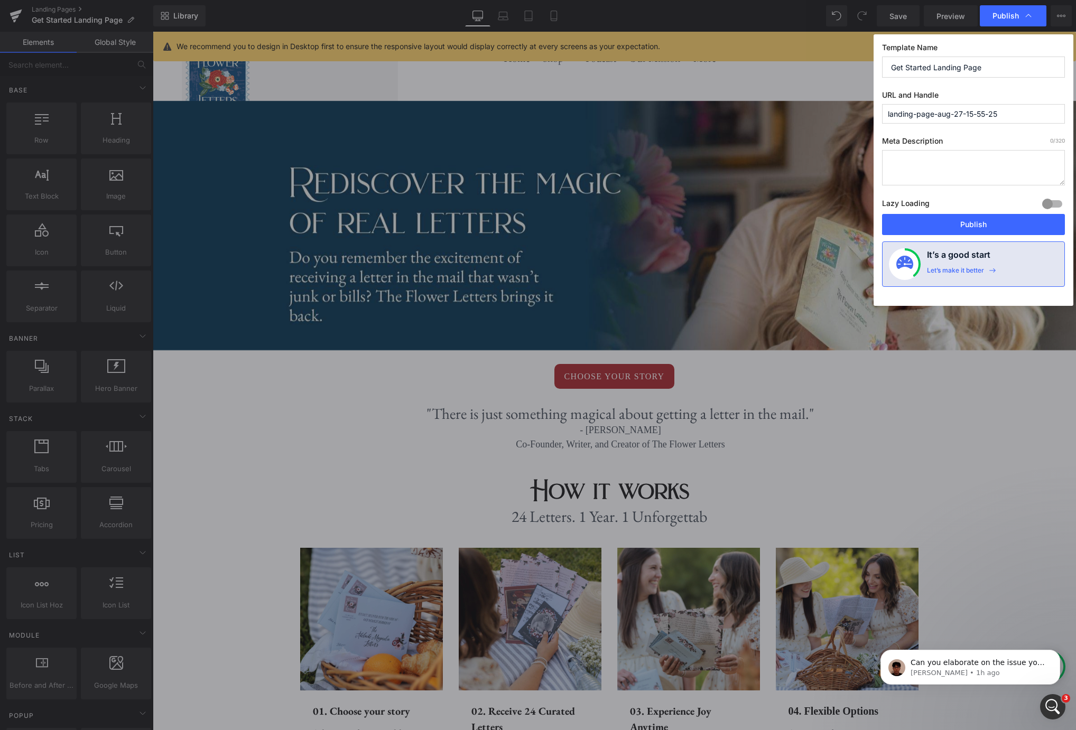
click at [1000, 66] on input "Get Started Landing Page" at bounding box center [973, 67] width 183 height 21
click at [1009, 109] on input "landing-page-aug-27-15-55-25" at bounding box center [973, 114] width 183 height 20
drag, startPoint x: 1003, startPoint y: 113, endPoint x: 881, endPoint y: 113, distance: 122.1
click at [881, 113] on div "Template Name Get Started Landing Page URL and Handle landing-page-aug-27-15-55…" at bounding box center [973, 170] width 200 height 272
type input "g"
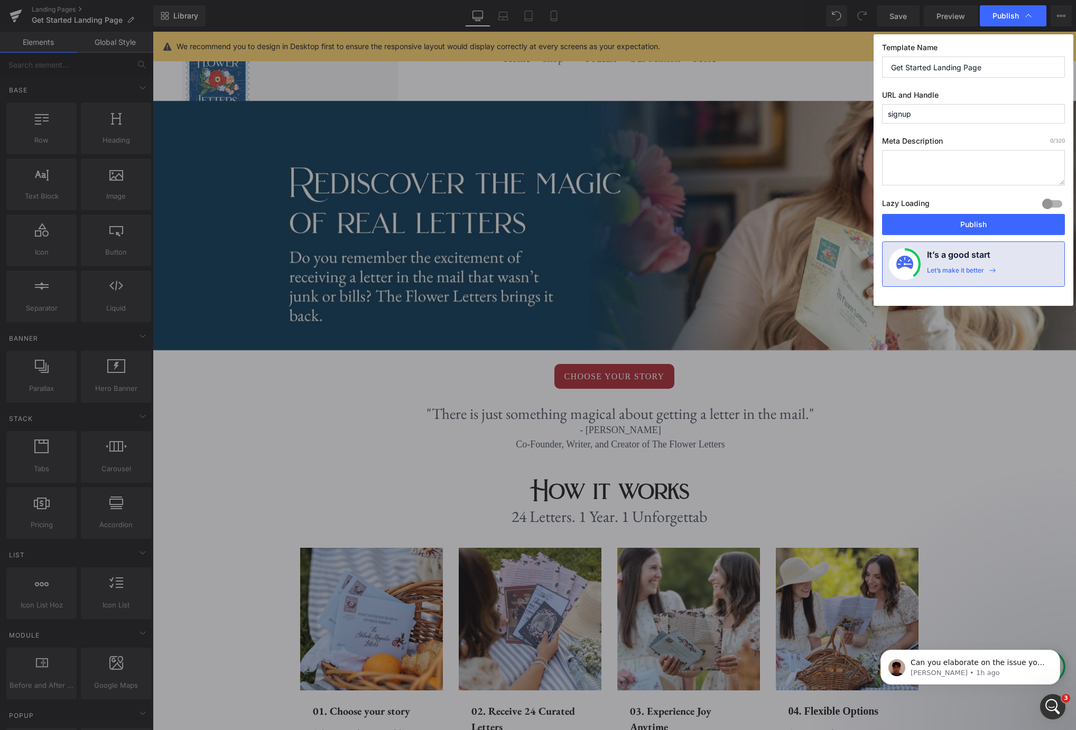
click at [954, 113] on input "signup" at bounding box center [973, 114] width 183 height 20
click at [907, 116] on input "signup" at bounding box center [973, 114] width 183 height 20
type input "s"
type input "signup"
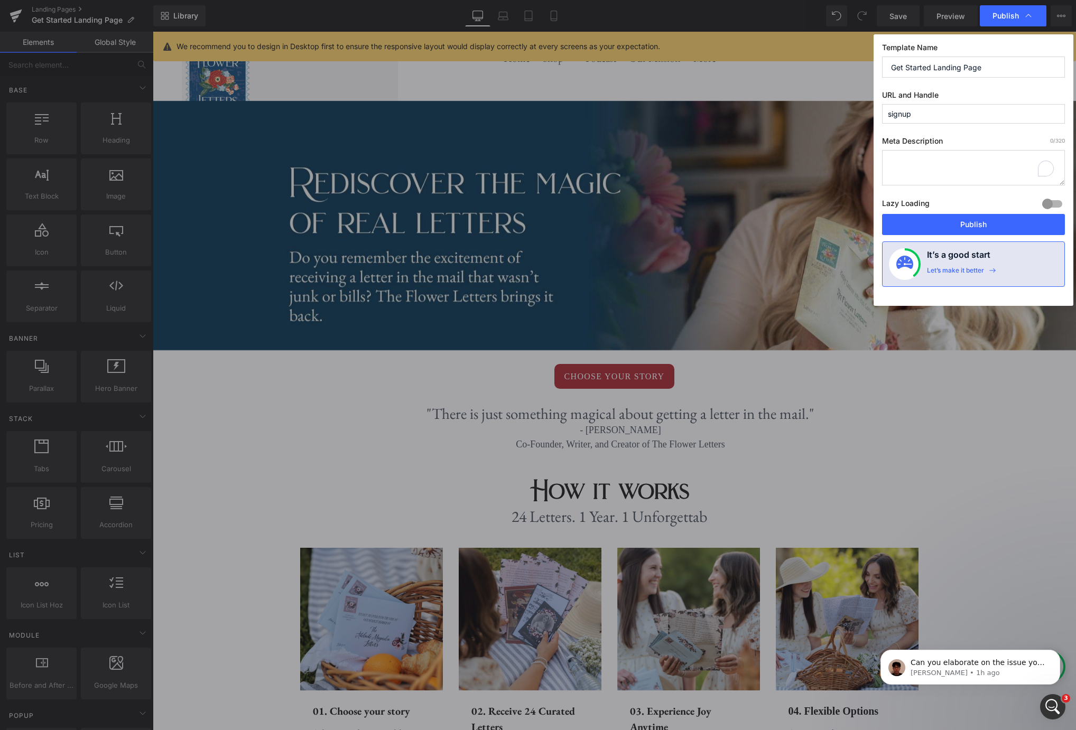
click at [938, 160] on textarea "To enrich screen reader interactions, please activate Accessibility in Grammarl…" at bounding box center [973, 167] width 183 height 35
type textarea "Learn about The Flower Letters and sign up for a story told through letters."
click at [975, 224] on button "Publish" at bounding box center [973, 224] width 183 height 21
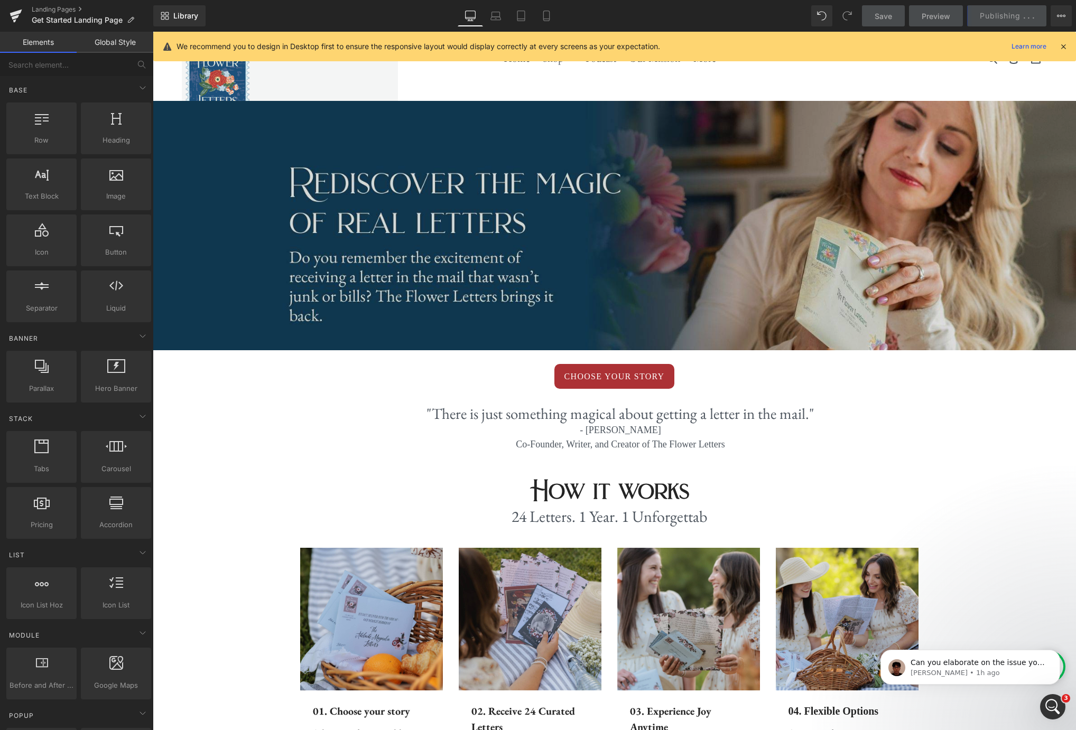
scroll to position [1, 0]
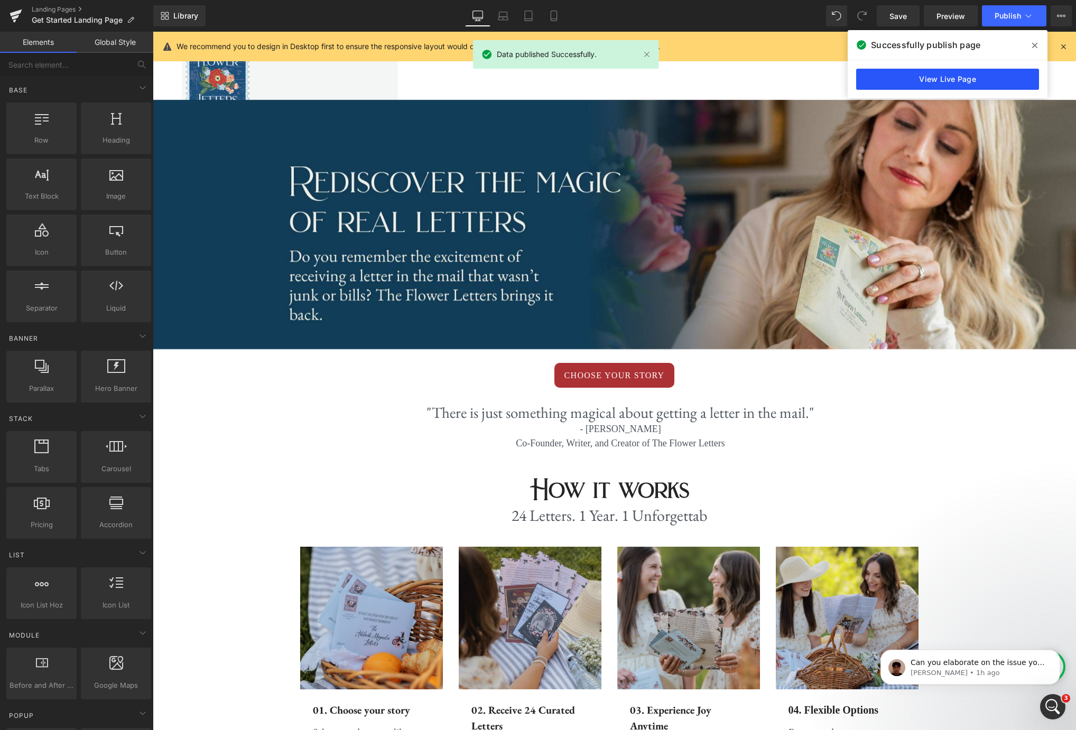
click at [976, 78] on link "View Live Page" at bounding box center [947, 79] width 183 height 21
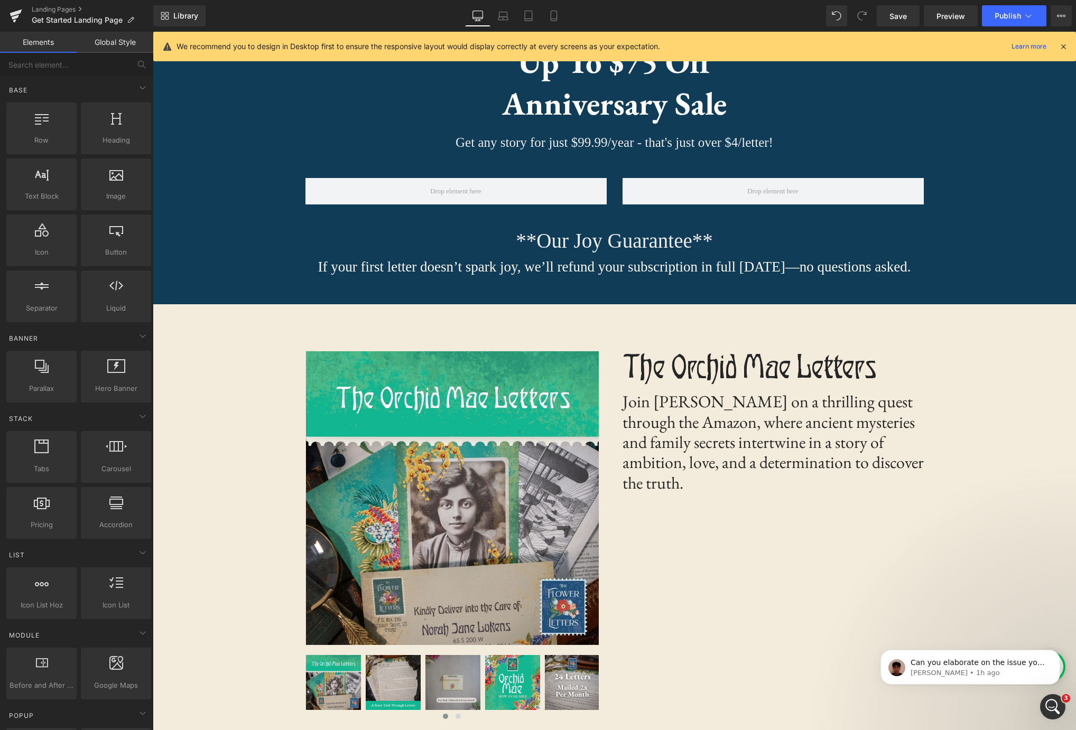
scroll to position [1731, 0]
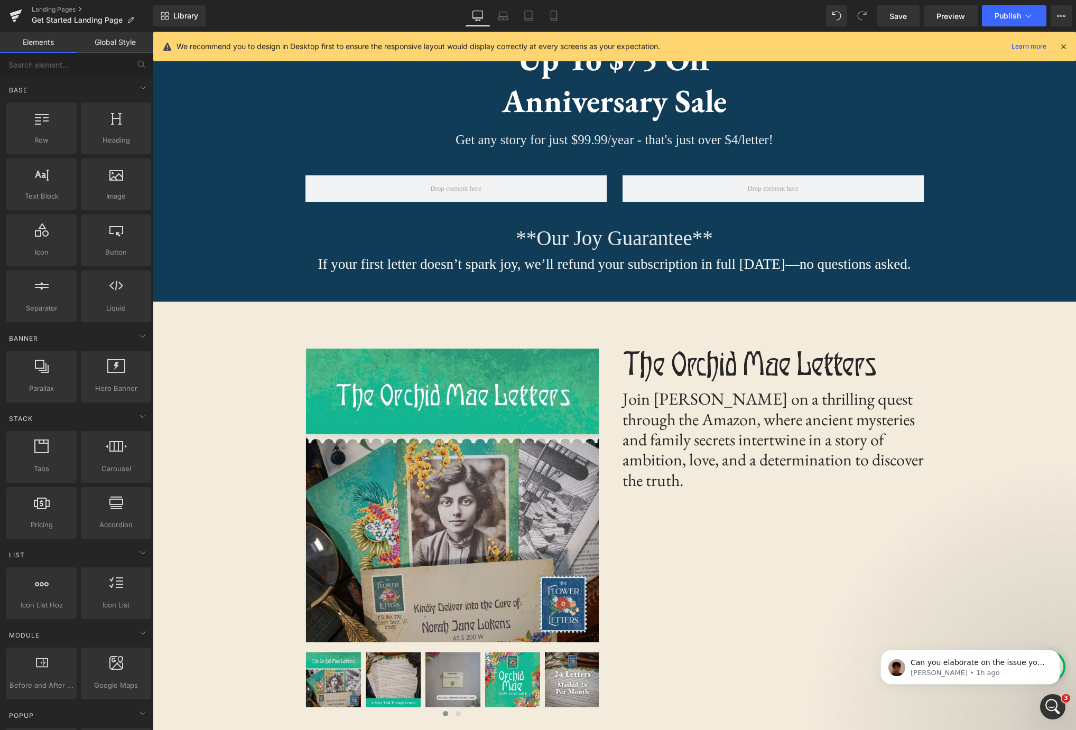
click at [538, 302] on div "‹ ›" at bounding box center [614, 530] width 651 height 456
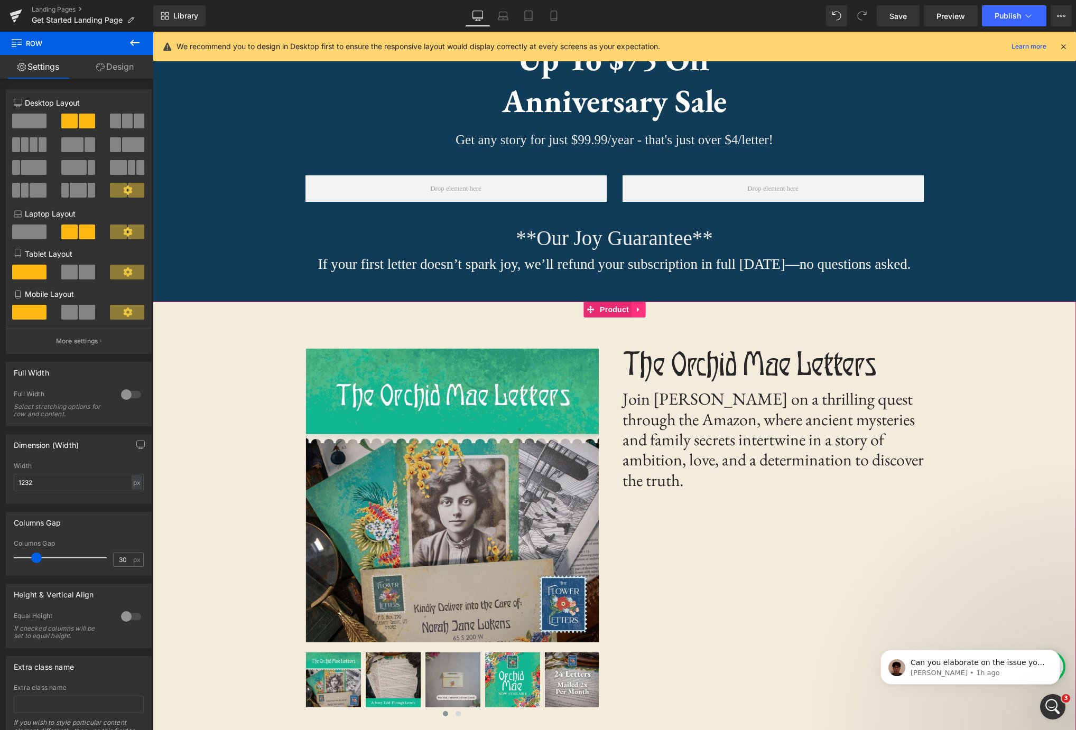
click at [643, 302] on link at bounding box center [638, 310] width 14 height 16
click at [648, 306] on icon at bounding box center [644, 309] width 7 height 7
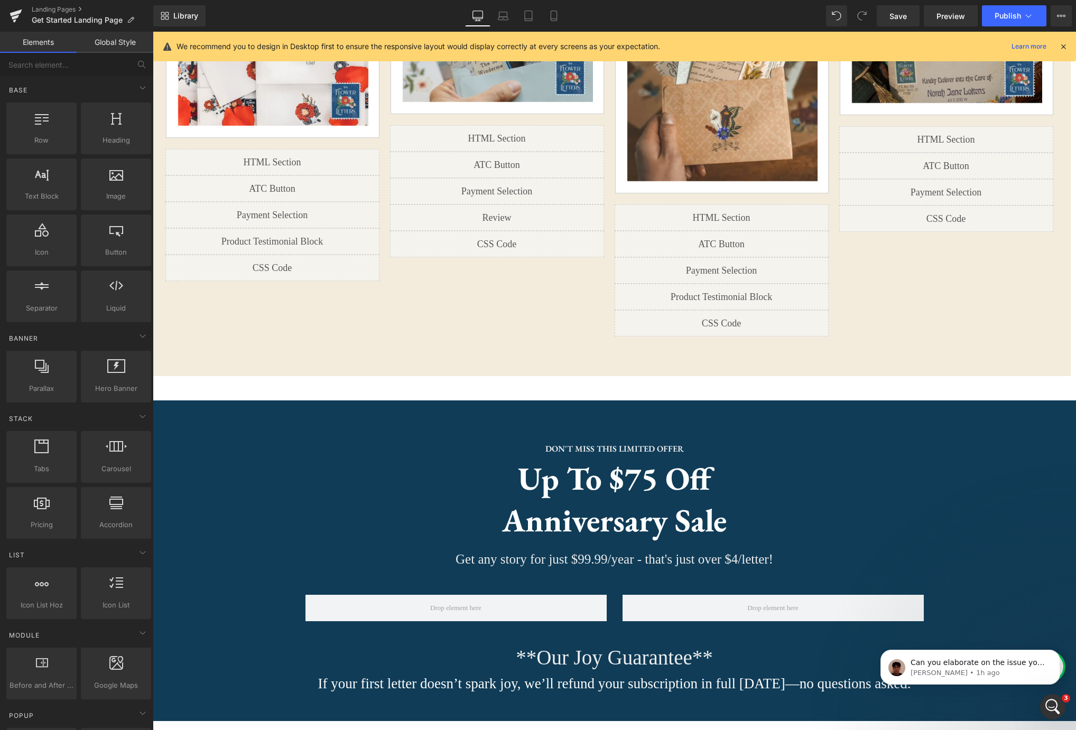
scroll to position [1097, 0]
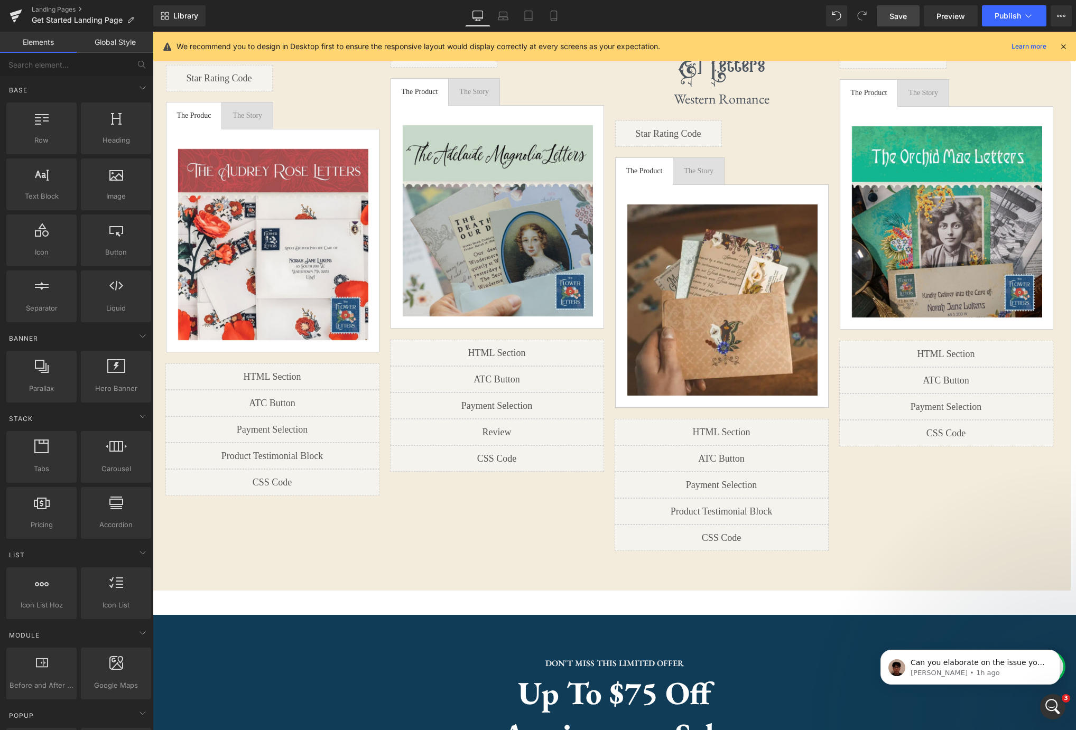
click at [900, 21] on span "Save" at bounding box center [897, 16] width 17 height 11
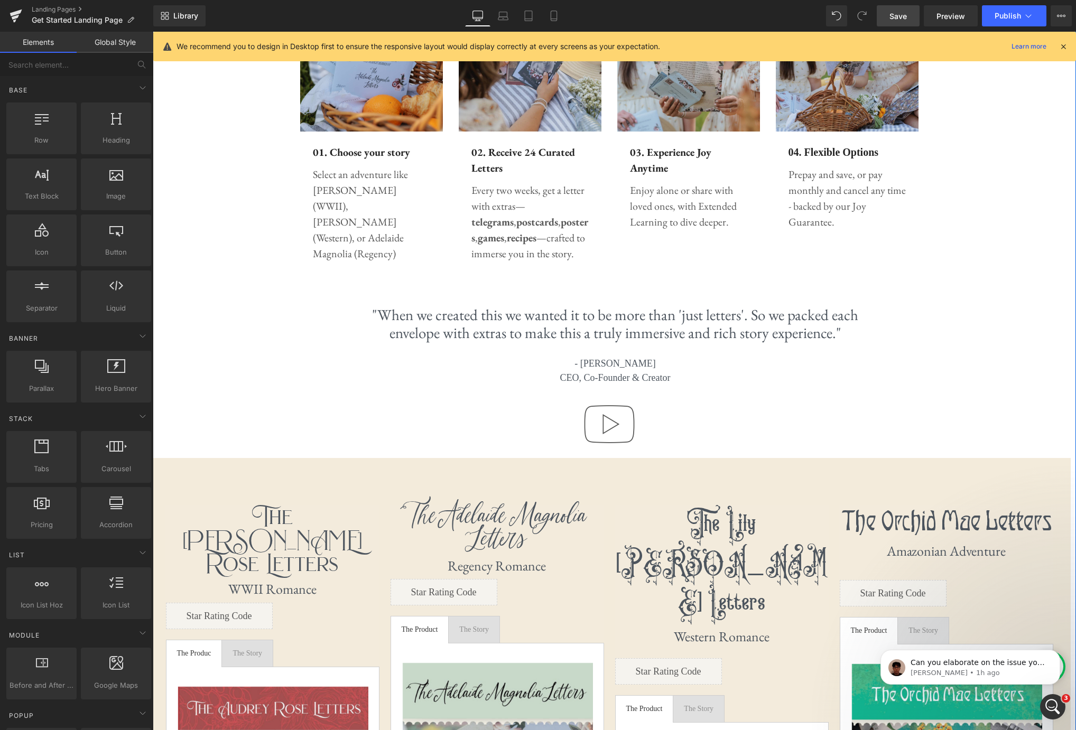
scroll to position [556, 0]
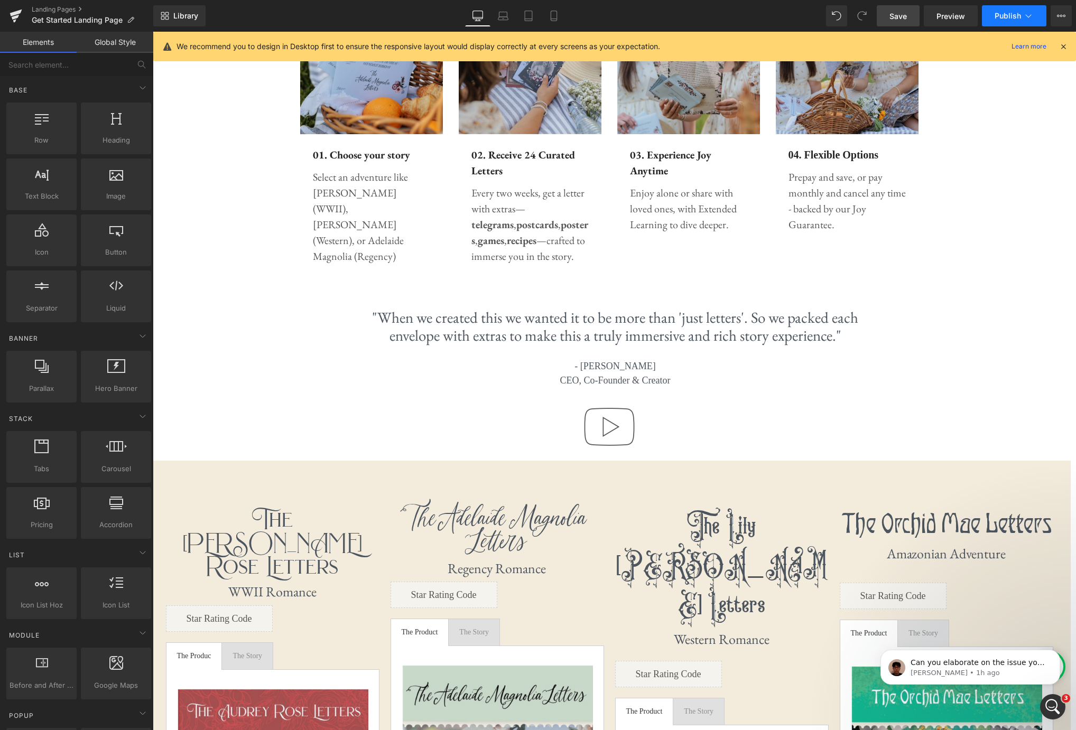
click at [1002, 17] on span "Publish" at bounding box center [1007, 16] width 26 height 8
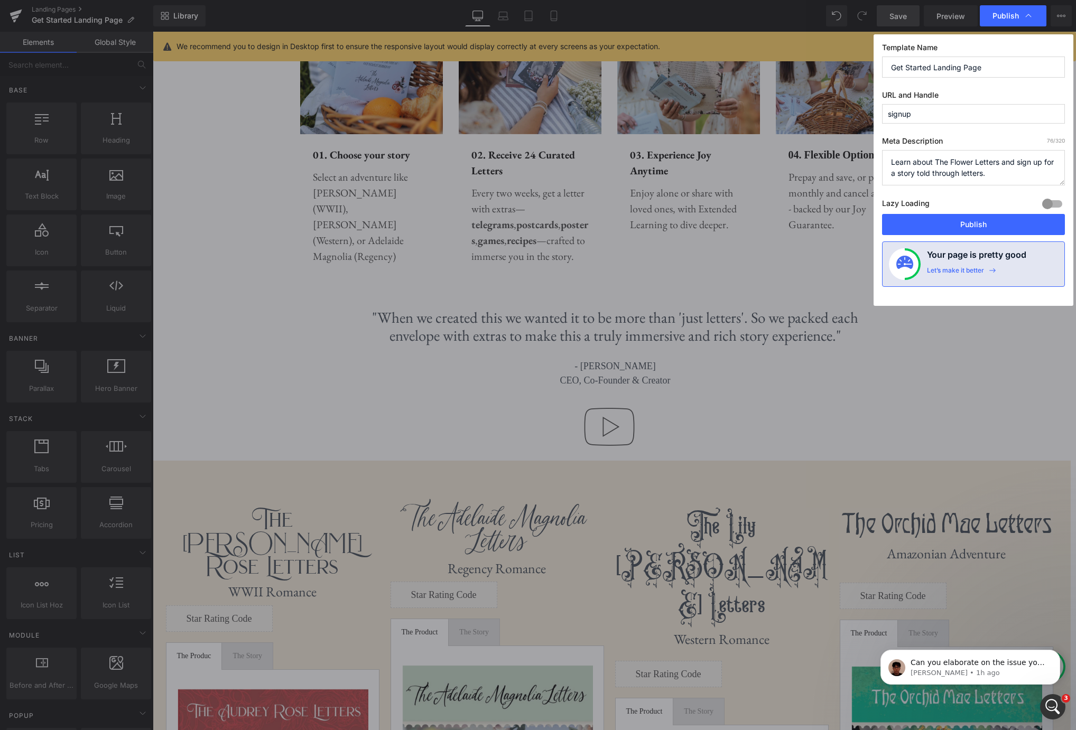
click at [1048, 202] on div at bounding box center [1051, 204] width 25 height 17
click at [965, 272] on div "Let’s make it better" at bounding box center [955, 273] width 57 height 14
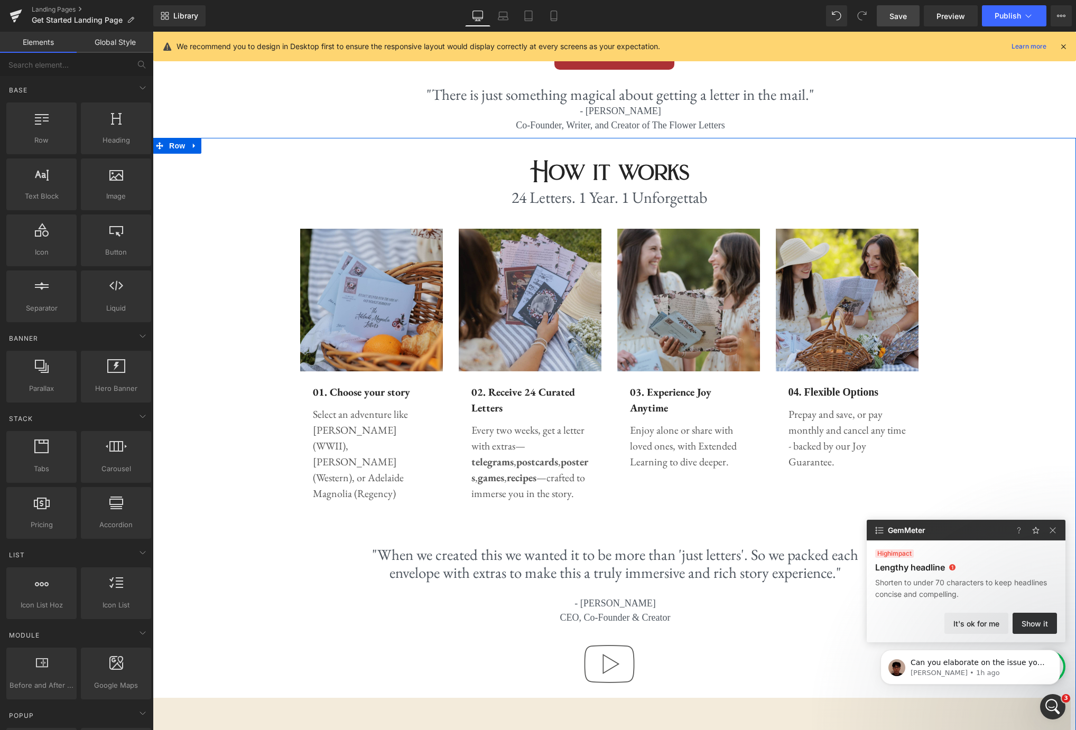
scroll to position [0, 0]
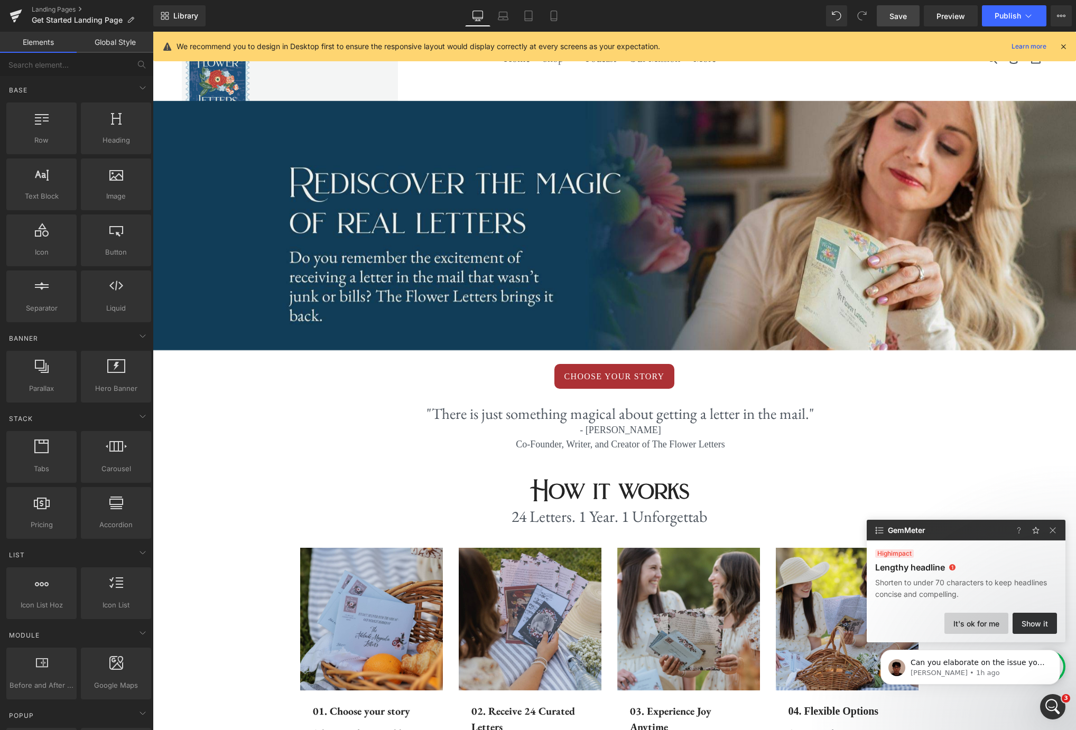
click at [981, 625] on button "It's ok for me" at bounding box center [976, 623] width 64 height 21
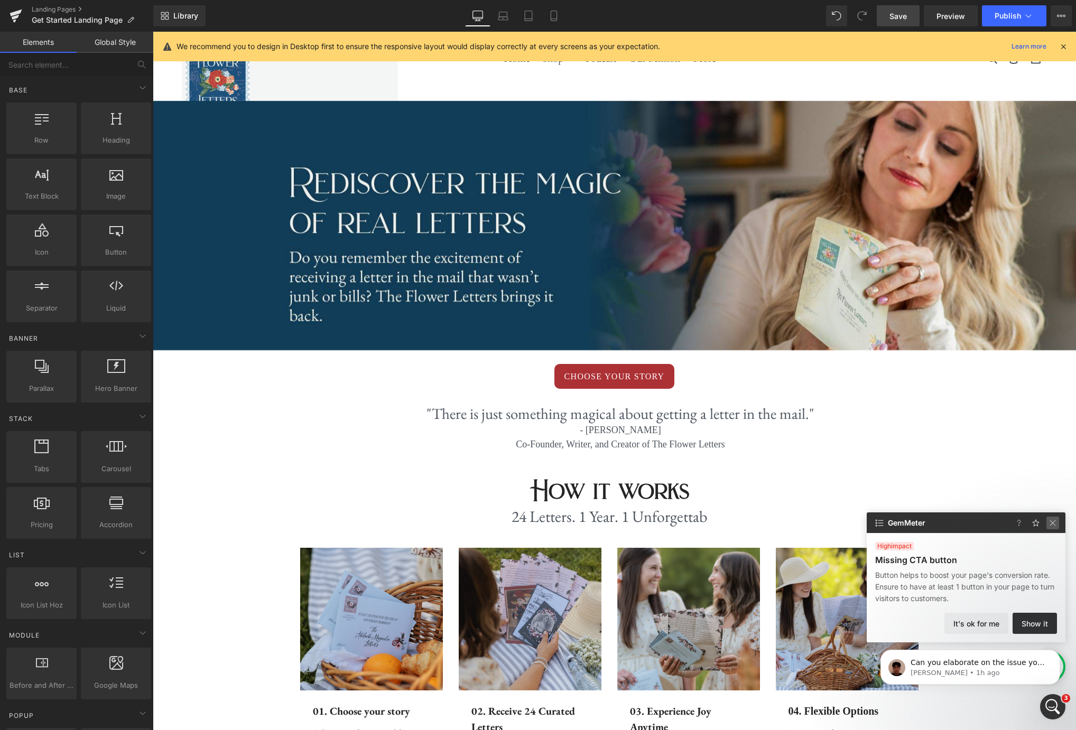
click at [1053, 522] on img at bounding box center [1052, 523] width 13 height 13
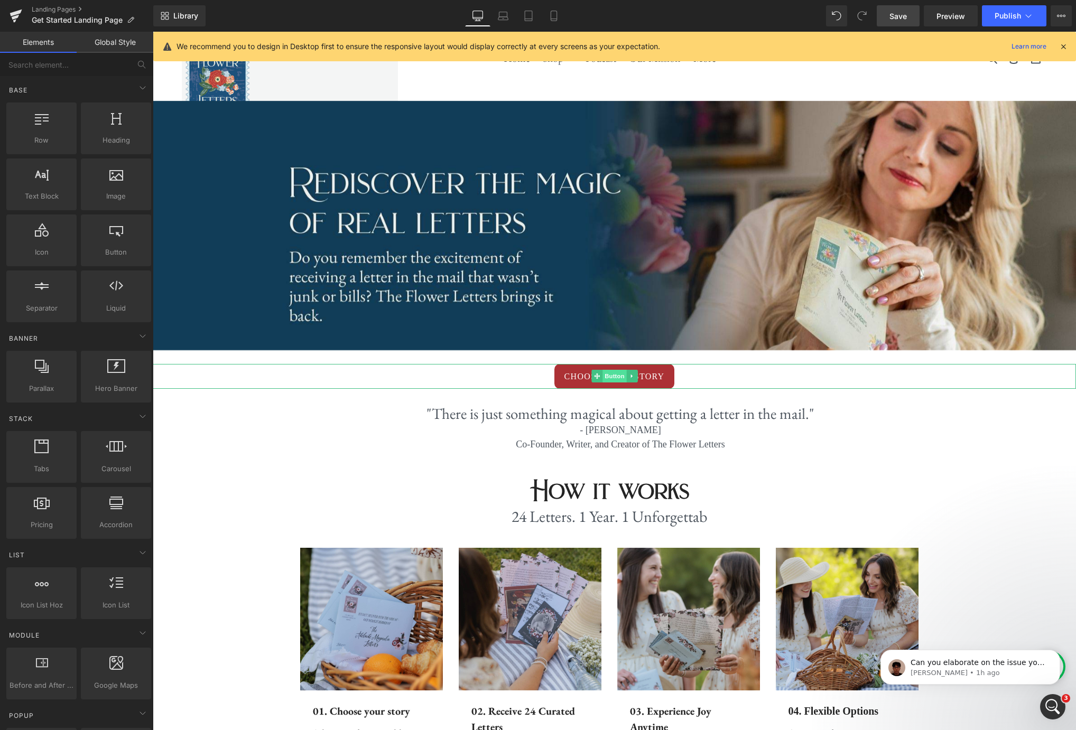
click at [610, 374] on span "Button" at bounding box center [614, 376] width 24 height 13
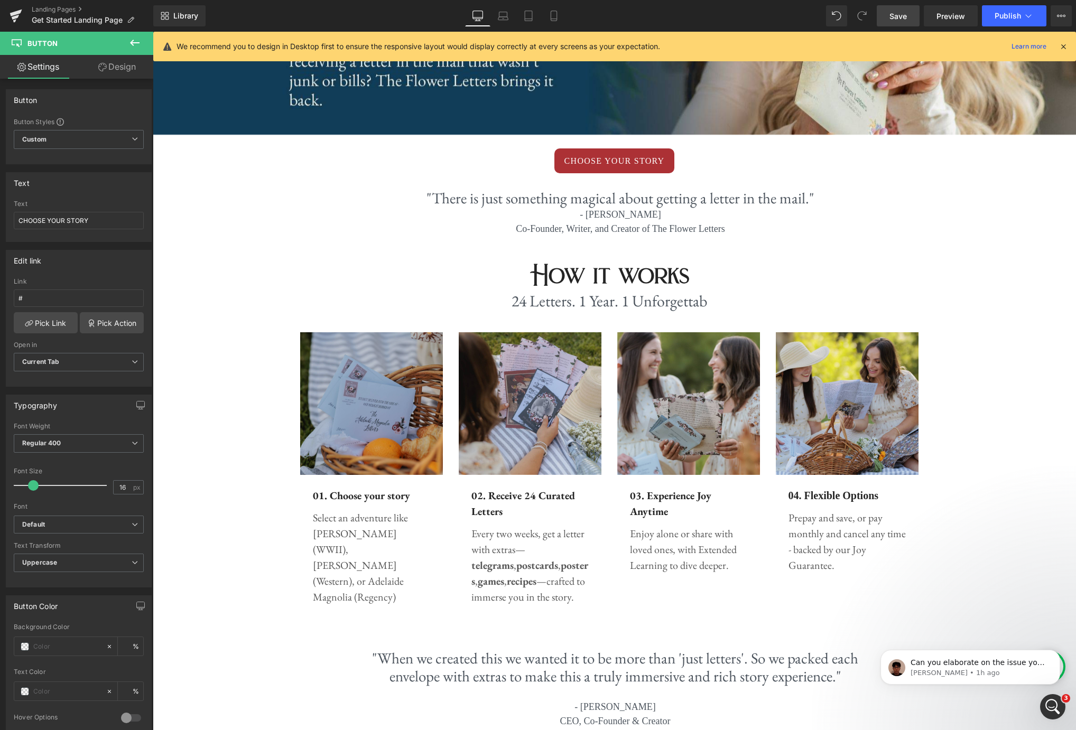
scroll to position [177, 0]
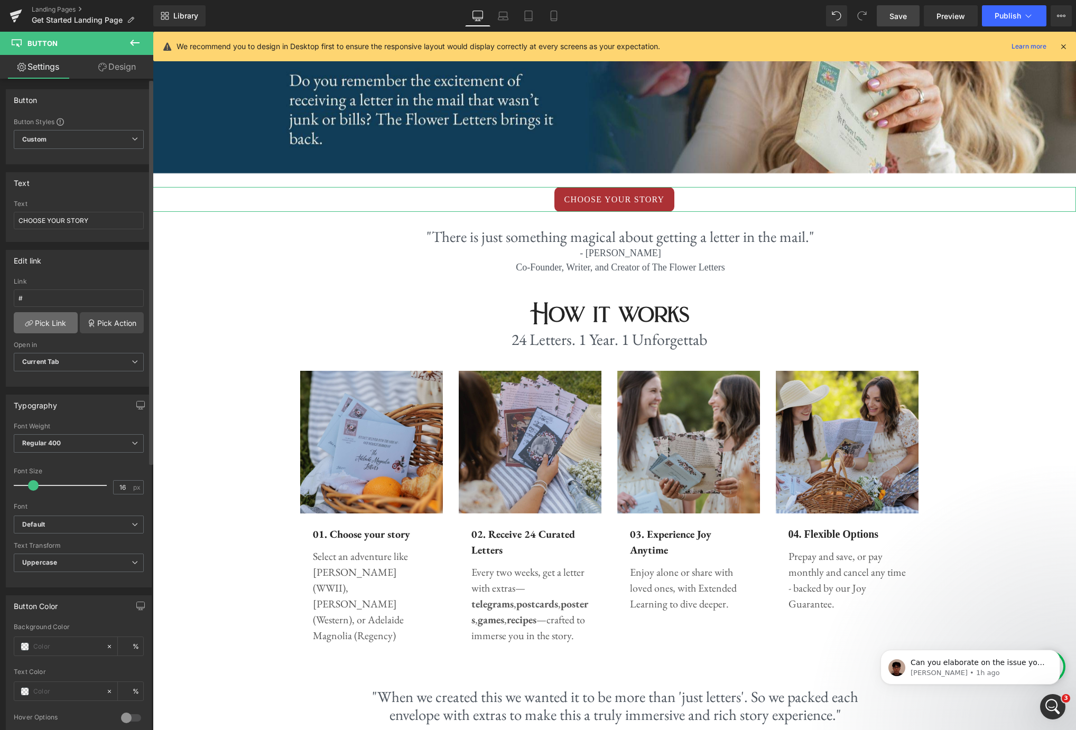
click at [53, 322] on link "Pick Link" at bounding box center [46, 322] width 64 height 21
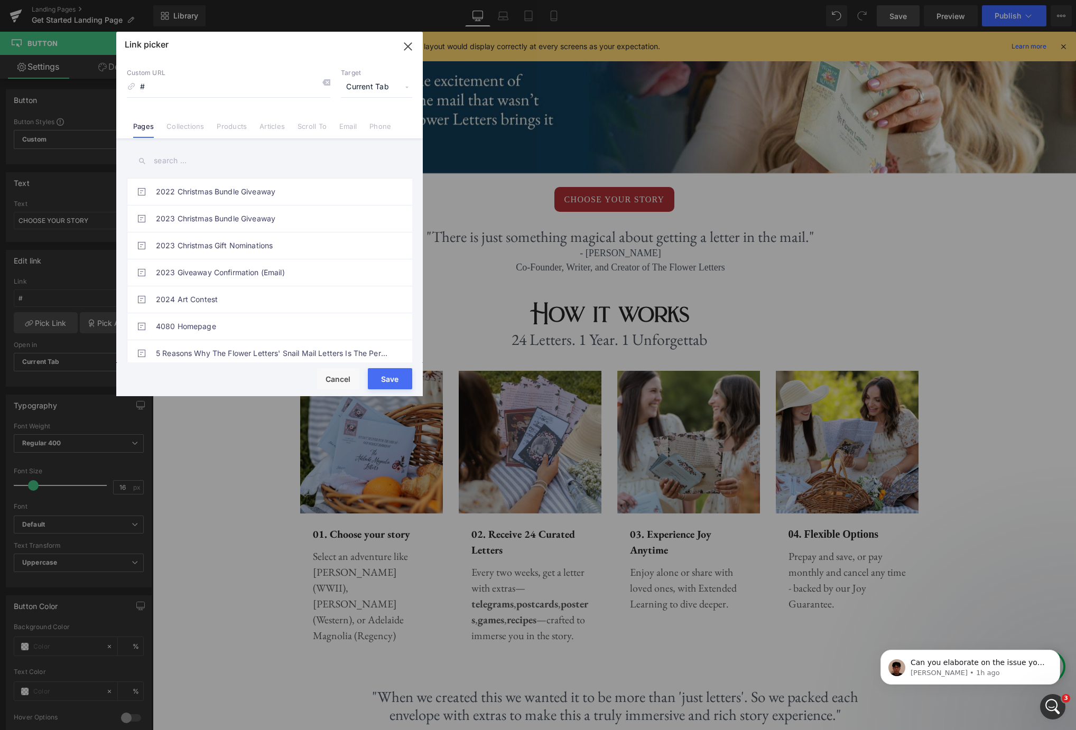
click at [163, 160] on input "text" at bounding box center [269, 161] width 285 height 24
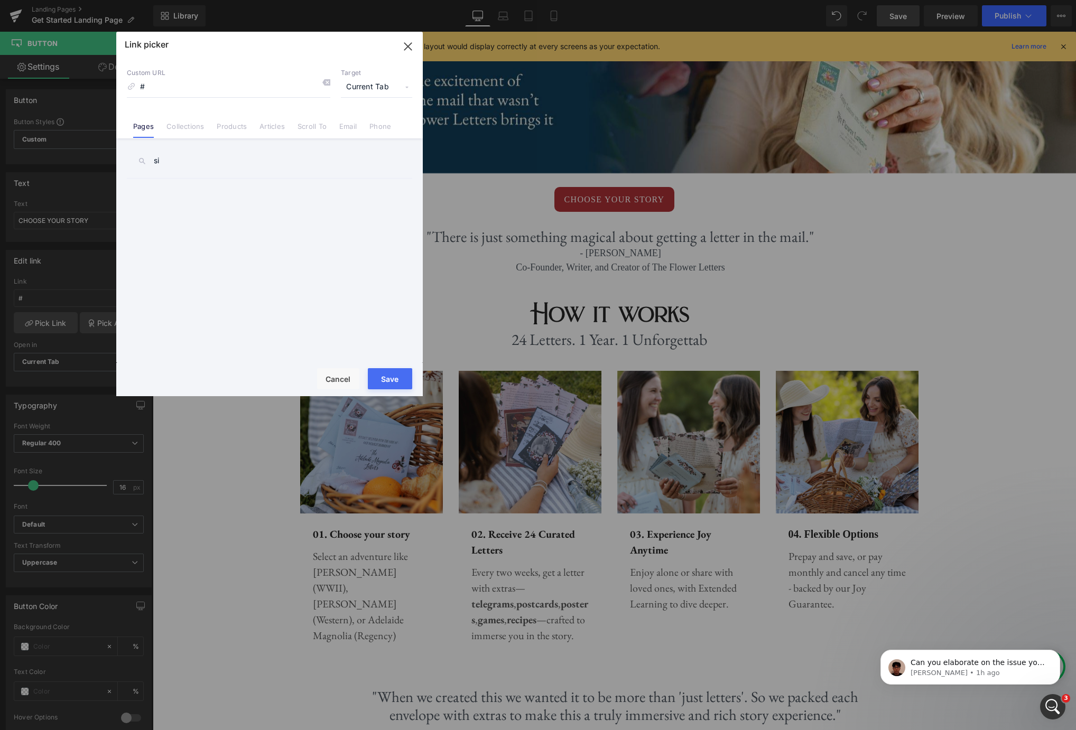
type input "s"
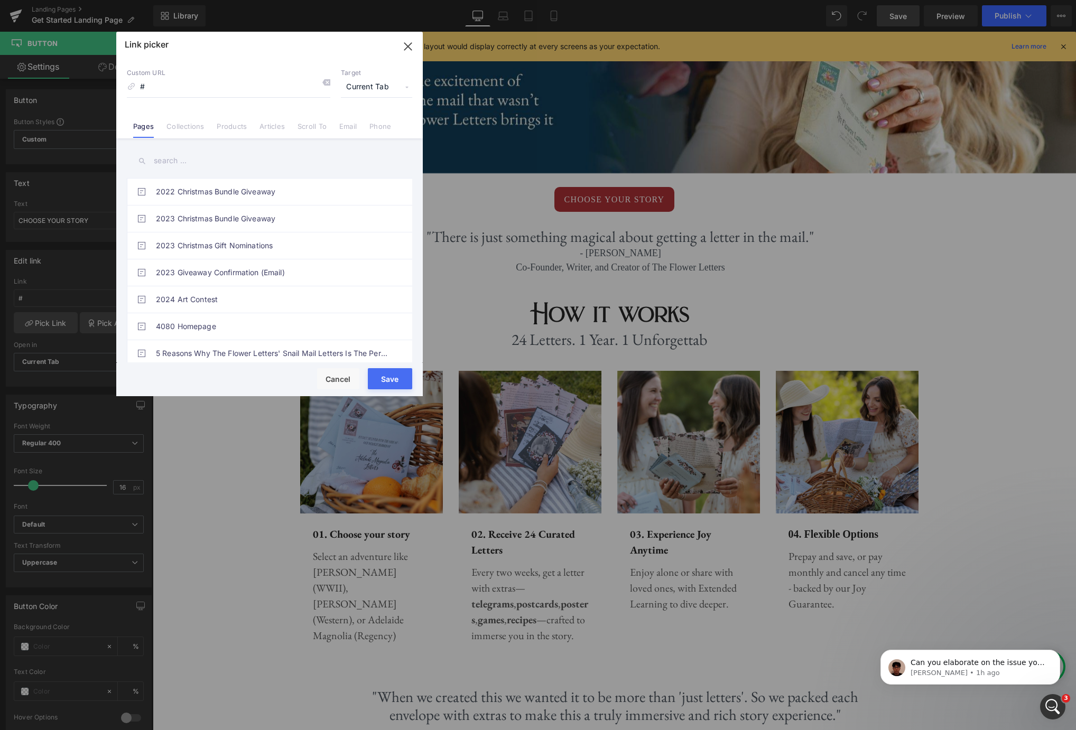
click at [408, 45] on icon "button" at bounding box center [407, 46] width 7 height 7
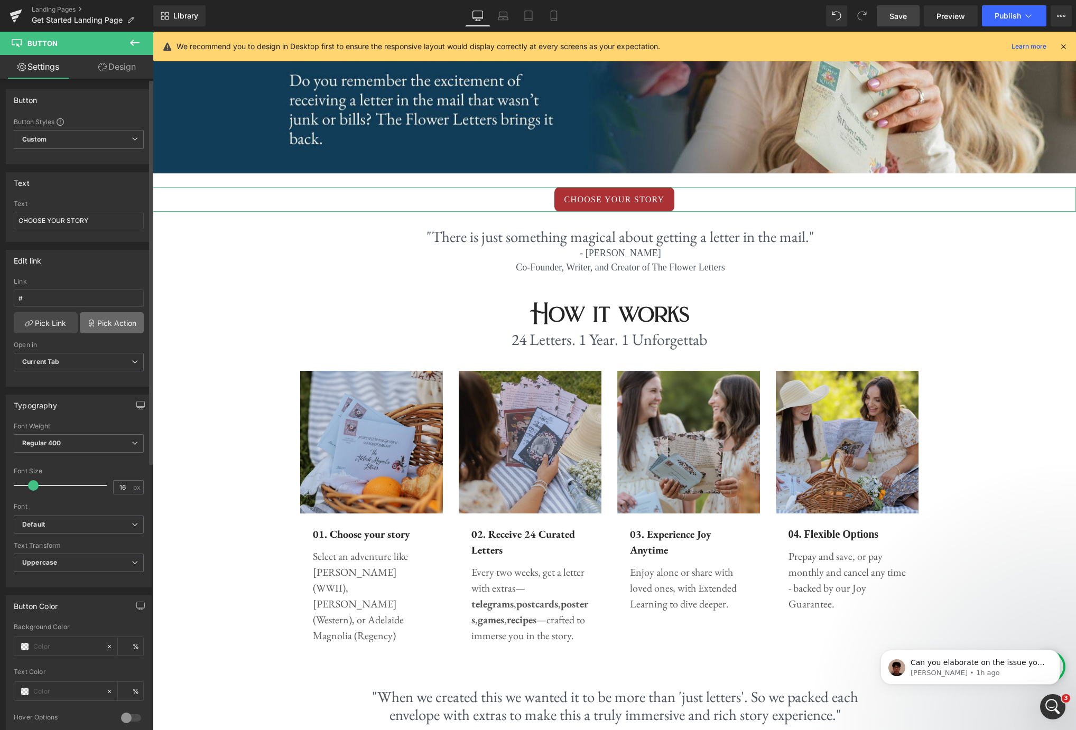
click at [112, 321] on link "Pick Action" at bounding box center [112, 322] width 64 height 21
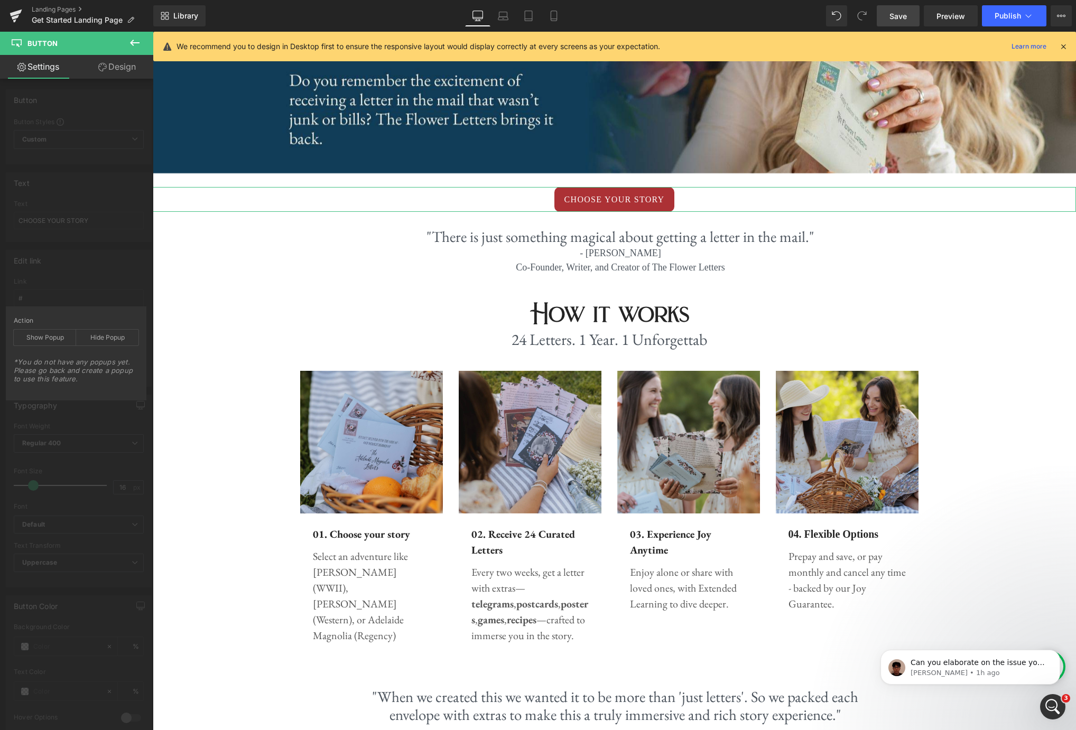
click at [99, 262] on div "Edit link # Link # Pick Link Pick Action Current Tab New Tab Open in Current Ta…" at bounding box center [79, 314] width 158 height 145
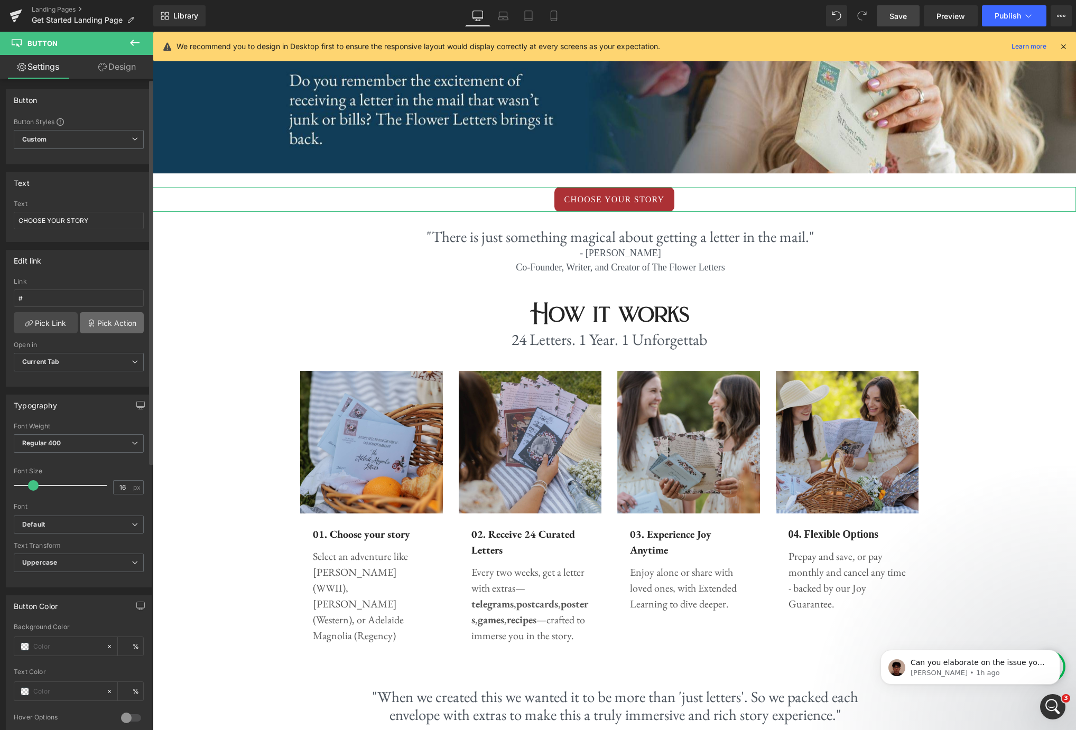
click at [122, 326] on link "Pick Action" at bounding box center [112, 322] width 64 height 21
click at [101, 251] on div "Edit link # Link # Pick Link Pick Action Current Tab New Tab Open in Current Ta…" at bounding box center [79, 314] width 158 height 145
click at [49, 324] on link "Pick Link" at bounding box center [46, 322] width 64 height 21
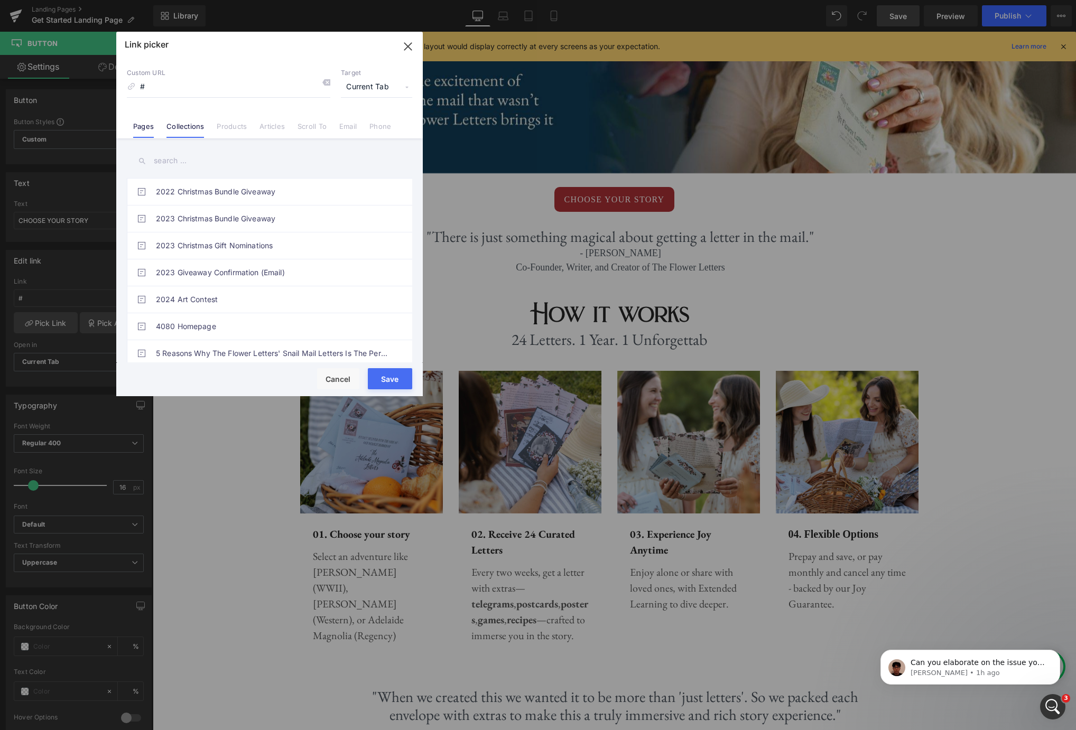
click at [194, 131] on link "Collections" at bounding box center [185, 130] width 38 height 16
click at [233, 129] on link "Products" at bounding box center [232, 130] width 30 height 16
click at [312, 127] on link "Scroll To" at bounding box center [311, 130] width 29 height 16
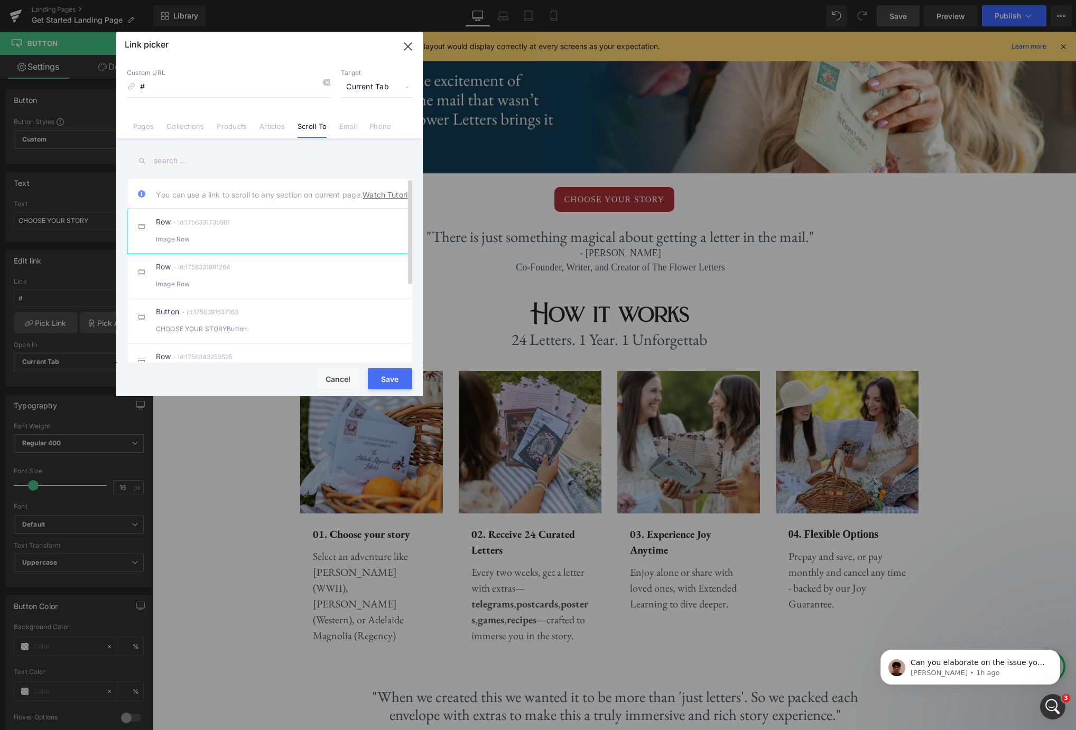
click at [275, 243] on div "Row - id:1756331735961 Image Row" at bounding box center [285, 231] width 259 height 26
type input "#r-1756331735961"
drag, startPoint x: 389, startPoint y: 375, endPoint x: 237, endPoint y: 343, distance: 156.1
click at [389, 375] on button "Save" at bounding box center [390, 378] width 44 height 21
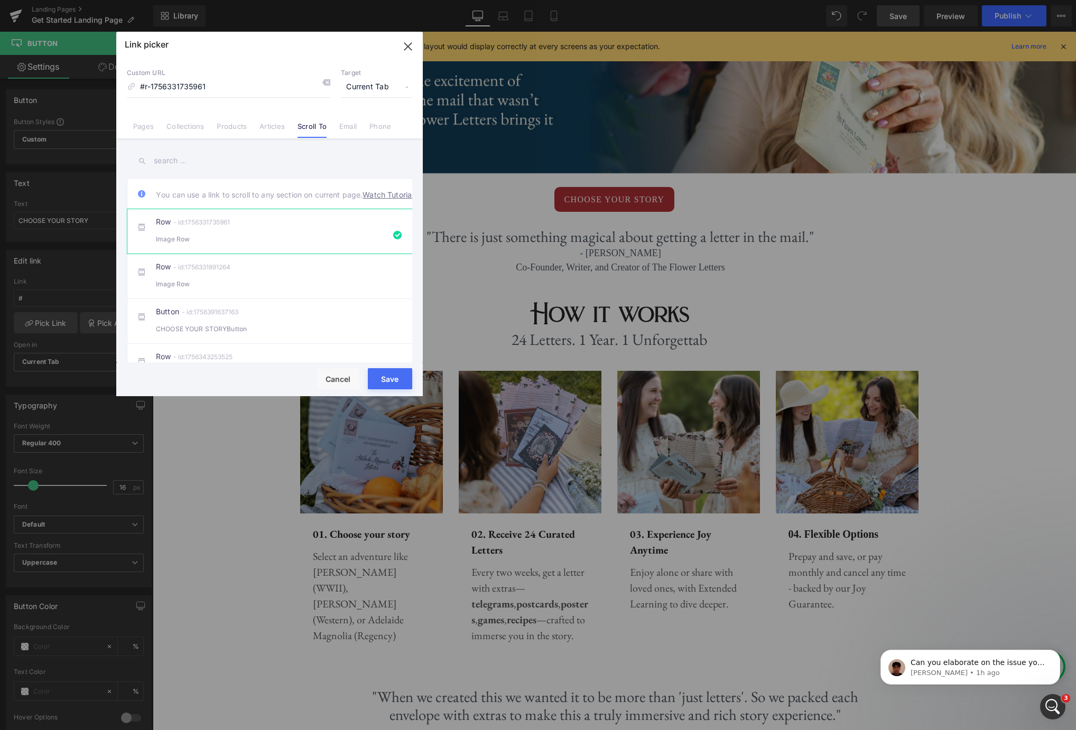
type input "#r-1756331735961"
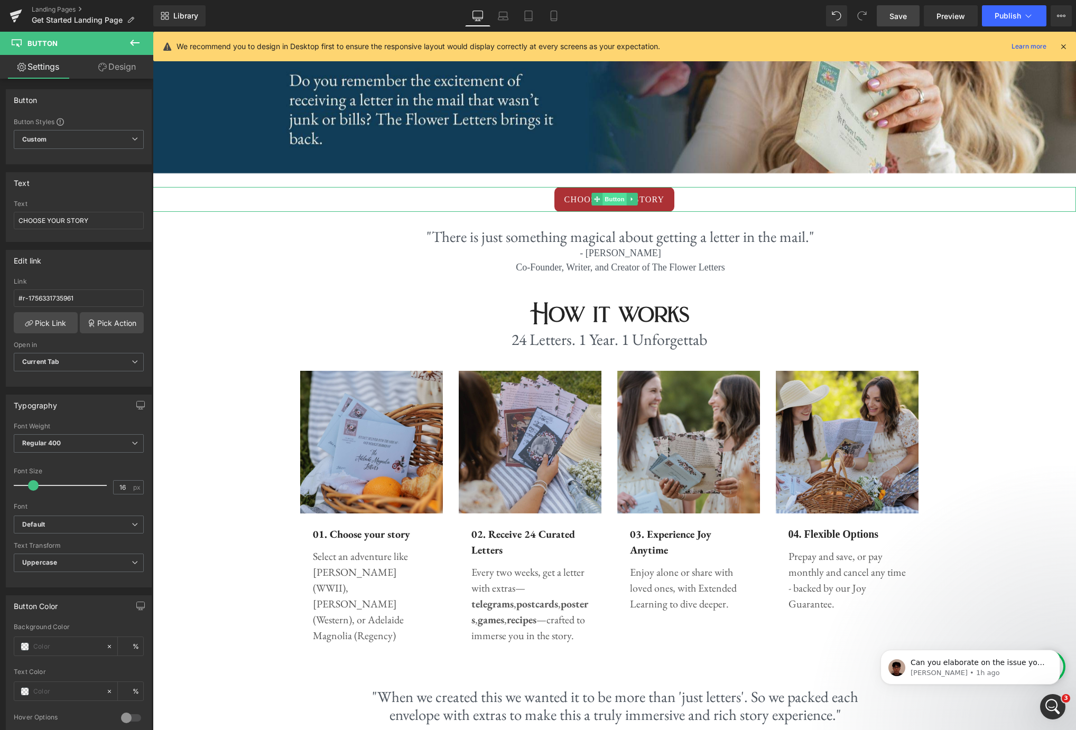
click at [609, 202] on span "Button" at bounding box center [614, 199] width 24 height 13
click at [56, 324] on link "Pick Link" at bounding box center [46, 322] width 64 height 21
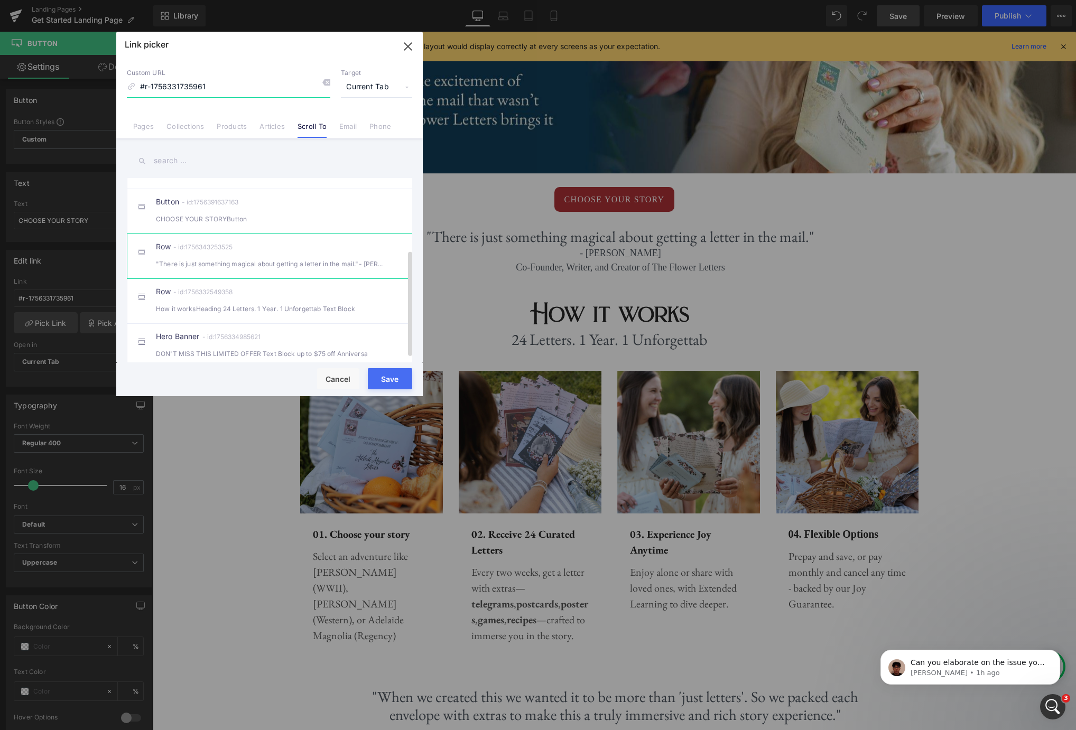
scroll to position [132, 0]
click at [342, 286] on div "Row - id:1756332549358 How it worksHeading 24 Letters. 1 Year. 1 Unforgettab Te…" at bounding box center [285, 299] width 259 height 26
type input "#r-1756332549358"
drag, startPoint x: 230, startPoint y: 350, endPoint x: 385, endPoint y: 382, distance: 158.1
click at [385, 382] on button "Save" at bounding box center [390, 378] width 44 height 21
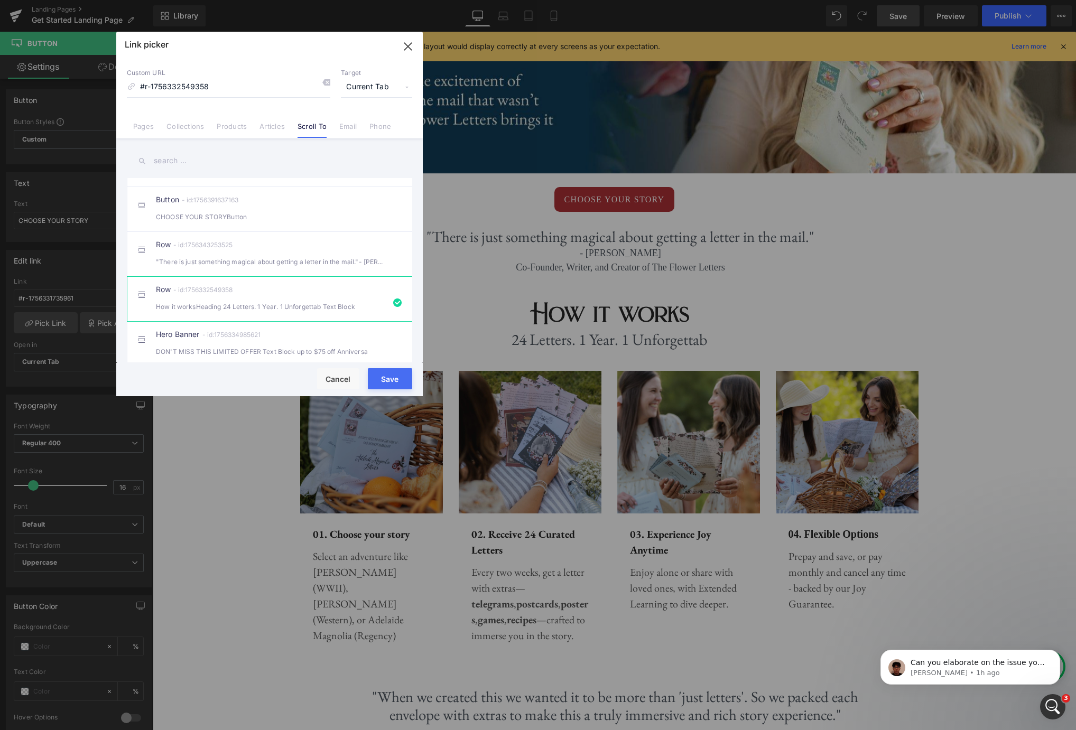
type input "#r-1756332549358"
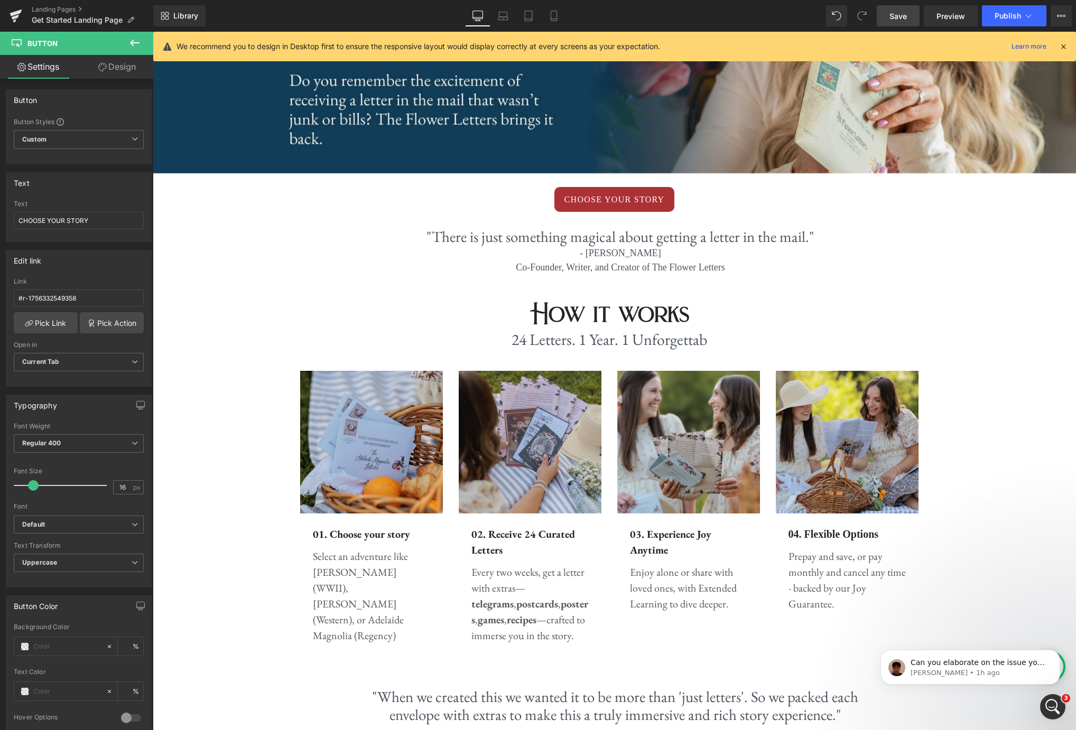
click at [895, 20] on span "Save" at bounding box center [897, 16] width 17 height 11
click at [1004, 20] on button "Publish" at bounding box center [1014, 15] width 64 height 21
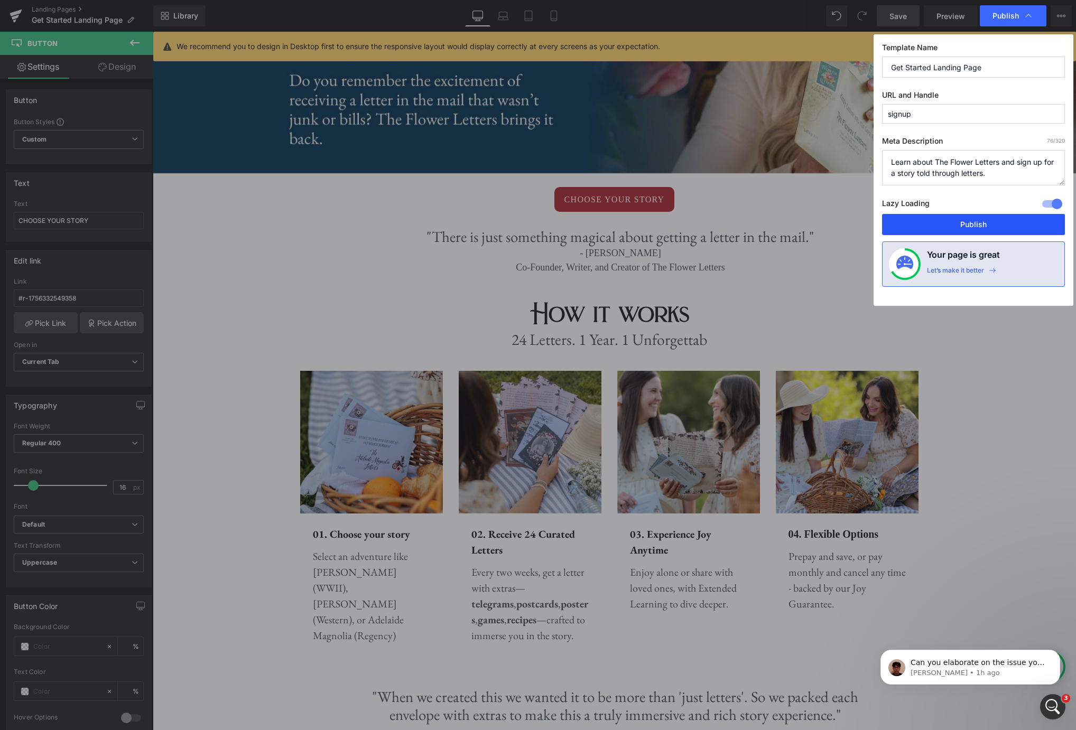
click at [1004, 228] on button "Publish" at bounding box center [973, 224] width 183 height 21
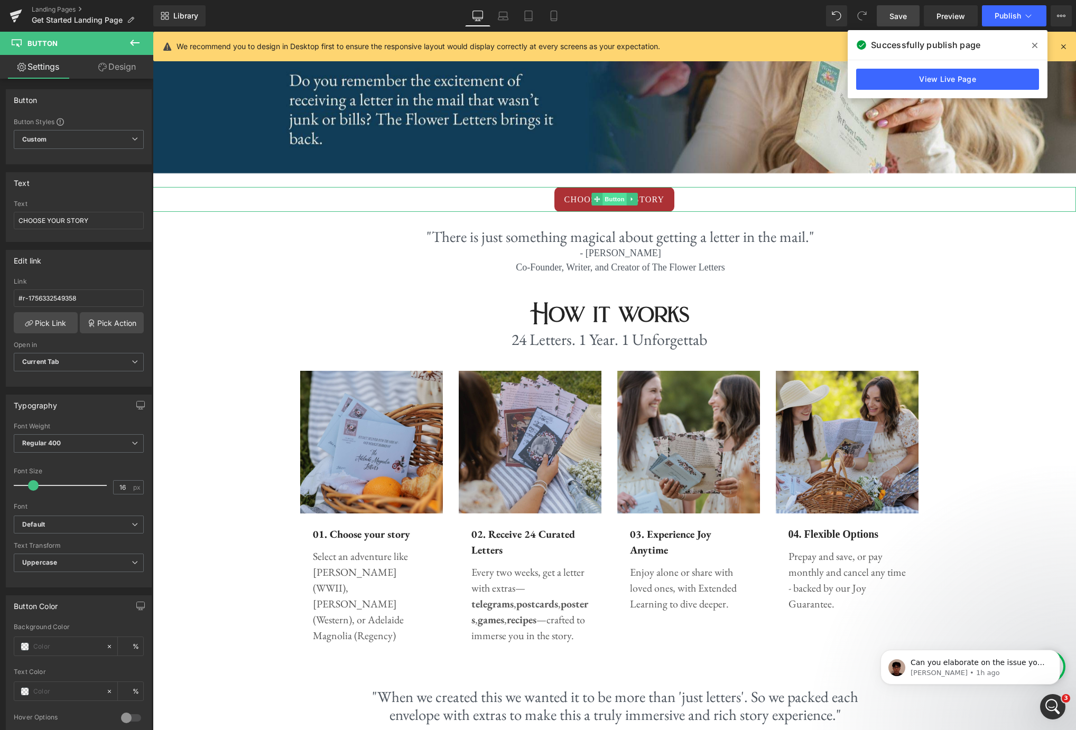
click at [620, 198] on span "Button" at bounding box center [614, 199] width 24 height 13
click at [53, 321] on link "Pick Link" at bounding box center [46, 322] width 64 height 21
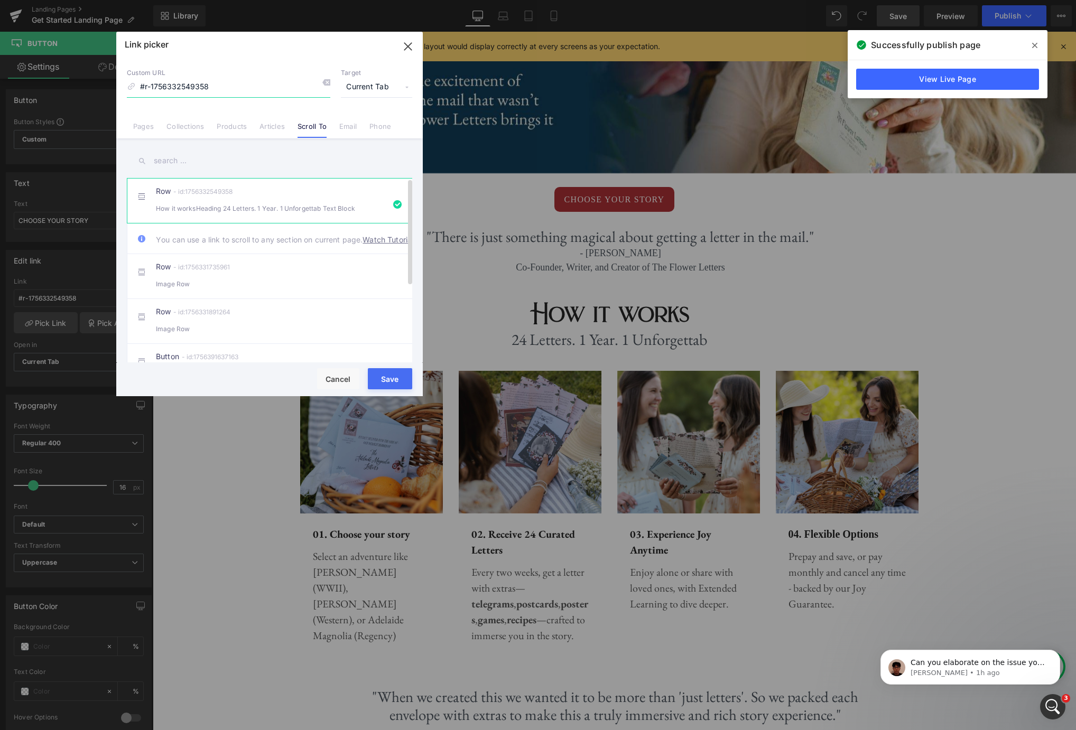
scroll to position [1, 0]
click at [287, 325] on div "Row - id:1756331891264 Image Row" at bounding box center [285, 321] width 259 height 26
type input "#r-1756331891264"
click at [382, 379] on button "Save" at bounding box center [390, 378] width 44 height 21
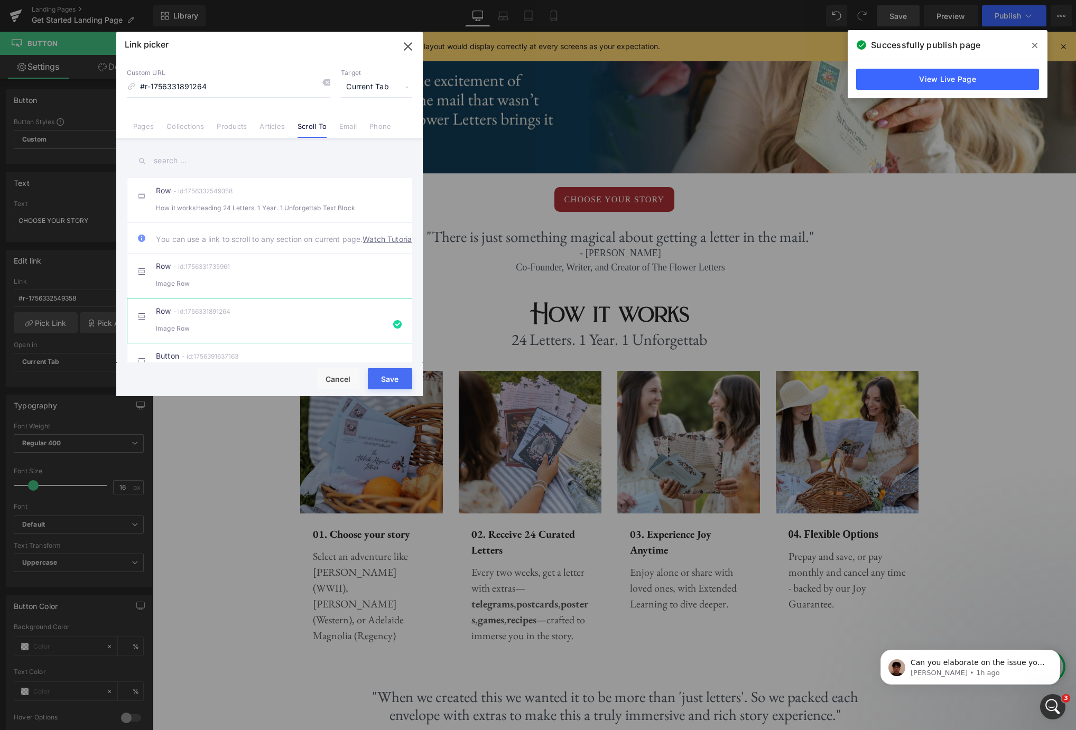
type input "#r-1756331891264"
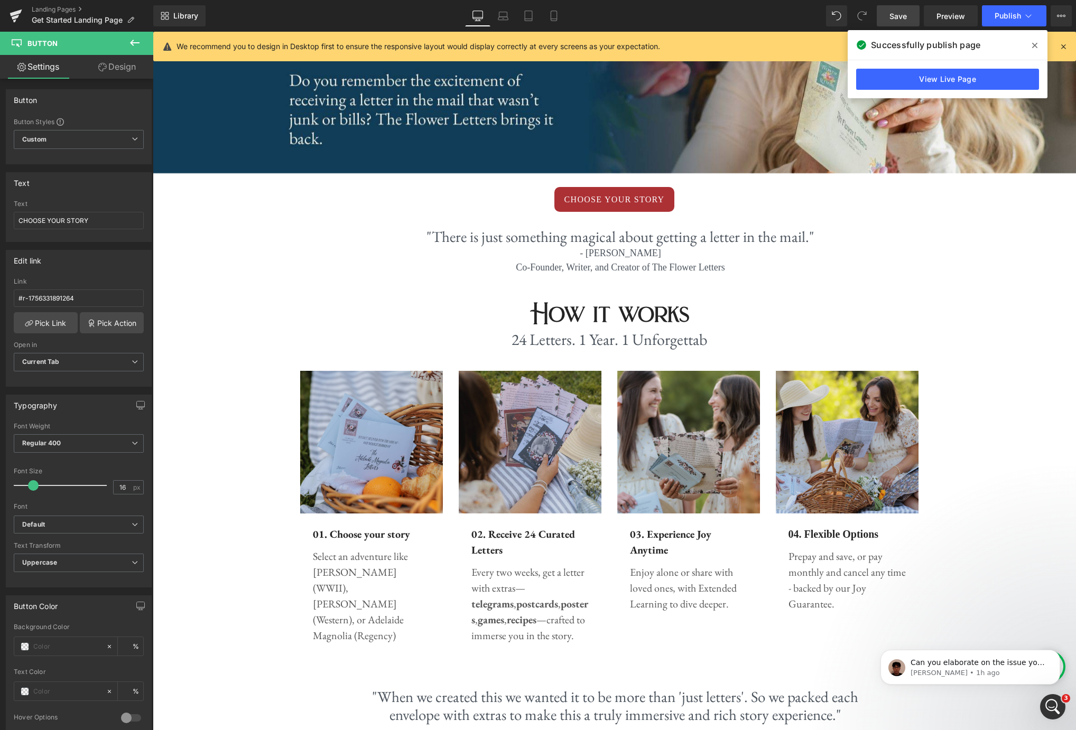
click at [902, 16] on span "Save" at bounding box center [897, 16] width 17 height 11
click at [961, 16] on span "Preview" at bounding box center [950, 16] width 29 height 11
click at [54, 322] on link "Pick Link" at bounding box center [46, 322] width 64 height 21
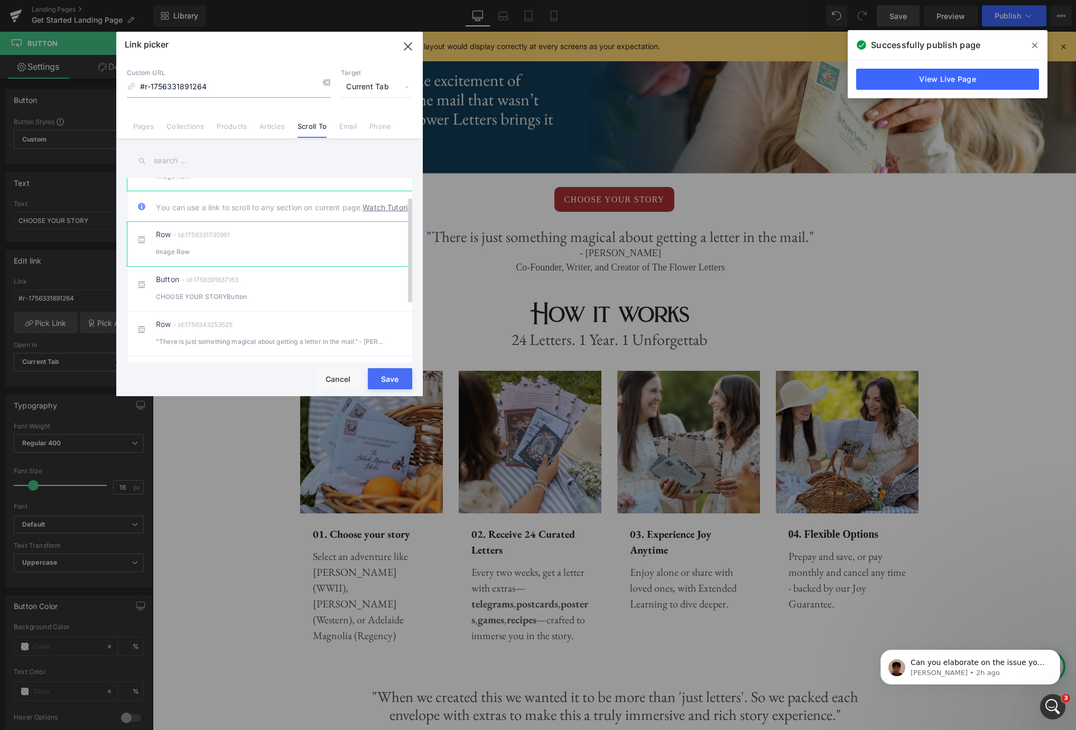
scroll to position [30, 0]
click at [261, 259] on div "Image Row" at bounding box center [269, 253] width 227 height 11
type input "#r-1756331735961"
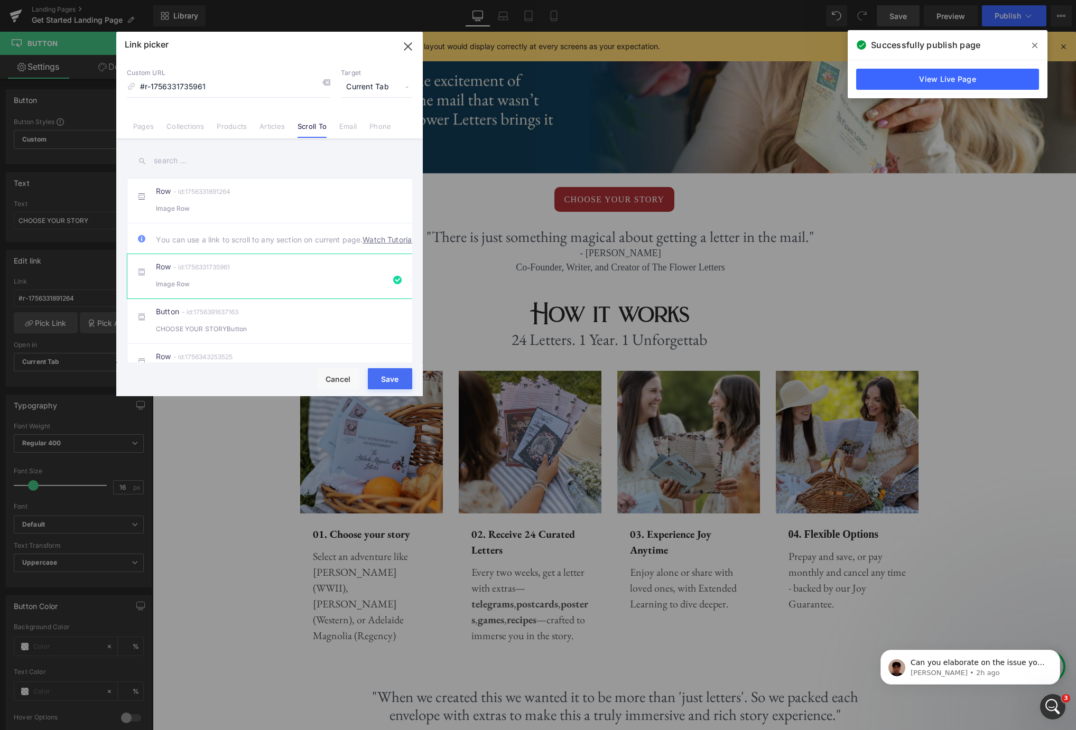
click at [380, 377] on button "Save" at bounding box center [390, 378] width 44 height 21
type input "#r-1756331735961"
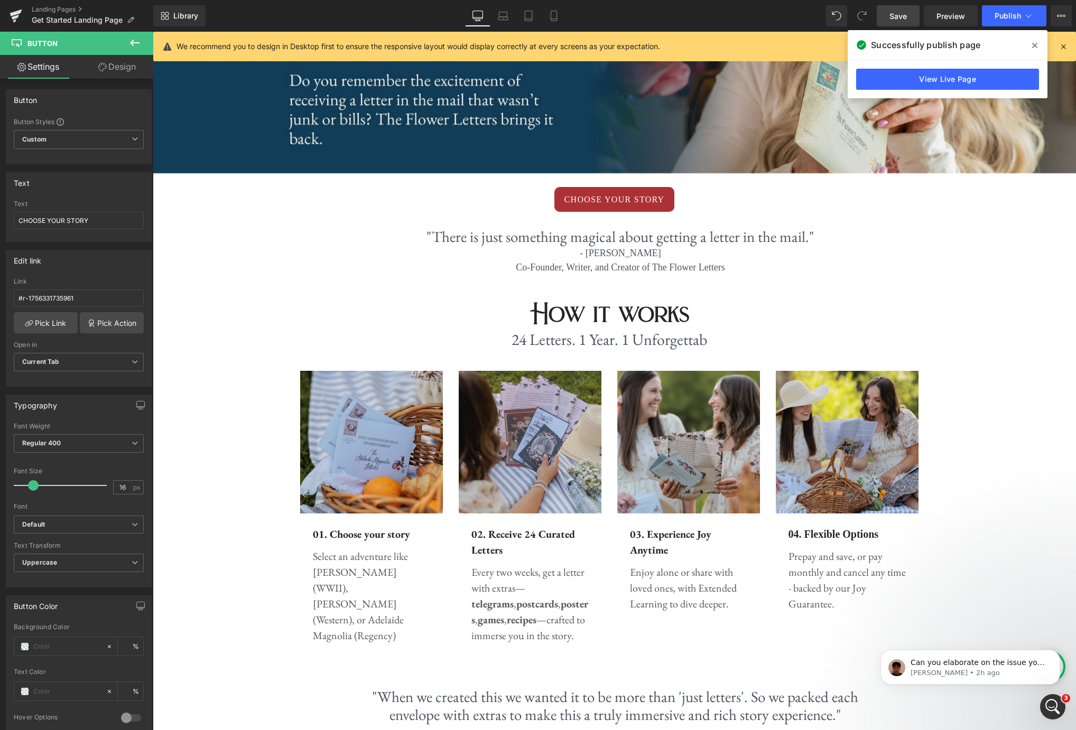
click at [906, 17] on span "Save" at bounding box center [897, 16] width 17 height 11
click at [953, 15] on span "Preview" at bounding box center [950, 16] width 29 height 11
click at [42, 322] on link "Pick Link" at bounding box center [46, 322] width 64 height 21
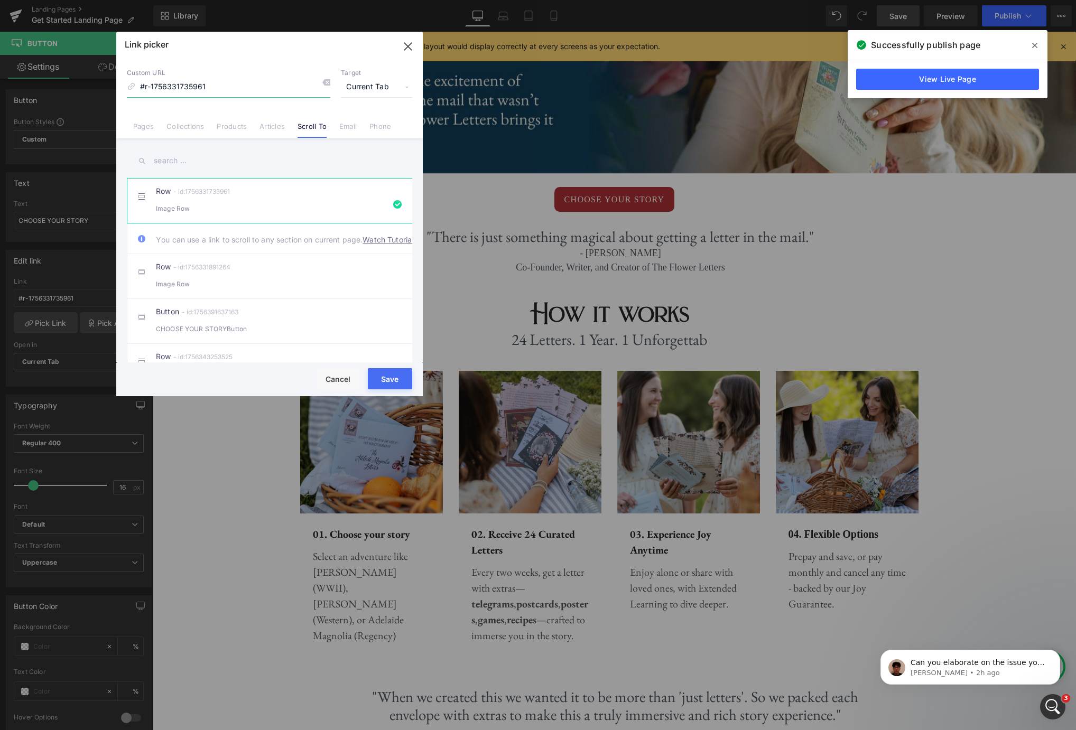
drag, startPoint x: 412, startPoint y: 48, endPoint x: 218, endPoint y: 334, distance: 346.2
click at [412, 48] on icon "button" at bounding box center [407, 46] width 17 height 17
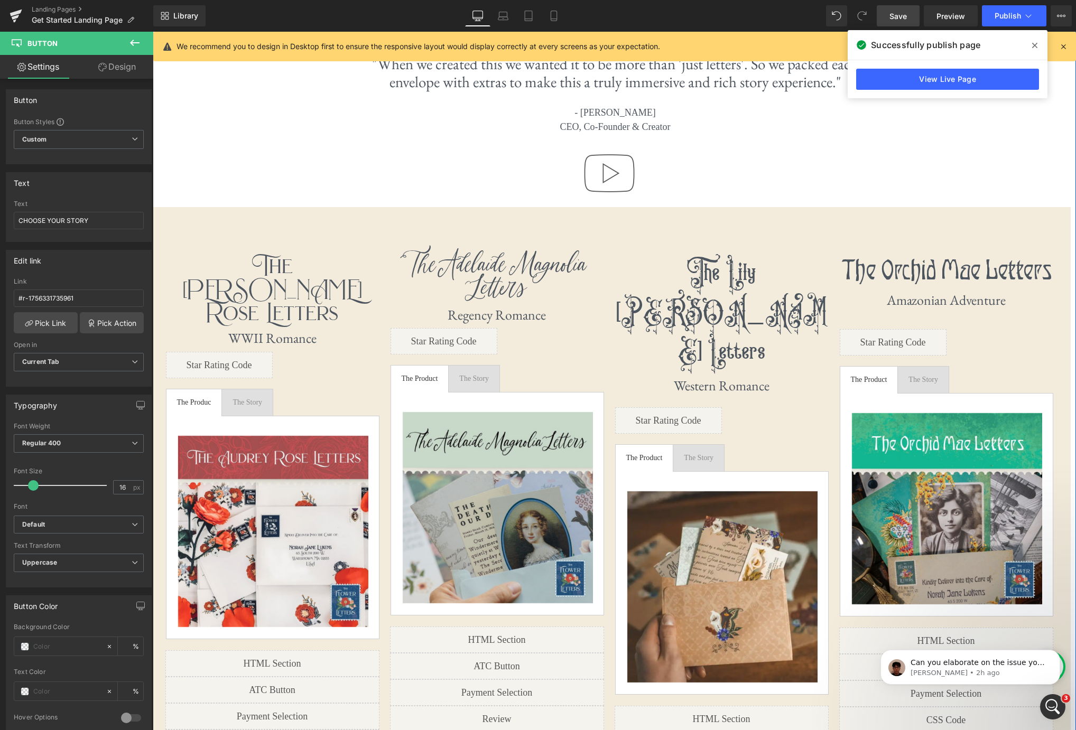
scroll to position [812, 0]
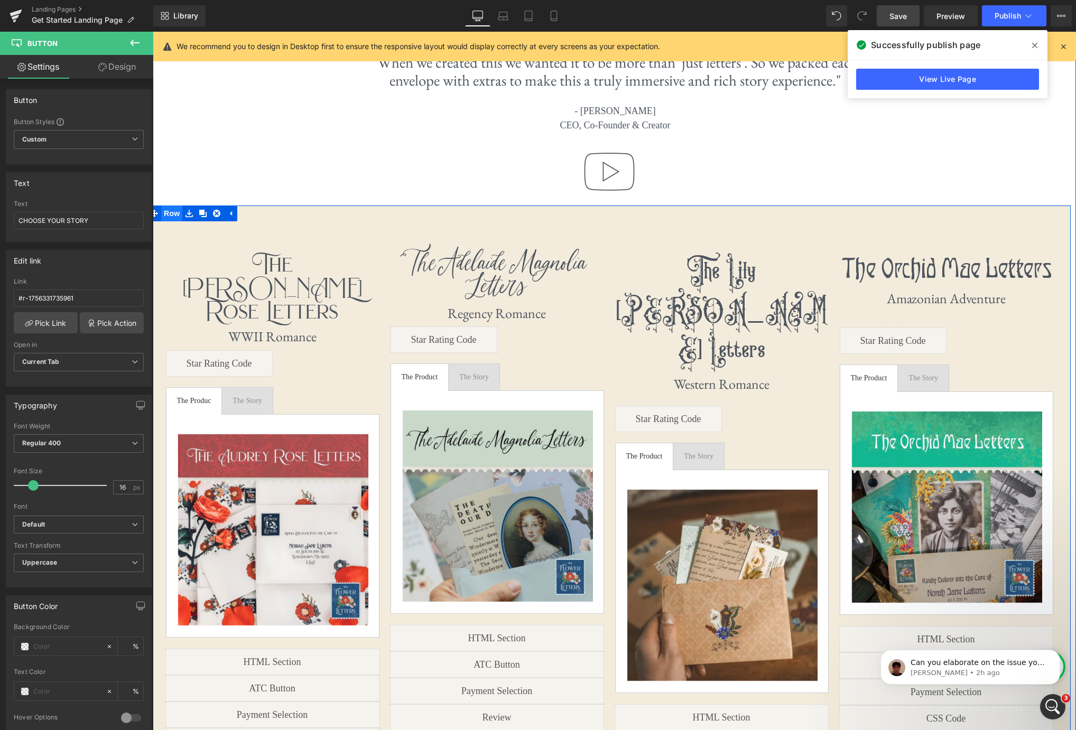
click at [167, 213] on span "Row" at bounding box center [171, 214] width 21 height 16
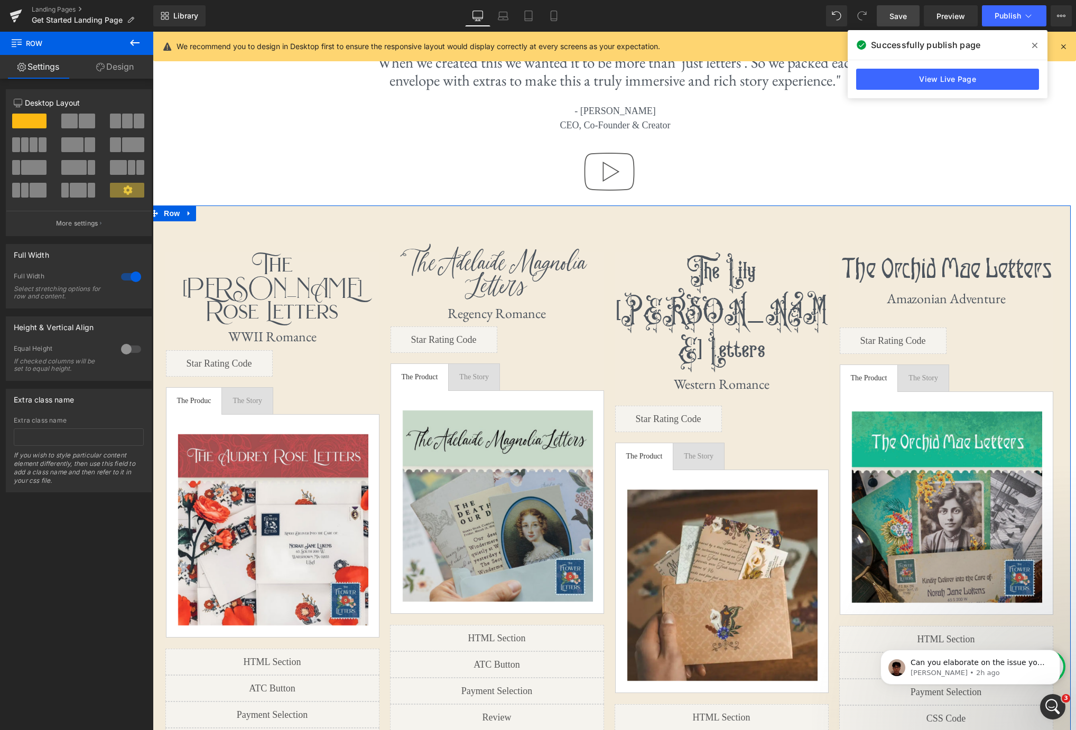
click at [122, 352] on div at bounding box center [130, 349] width 25 height 17
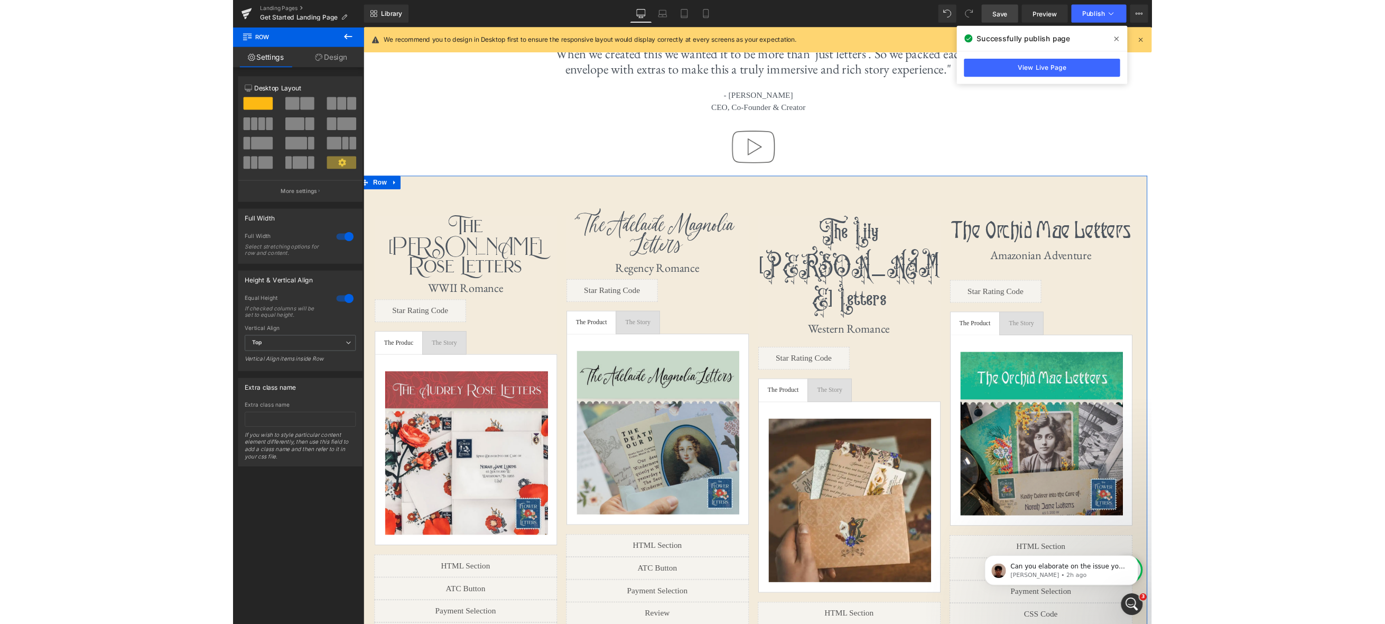
scroll to position [2365, 923]
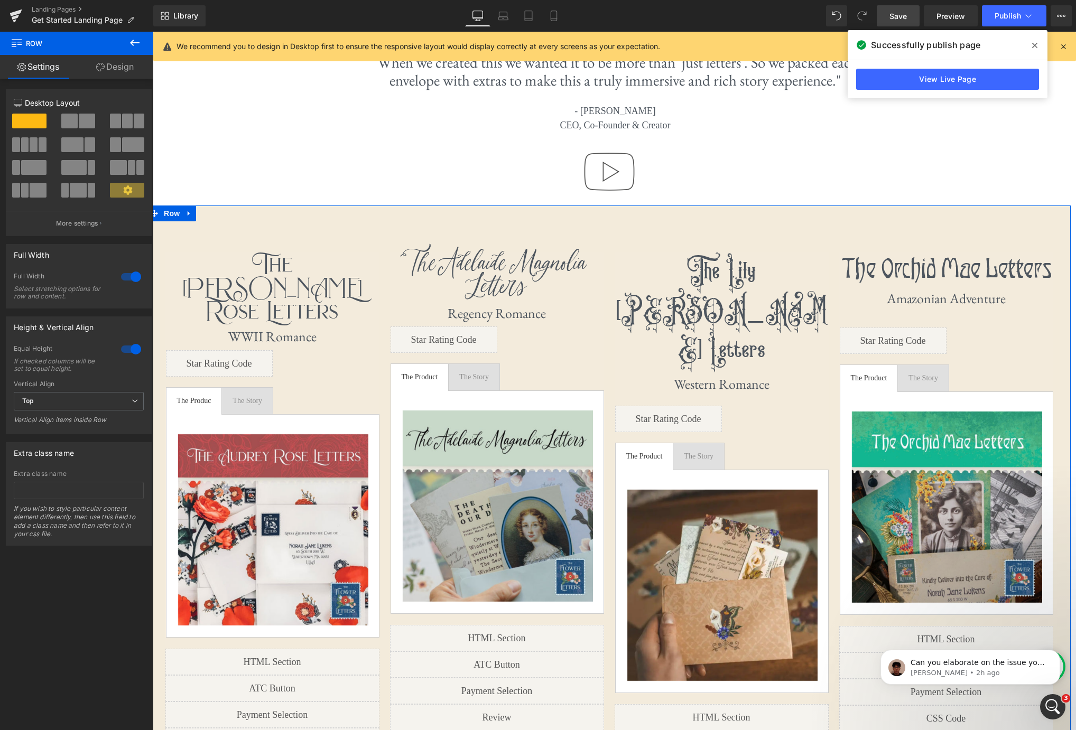
click at [124, 352] on div at bounding box center [130, 349] width 25 height 17
click at [891, 17] on span "Save" at bounding box center [897, 16] width 17 height 11
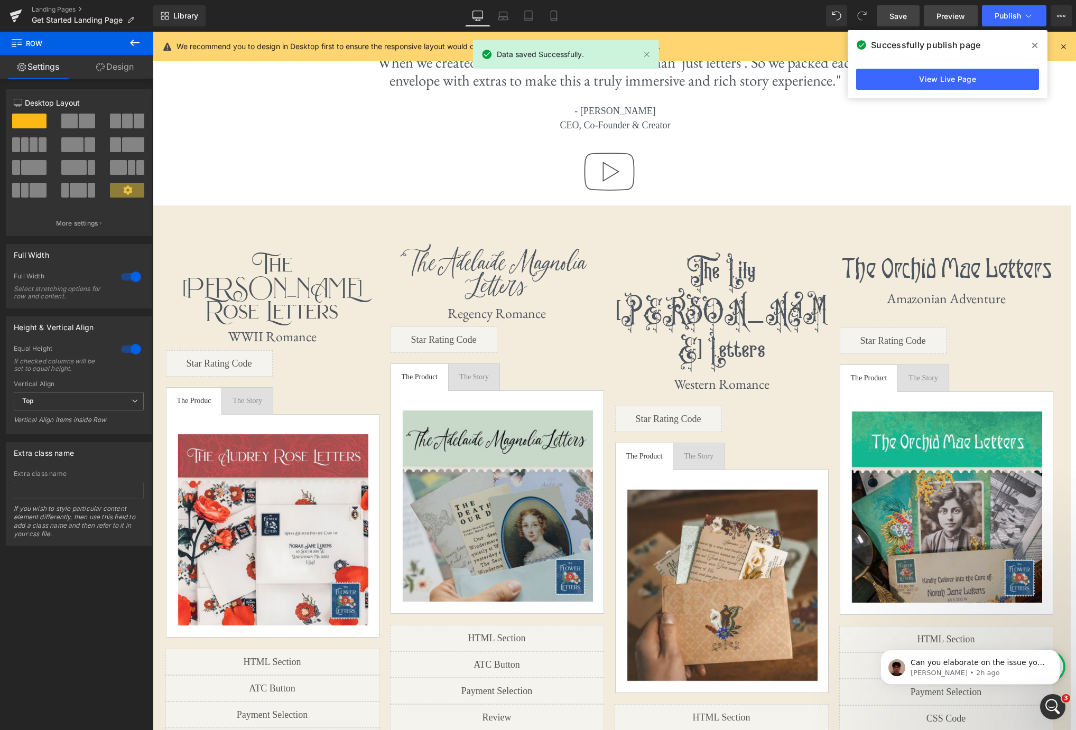
click at [943, 17] on span "Preview" at bounding box center [950, 16] width 29 height 11
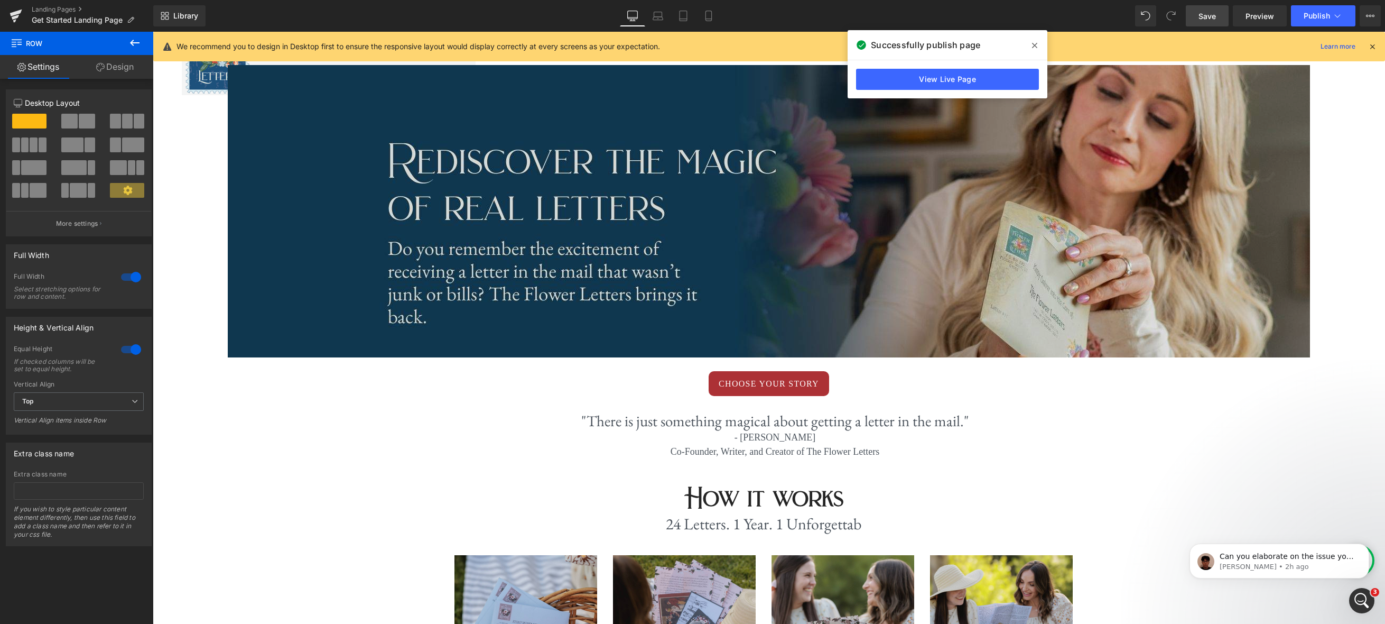
scroll to position [0, 0]
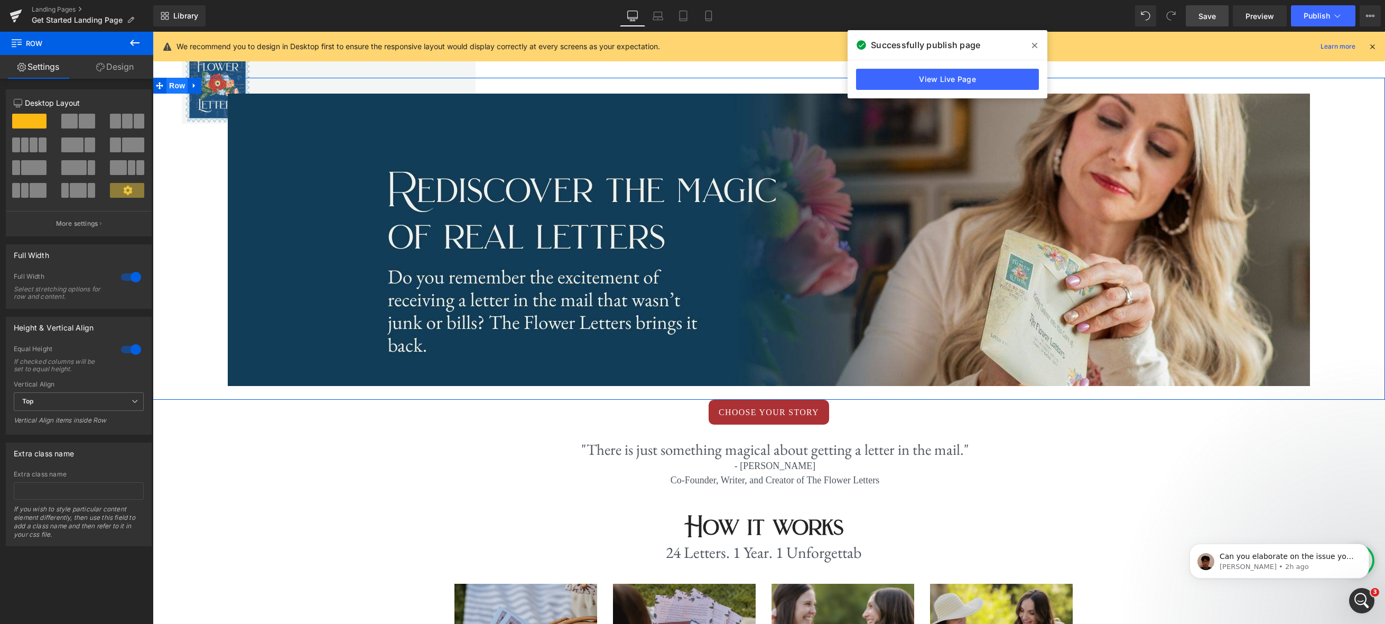
click at [178, 86] on span "Row" at bounding box center [176, 86] width 21 height 16
click at [127, 351] on div at bounding box center [130, 349] width 25 height 17
click at [130, 280] on div at bounding box center [130, 276] width 25 height 17
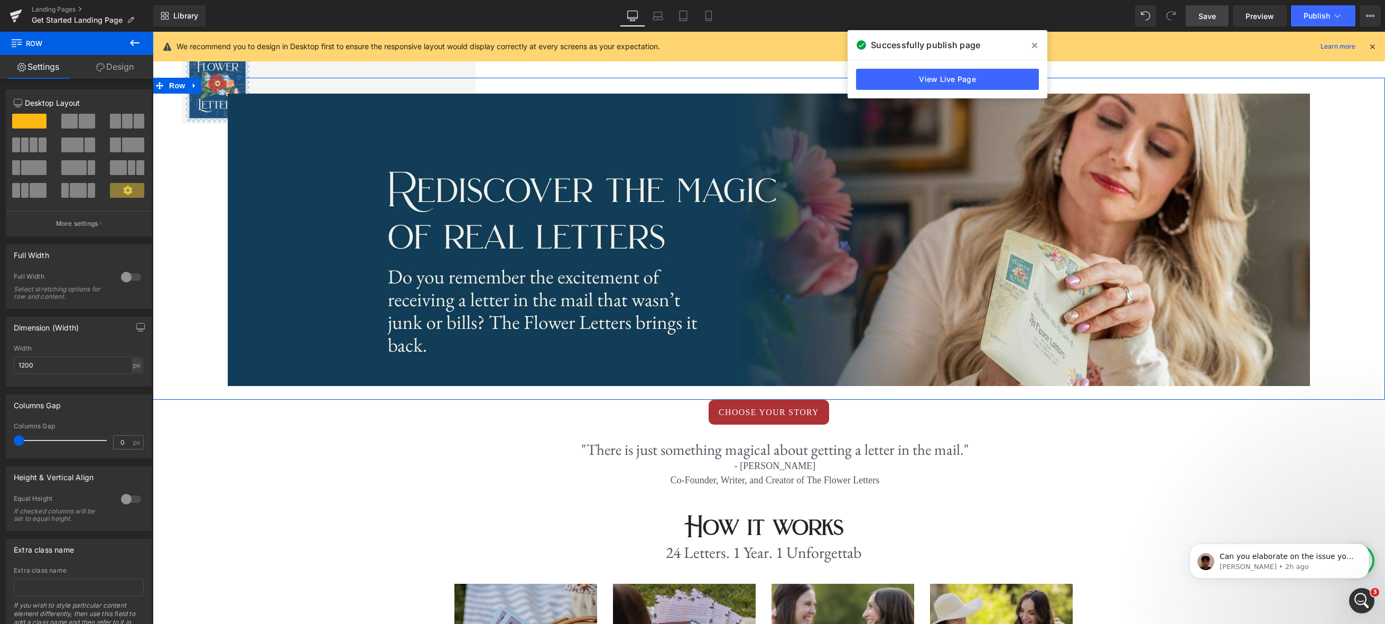
scroll to position [2280, 1232]
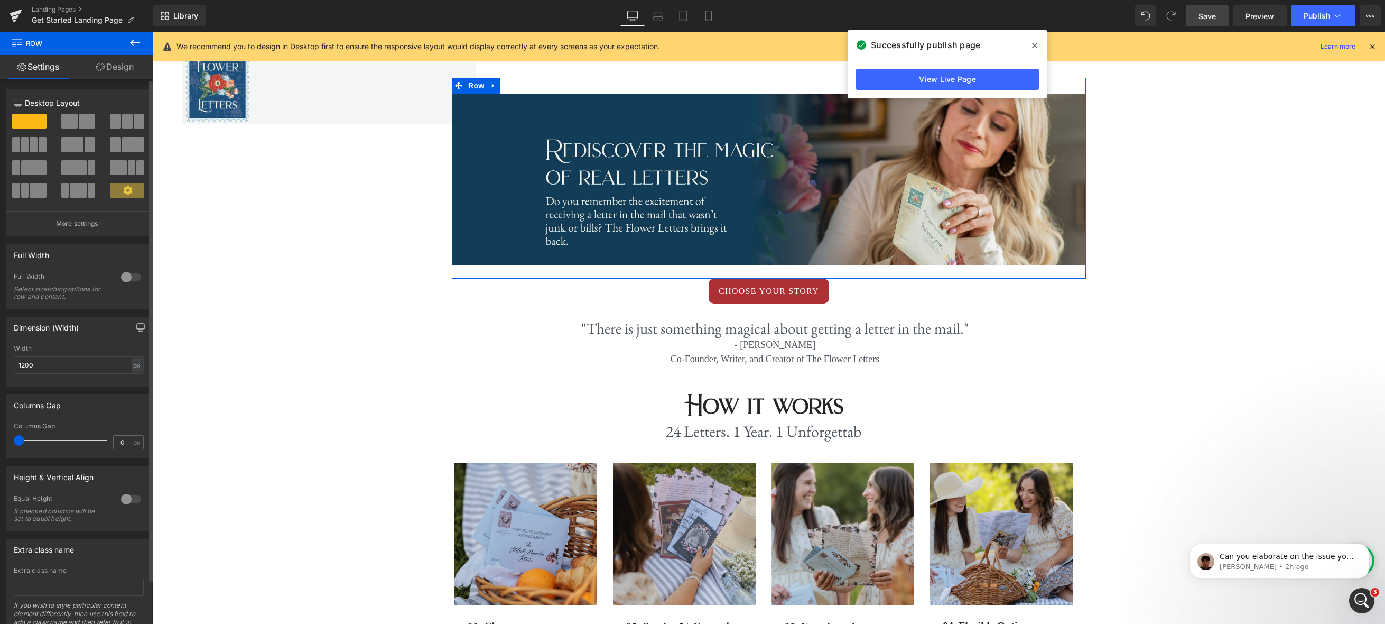
click at [130, 280] on div at bounding box center [130, 276] width 25 height 17
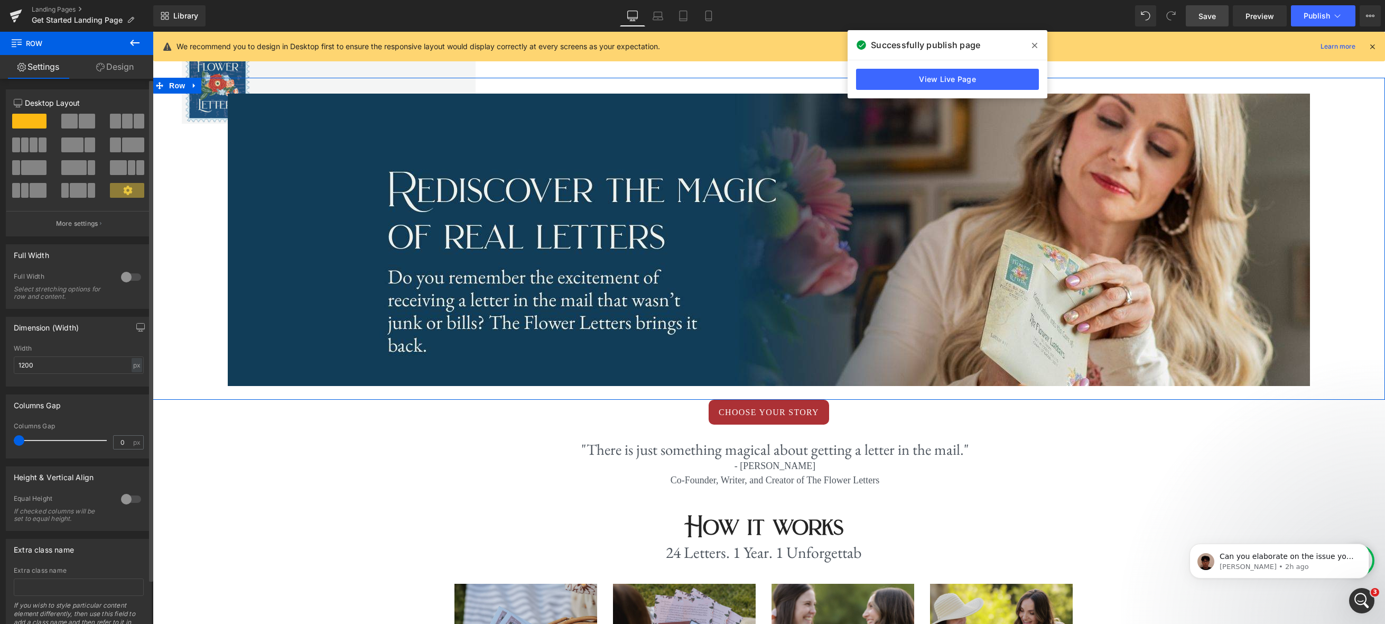
scroll to position [2401, 1232]
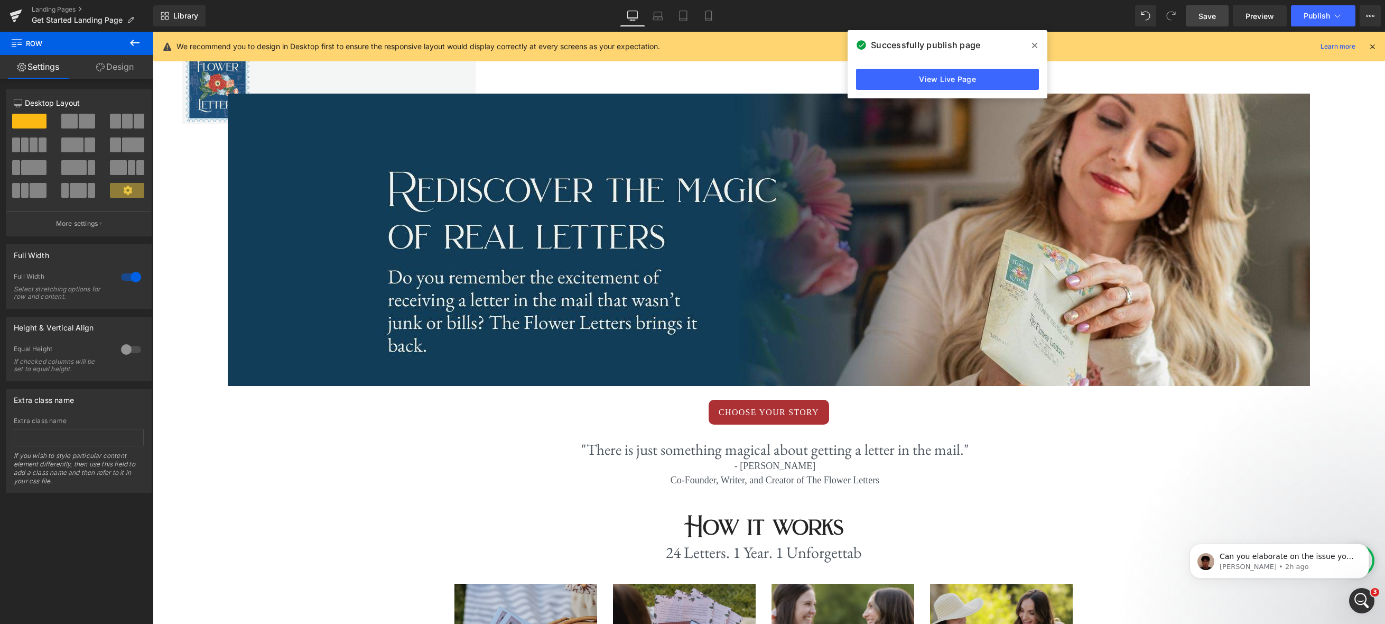
click at [134, 39] on icon at bounding box center [134, 42] width 13 height 13
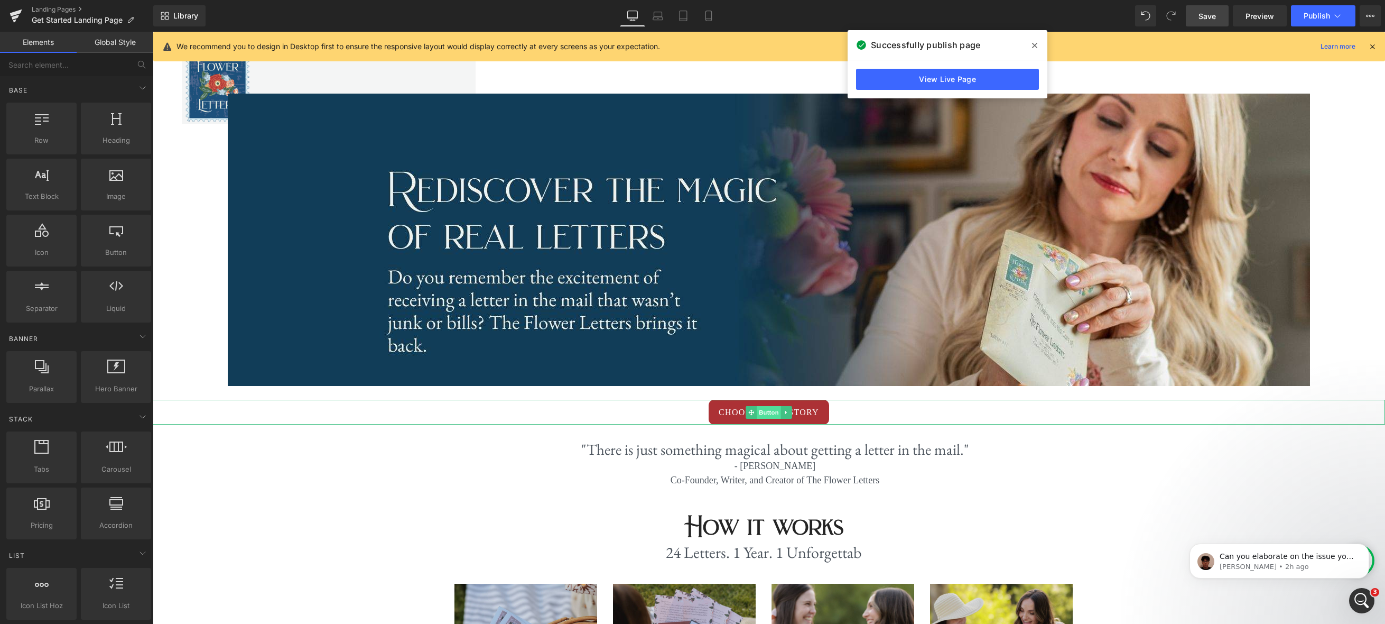
click at [765, 411] on span "Button" at bounding box center [769, 412] width 24 height 13
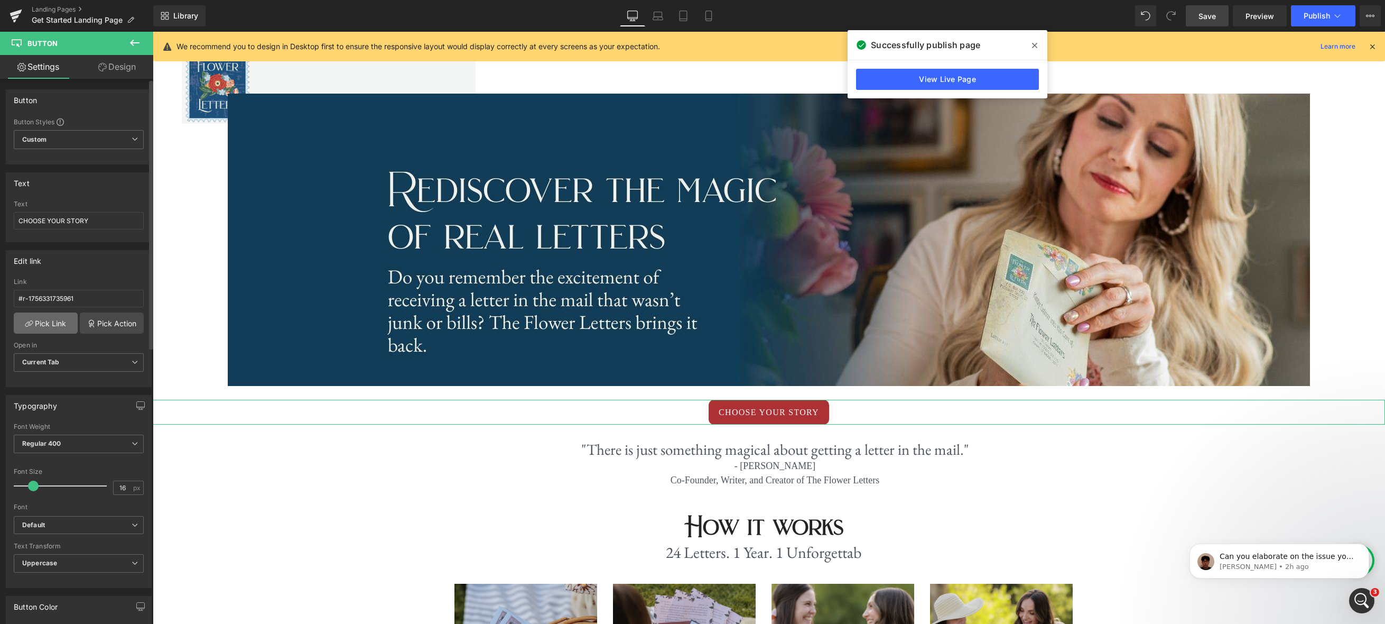
click at [43, 319] on link "Pick Link" at bounding box center [46, 322] width 64 height 21
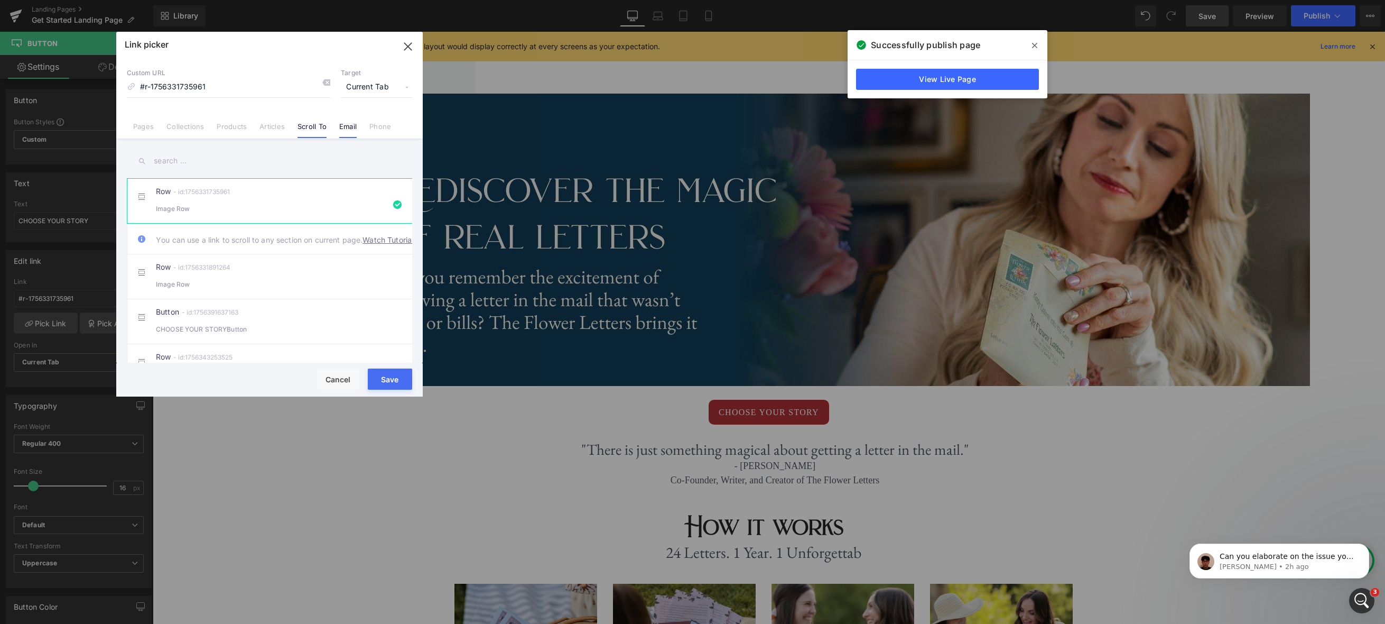
click at [360, 126] on li "Email" at bounding box center [348, 122] width 30 height 18
click at [313, 127] on link "Scroll To" at bounding box center [311, 130] width 29 height 16
click at [330, 292] on div "Button - id:1756391637163 CHOOSE YOUR STORYButton" at bounding box center [288, 280] width 264 height 26
click at [318, 248] on div "Image Row" at bounding box center [269, 242] width 227 height 11
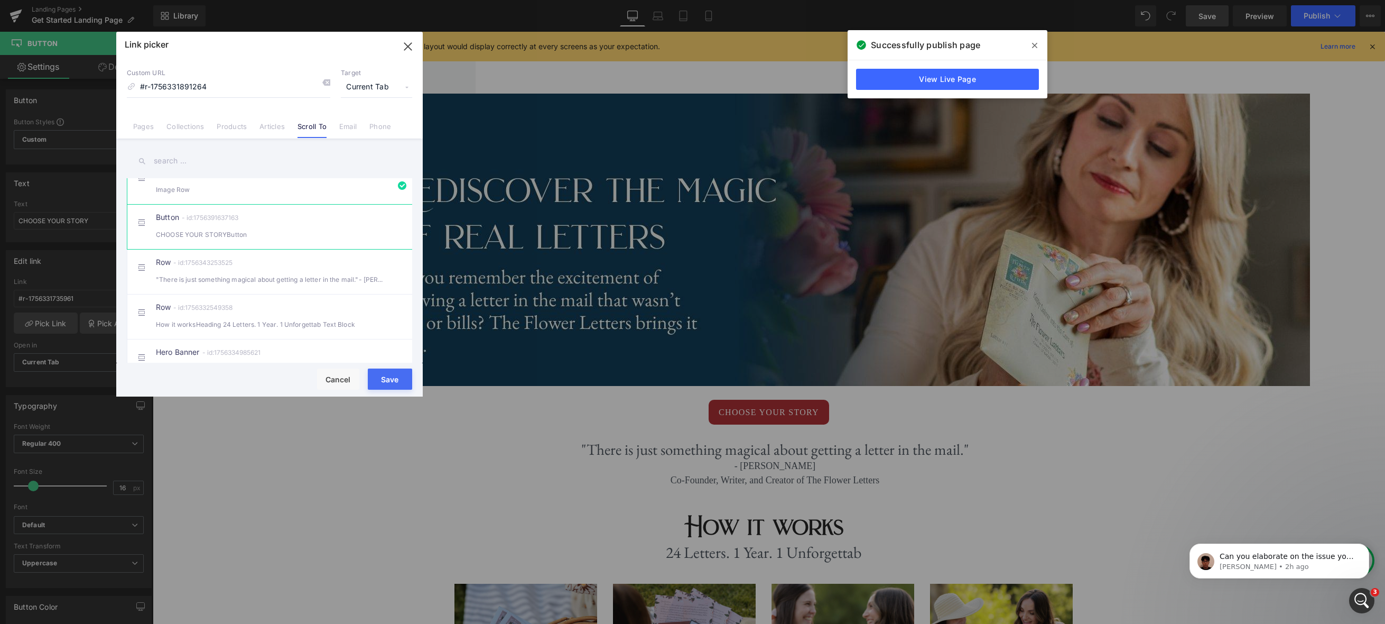
scroll to position [126, 0]
click at [313, 336] on div "Hero Banner - id:1756334985621 DON'T MISS THIS LIMITED OFFER Text Block up to $…" at bounding box center [288, 349] width 264 height 26
type input "#m-1756334985621"
click at [393, 381] on button "Save" at bounding box center [390, 378] width 44 height 21
type input "#m-1756334985621"
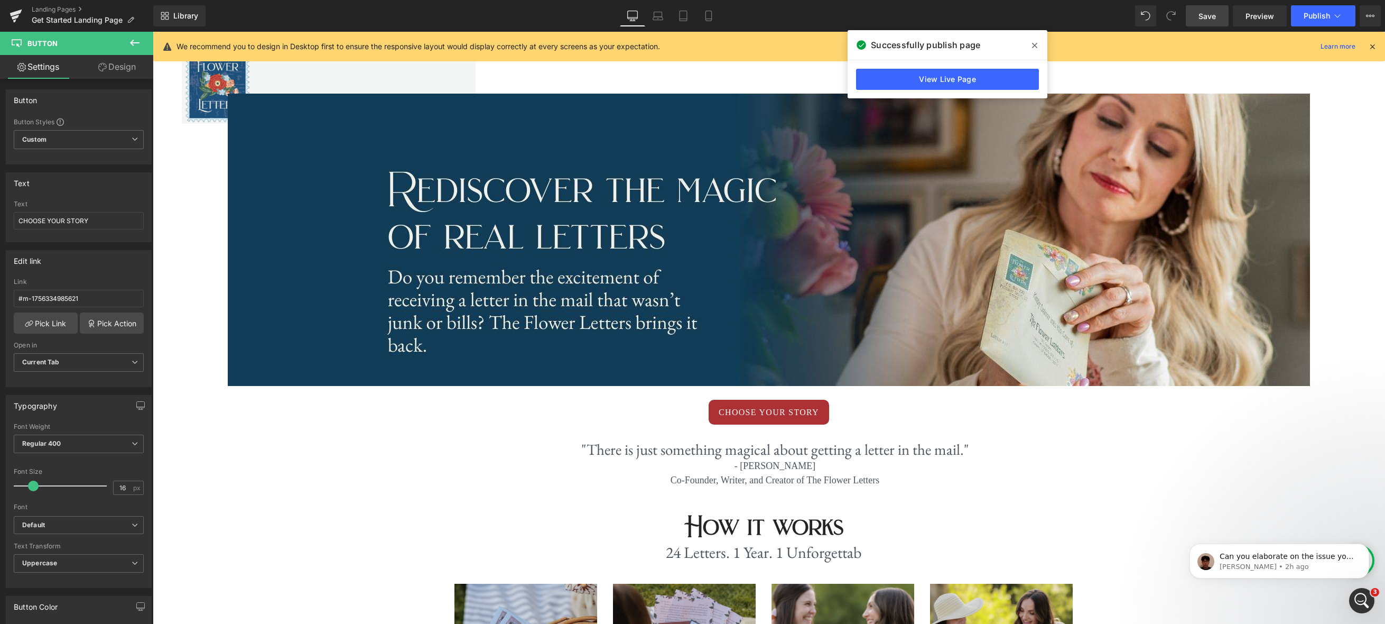
click at [1210, 20] on span "Save" at bounding box center [1206, 16] width 17 height 11
click at [1241, 19] on span "Preview" at bounding box center [1259, 16] width 29 height 11
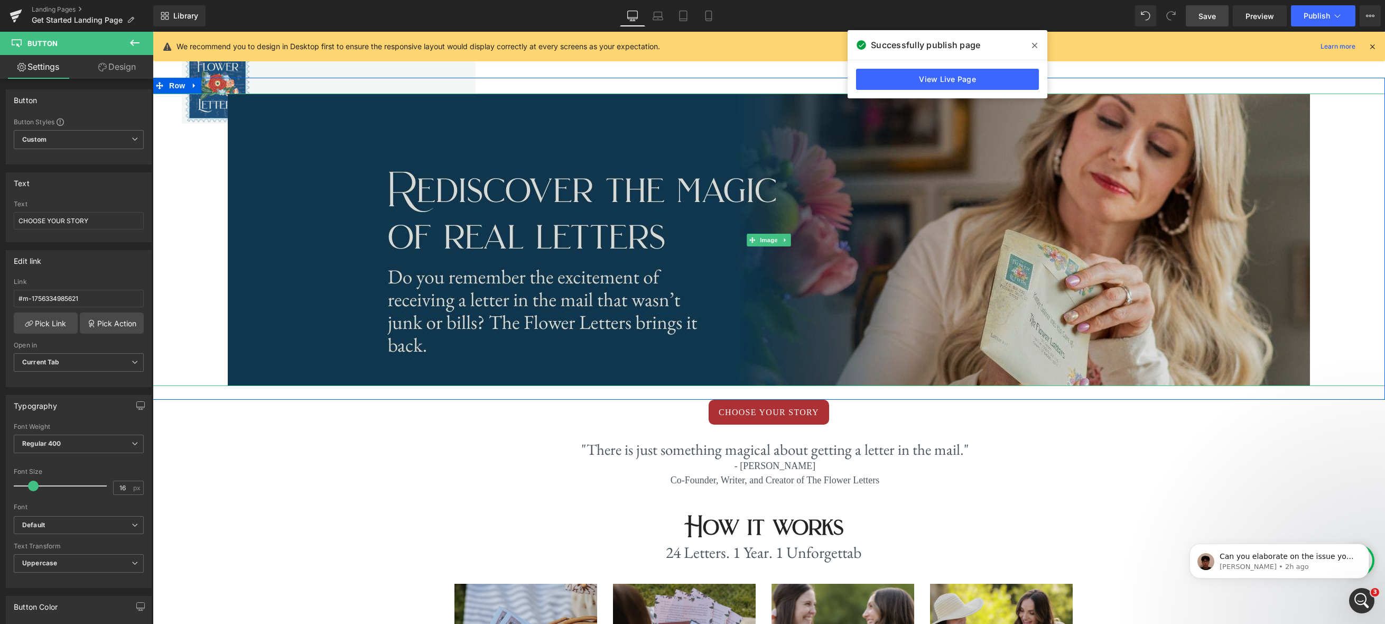
scroll to position [1, 0]
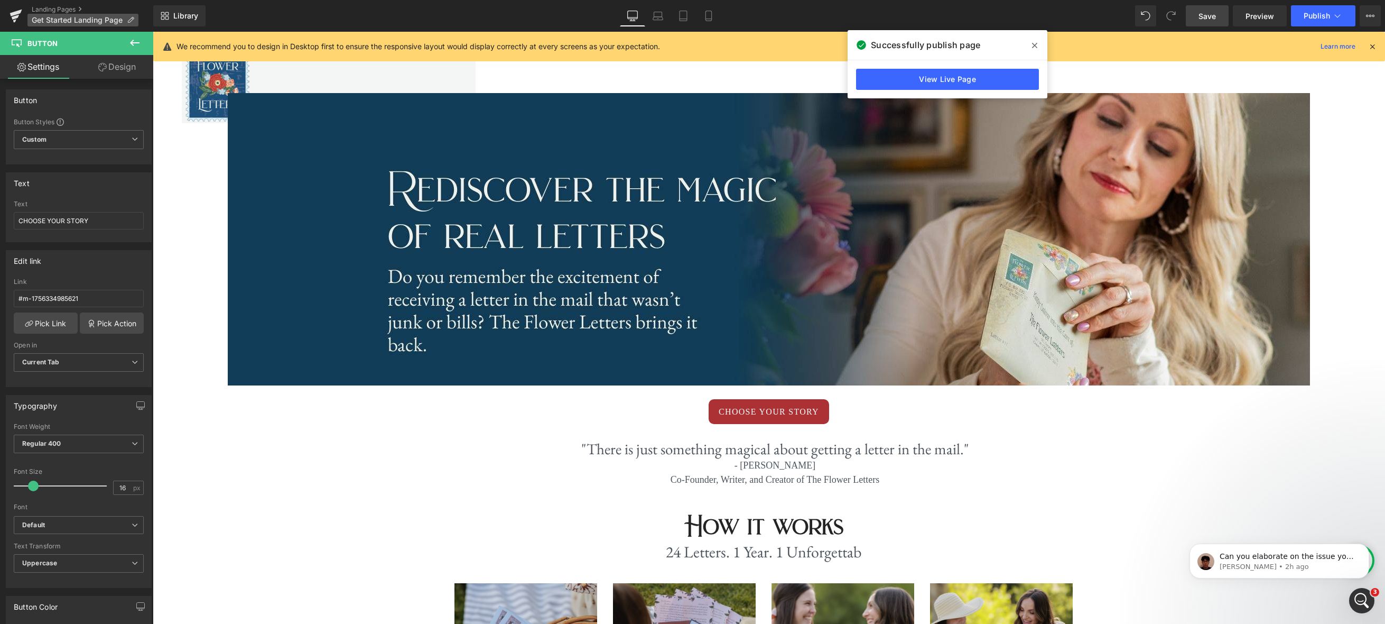
click at [129, 18] on icon at bounding box center [130, 19] width 7 height 7
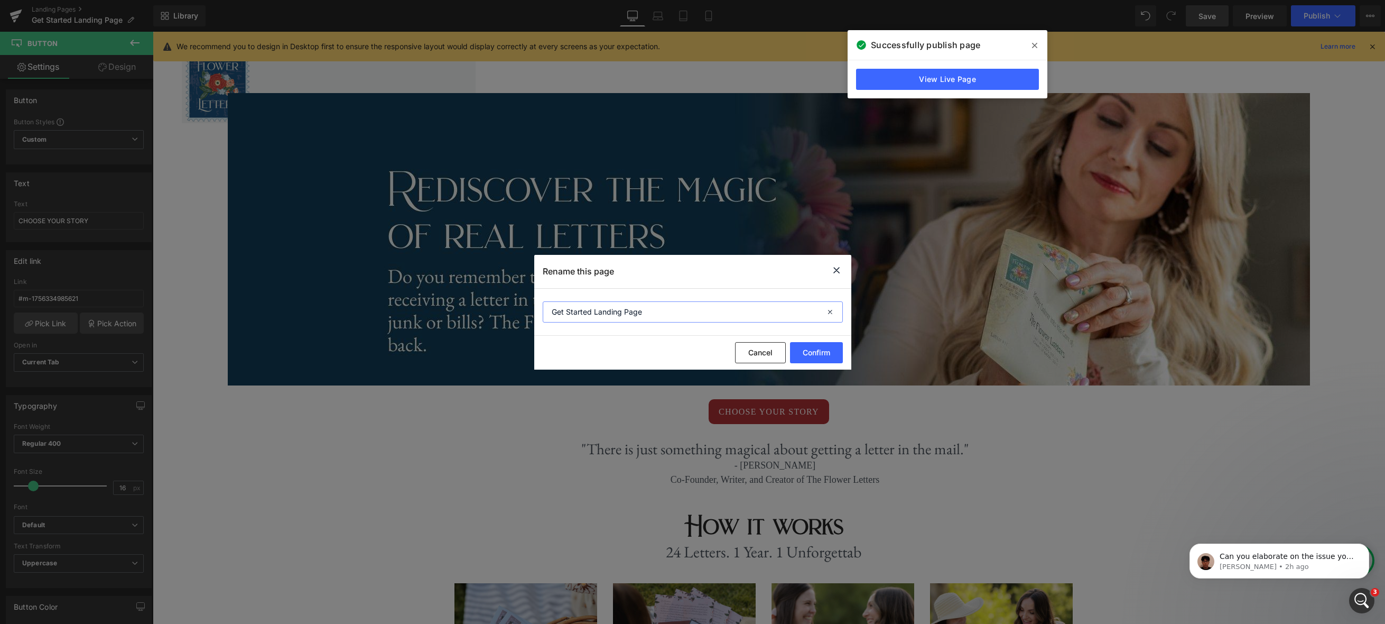
click at [667, 313] on input "Get Started Landing Page" at bounding box center [693, 311] width 300 height 21
drag, startPoint x: 655, startPoint y: 313, endPoint x: 550, endPoint y: 312, distance: 104.6
click at [550, 312] on input "Get Started Landing Page" at bounding box center [693, 311] width 300 height 21
type input "Sign Up"
click at [816, 355] on button "Confirm" at bounding box center [816, 352] width 53 height 21
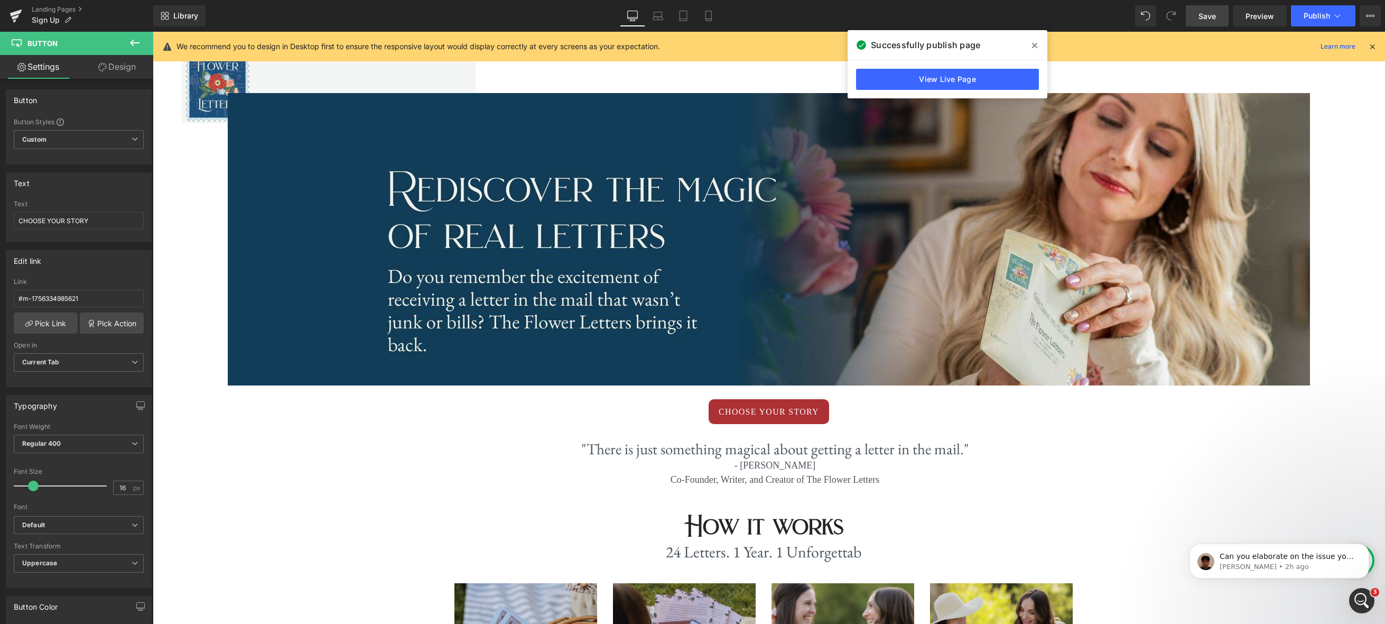
drag, startPoint x: 708, startPoint y: 10, endPoint x: 719, endPoint y: 39, distance: 31.1
click at [707, 10] on link "Mobile" at bounding box center [708, 15] width 25 height 21
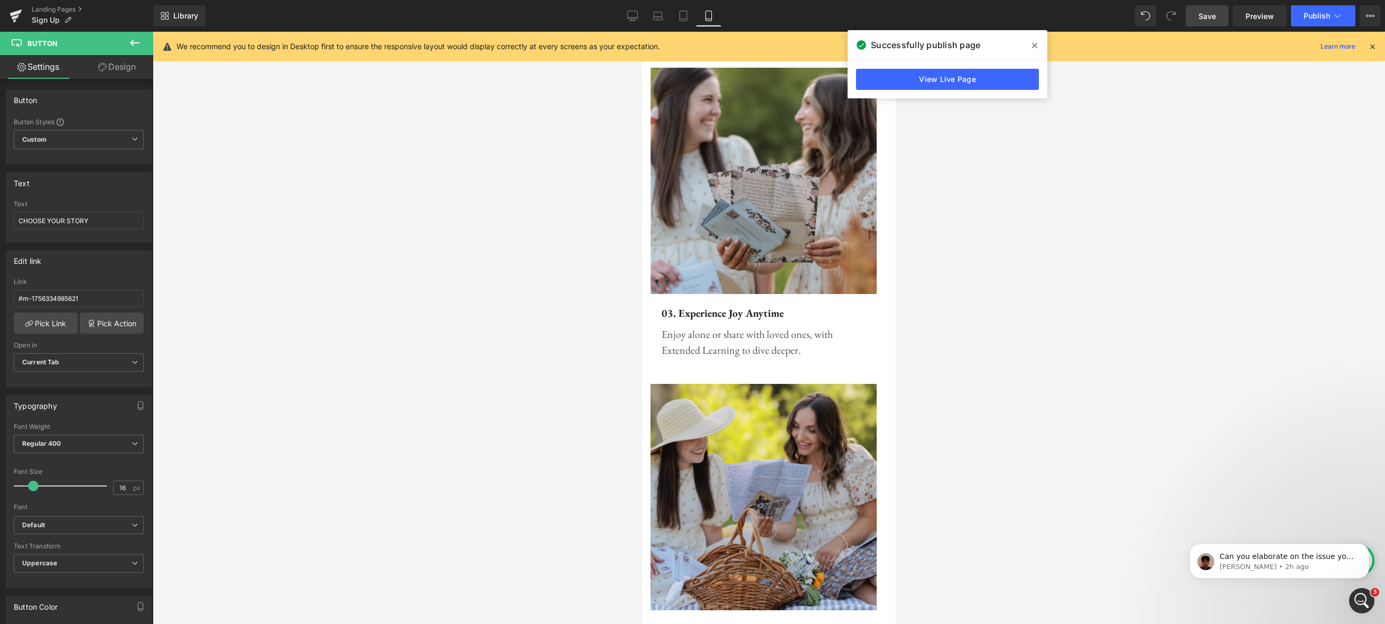
scroll to position [1342, 0]
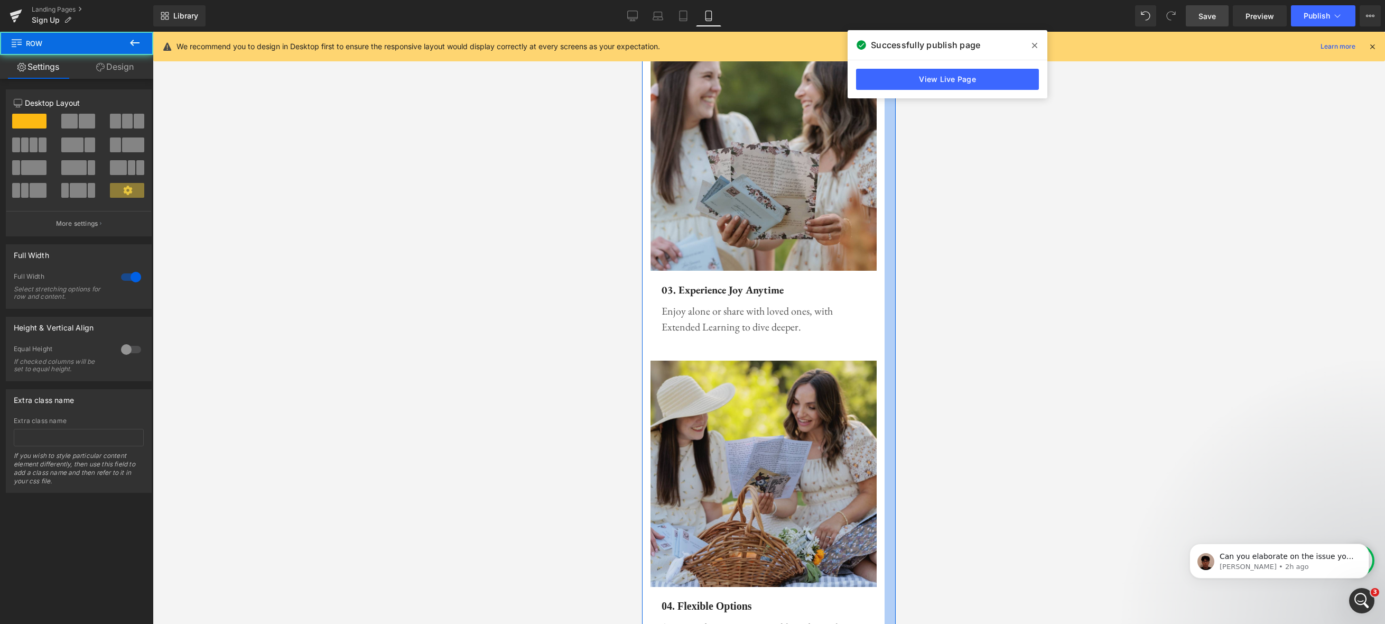
drag, startPoint x: 891, startPoint y: 255, endPoint x: 898, endPoint y: 255, distance: 6.9
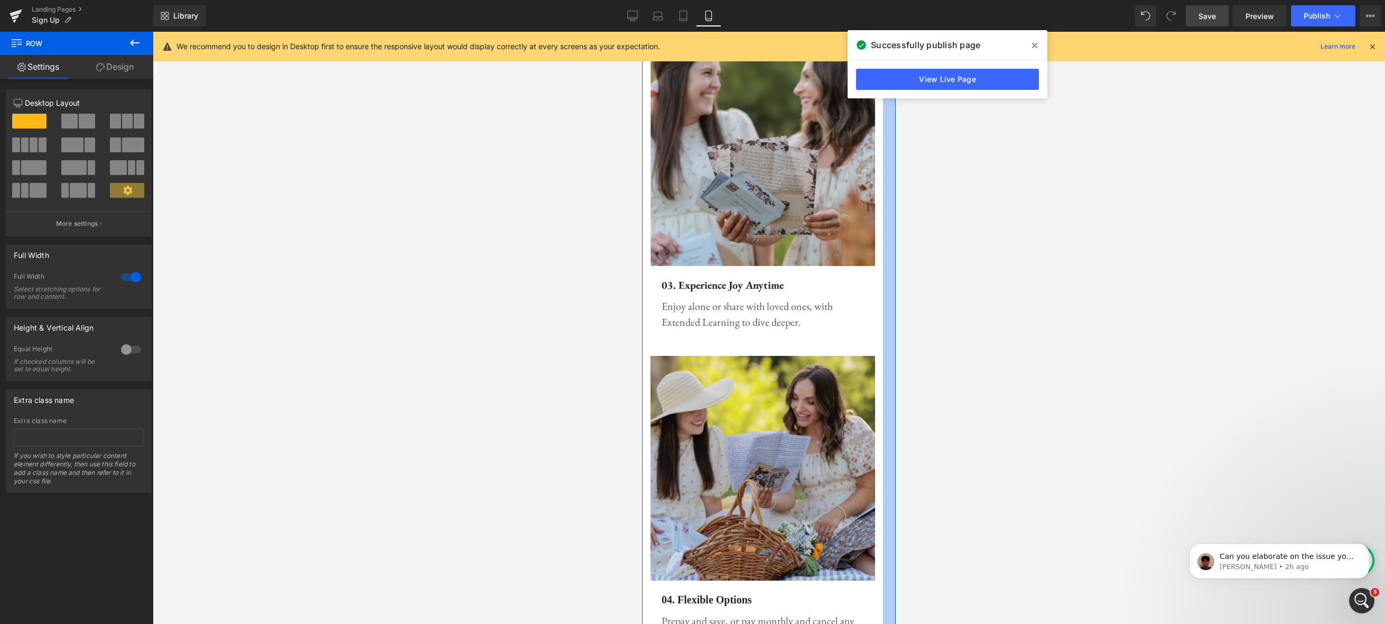
scroll to position [5651, 254]
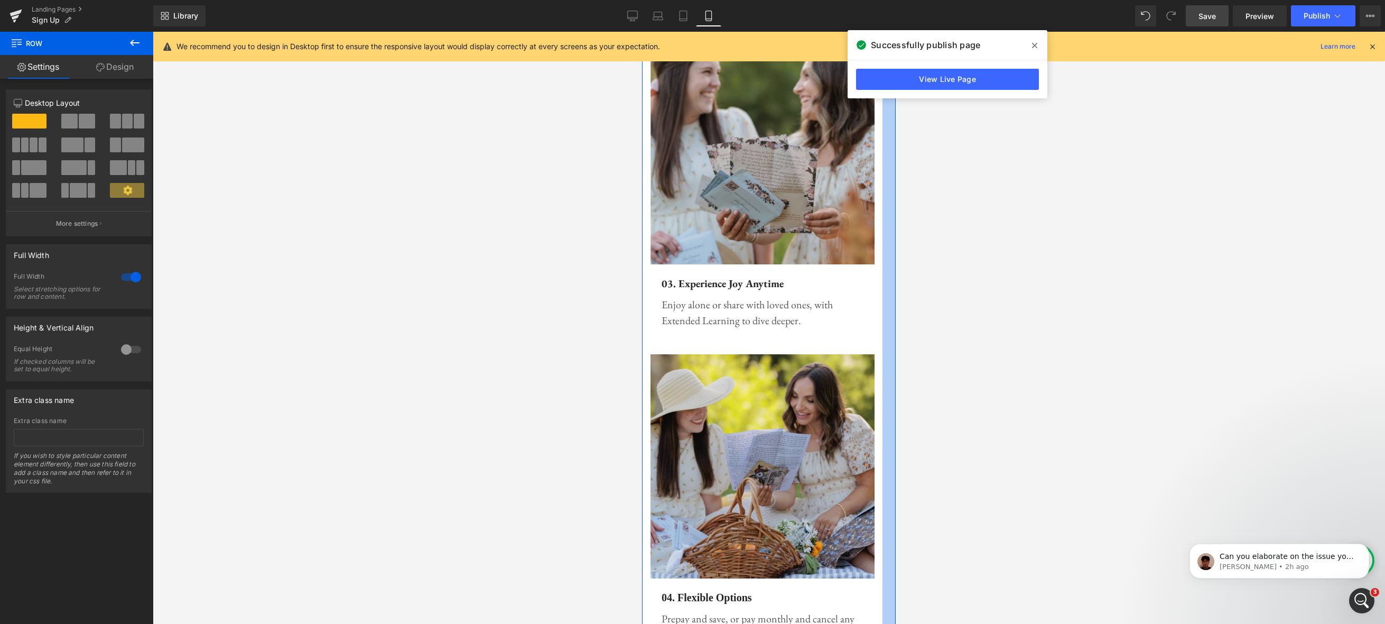
drag, startPoint x: 889, startPoint y: 256, endPoint x: 1538, endPoint y: 286, distance: 649.1
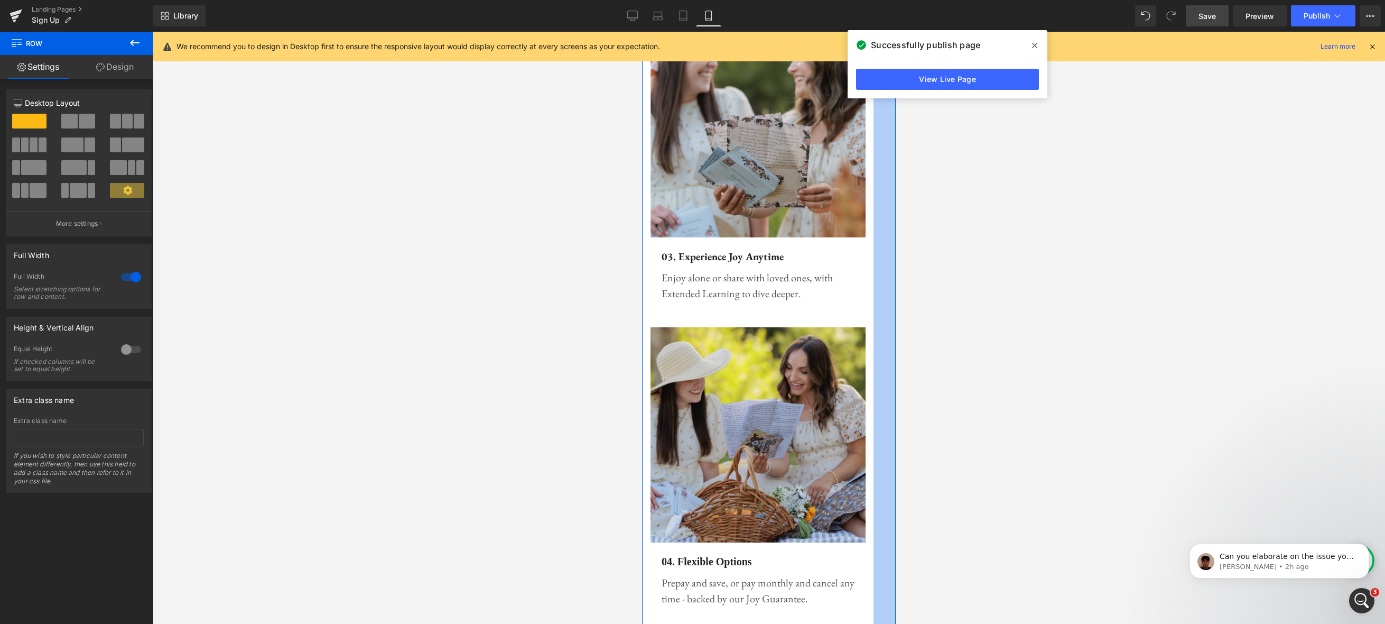
scroll to position [5658, 254]
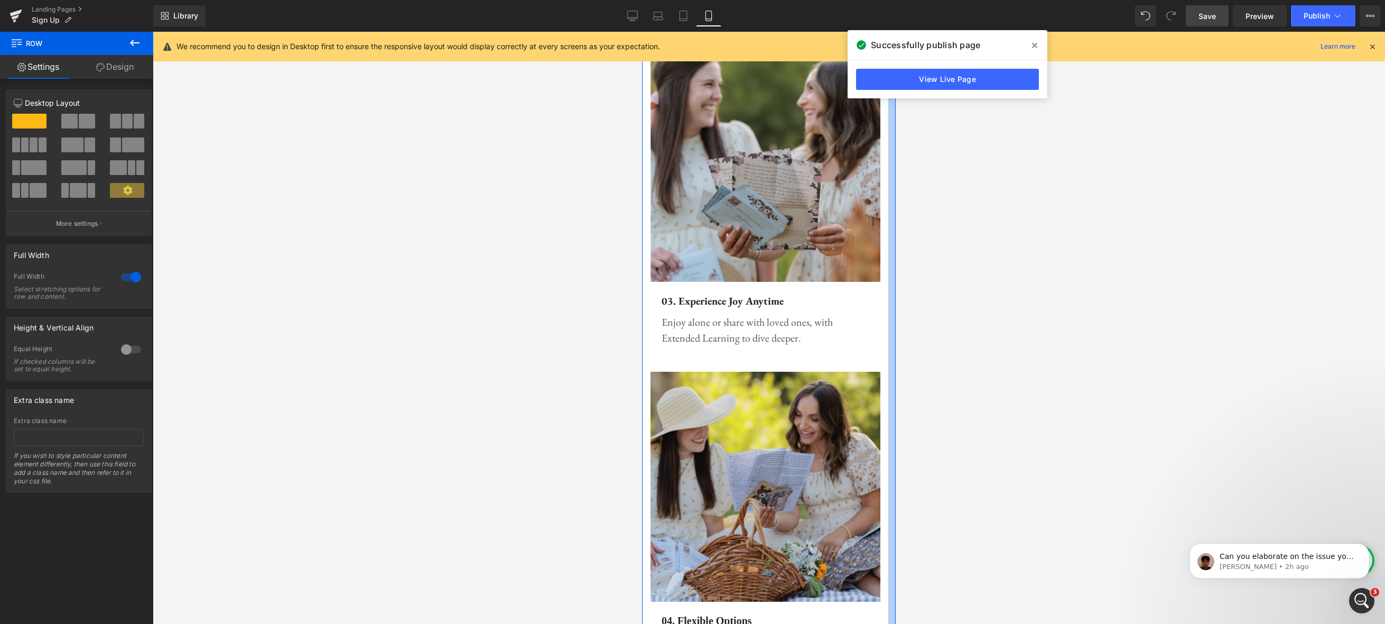
click at [925, 255] on div at bounding box center [769, 328] width 1232 height 592
click at [1019, 274] on div at bounding box center [769, 328] width 1232 height 592
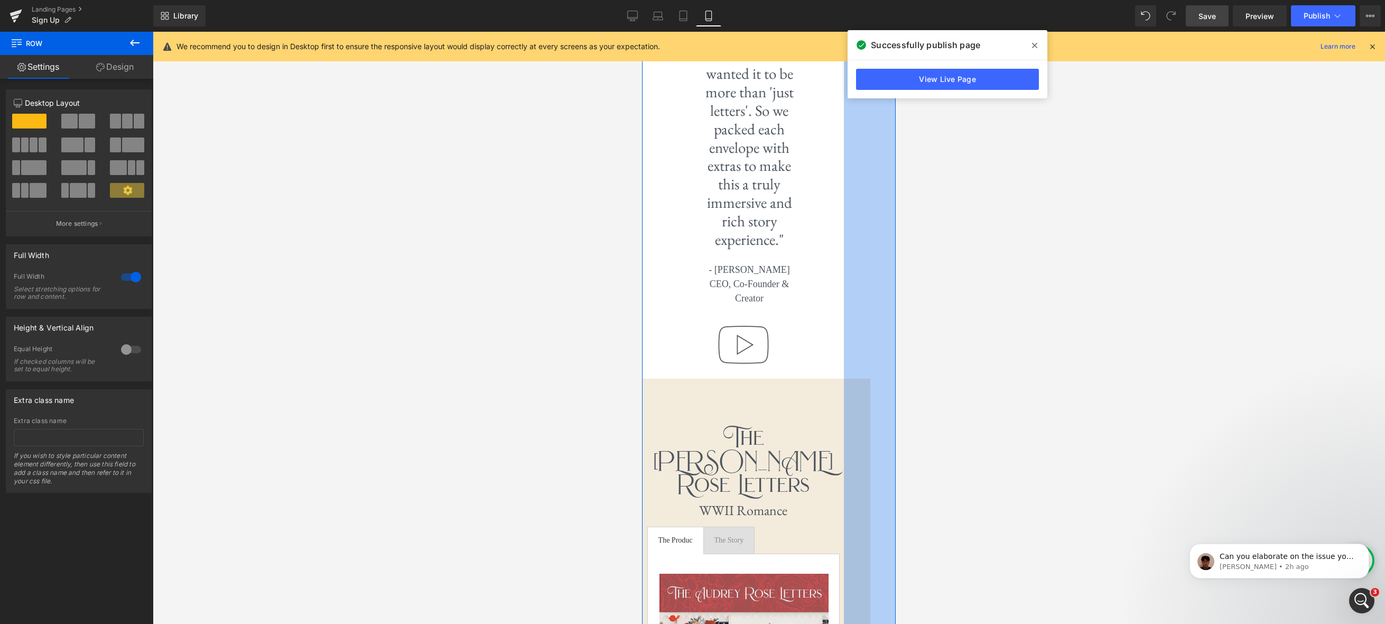
scroll to position [1924, 0]
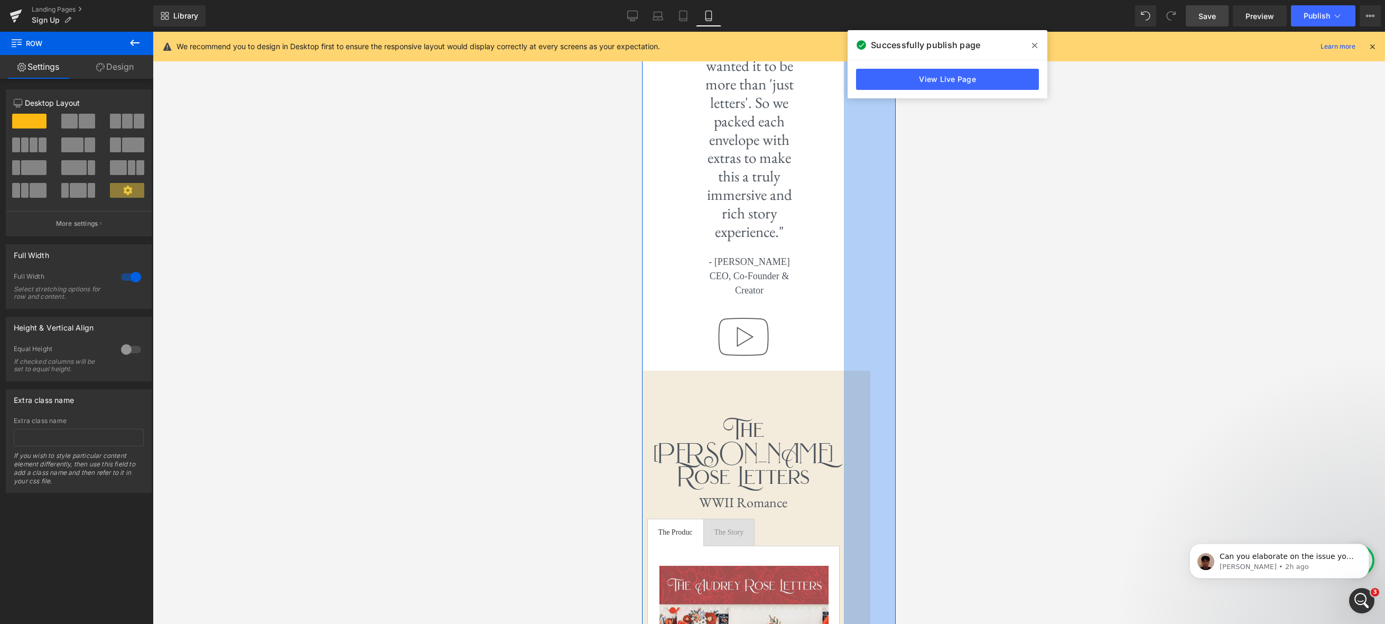
drag, startPoint x: 1035, startPoint y: 45, endPoint x: 1020, endPoint y: 75, distance: 33.6
click at [1035, 45] on icon at bounding box center [1034, 45] width 5 height 8
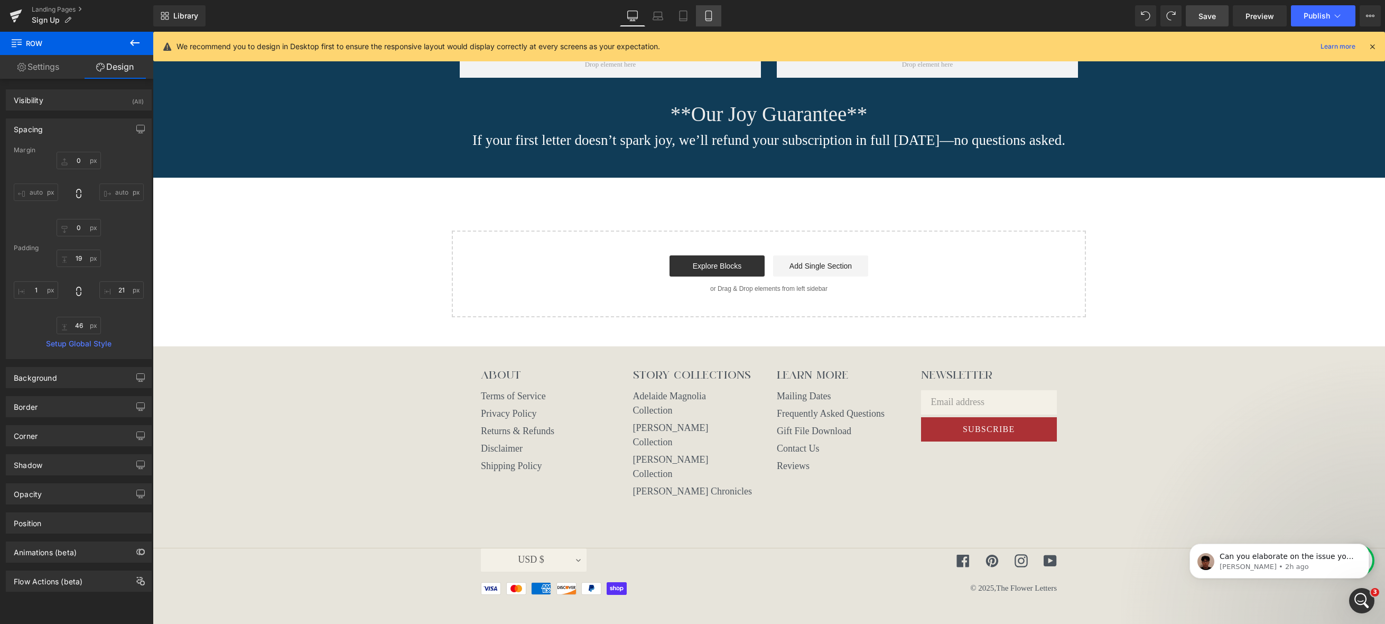
scroll to position [5, 5]
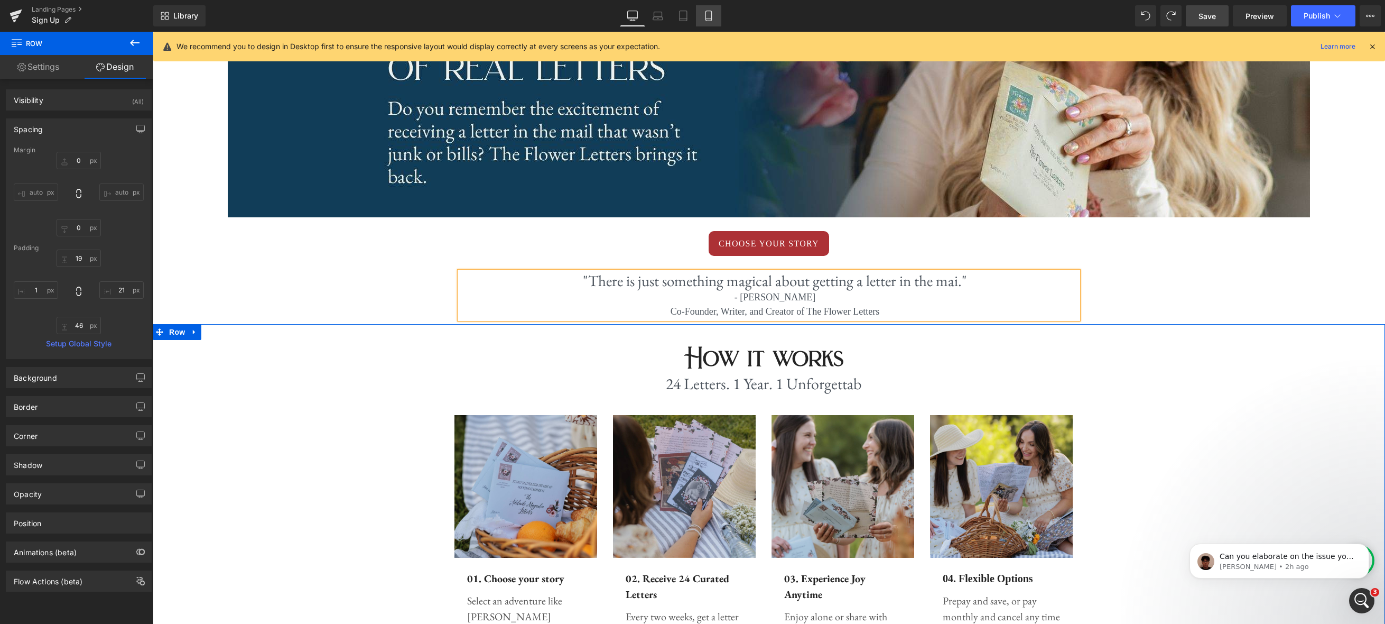
click at [711, 19] on icon at bounding box center [708, 19] width 6 height 0
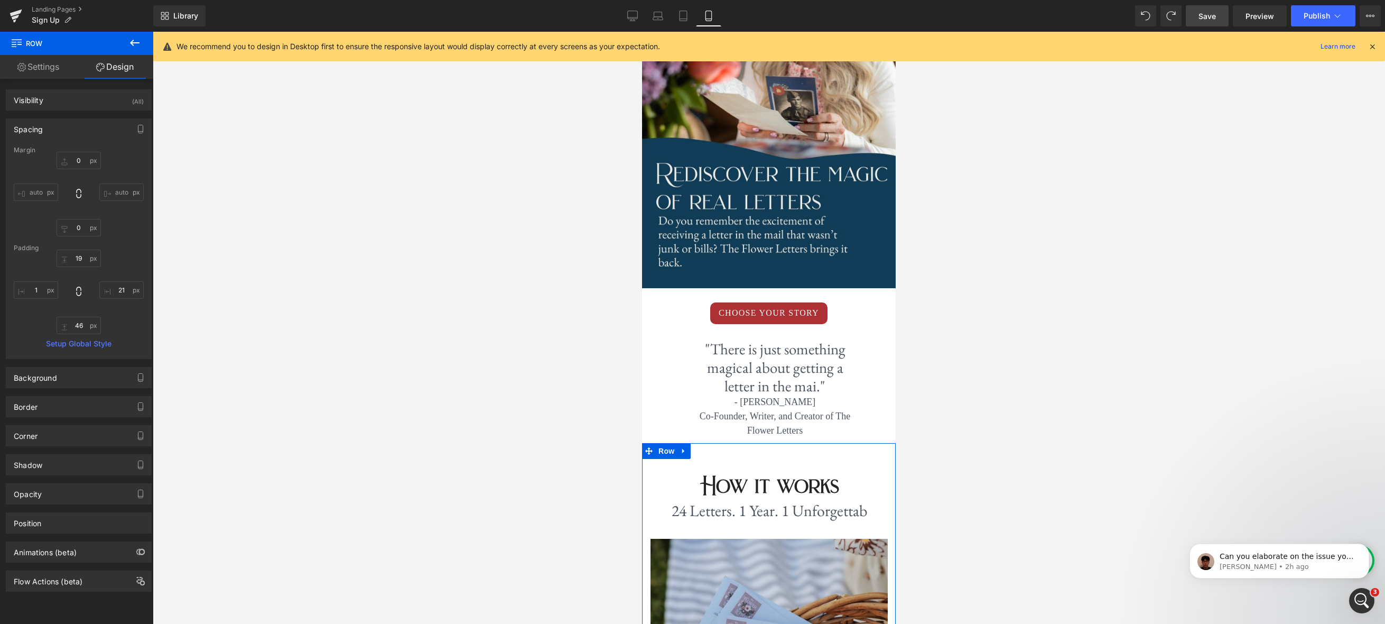
scroll to position [288, 0]
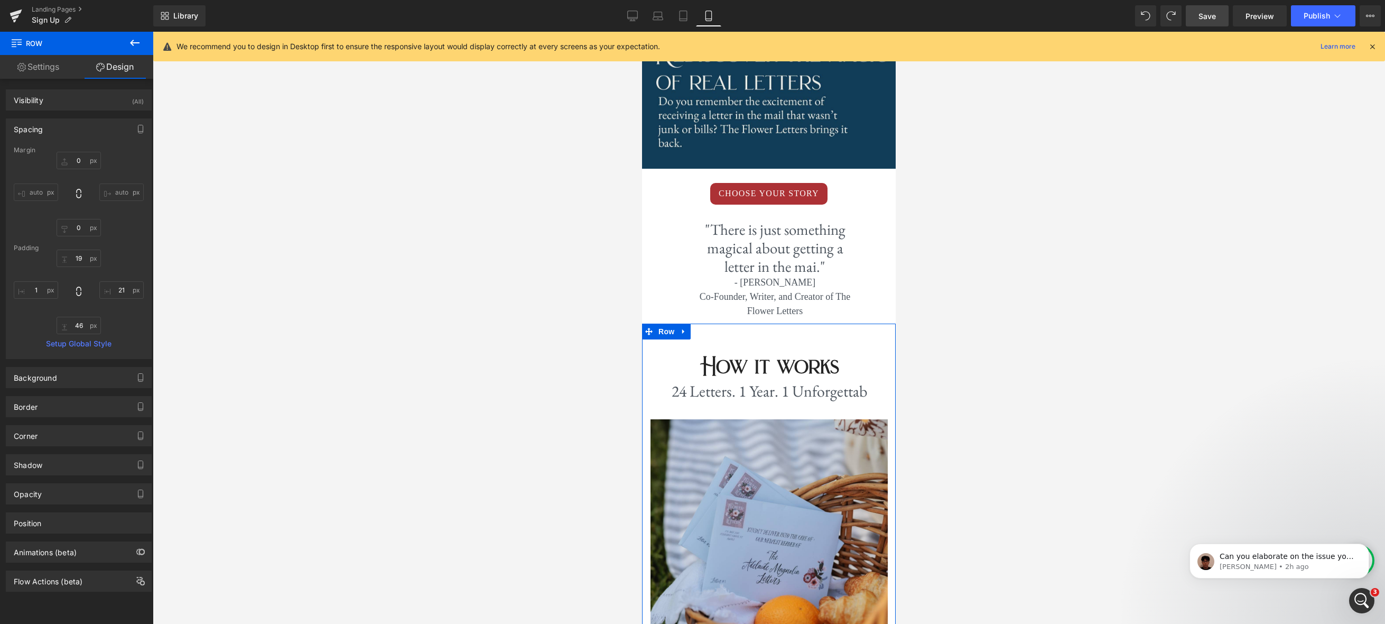
type input "0"
type input "40"
type input "0"
type input "60"
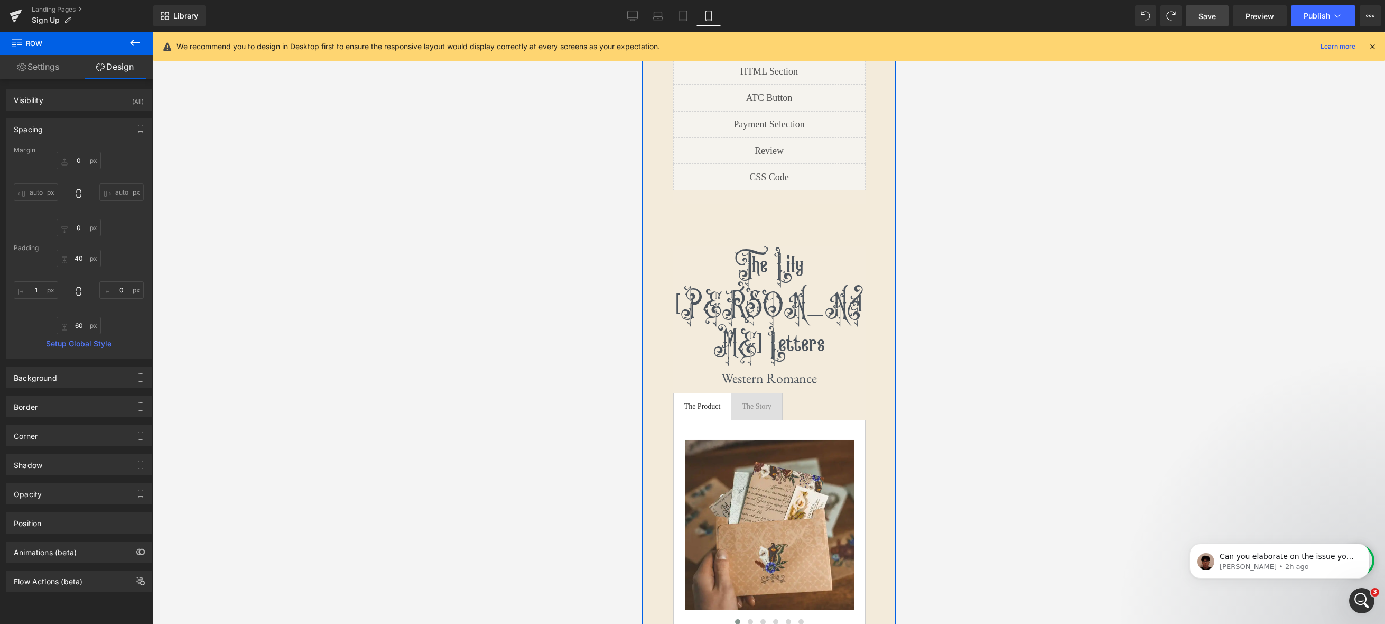
scroll to position [3306, 0]
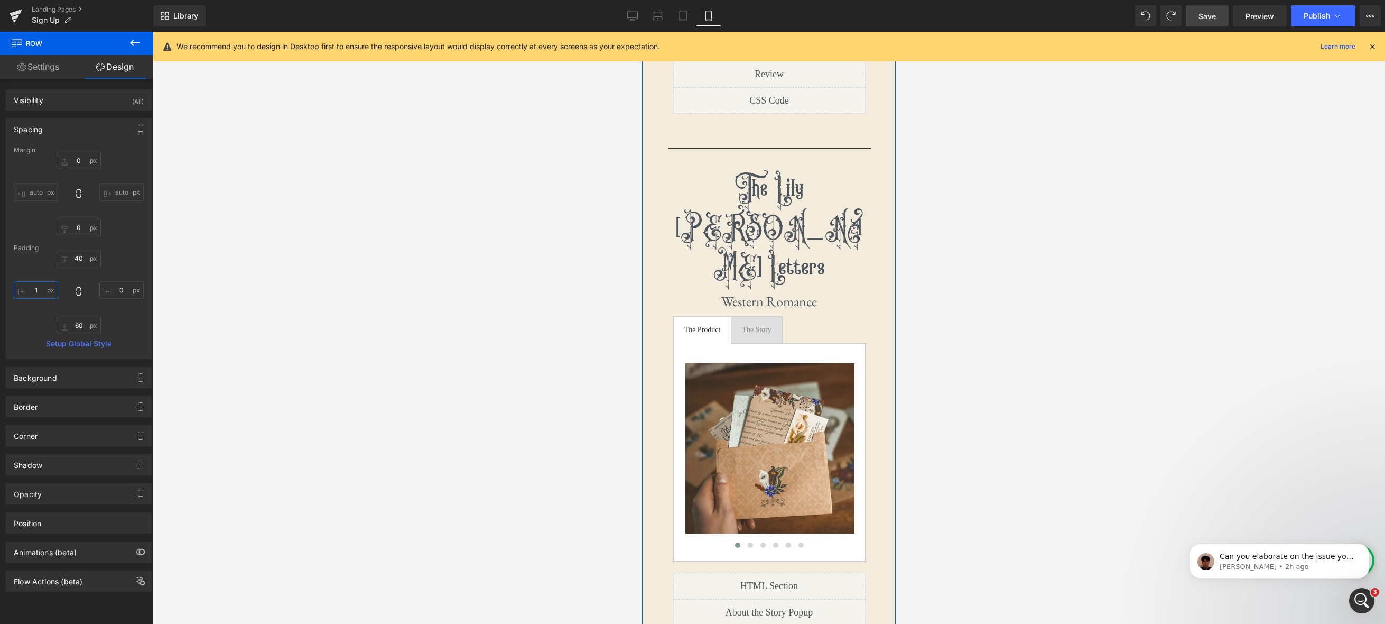
click at [42, 289] on input "1" at bounding box center [36, 289] width 44 height 17
type input "0"
click at [360, 290] on div at bounding box center [769, 328] width 1232 height 592
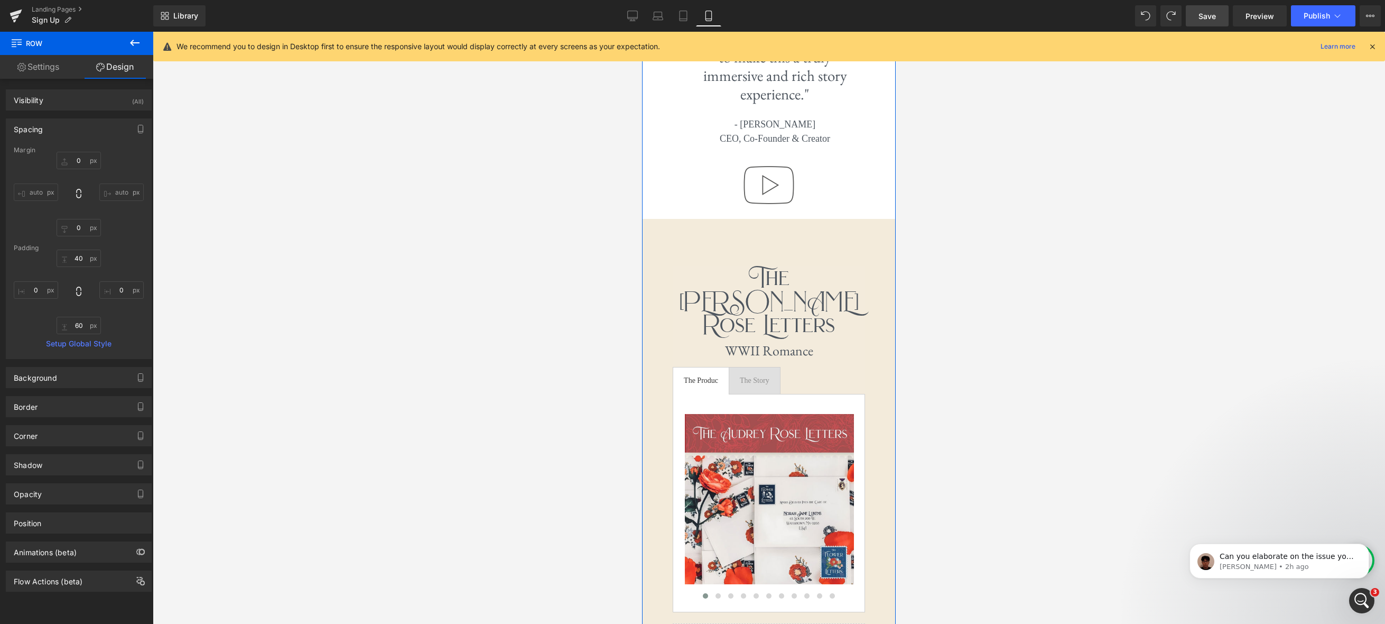
scroll to position [2102, 0]
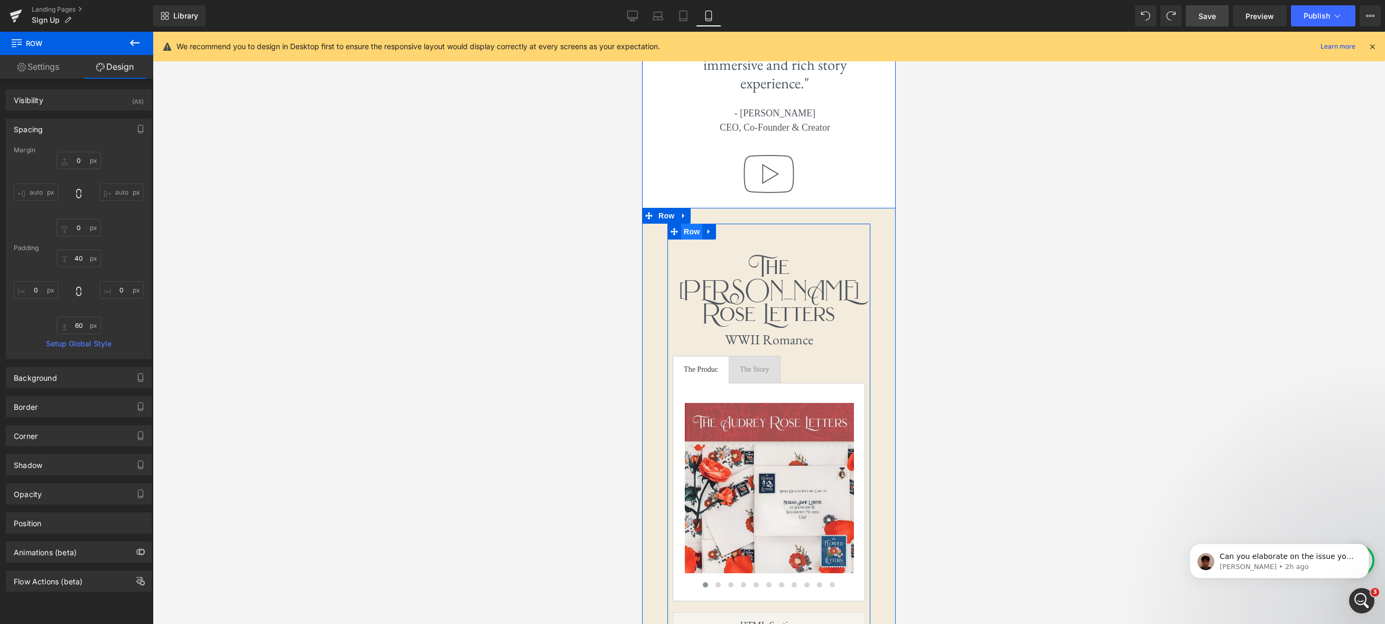
click at [687, 224] on span "Row" at bounding box center [691, 232] width 21 height 16
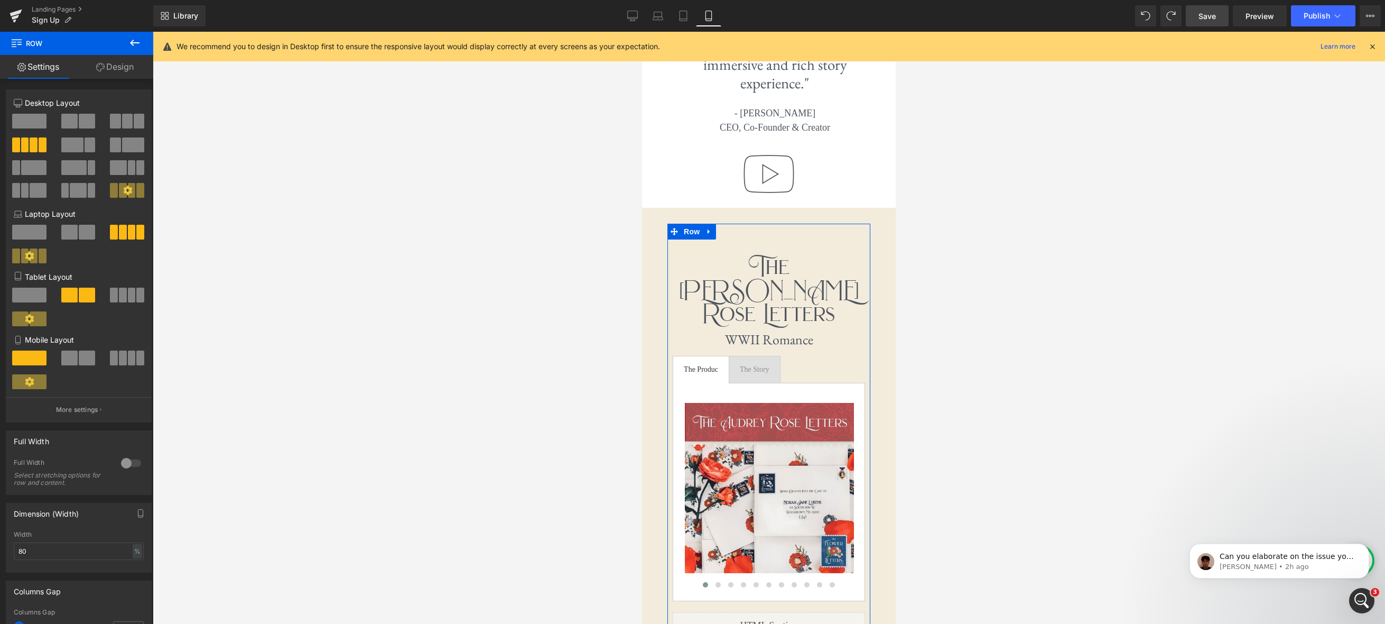
click at [120, 66] on link "Design" at bounding box center [115, 67] width 77 height 24
click at [0, 0] on div "Spacing" at bounding box center [0, 0] width 0 height 0
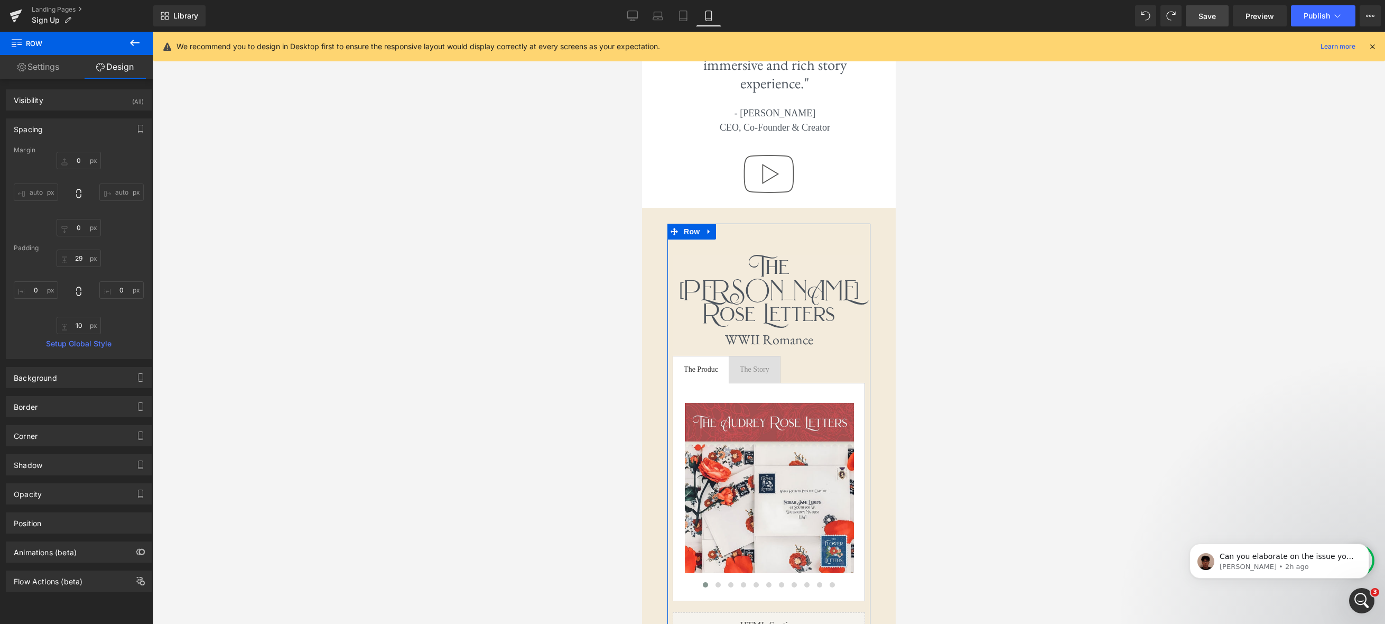
type input "0"
type input "29"
type input "0"
type input "10"
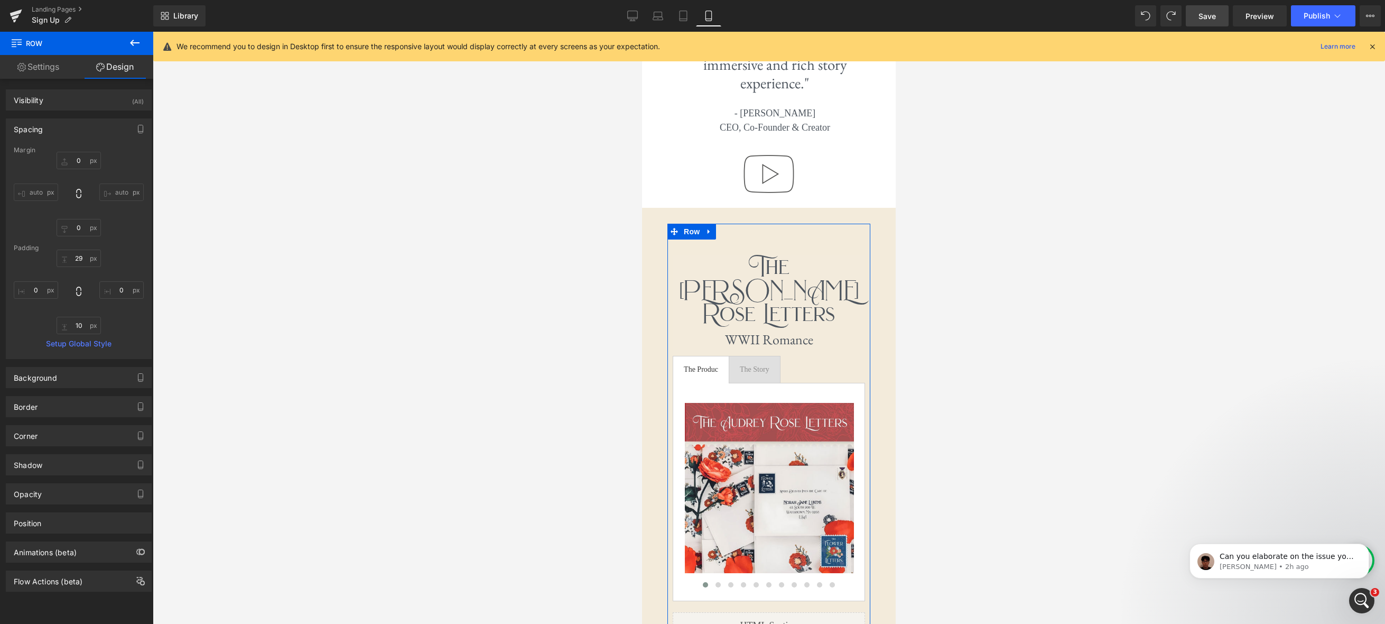
type input "0"
click at [1214, 18] on span "Save" at bounding box center [1206, 16] width 17 height 11
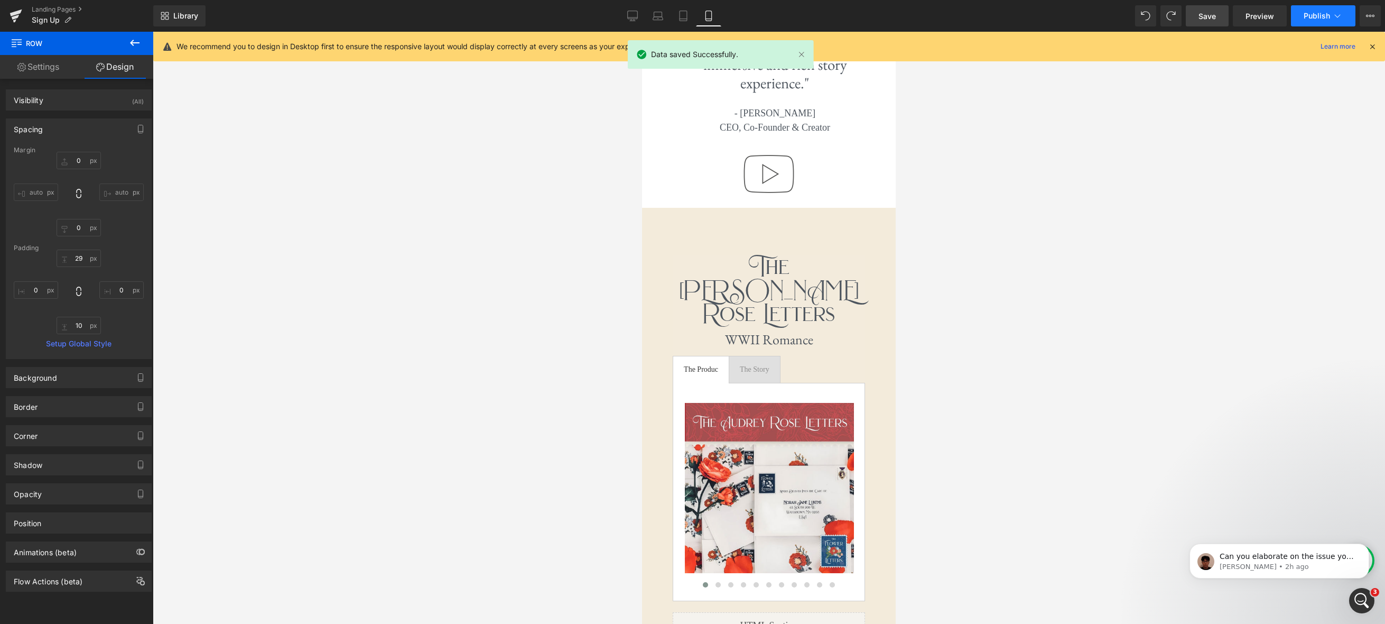
click at [1241, 14] on span "Publish" at bounding box center [1317, 16] width 26 height 8
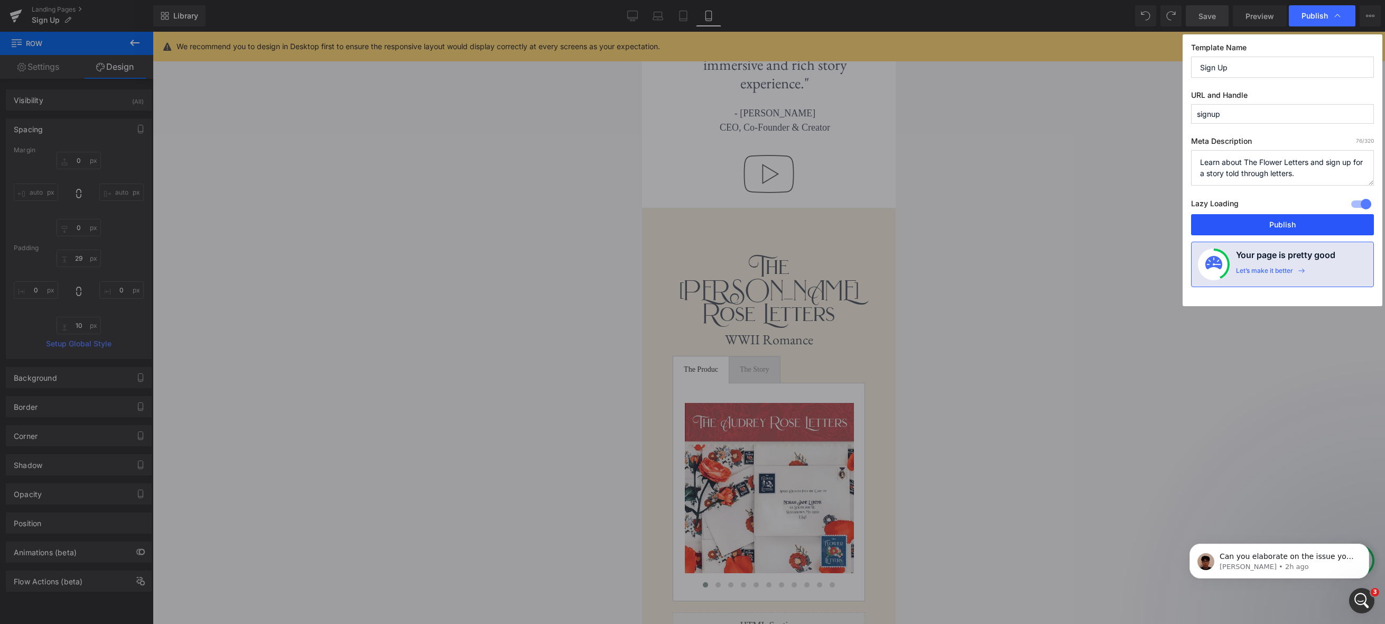
click at [1241, 227] on button "Publish" at bounding box center [1282, 224] width 183 height 21
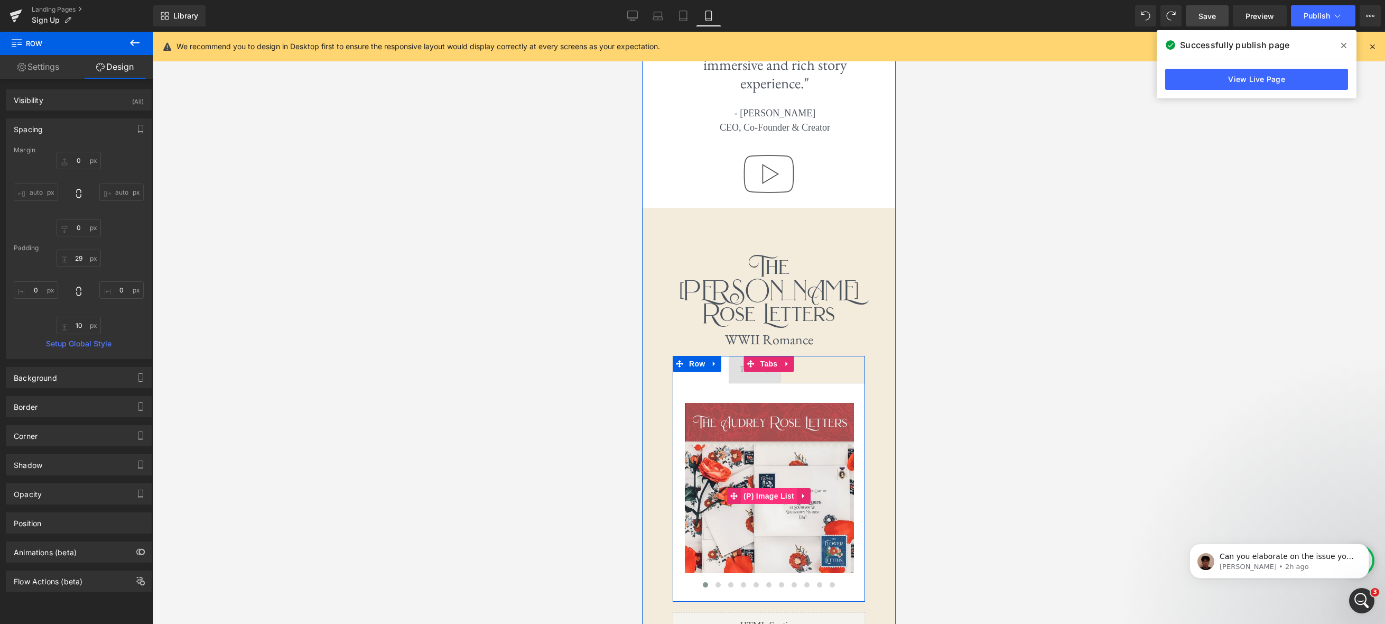
click at [773, 488] on span "(P) Image List" at bounding box center [769, 496] width 56 height 16
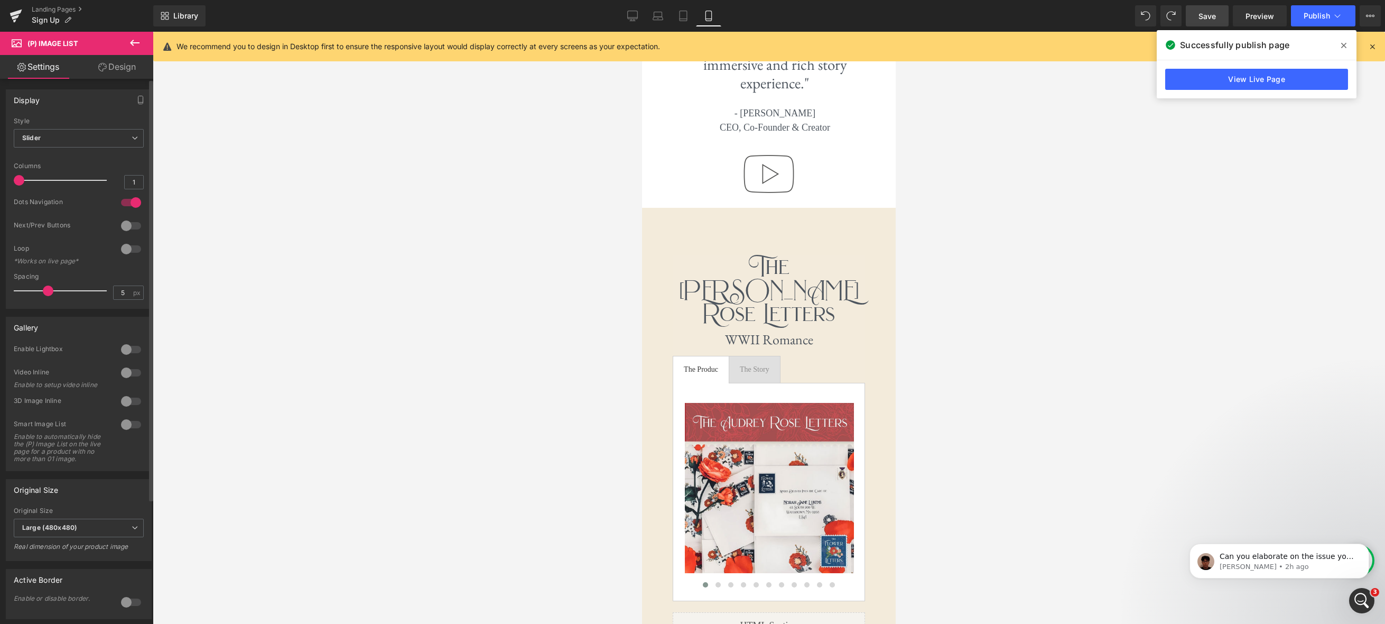
click at [126, 374] on div at bounding box center [130, 372] width 25 height 17
click at [1241, 15] on span "Publish" at bounding box center [1317, 16] width 26 height 8
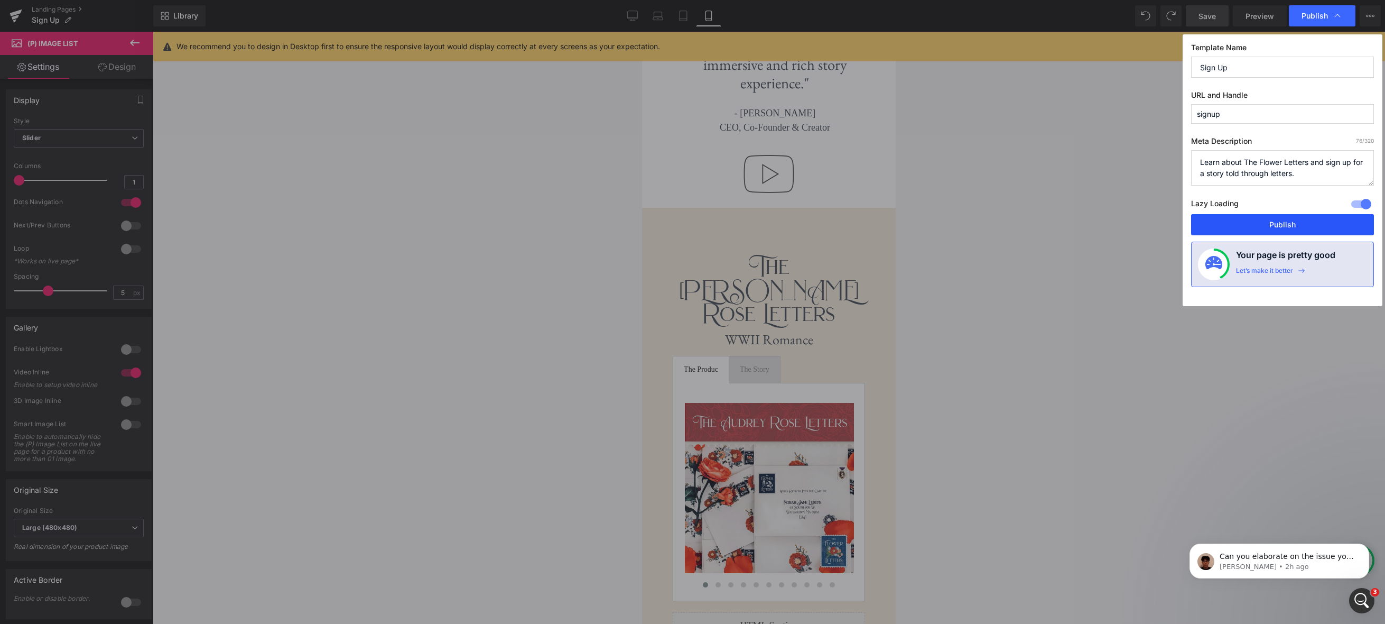
click at [1241, 219] on button "Publish" at bounding box center [1282, 224] width 183 height 21
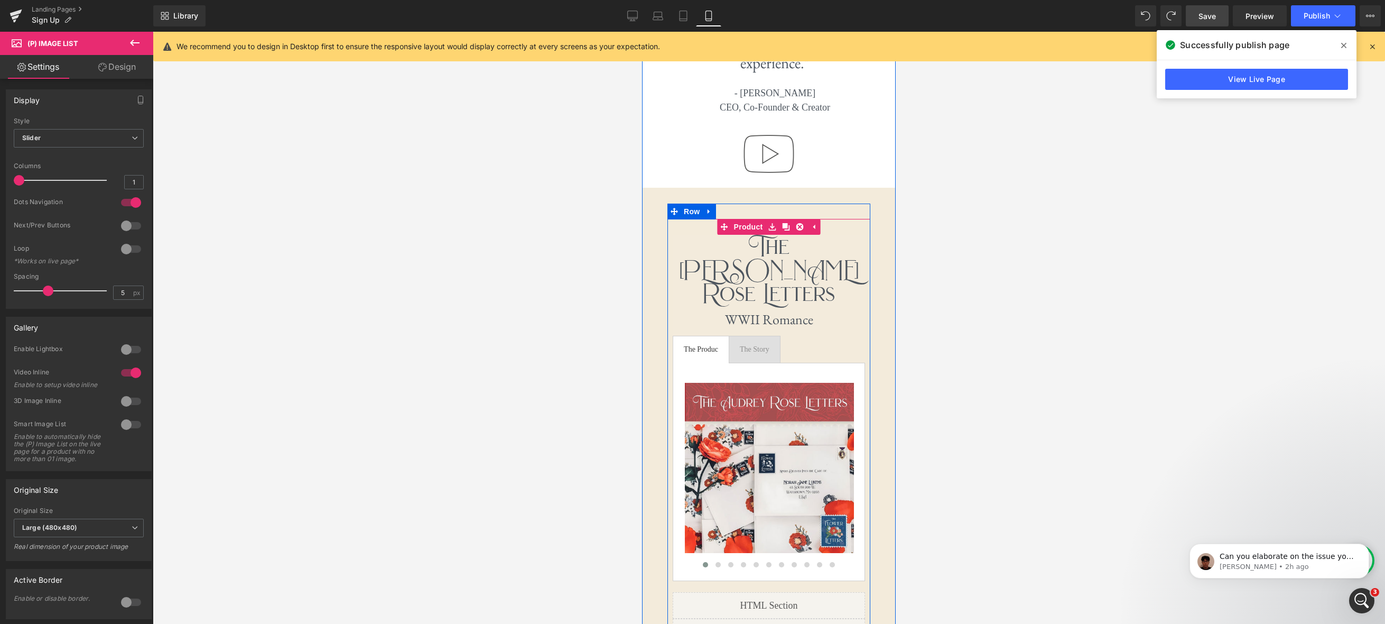
scroll to position [2117, 0]
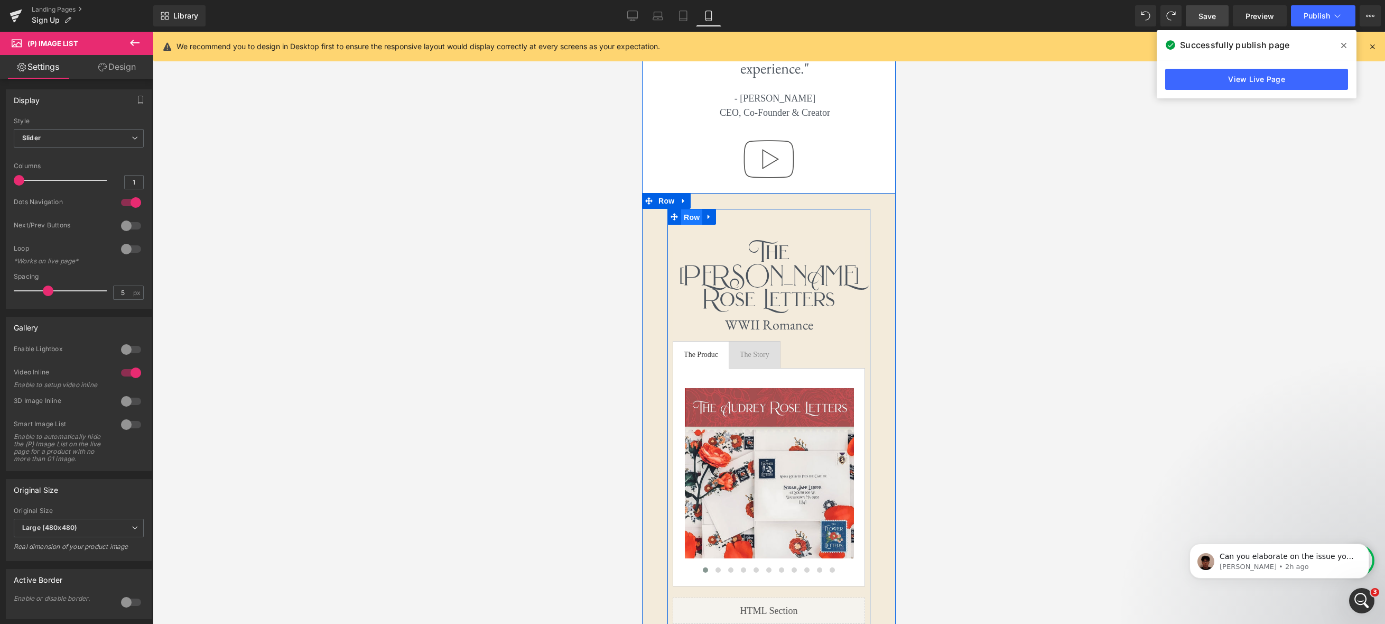
click at [690, 209] on span "Row" at bounding box center [691, 217] width 21 height 16
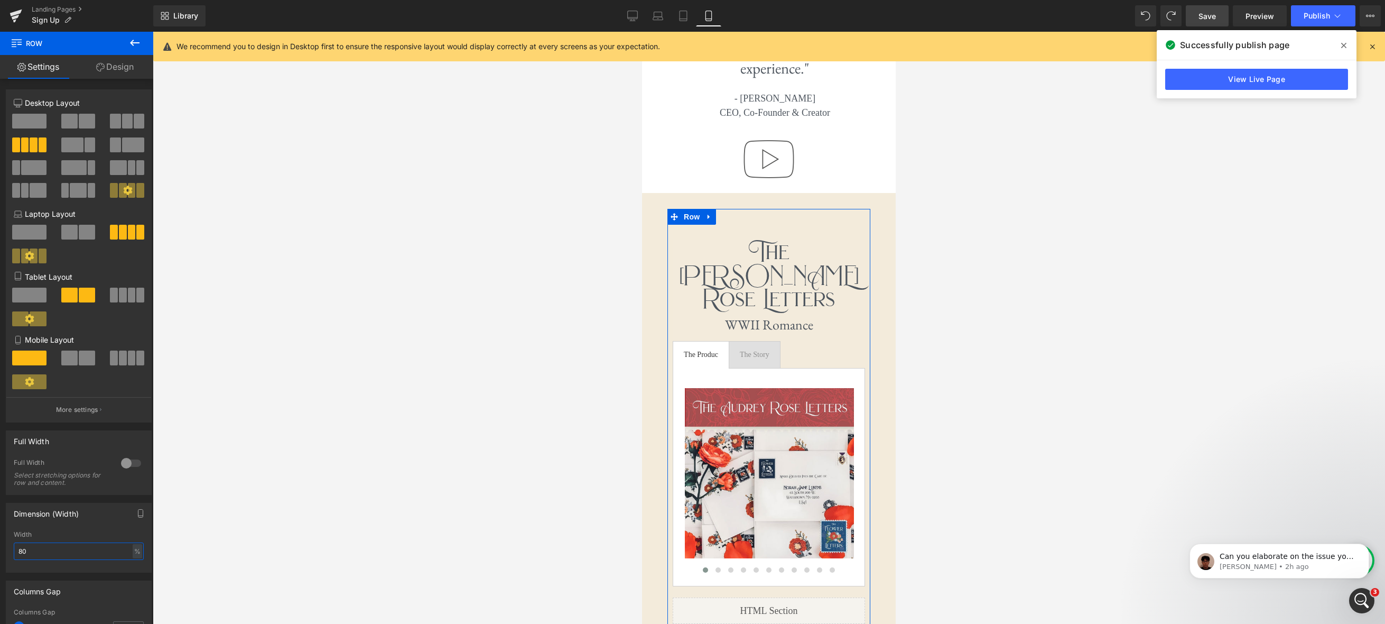
click at [37, 555] on input "80" at bounding box center [79, 550] width 130 height 17
type input "8"
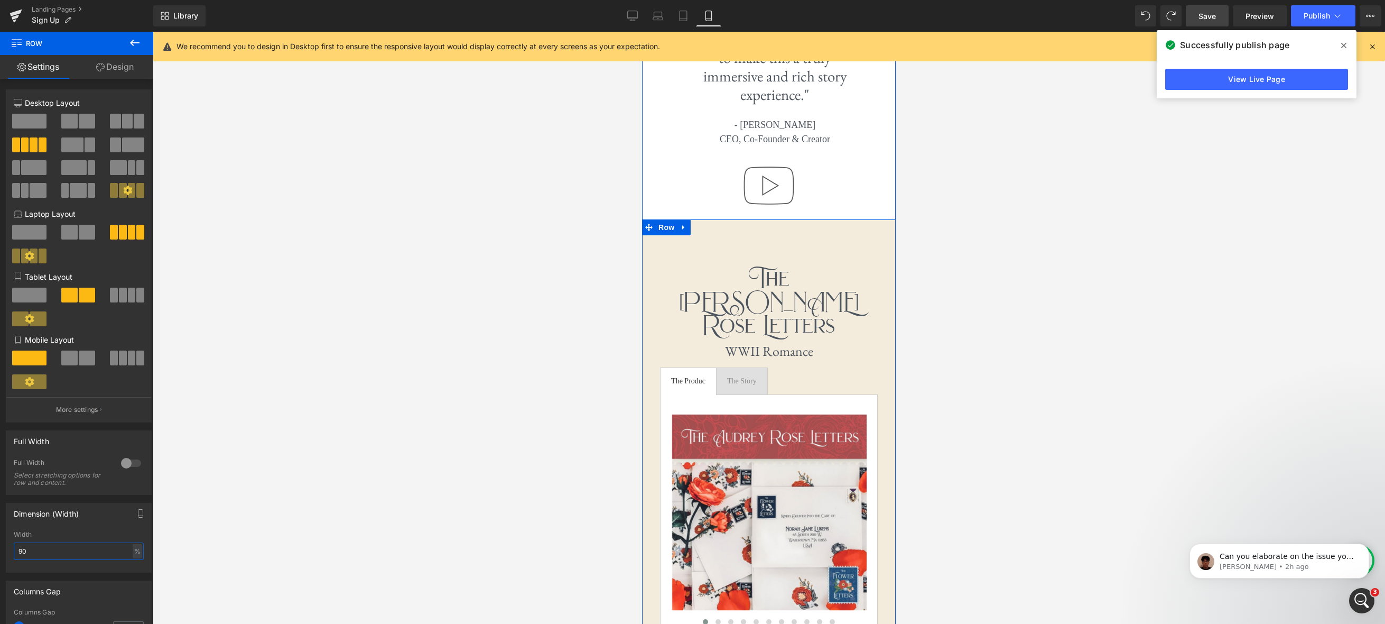
scroll to position [2041, 0]
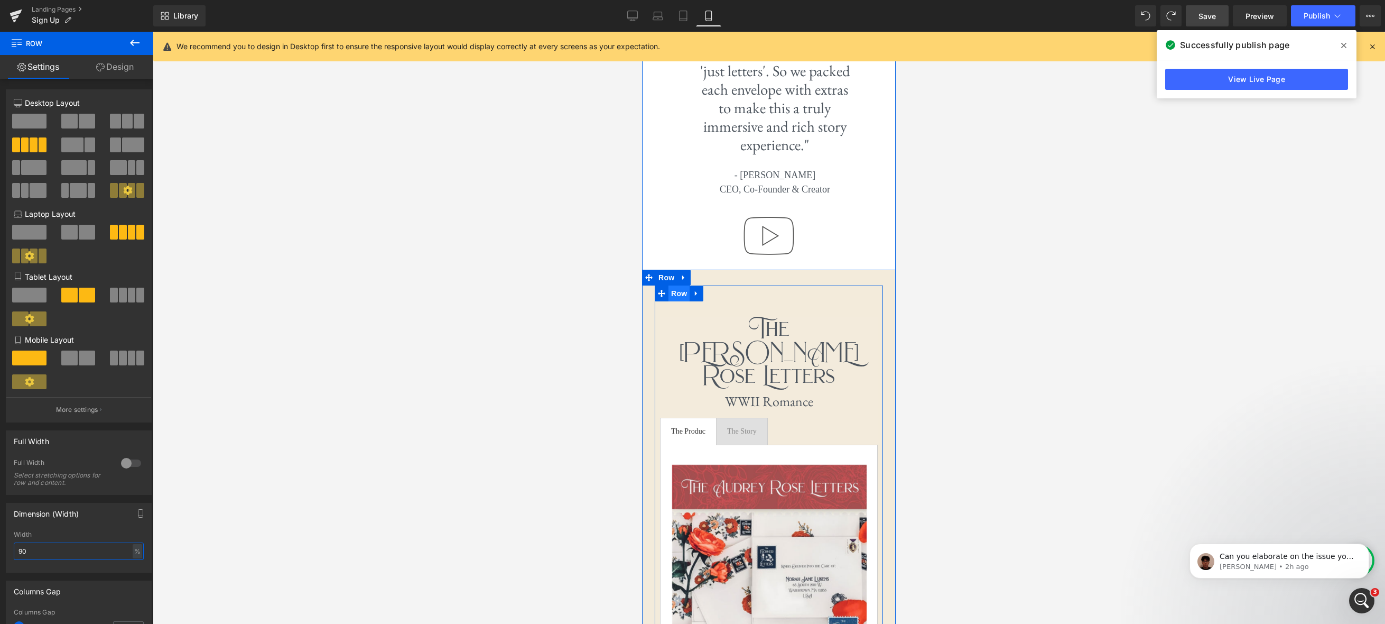
click at [675, 285] on span "Row" at bounding box center [678, 293] width 21 height 16
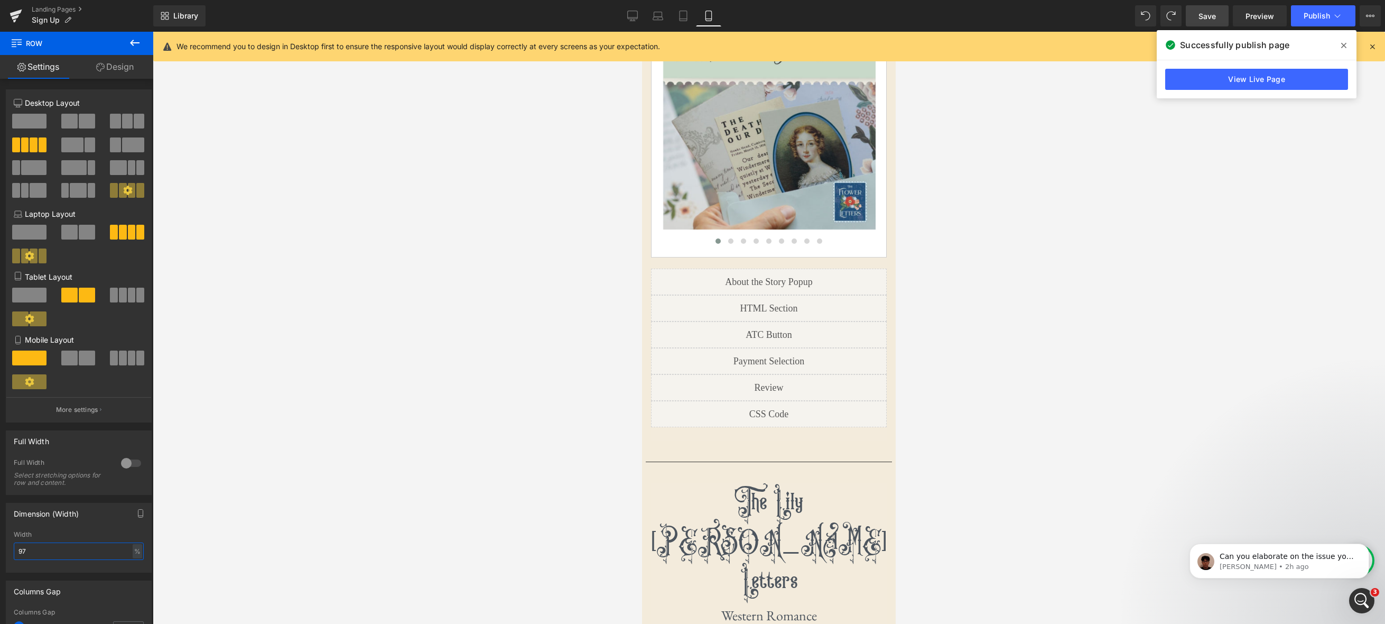
scroll to position [3055, 0]
click at [1202, 20] on span "Save" at bounding box center [1206, 16] width 17 height 11
click at [1241, 21] on button "Publish" at bounding box center [1323, 15] width 64 height 21
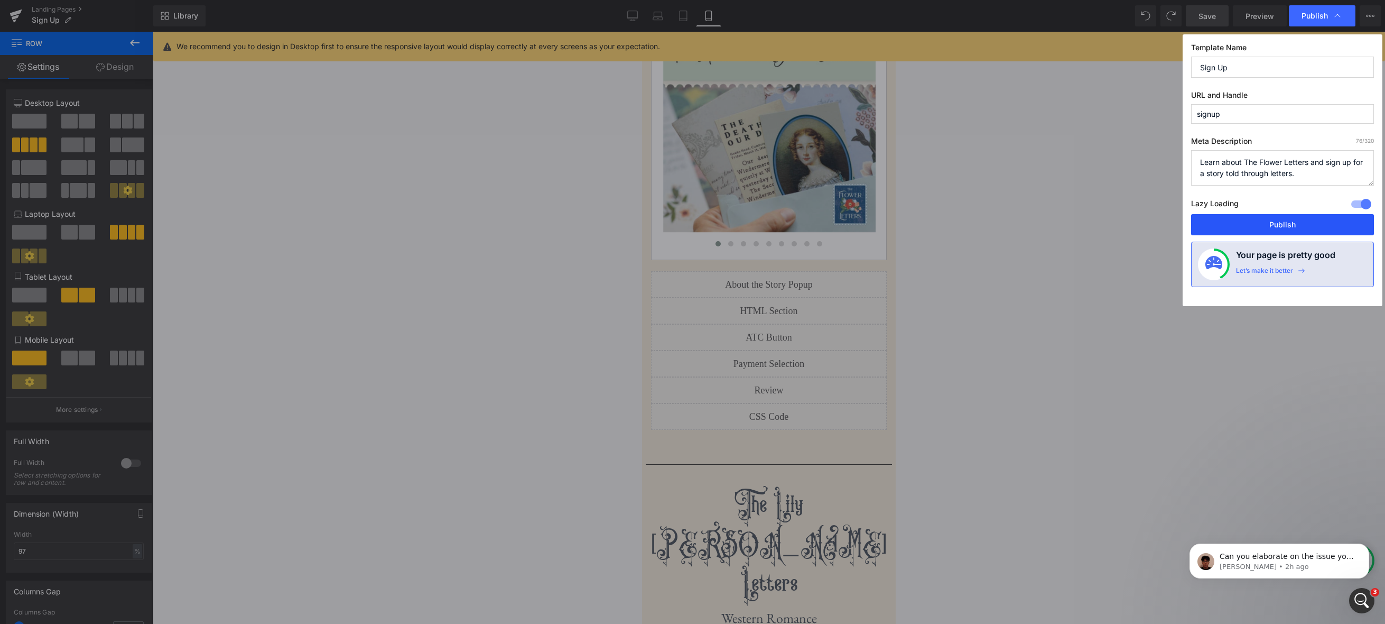
click at [1241, 218] on button "Publish" at bounding box center [1282, 224] width 183 height 21
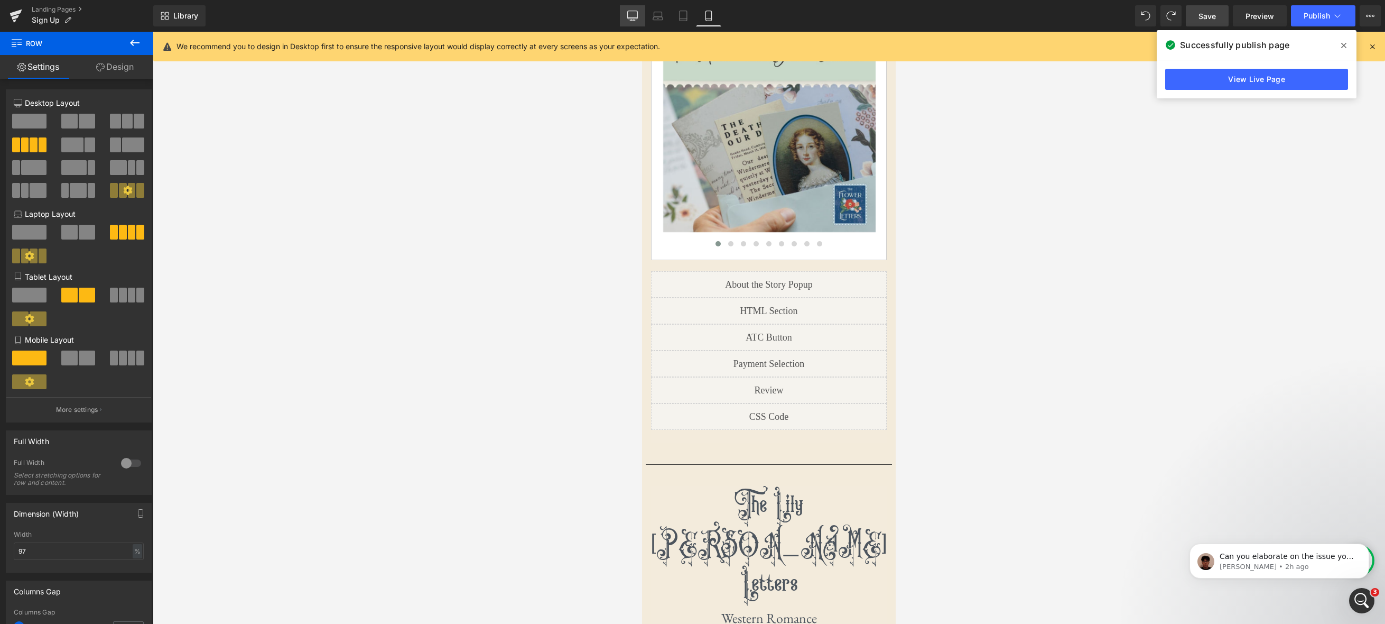
click at [624, 17] on link "Desktop" at bounding box center [632, 15] width 25 height 21
type input "1700"
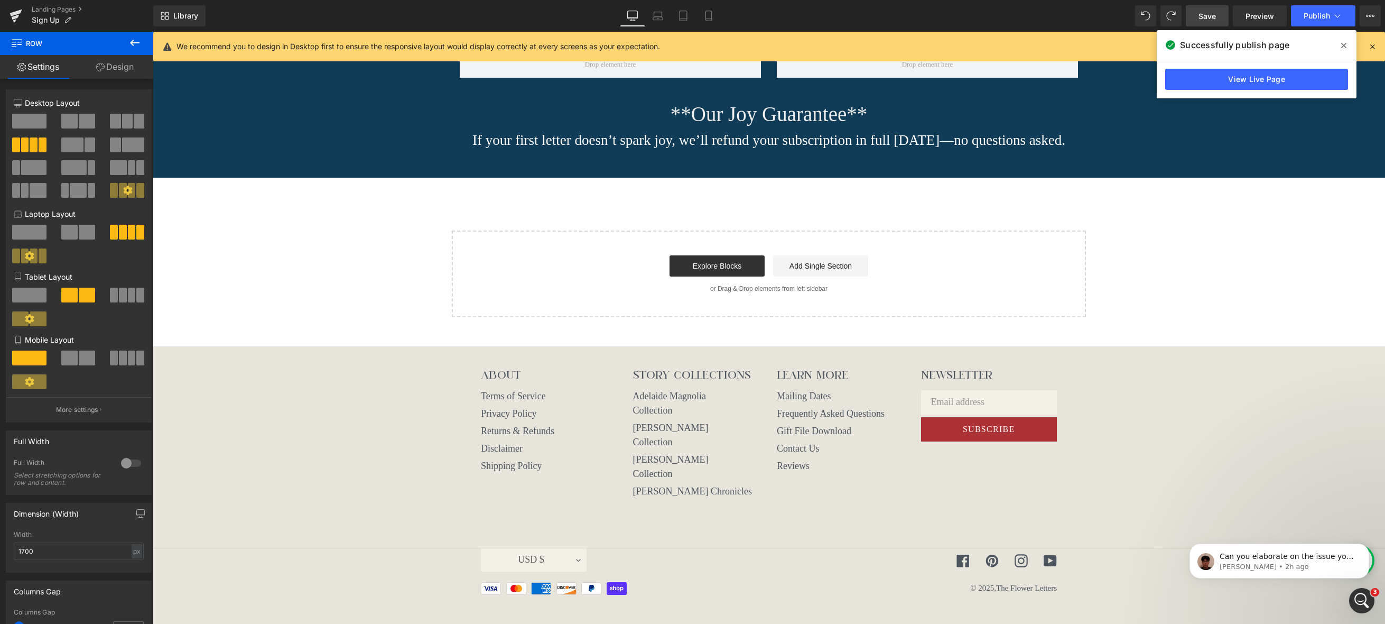
scroll to position [5, 5]
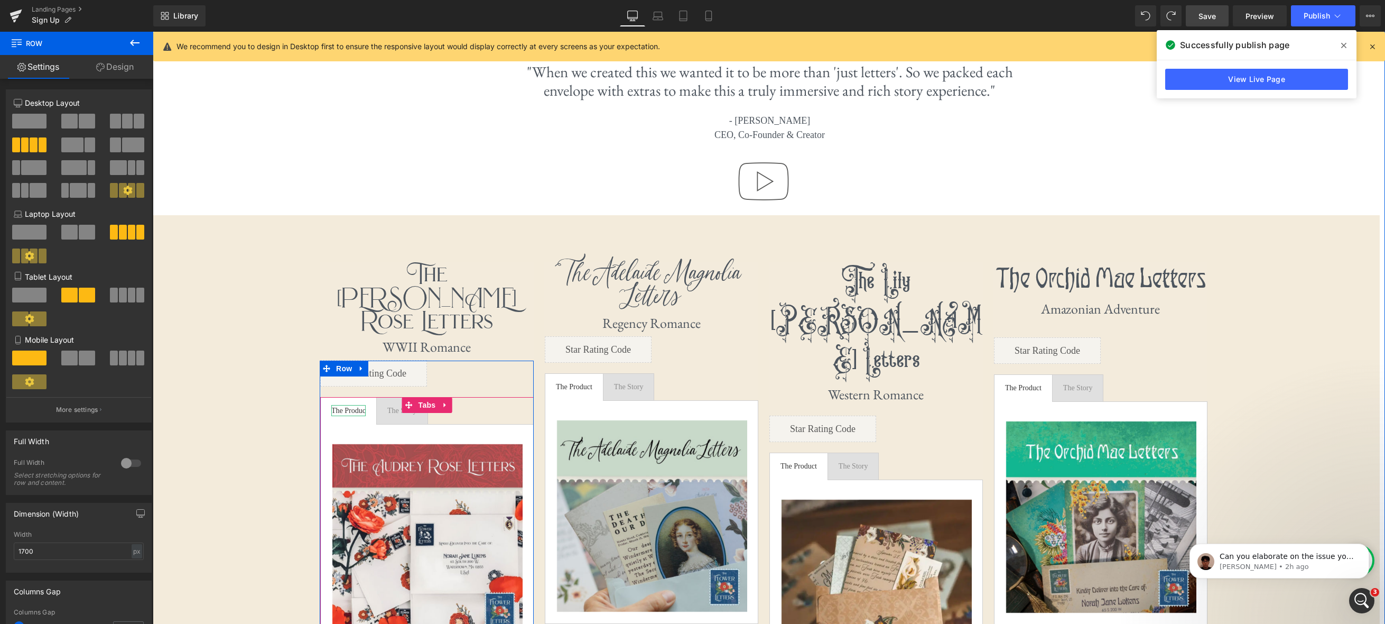
click at [363, 405] on div "The Produc" at bounding box center [348, 410] width 34 height 11
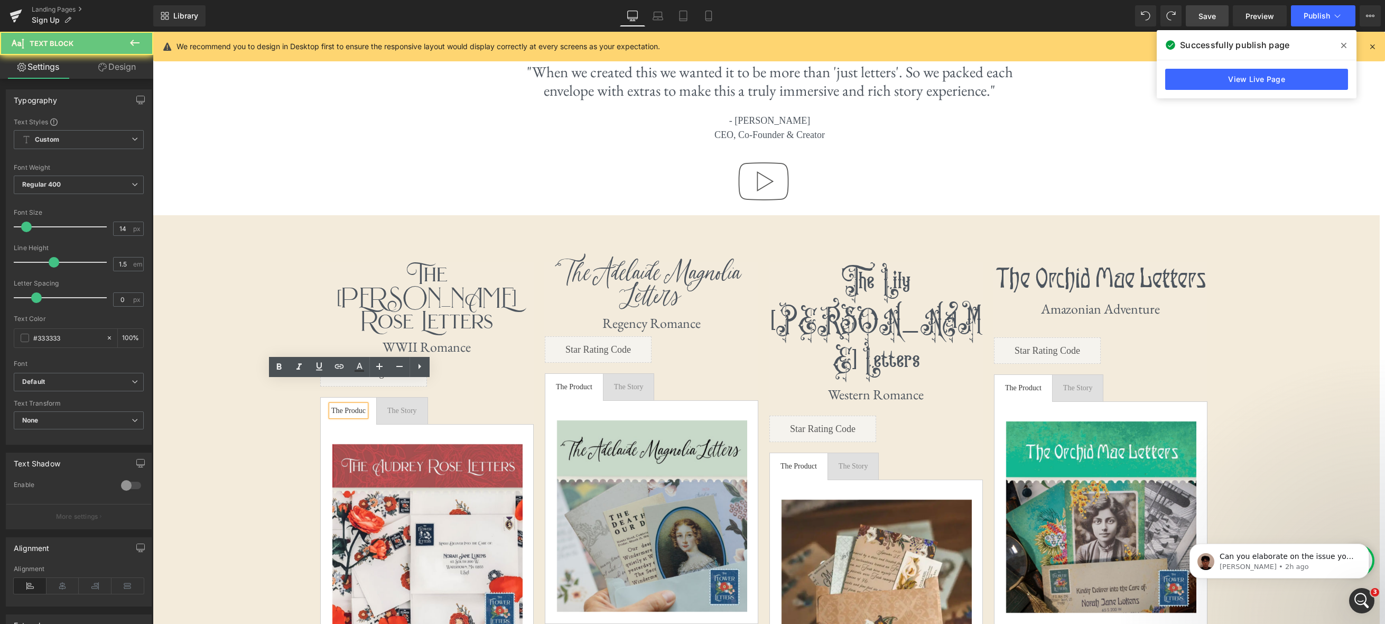
click at [350, 405] on div "The Produc" at bounding box center [348, 410] width 34 height 11
click at [355, 405] on div "The Produc" at bounding box center [348, 410] width 34 height 11
click at [365, 405] on div "The Produc" at bounding box center [348, 410] width 34 height 11
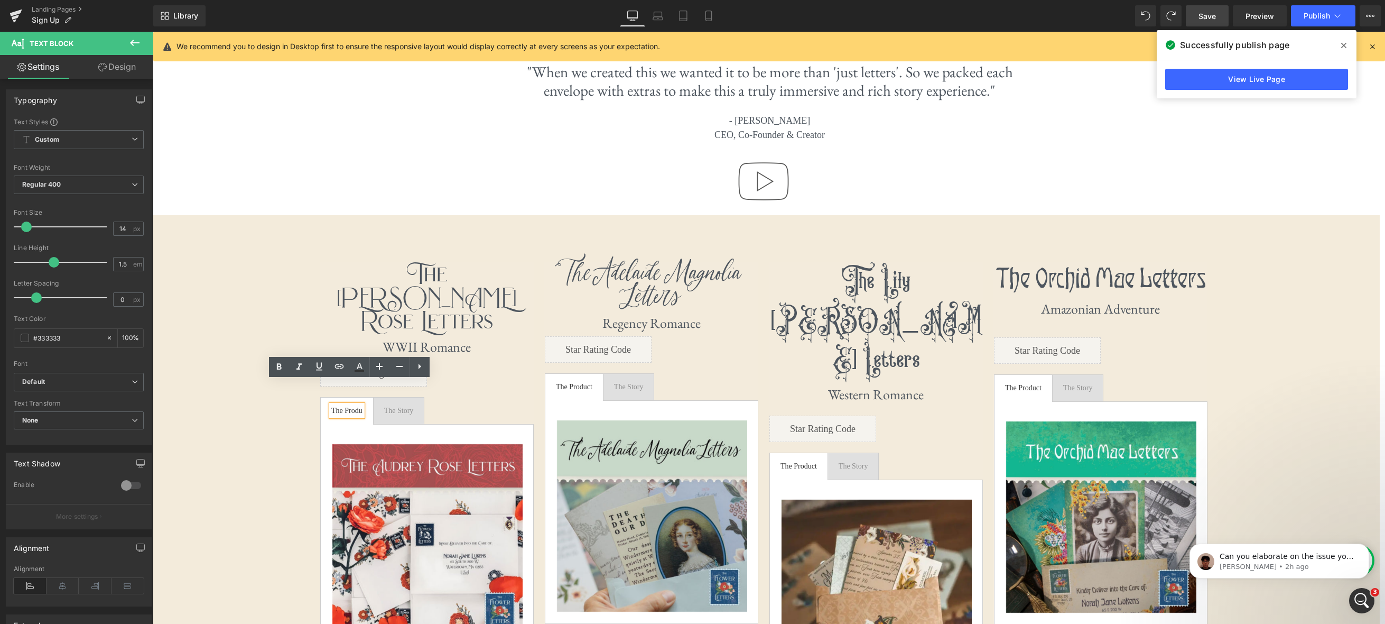
scroll to position [5, 5]
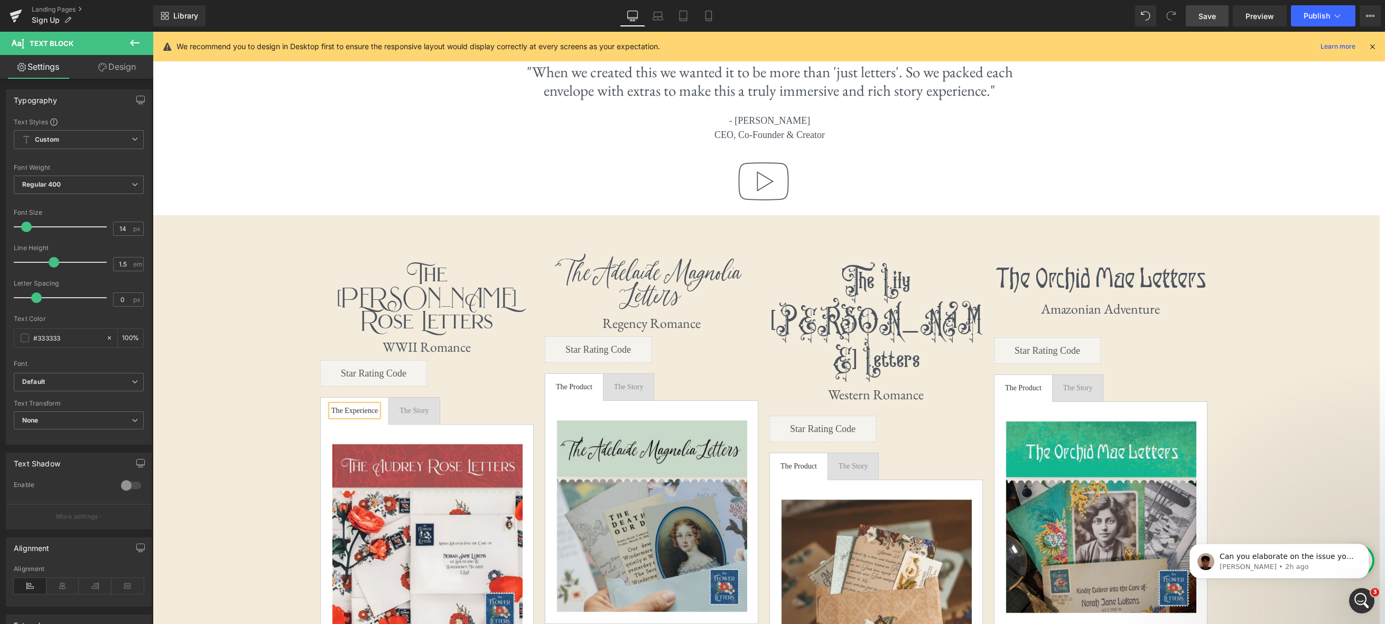
click at [362, 405] on div "The Experience" at bounding box center [354, 410] width 46 height 11
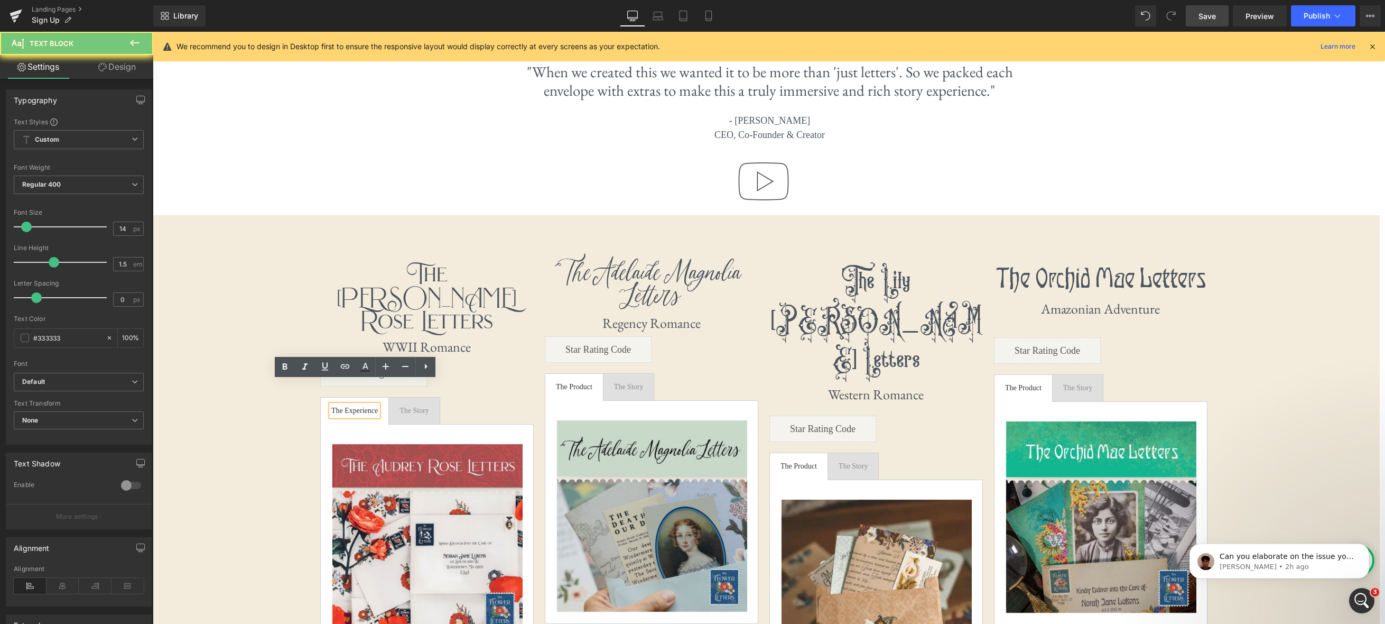
click at [469, 397] on ul "The Experience Text Block The Story Text Block" at bounding box center [426, 410] width 213 height 27
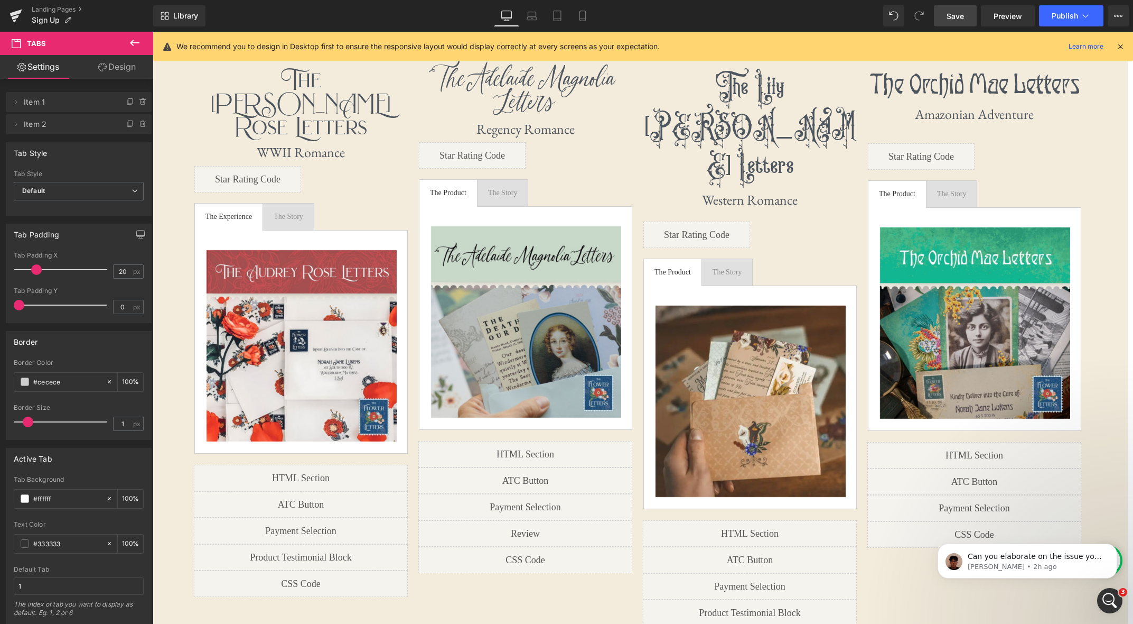
scroll to position [2377, 981]
click at [555, 19] on icon at bounding box center [557, 16] width 11 height 11
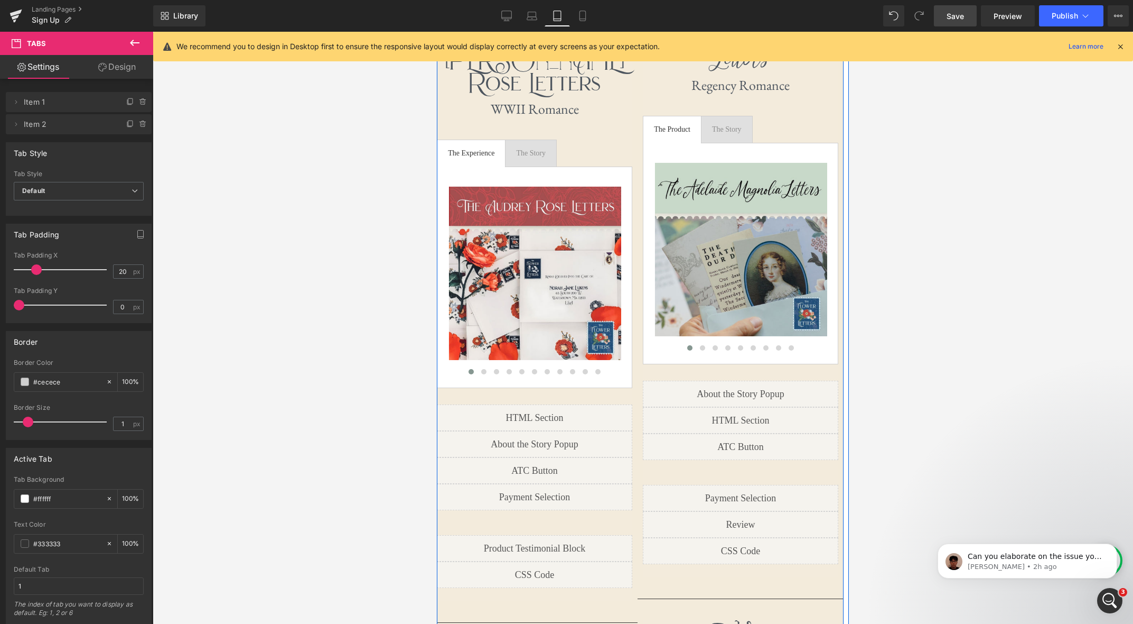
scroll to position [1585, 0]
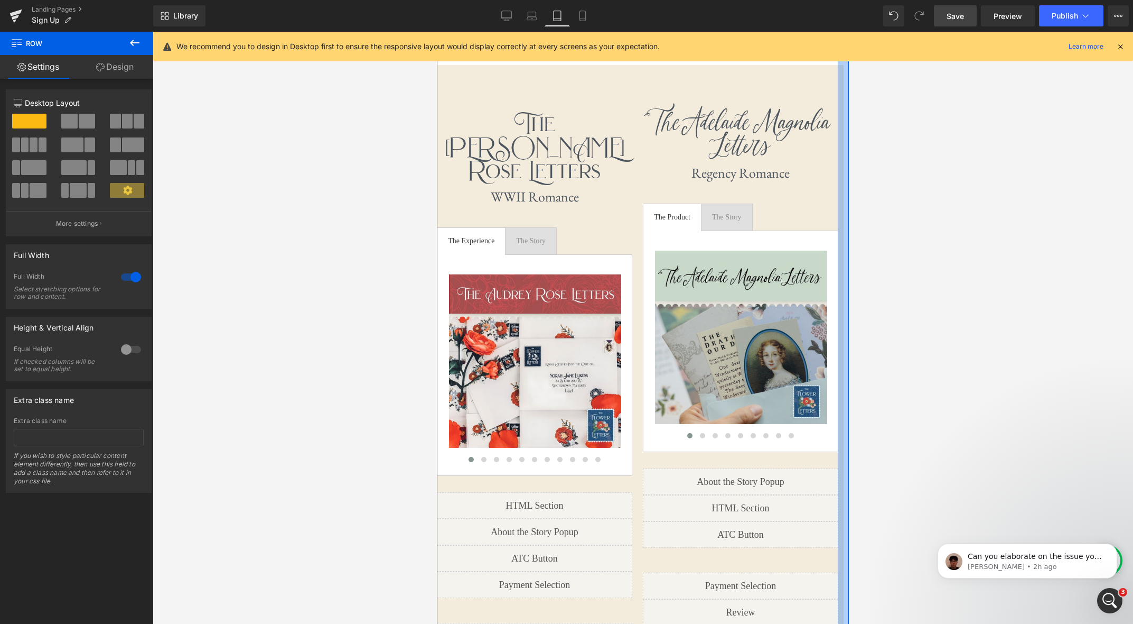
drag, startPoint x: 848, startPoint y: 155, endPoint x: 855, endPoint y: 155, distance: 7.4
click at [849, 155] on html "Sep 12th, 2025 Sep 26th, 2025 Oct 10th, 2025 Oct 24th, 2025" at bounding box center [643, 623] width 412 height 4353
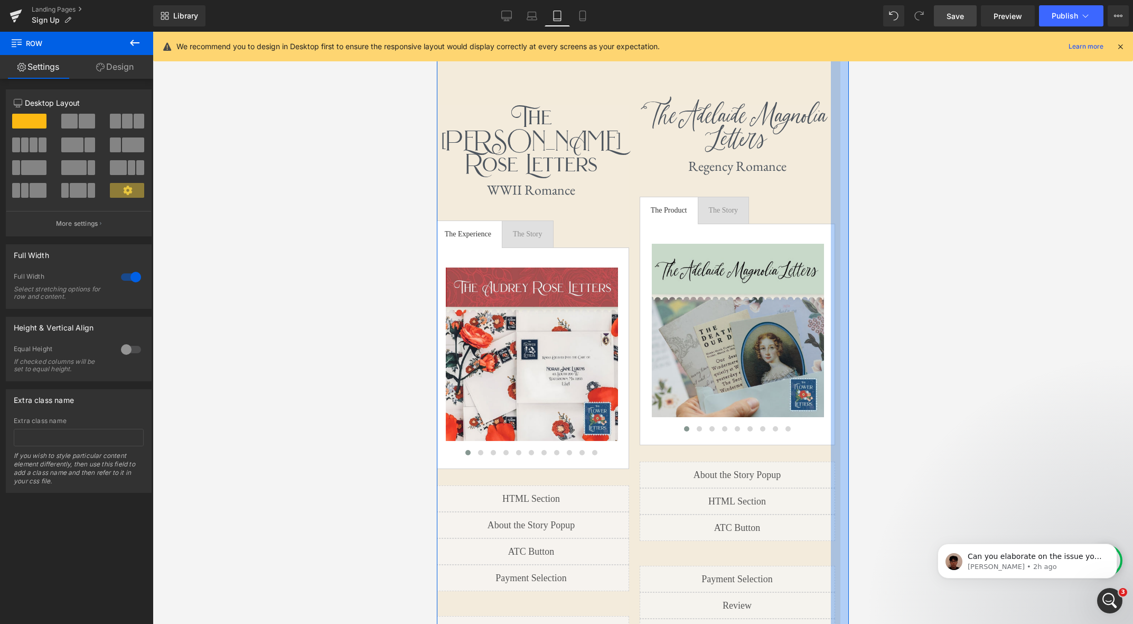
scroll to position [4277, 412]
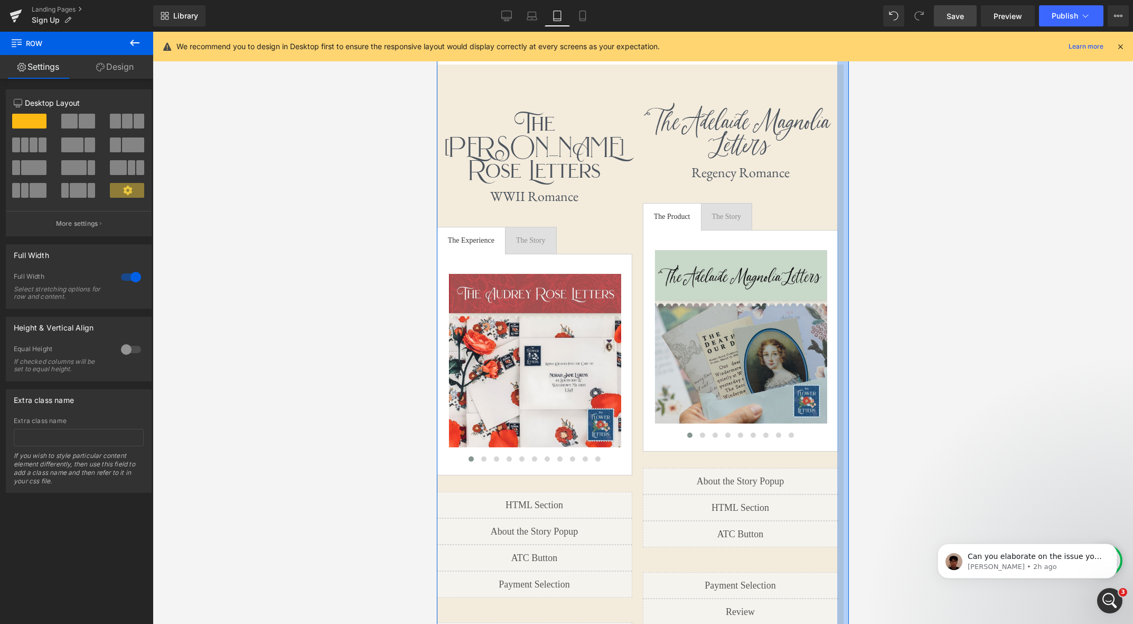
click at [857, 161] on div at bounding box center [643, 328] width 981 height 592
click at [773, 16] on div "Library Tablet Desktop Laptop Tablet Mobile Save Preview Publish Scheduled View…" at bounding box center [643, 15] width 980 height 21
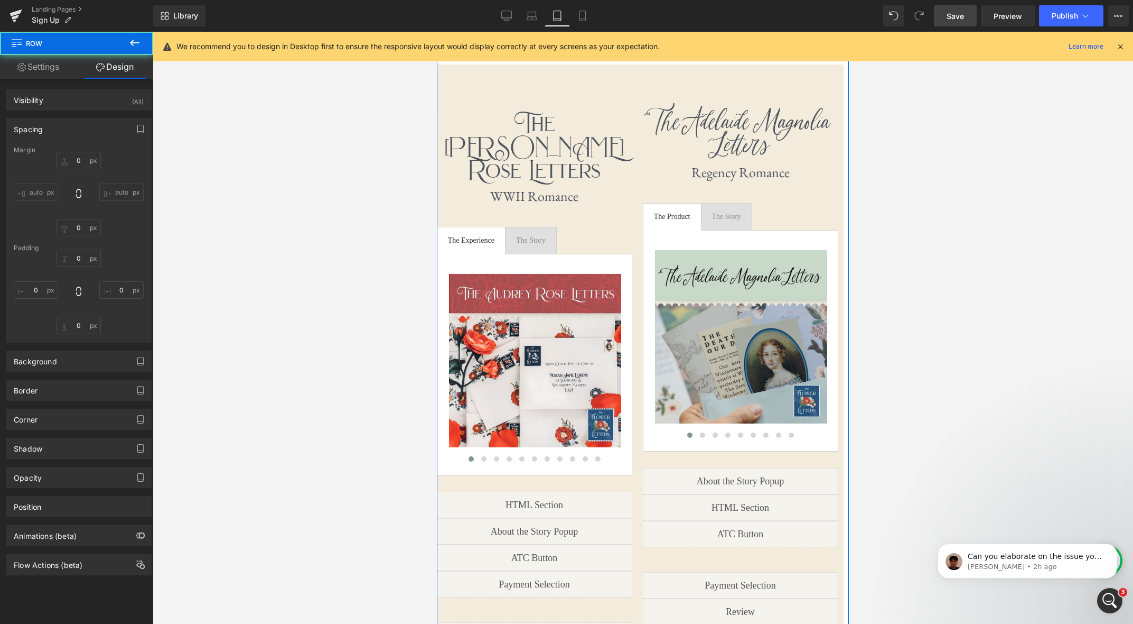
click at [127, 65] on link "Design" at bounding box center [115, 67] width 77 height 24
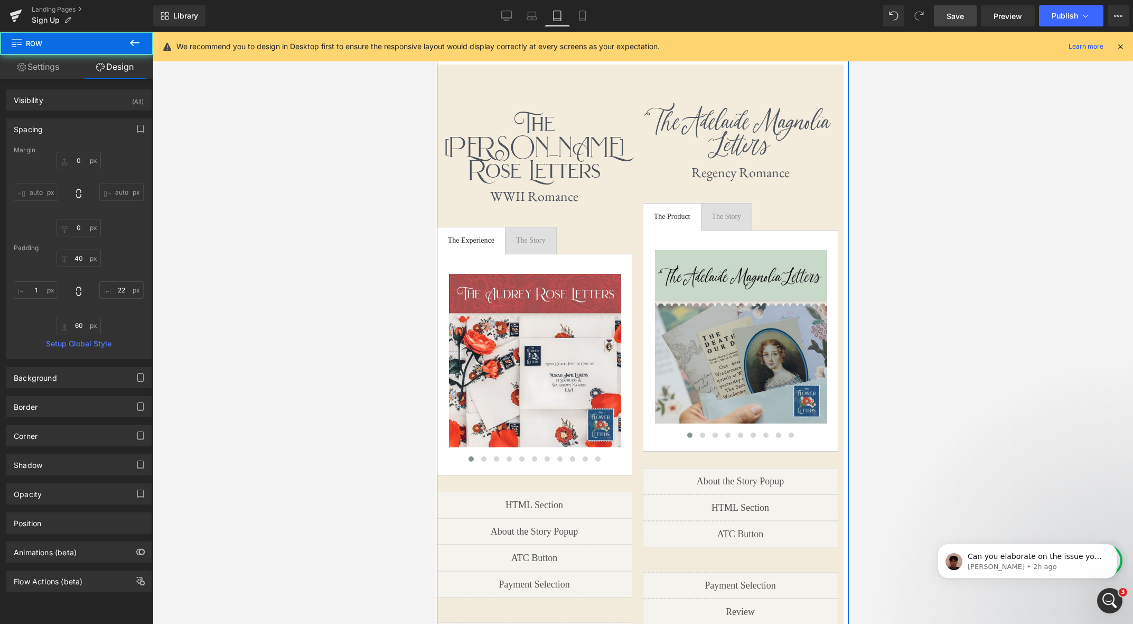
type input "0"
type input "40"
type input "22"
type input "60"
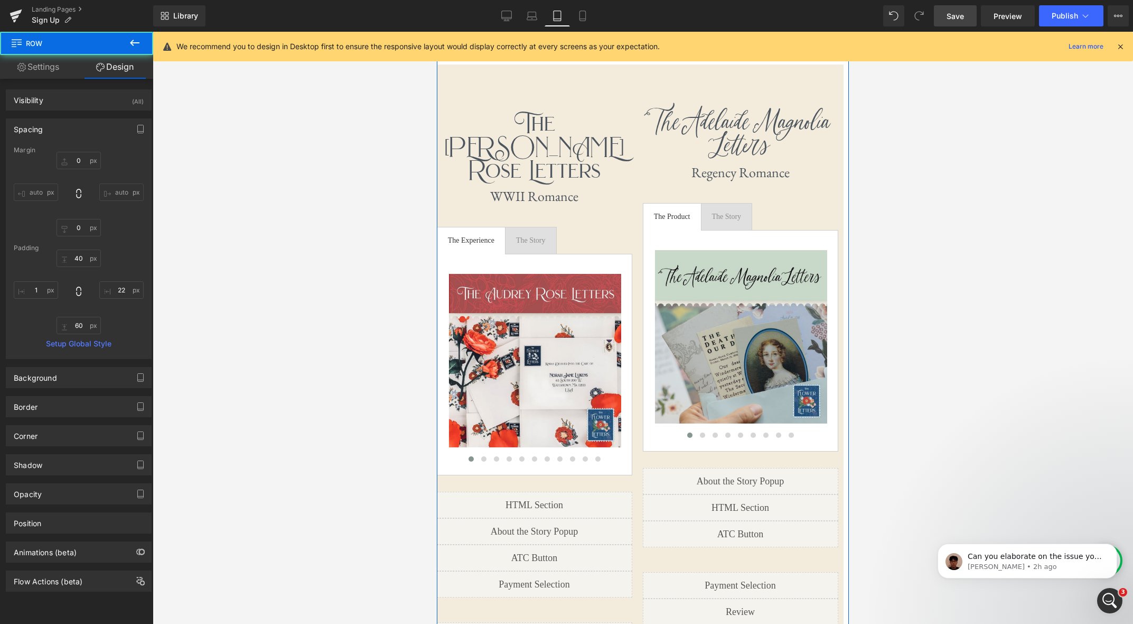
type input "1"
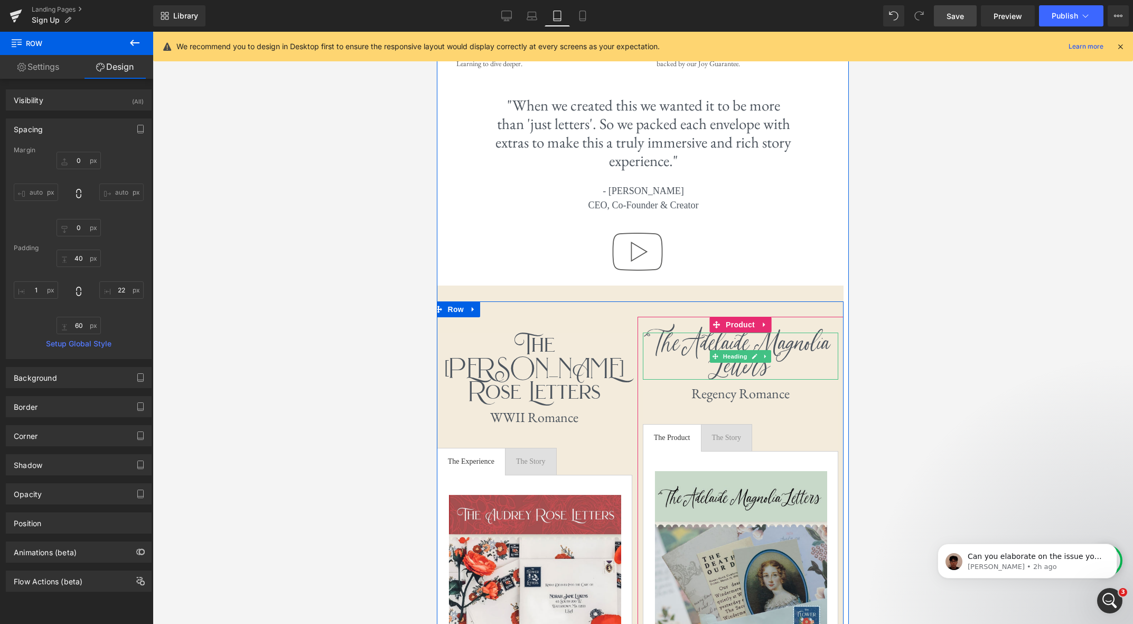
scroll to position [1308, 0]
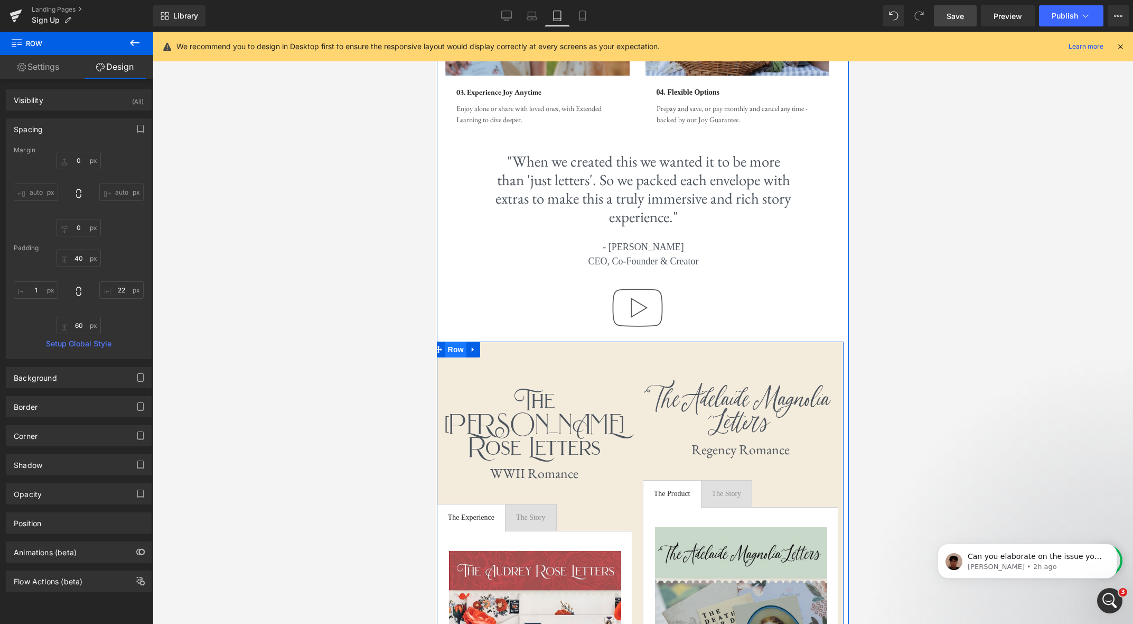
click at [460, 352] on span "Row" at bounding box center [455, 349] width 21 height 16
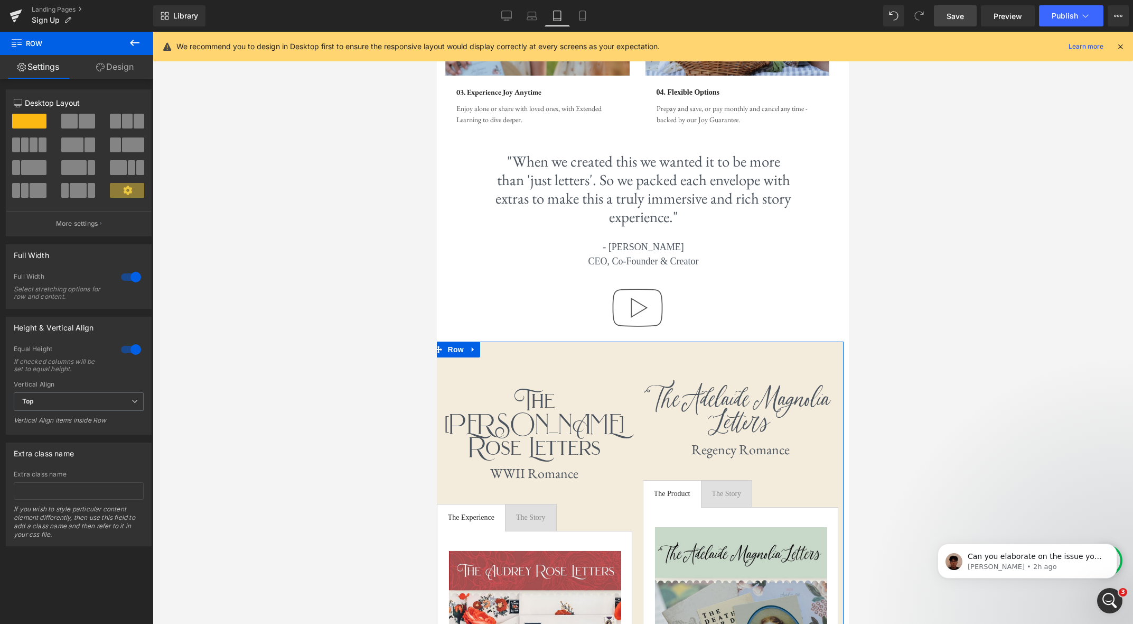
click at [120, 63] on link "Design" at bounding box center [115, 67] width 77 height 24
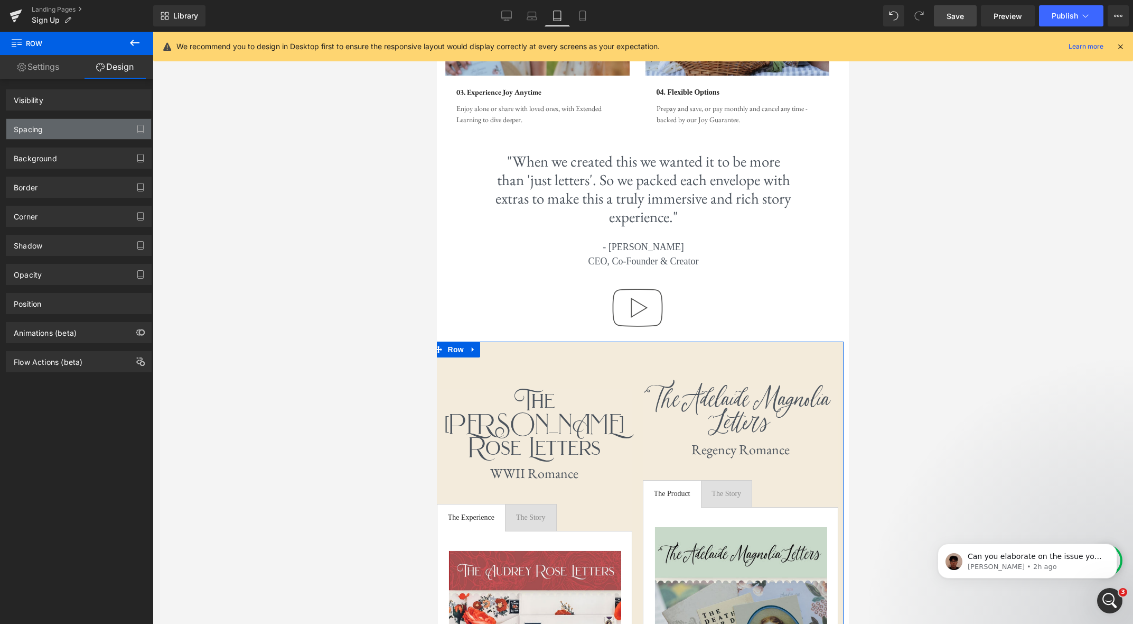
click at [82, 130] on div "Spacing" at bounding box center [78, 129] width 145 height 20
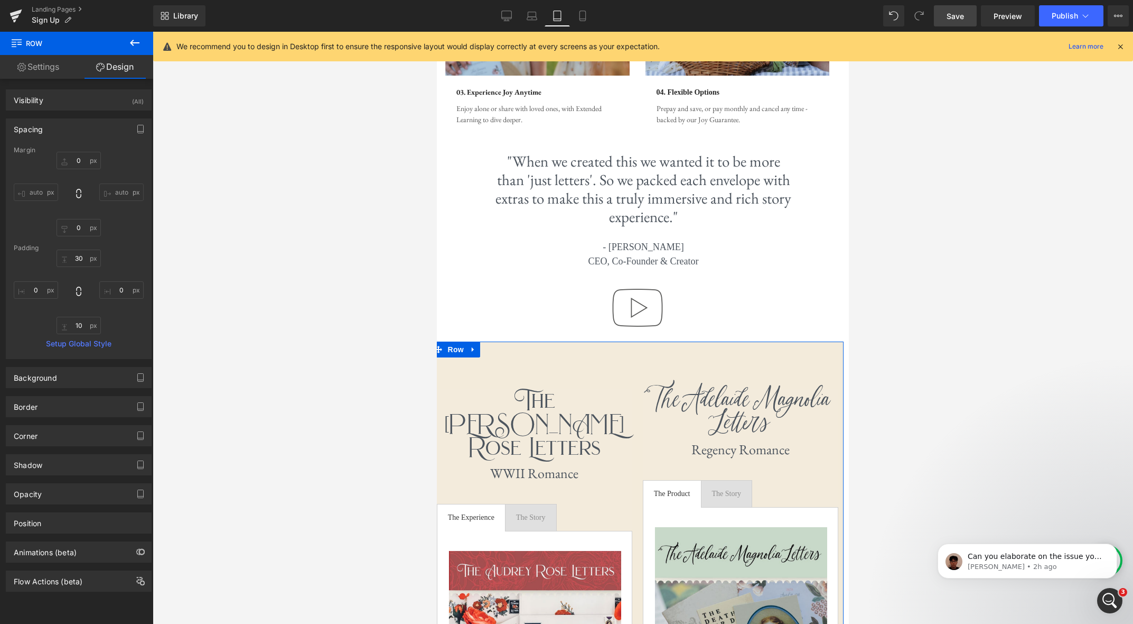
type input "0"
type input "30"
type input "0"
type input "10"
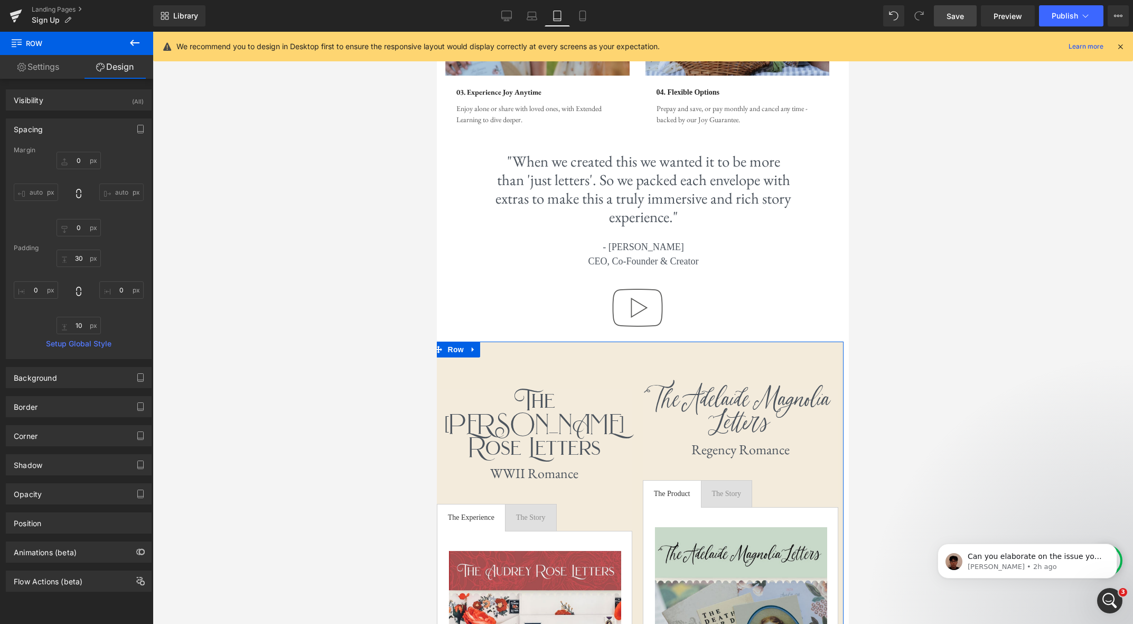
type input "0"
click at [39, 65] on link "Settings" at bounding box center [38, 67] width 77 height 24
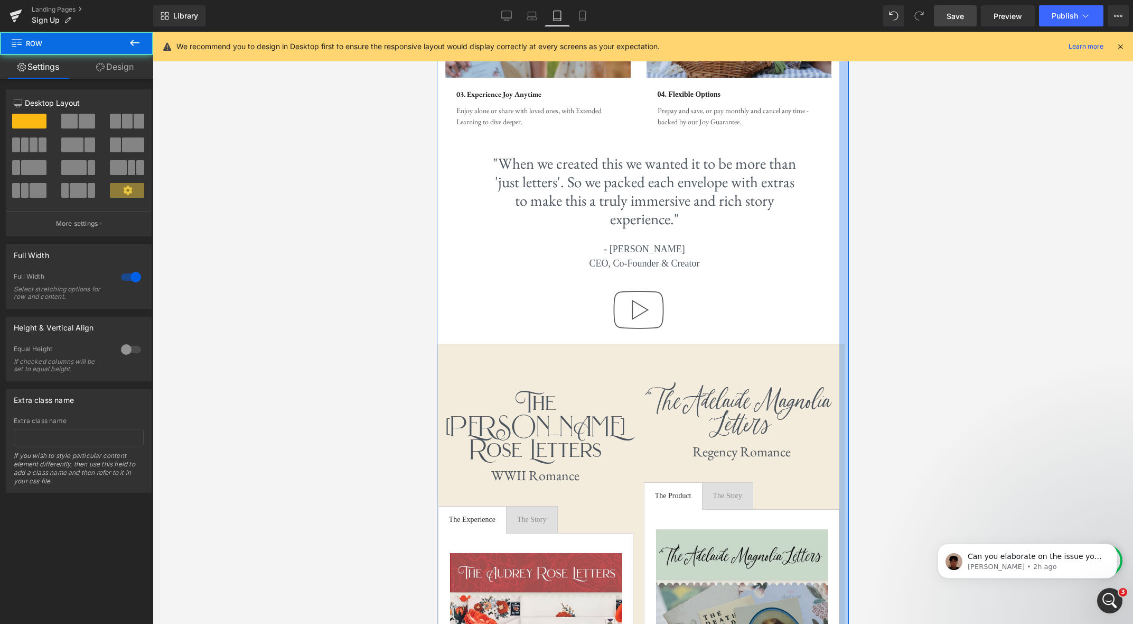
scroll to position [0, 0]
drag, startPoint x: 846, startPoint y: 360, endPoint x: 864, endPoint y: 365, distance: 18.7
click at [942, 361] on div at bounding box center [643, 328] width 981 height 592
click at [805, 8] on div "Library Tablet Desktop Laptop Tablet Mobile Save Preview Publish Scheduled View…" at bounding box center [643, 15] width 980 height 21
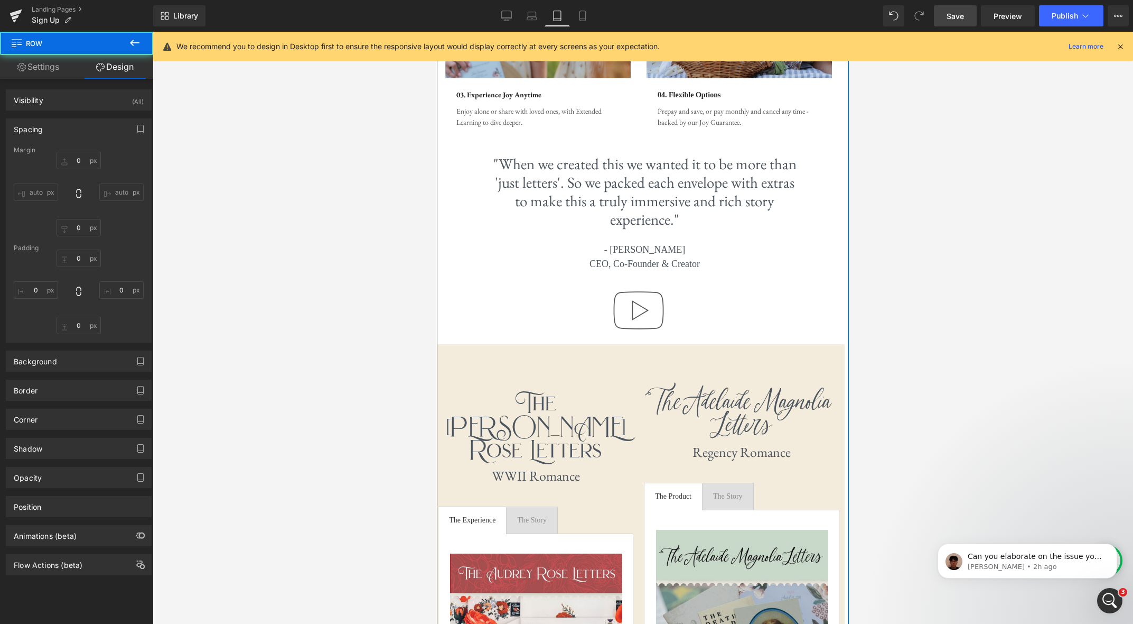
type input "0"
type input "40"
type input "17"
type input "60"
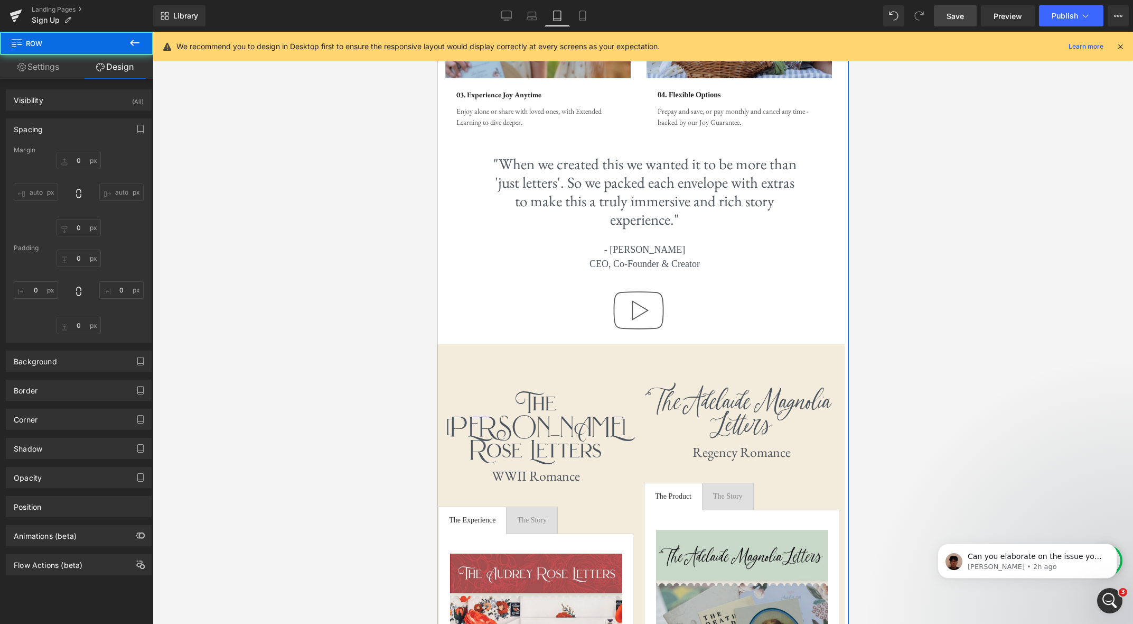
type input "1"
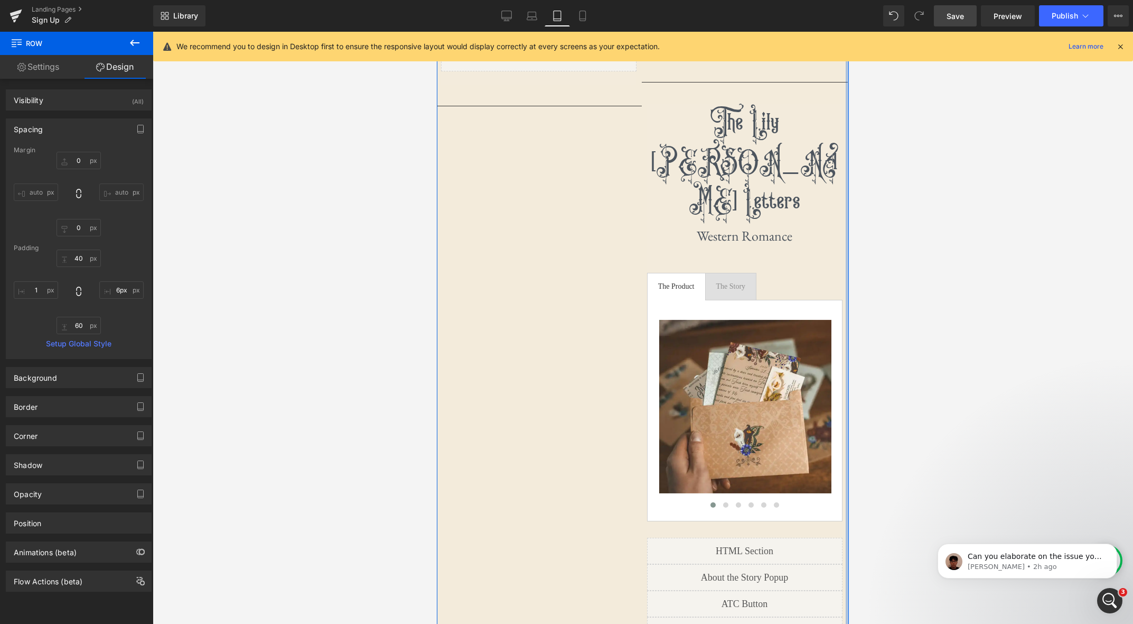
scroll to position [4280, 412]
drag, startPoint x: 843, startPoint y: 185, endPoint x: 857, endPoint y: 185, distance: 13.7
click at [849, 185] on html "Sep 12th, 2025 Sep 26th, 2025 Oct 10th, 2025 Oct 24th, 2025" at bounding box center [643, 15] width 412 height 4361
click at [786, 12] on div "Library Tablet Desktop Laptop Tablet Mobile Save Preview Publish Scheduled View…" at bounding box center [643, 15] width 980 height 21
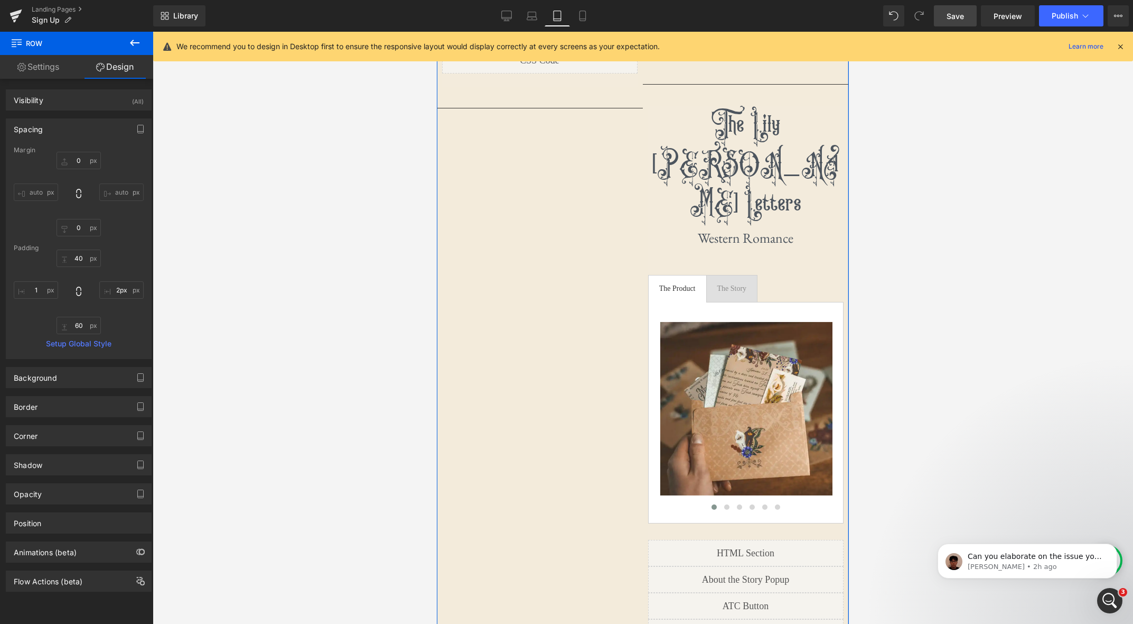
drag, startPoint x: 846, startPoint y: 174, endPoint x: 867, endPoint y: 176, distance: 20.1
click at [849, 176] on html "Sep 12th, 2025 Sep 26th, 2025 Oct 10th, 2025 Oct 24th, 2025" at bounding box center [643, 17] width 412 height 4364
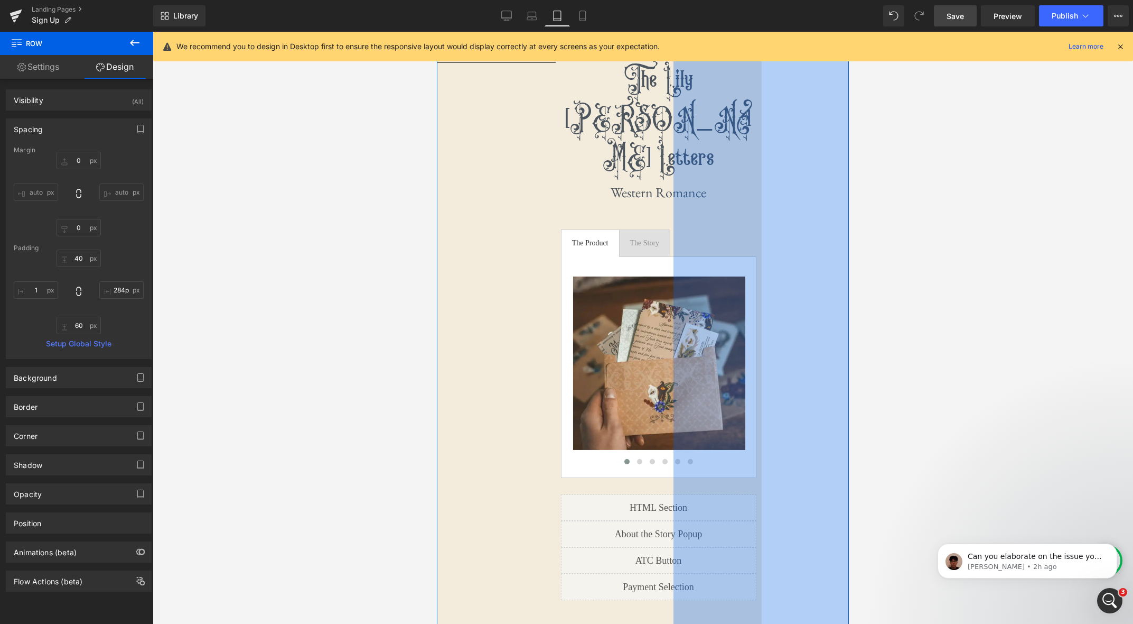
scroll to position [5, 5]
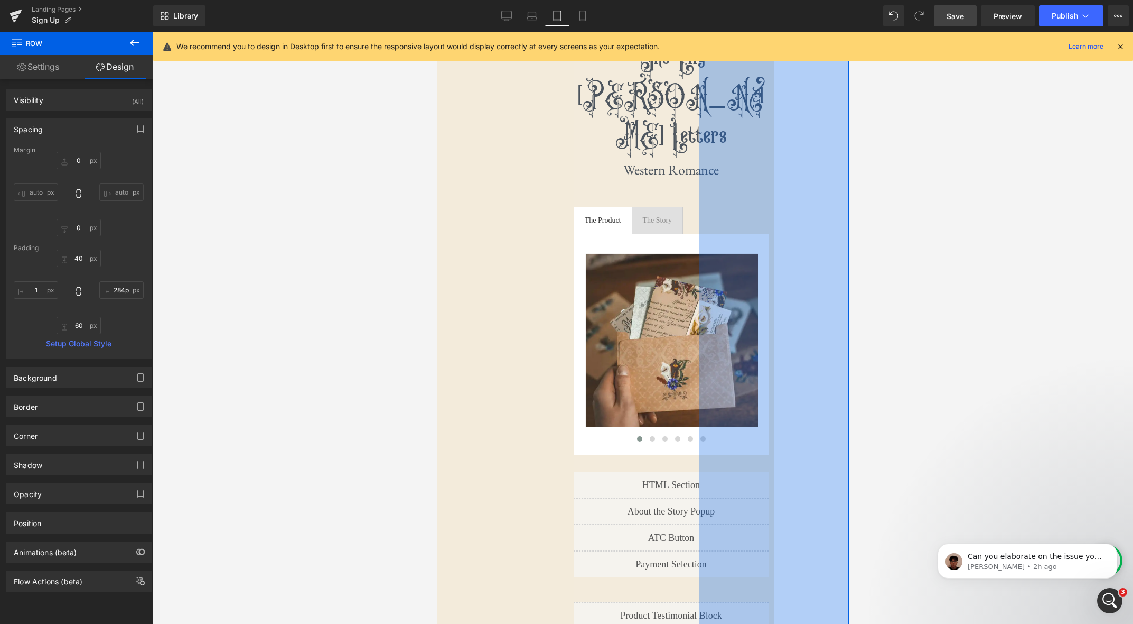
click at [991, 160] on div at bounding box center [643, 328] width 981 height 592
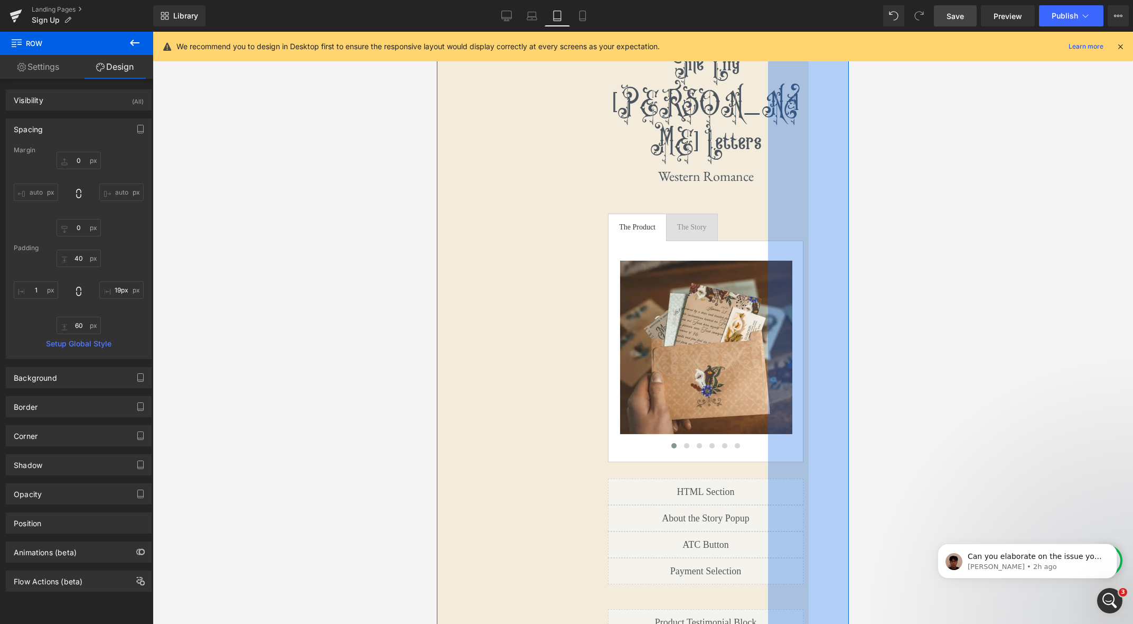
scroll to position [4273, 412]
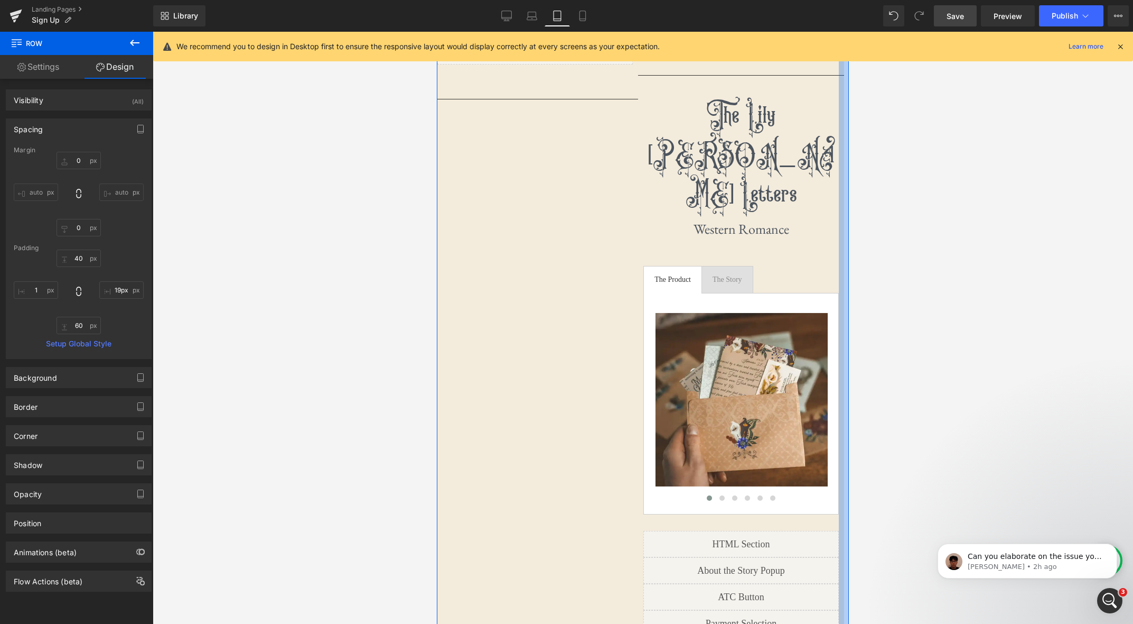
click at [978, 161] on div at bounding box center [643, 328] width 981 height 592
click at [803, 7] on div "Library Tablet Desktop Laptop Tablet Mobile Save Preview Publish Scheduled View…" at bounding box center [643, 15] width 980 height 21
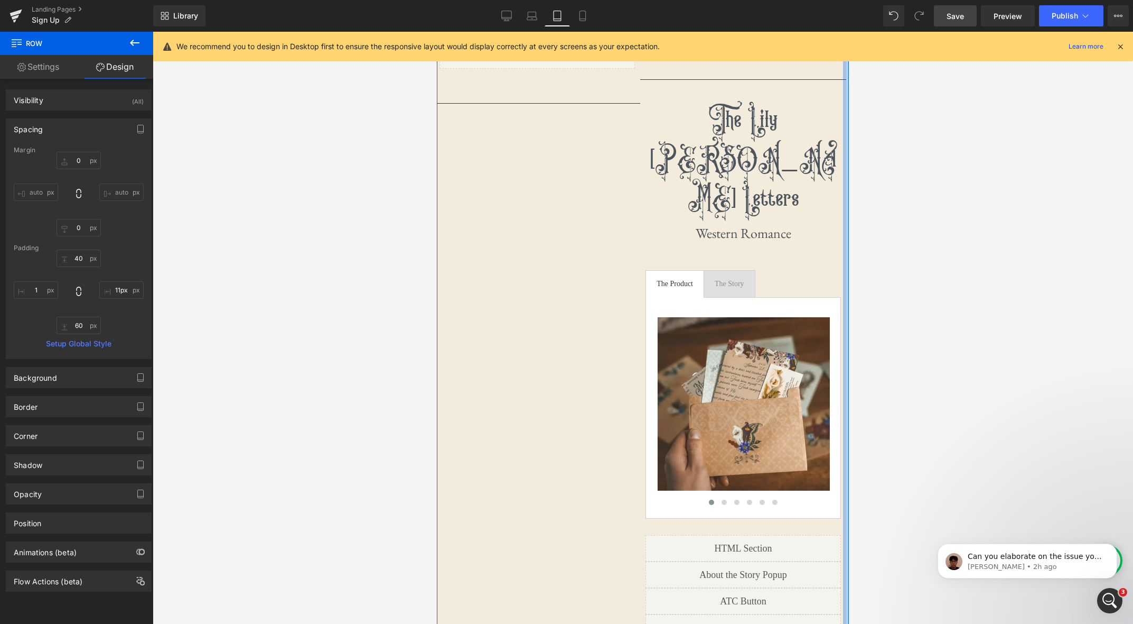
drag, startPoint x: 843, startPoint y: 104, endPoint x: 899, endPoint y: 143, distance: 68.3
click at [849, 143] on html "Sep 12th, 2025 Sep 26th, 2025 Oct 10th, 2025 Oct 24th, 2025" at bounding box center [643, 14] width 412 height 4359
drag, startPoint x: 848, startPoint y: 144, endPoint x: 879, endPoint y: 152, distance: 32.6
click at [849, 152] on html "Sep 12th, 2025 Sep 26th, 2025 Oct 10th, 2025 Oct 24th, 2025" at bounding box center [643, 14] width 412 height 4359
click at [994, 183] on div at bounding box center [643, 328] width 981 height 592
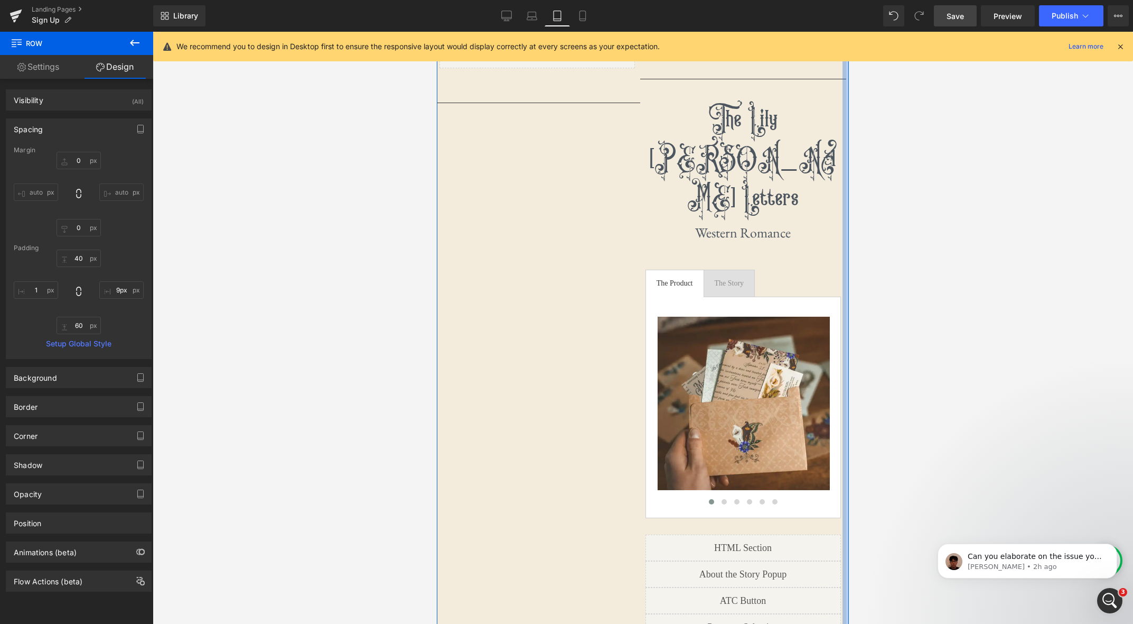
type input "10px"
click at [848, 179] on div at bounding box center [846, 9] width 5 height 2767
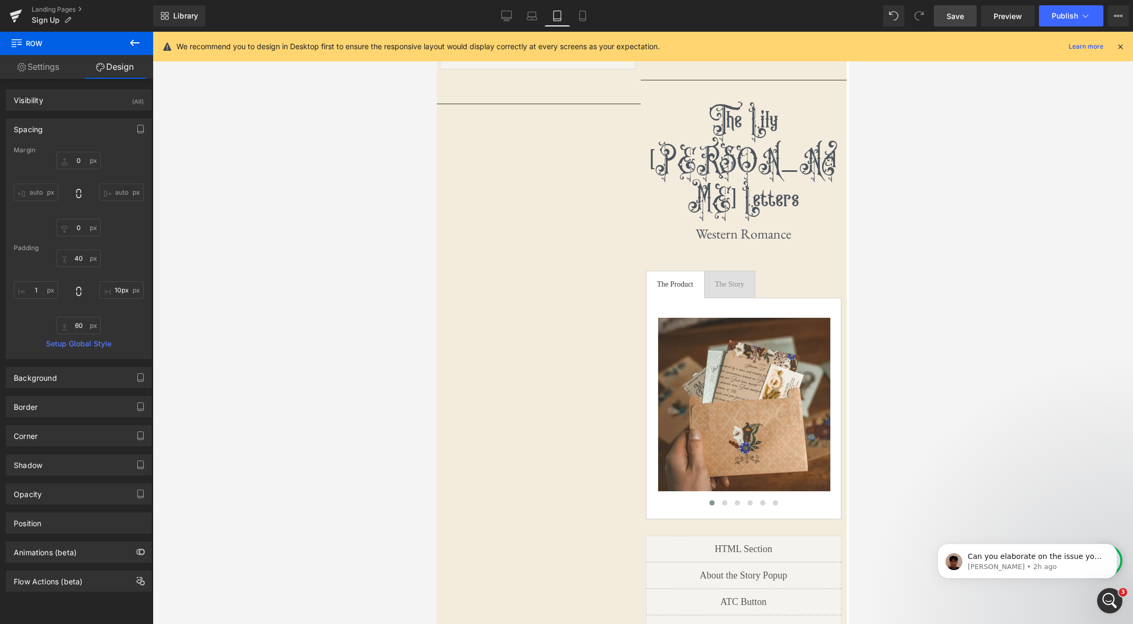
click at [838, 15] on div "Library Tablet Desktop Laptop Tablet Mobile Save Preview Publish Scheduled View…" at bounding box center [643, 15] width 980 height 21
click at [131, 39] on icon at bounding box center [134, 42] width 13 height 13
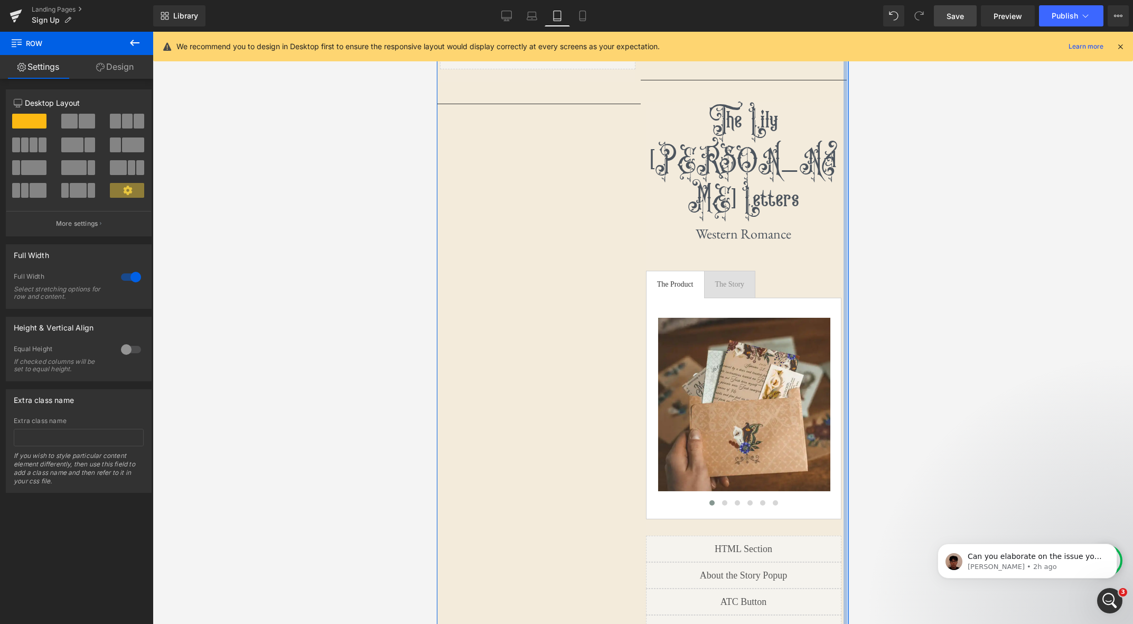
drag, startPoint x: 848, startPoint y: 187, endPoint x: 873, endPoint y: 203, distance: 30.2
click at [849, 203] on html "Sep 12th, 2025 Sep 26th, 2025 Oct 10th, 2025 Oct 24th, 2025" at bounding box center [643, 14] width 412 height 4359
click at [592, 15] on link "Mobile" at bounding box center [582, 15] width 25 height 21
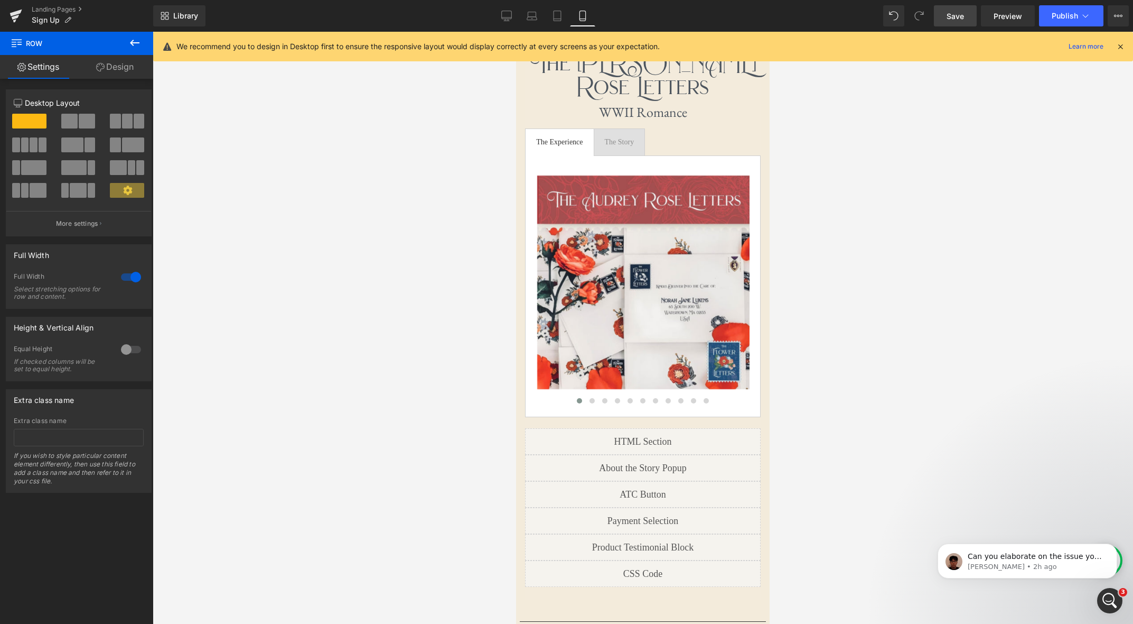
click at [918, 213] on div at bounding box center [643, 328] width 981 height 592
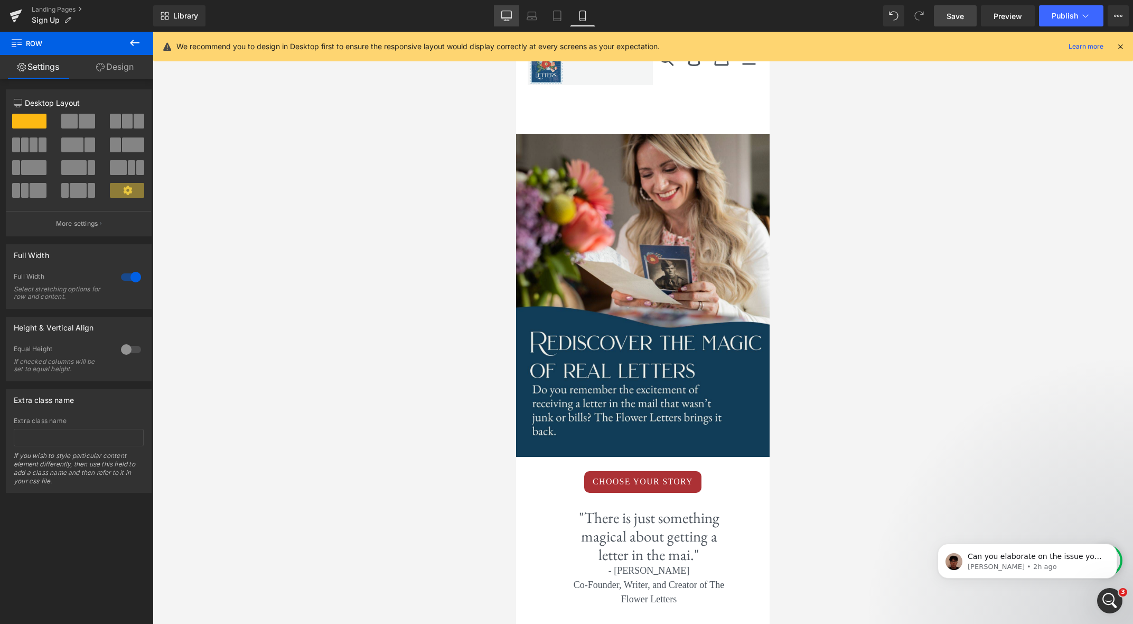
click at [515, 14] on link "Desktop" at bounding box center [506, 15] width 25 height 21
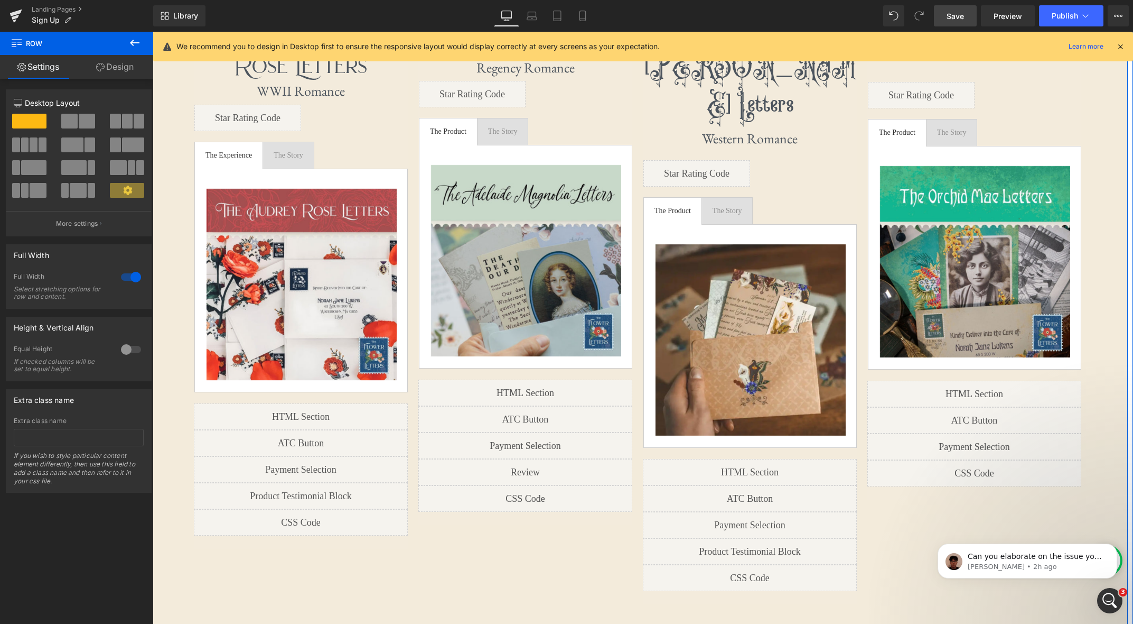
scroll to position [1072, 0]
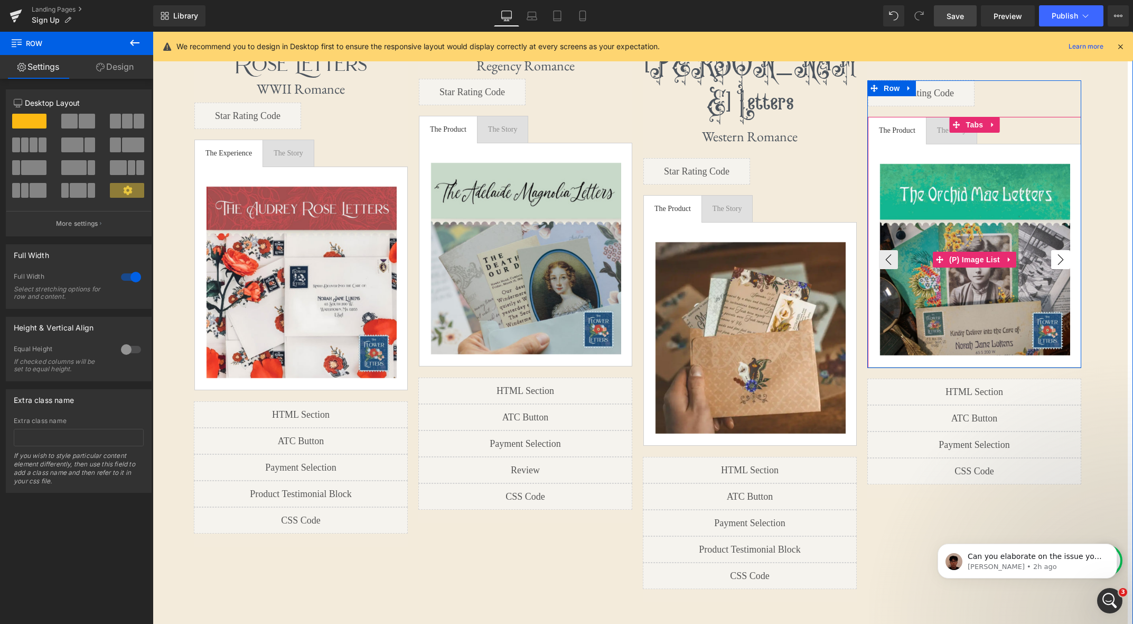
click at [1059, 259] on button "›" at bounding box center [1061, 259] width 19 height 19
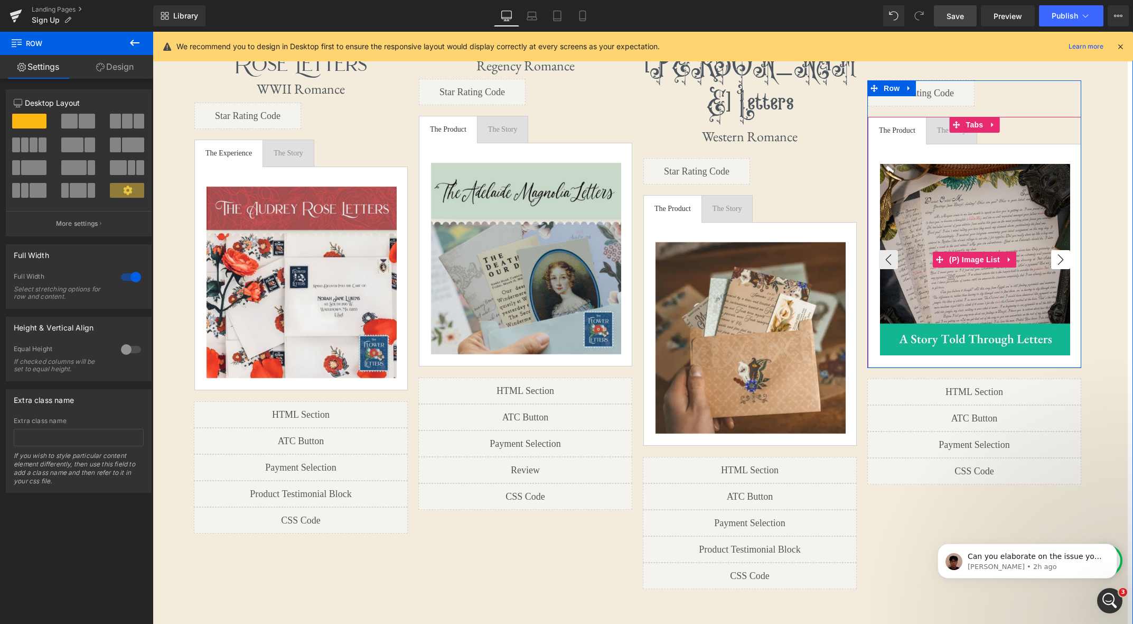
click at [1059, 259] on button "›" at bounding box center [1061, 259] width 19 height 19
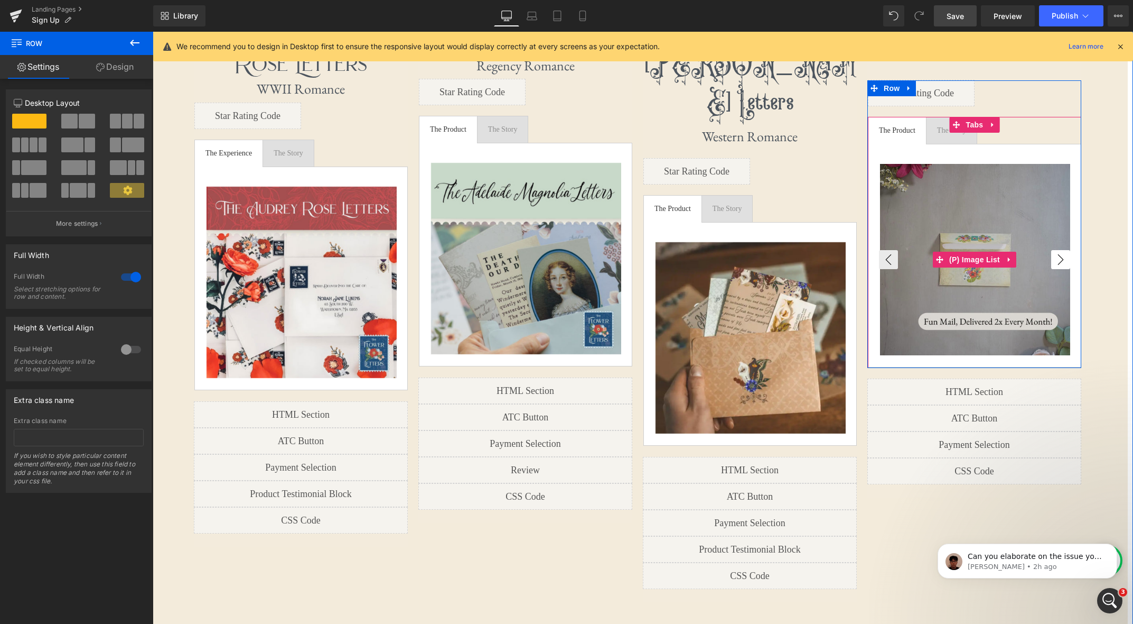
click at [1059, 259] on button "›" at bounding box center [1061, 259] width 19 height 19
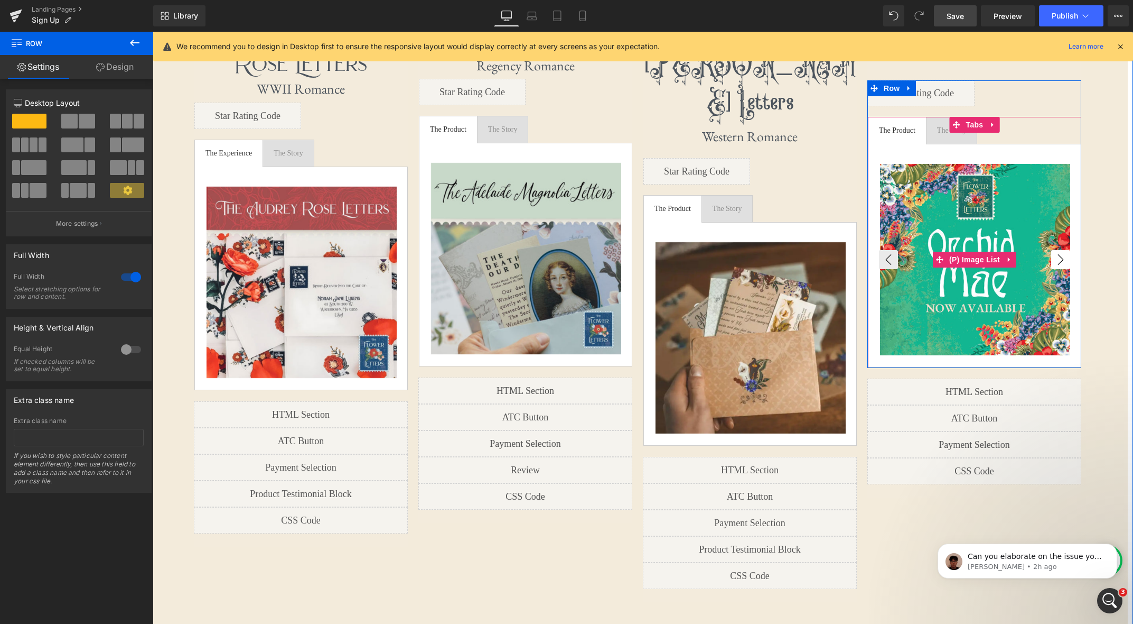
click at [1059, 259] on button "›" at bounding box center [1061, 259] width 19 height 19
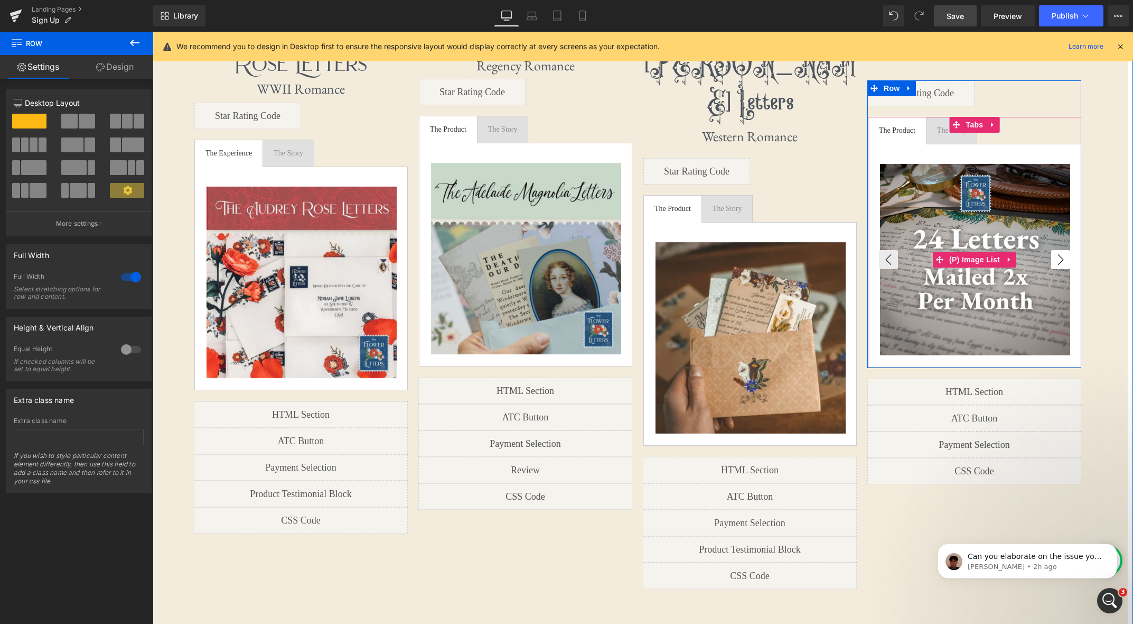
click at [1060, 259] on button "›" at bounding box center [1061, 259] width 19 height 19
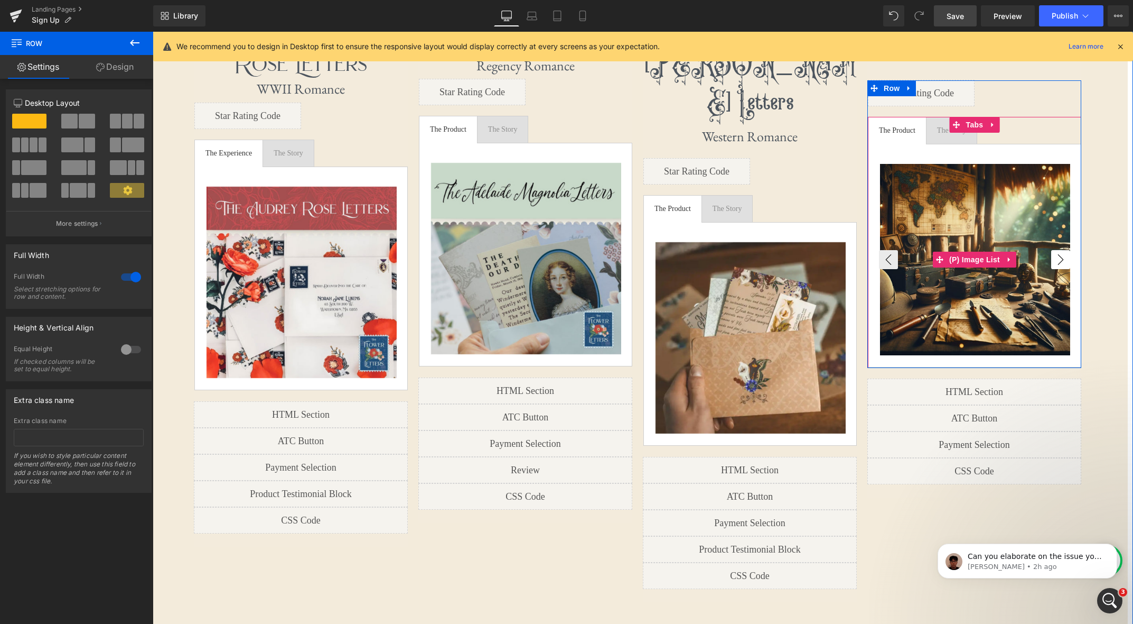
click at [1060, 259] on button "›" at bounding box center [1061, 259] width 19 height 19
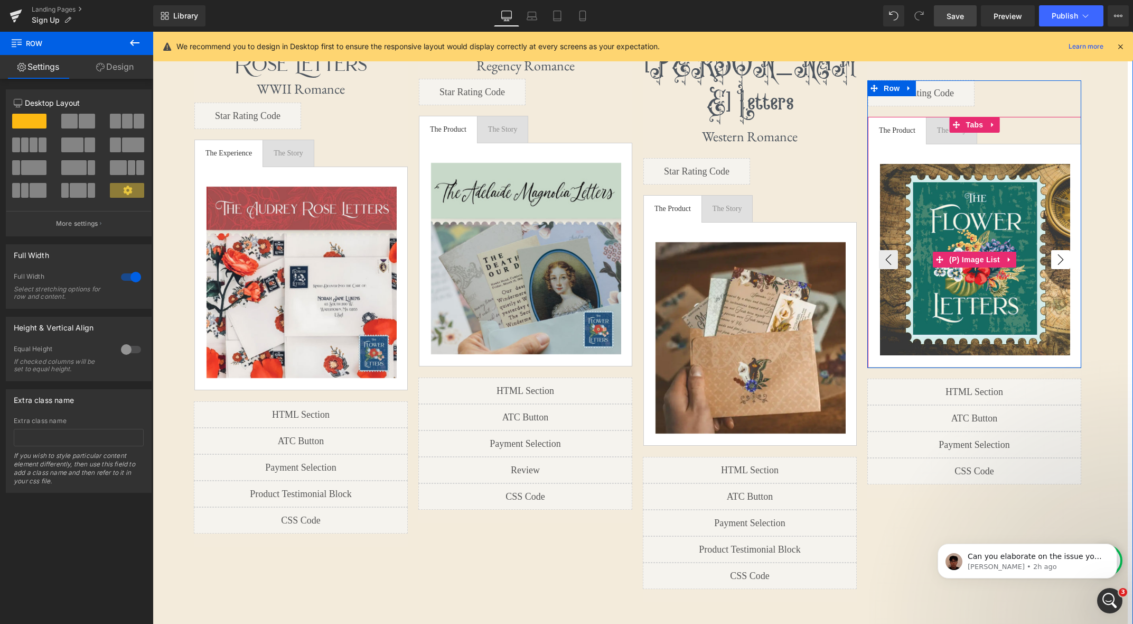
click at [1060, 259] on button "›" at bounding box center [1061, 259] width 19 height 19
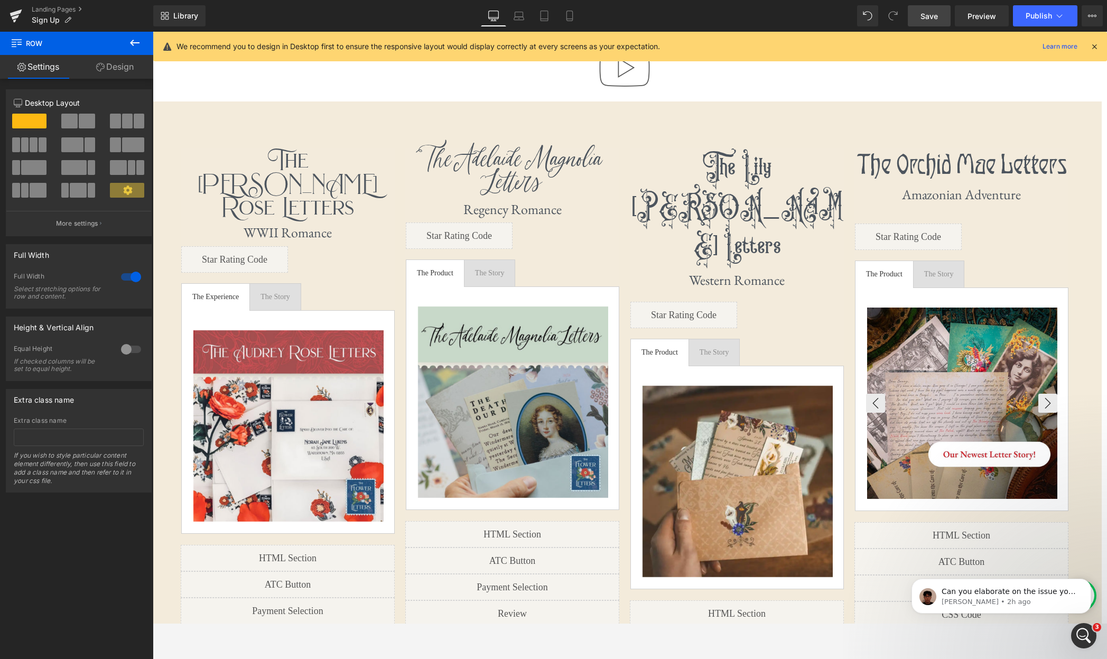
scroll to position [923, 0]
drag, startPoint x: 920, startPoint y: 22, endPoint x: 30, endPoint y: 63, distance: 891.3
click at [920, 22] on link "Save" at bounding box center [929, 15] width 43 height 21
click at [251, 120] on div "The Audrey Rose Letters Heading WWII Romance Heading First letter mails in 1-3 …" at bounding box center [624, 441] width 898 height 649
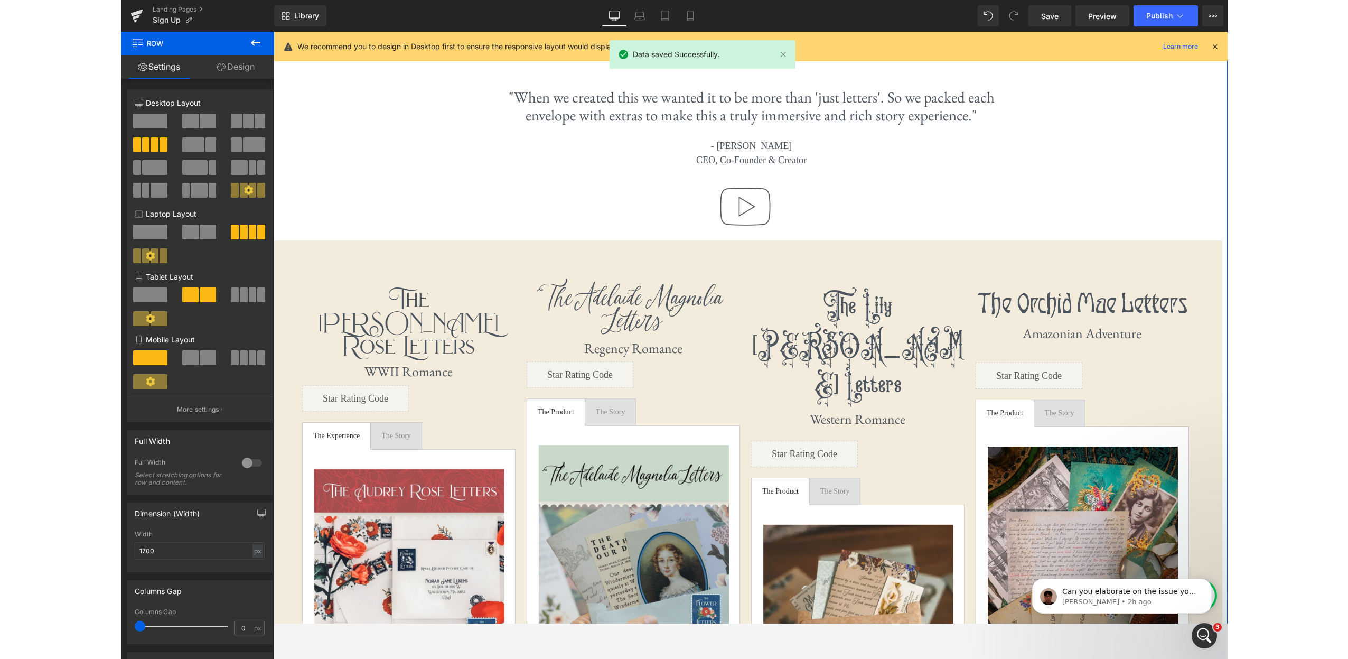
scroll to position [784, 0]
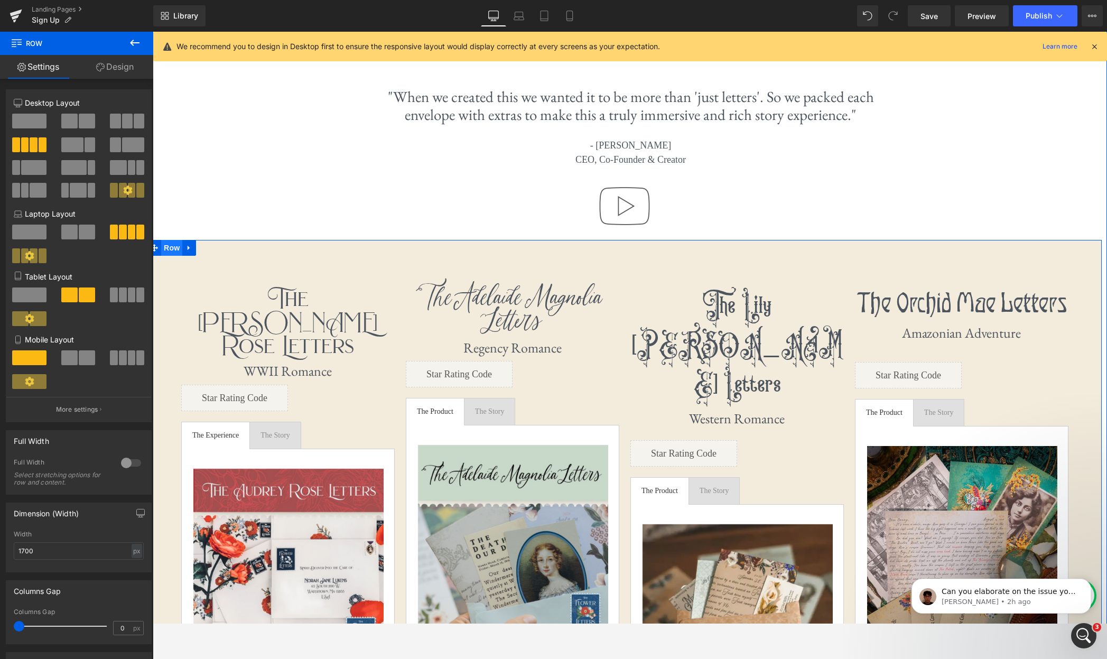
click at [168, 250] on span "Row" at bounding box center [171, 248] width 21 height 16
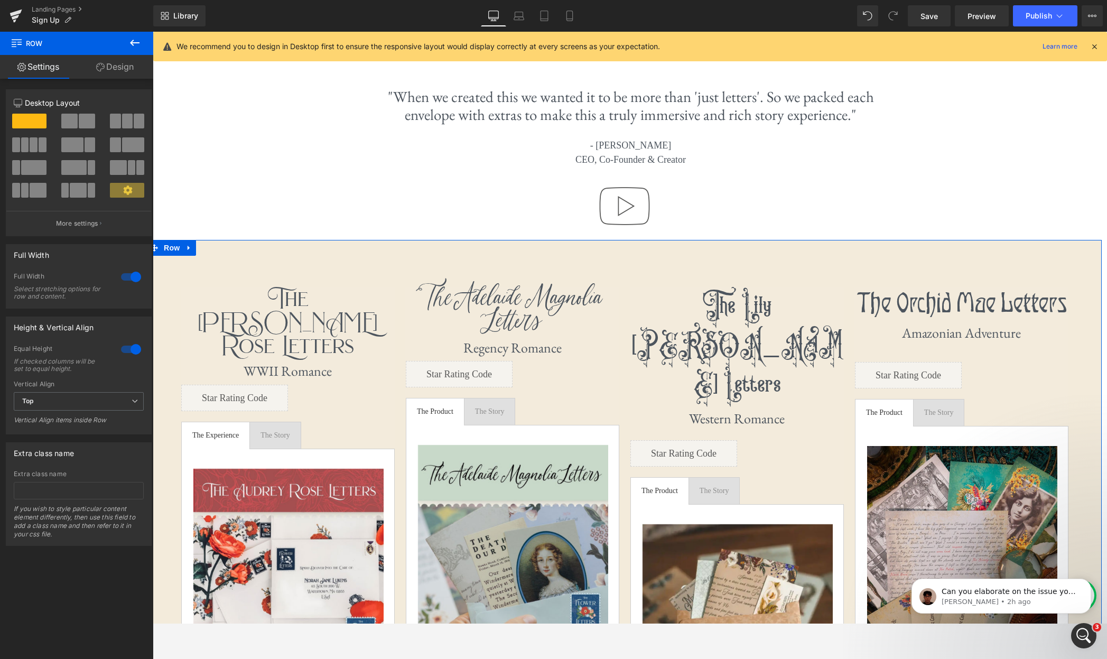
click at [120, 70] on link "Design" at bounding box center [115, 67] width 77 height 24
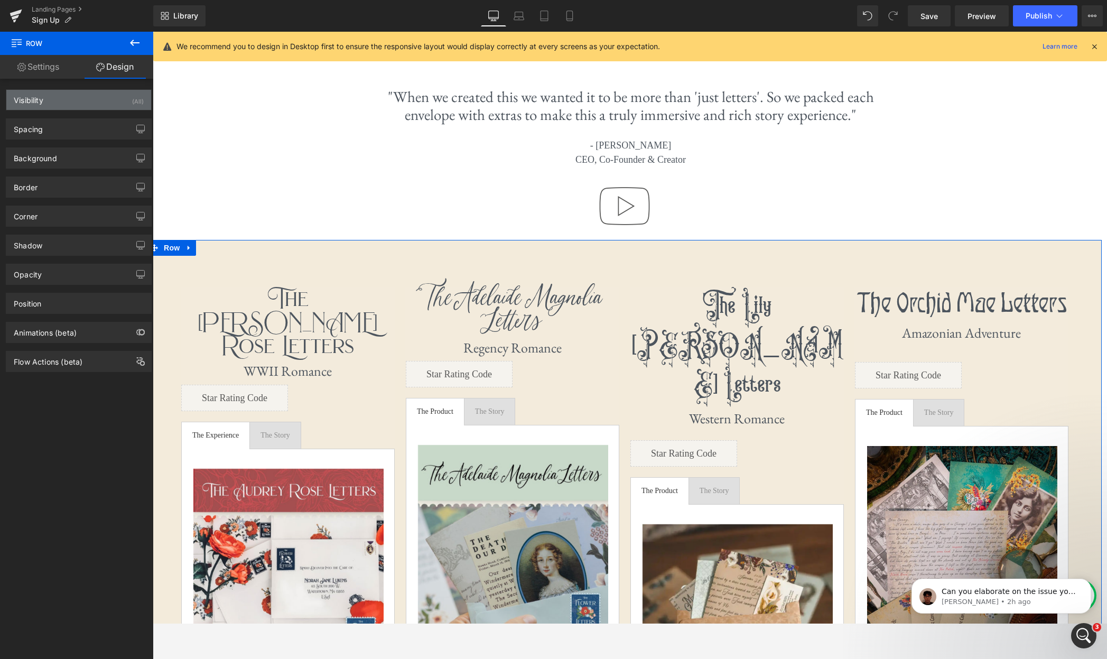
type input "0"
type input "30"
type input "0"
type input "10"
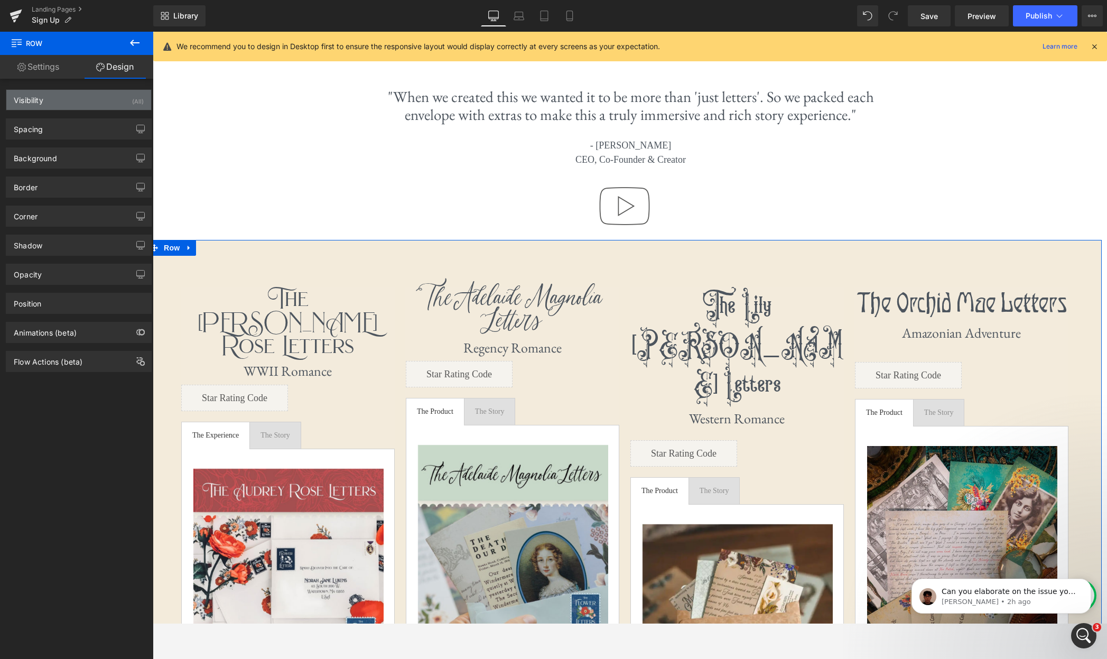
type input "0"
click at [71, 132] on div "Spacing" at bounding box center [78, 129] width 145 height 20
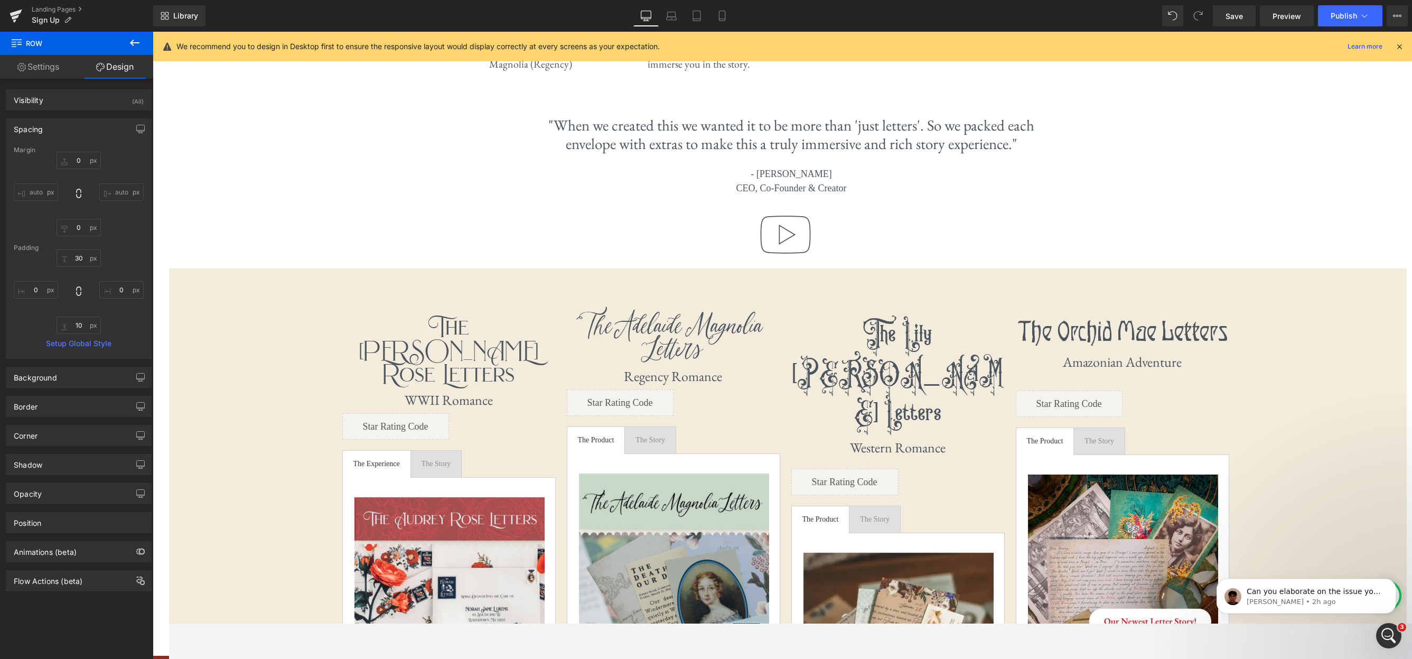
scroll to position [5, 5]
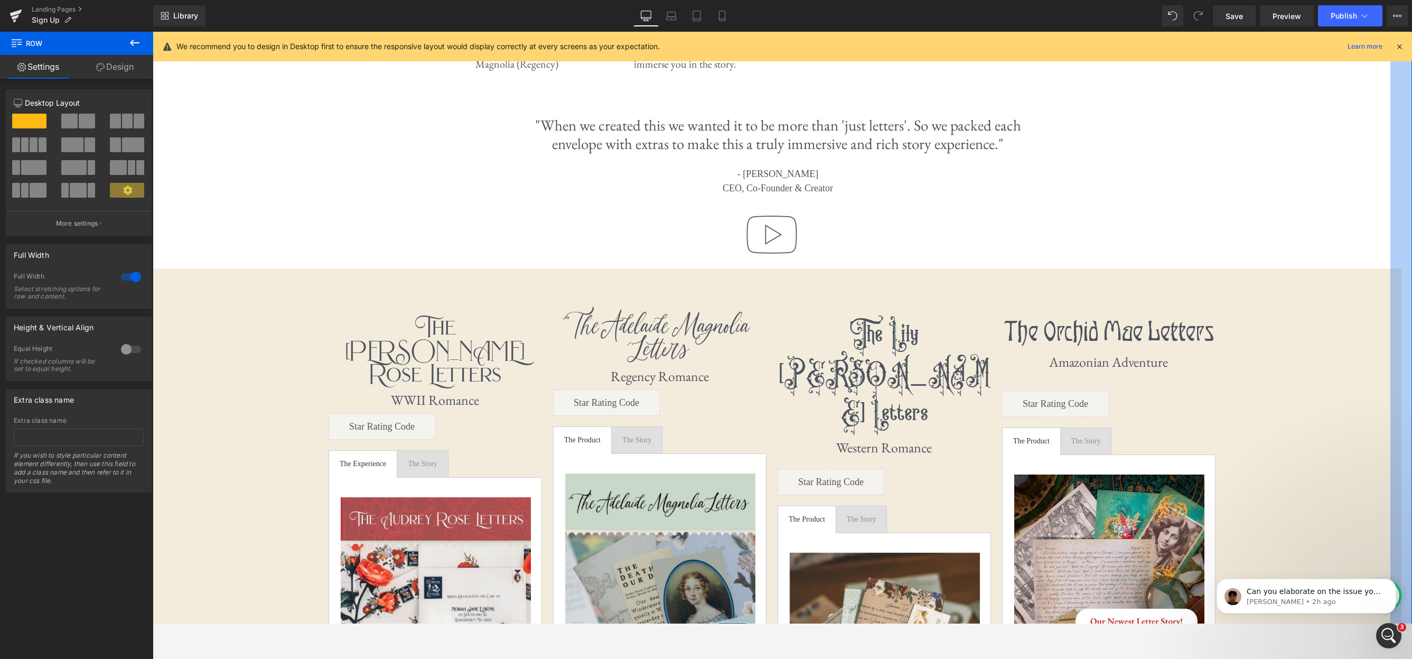
drag, startPoint x: 1429, startPoint y: 285, endPoint x: 1561, endPoint y: 293, distance: 132.4
click at [1241, 293] on html "Sep 12th, 2025 Sep 26th, 2025 Oct 10th, 2025 Oct 24th, 2025" at bounding box center [783, 489] width 1260 height 2482
click at [1241, 47] on icon at bounding box center [1400, 47] width 10 height 10
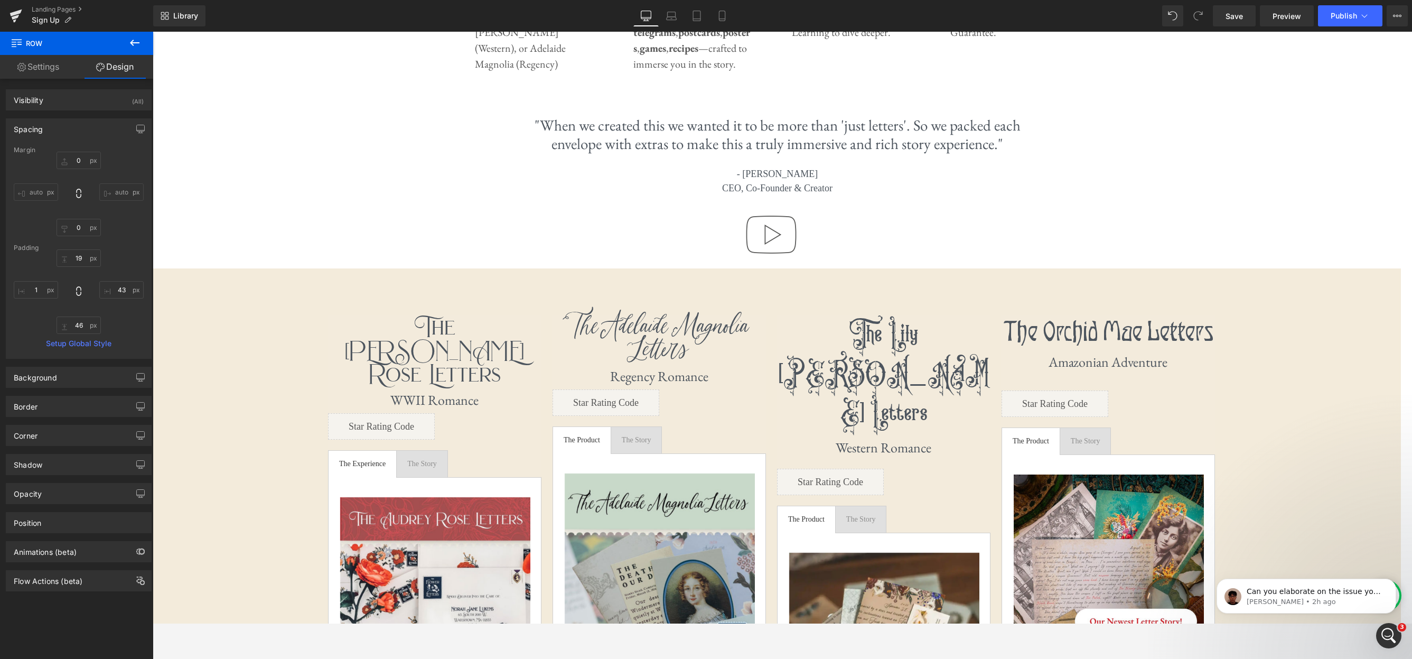
click at [135, 41] on icon at bounding box center [134, 42] width 13 height 13
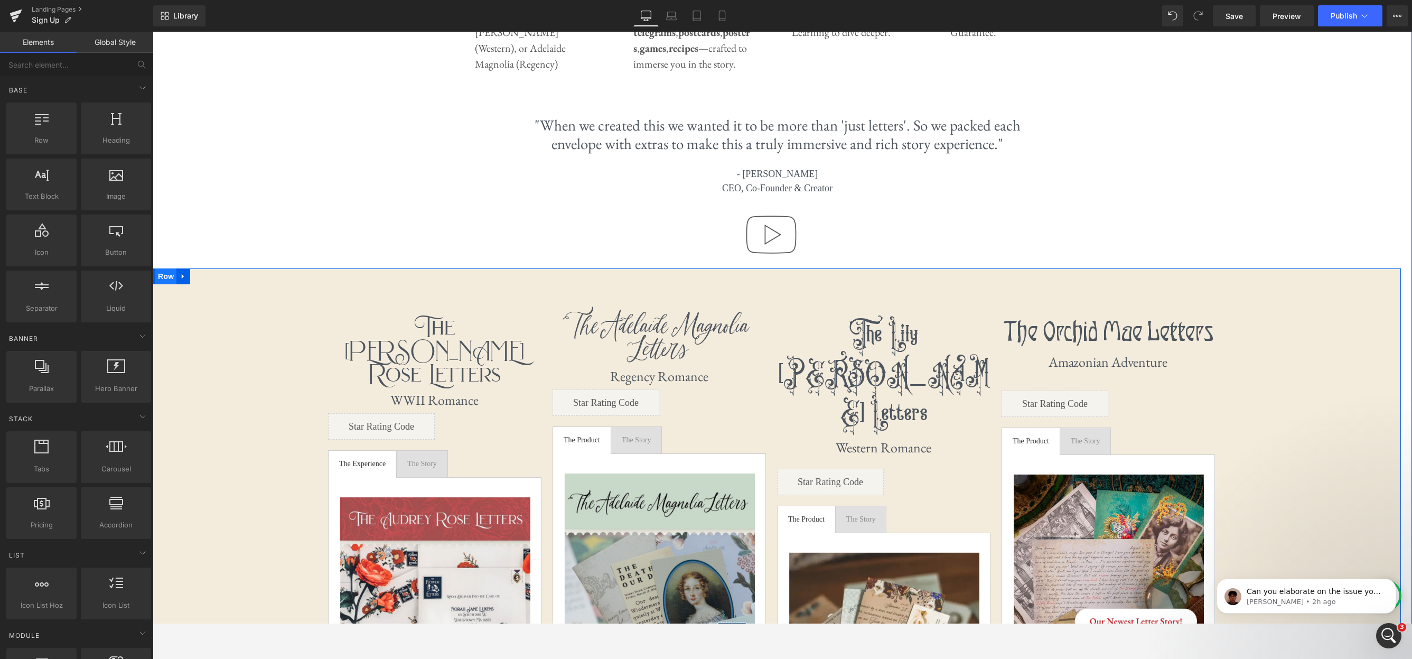
click at [171, 277] on span "Row" at bounding box center [165, 276] width 21 height 16
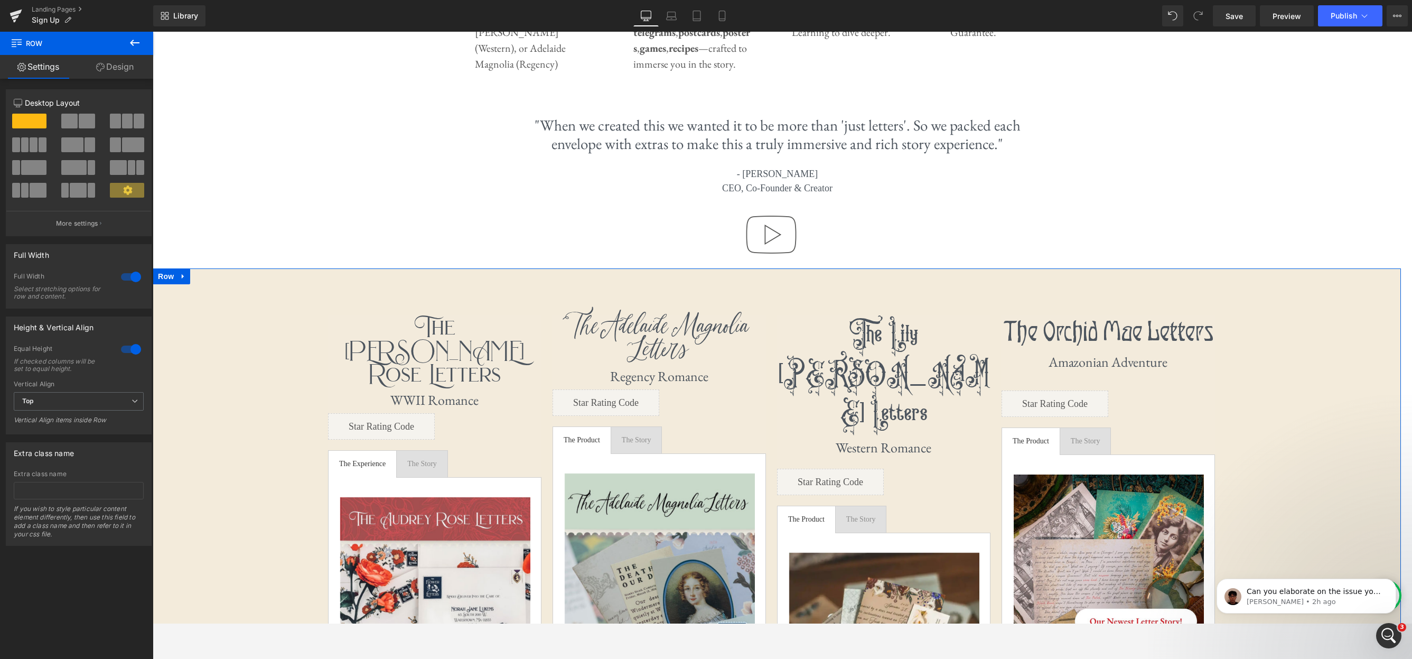
click at [118, 68] on link "Design" at bounding box center [115, 67] width 77 height 24
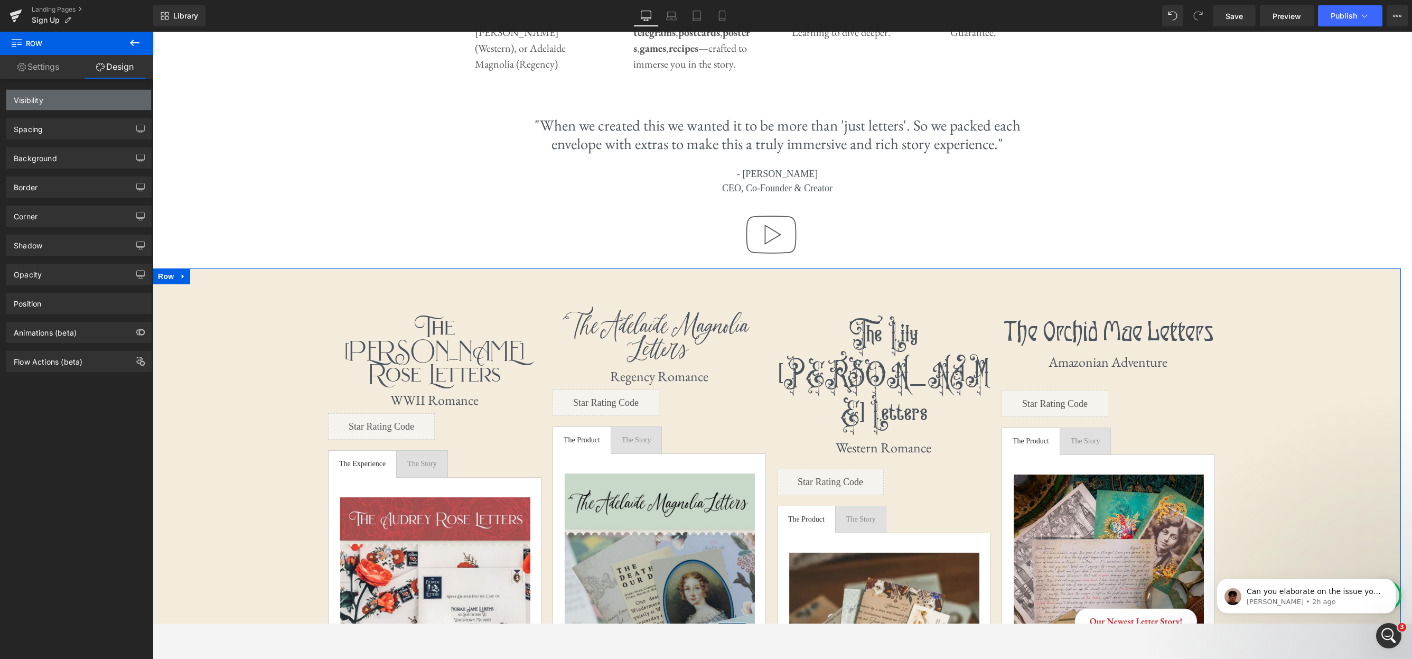
click at [110, 102] on div "Visibility" at bounding box center [78, 100] width 145 height 20
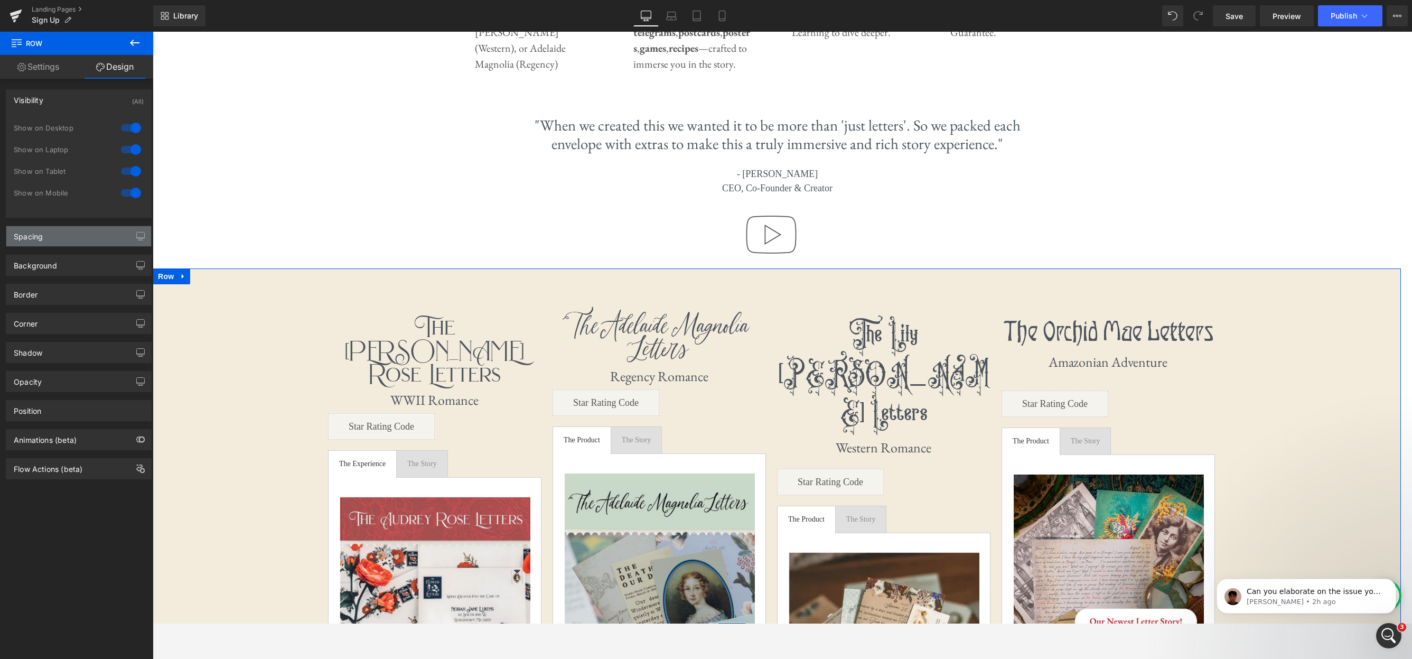
click at [79, 235] on div "Spacing" at bounding box center [78, 236] width 145 height 20
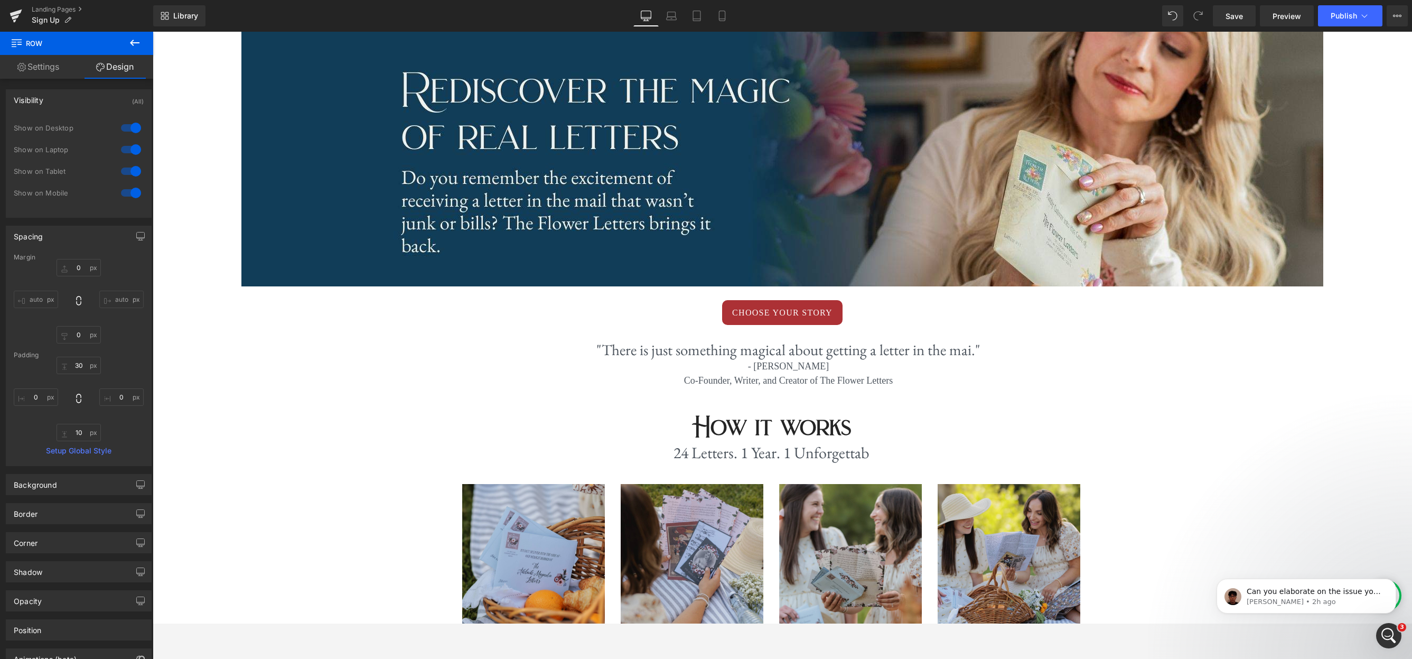
scroll to position [101, 0]
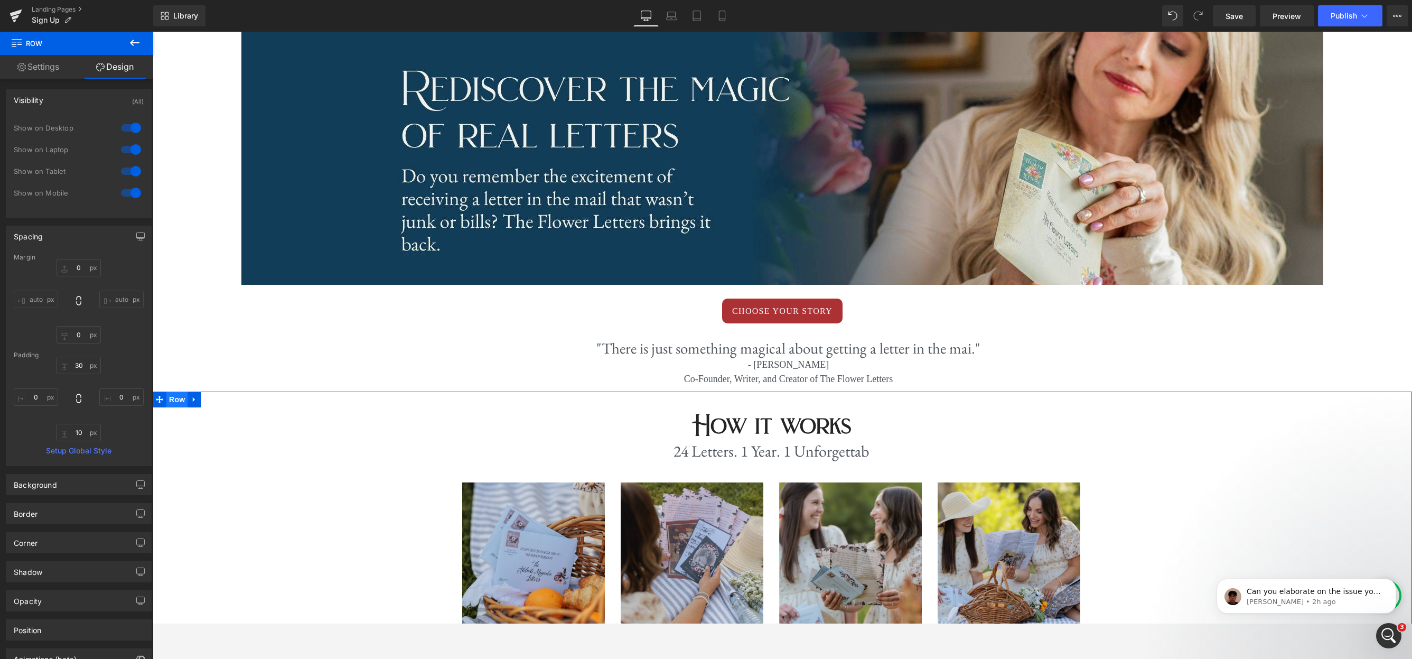
click at [174, 403] on span "Row" at bounding box center [176, 400] width 21 height 16
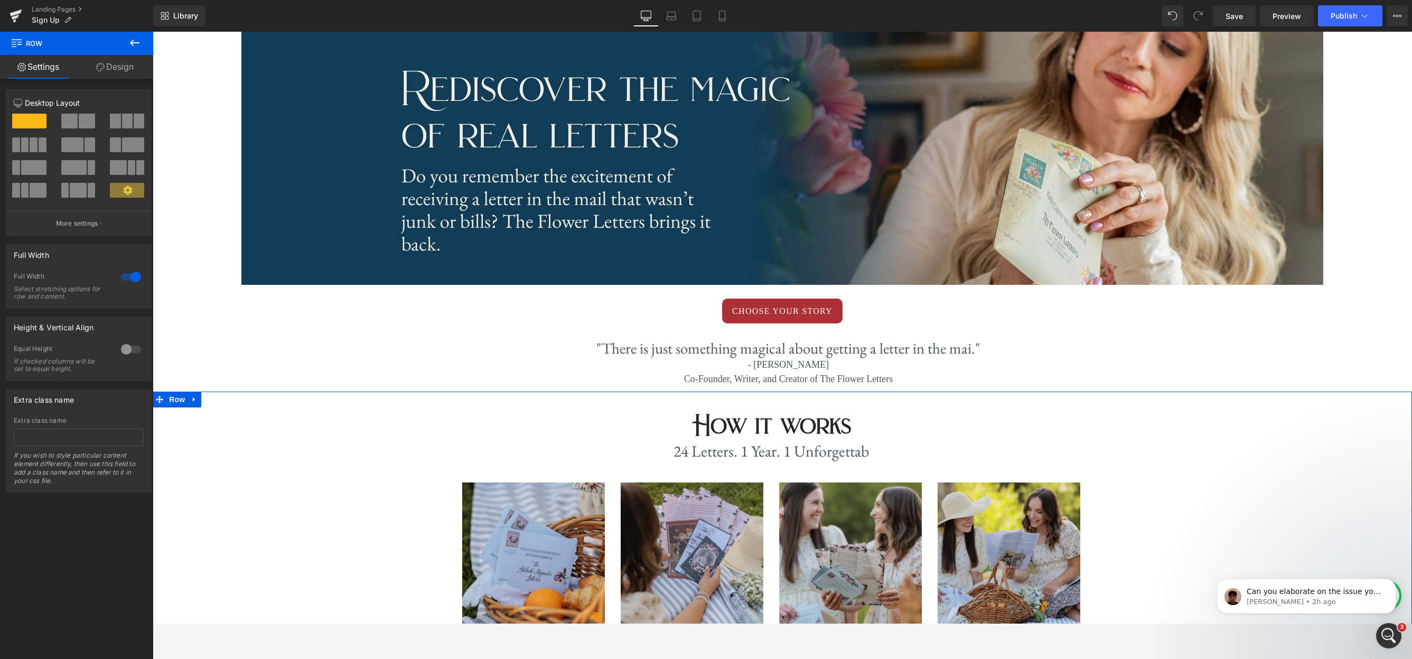
click at [125, 69] on link "Design" at bounding box center [115, 67] width 77 height 24
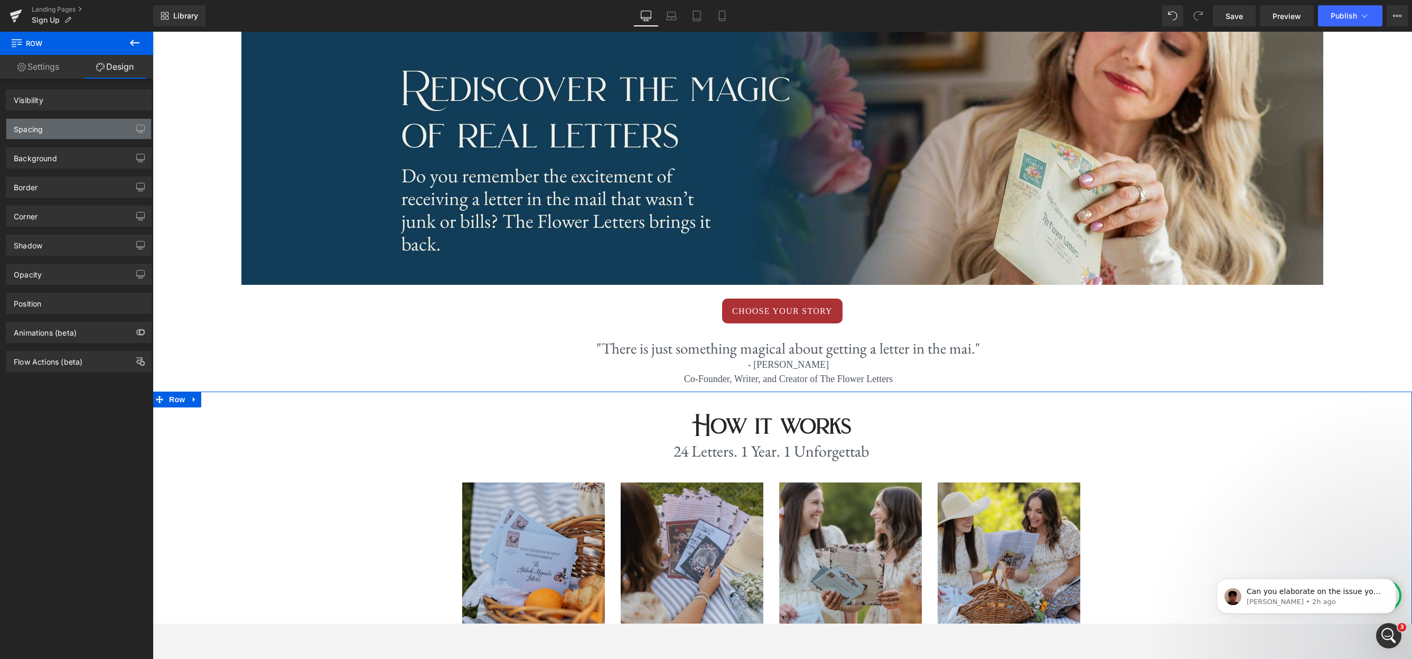
click at [72, 128] on div "Spacing" at bounding box center [78, 129] width 145 height 20
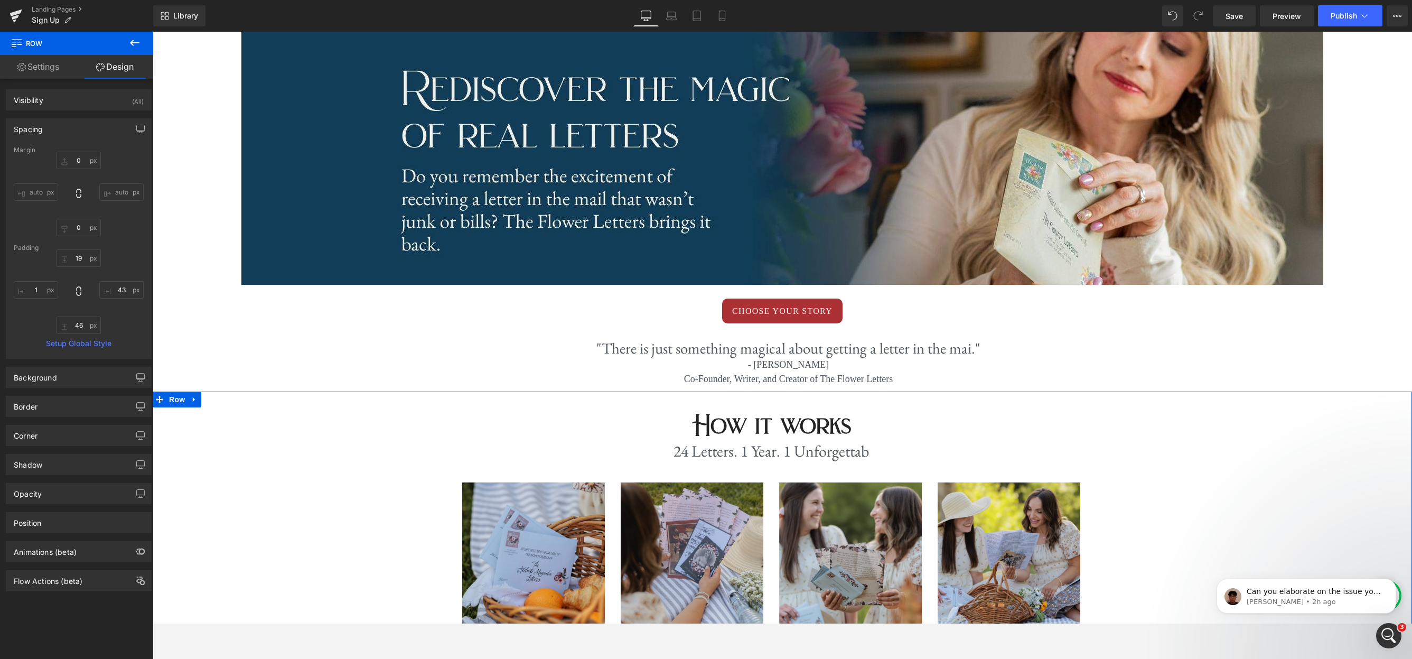
type input "0"
type input "19"
type input "43"
type input "46"
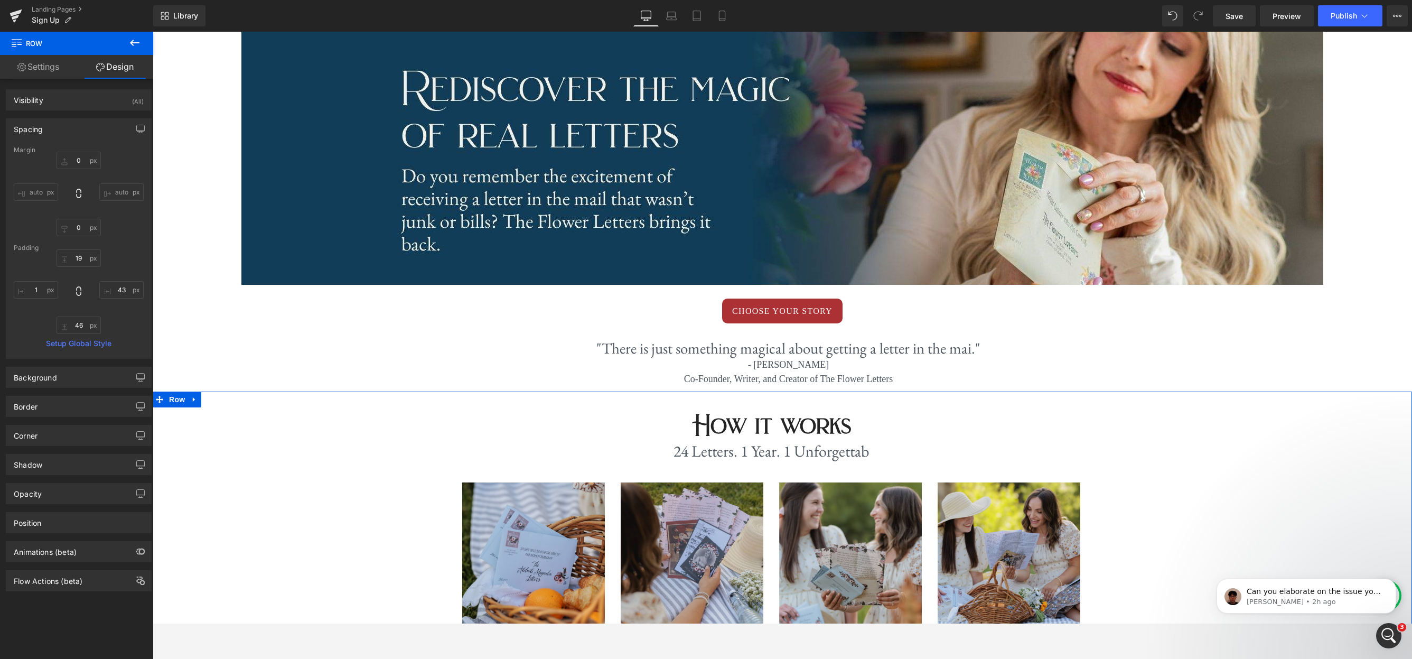
type input "1"
click at [116, 291] on input "43" at bounding box center [121, 289] width 44 height 17
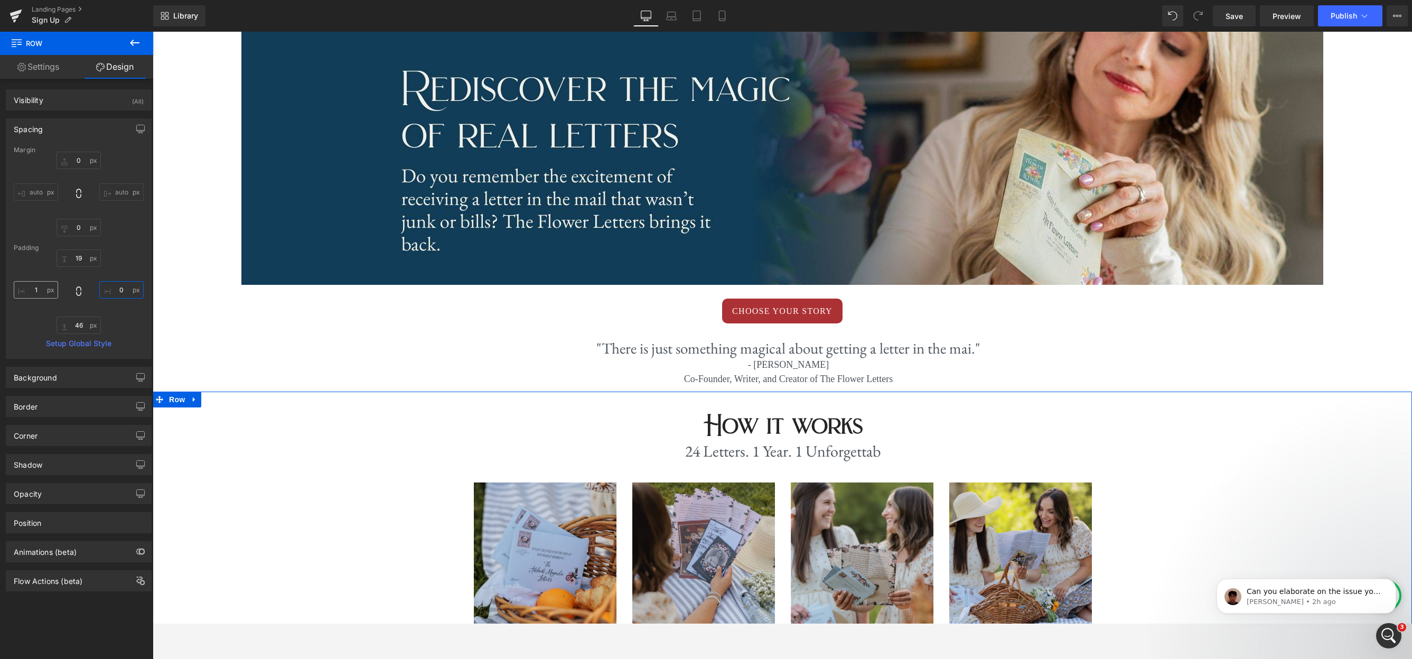
type input "0"
click at [41, 291] on input "1" at bounding box center [36, 289] width 44 height 17
type input "0"
click at [673, 15] on icon at bounding box center [671, 16] width 11 height 11
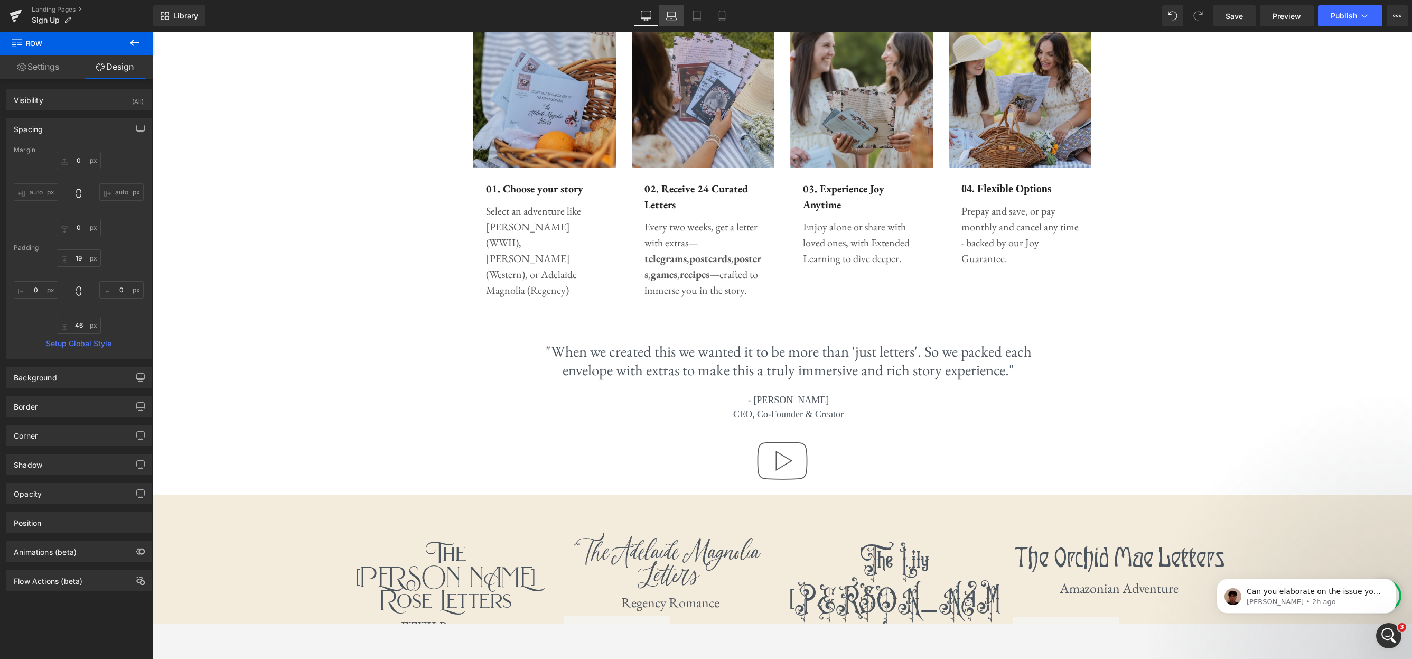
type input "0"
type input "50"
type input "21"
type input "70"
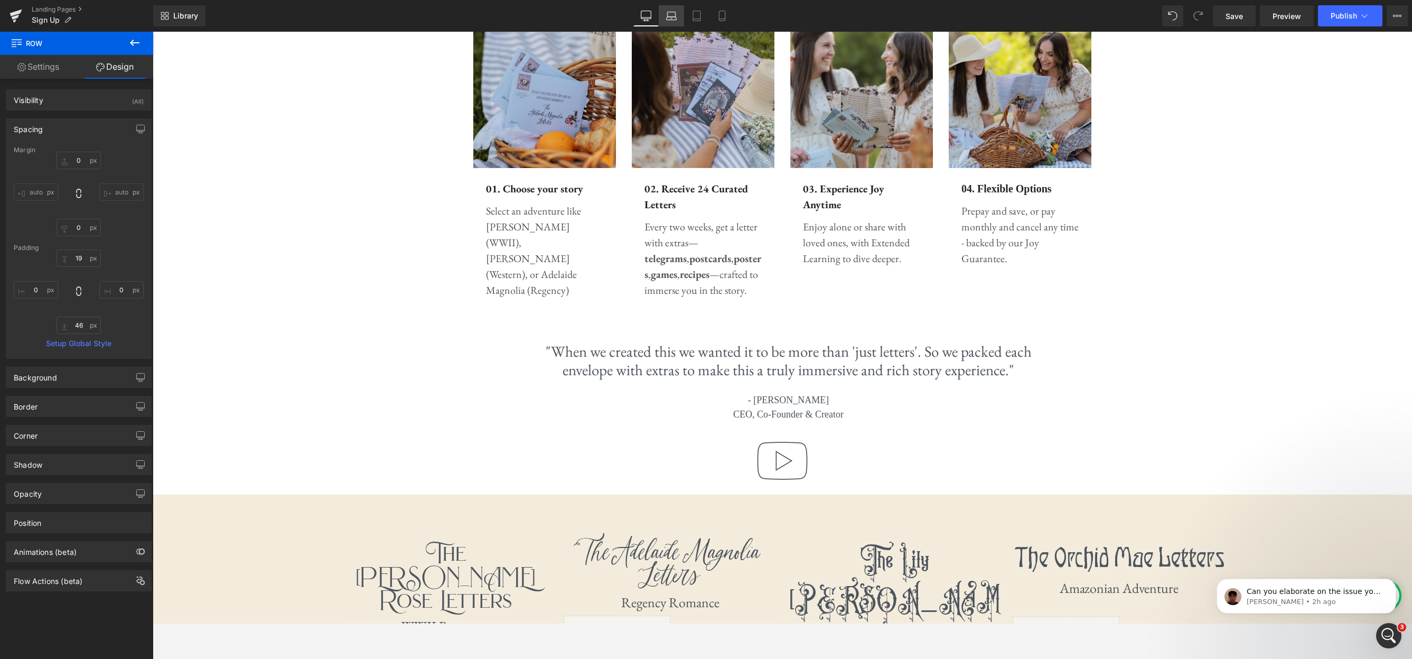
type input "1"
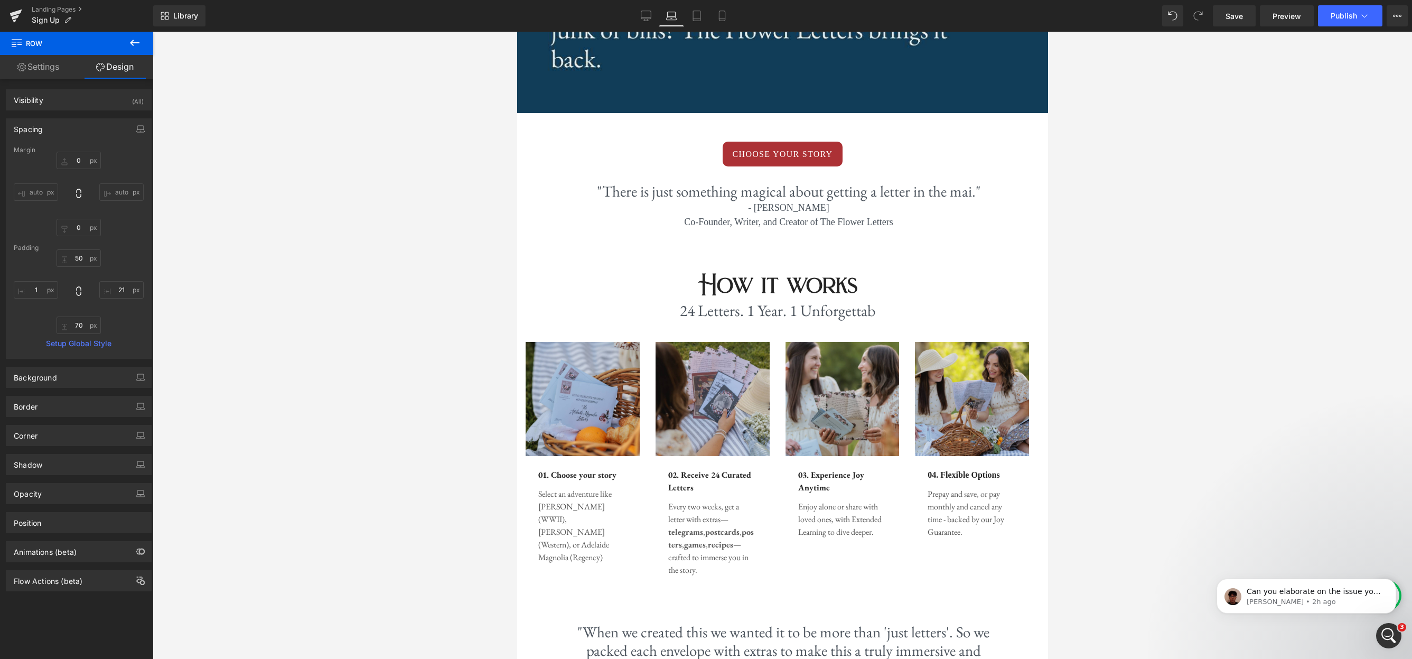
scroll to position [698, 0]
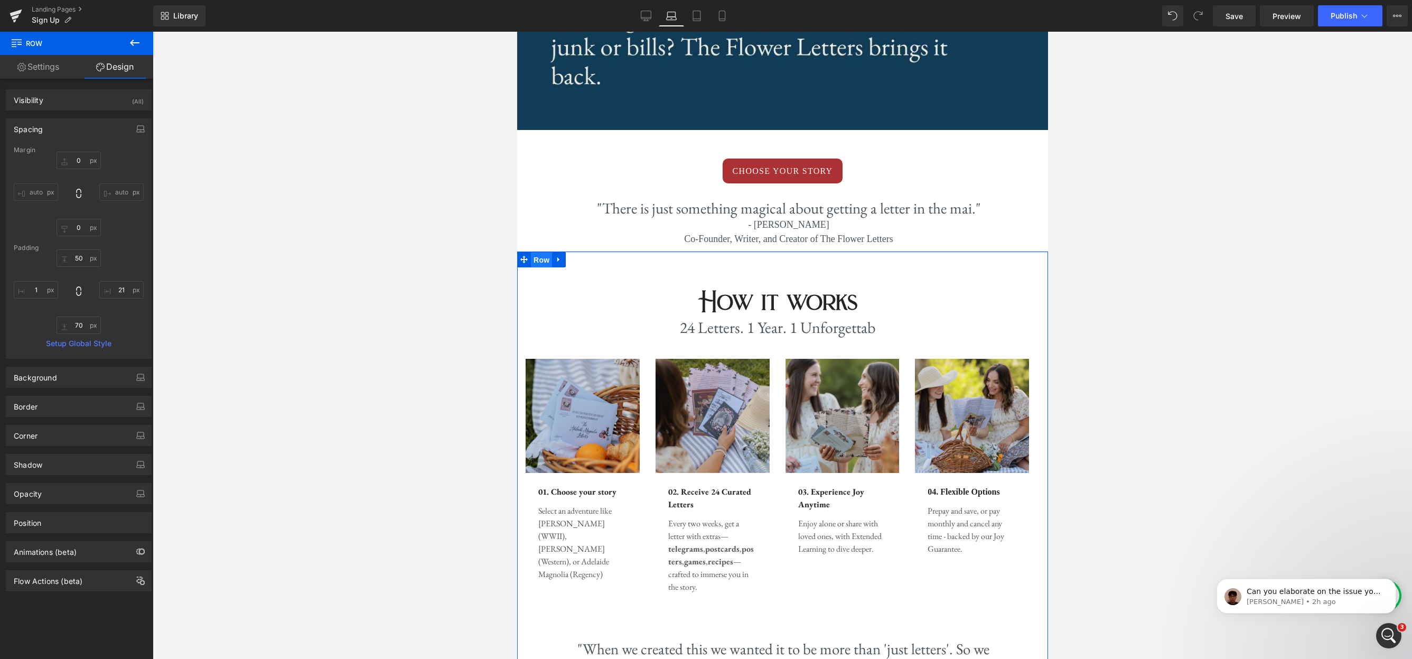
click at [539, 259] on span "Row" at bounding box center [541, 260] width 21 height 16
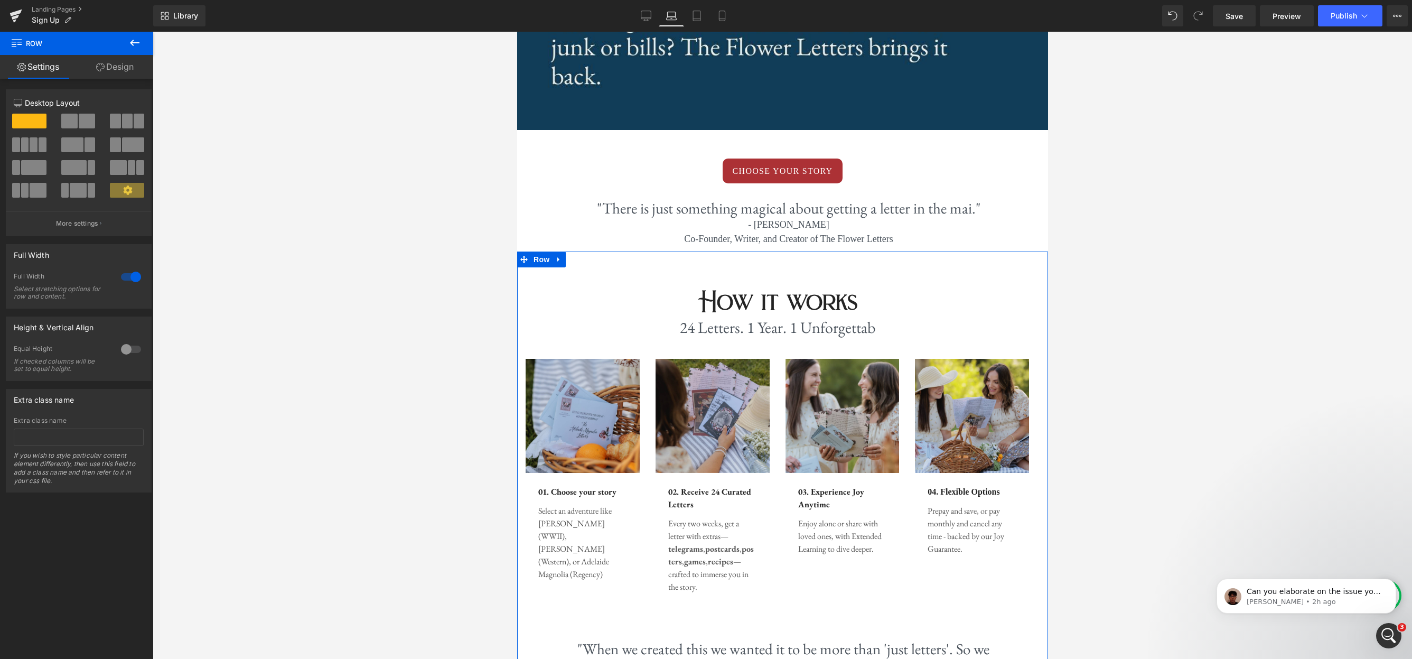
click at [111, 66] on link "Design" at bounding box center [115, 67] width 77 height 24
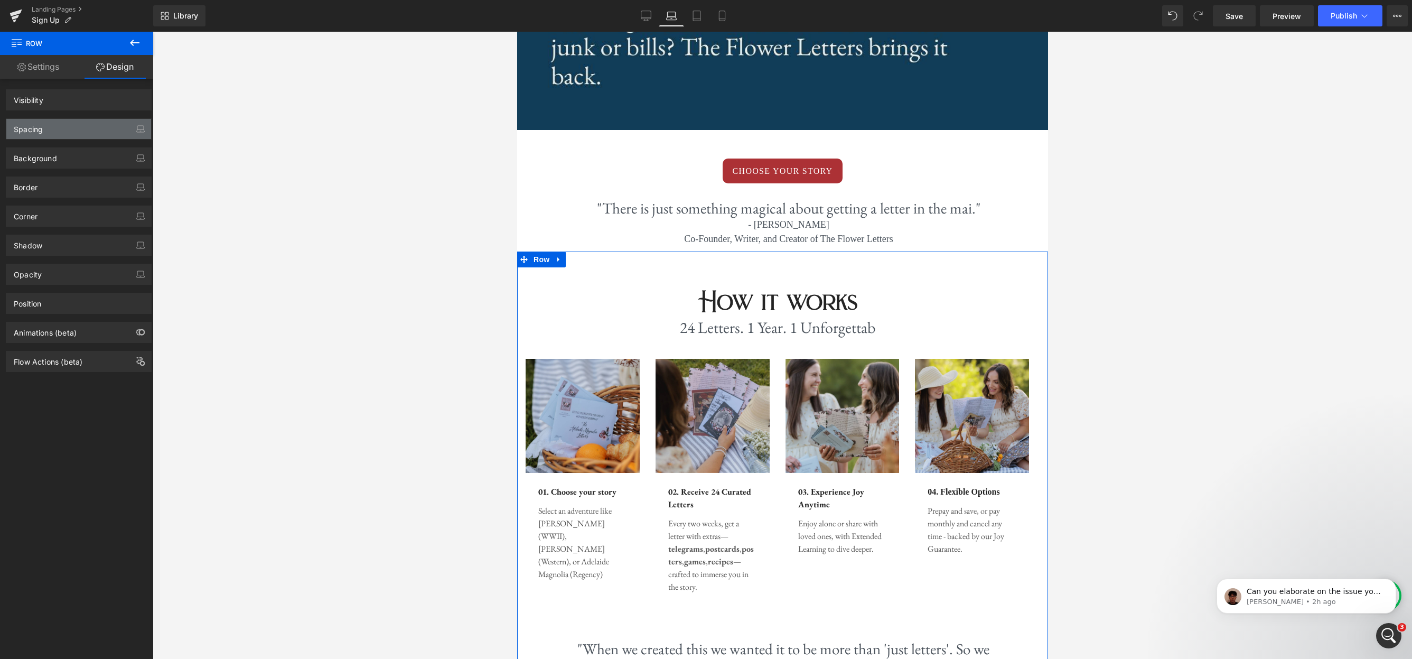
click at [79, 125] on div "Spacing" at bounding box center [78, 129] width 145 height 20
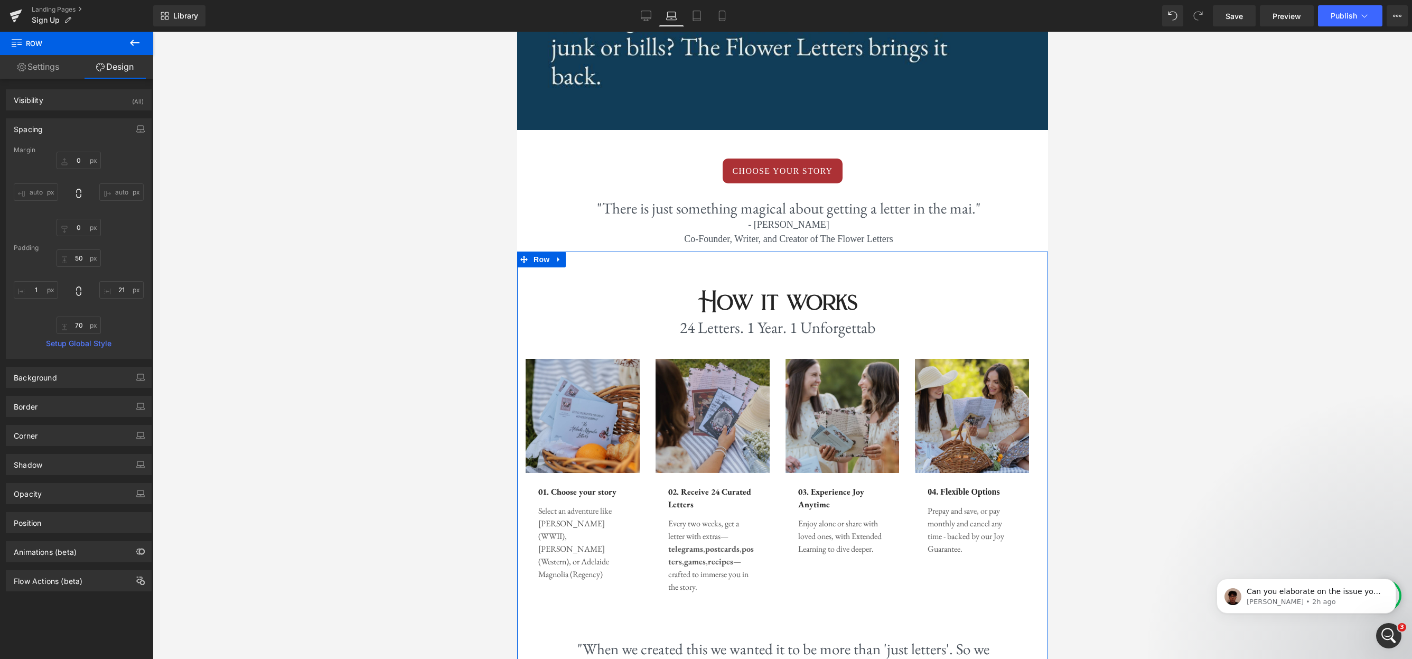
type input "0"
type input "50"
type input "21"
type input "70"
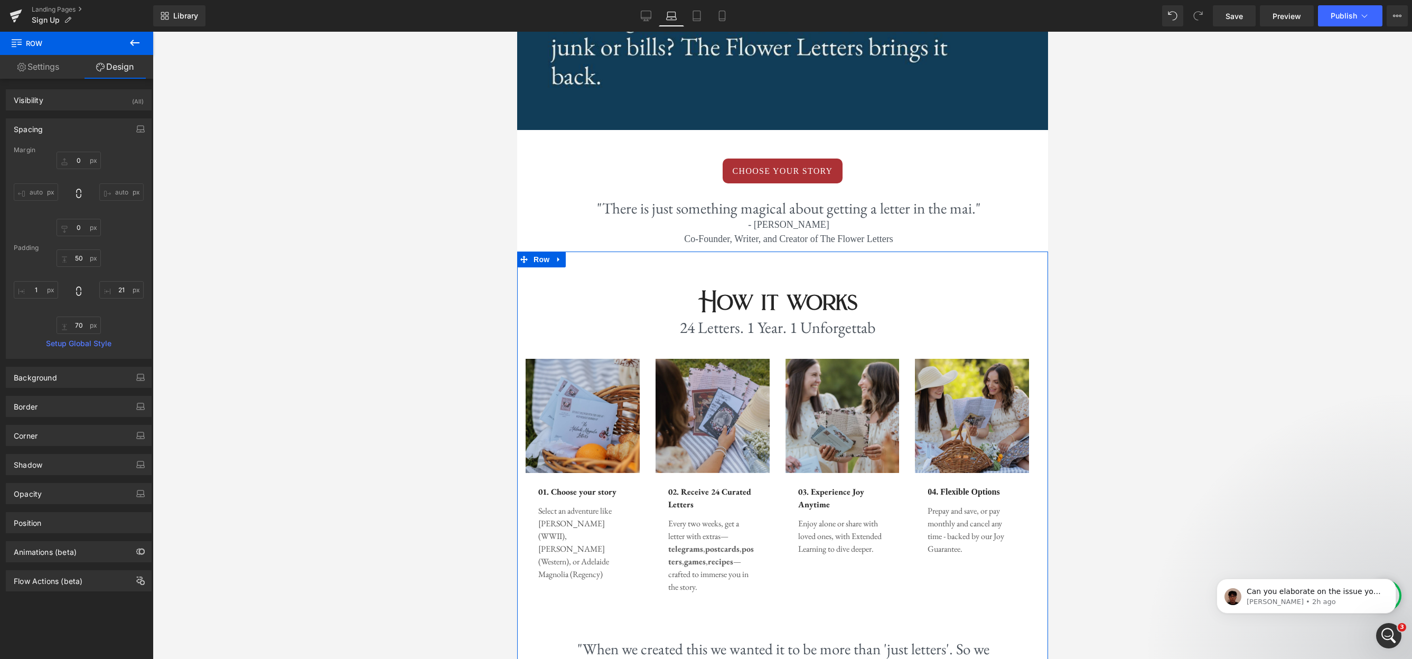
type input "1"
click at [120, 293] on input "21" at bounding box center [121, 289] width 44 height 17
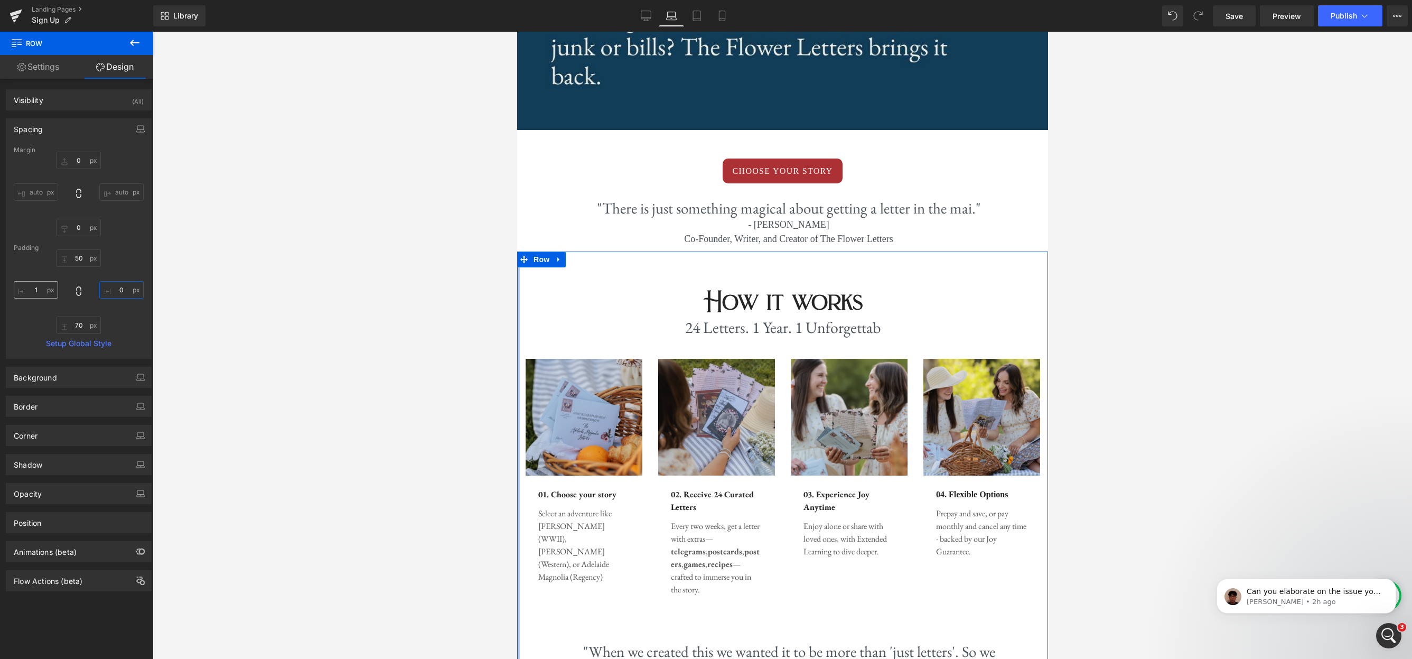
type input "0"
click at [35, 287] on input "1" at bounding box center [36, 289] width 44 height 17
type input "0"
click at [699, 16] on icon at bounding box center [697, 16] width 11 height 11
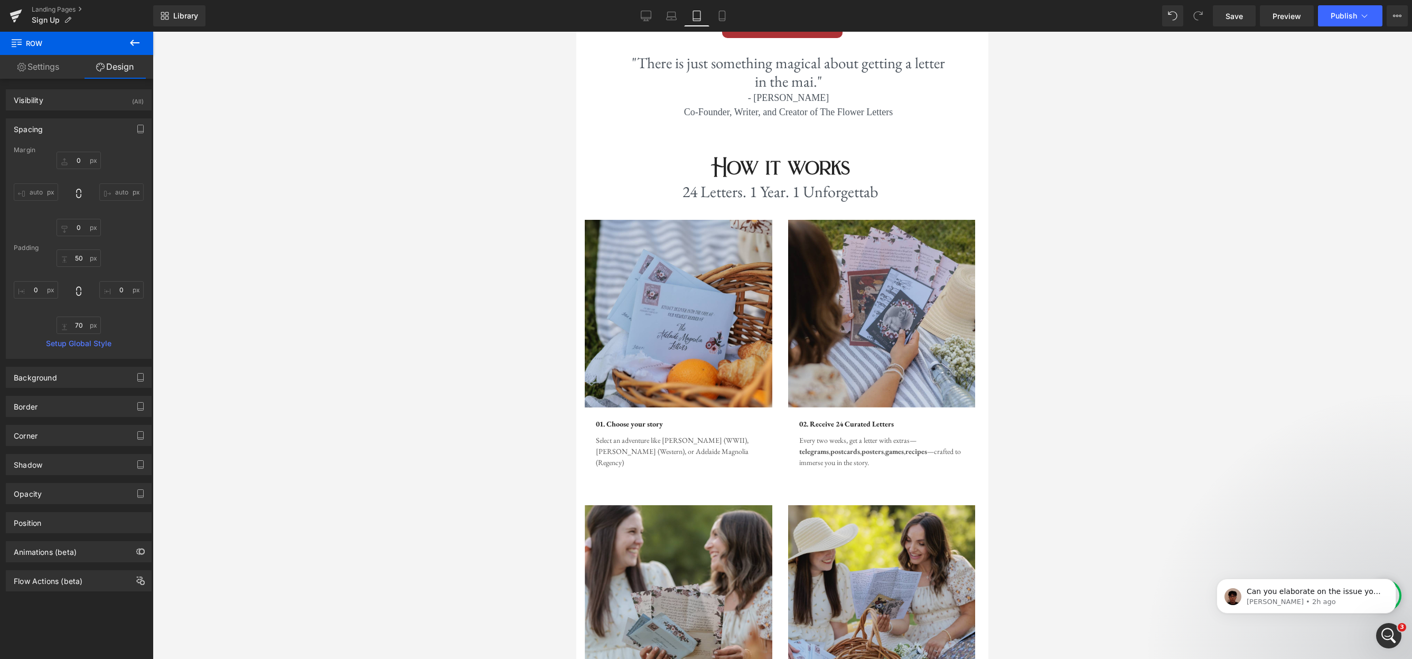
type input "0"
type input "40"
type input "10"
type input "60"
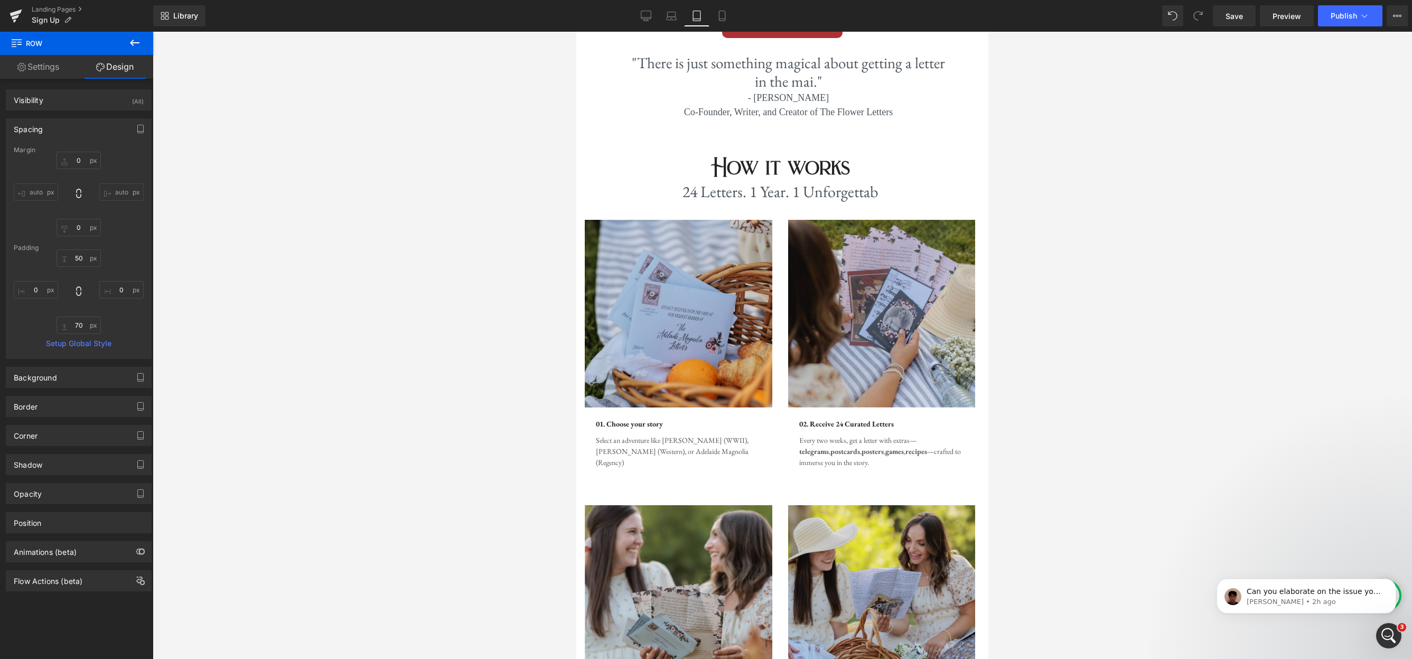
type input "1"
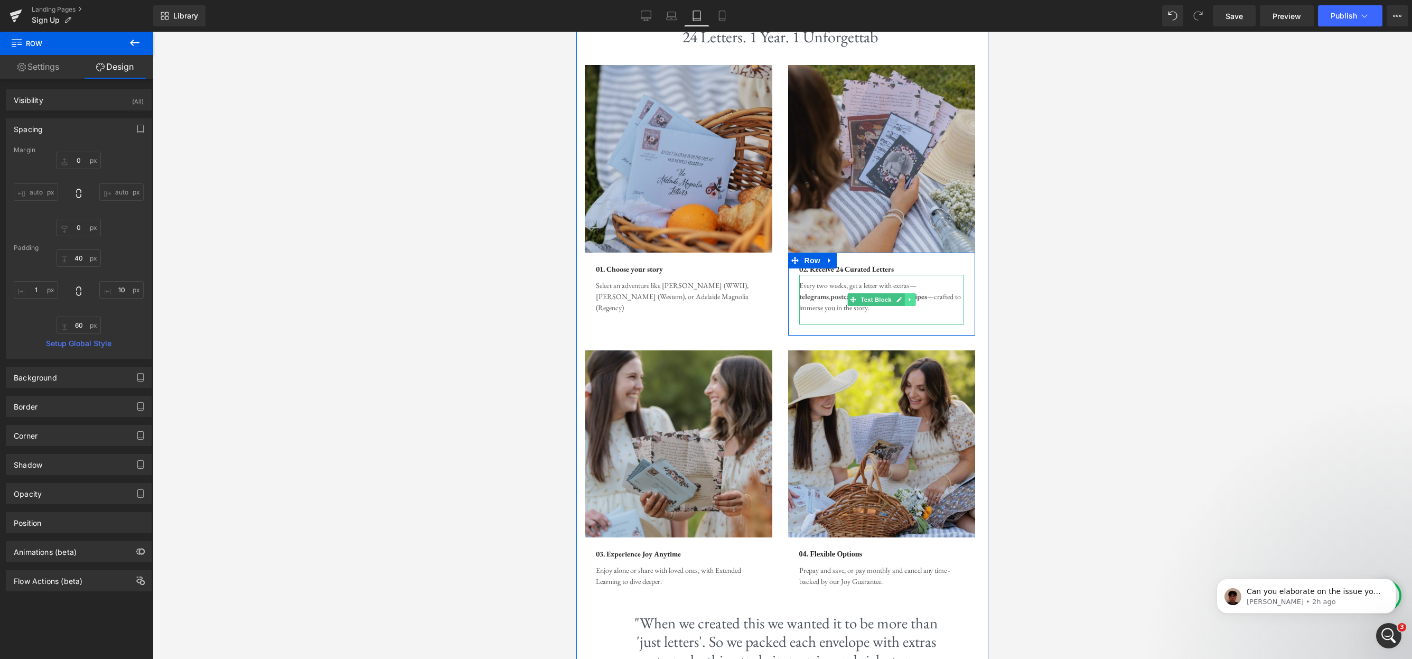
scroll to position [769, 0]
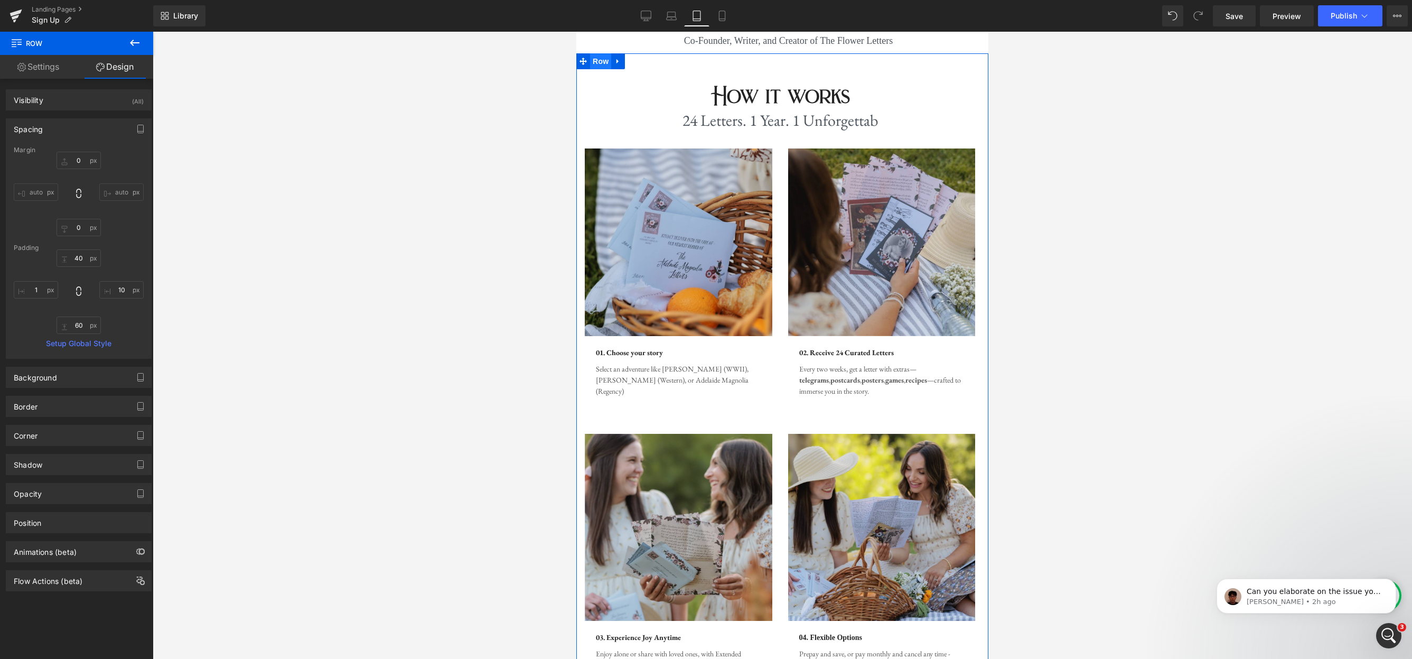
click at [596, 60] on span "Row" at bounding box center [600, 61] width 21 height 16
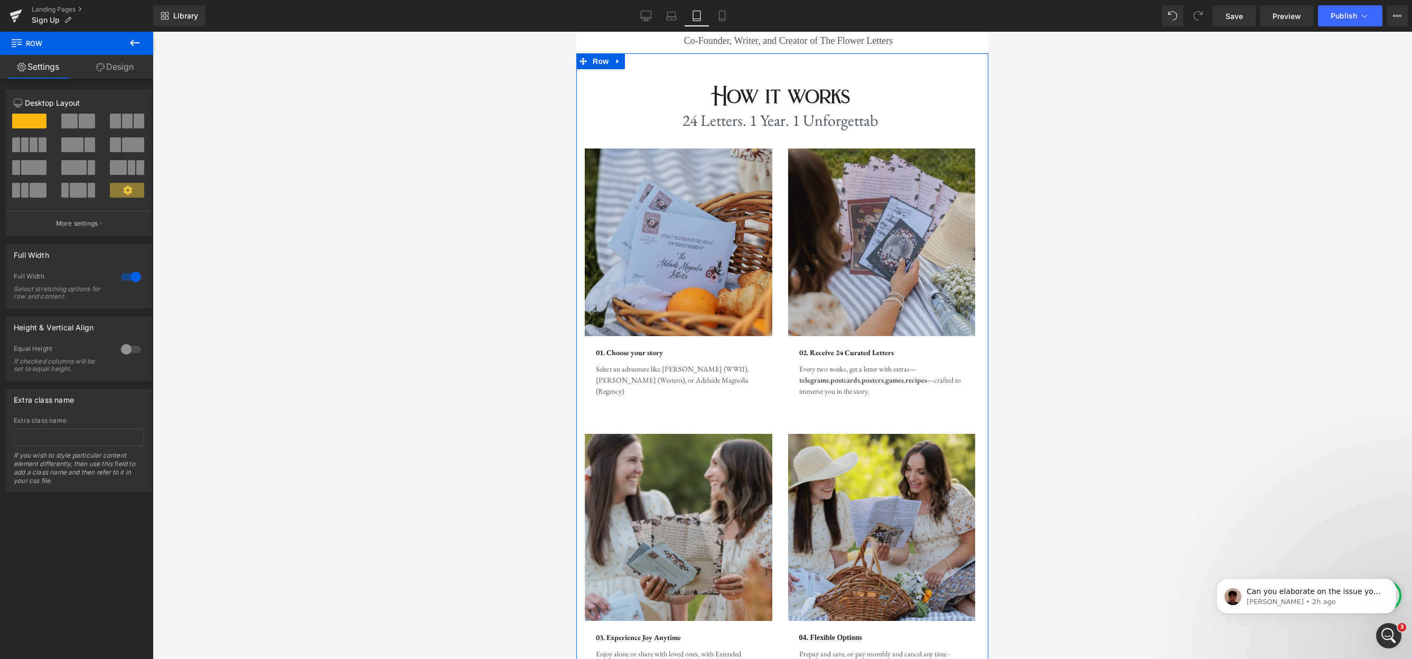
drag, startPoint x: 117, startPoint y: 60, endPoint x: 79, endPoint y: 131, distance: 80.2
click at [117, 60] on link "Design" at bounding box center [115, 67] width 77 height 24
click at [0, 0] on div "Spacing" at bounding box center [0, 0] width 0 height 0
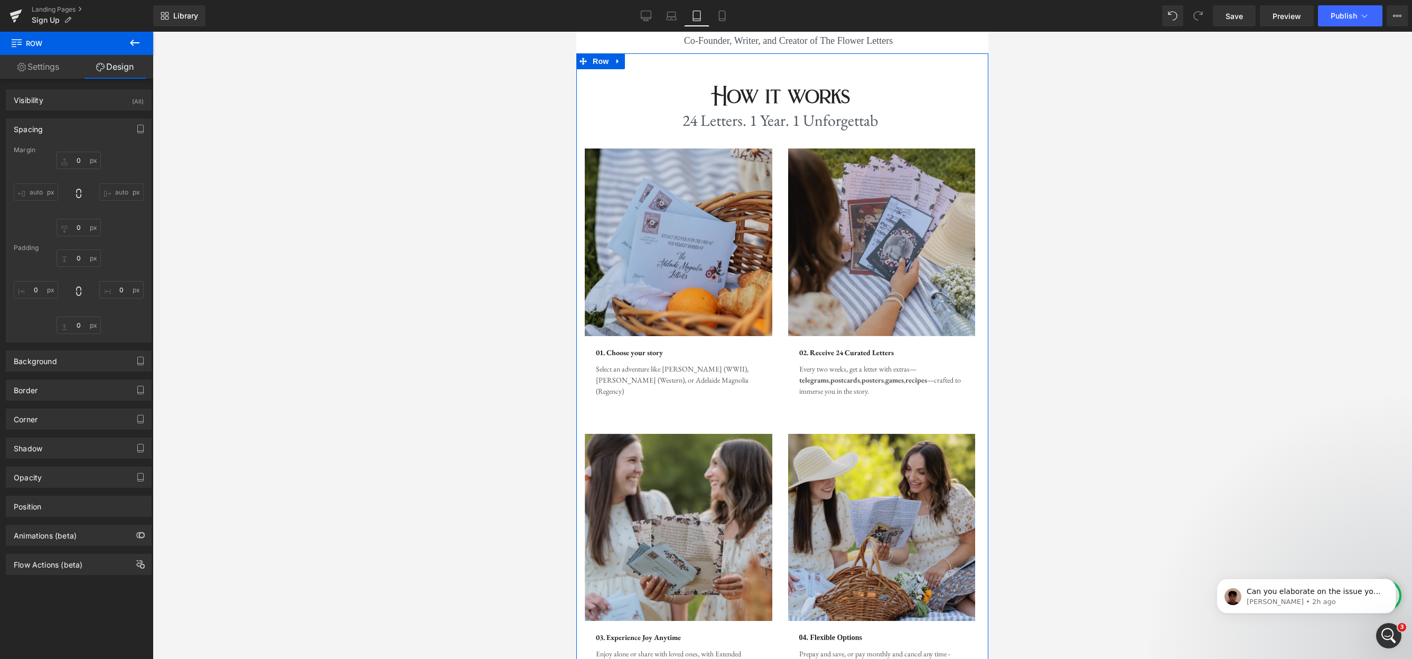
type input "0"
type input "40"
type input "10"
type input "60"
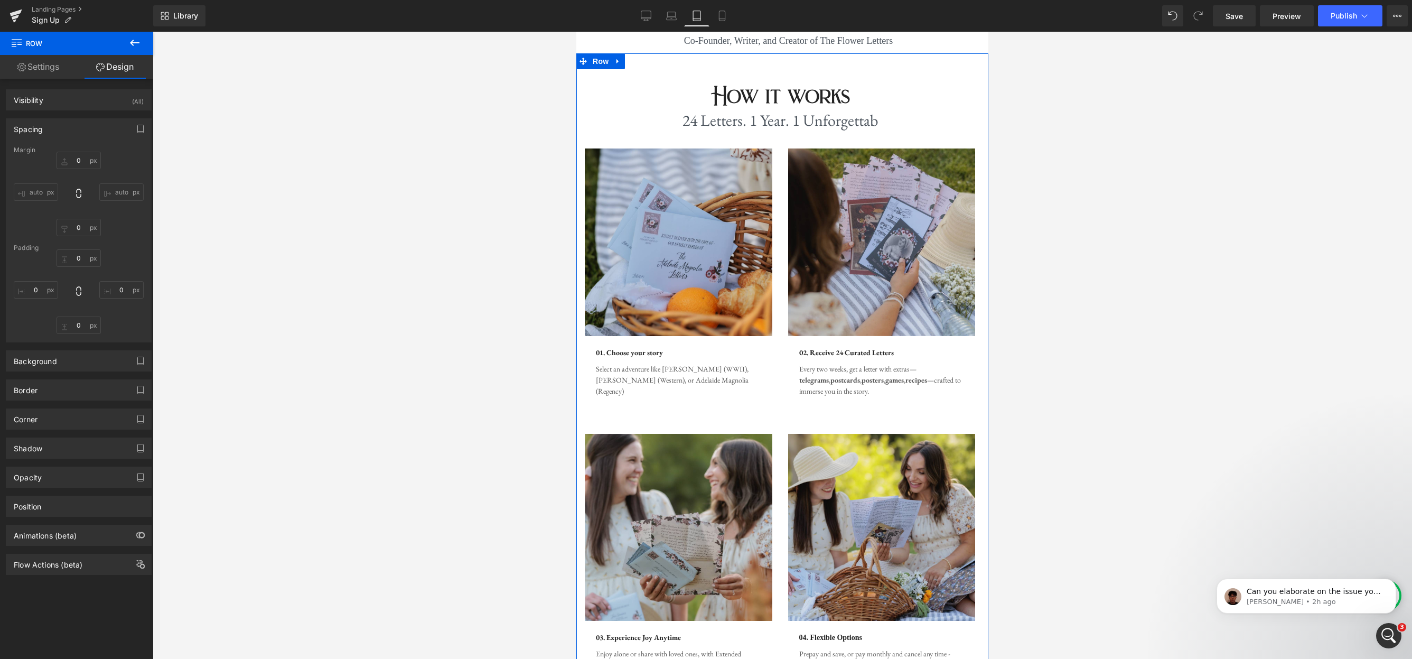
type input "1"
click at [118, 285] on input "10" at bounding box center [121, 289] width 44 height 17
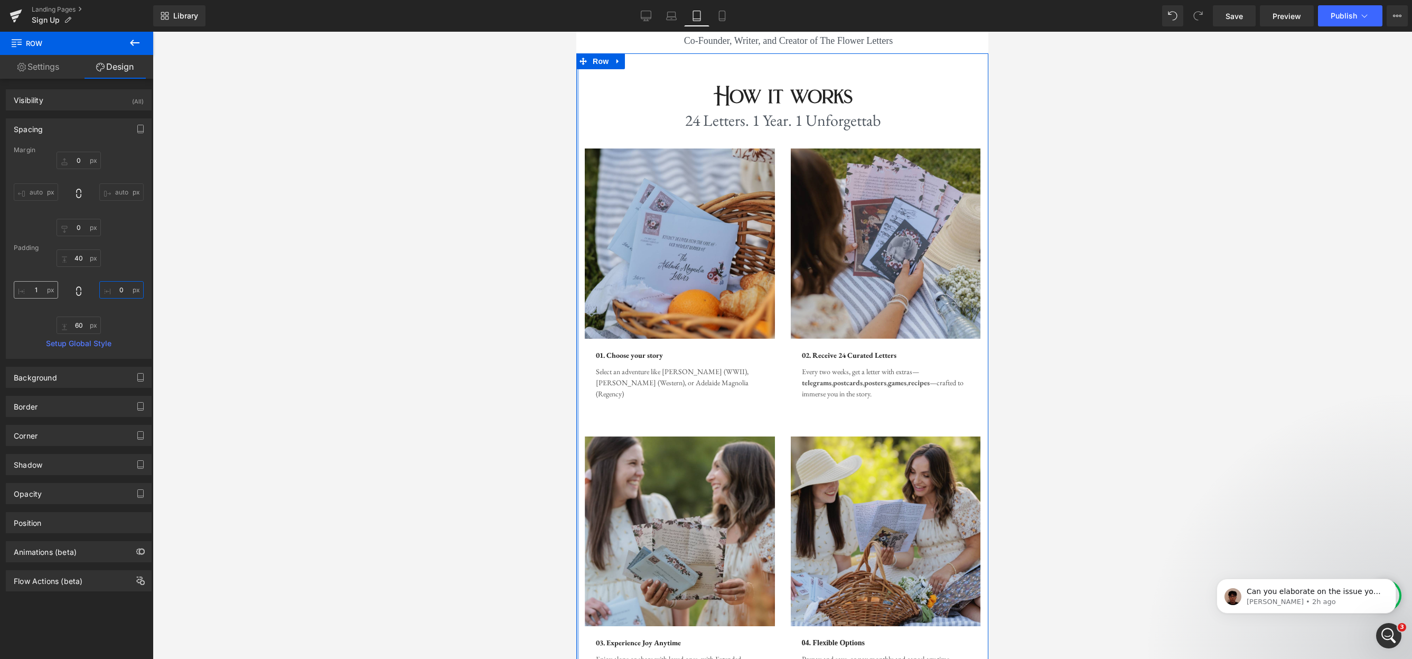
type input "0"
click at [36, 289] on input "1" at bounding box center [36, 289] width 44 height 17
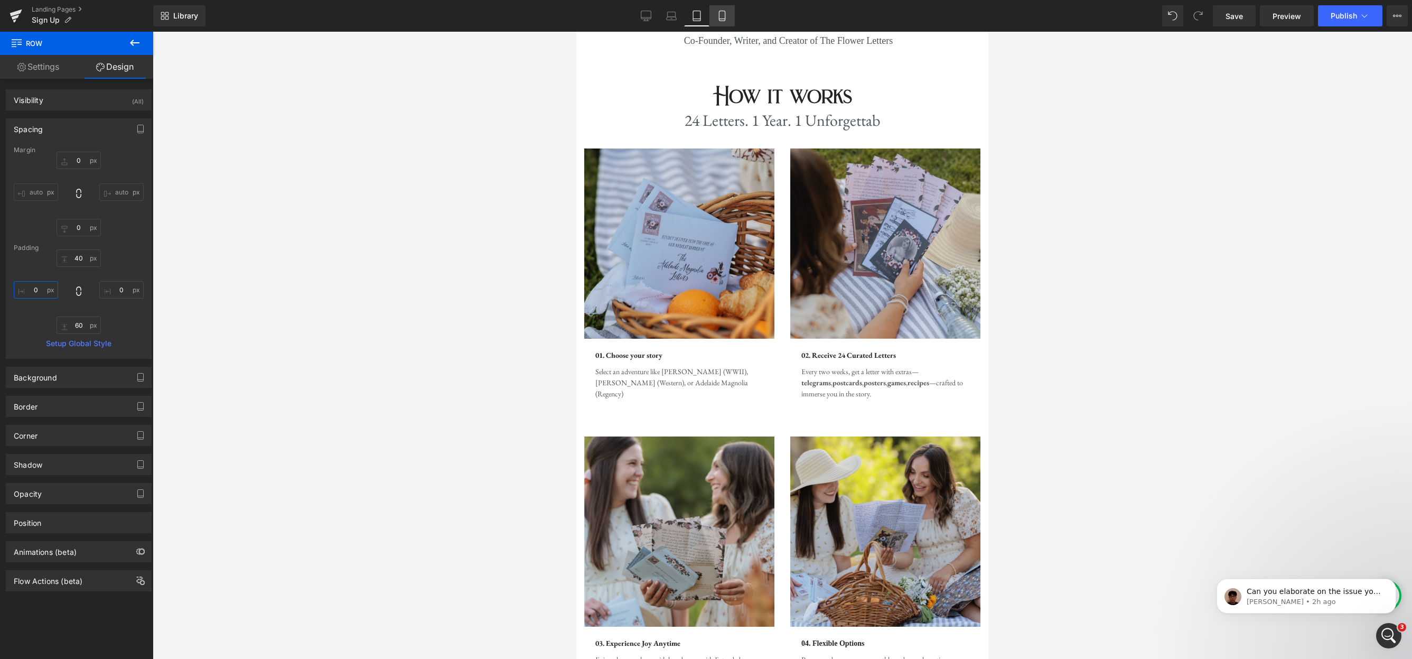
type input "0"
click at [726, 15] on icon at bounding box center [722, 16] width 11 height 11
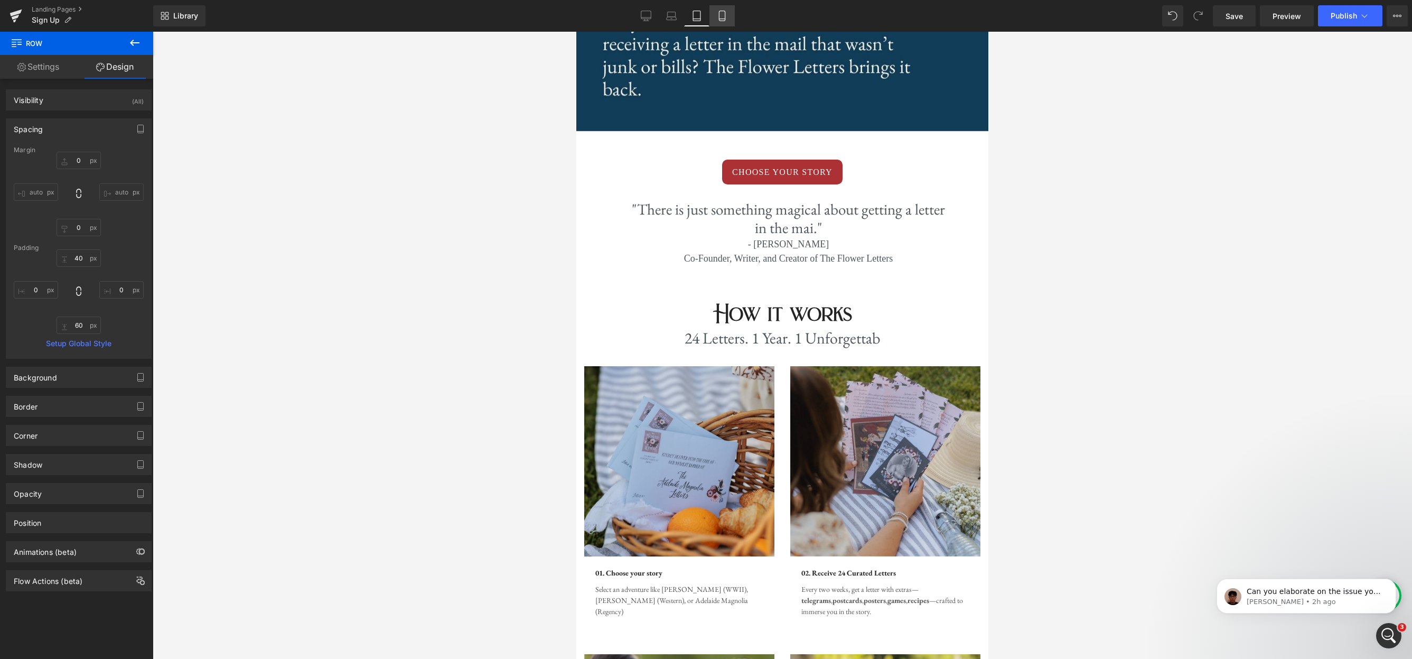
type input "0"
type input "40"
type input "0"
type input "60"
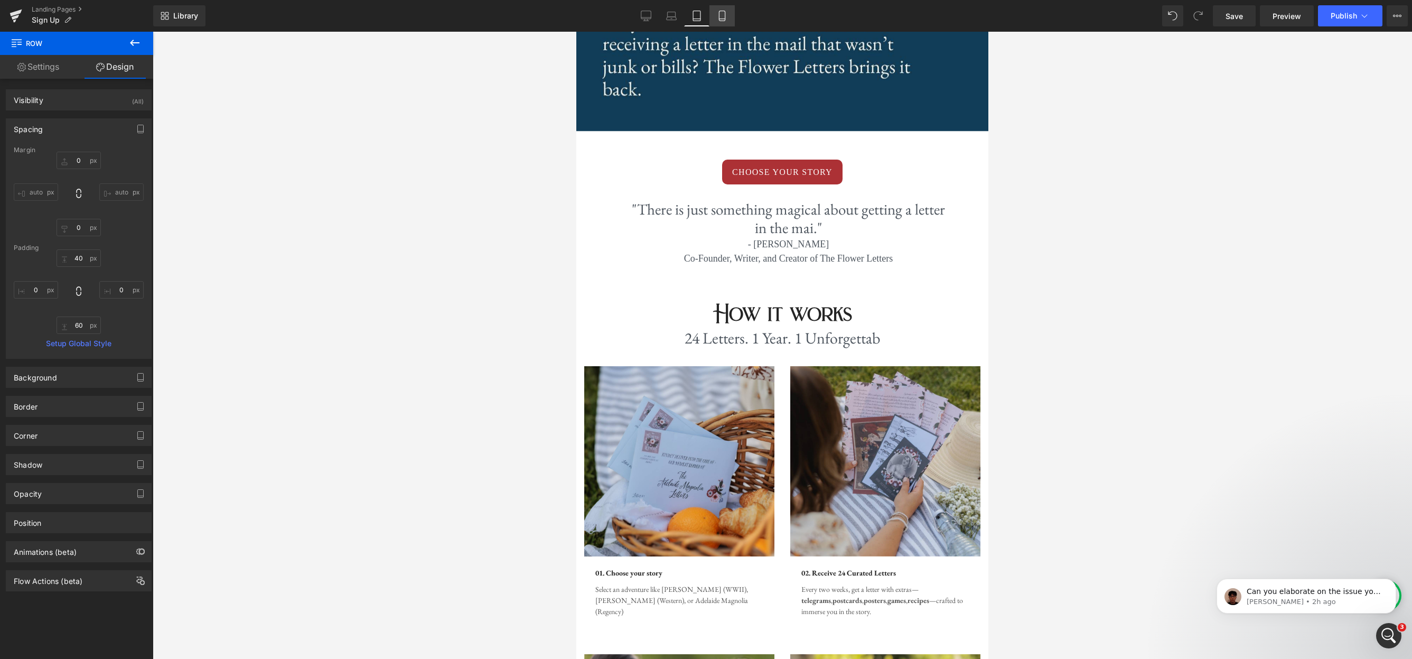
type input "0"
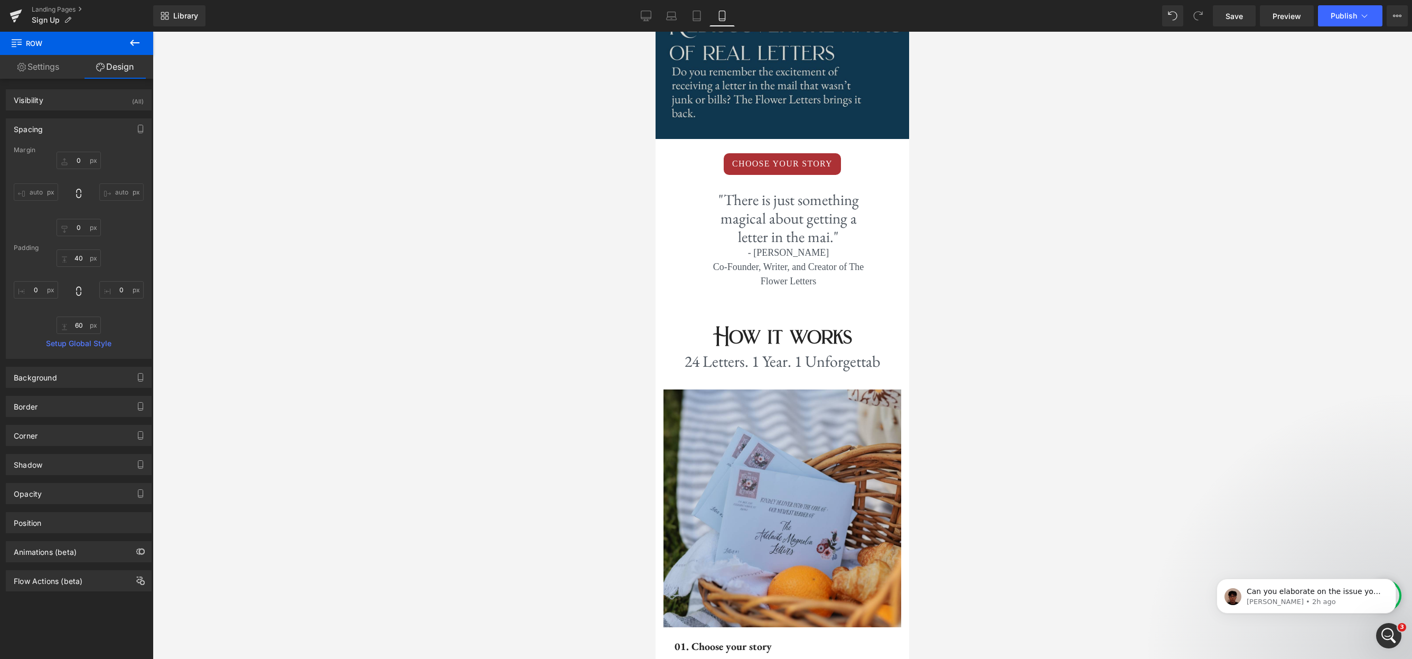
scroll to position [245, 0]
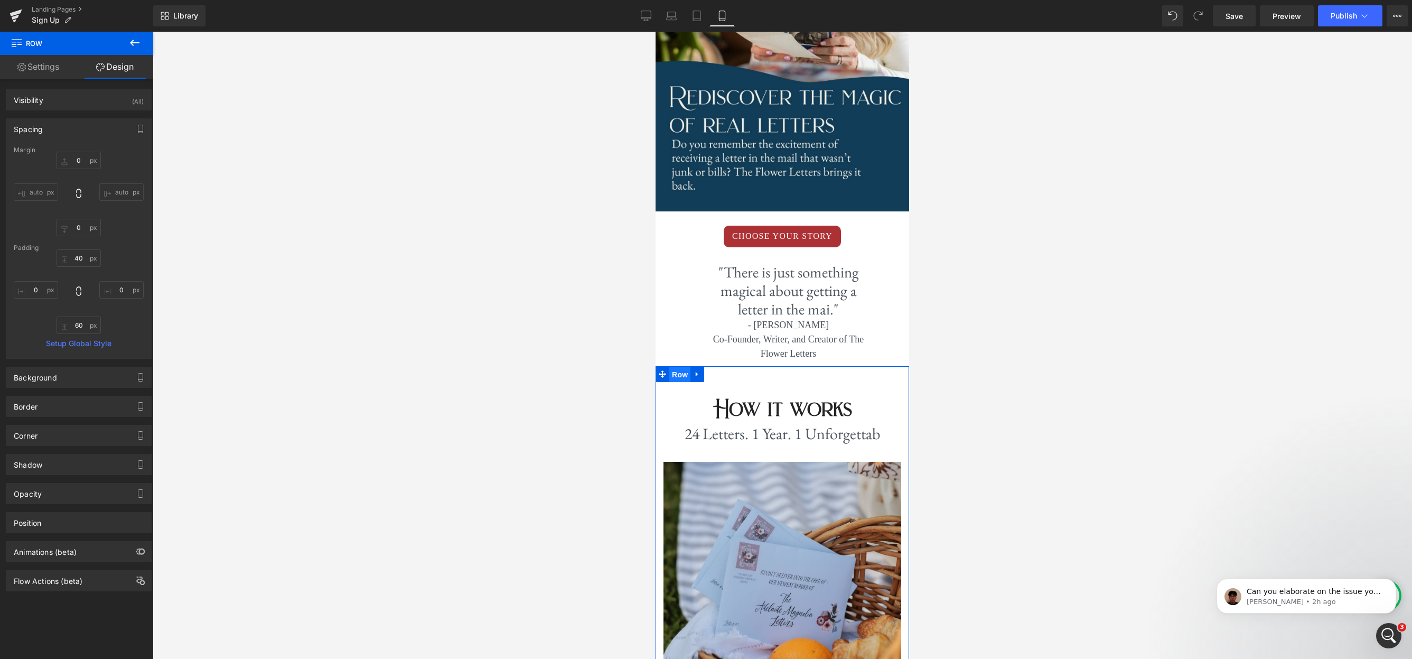
click at [674, 370] on span "Row" at bounding box center [679, 375] width 21 height 16
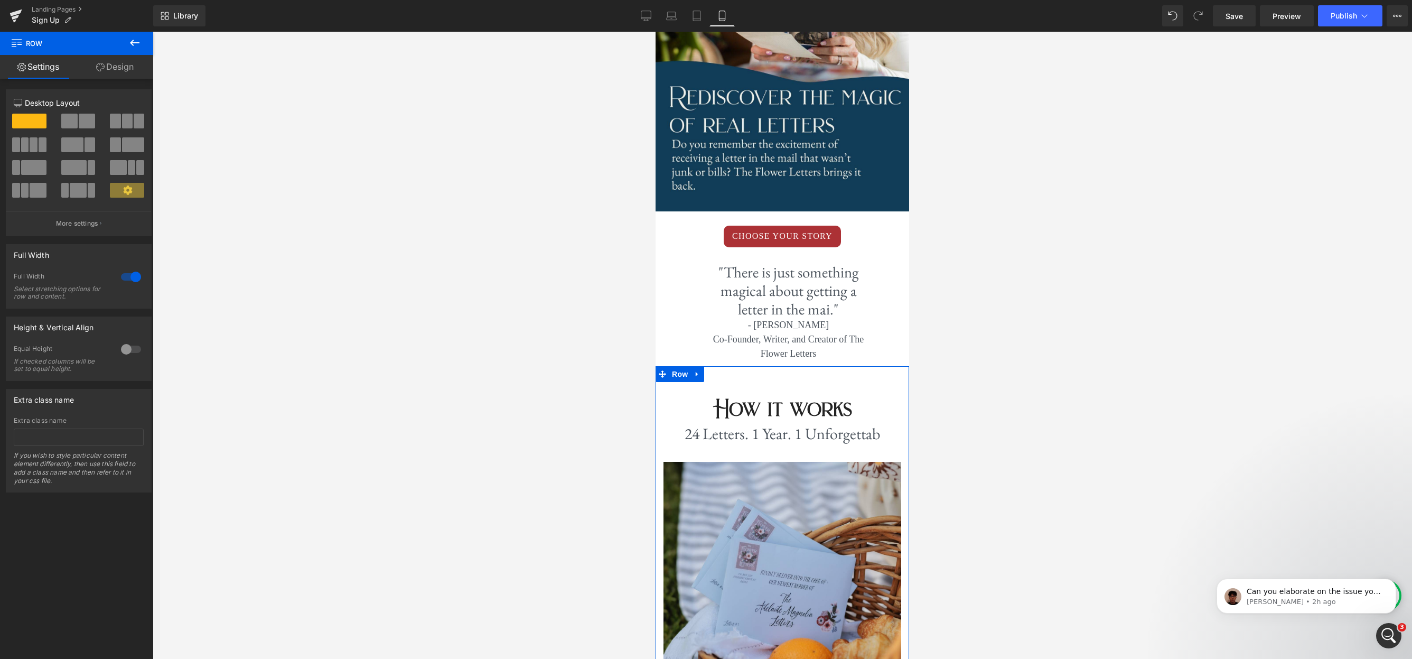
click at [122, 66] on link "Design" at bounding box center [115, 67] width 77 height 24
click at [0, 0] on div "Spacing" at bounding box center [0, 0] width 0 height 0
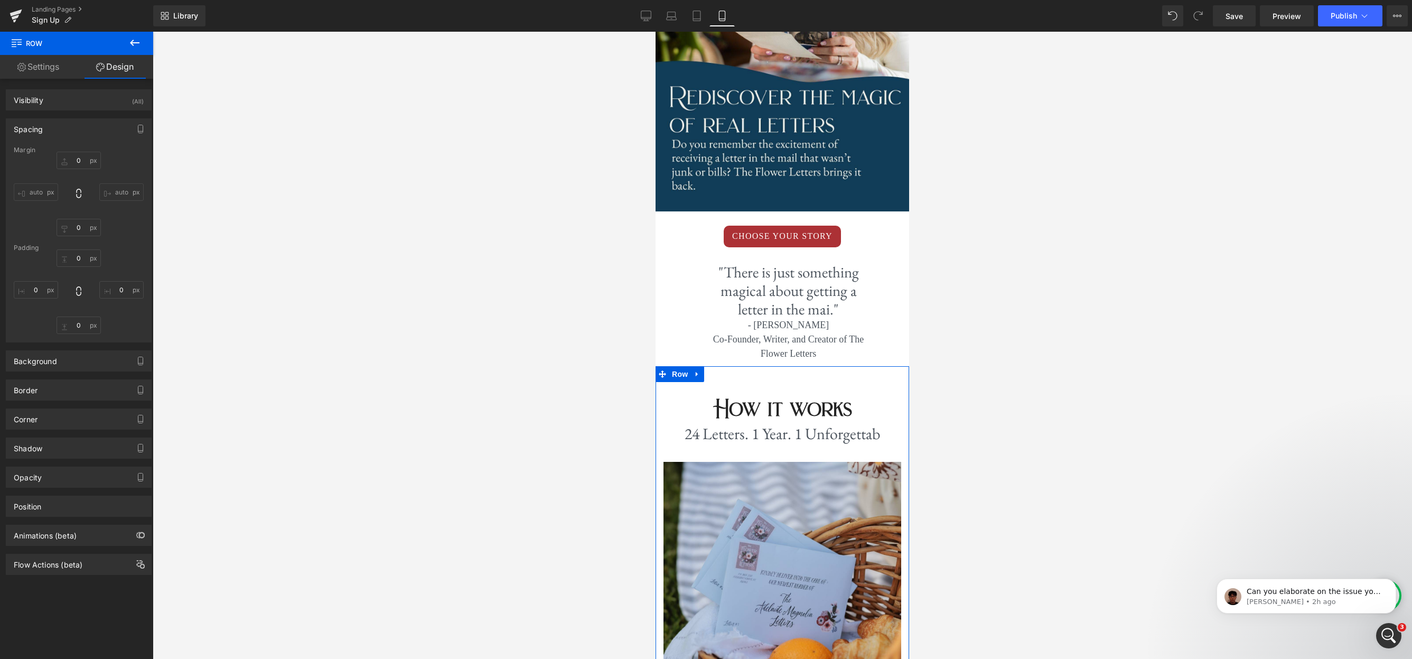
type input "0"
type input "40"
type input "0"
type input "60"
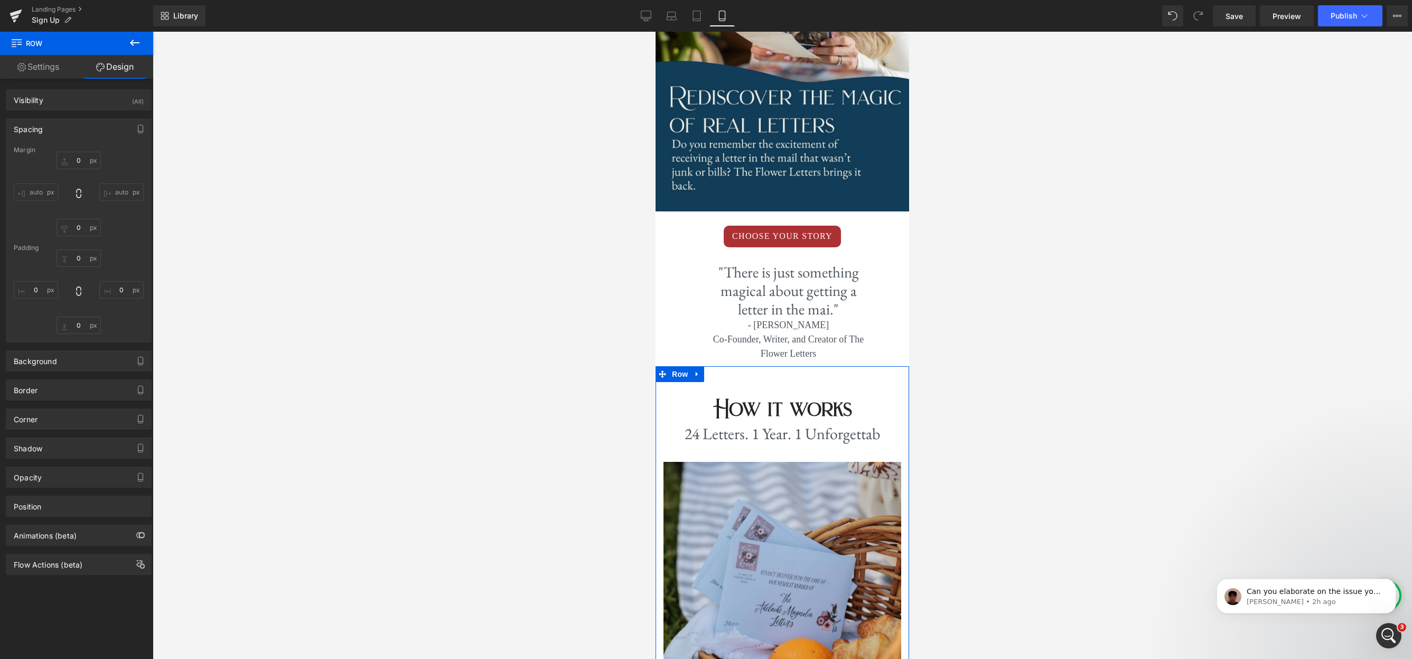
type input "0"
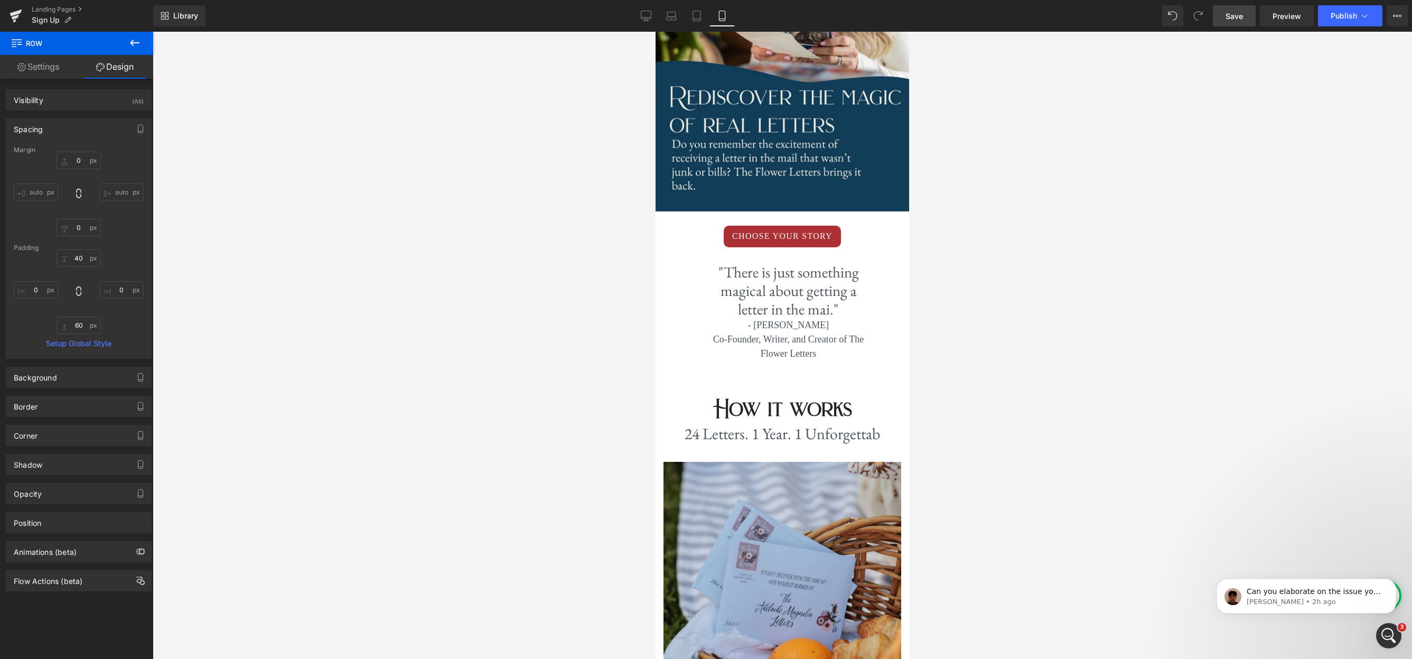
click at [1229, 15] on span "Save" at bounding box center [1234, 16] width 17 height 11
click at [632, 13] on div "Library Mobile Desktop Laptop Tablet Mobile Save Preview Publish Scheduled View…" at bounding box center [782, 15] width 1259 height 21
click at [646, 16] on icon at bounding box center [646, 16] width 11 height 11
type input "0"
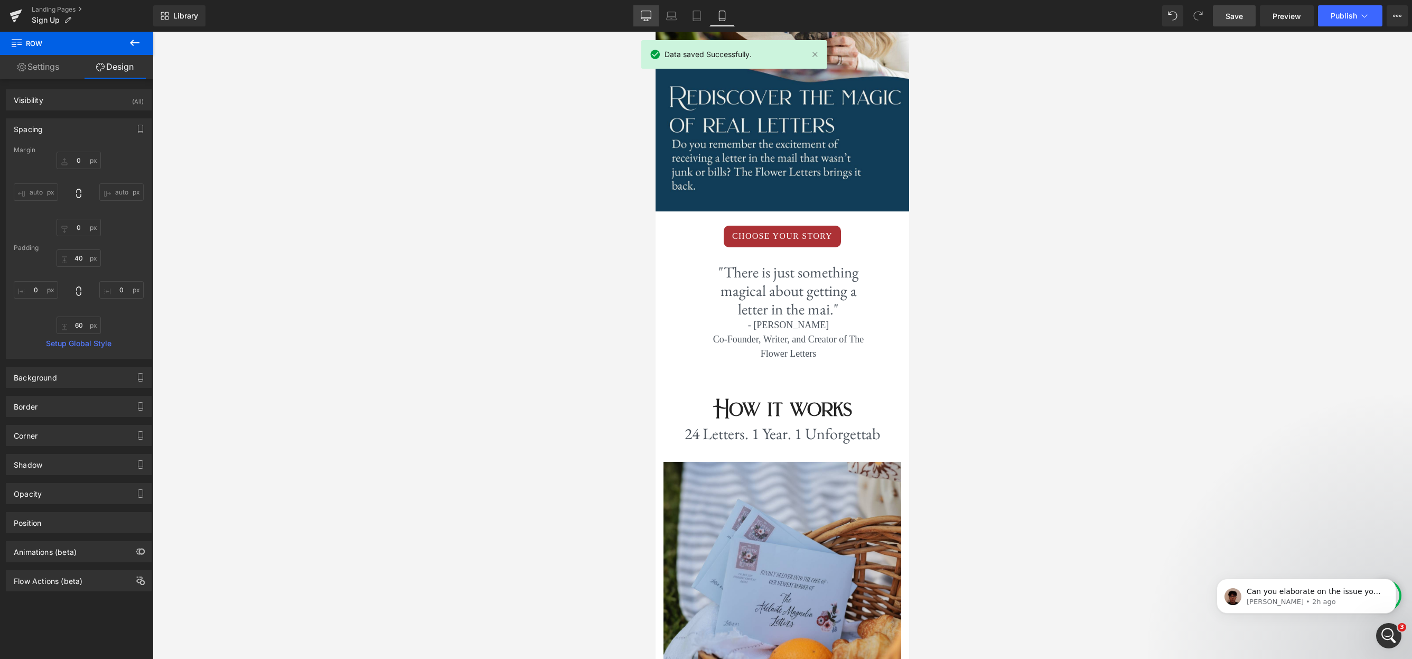
type input "19"
type input "0"
type input "46"
type input "0"
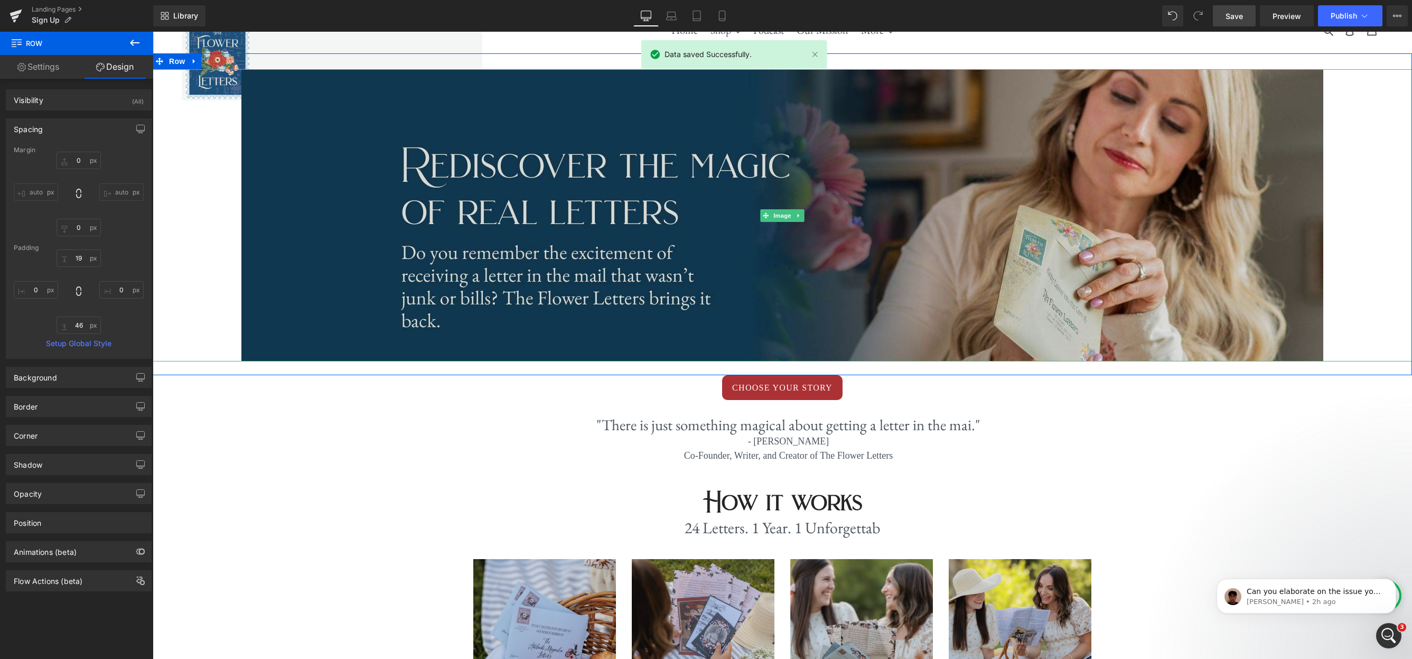
scroll to position [0, 0]
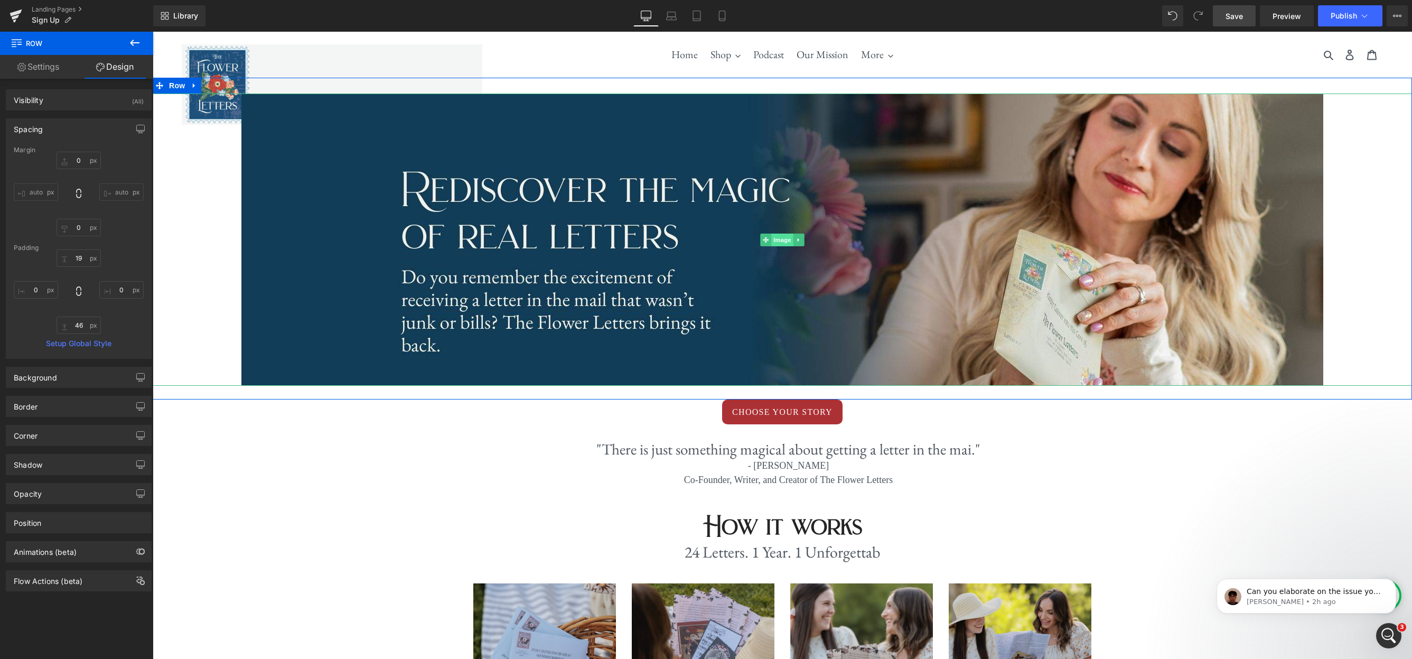
click at [784, 239] on span "Image" at bounding box center [782, 240] width 22 height 13
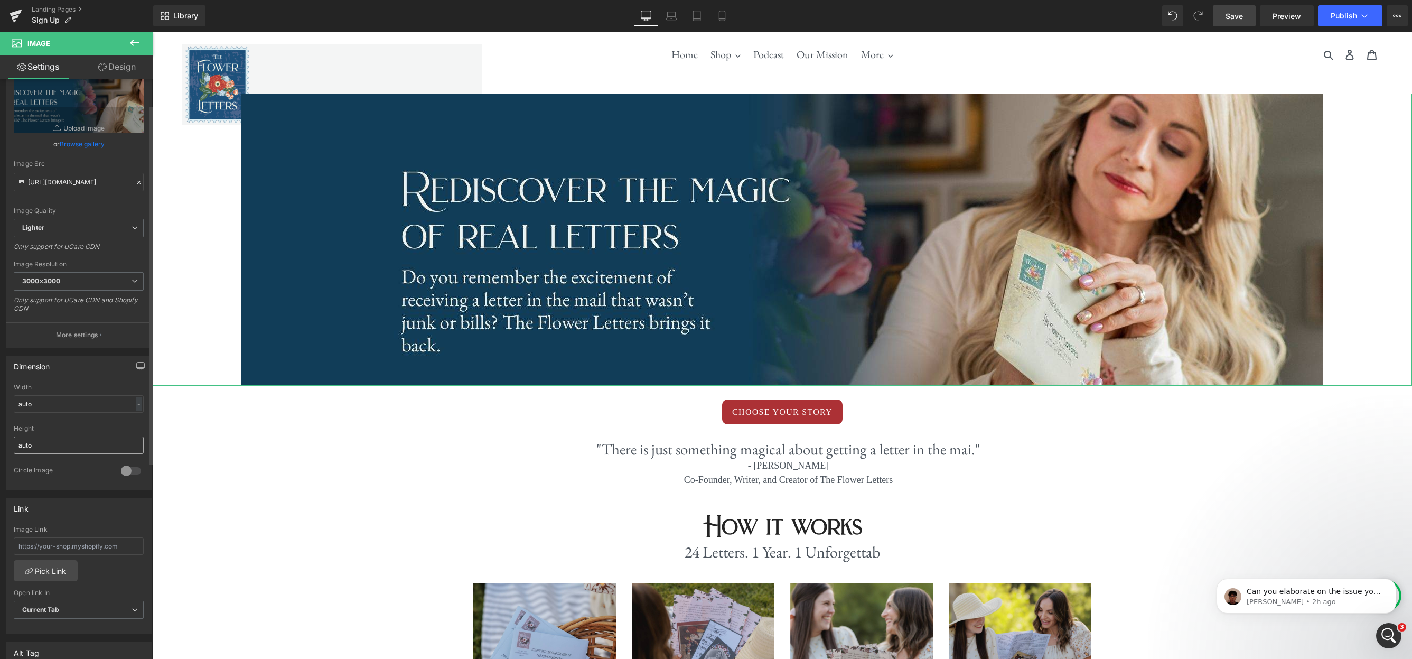
scroll to position [46, 0]
click at [126, 468] on div at bounding box center [130, 469] width 25 height 17
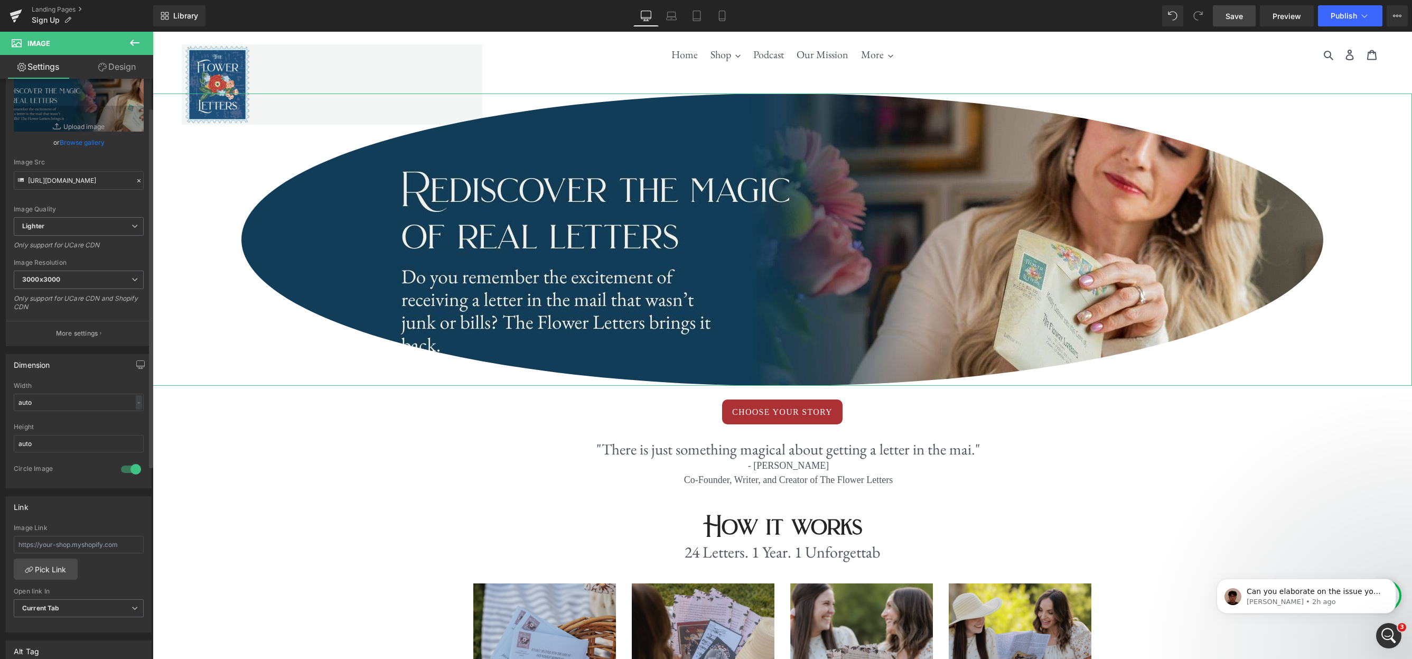
click at [126, 468] on div at bounding box center [130, 469] width 25 height 17
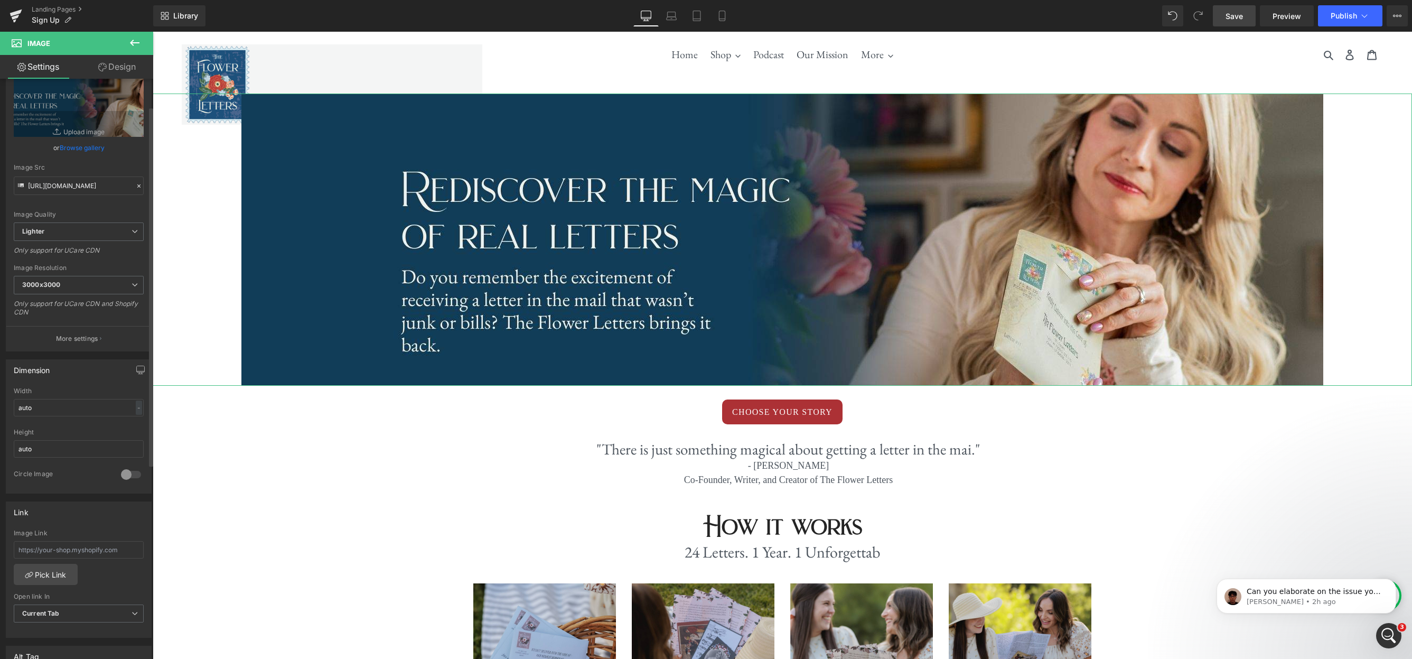
scroll to position [44, 0]
click at [132, 46] on icon at bounding box center [134, 42] width 13 height 13
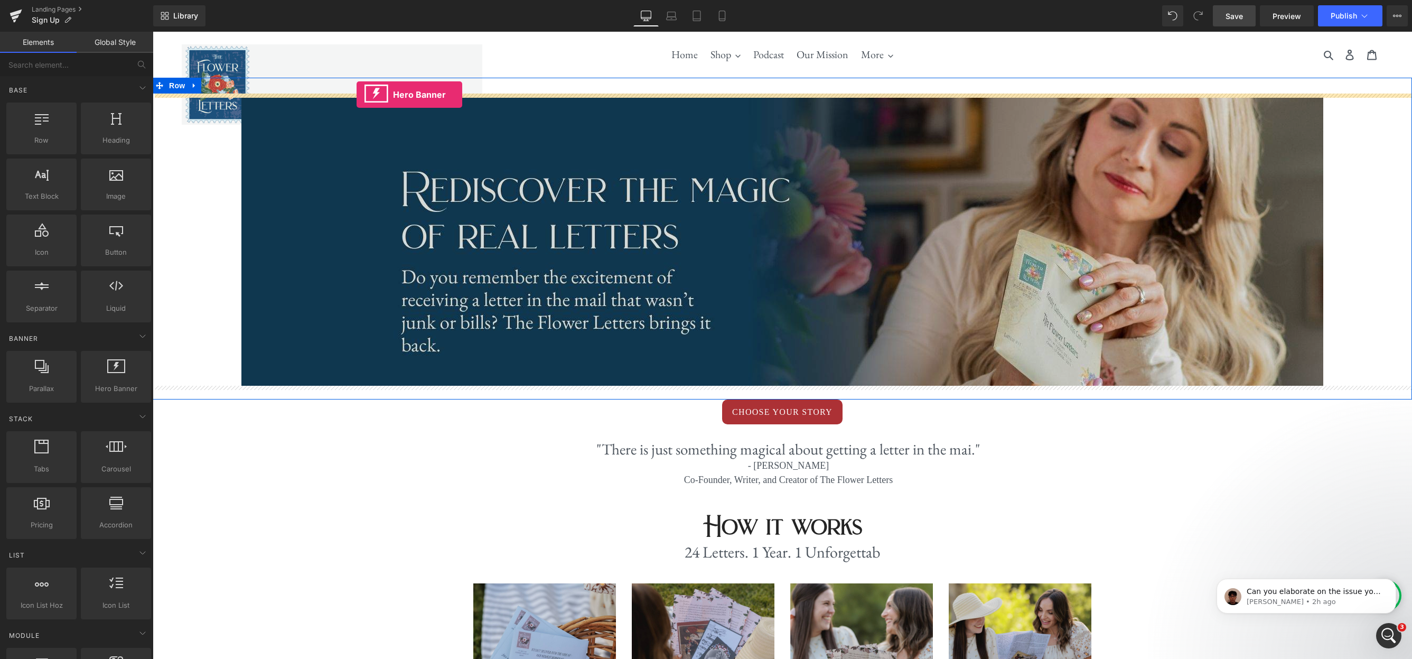
drag, startPoint x: 256, startPoint y: 397, endPoint x: 357, endPoint y: 95, distance: 318.5
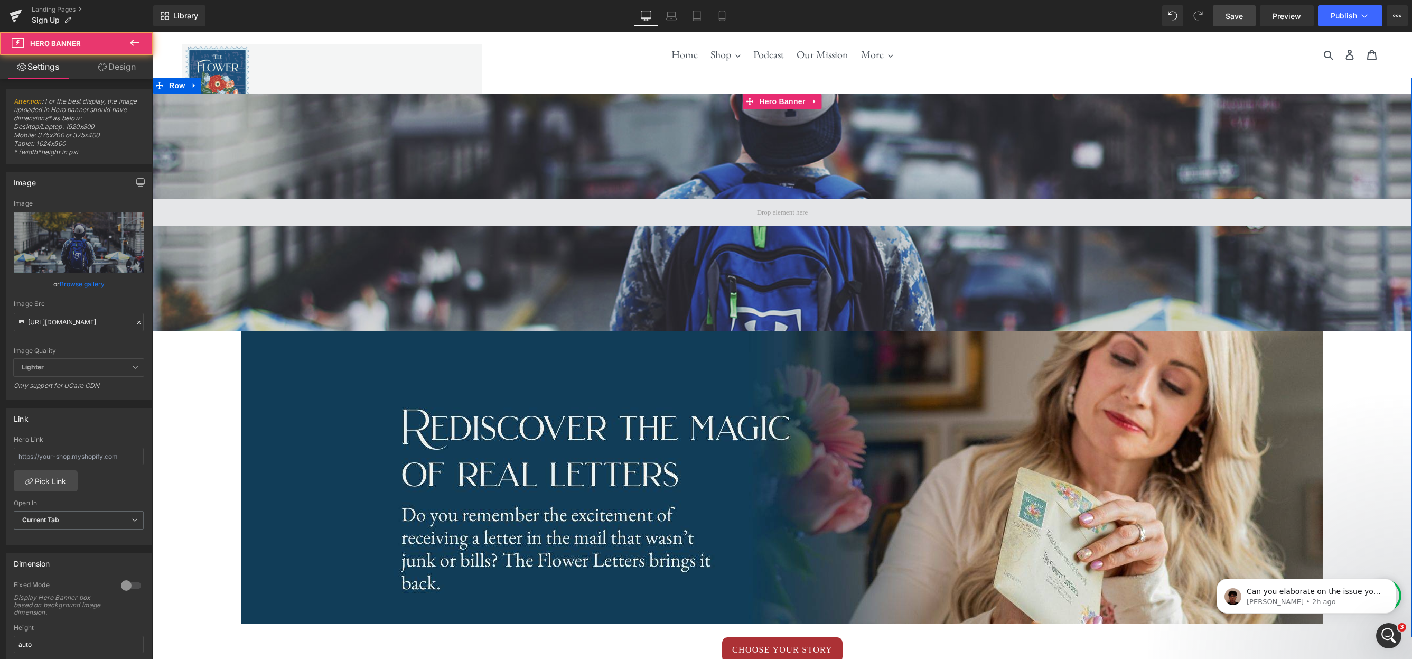
scroll to position [2638, 1260]
click at [797, 218] on span at bounding box center [782, 212] width 59 height 16
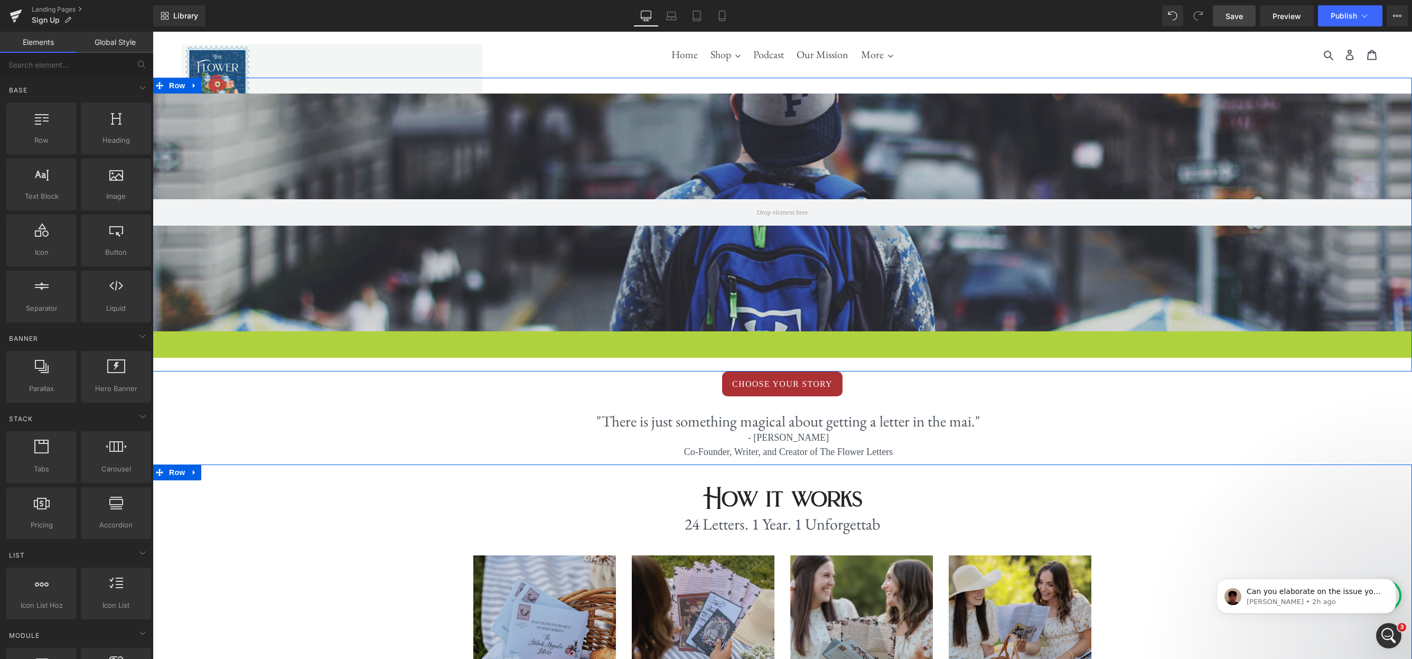
scroll to position [2373, 1260]
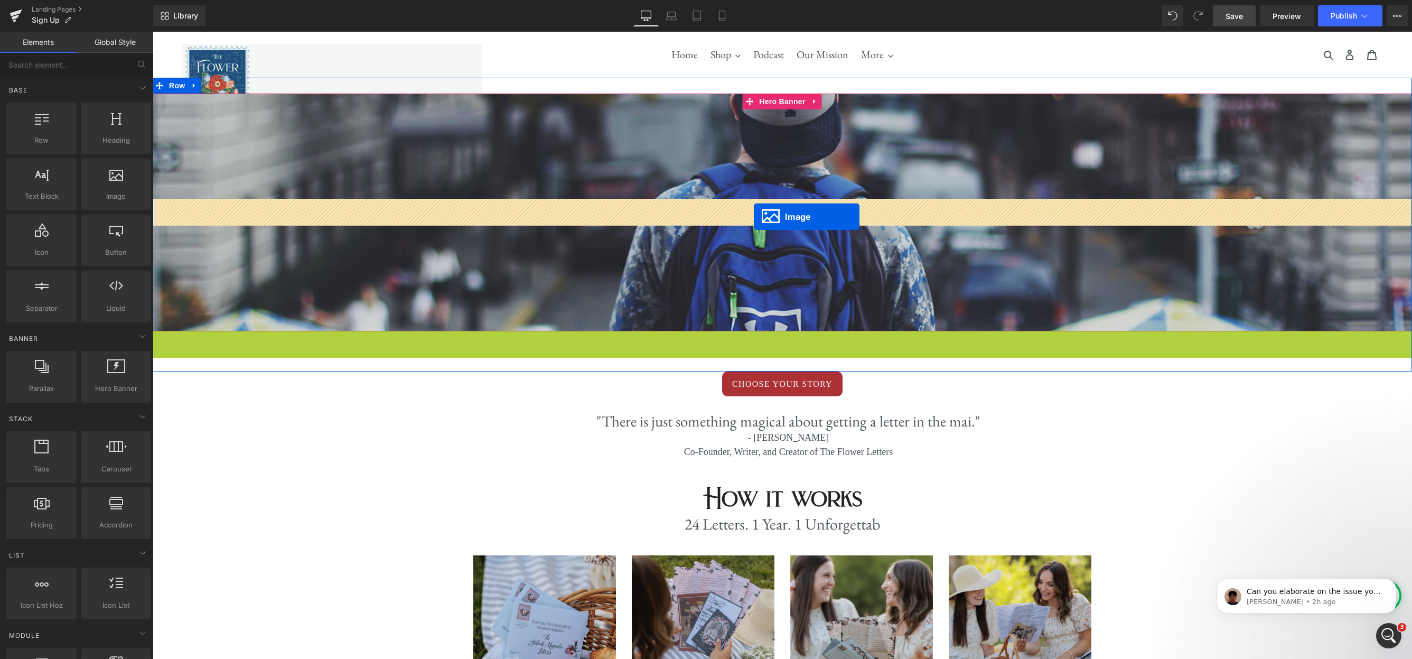
drag, startPoint x: 765, startPoint y: 479, endPoint x: 754, endPoint y: 217, distance: 262.3
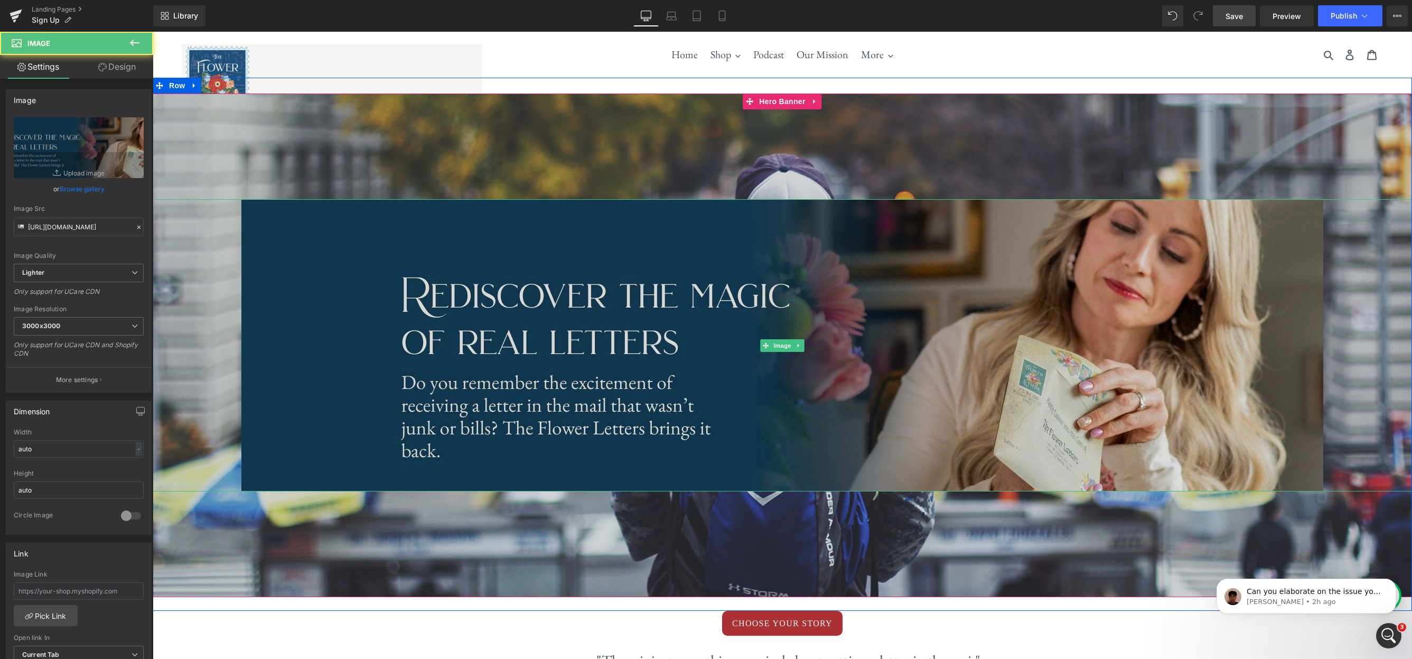
scroll to position [2612, 1260]
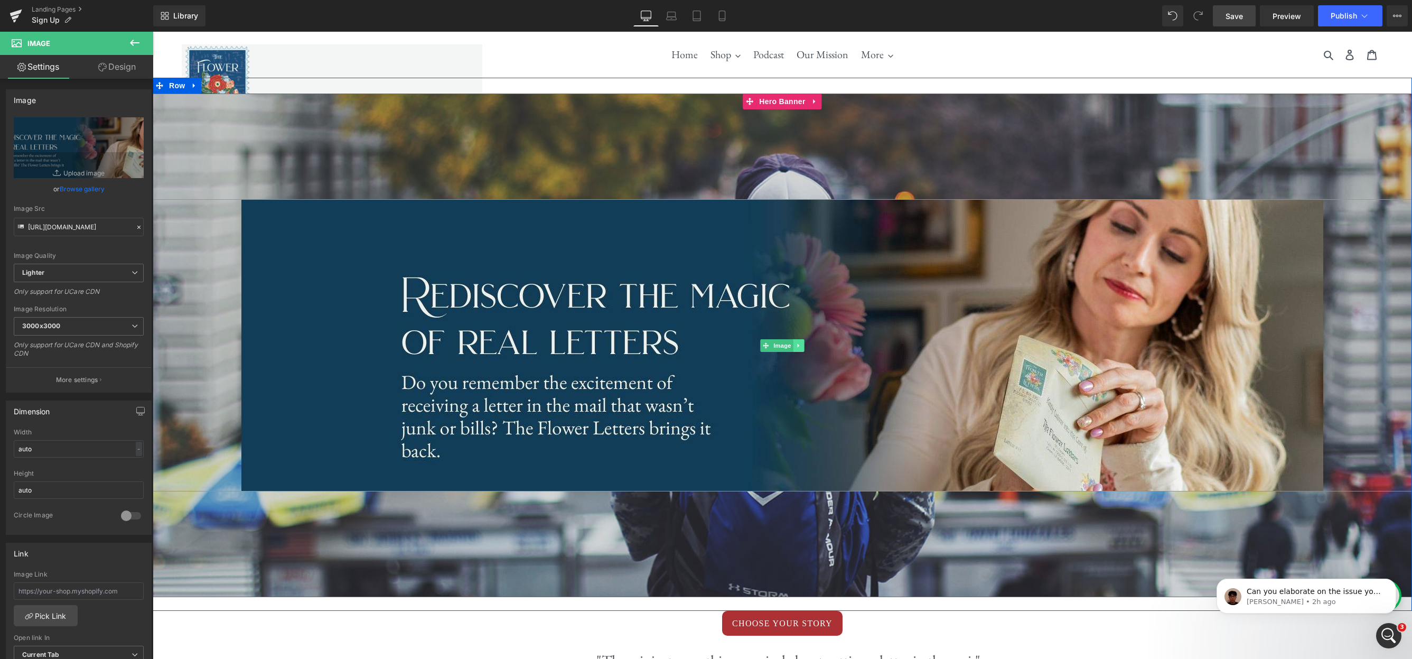
click at [799, 346] on icon at bounding box center [799, 345] width 6 height 6
click at [808, 345] on link at bounding box center [804, 345] width 11 height 13
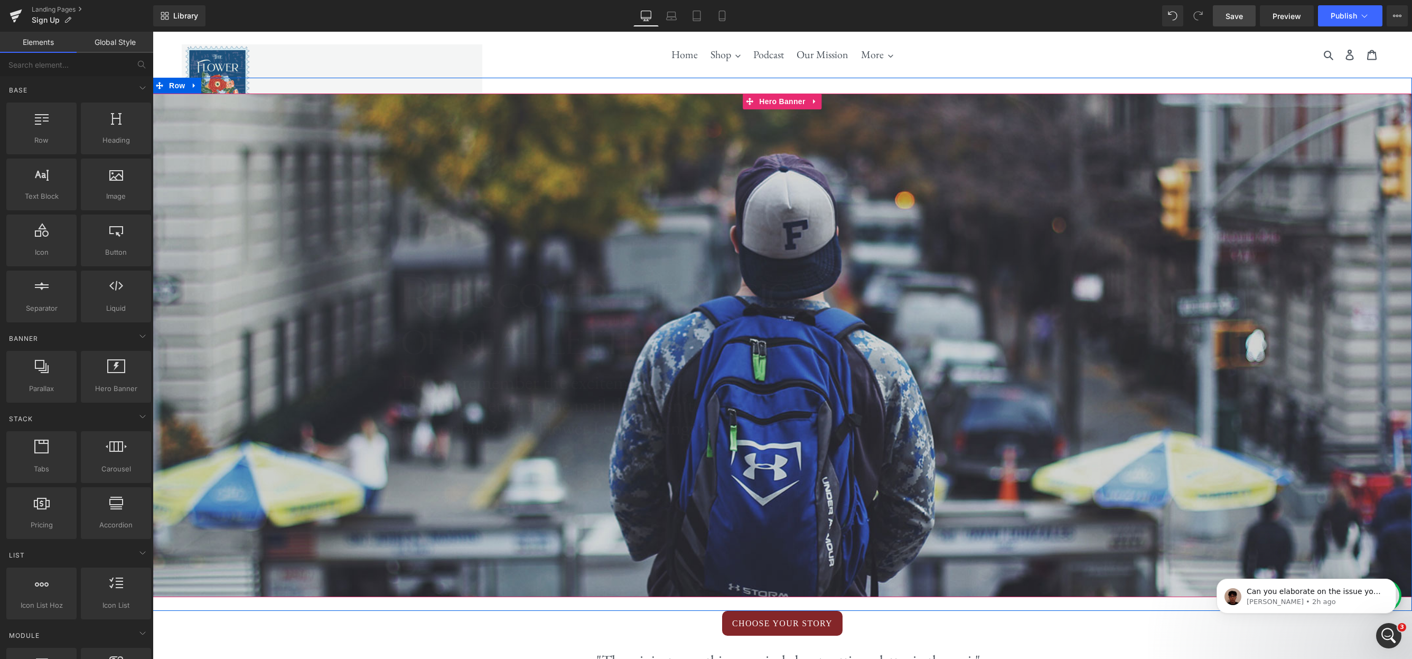
scroll to position [2346, 1260]
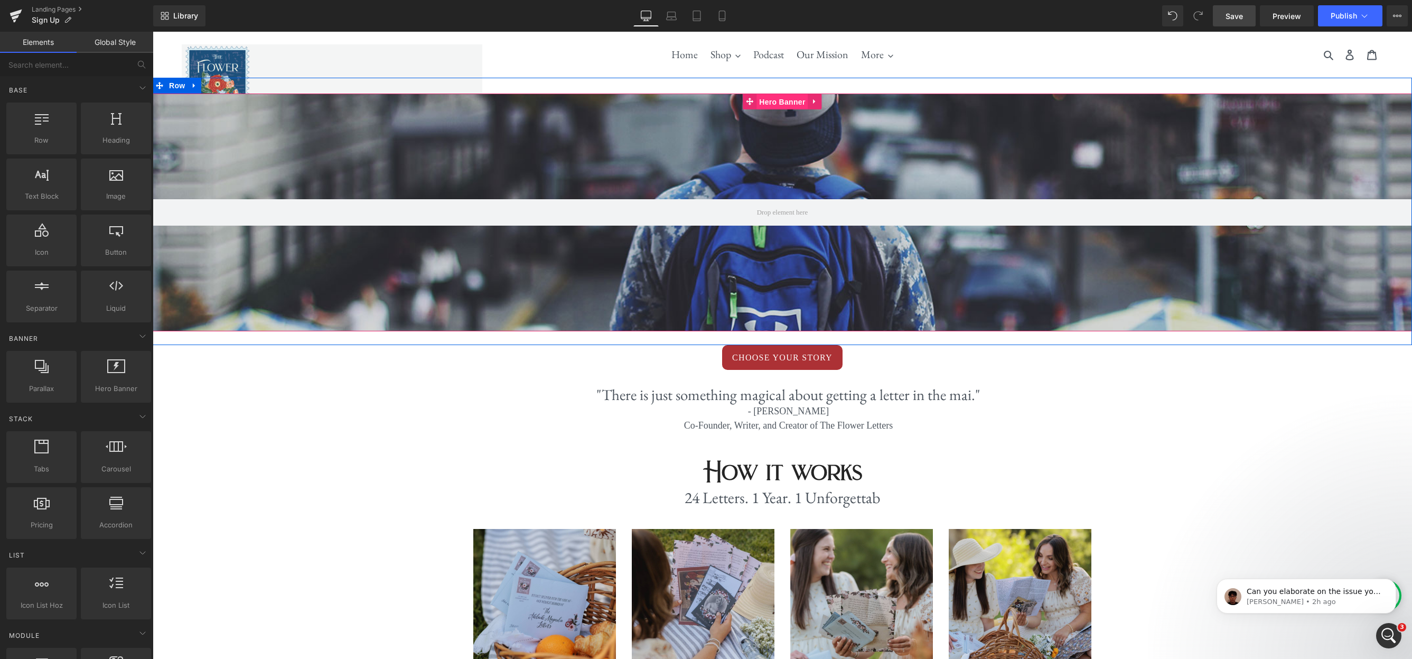
click at [776, 105] on span "Hero Banner" at bounding box center [782, 102] width 51 height 16
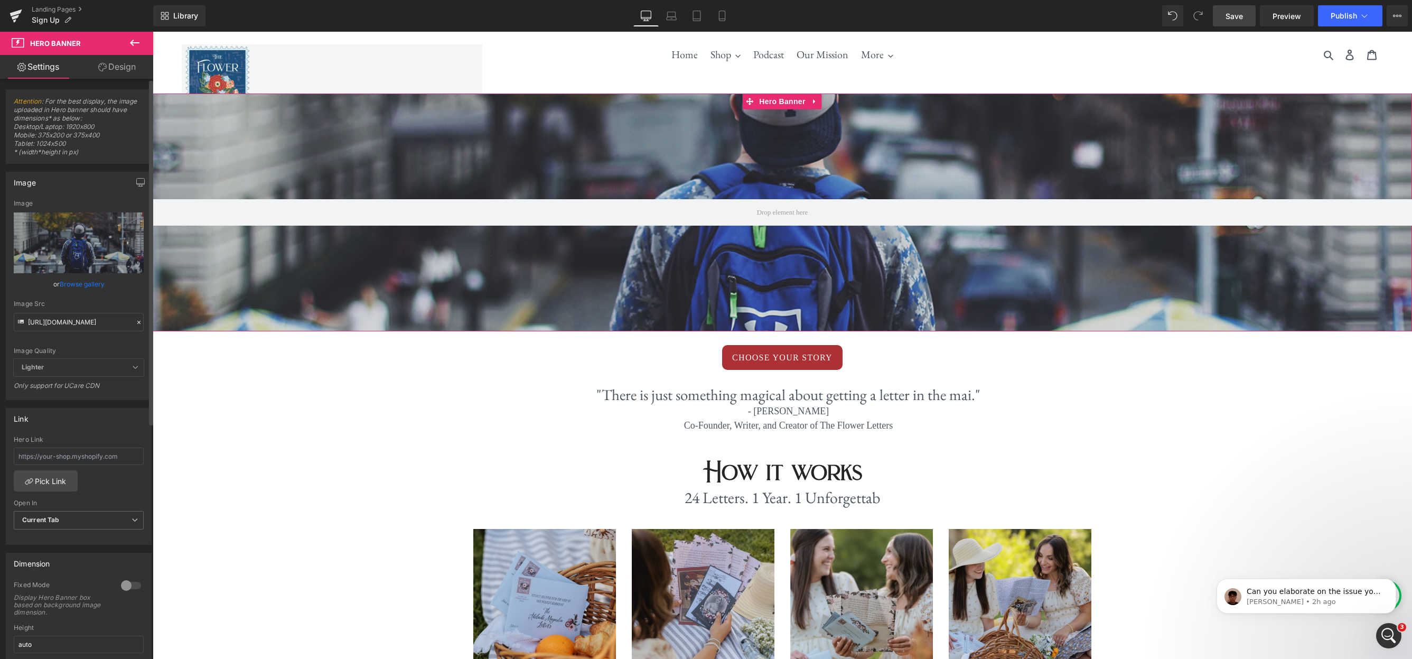
click at [75, 280] on link "Browse gallery" at bounding box center [82, 284] width 45 height 18
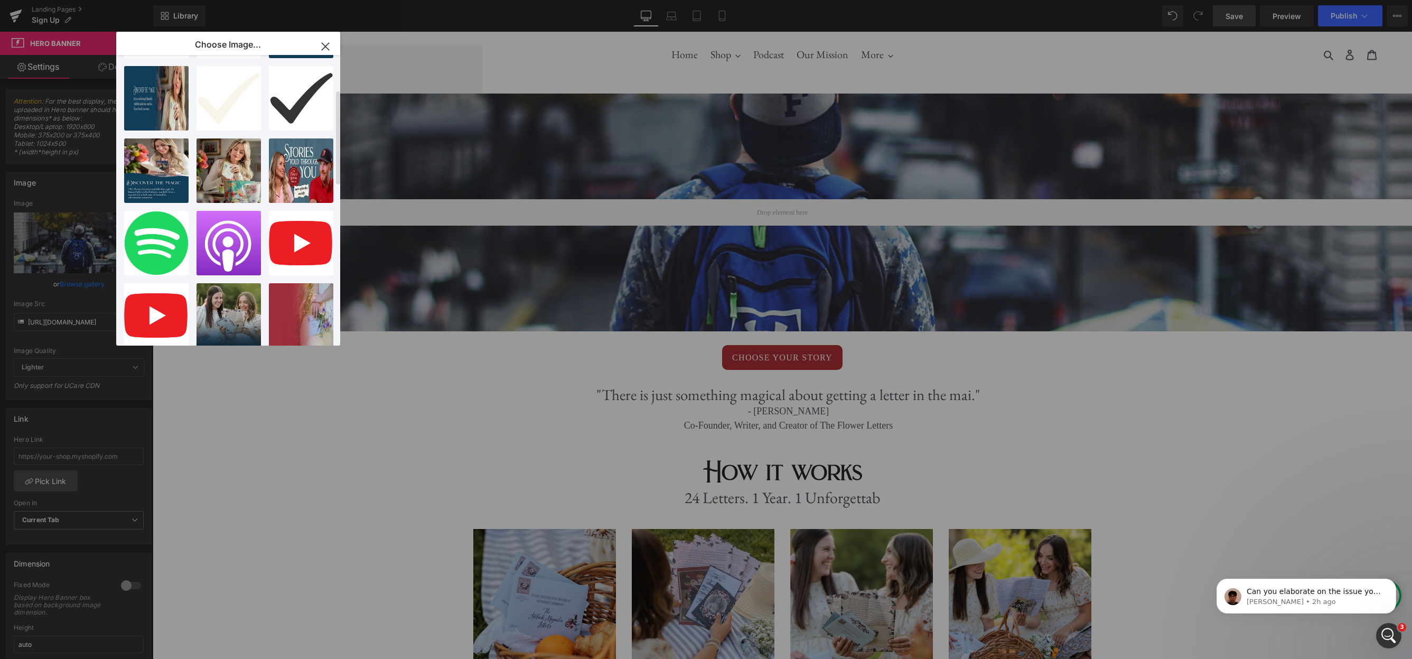
scroll to position [0, 0]
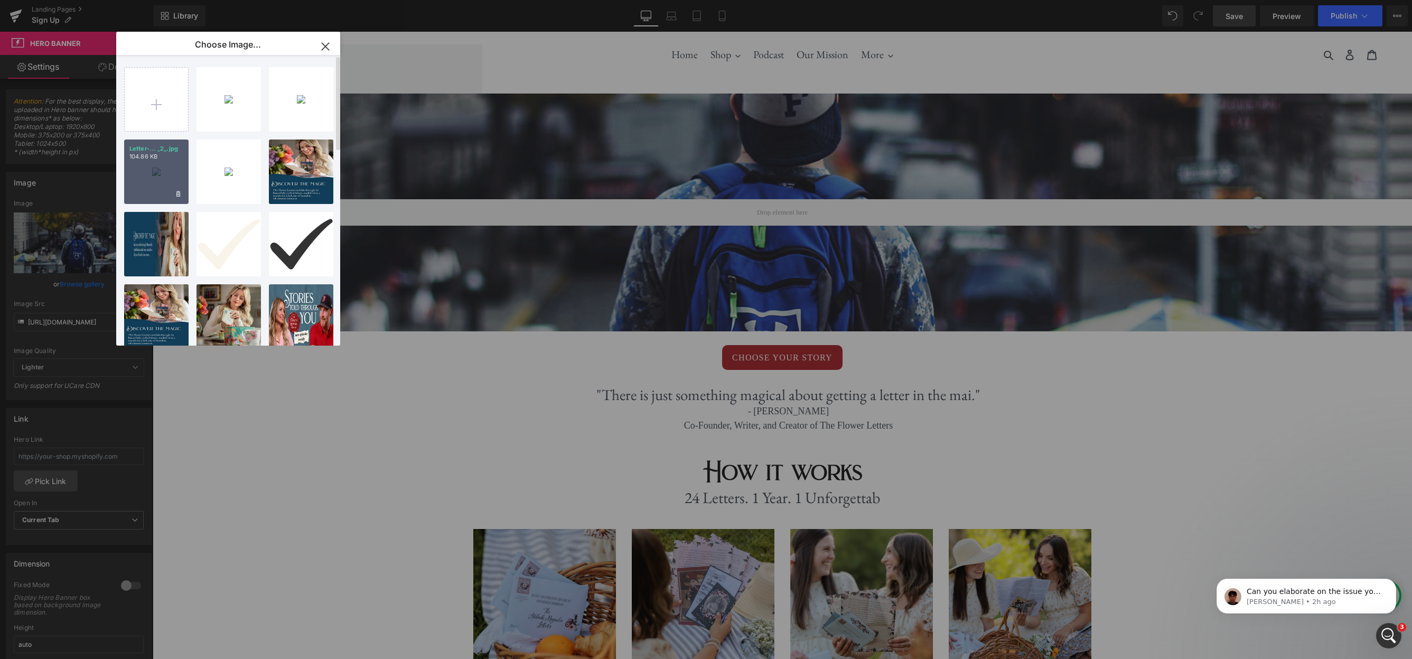
click at [156, 160] on p "104.86 KB" at bounding box center [156, 157] width 54 height 8
type input "https://ucarecdn.com/e12665b3-f0cb-4b39-b14e-cec4ec212cbe/-/format/auto/-/previ…"
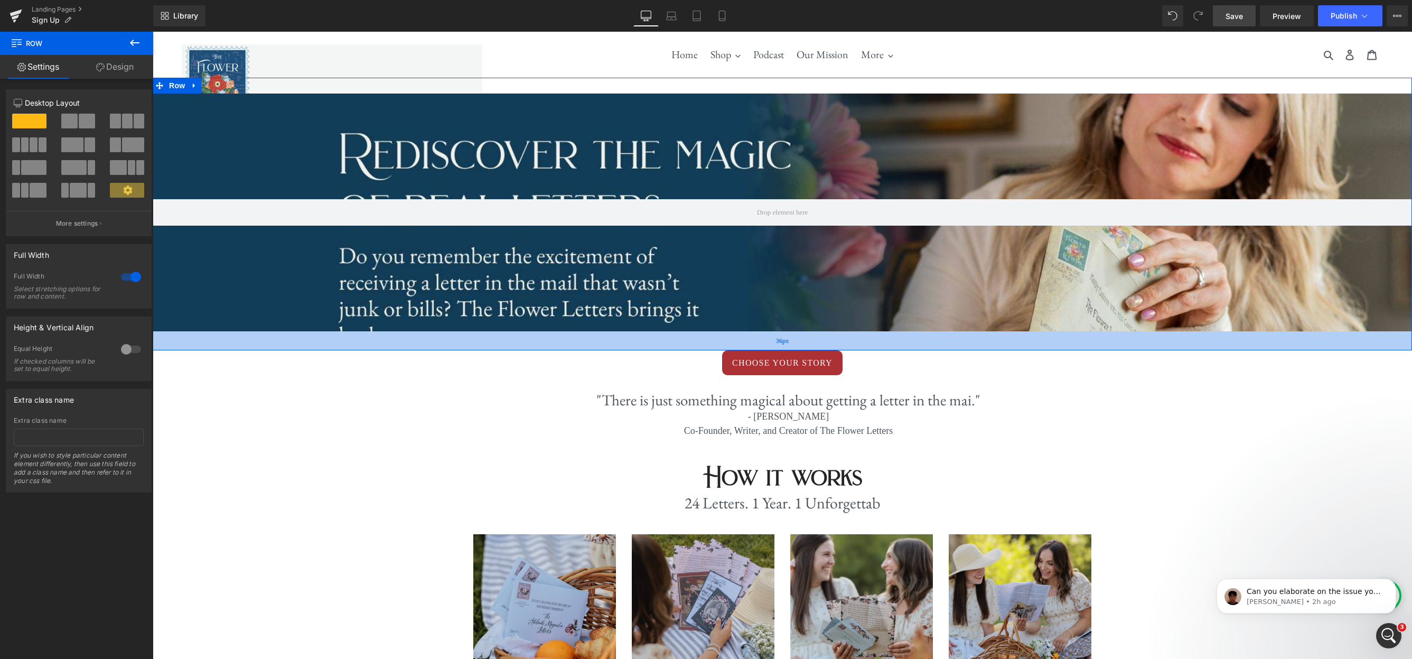
scroll to position [2351, 1260]
drag, startPoint x: 950, startPoint y: 333, endPoint x: 949, endPoint y: 327, distance: 5.8
click at [947, 338] on div "36px" at bounding box center [783, 340] width 1260 height 19
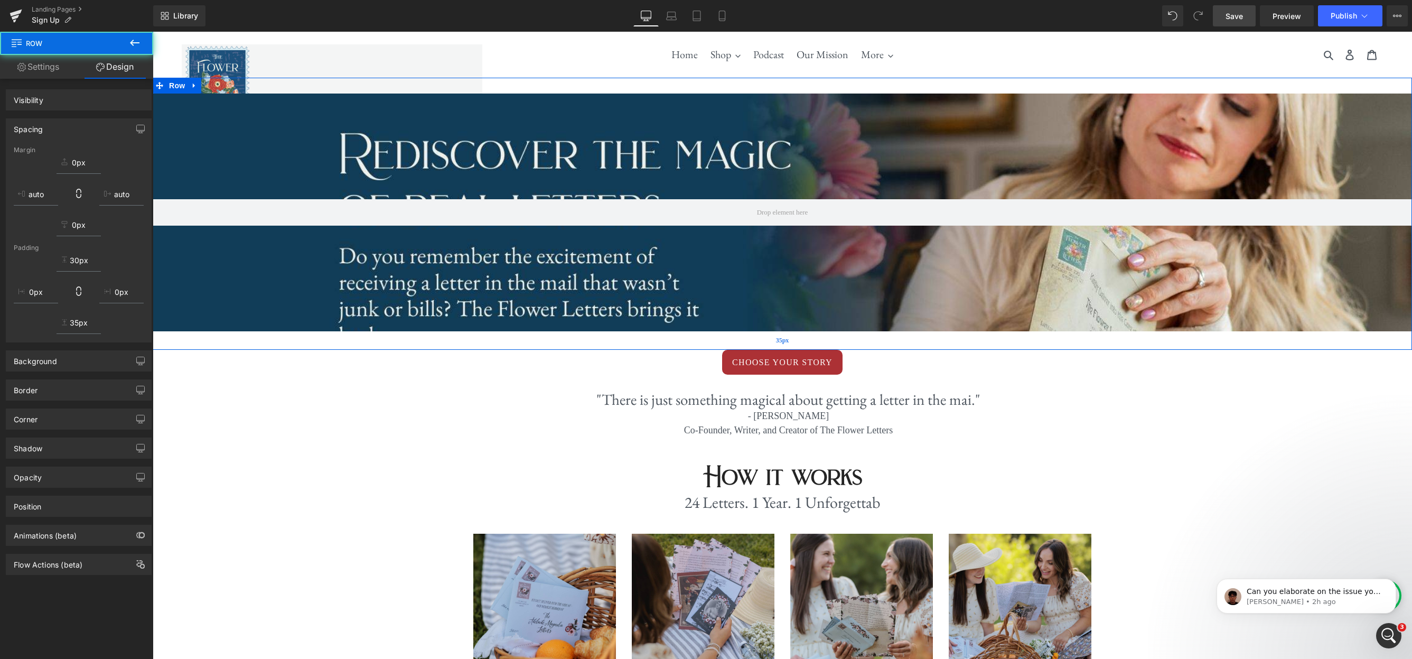
scroll to position [2351, 1260]
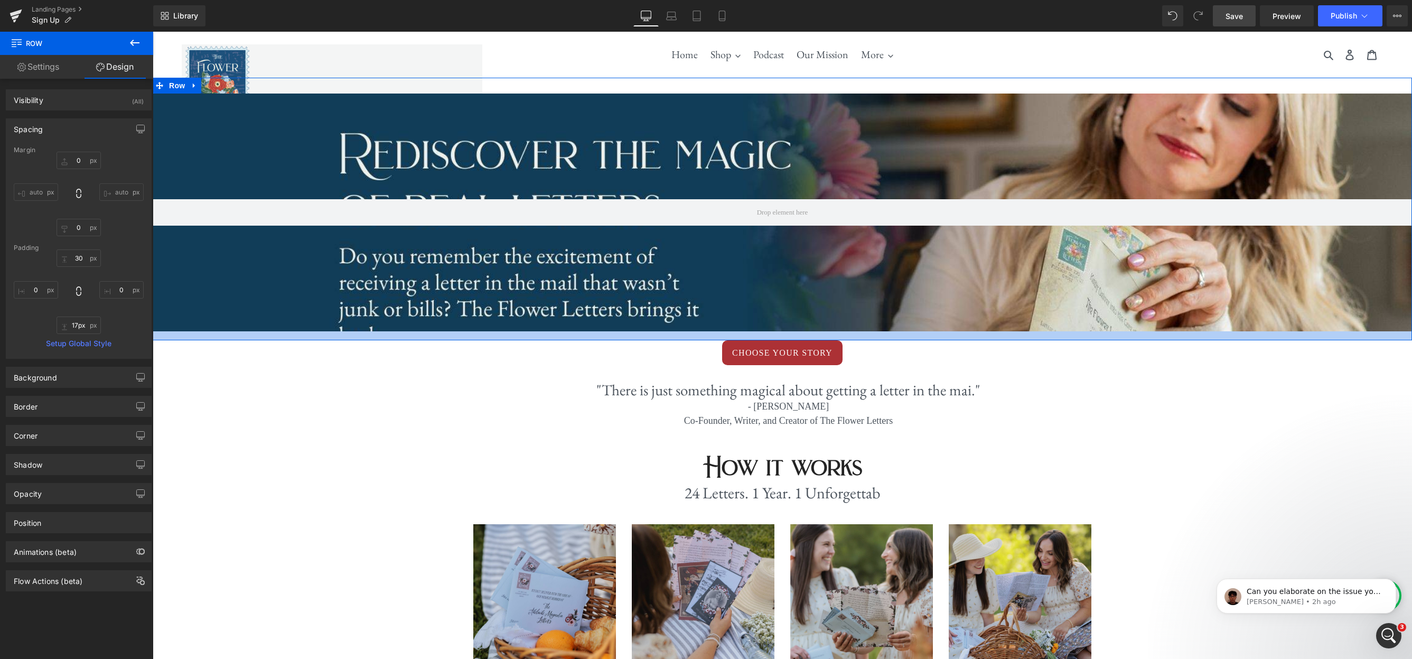
type input "16px"
drag, startPoint x: 1004, startPoint y: 338, endPoint x: 1004, endPoint y: 325, distance: 12.2
click at [1003, 328] on div "Hero Banner 200px 200px Row" at bounding box center [783, 209] width 1260 height 262
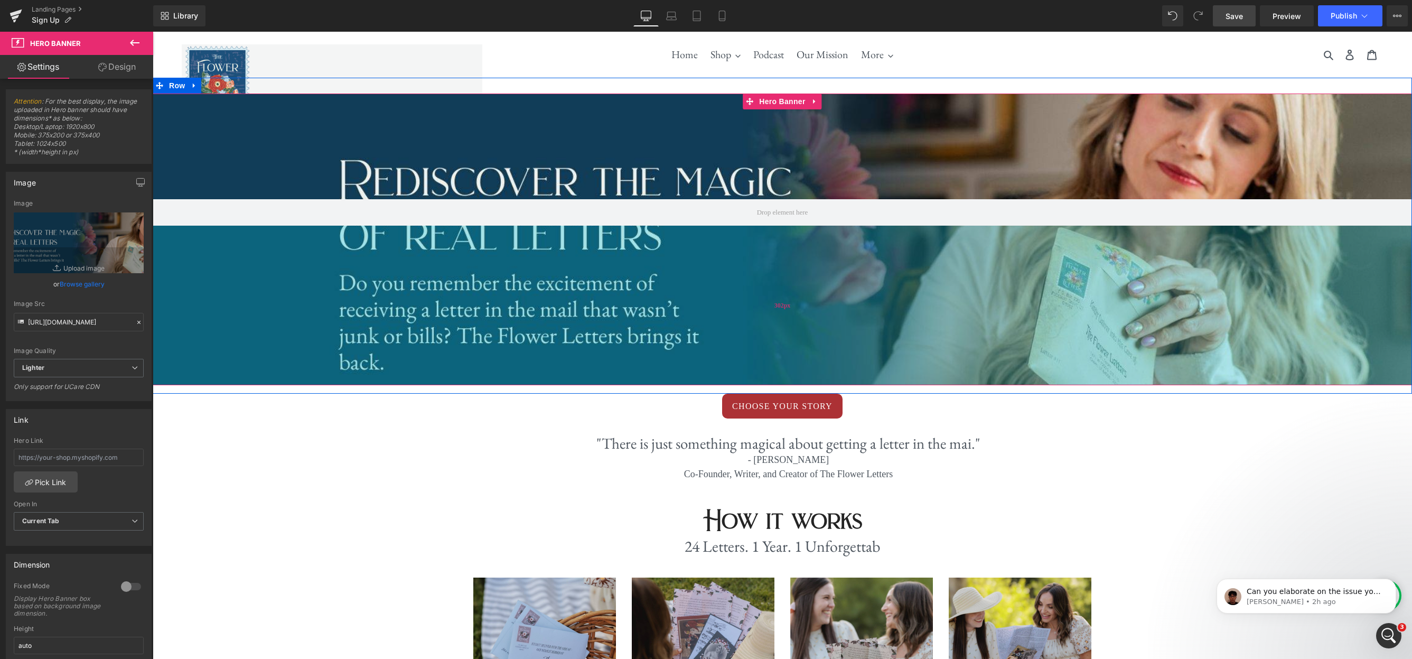
scroll to position [5, 5]
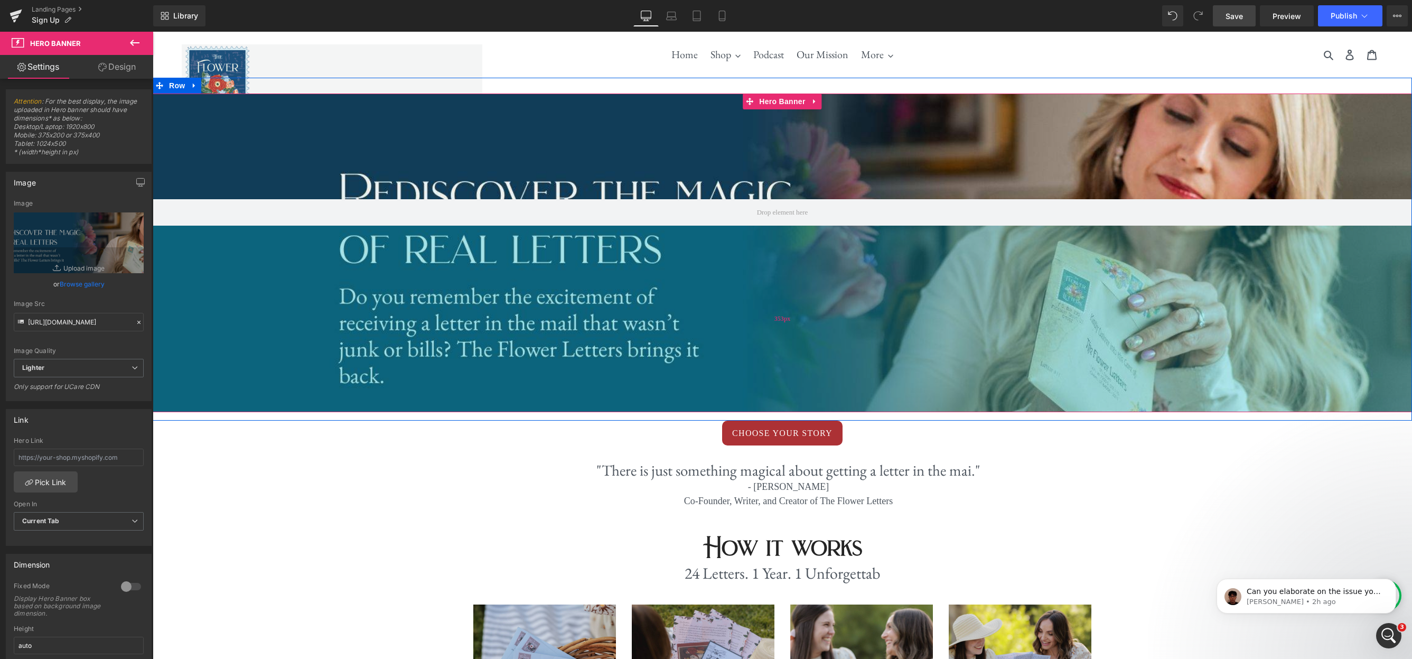
drag, startPoint x: 1000, startPoint y: 330, endPoint x: 1001, endPoint y: 410, distance: 79.8
click at [1001, 410] on div "353px" at bounding box center [783, 319] width 1260 height 187
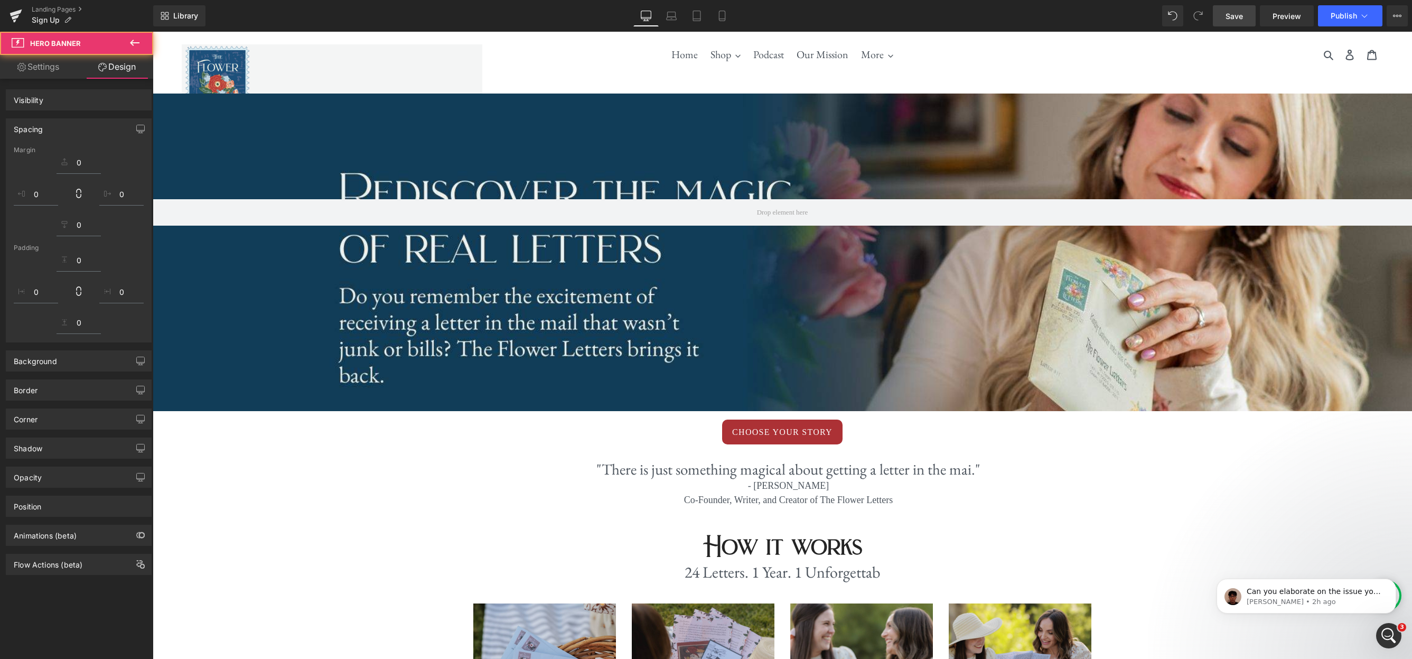
click at [676, 17] on icon at bounding box center [671, 16] width 11 height 11
type input "0"
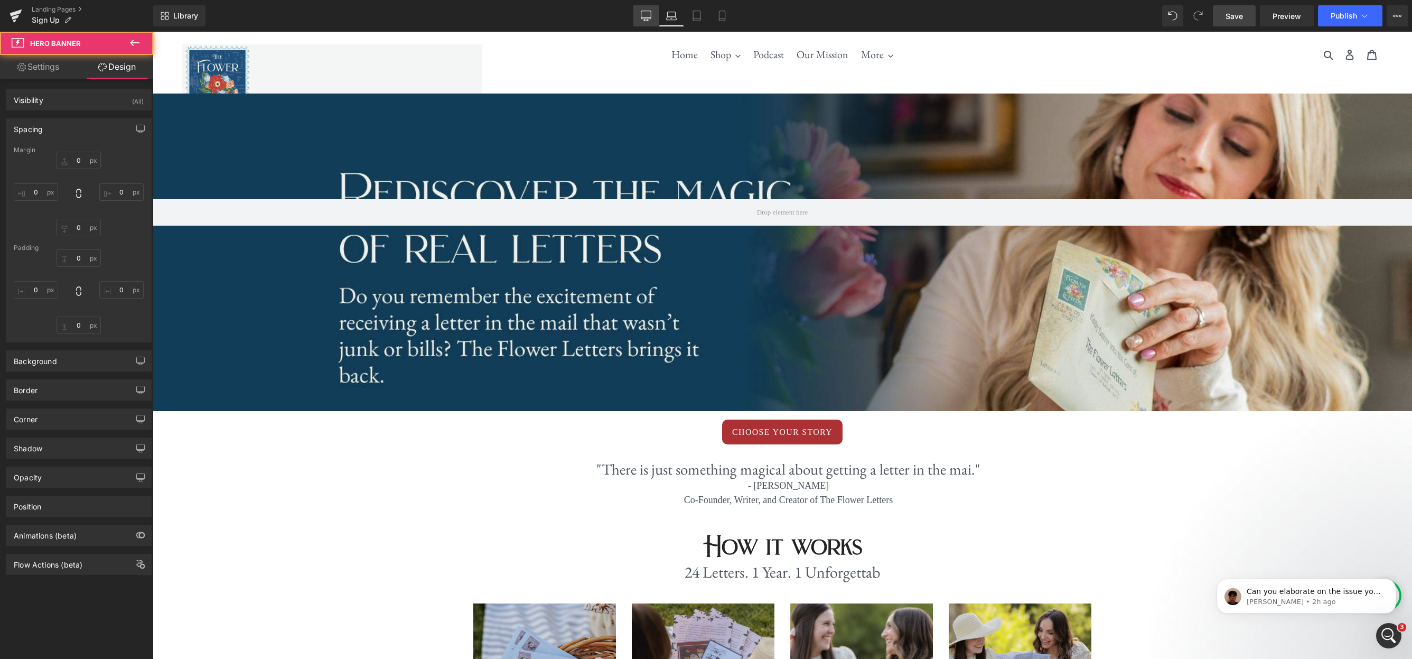
type input "200"
type input "0"
type input "351"
type input "0"
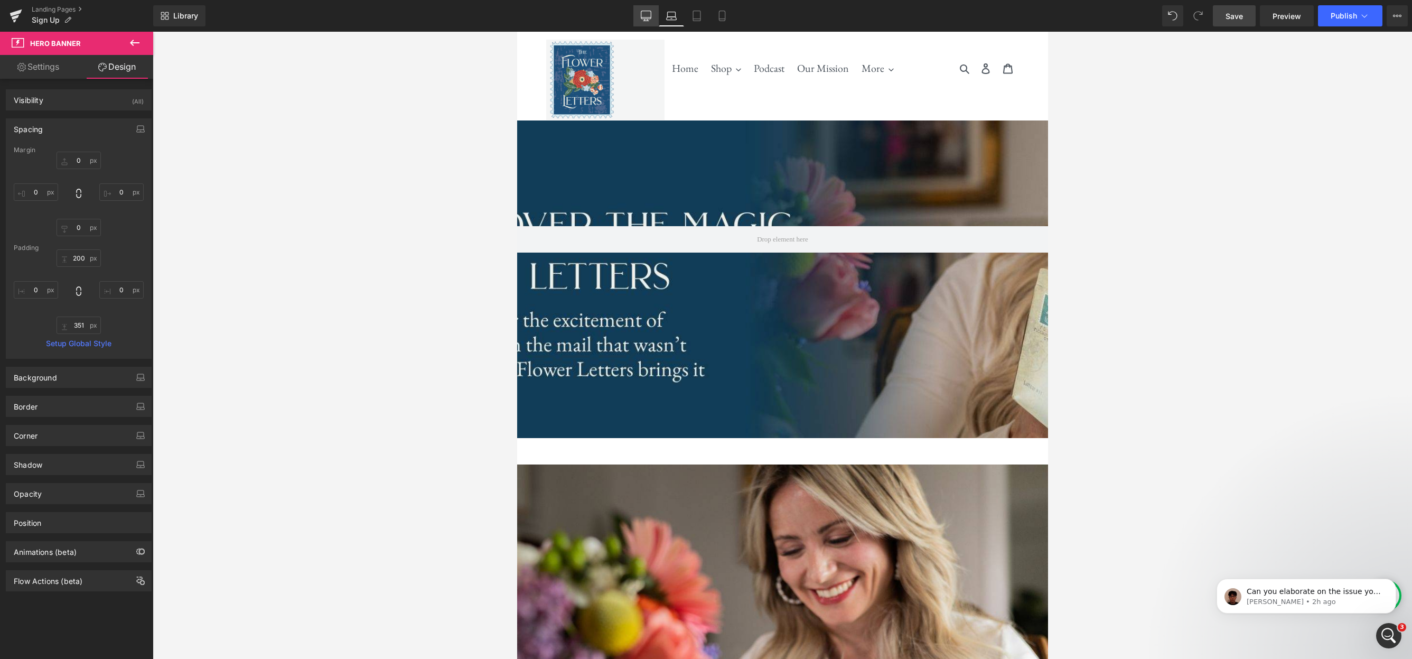
type input "0"
type input "200"
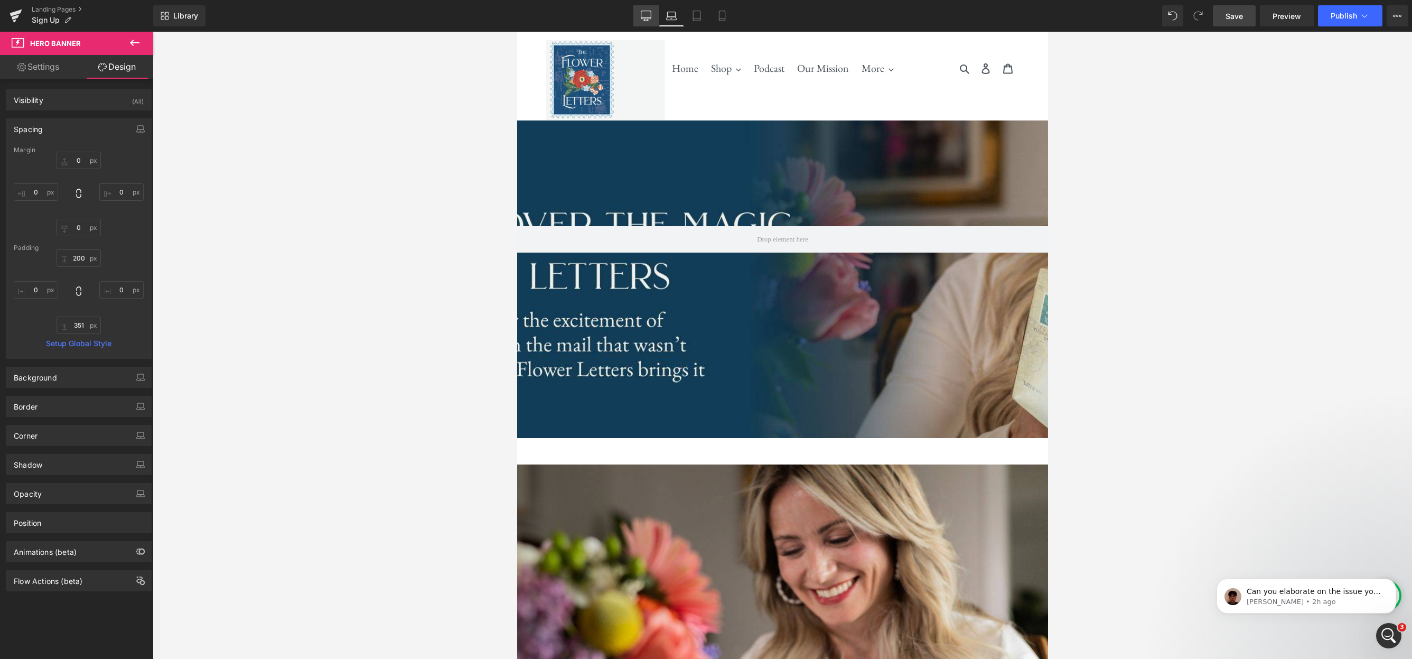
type input "0"
type input "351"
type input "0"
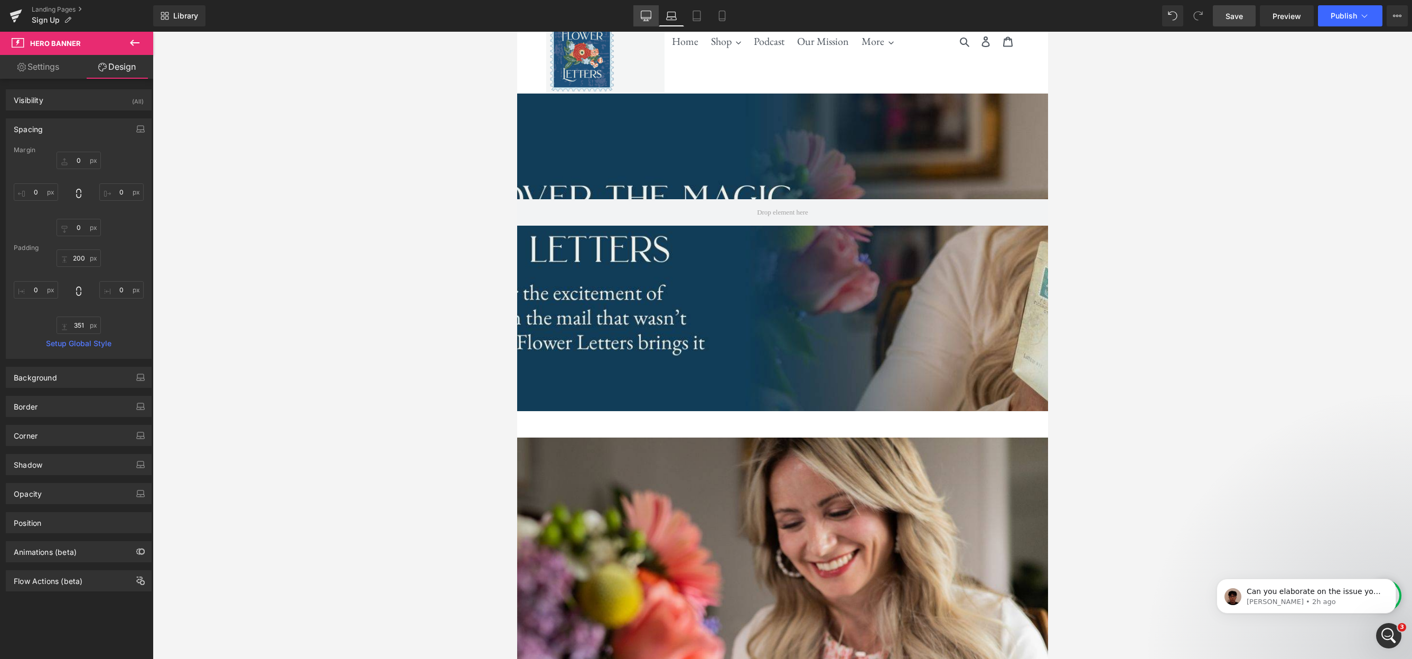
click at [646, 11] on icon at bounding box center [646, 16] width 11 height 11
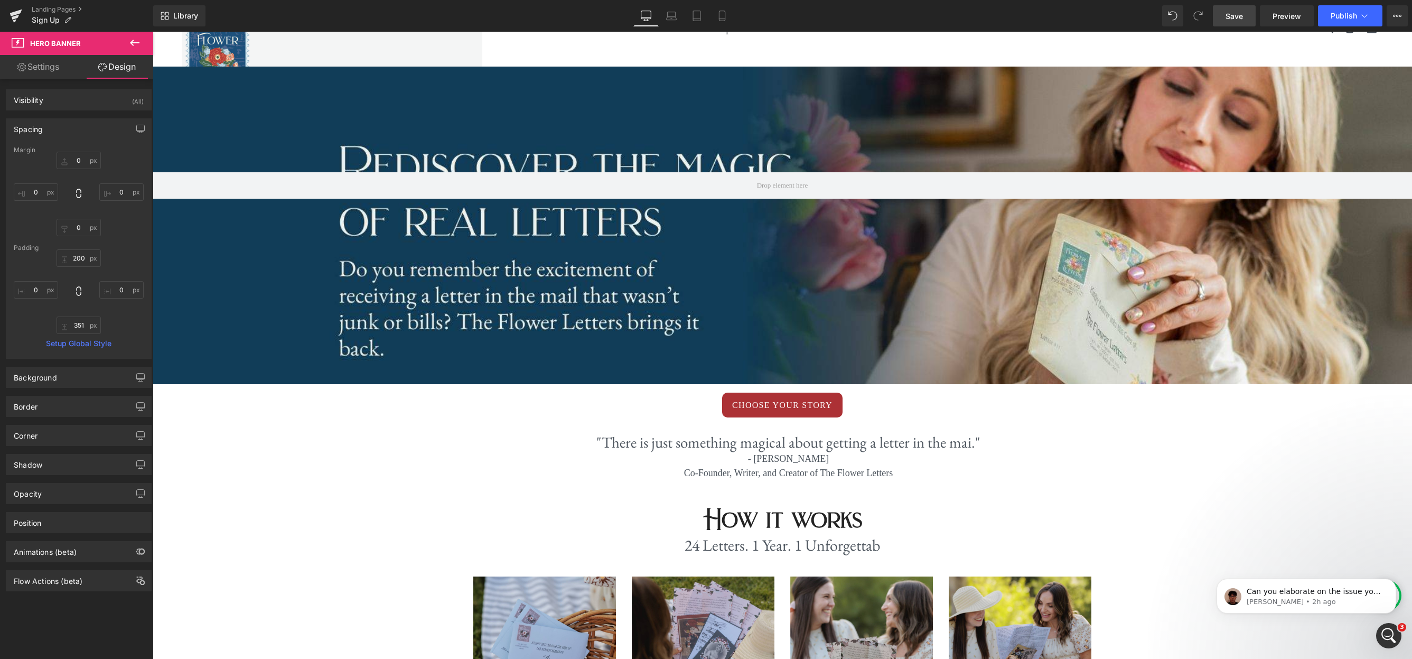
type input "0"
type input "200"
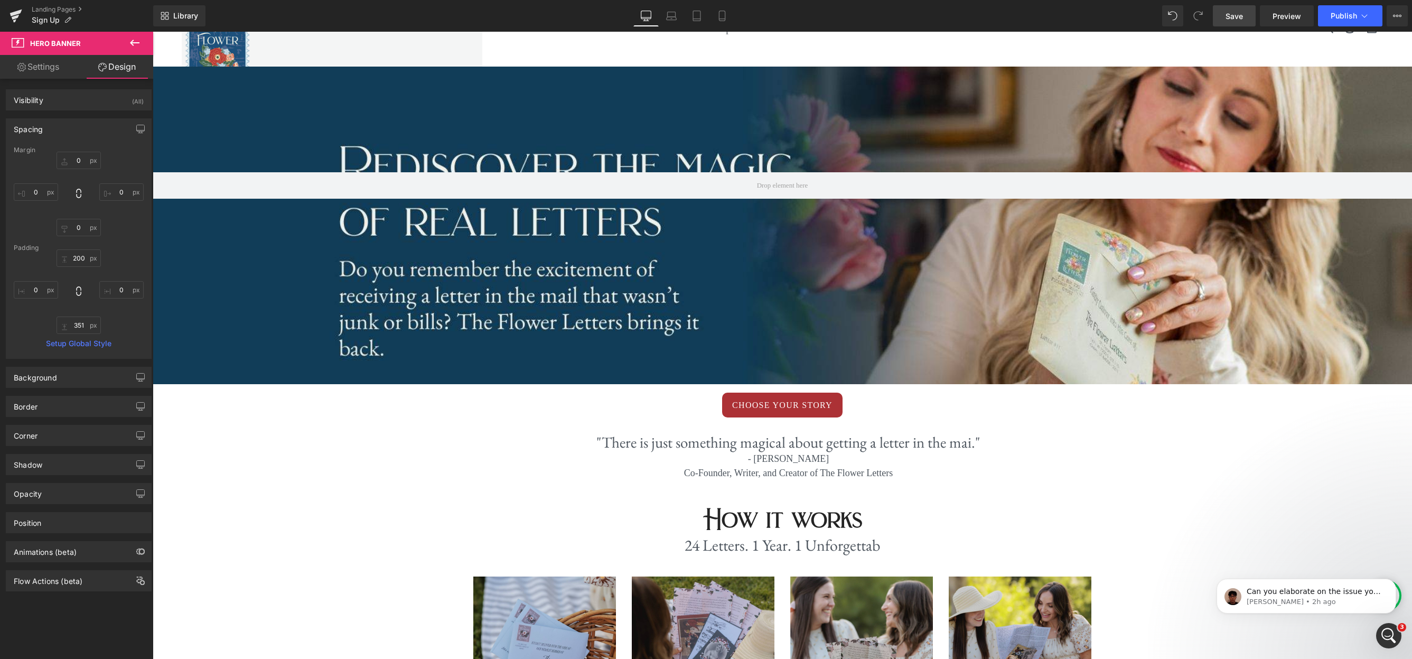
type input "0"
type input "351"
type input "0"
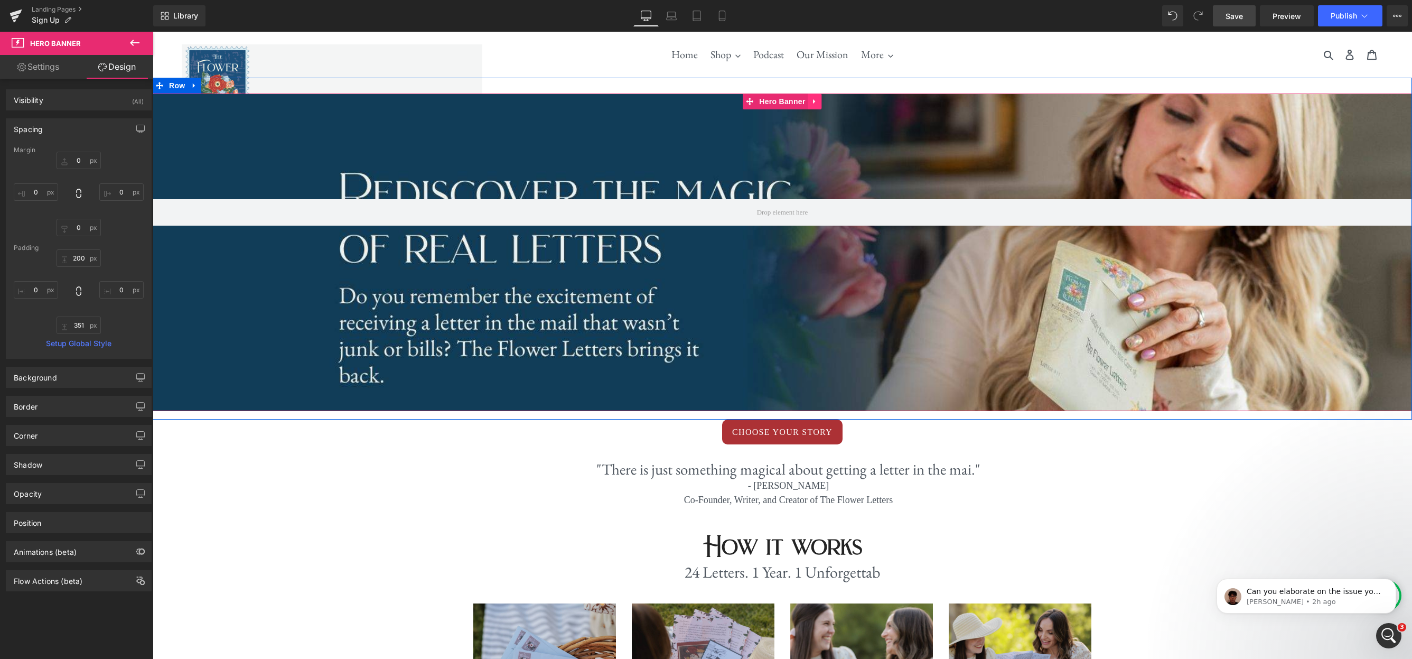
click at [815, 101] on icon at bounding box center [814, 101] width 2 height 5
click at [821, 102] on icon at bounding box center [821, 102] width 7 height 8
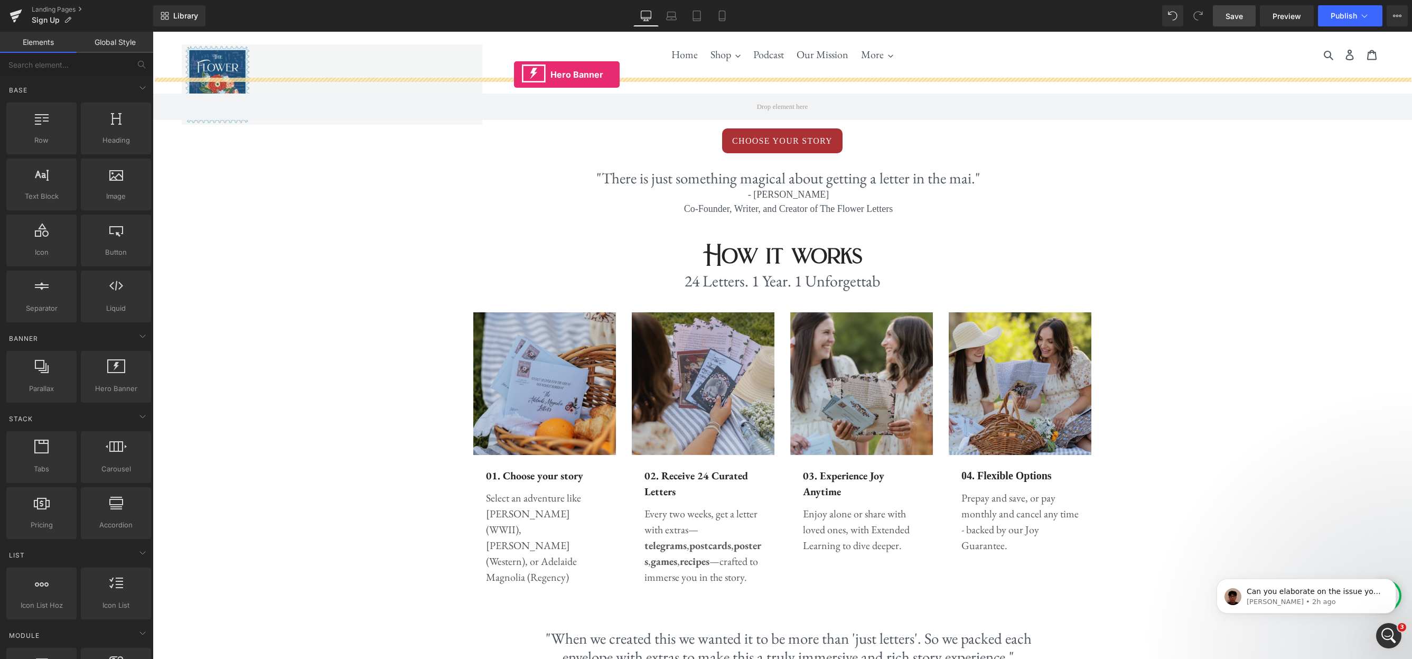
drag, startPoint x: 269, startPoint y: 409, endPoint x: 514, endPoint y: 75, distance: 414.7
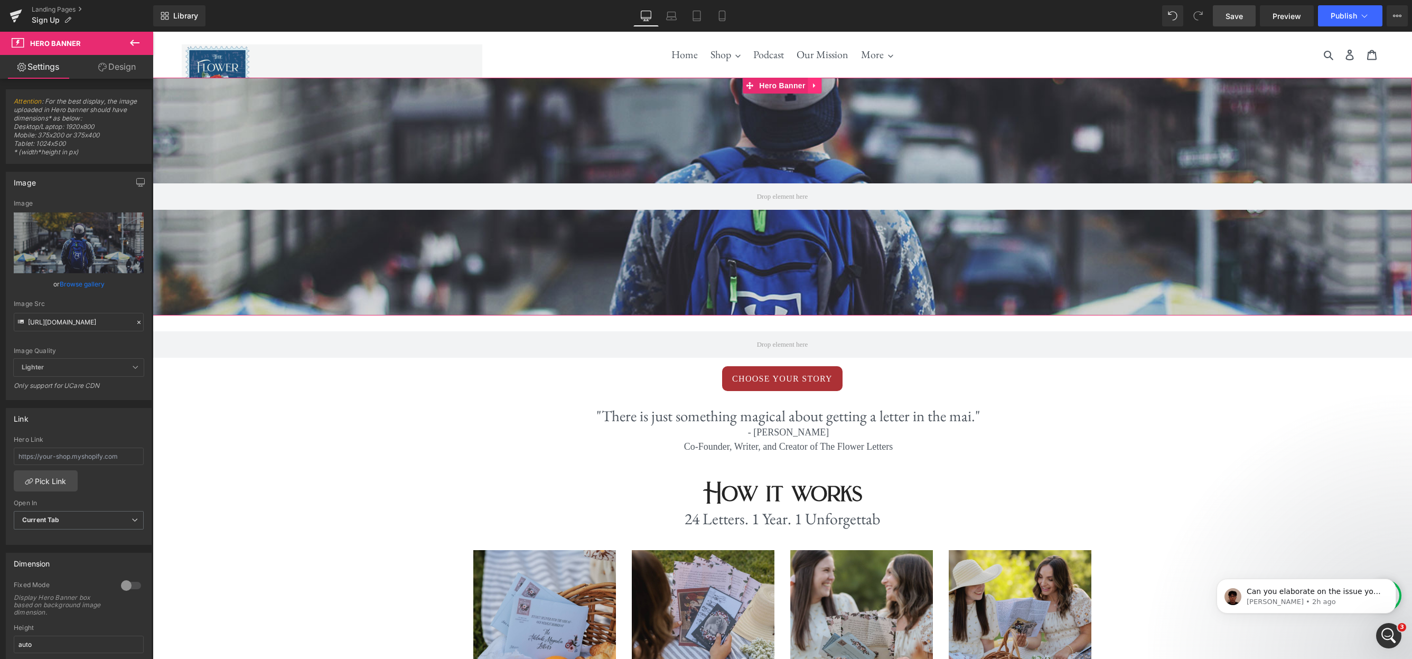
click at [815, 90] on link at bounding box center [815, 86] width 14 height 16
click at [823, 89] on link at bounding box center [822, 86] width 14 height 16
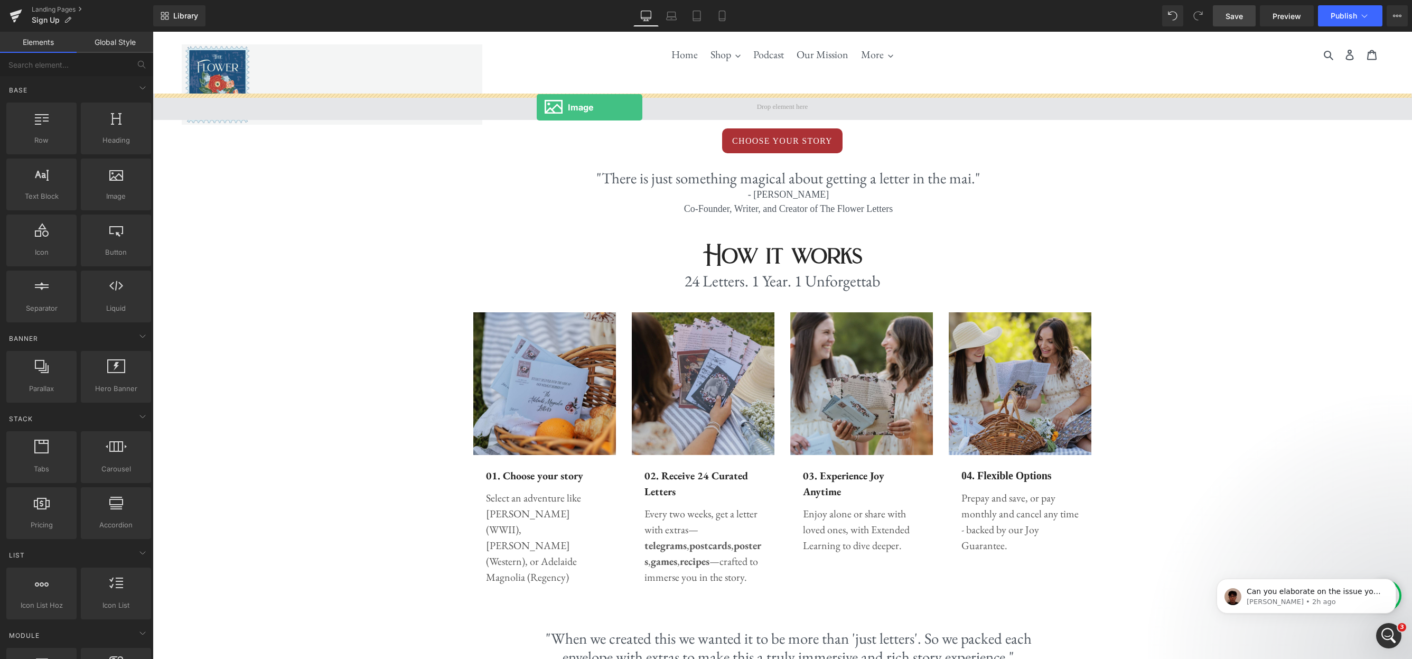
drag, startPoint x: 277, startPoint y: 225, endPoint x: 537, endPoint y: 107, distance: 285.2
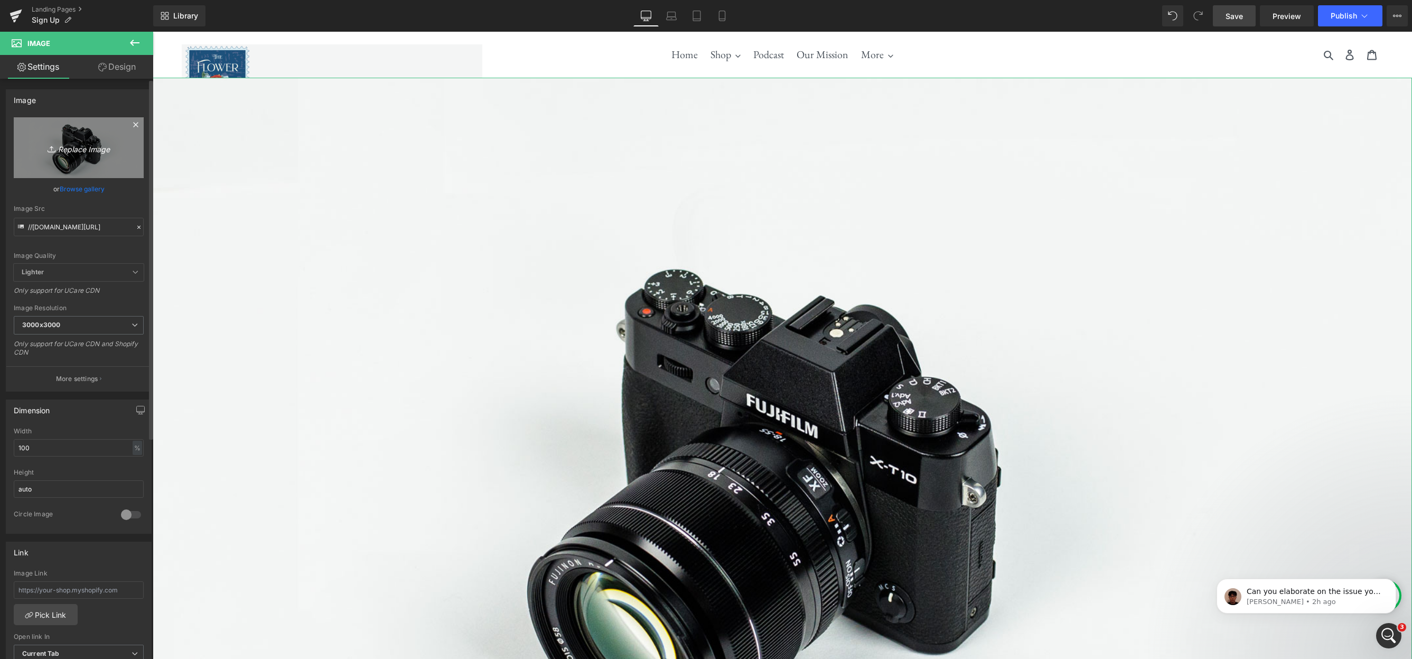
click at [81, 156] on link "Replace Image" at bounding box center [79, 147] width 130 height 61
click at [76, 188] on link "Browse gallery" at bounding box center [82, 189] width 45 height 18
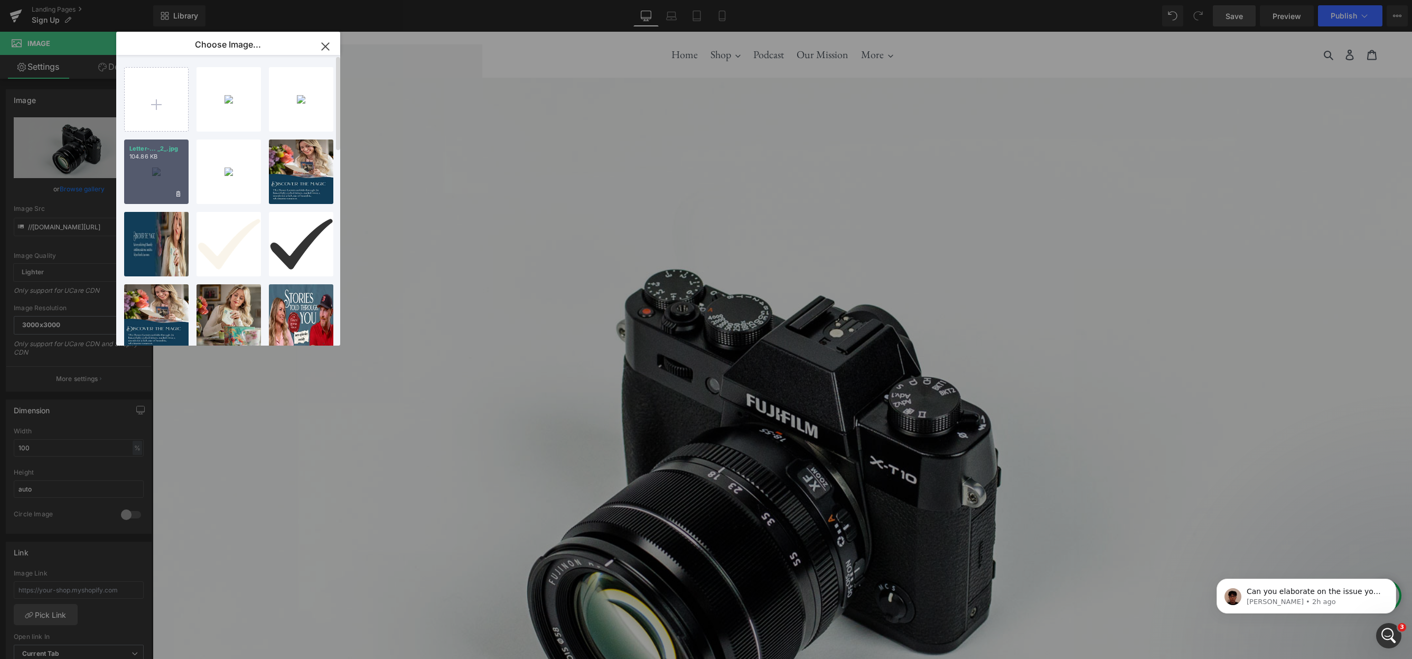
click at [145, 173] on div "Letter-... _2_.jpg 104.86 KB" at bounding box center [156, 171] width 64 height 64
type input "https://ucarecdn.com/e12665b3-f0cb-4b39-b14e-cec4ec212cbe/-/format/auto/-/previ…"
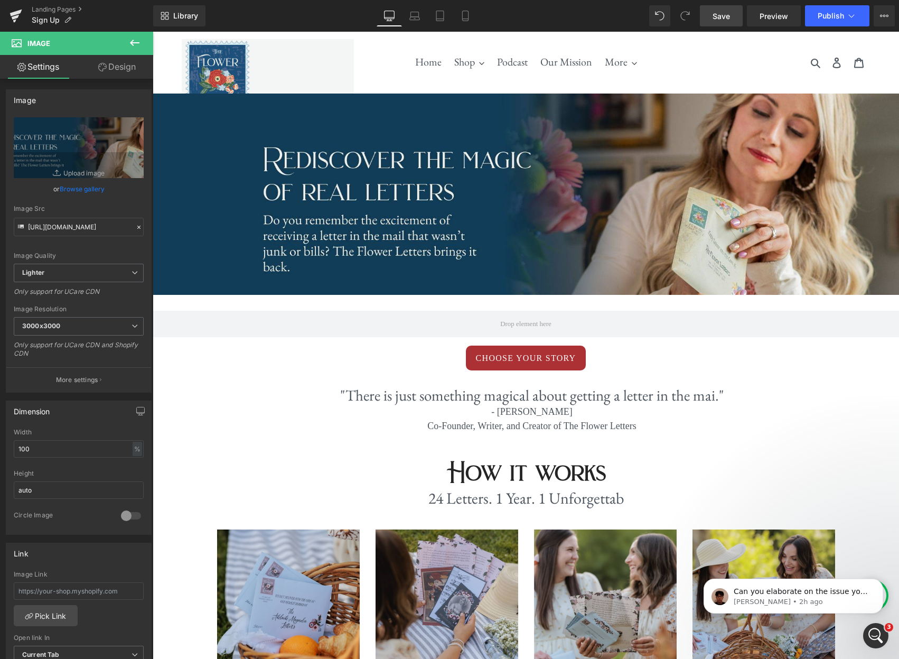
click at [721, 13] on span "Save" at bounding box center [721, 16] width 17 height 11
click at [773, 14] on span "Preview" at bounding box center [774, 16] width 29 height 11
